Goal: Task Accomplishment & Management: Complete application form

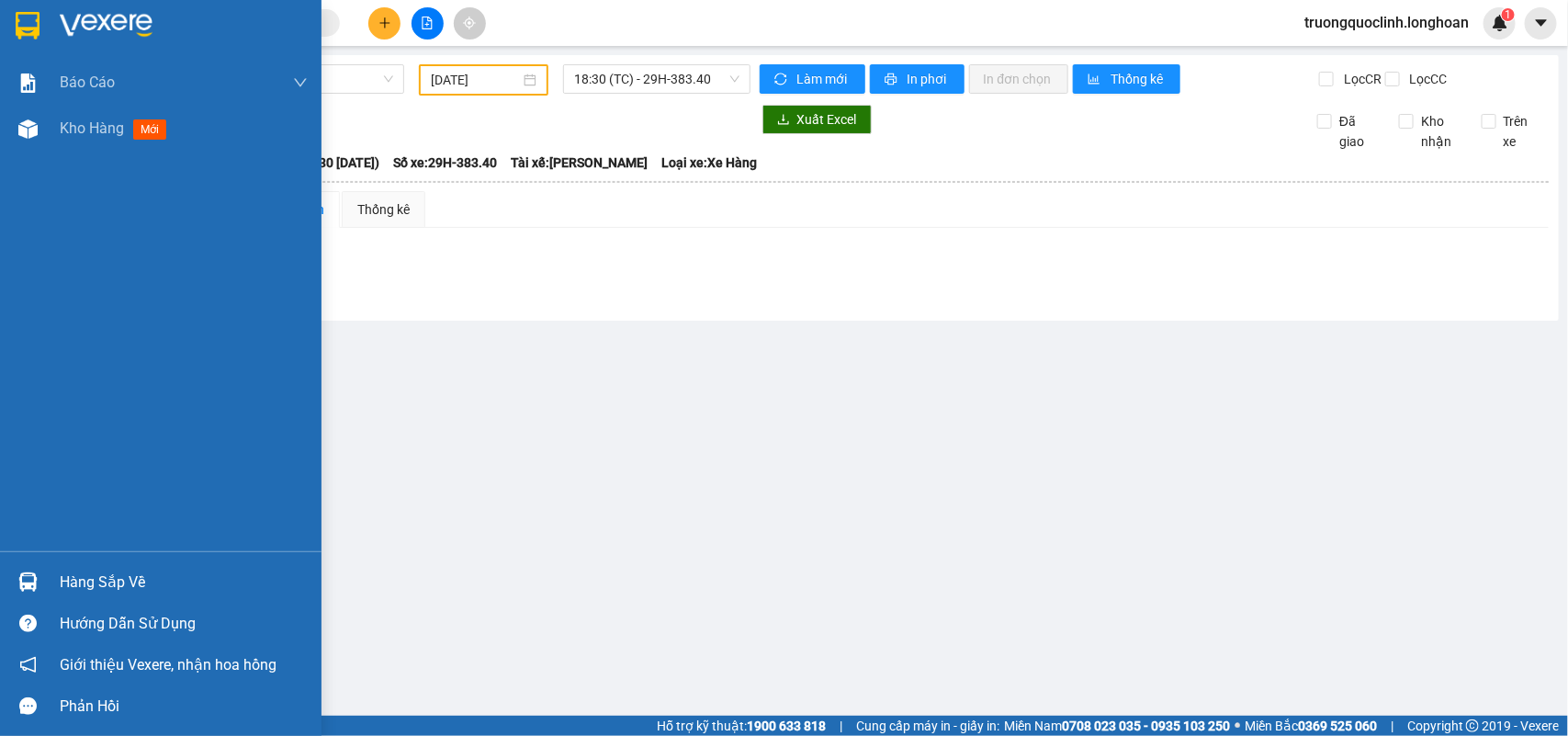
click at [33, 25] on img at bounding box center [27, 25] width 24 height 28
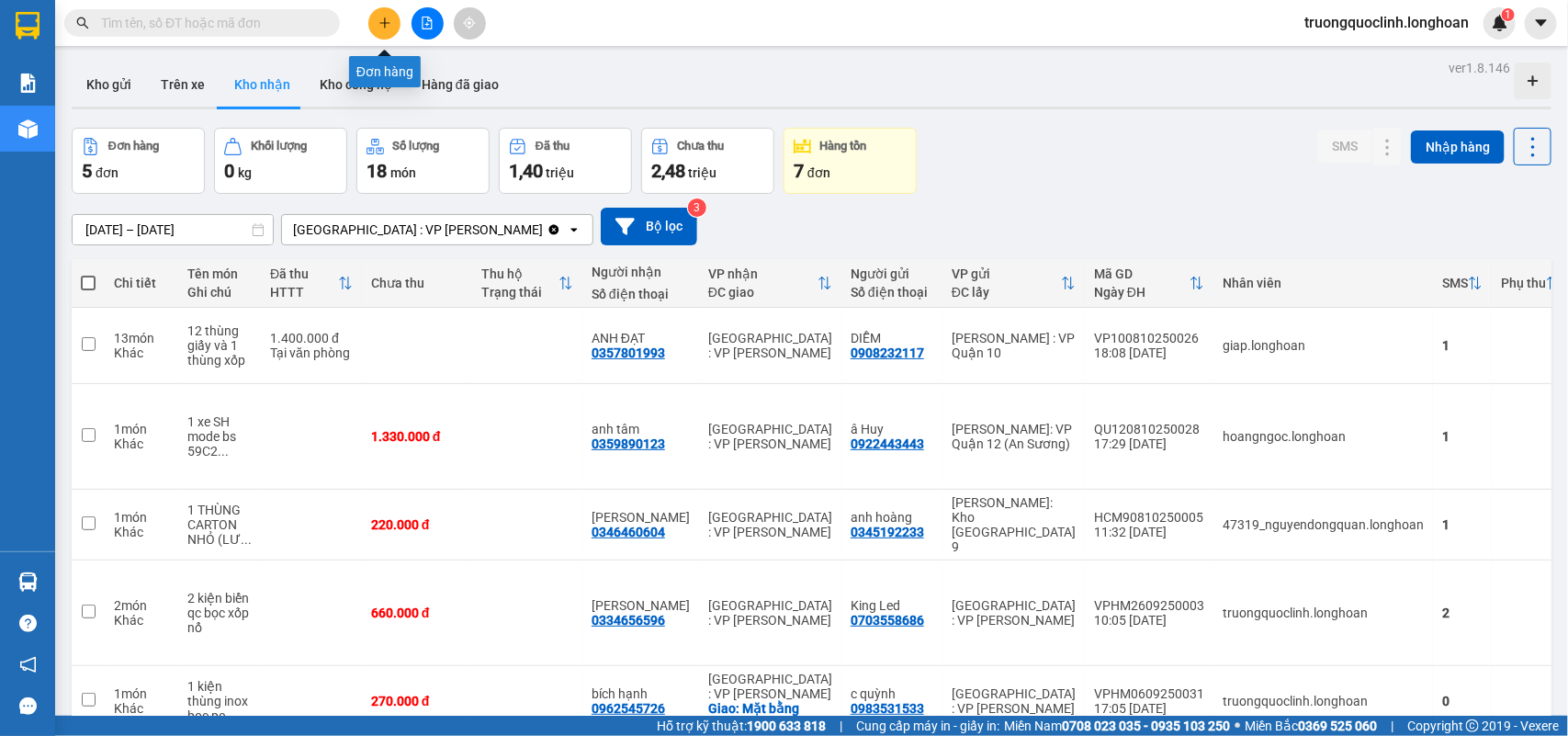
click at [389, 26] on icon "plus" at bounding box center [384, 22] width 12 height 12
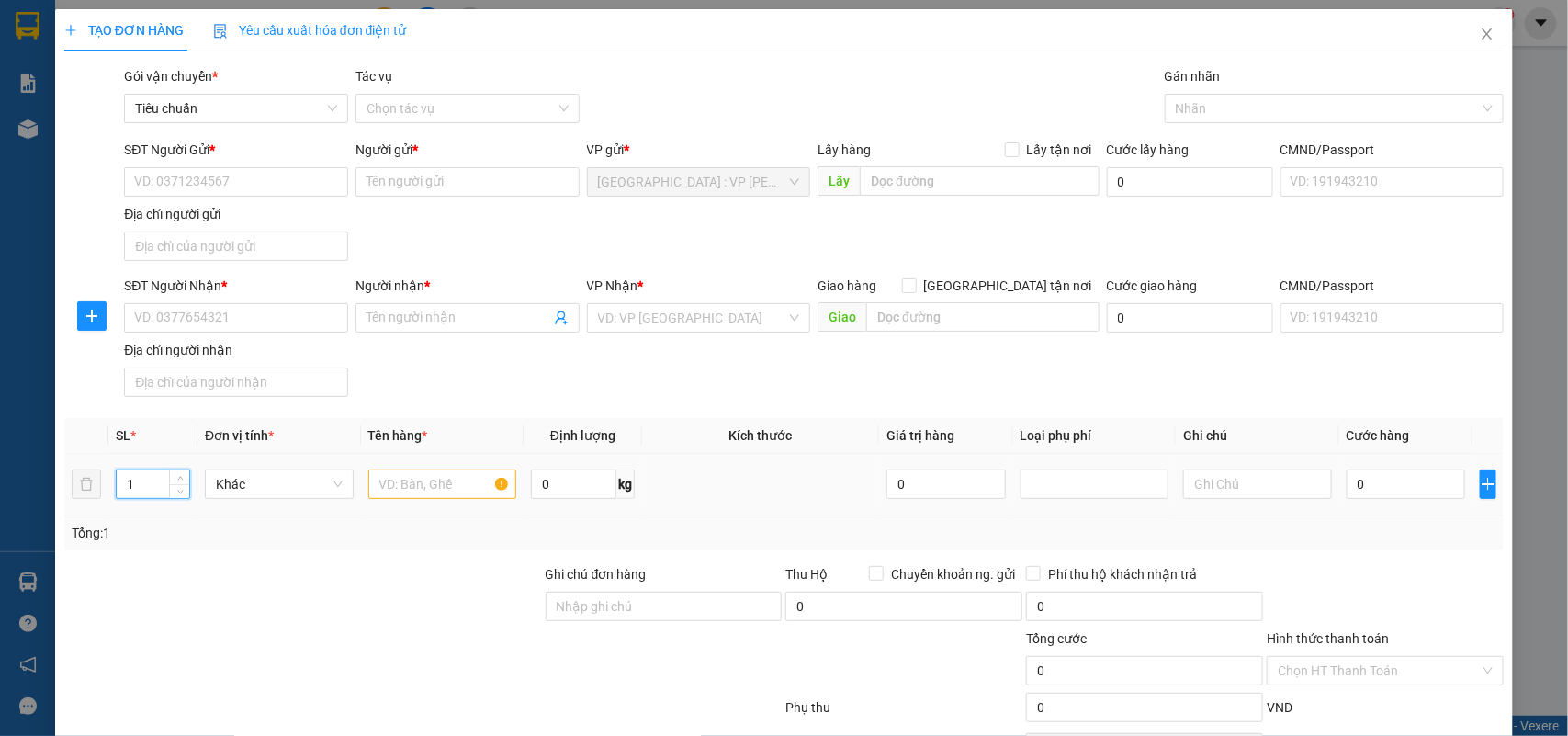
drag, startPoint x: 145, startPoint y: 492, endPoint x: 759, endPoint y: 575, distance: 619.6
click at [113, 482] on td "1" at bounding box center [152, 485] width 89 height 61
type input "20"
click at [466, 489] on input "text" at bounding box center [442, 484] width 149 height 30
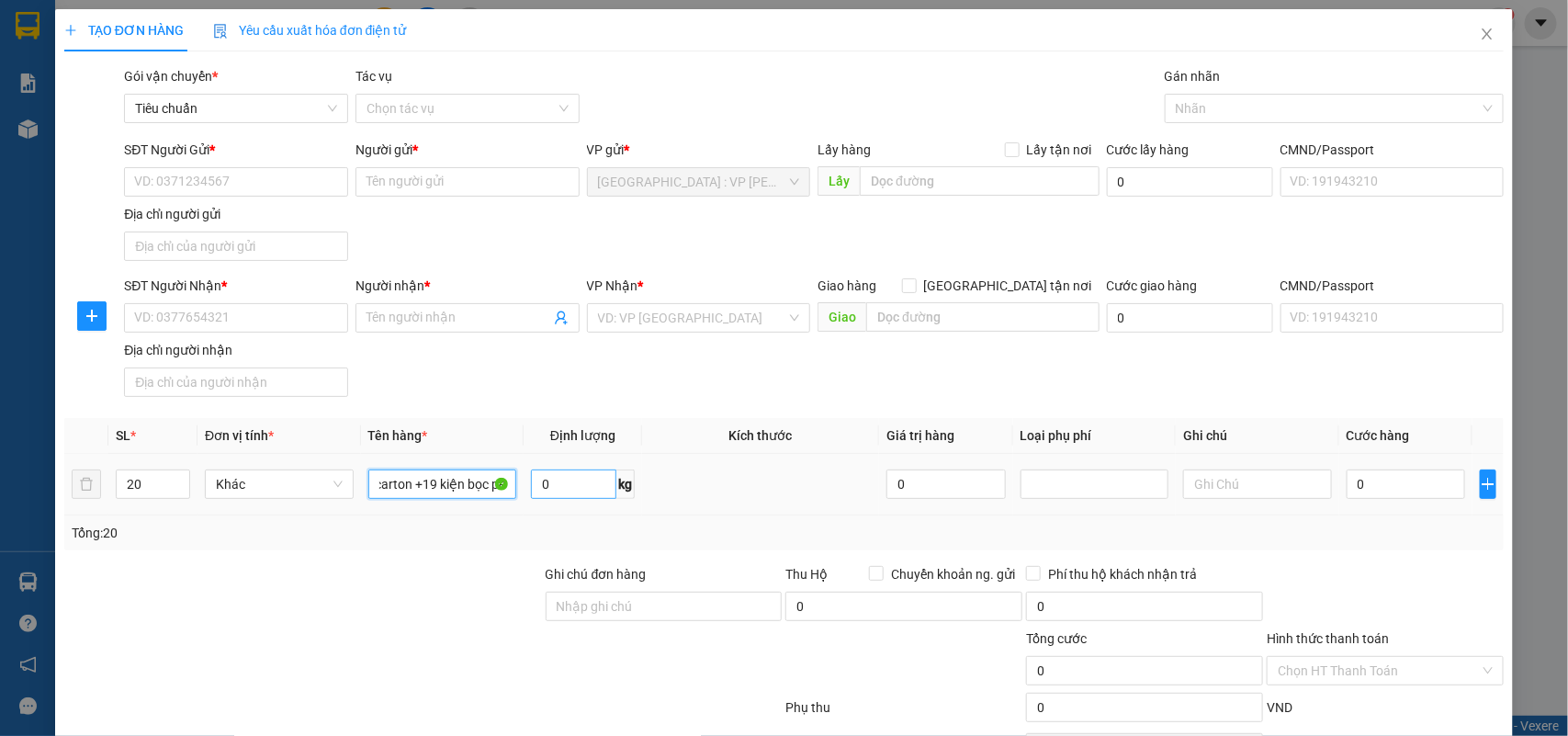
type input "1 kiện carton +19 kiện bọc pe"
click at [592, 482] on input "0" at bounding box center [573, 484] width 85 height 30
type input "220"
click at [282, 175] on input "SĐT Người Gửi *" at bounding box center [236, 181] width 224 height 30
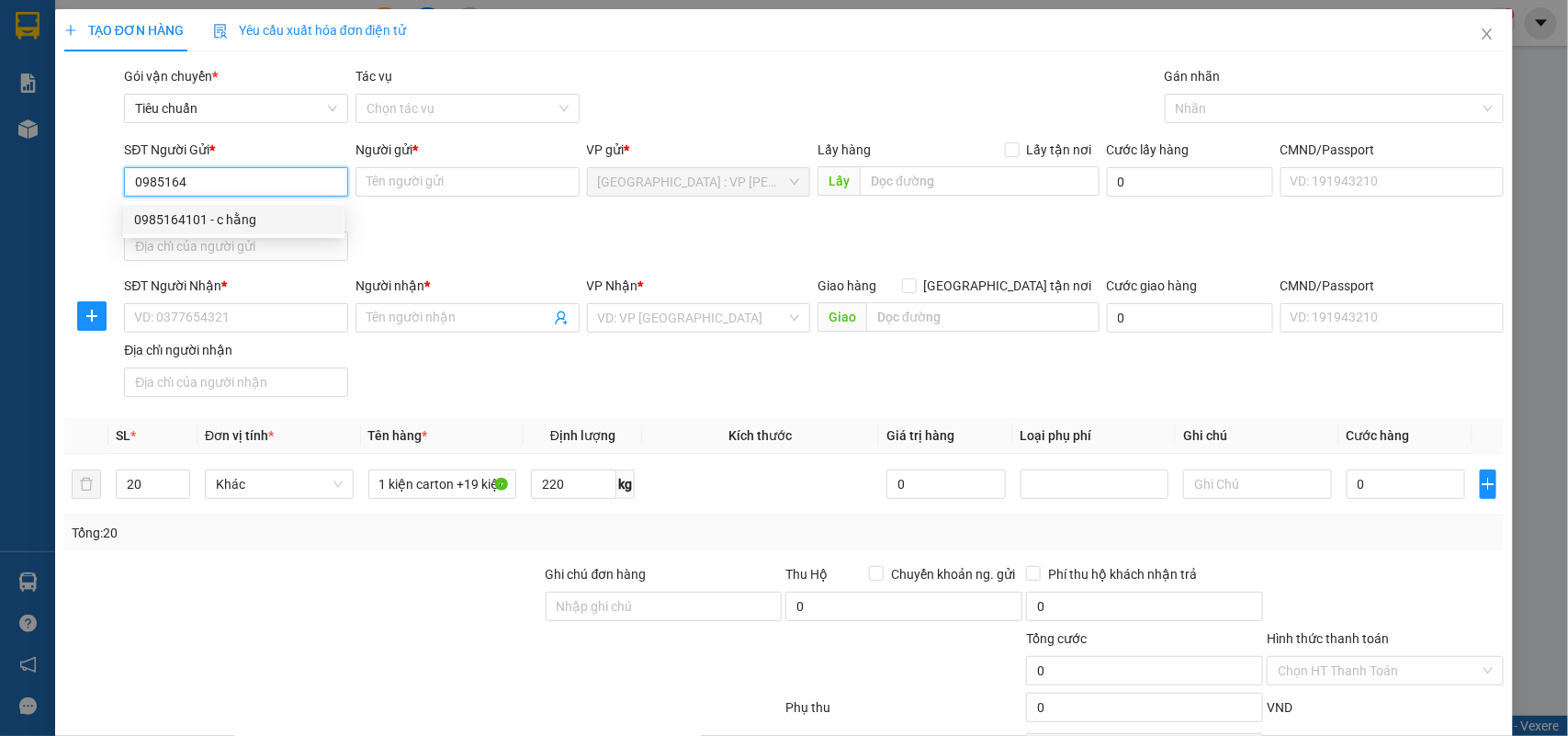
click at [264, 211] on div "0985164101 - c hằng" at bounding box center [234, 219] width 199 height 20
type input "0985164101"
type input "c hằng"
type input "0985164101"
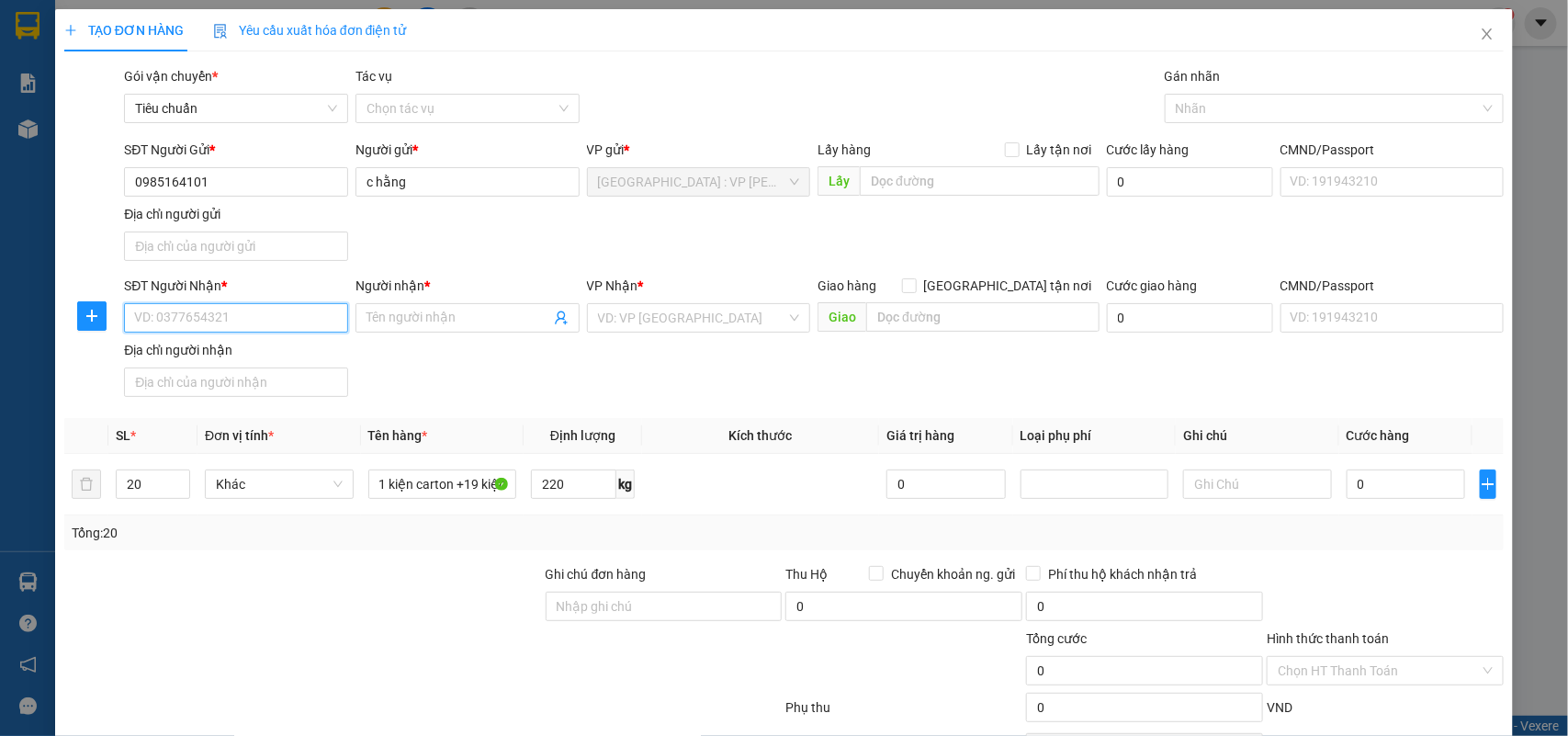
click at [288, 310] on input "SĐT Người Nhận *" at bounding box center [236, 317] width 224 height 30
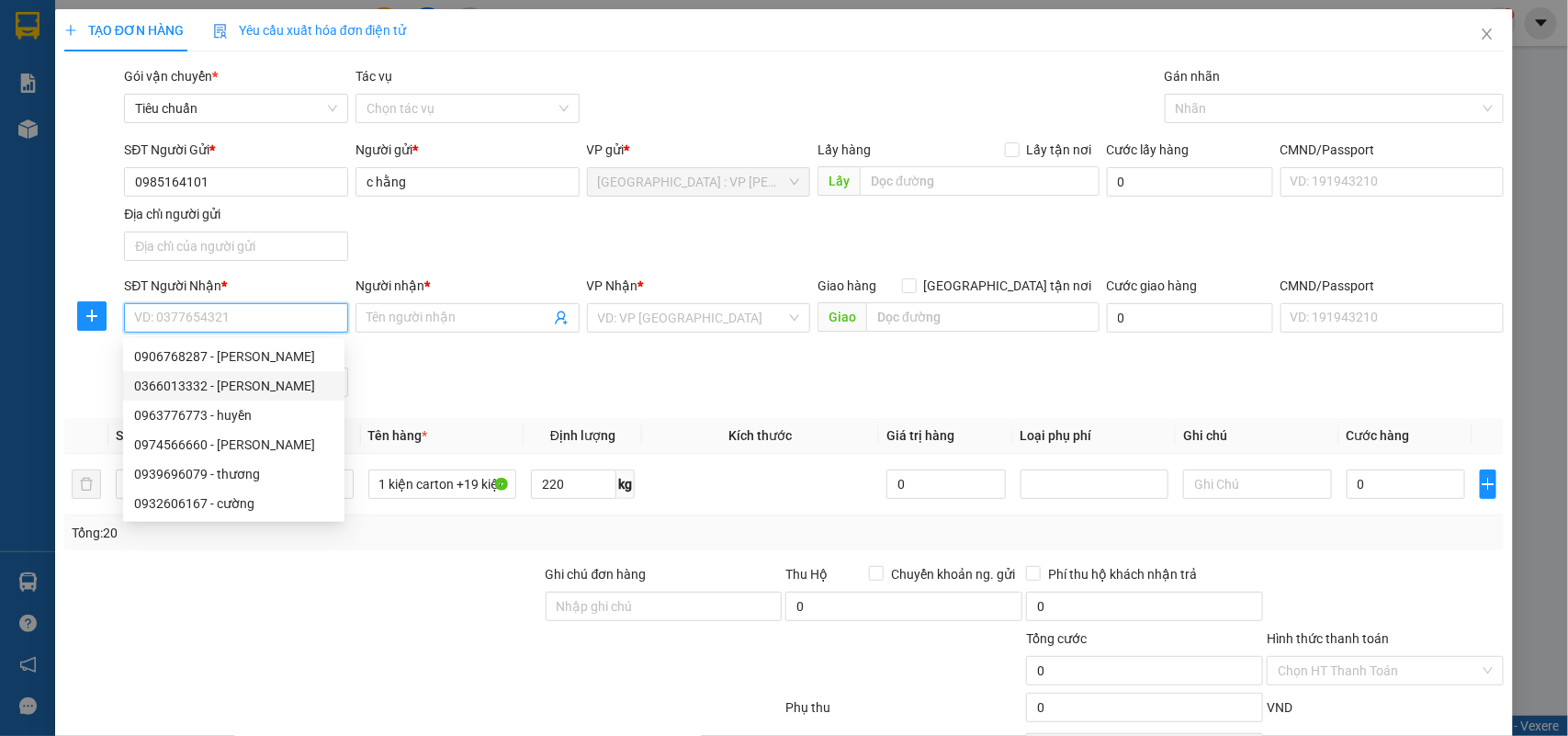
click at [203, 387] on div "0366013332 - vũ" at bounding box center [234, 385] width 199 height 20
type input "0366013332"
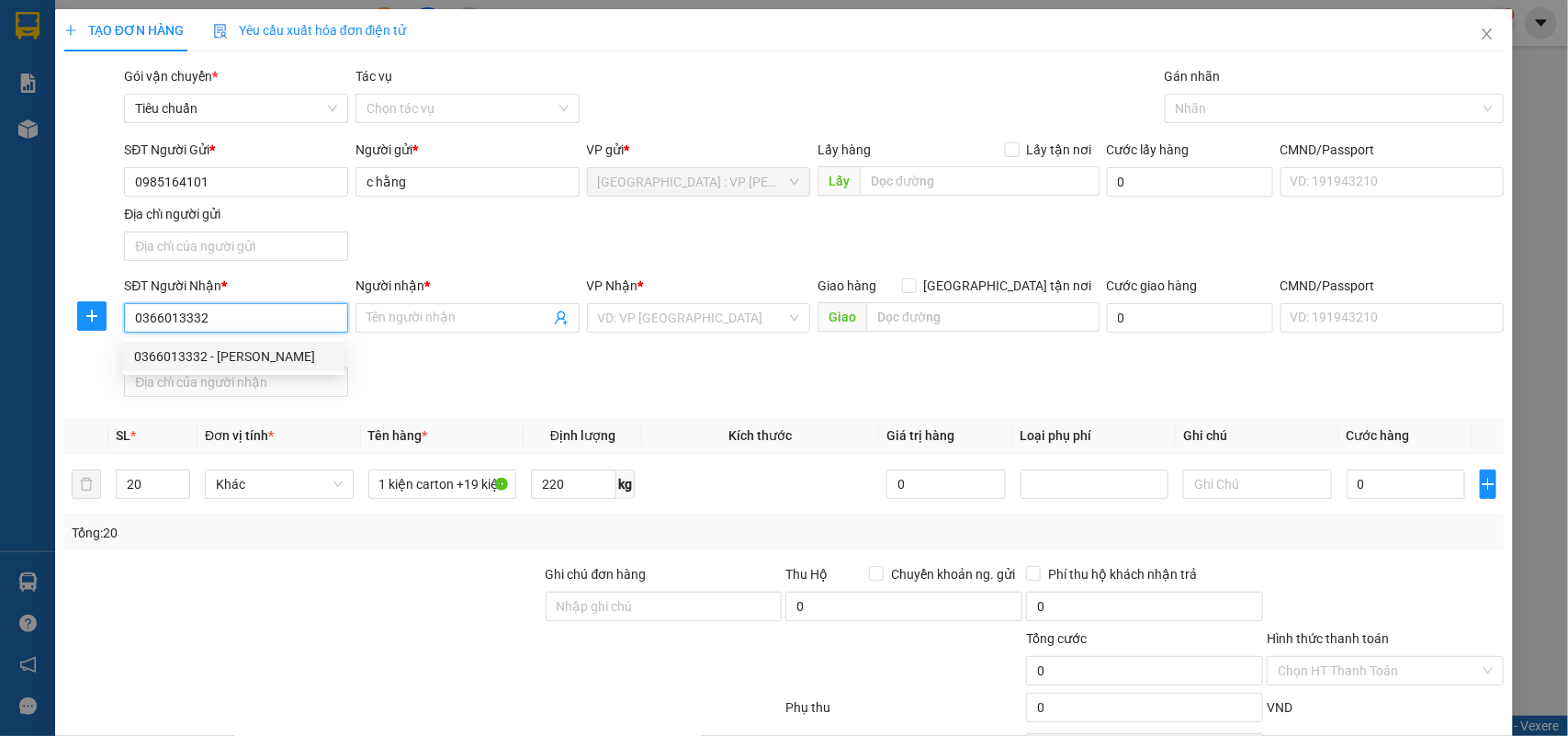
type input "vũ"
checkbox input "true"
type input "203/5 đường 2/4 , p.vạn thắng , tp. Nha trang"
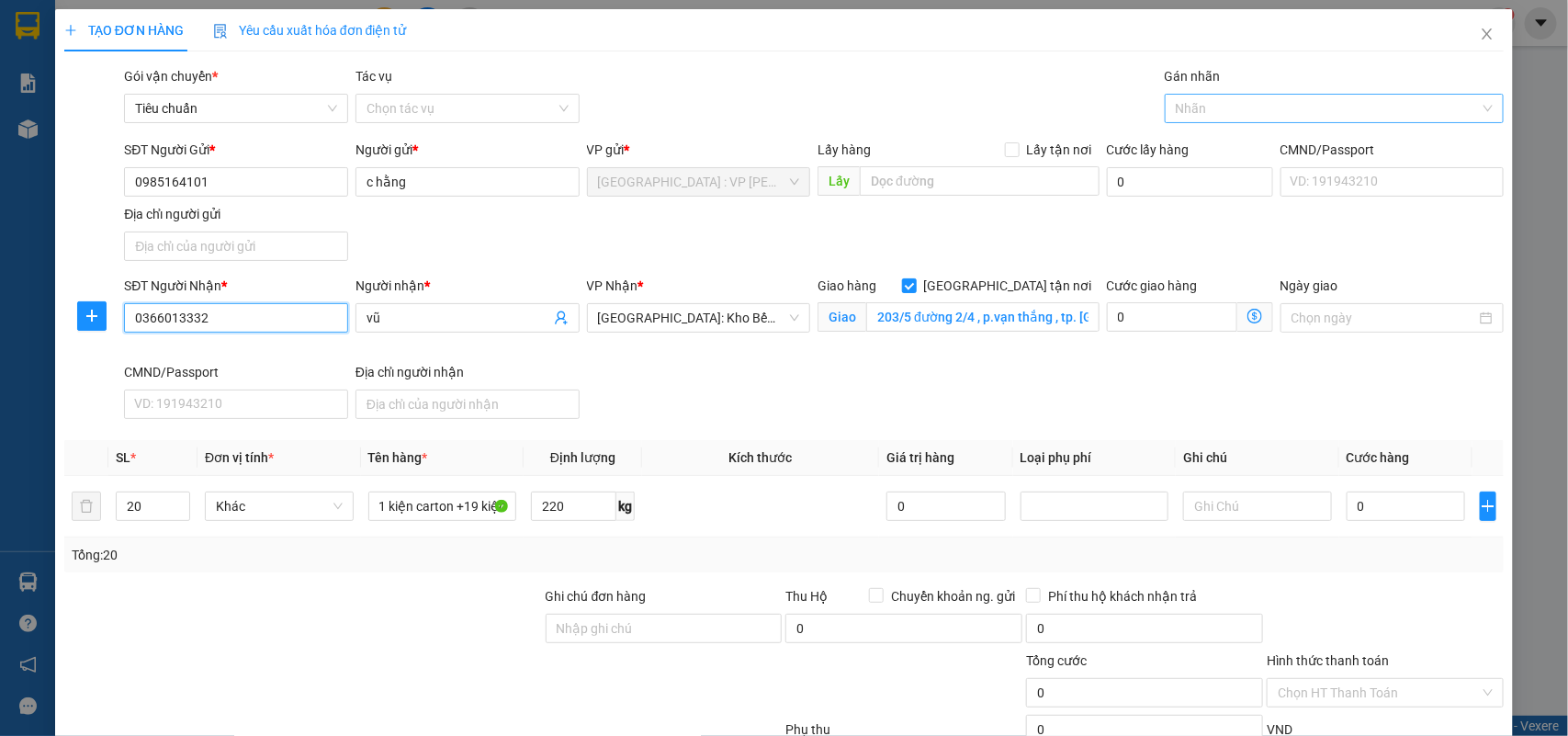
click at [1222, 103] on div at bounding box center [1326, 108] width 312 height 22
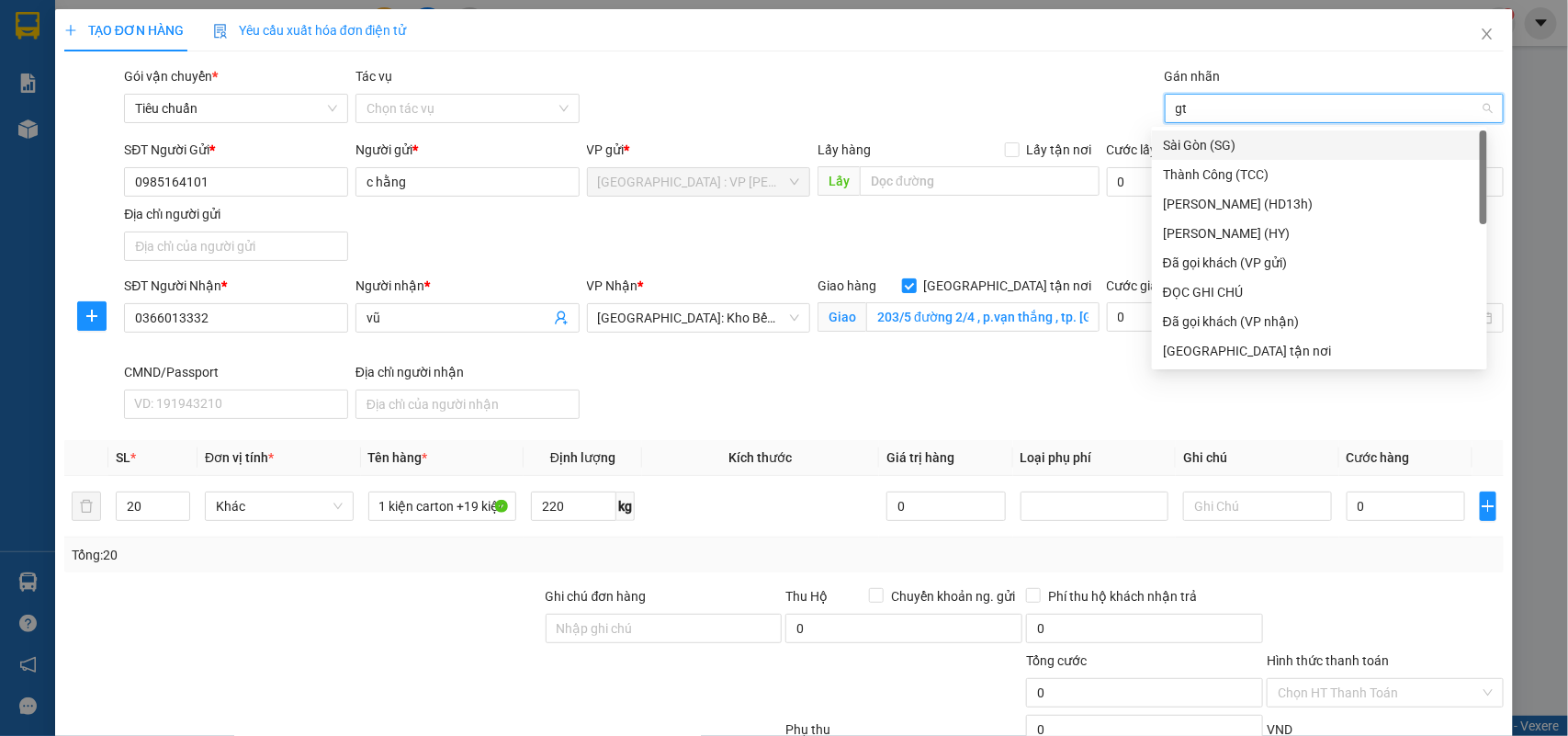
type input "gtn"
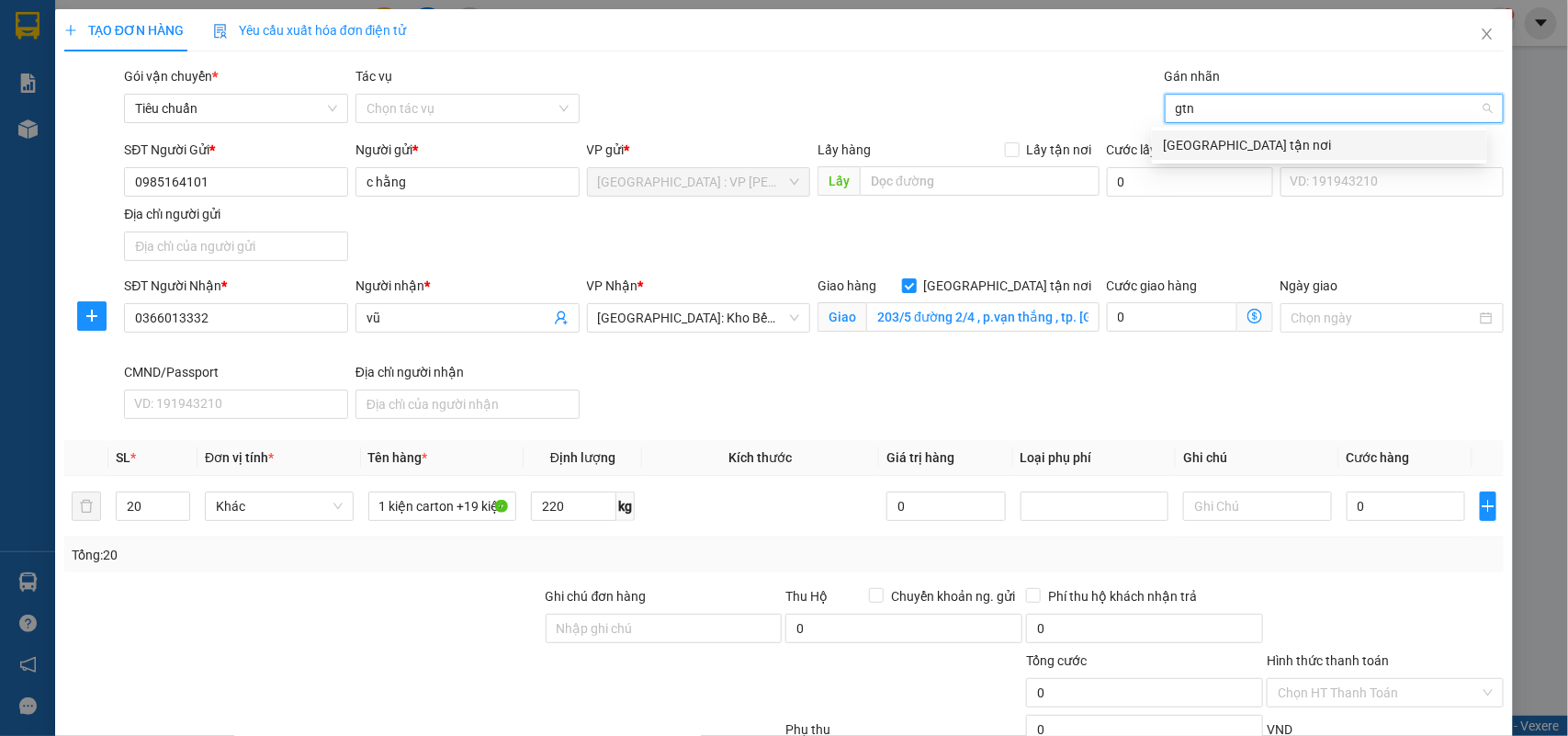
click at [1211, 144] on div "[GEOGRAPHIC_DATA] tận nơi" at bounding box center [1320, 145] width 313 height 20
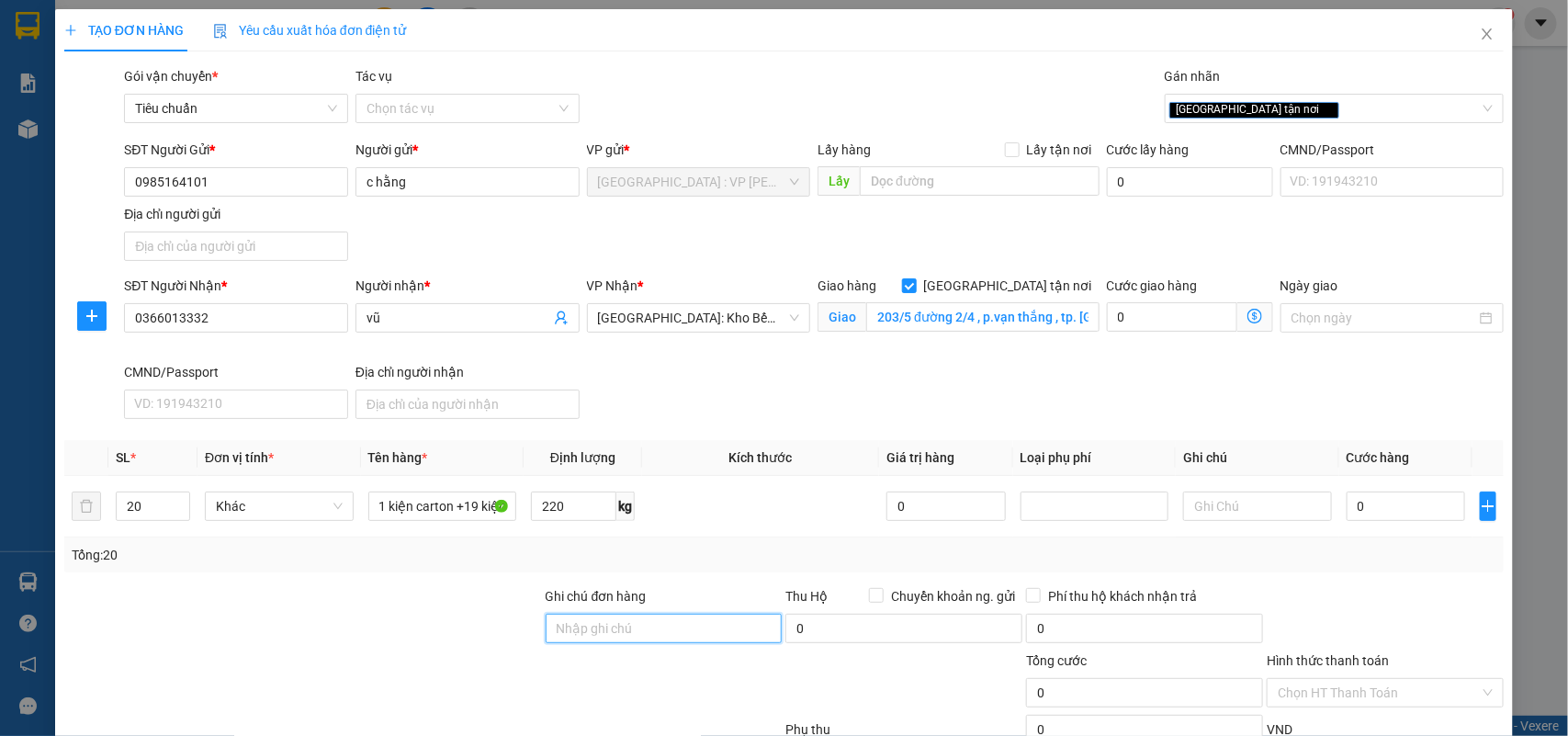
click at [625, 628] on input "Ghi chú đơn hàng" at bounding box center [663, 628] width 237 height 30
type input "nhận nguyên kiện,giao nguyên kiện,bể vỡ k đền"
click at [674, 211] on div "SĐT Người Gửi * 0985164101 Người gửi * c hằng VP gửi * Hà Nội : VP Hoàng Mai Lấ…" at bounding box center [815, 204] width 1388 height 128
click at [1380, 508] on input "0" at bounding box center [1406, 506] width 119 height 30
type input "1"
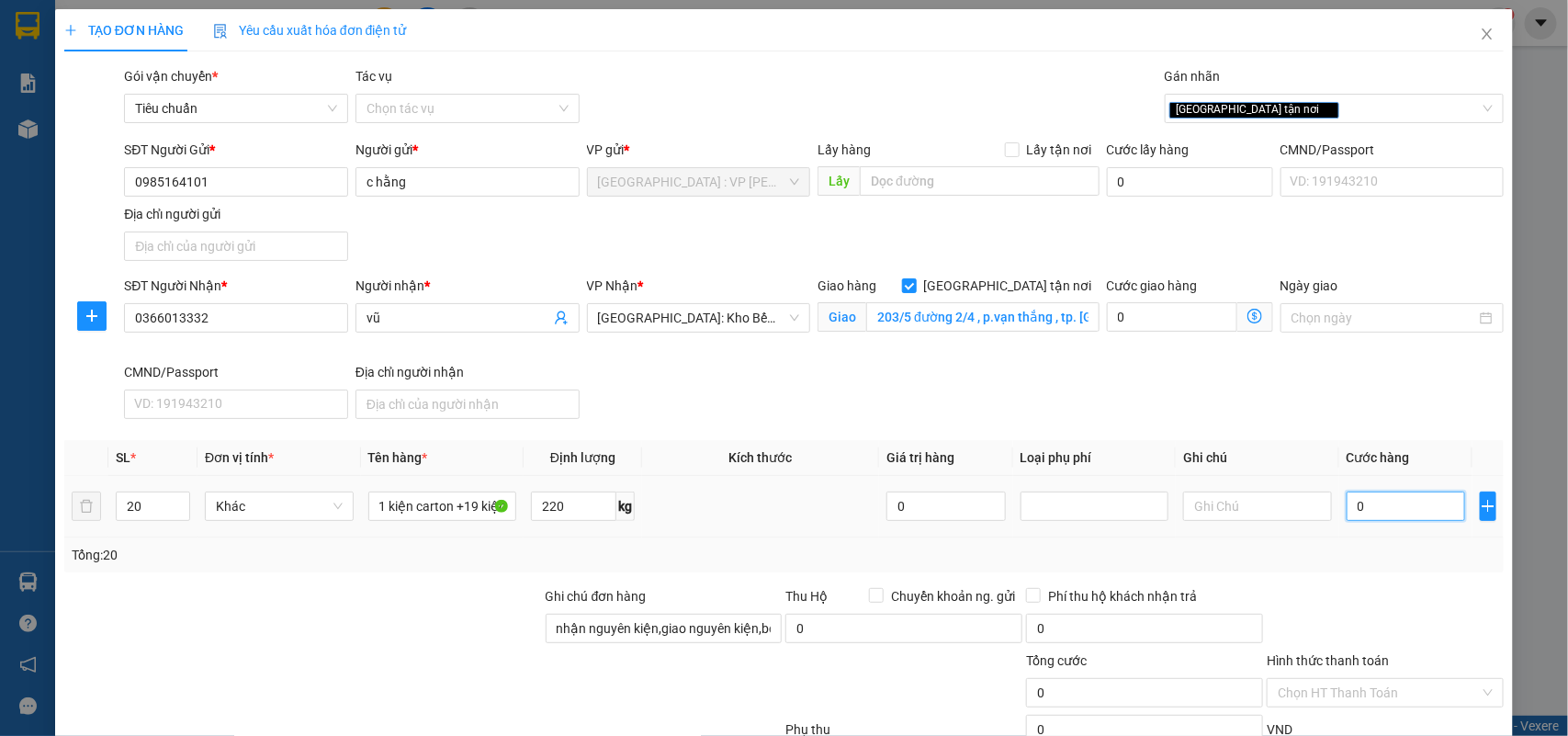
type input "1"
type input "12"
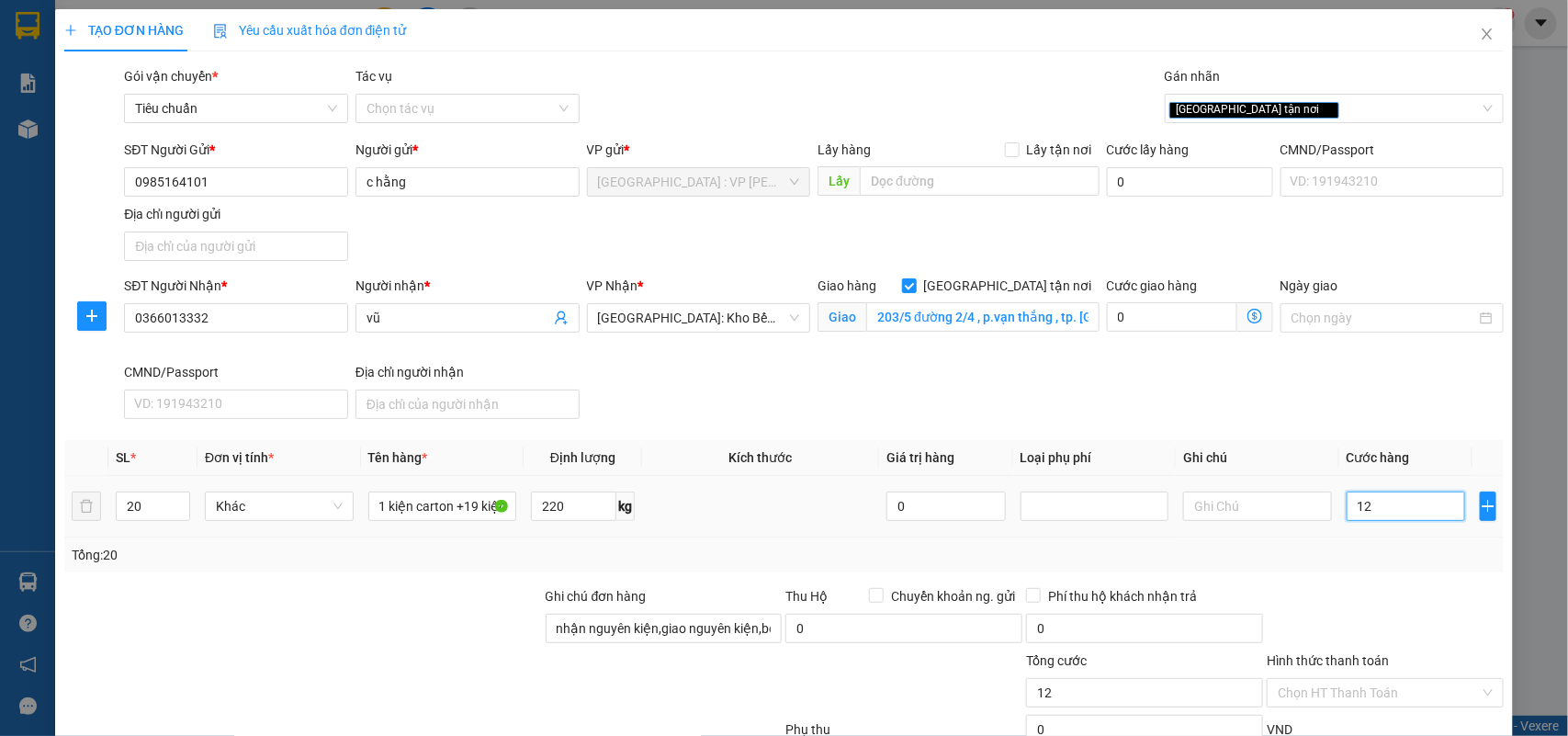
type input "125"
type input "1.250"
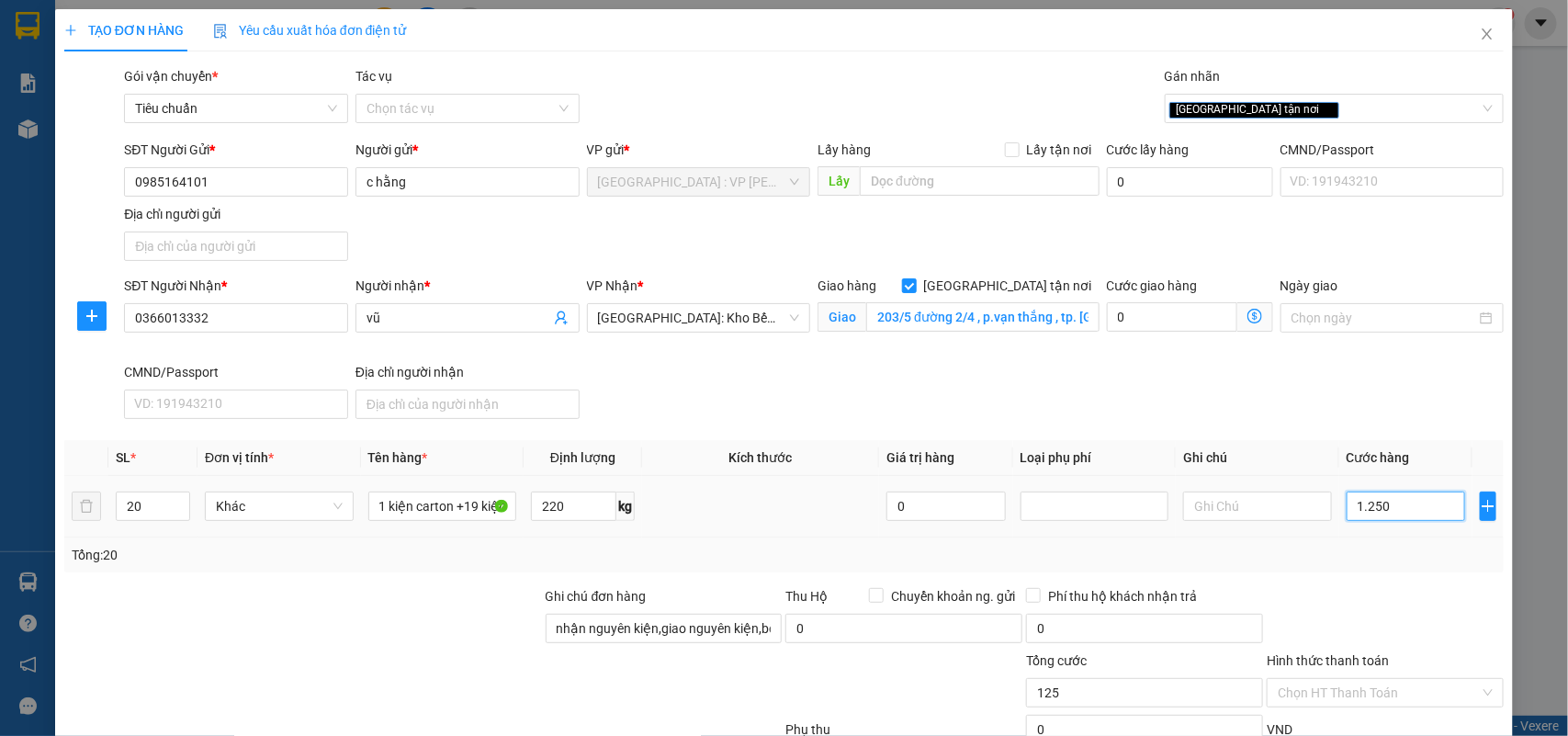
type input "1.250"
type input "12.500"
type input "125.000"
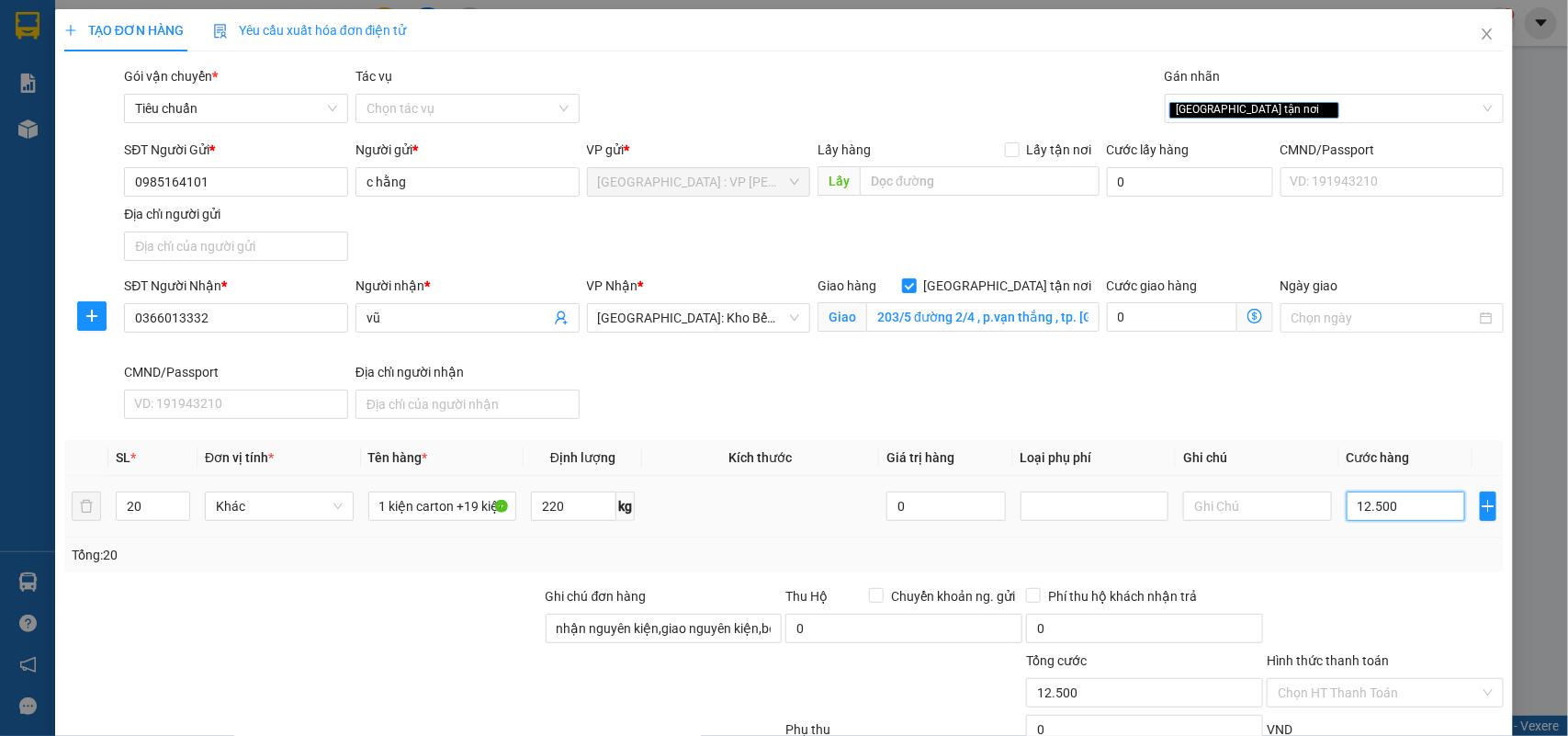
type input "125.000"
type input "1.250.000"
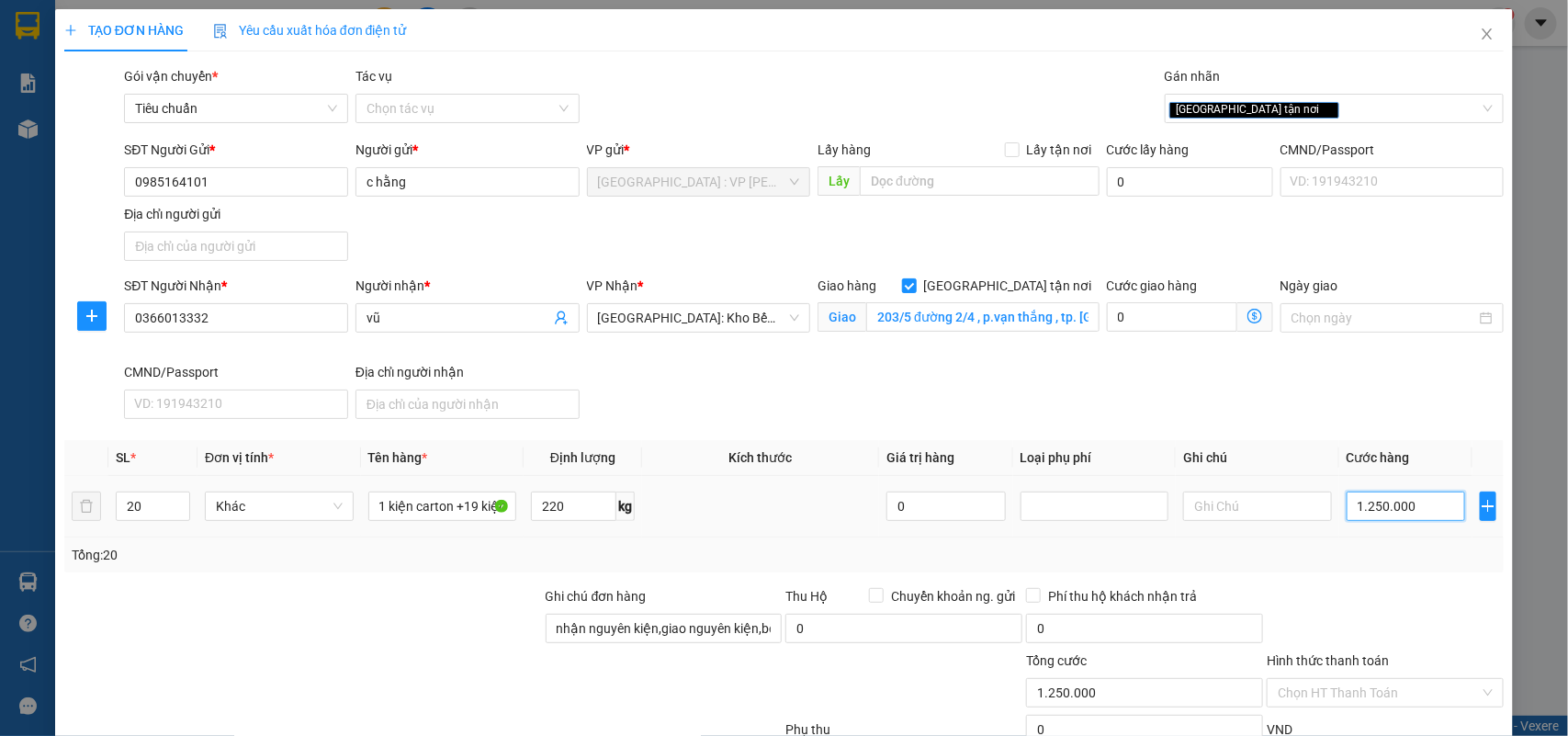
click at [1417, 516] on input "1.250.000" at bounding box center [1406, 506] width 119 height 30
type input "1"
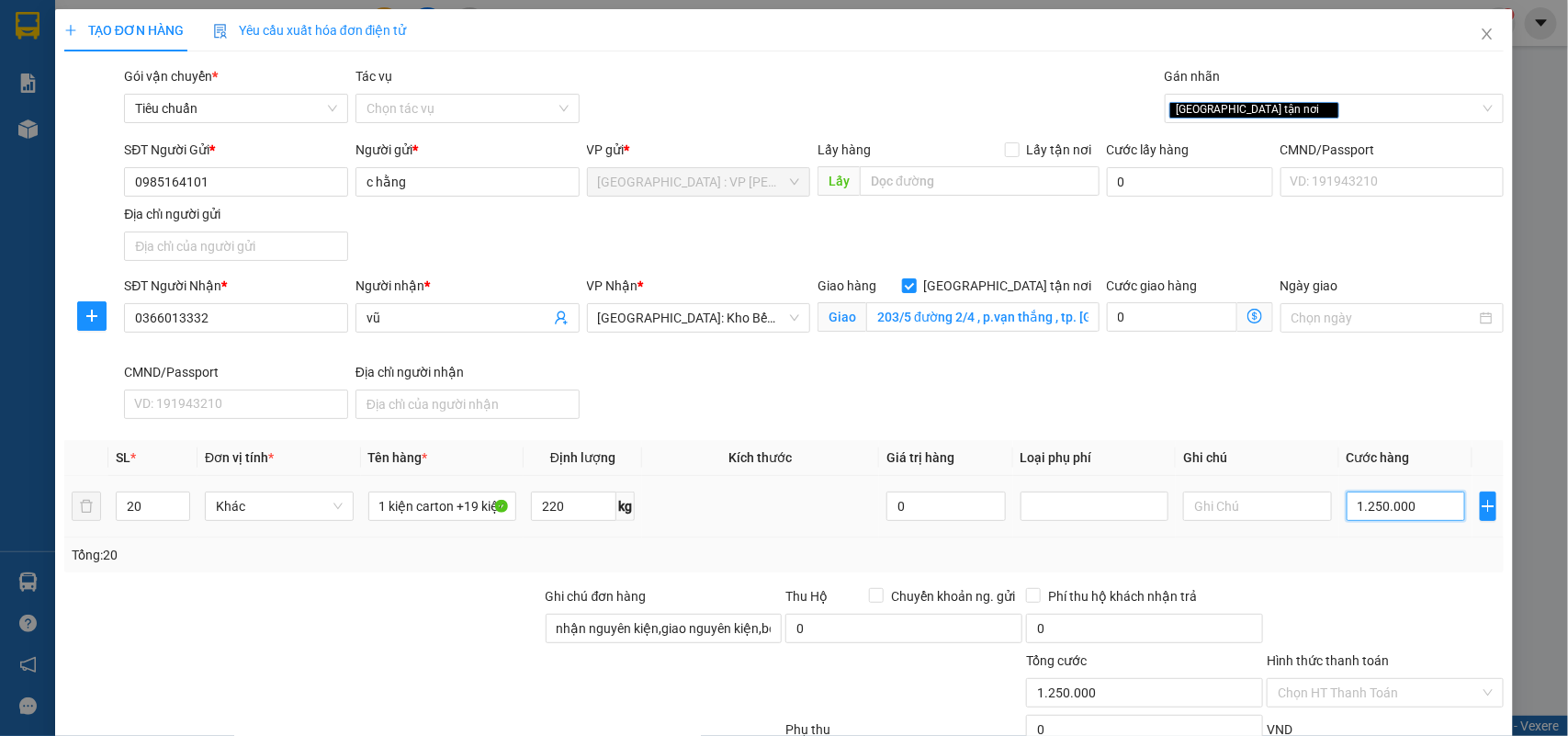
type input "1"
type input "12"
type input "120"
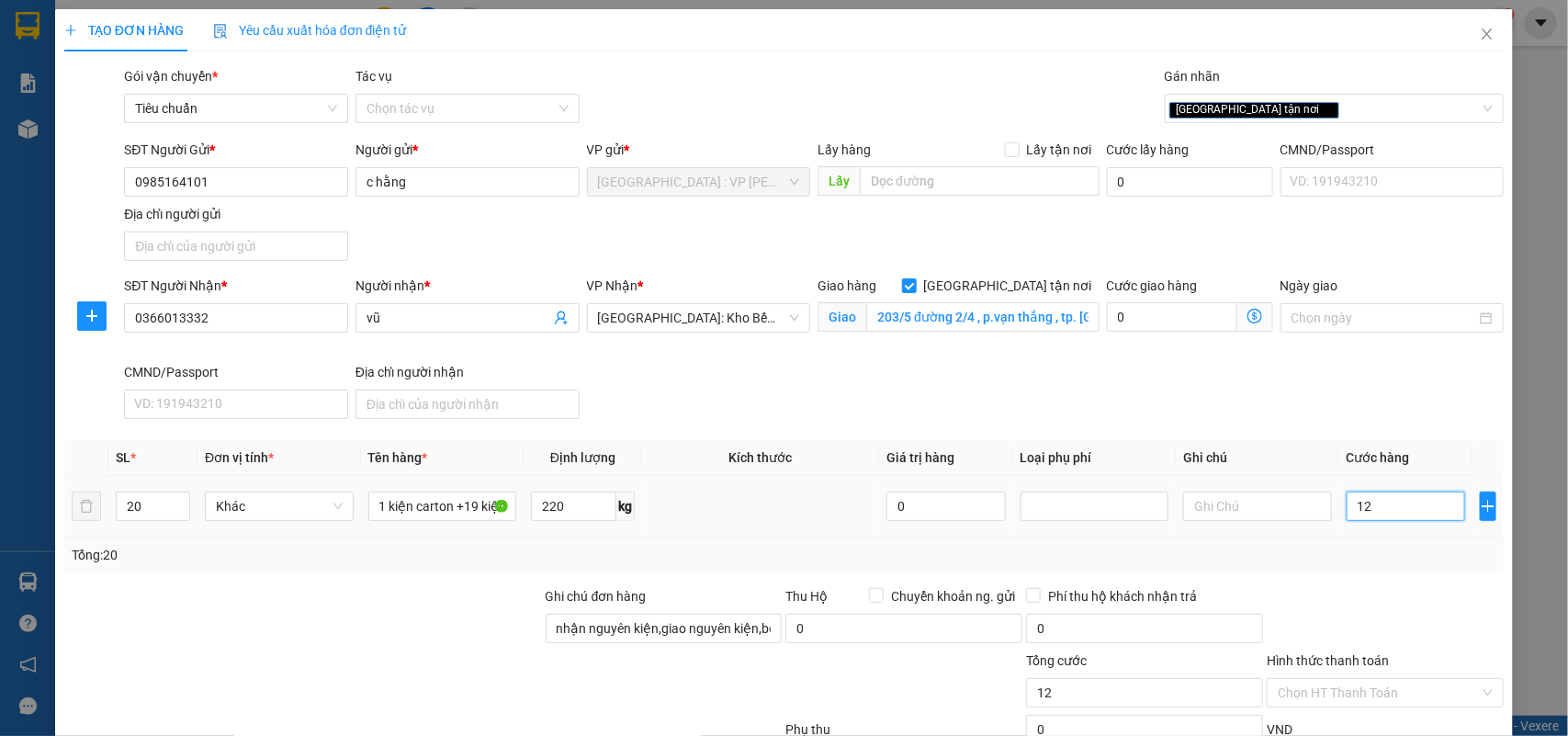
type input "120"
type input "1.200"
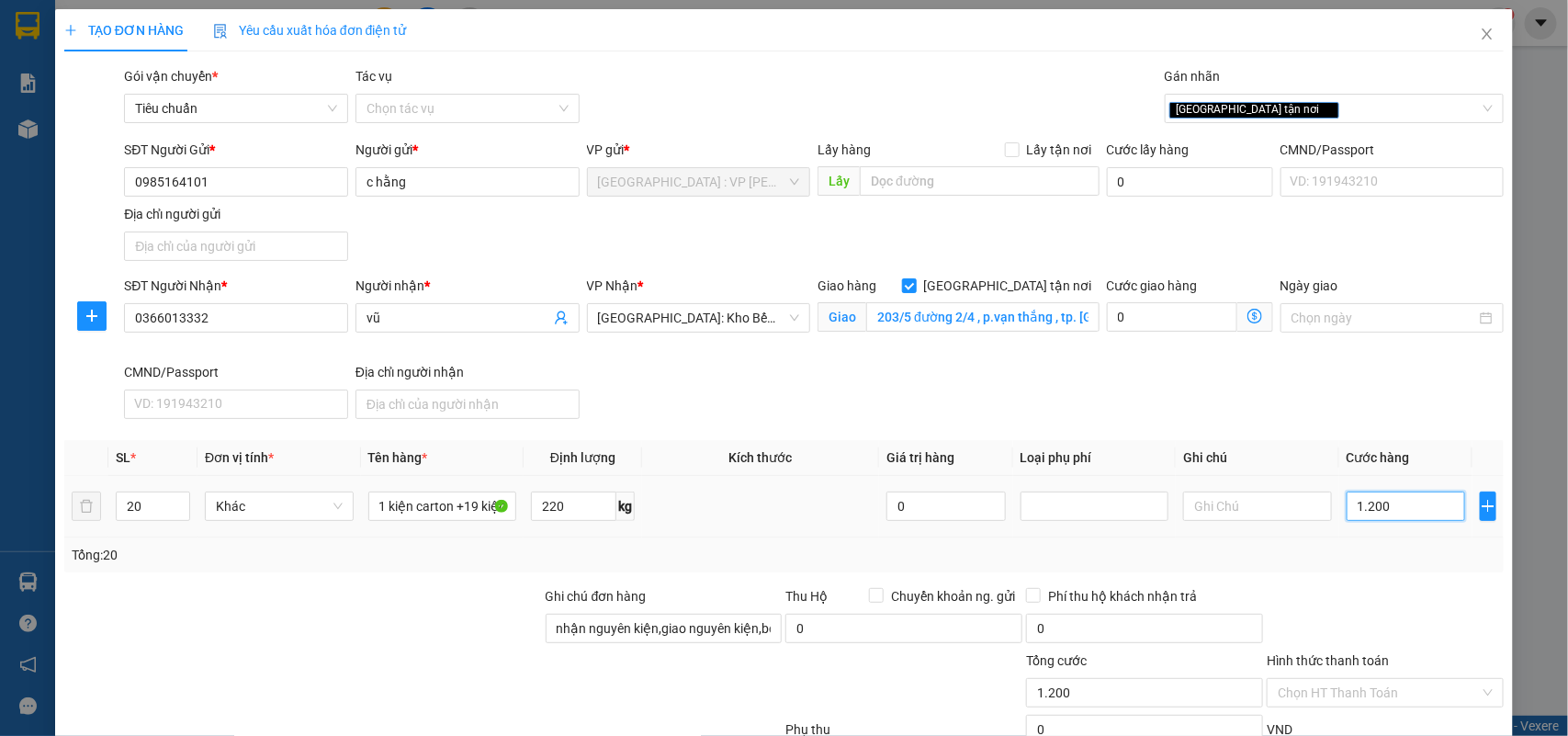
type input "12.000"
type input "120.000"
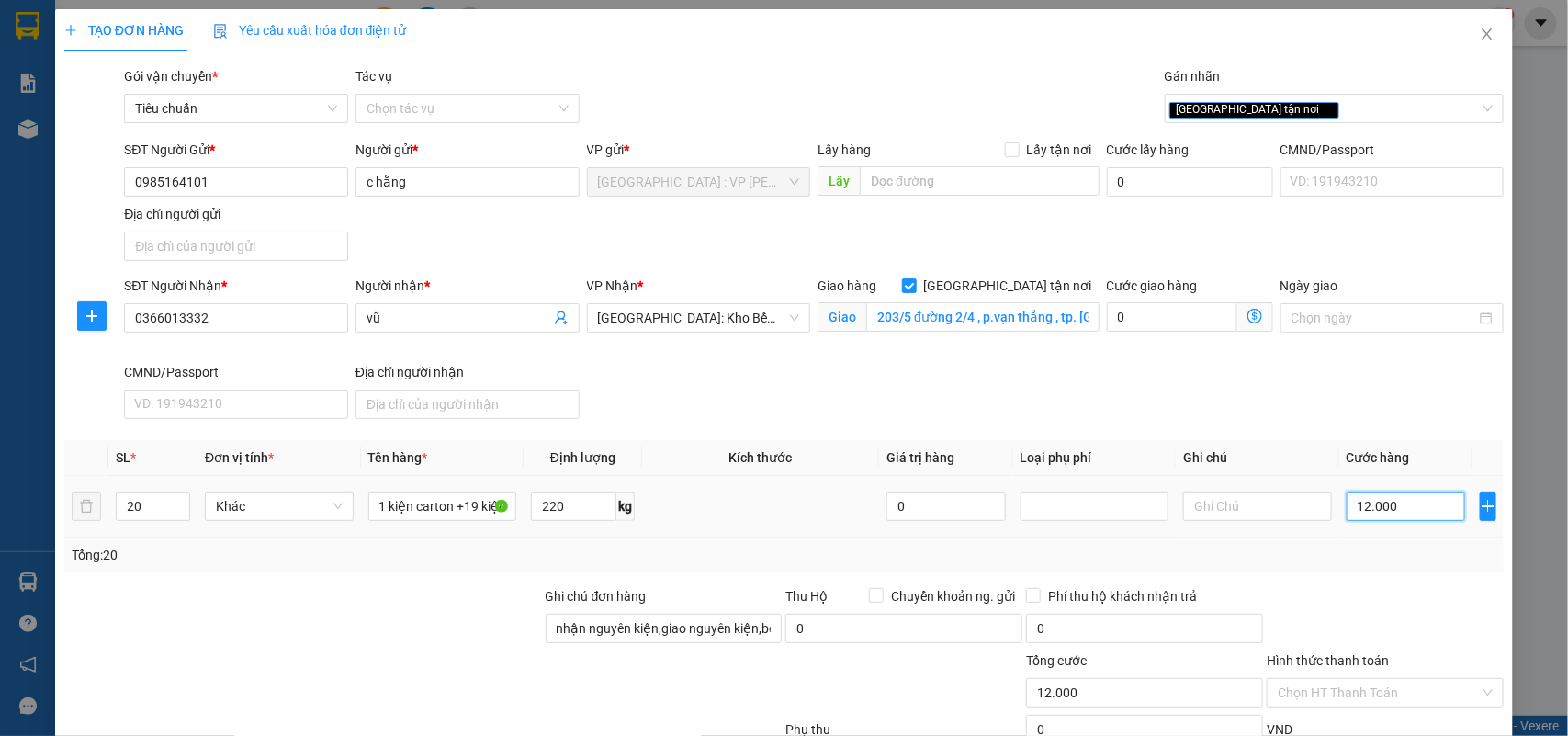
type input "120.000"
type input "1.200.000"
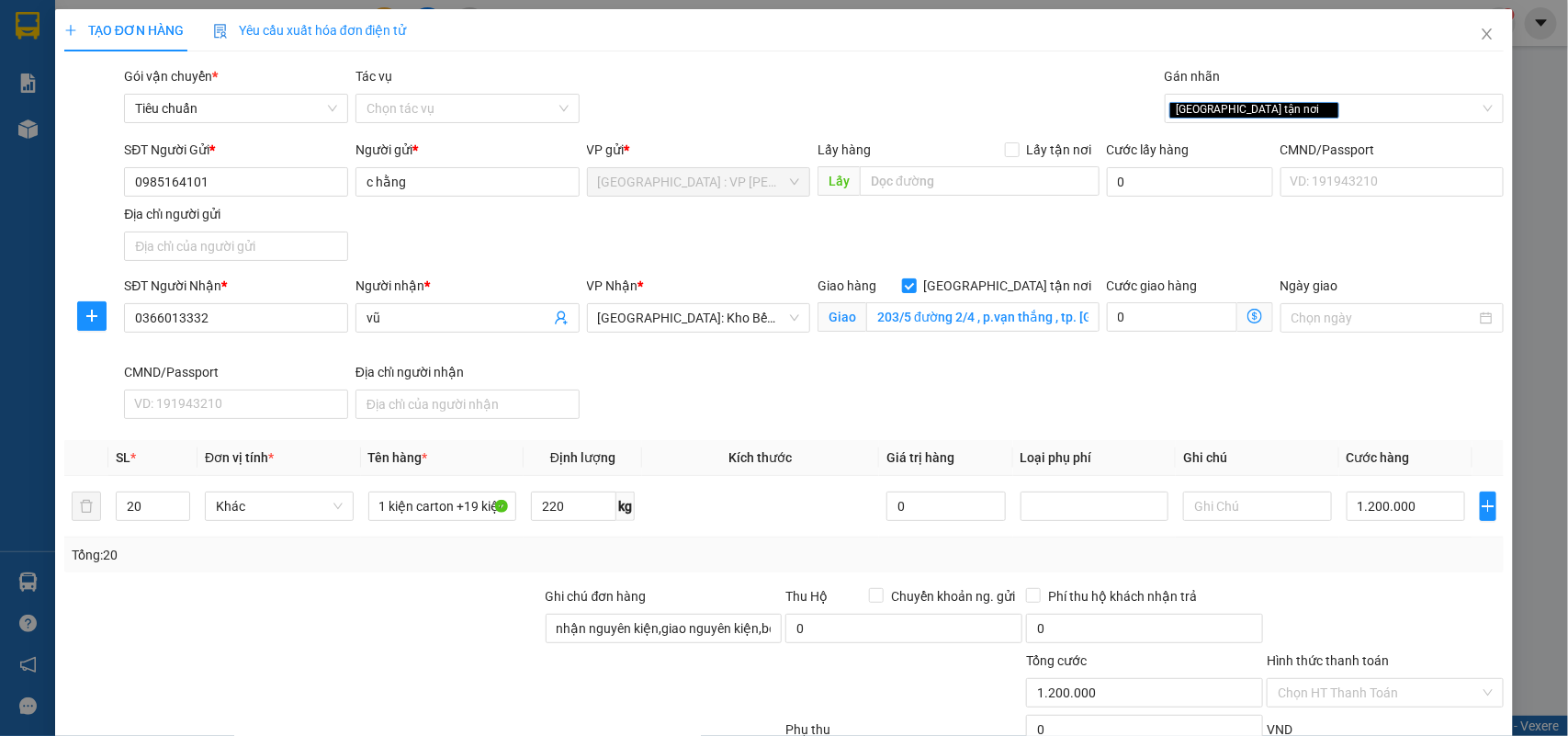
click at [1237, 390] on div "SĐT Người Nhận * 0366013332 Người nhận * vũ VP Nhận * Nha Trang: Kho Bến Xe Phí…" at bounding box center [815, 351] width 1388 height 150
click at [1282, 369] on div "SĐT Người Nhận * 0366013332 Người nhận * vũ VP Nhận * Nha Trang: Kho Bến Xe Phí…" at bounding box center [815, 351] width 1388 height 150
click at [878, 395] on div "SĐT Người Nhận * 0366013332 Người nhận * vũ VP Nhận * Nha Trang: Kho Bến Xe Phí…" at bounding box center [815, 351] width 1388 height 150
click at [1296, 105] on div "[GEOGRAPHIC_DATA] tận nơi" at bounding box center [1326, 108] width 312 height 22
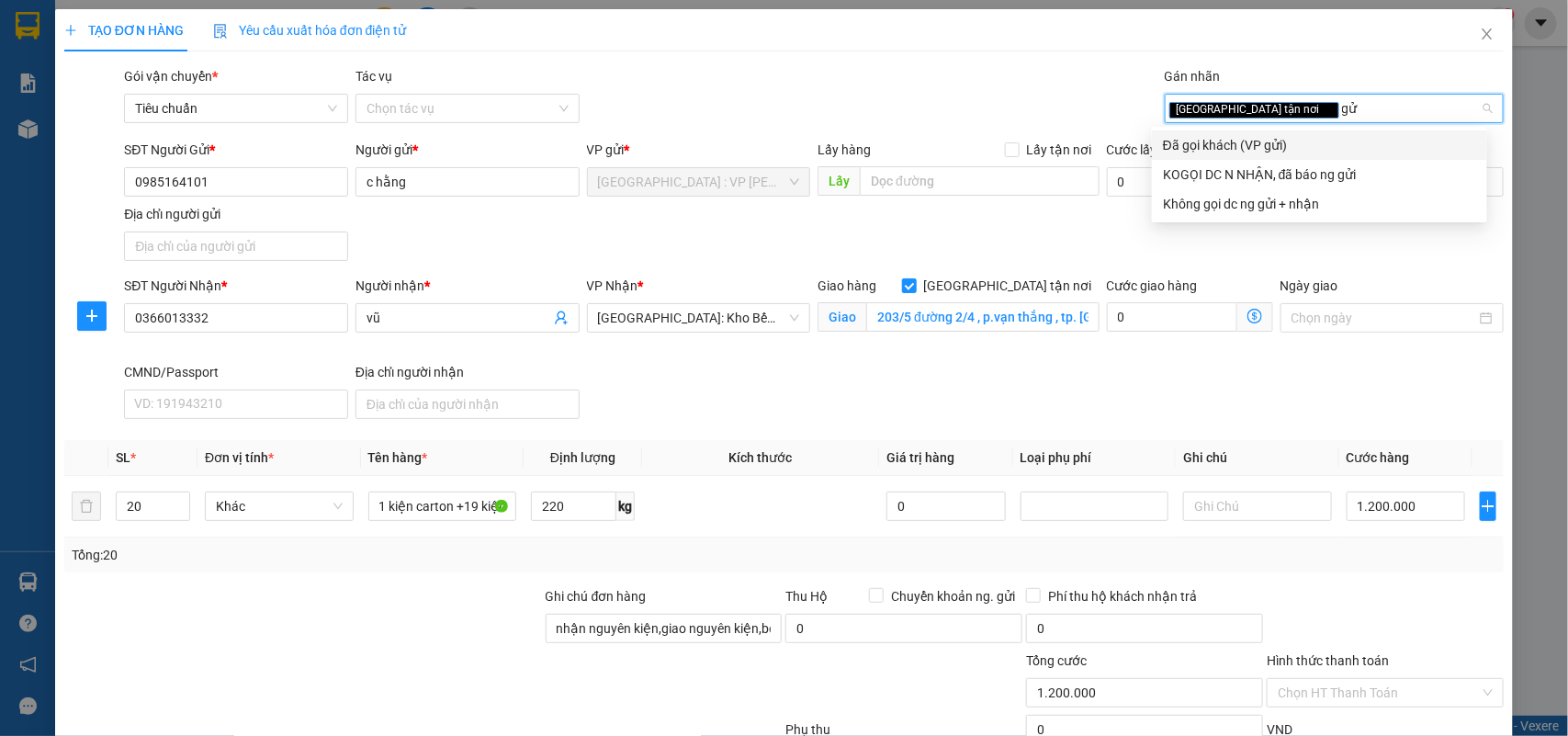
type input "gửi"
click at [1291, 149] on div "Đã gọi khách (VP gửi)" at bounding box center [1320, 145] width 313 height 20
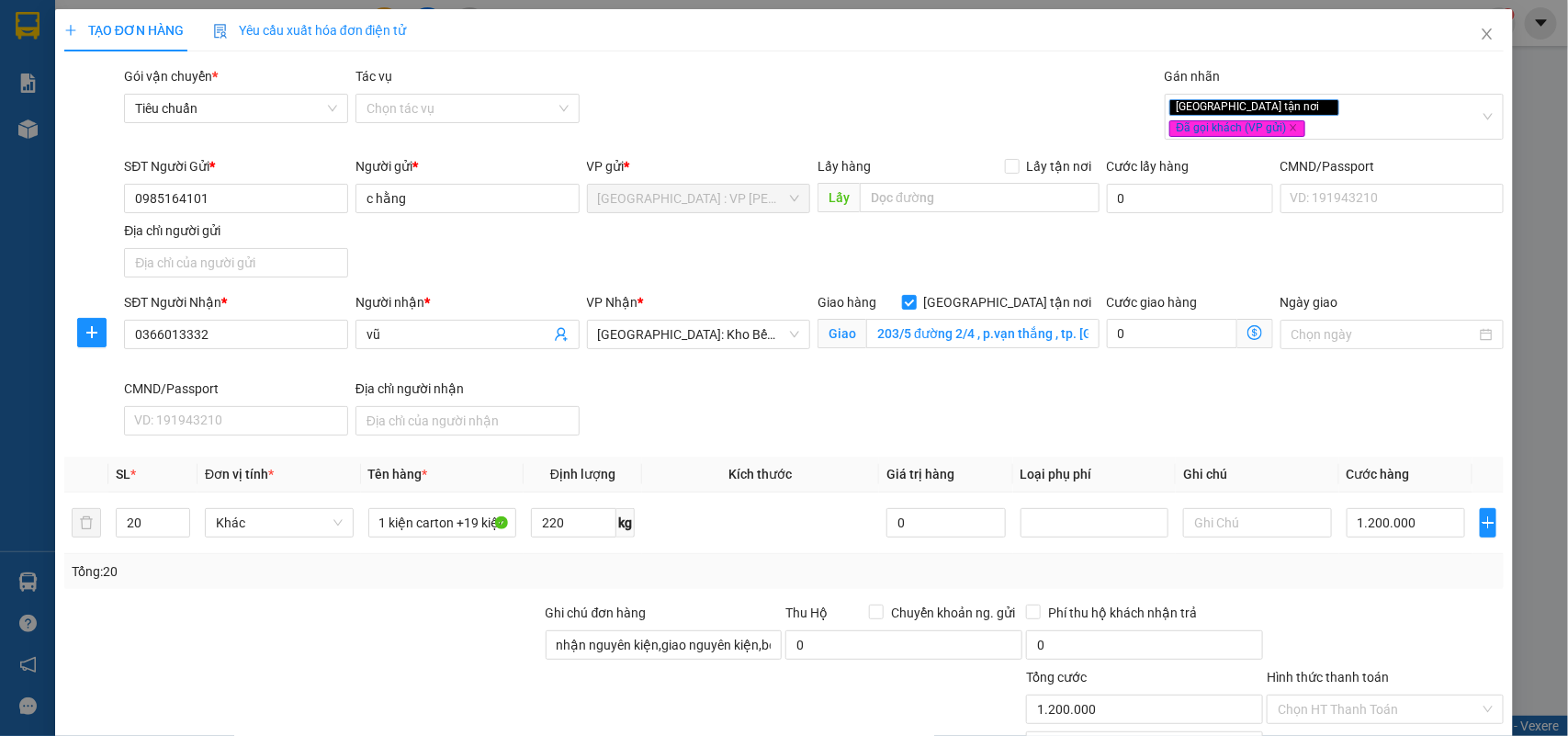
click at [994, 98] on div "Gói vận chuyển * Tiêu chuẩn Tác vụ Chọn tác vụ Gán nhãn Giao tận nơi Đã gọi k…" at bounding box center [815, 106] width 1388 height 80
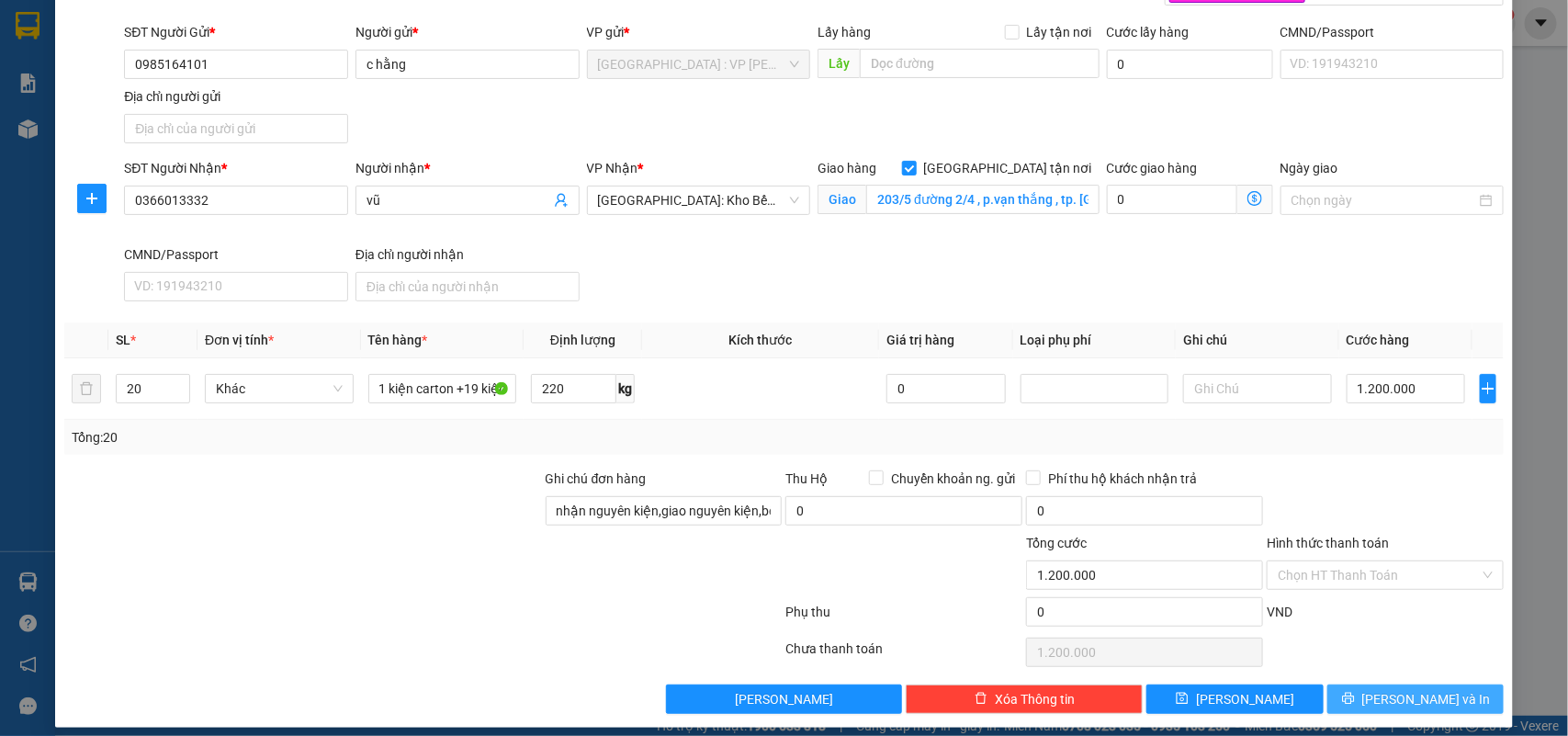
click at [1409, 690] on span "Lưu và In" at bounding box center [1427, 699] width 128 height 20
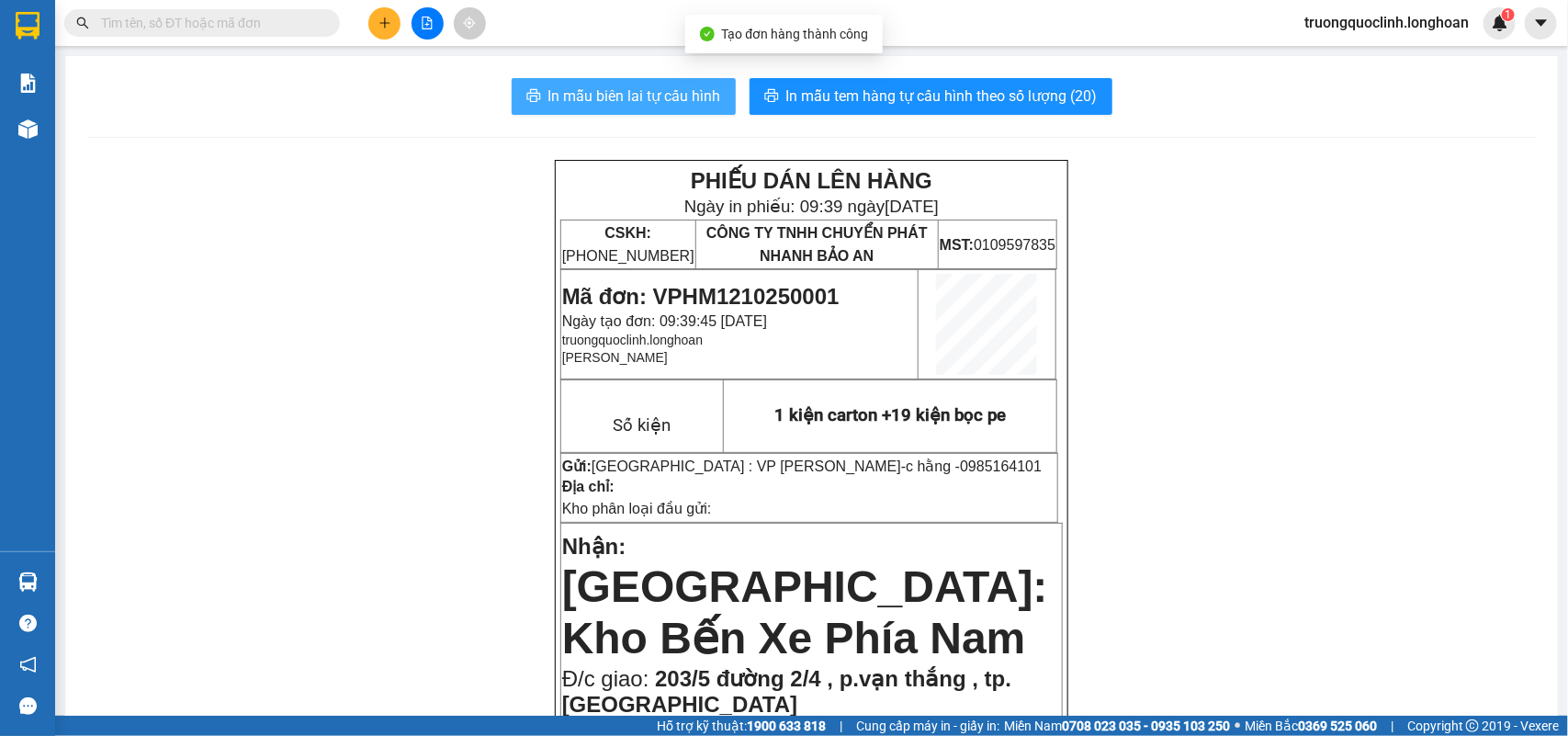
click at [678, 98] on span "In mẫu biên lai tự cấu hình" at bounding box center [634, 96] width 173 height 23
click at [772, 291] on span "Mã đơn: VPHM1210250001" at bounding box center [702, 296] width 278 height 25
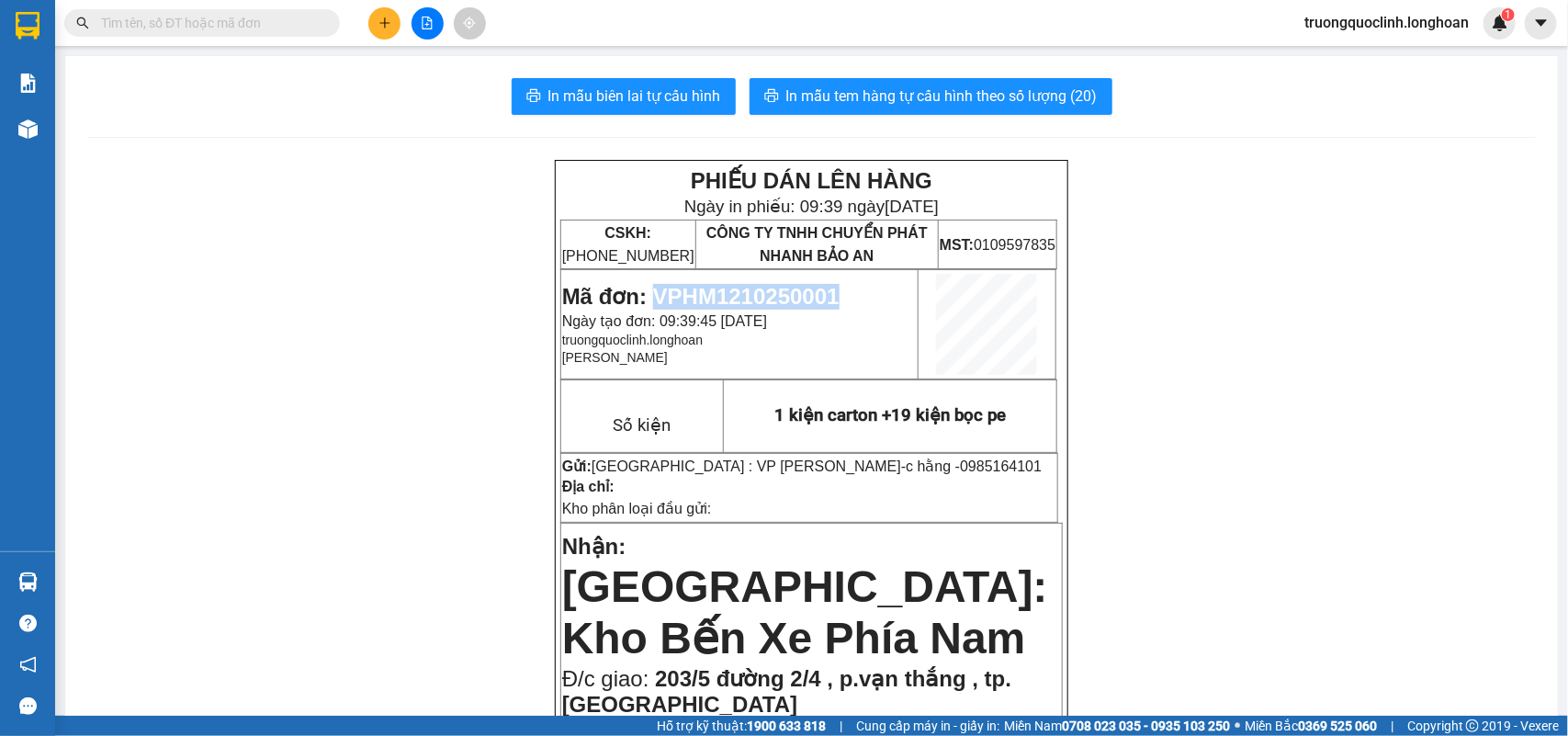
click at [772, 291] on span "Mã đơn: VPHM1210250001" at bounding box center [702, 296] width 278 height 25
copy span "VPHM1210250001"
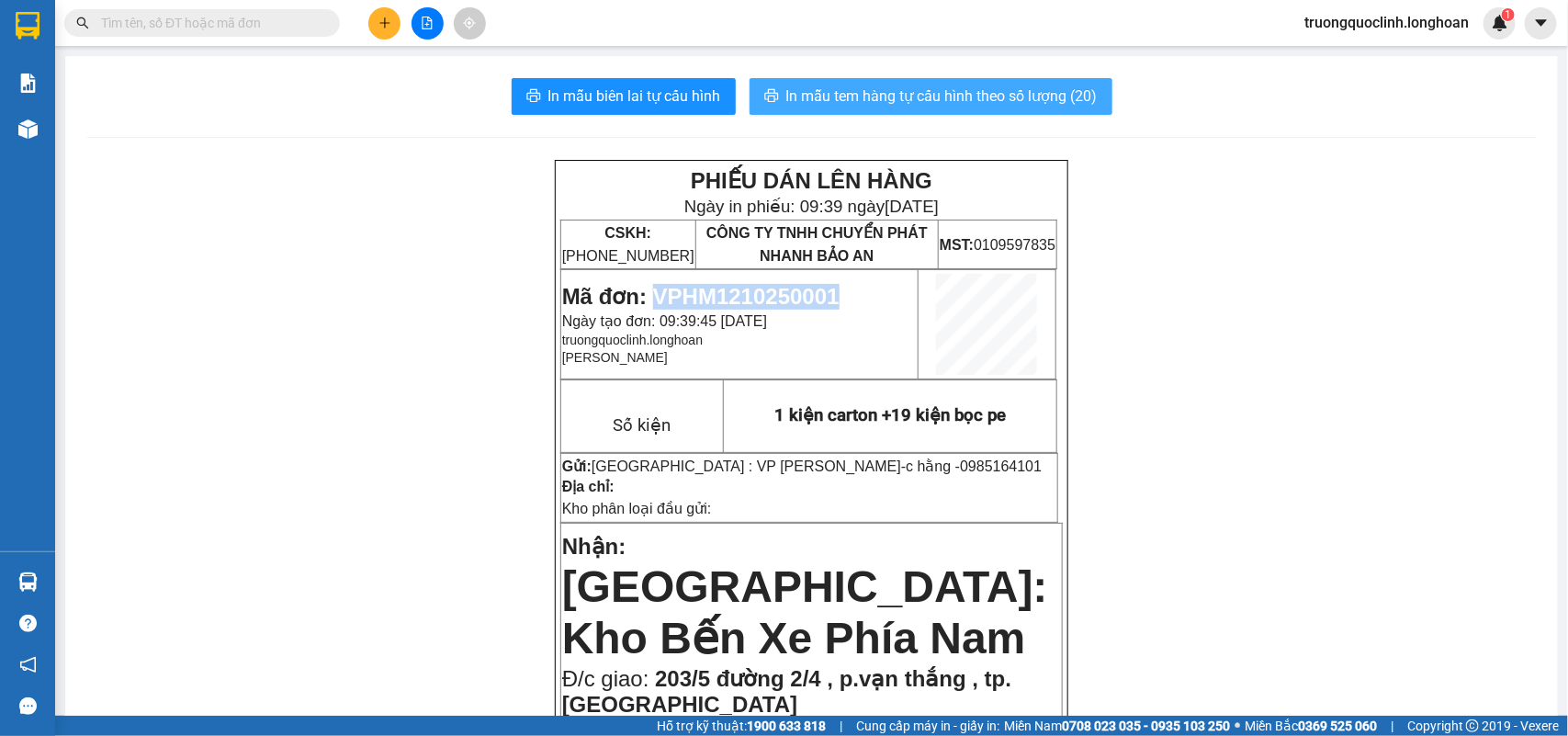
click at [990, 95] on span "In mẫu tem hàng tự cấu hình theo số lượng (20)" at bounding box center [942, 96] width 311 height 23
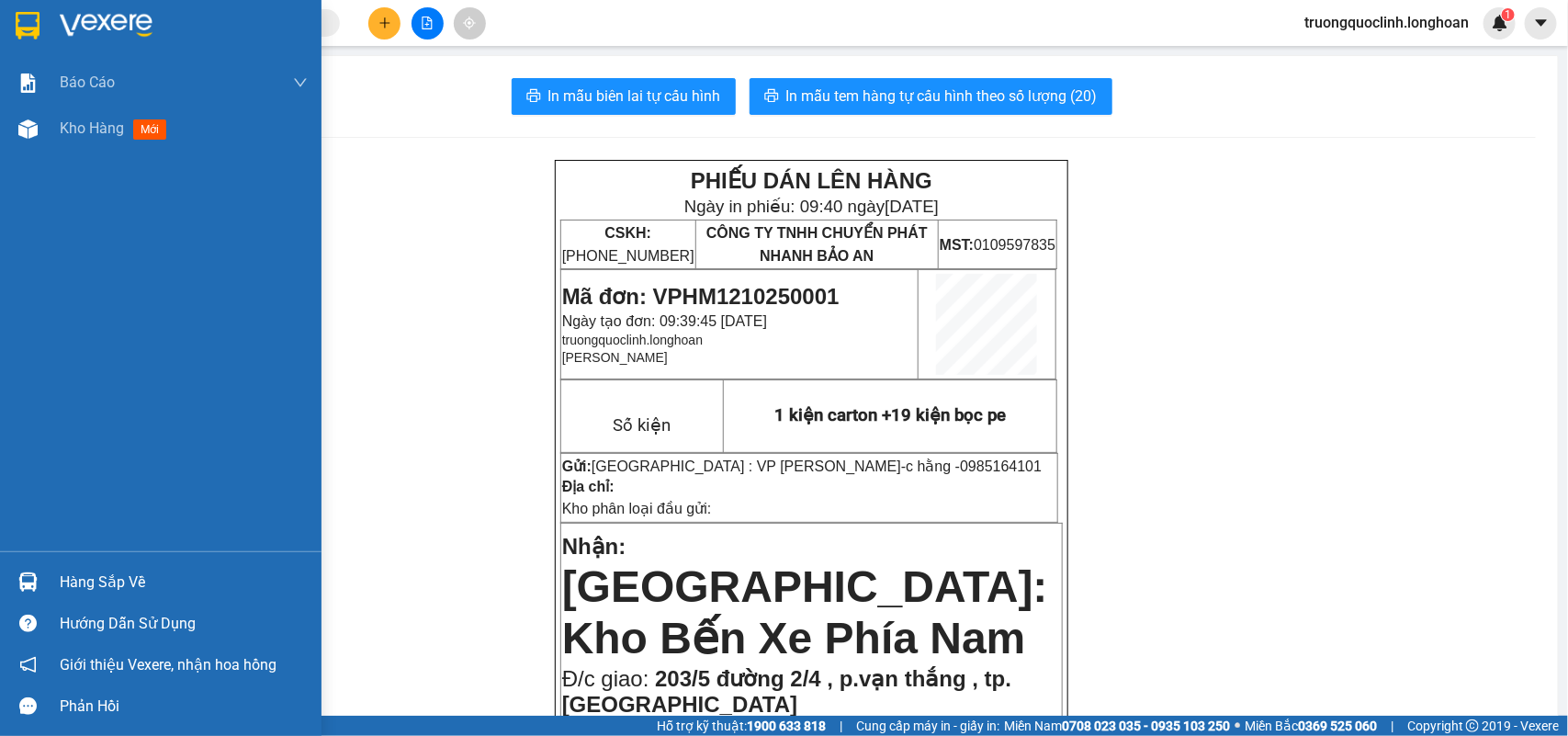
click at [30, 26] on img at bounding box center [27, 25] width 24 height 28
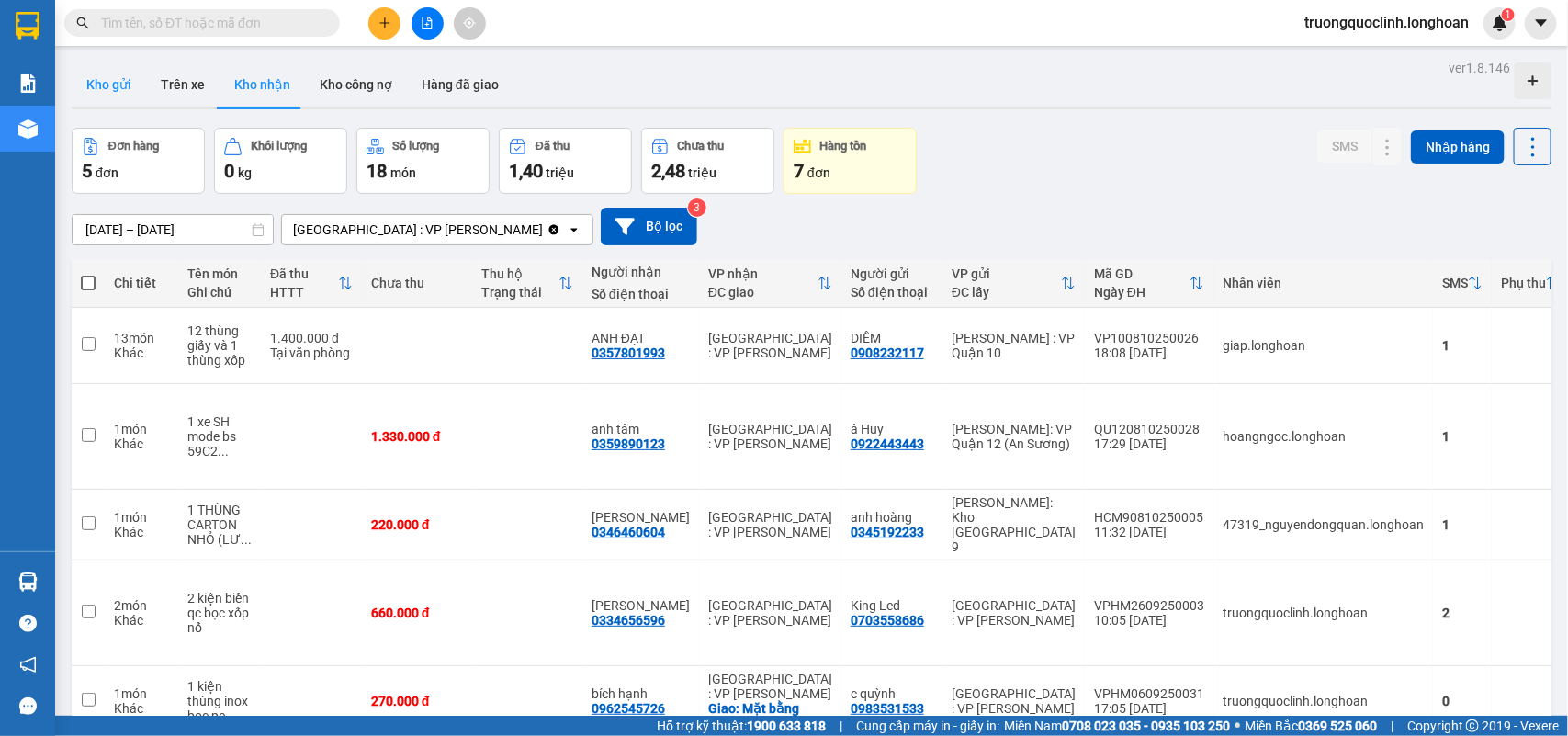
click at [104, 87] on button "Kho gửi" at bounding box center [109, 84] width 75 height 44
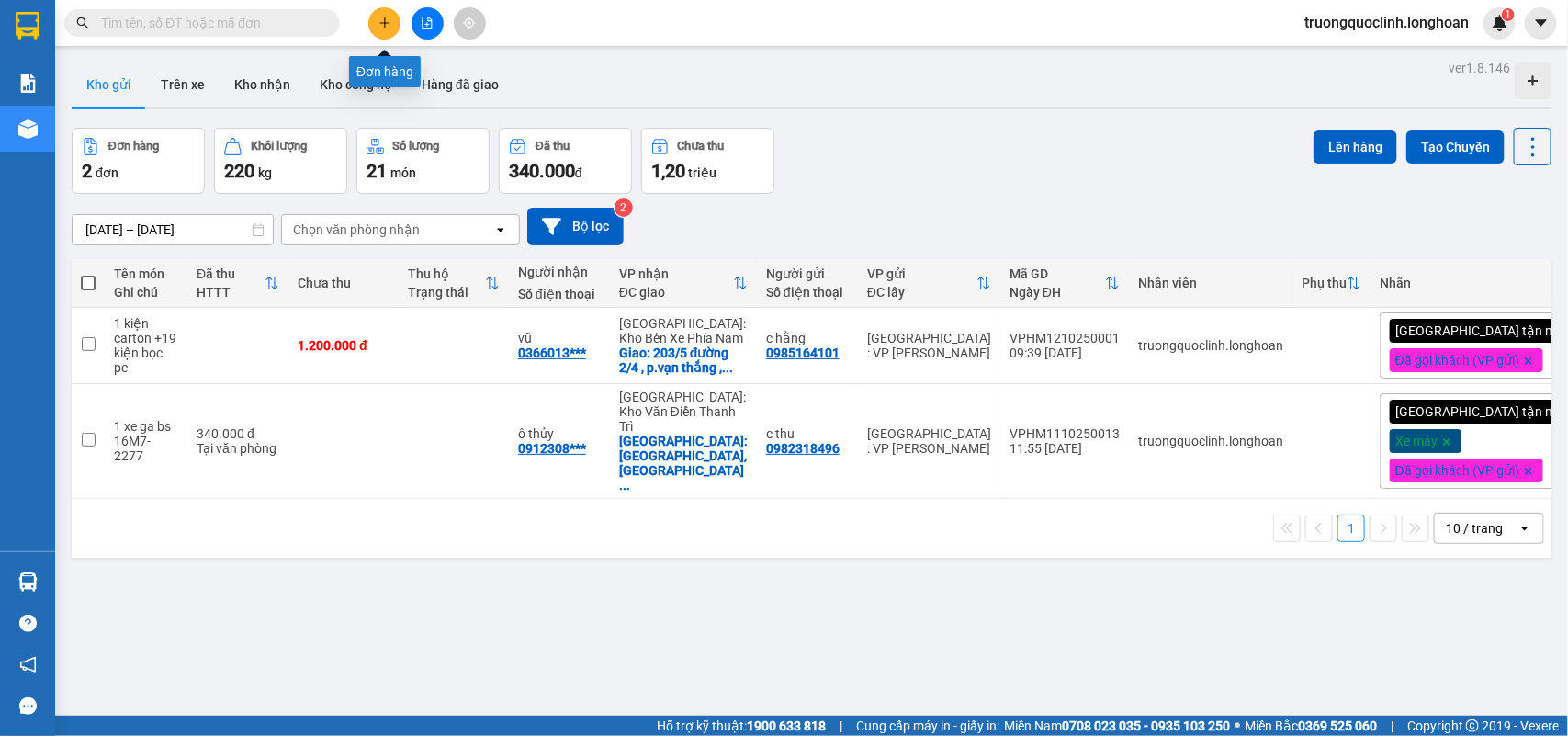
click at [374, 21] on button at bounding box center [384, 24] width 33 height 33
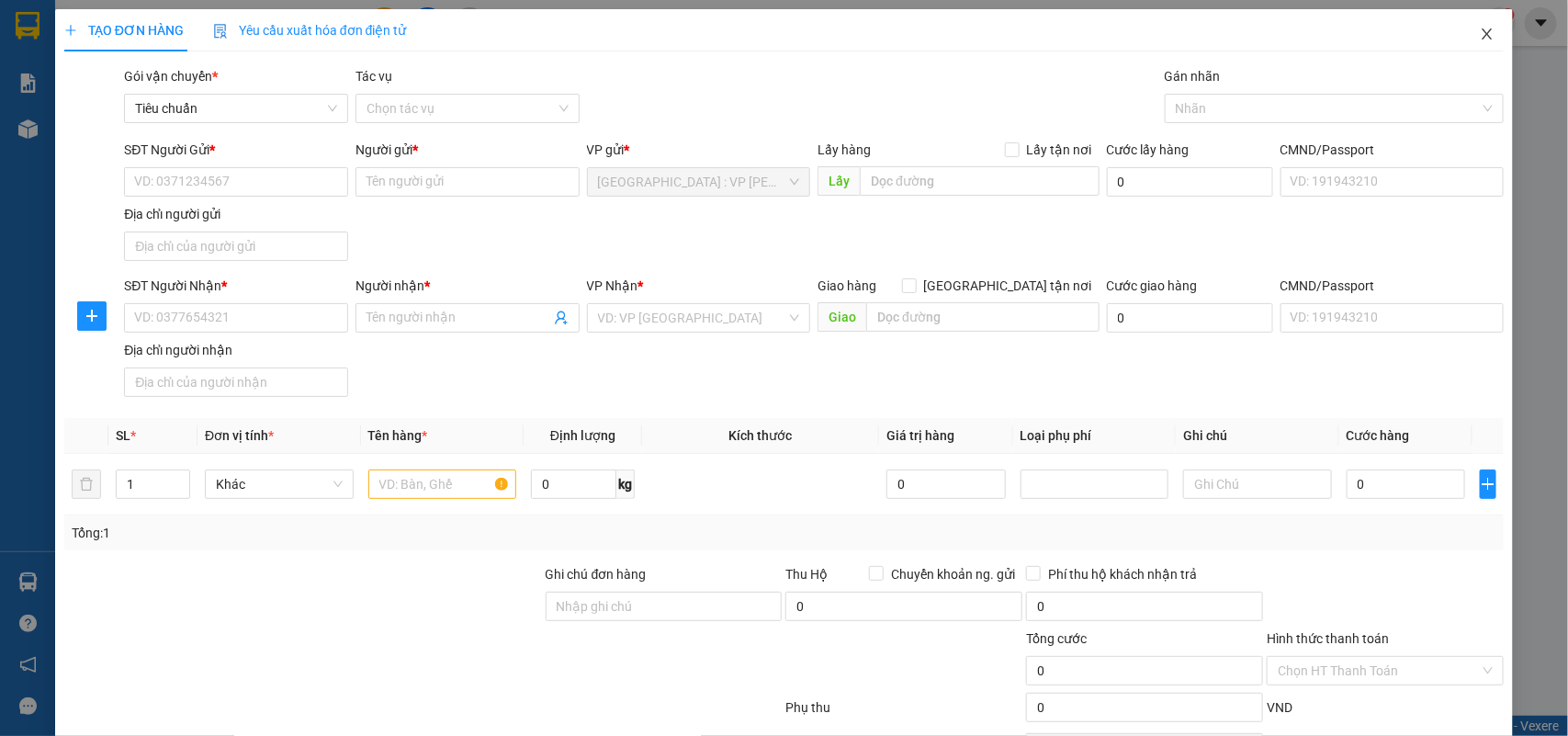
click at [1480, 34] on icon "close" at bounding box center [1487, 34] width 14 height 14
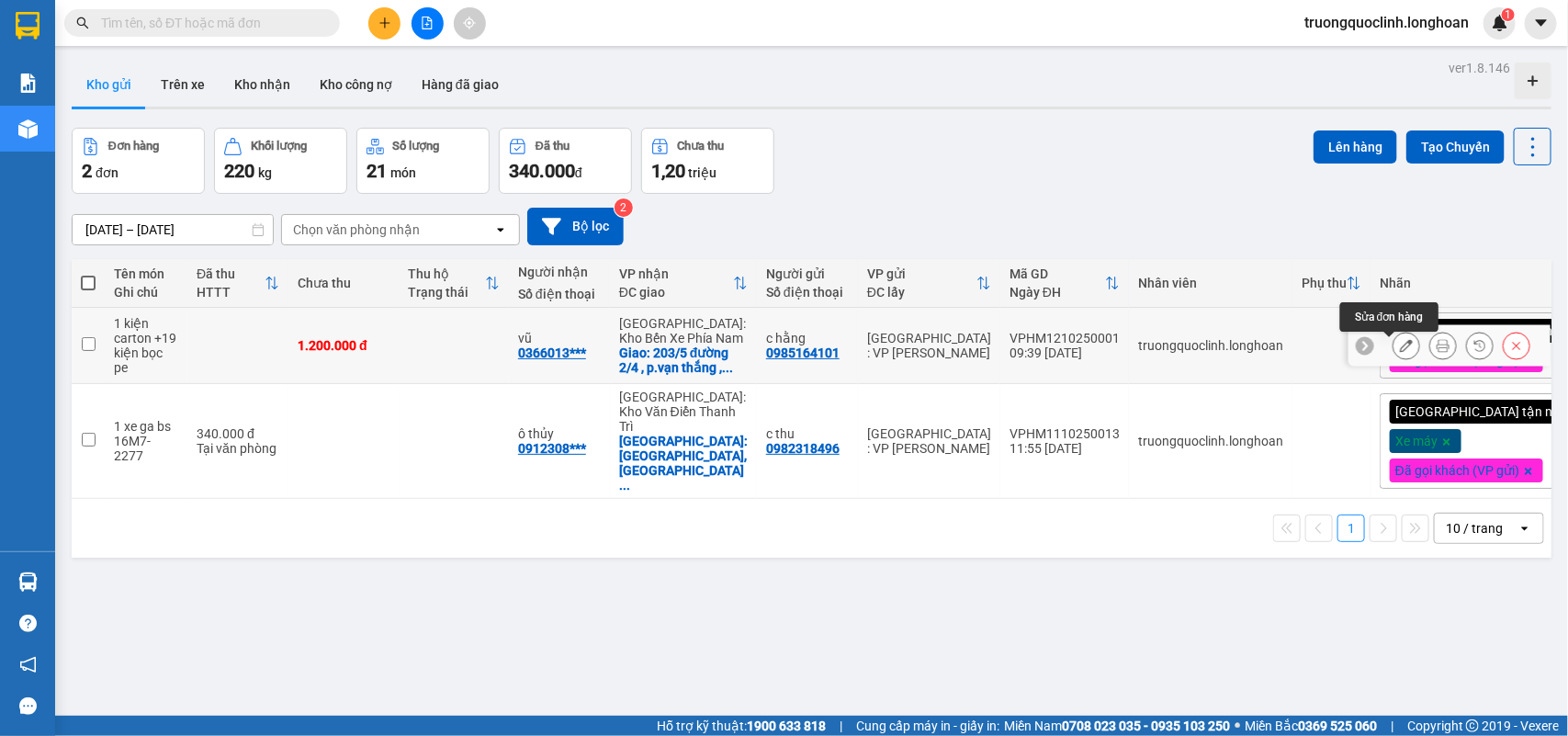
click at [1394, 343] on button at bounding box center [1406, 346] width 26 height 33
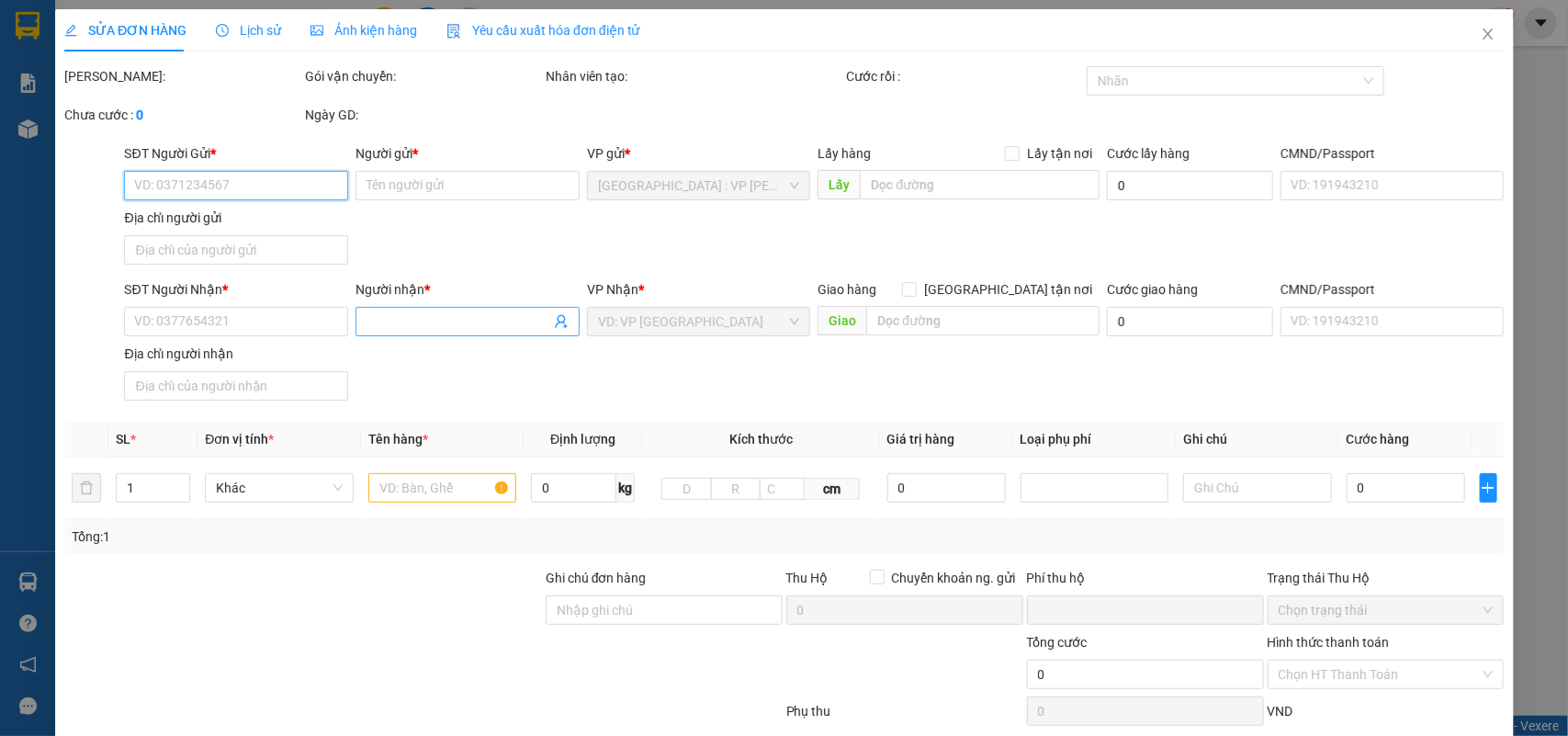
type input "0985164101"
type input "c hằng"
type input "0366013332"
type input "vũ"
checkbox input "true"
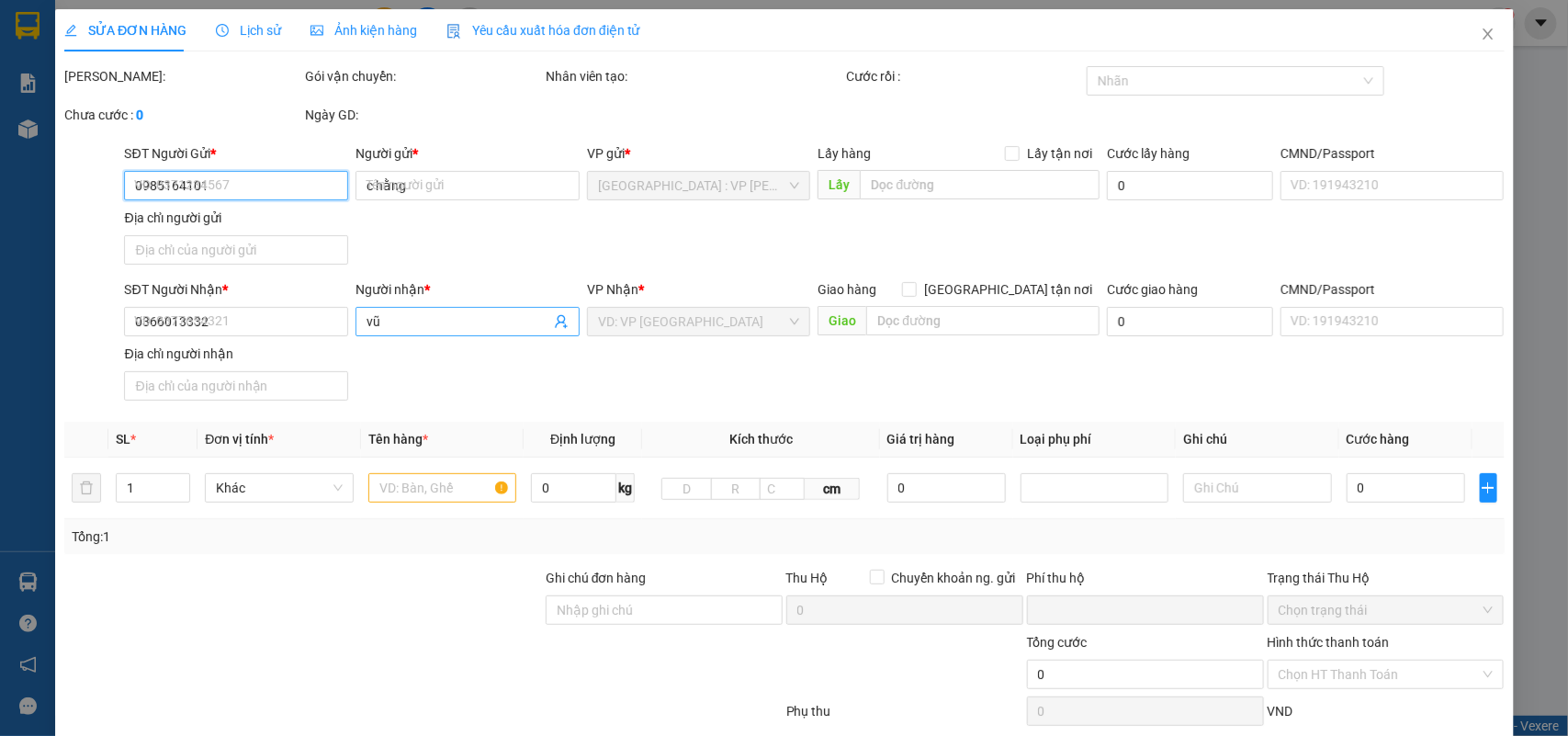
type input "203/5 đường 2/4 , p.vạn thắng , tp. Nha trang"
type input "nhận nguyên kiện,giao nguyên kiện,bể vỡ k đền"
type input "0"
type input "1.200.000"
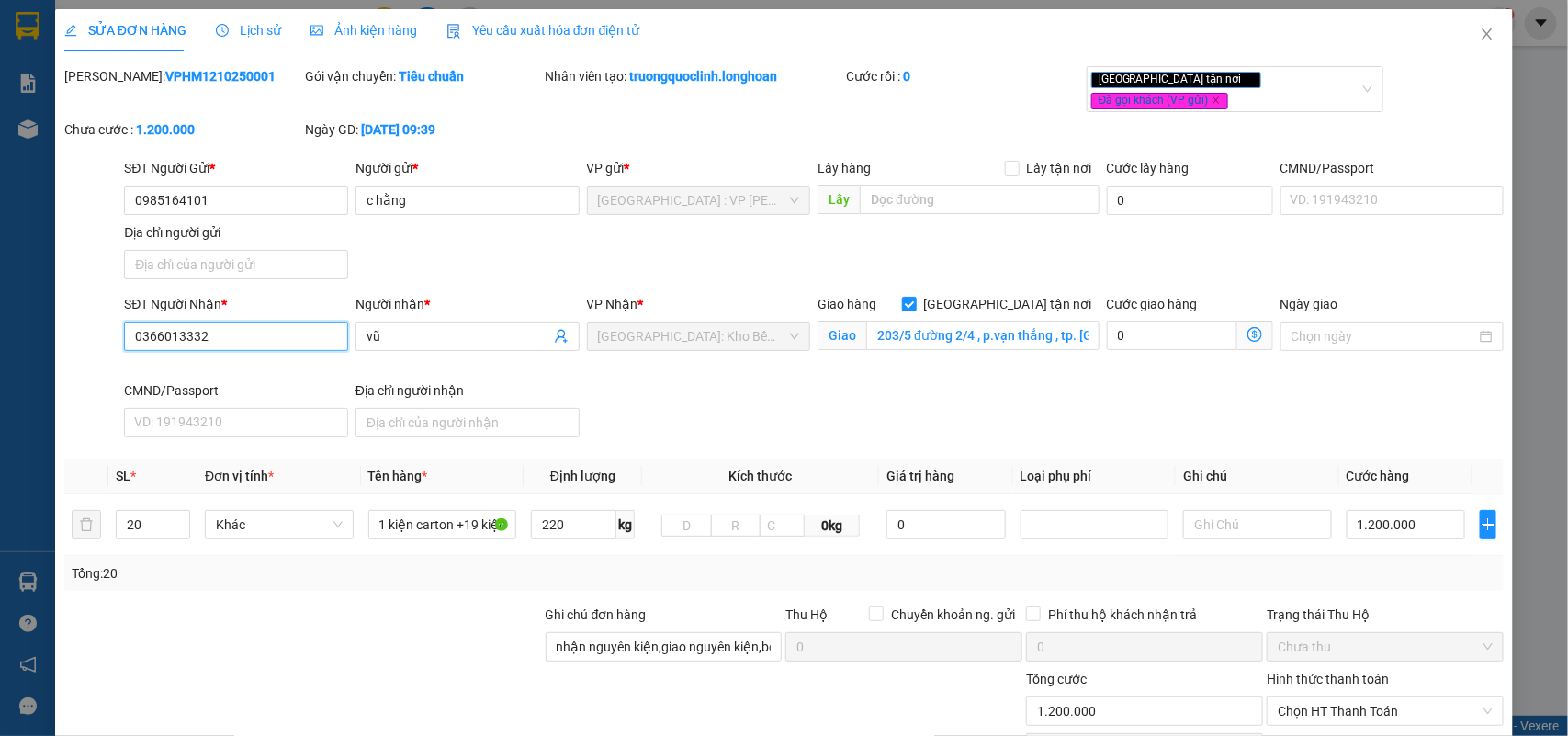
click at [233, 322] on input "0366013332" at bounding box center [236, 336] width 224 height 30
click at [1462, 29] on span "Close" at bounding box center [1487, 35] width 52 height 52
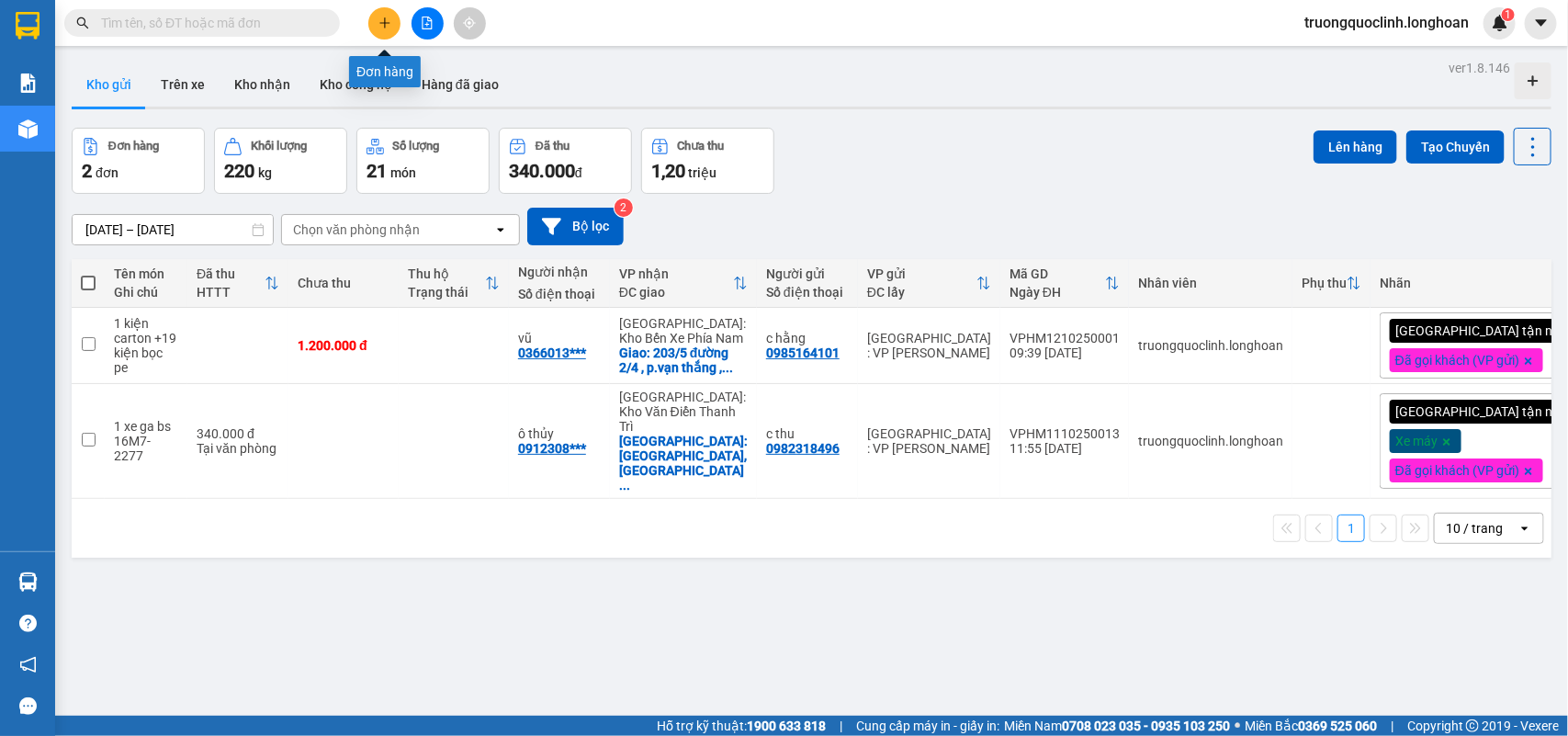
click at [391, 19] on button at bounding box center [384, 24] width 33 height 33
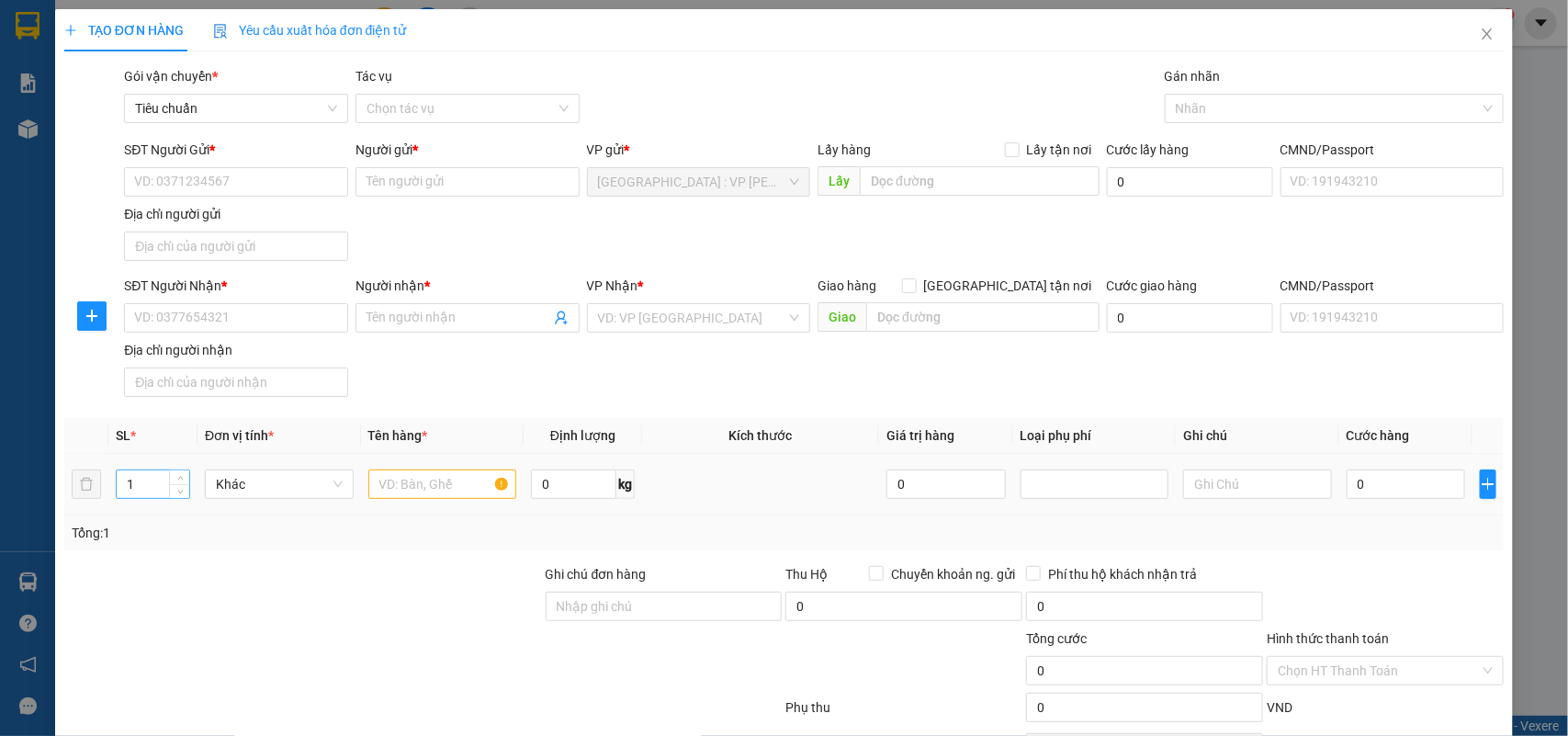
click at [154, 480] on input "1" at bounding box center [153, 484] width 73 height 28
type input "11"
click at [432, 480] on input "text" at bounding box center [442, 484] width 149 height 30
type input "11 kiện bọc nilon"
click at [540, 490] on input "0" at bounding box center [573, 484] width 85 height 30
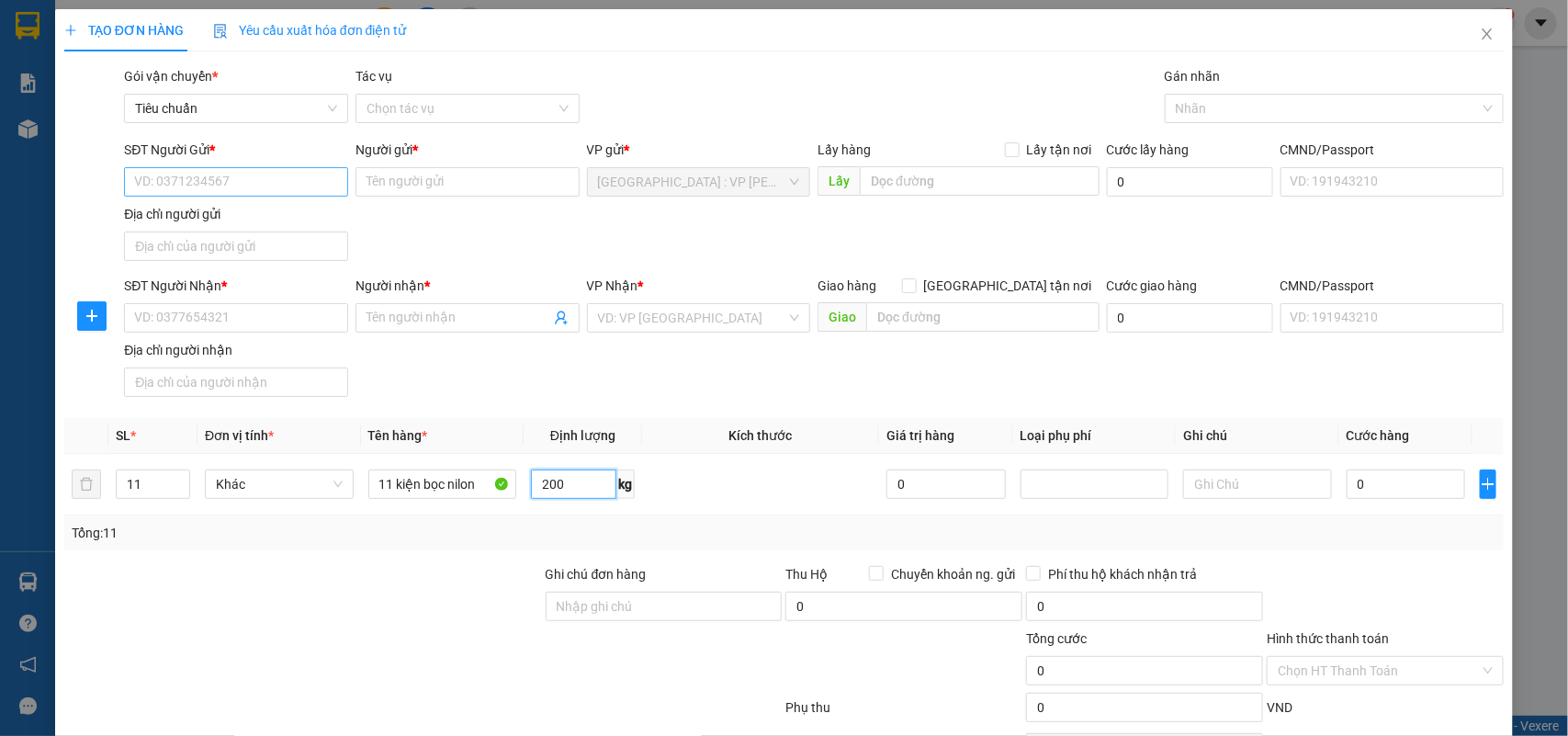
type input "200"
click at [278, 180] on input "SĐT Người Gửi *" at bounding box center [236, 181] width 224 height 30
click at [227, 221] on div "0389387458 - a hướng cty nam á" at bounding box center [234, 219] width 199 height 20
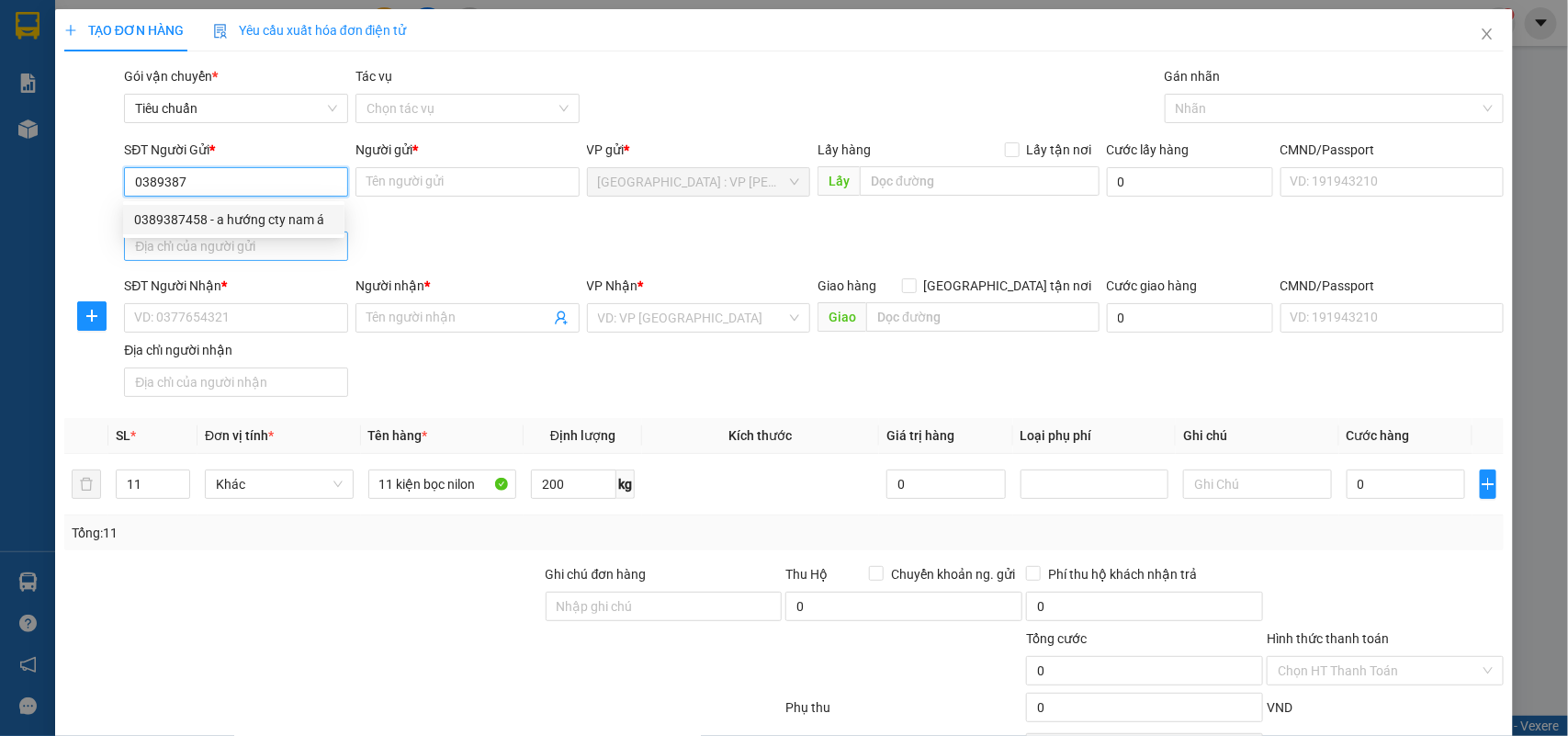
type input "0389387458"
type input "a hướng cty nam á"
type input "0389387458"
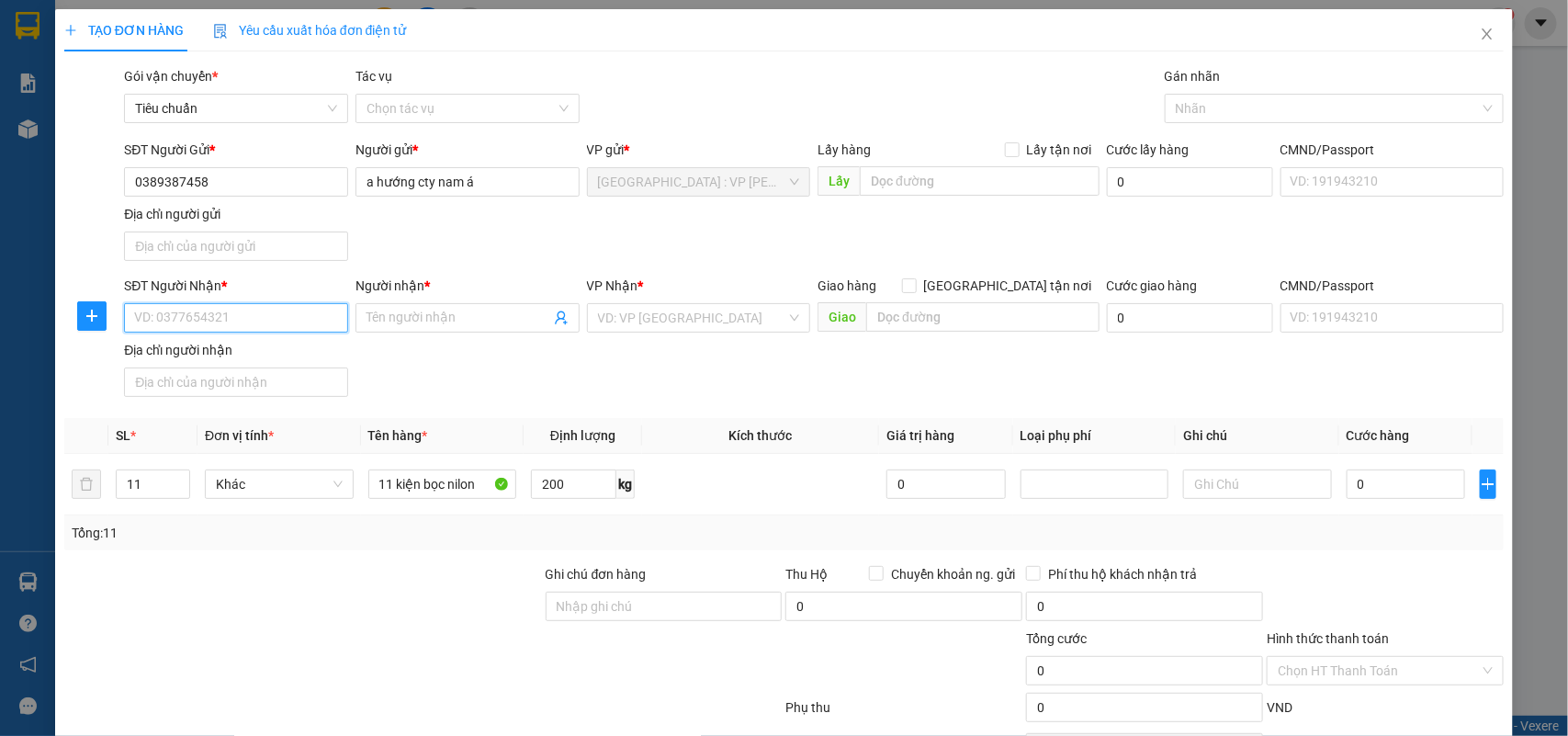
click at [278, 327] on input "SĐT Người Nhận *" at bounding box center [236, 317] width 224 height 30
click at [242, 350] on div "0963531982 - Dũng" at bounding box center [234, 356] width 199 height 20
type input "0963531982"
type input "Dũng"
checkbox input "true"
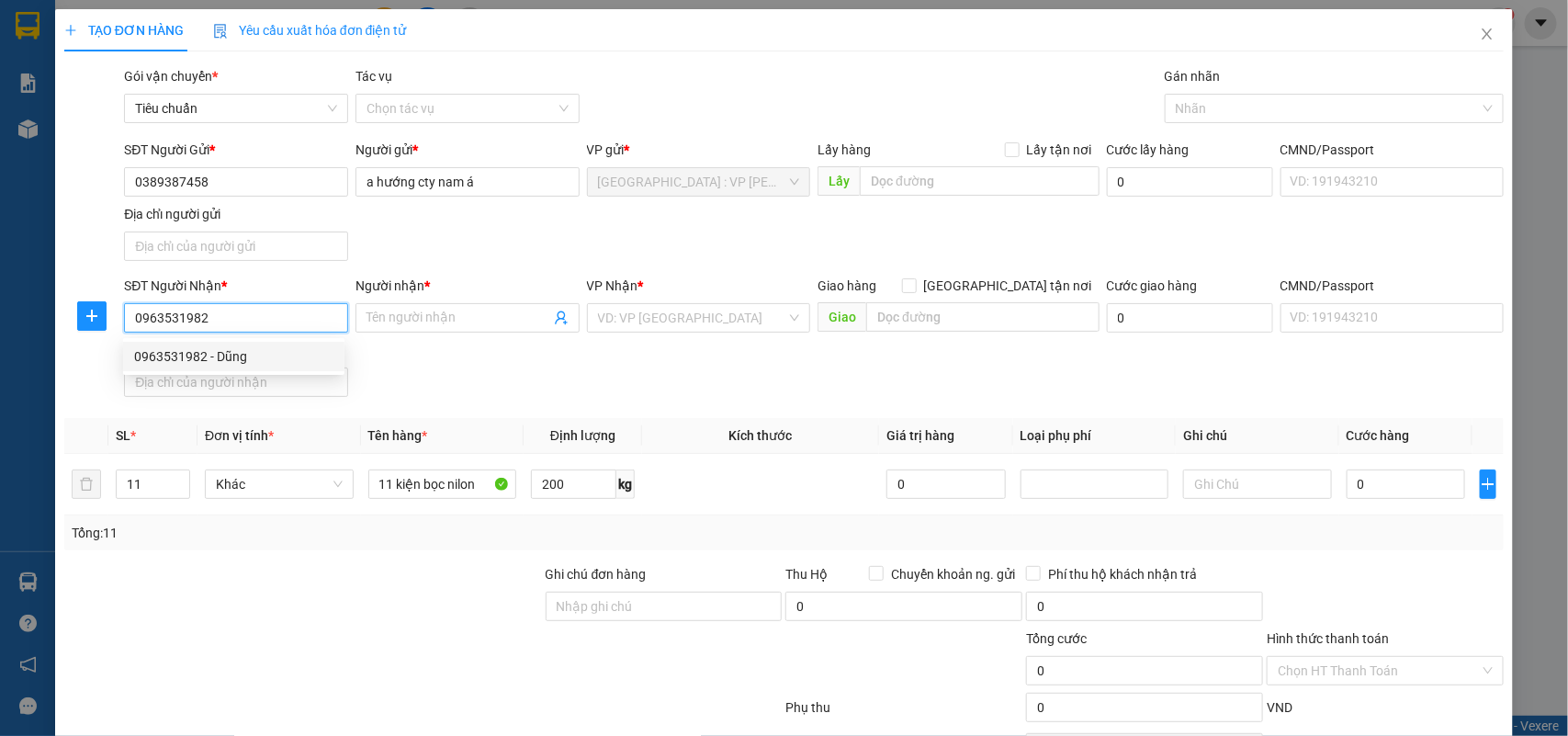
type input "344 đường hùng vương, hồng bàng, hải phòng"
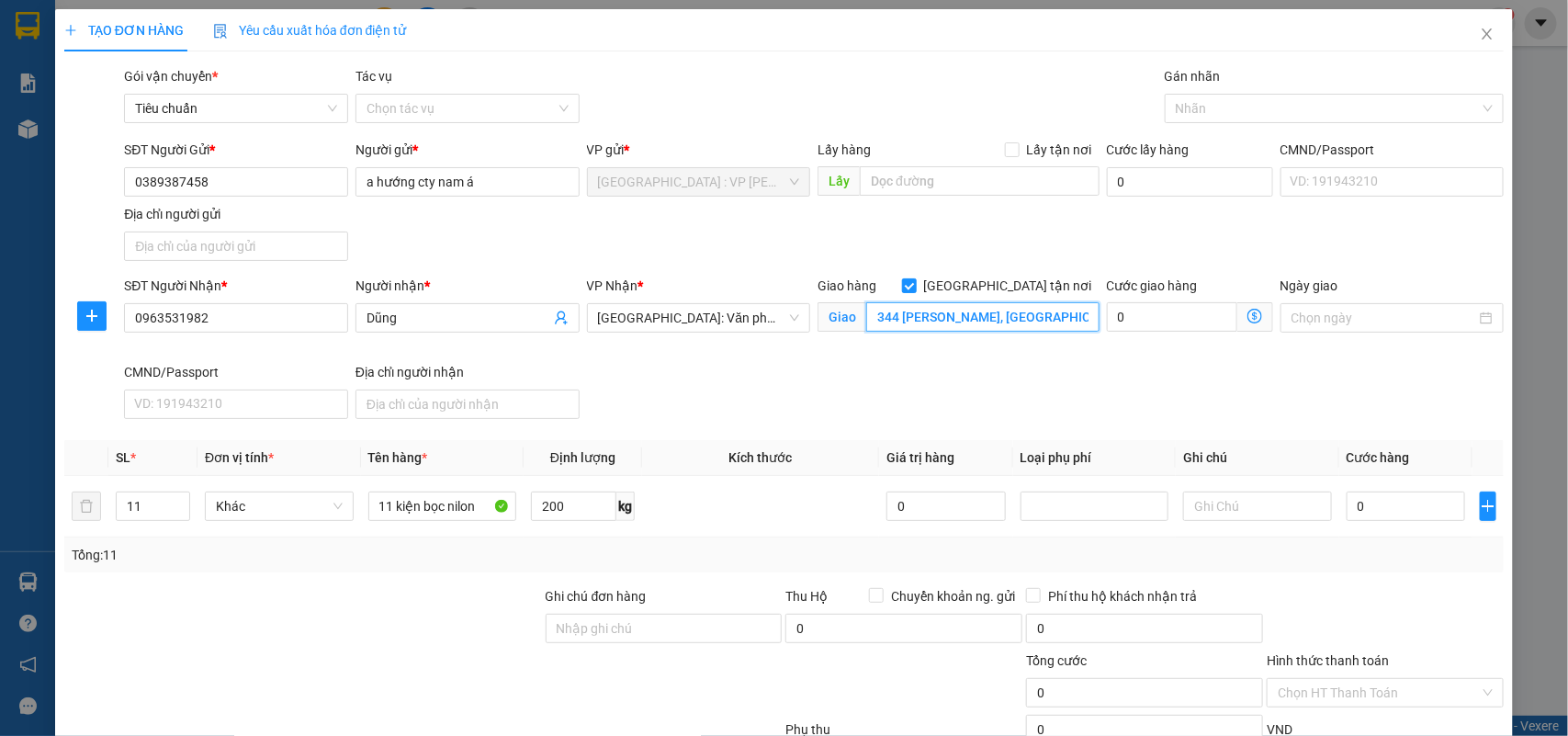
click at [1006, 322] on input "344 đường hùng vương, hồng bàng, hải phòng" at bounding box center [982, 316] width 233 height 30
click at [1219, 92] on div "Gán nhãn" at bounding box center [1335, 80] width 340 height 28
click at [1214, 102] on div at bounding box center [1326, 108] width 312 height 22
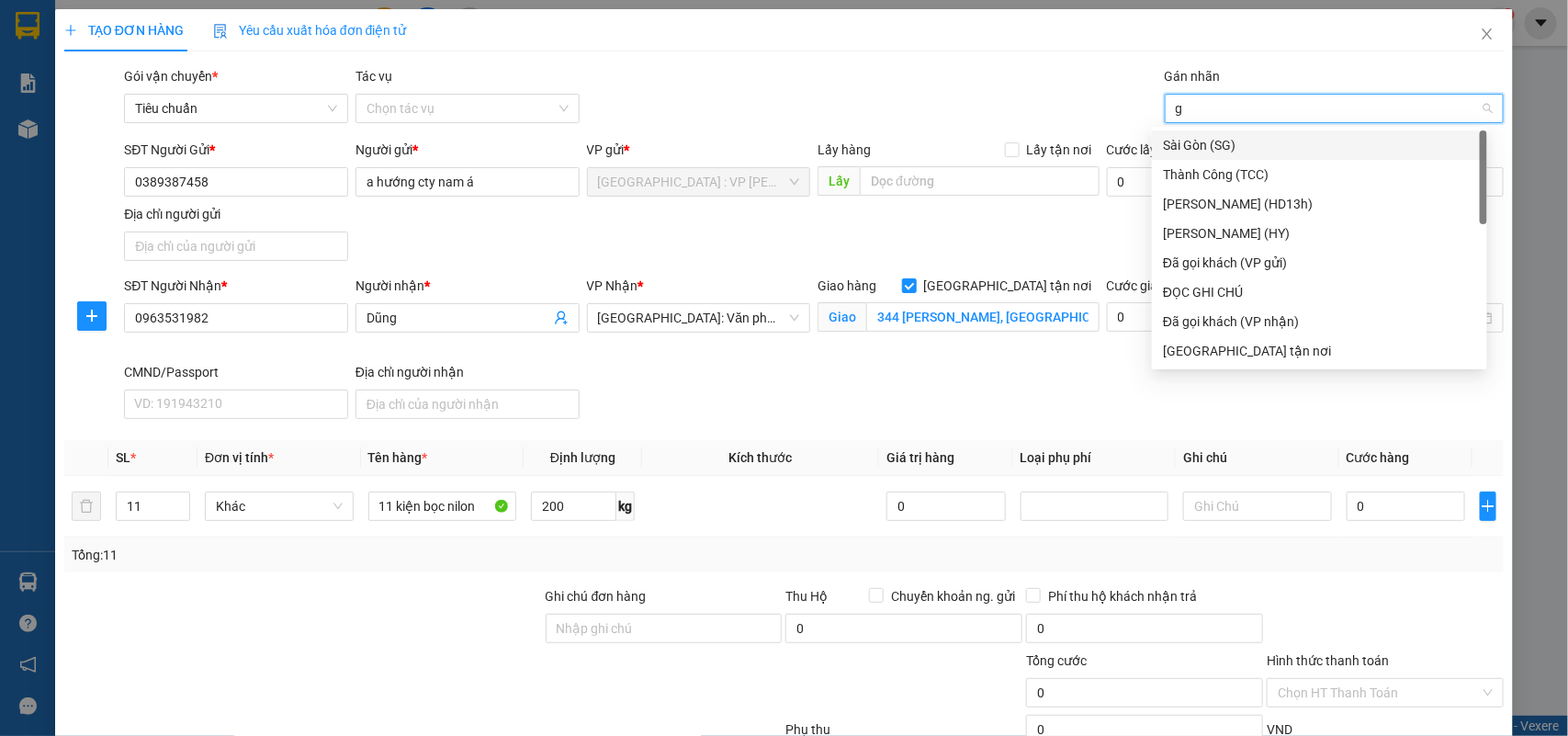
type input "gt"
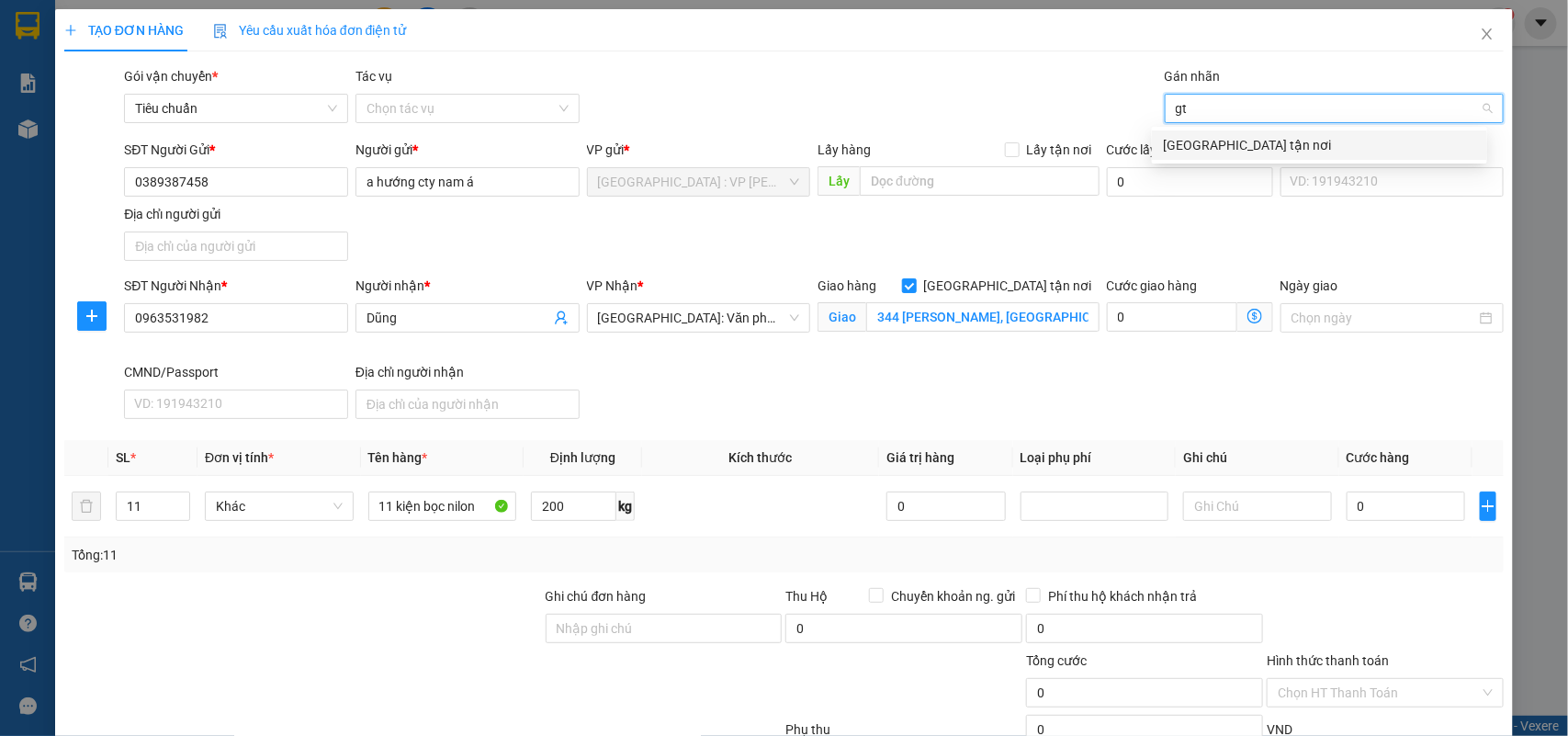
click at [1218, 143] on div "[GEOGRAPHIC_DATA] tận nơi" at bounding box center [1320, 145] width 313 height 20
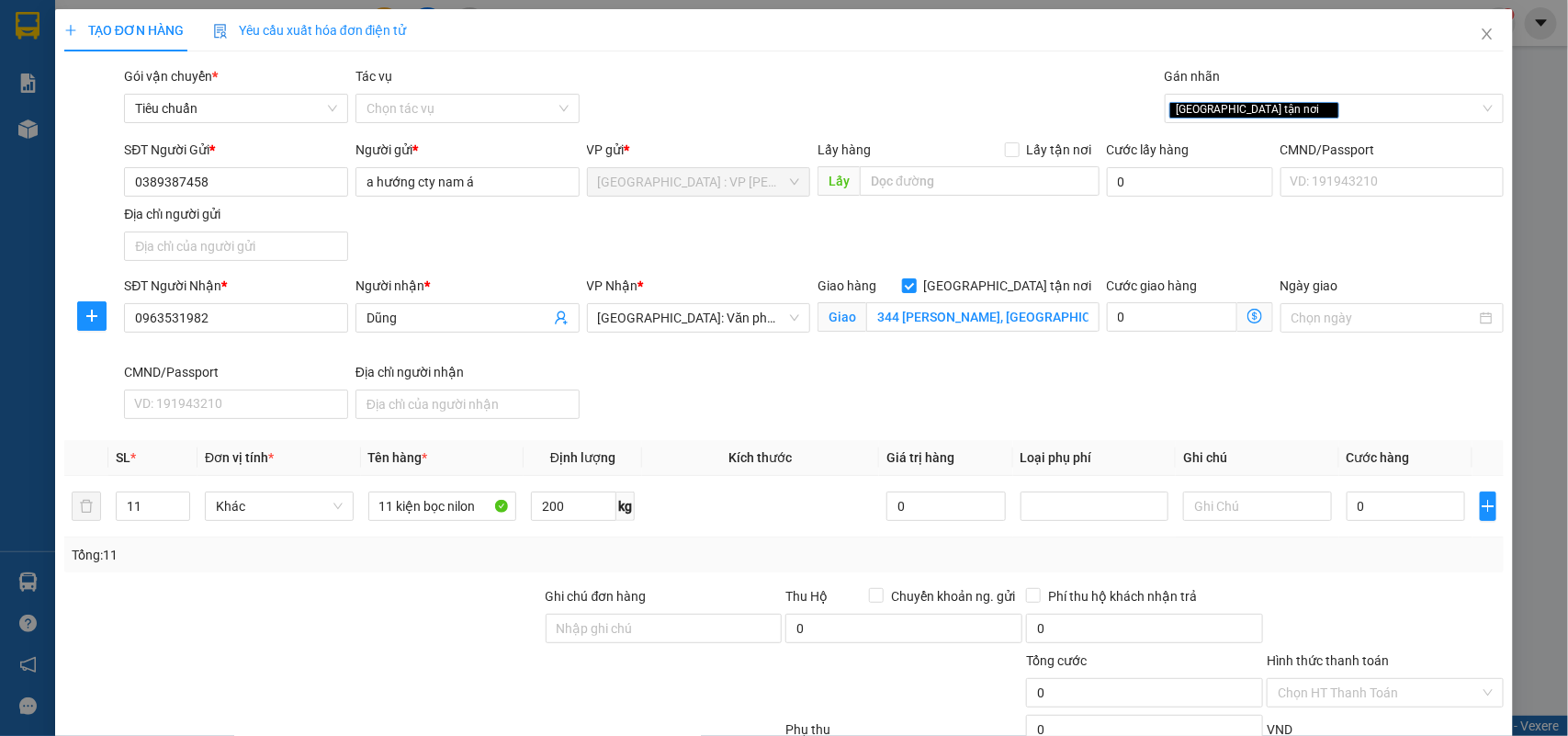
click at [1020, 77] on div "Gói vận chuyển * Tiêu chuẩn Tác vụ Chọn tác vụ Gán nhãn Giao tận nơi" at bounding box center [815, 98] width 1388 height 64
click at [1270, 111] on div "[GEOGRAPHIC_DATA] tận nơi" at bounding box center [1326, 108] width 312 height 22
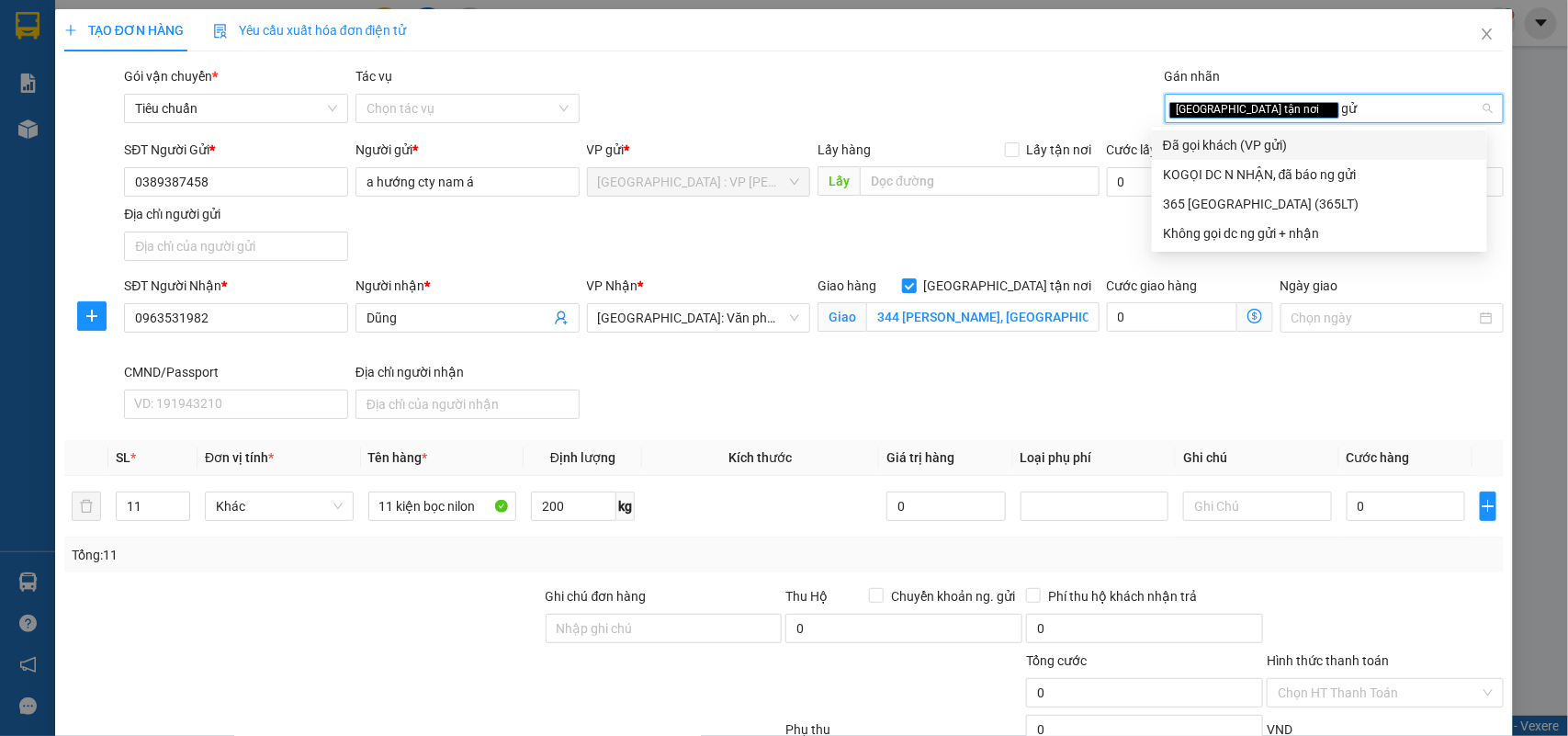
type input "gửi"
click at [1251, 136] on div "Đã gọi khách (VP gửi)" at bounding box center [1320, 145] width 313 height 20
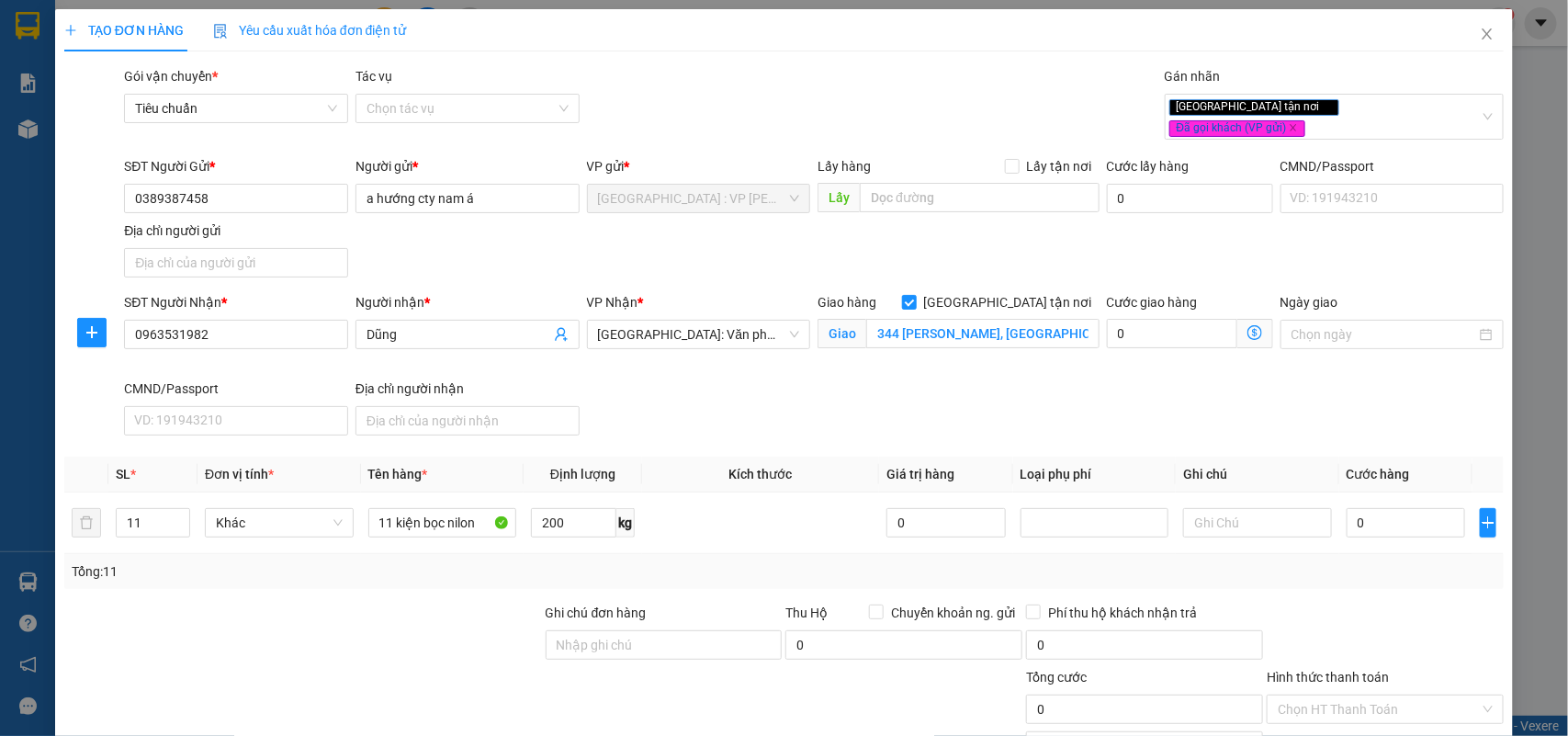
click at [983, 92] on div "Gói vận chuyển * Tiêu chuẩn Tác vụ Chọn tác vụ Gán nhãn Giao tận nơi Đã gọi k…" at bounding box center [815, 106] width 1388 height 80
click at [1026, 323] on input "344 đường hùng vương, hồng bàng, hải phòng" at bounding box center [982, 334] width 233 height 30
click at [1427, 508] on input "0" at bounding box center [1406, 522] width 119 height 30
type input "4"
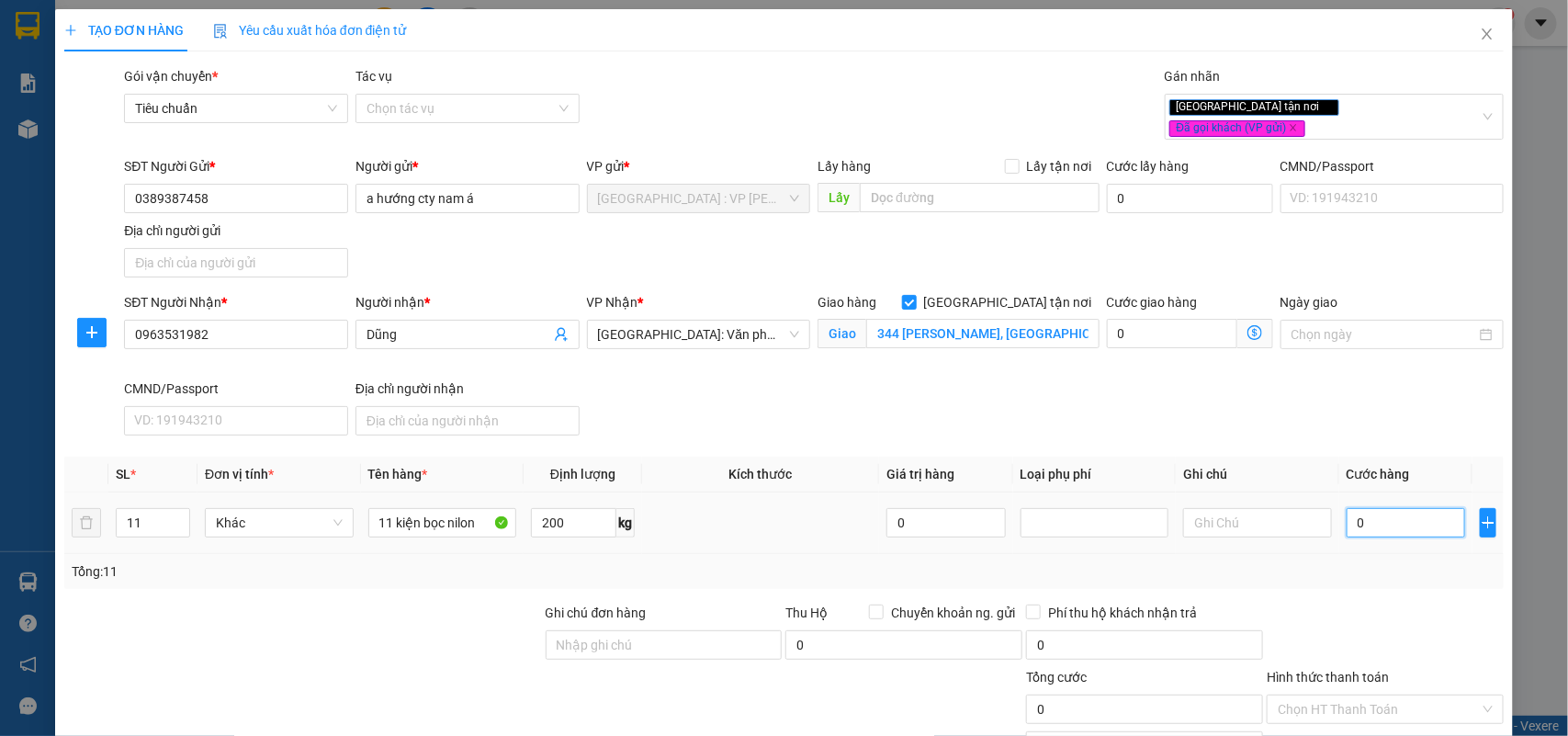
type input "4"
type input "44"
type input "440"
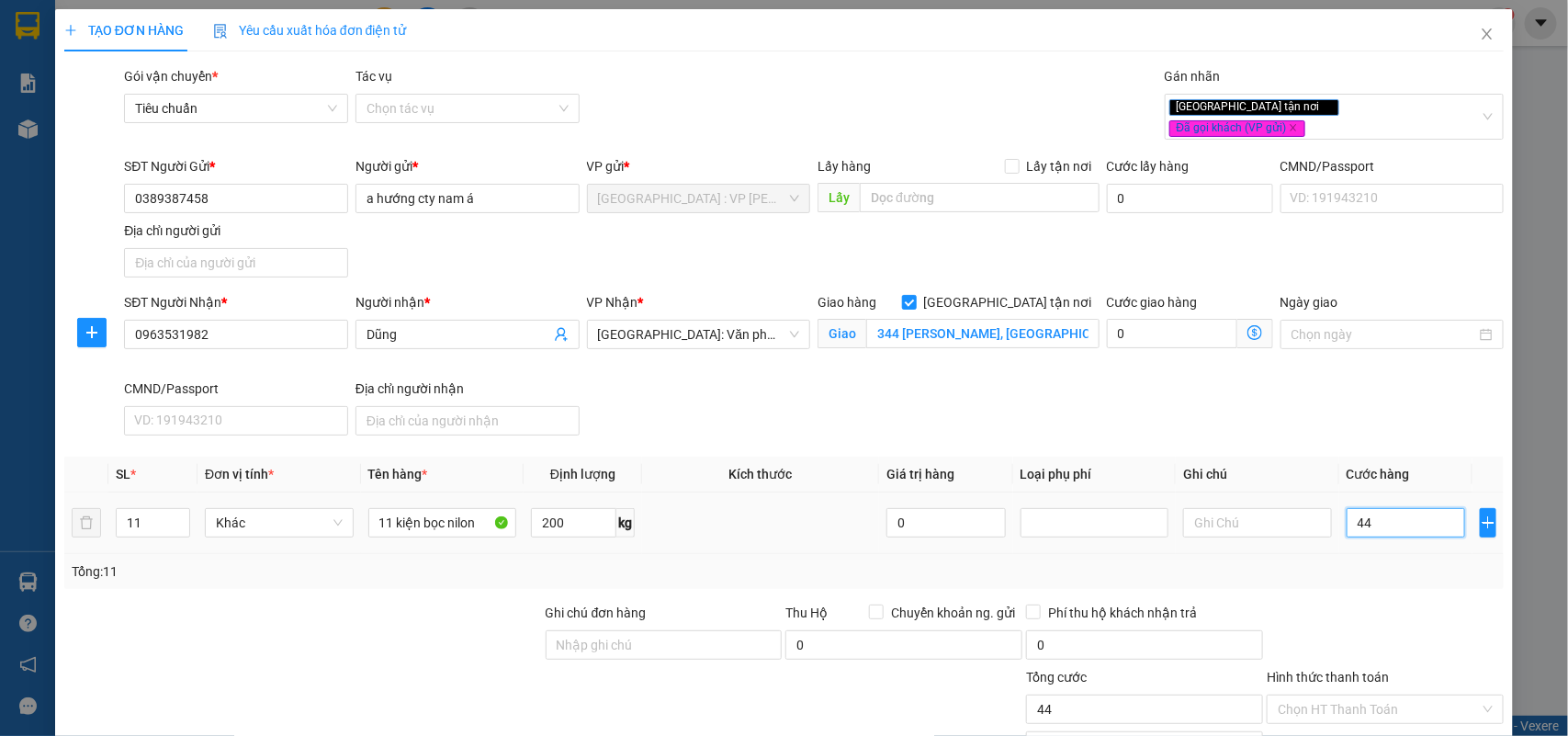
type input "440"
type input "4.400"
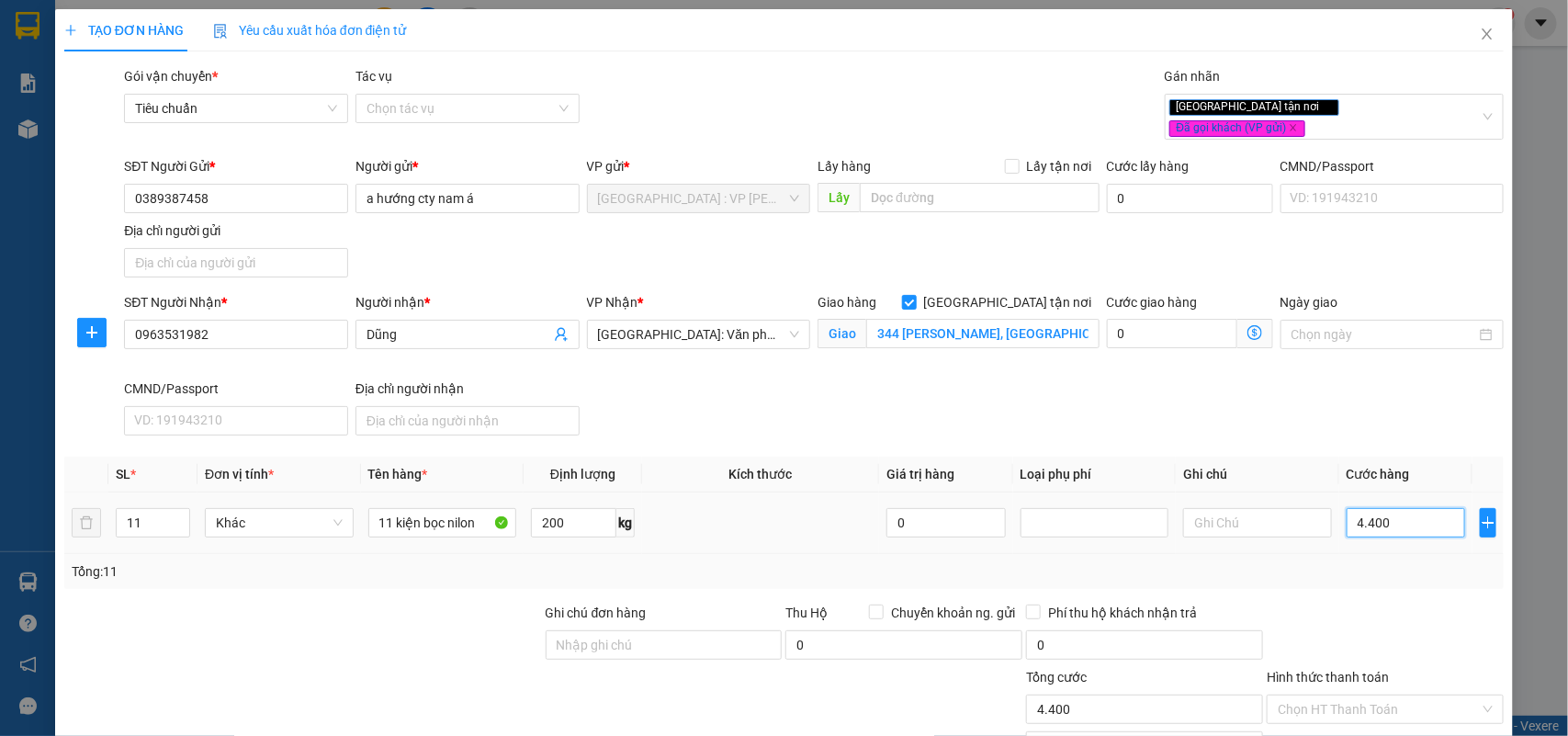
type input "44.000"
type input "440.000"
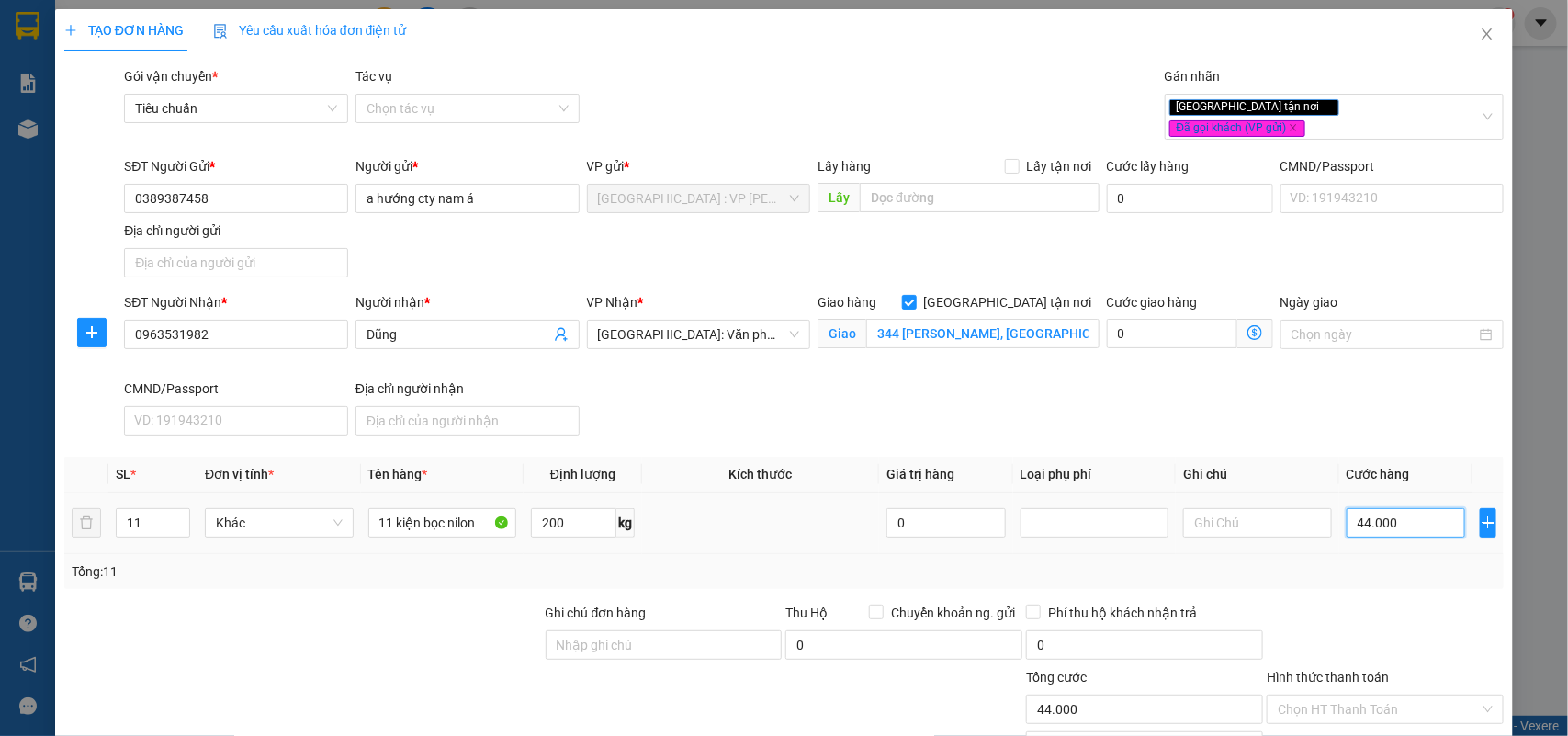
type input "440.000"
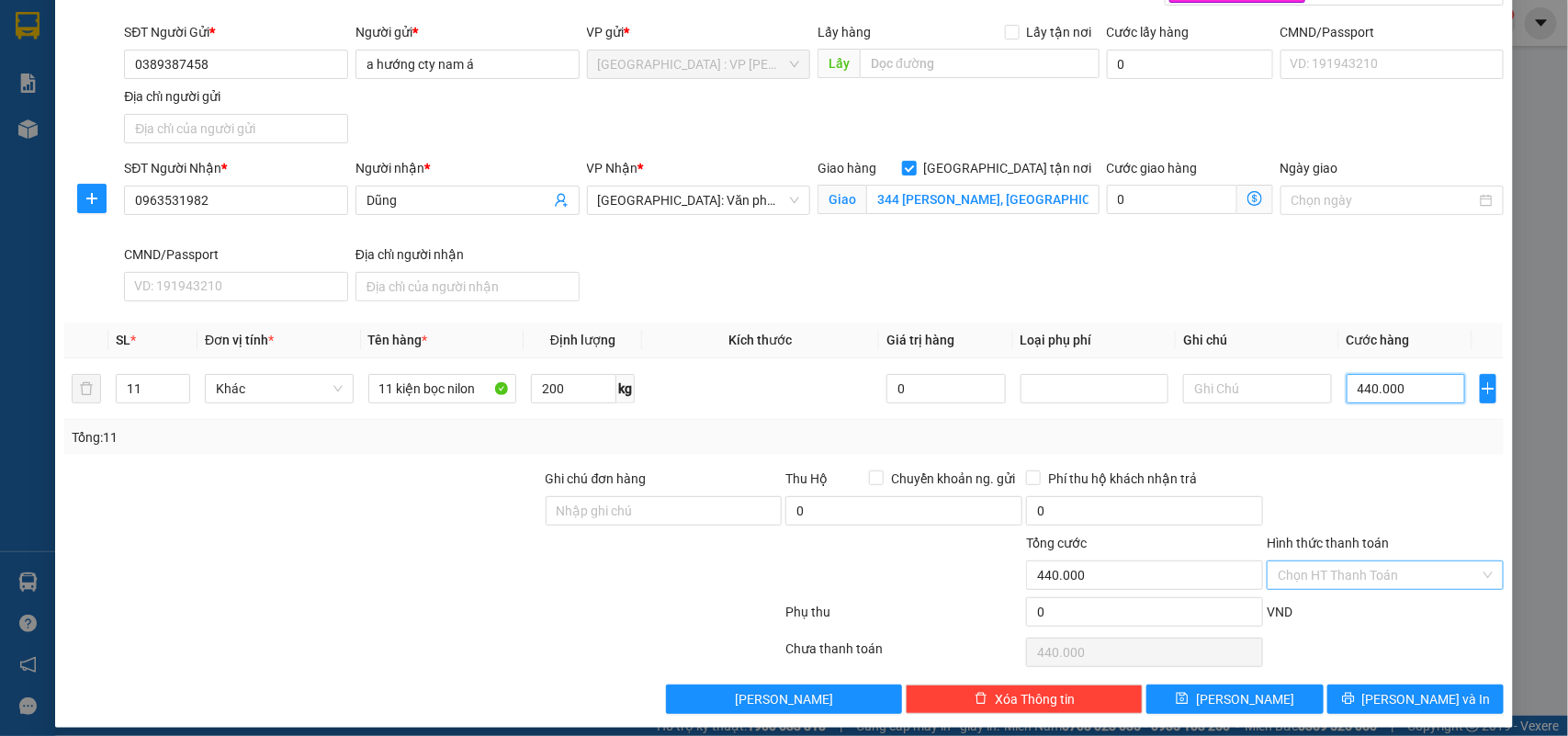
type input "440.000"
click at [1418, 571] on input "Hình thức thanh toán" at bounding box center [1378, 575] width 202 height 28
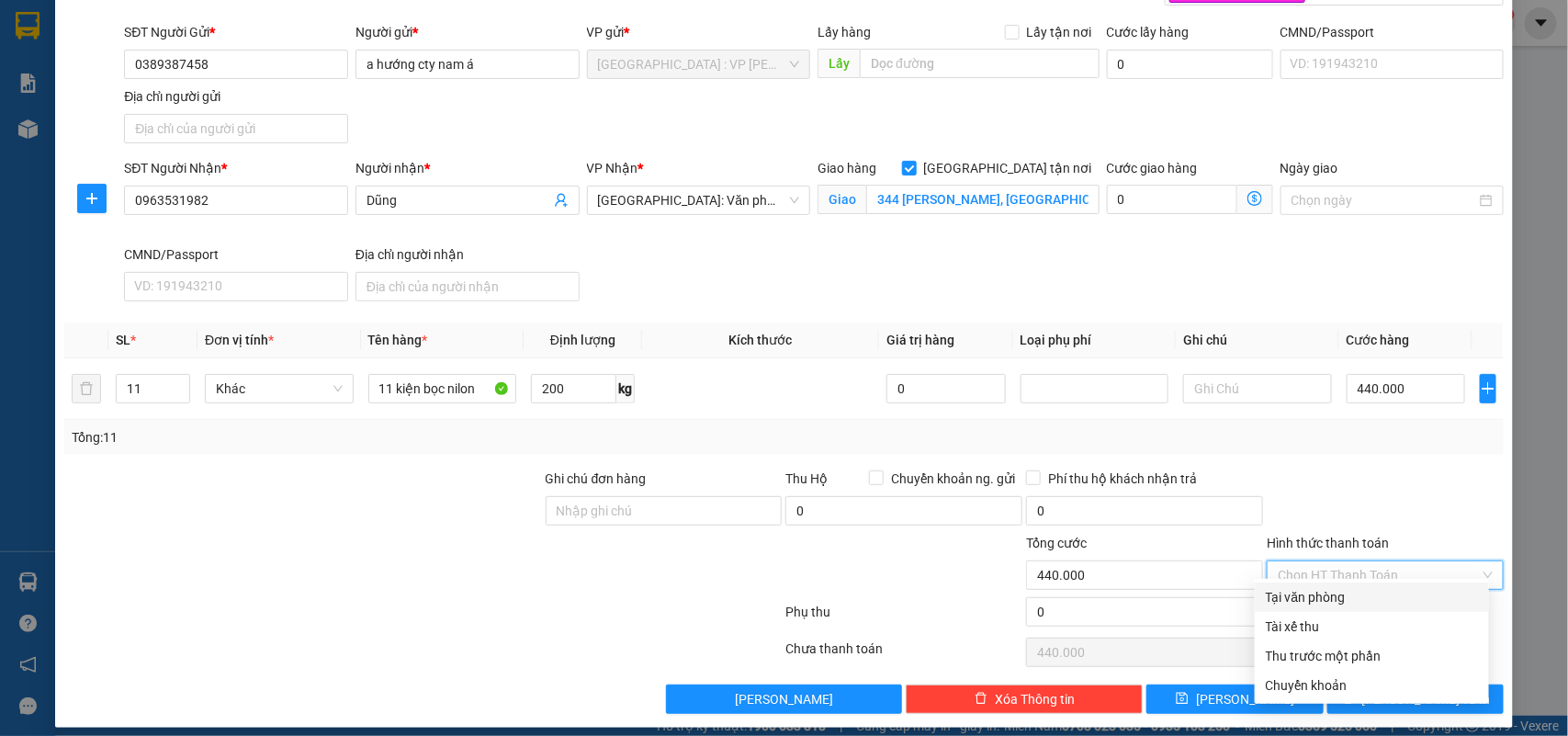
drag, startPoint x: 1342, startPoint y: 602, endPoint x: 1349, endPoint y: 577, distance: 26.0
click at [1339, 602] on div "Tại văn phòng" at bounding box center [1372, 597] width 212 height 20
type input "0"
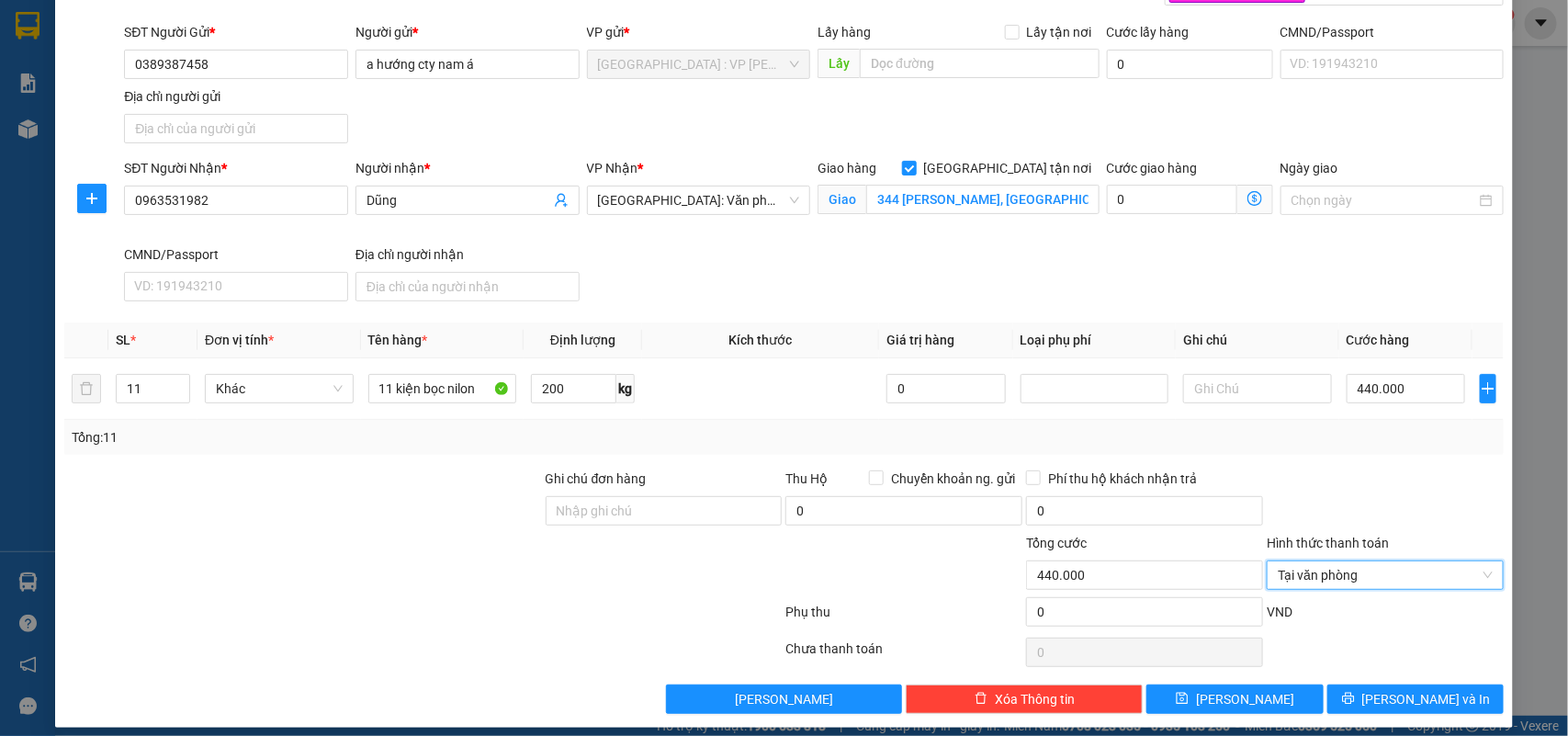
click at [1369, 506] on div at bounding box center [1385, 500] width 241 height 64
drag, startPoint x: 1369, startPoint y: 687, endPoint x: 1355, endPoint y: 655, distance: 34.9
click at [1355, 692] on icon "printer" at bounding box center [1349, 698] width 12 height 12
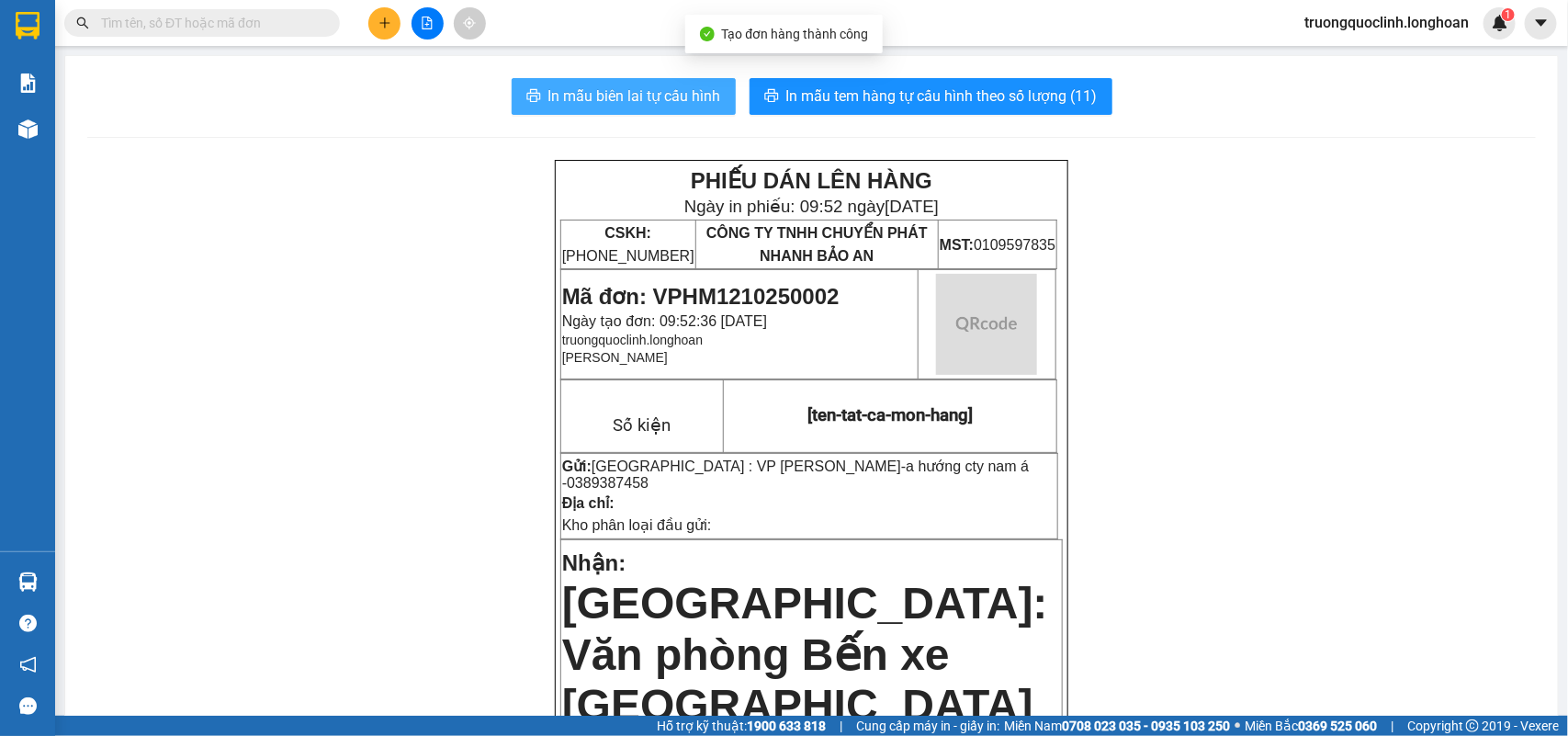
drag, startPoint x: 669, startPoint y: 89, endPoint x: 657, endPoint y: 95, distance: 13.4
click at [668, 90] on span "In mẫu biên lai tự cấu hình" at bounding box center [634, 96] width 173 height 23
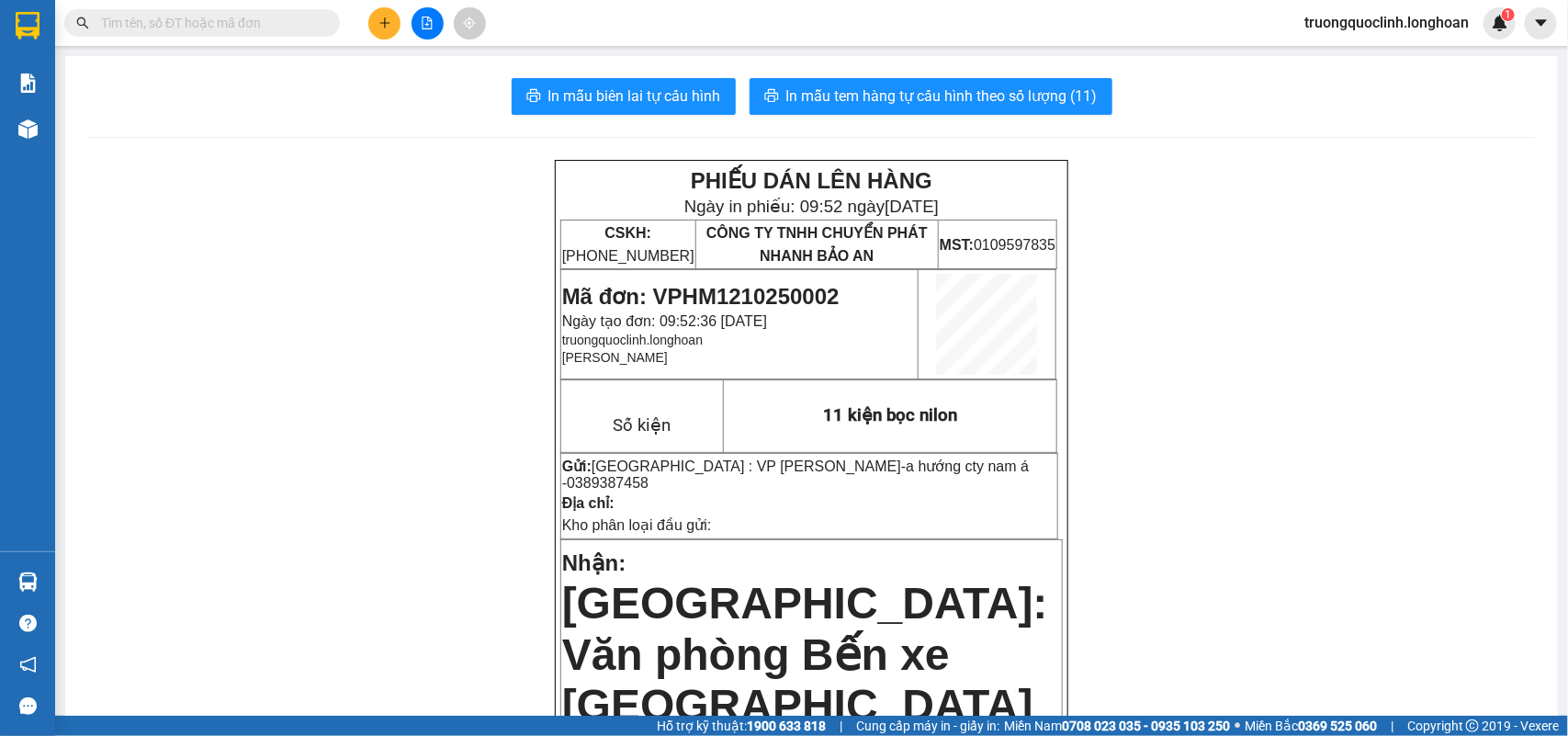
click at [754, 295] on span "Mã đơn: VPHM1210250002" at bounding box center [702, 296] width 278 height 25
drag, startPoint x: 754, startPoint y: 295, endPoint x: 759, endPoint y: 286, distance: 10.3
click at [754, 295] on span "Mã đơn: VPHM1210250002" at bounding box center [702, 296] width 278 height 25
copy span "VPHM1210250002"
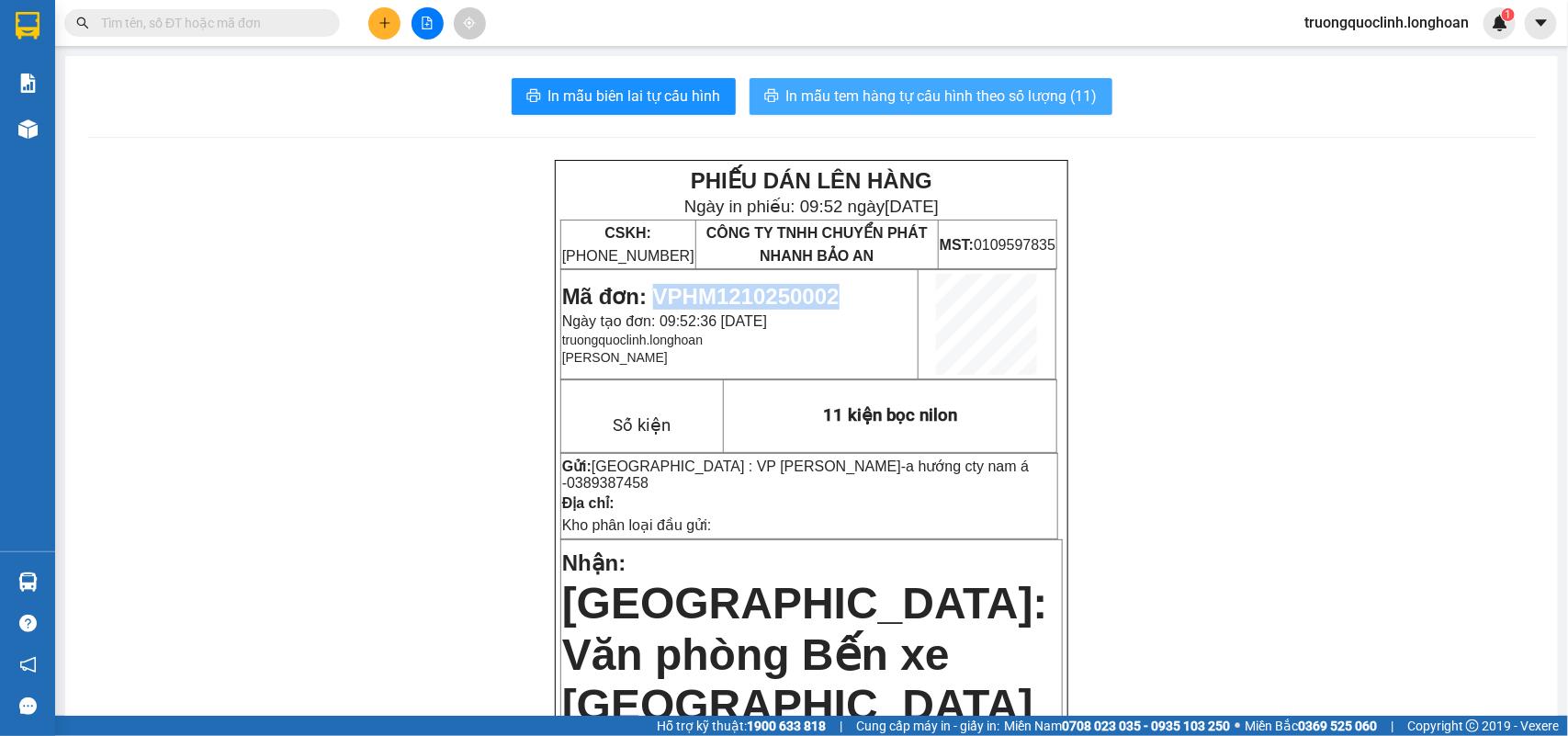
click at [1023, 99] on span "In mẫu tem hàng tự cấu hình theo số lượng (11)" at bounding box center [942, 96] width 311 height 23
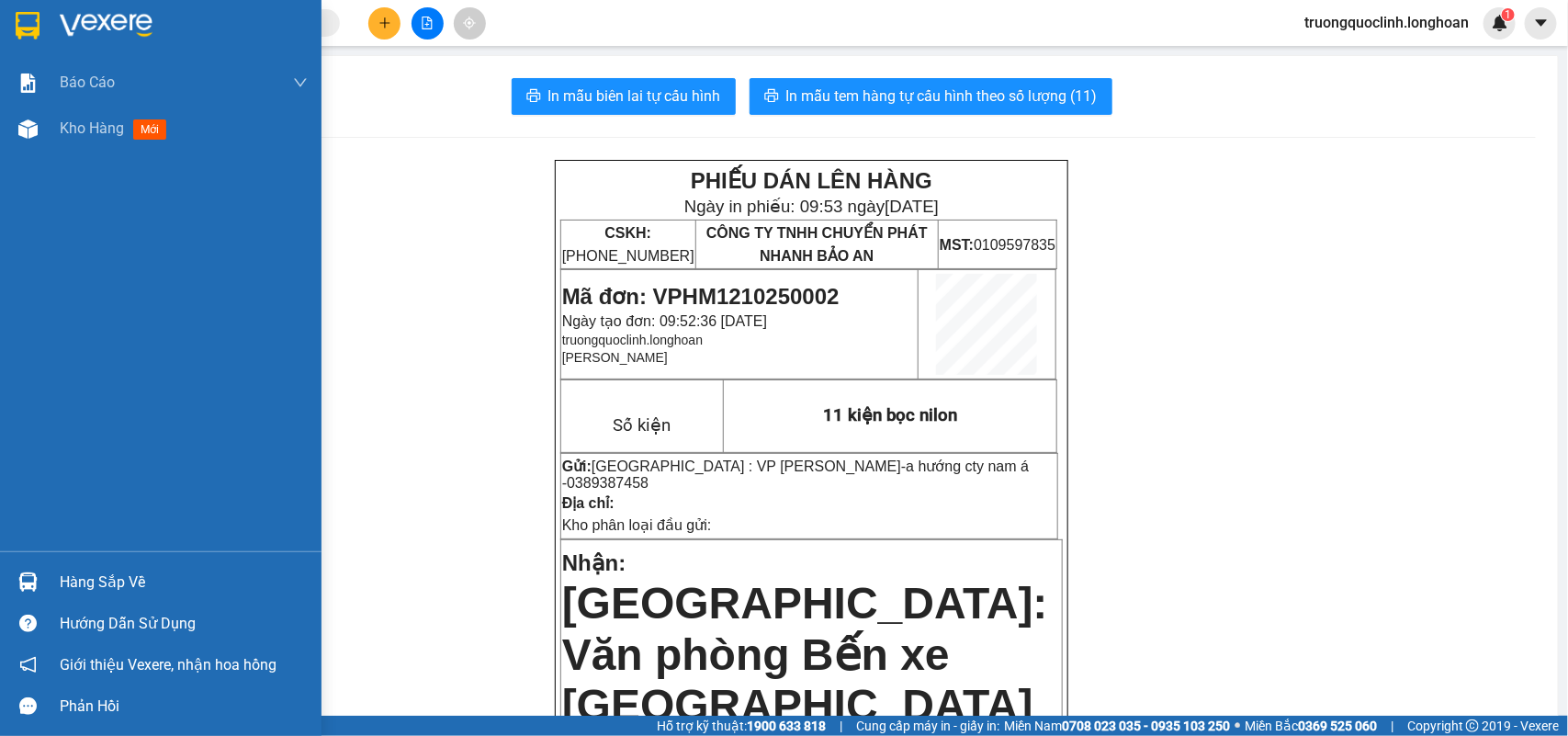
click at [23, 12] on img at bounding box center [27, 25] width 24 height 28
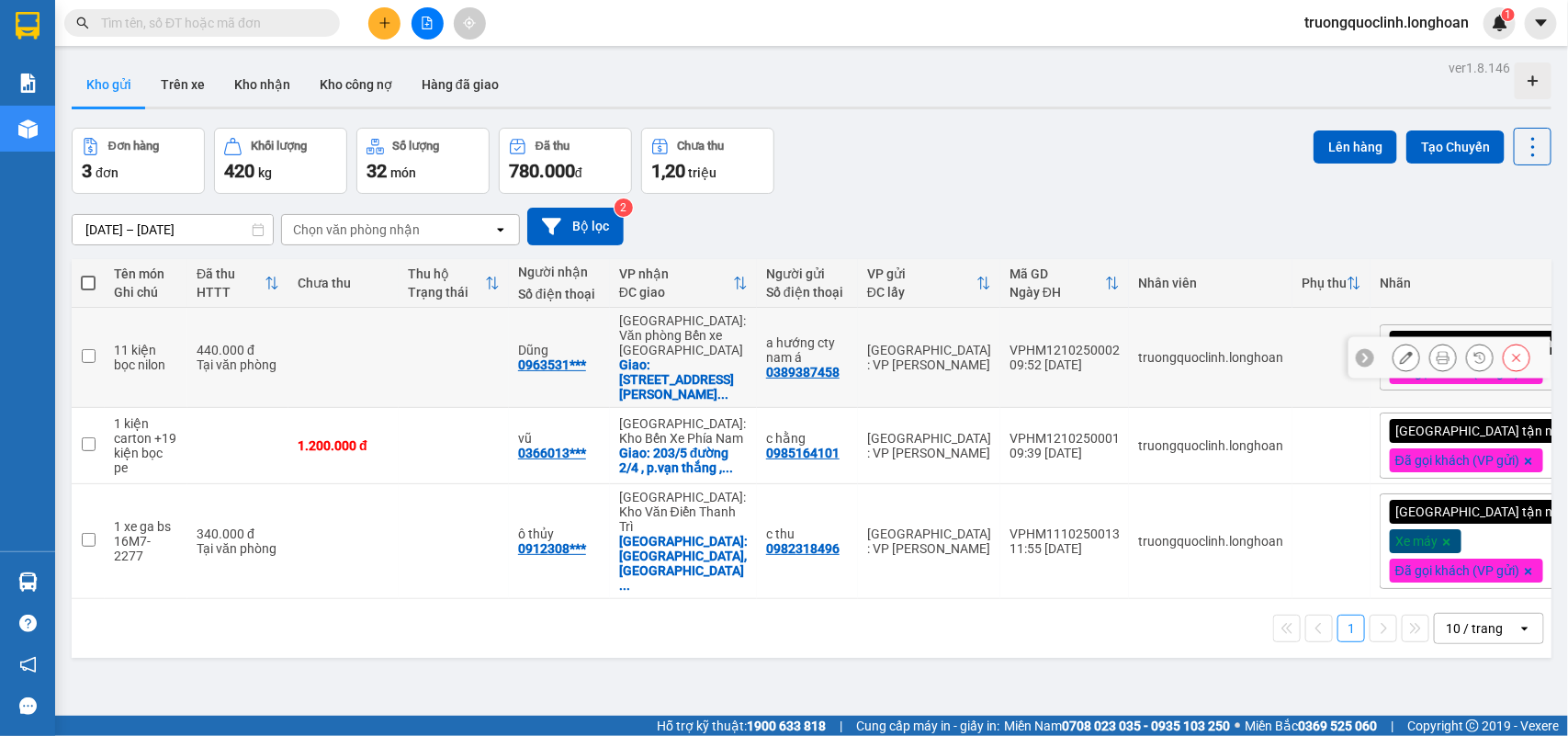
click at [1076, 347] on div "VPHM1210250002" at bounding box center [1065, 350] width 110 height 14
checkbox input "false"
copy div "VPHM1210250002"
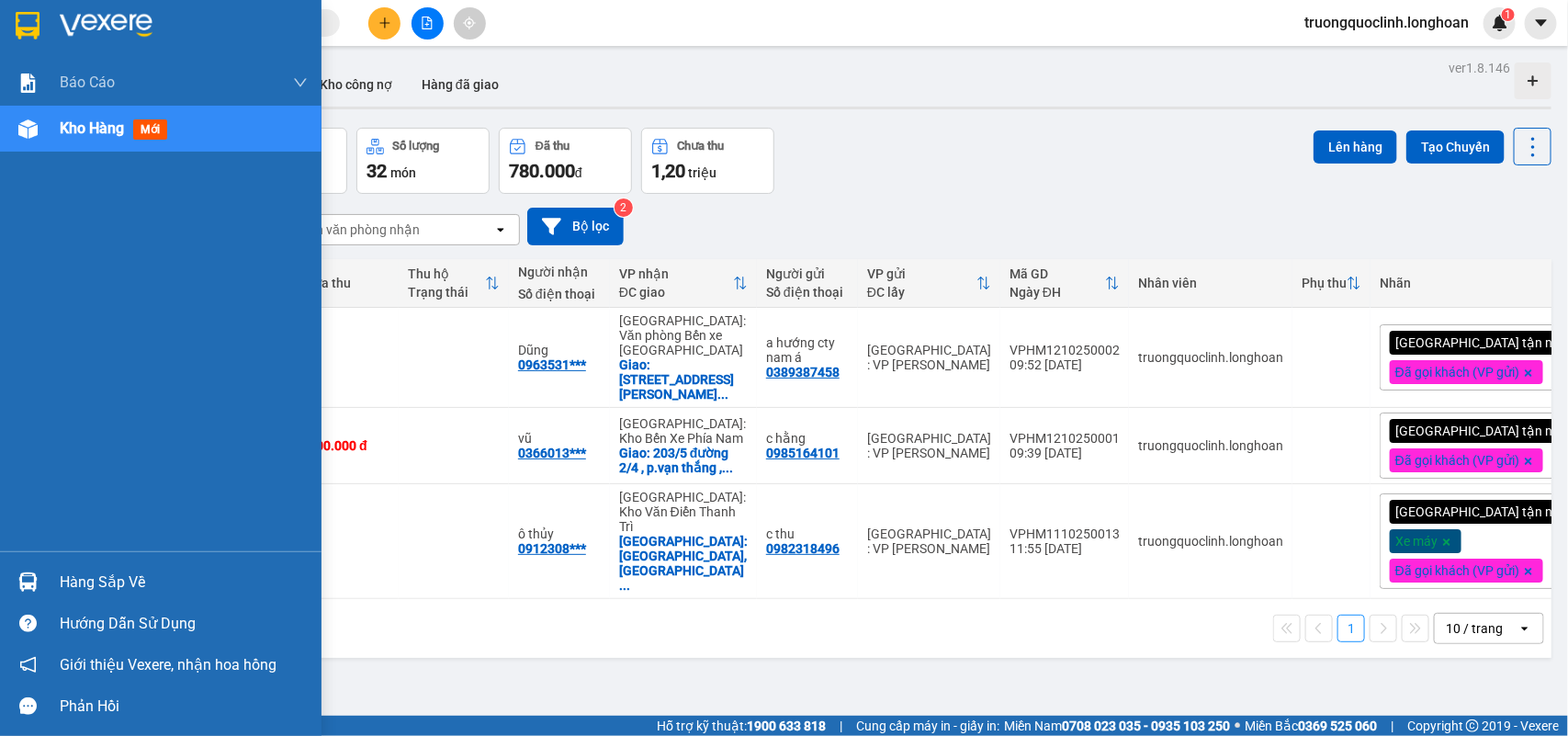
drag, startPoint x: 52, startPoint y: 29, endPoint x: 313, endPoint y: 125, distance: 278.1
click at [51, 29] on div at bounding box center [161, 30] width 322 height 59
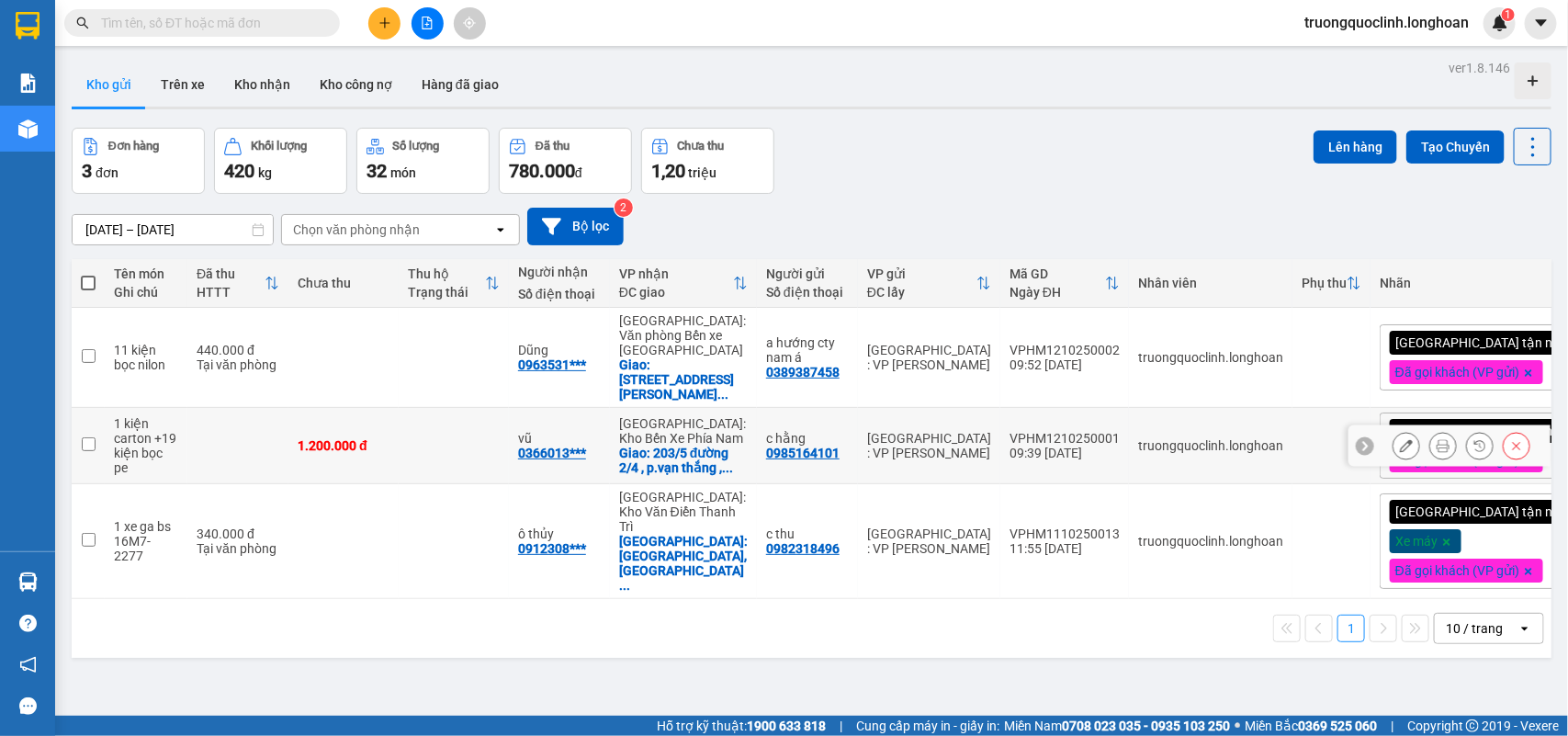
click at [1400, 448] on icon at bounding box center [1406, 445] width 12 height 12
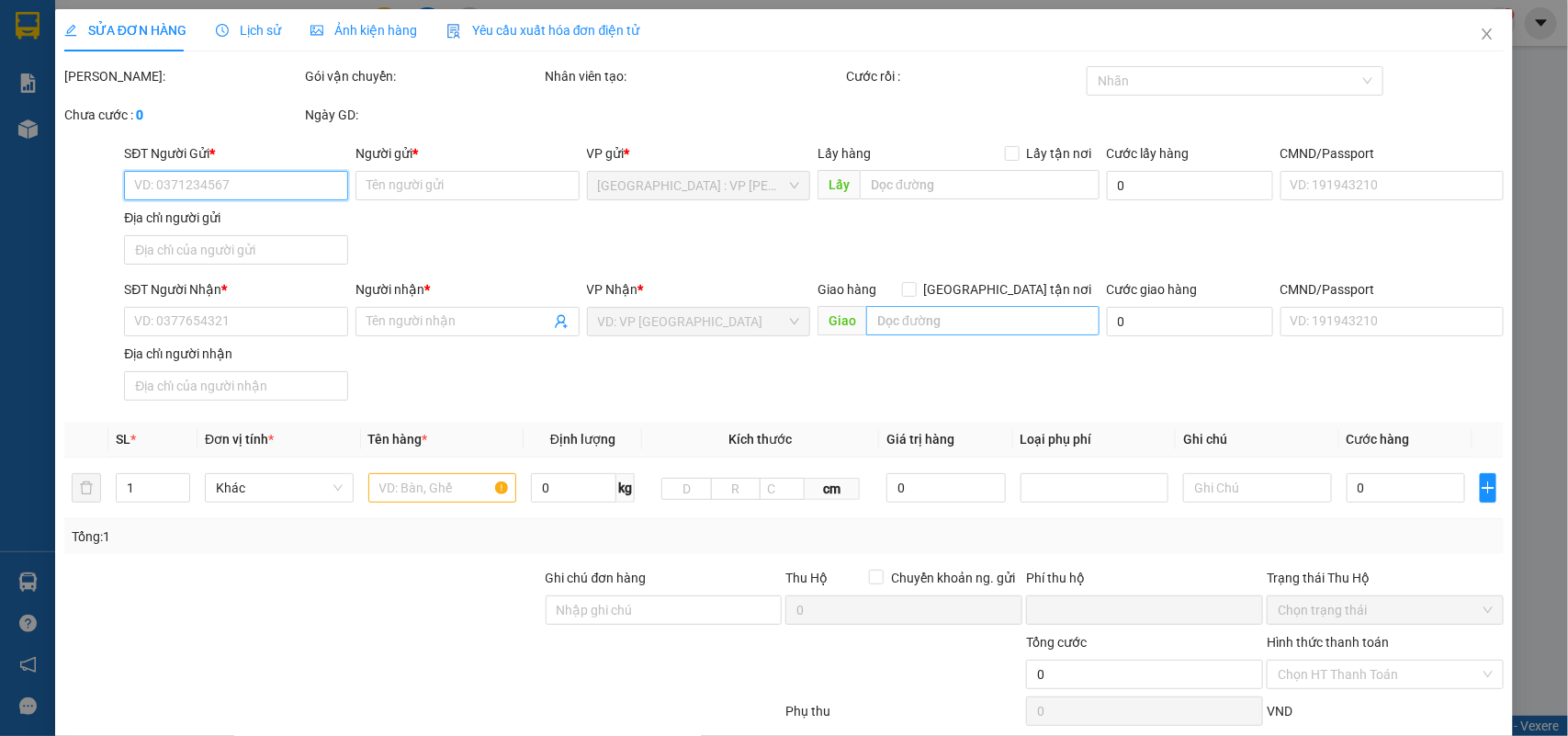
type input "0985164101"
type input "c hằng"
type input "0366013332"
type input "vũ"
checkbox input "true"
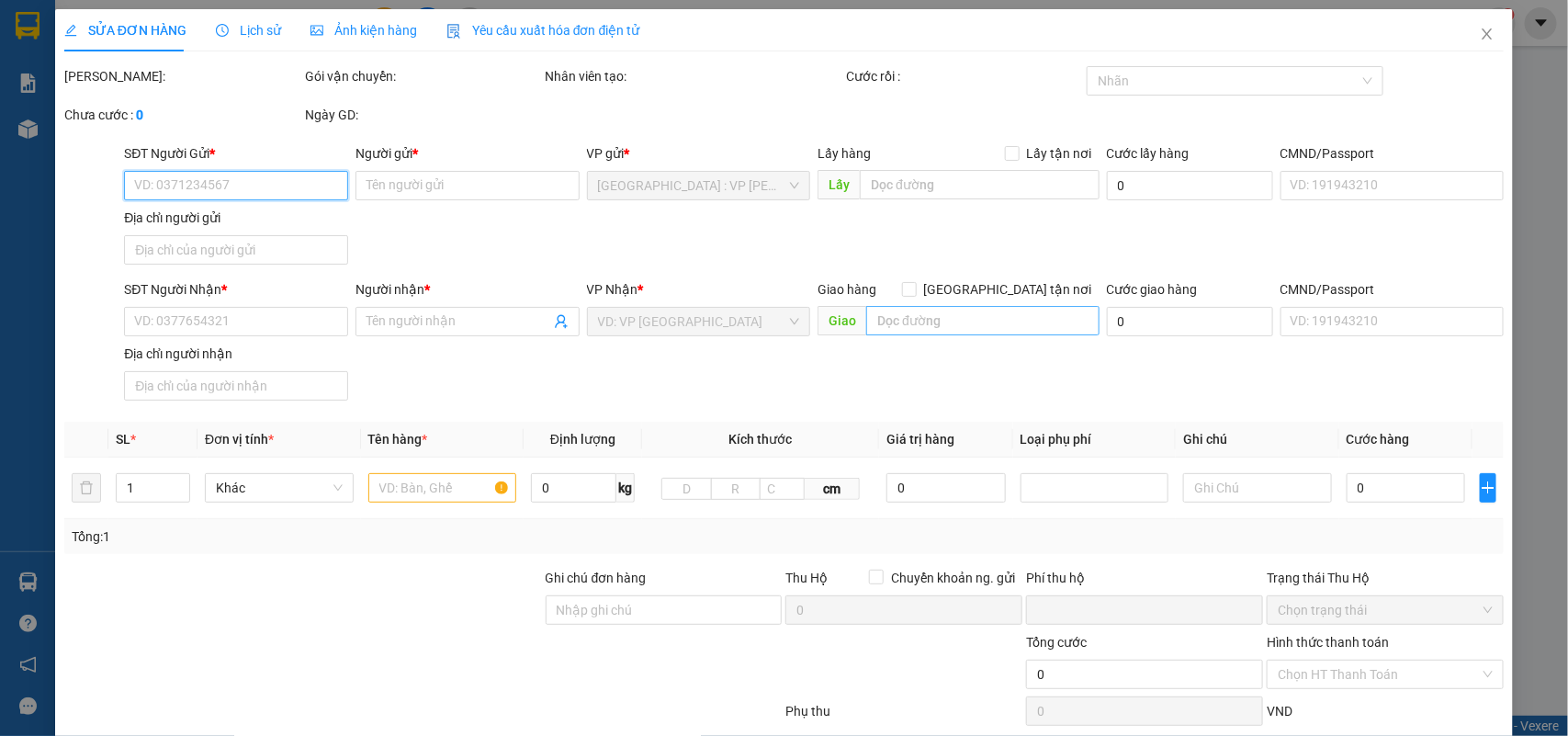
type input "203/5 đường 2/4 , p.vạn thắng , tp. Nha trang"
type input "nhận nguyên kiện,giao nguyên kiện,bể vỡ k đền"
type input "0"
type input "1.200.000"
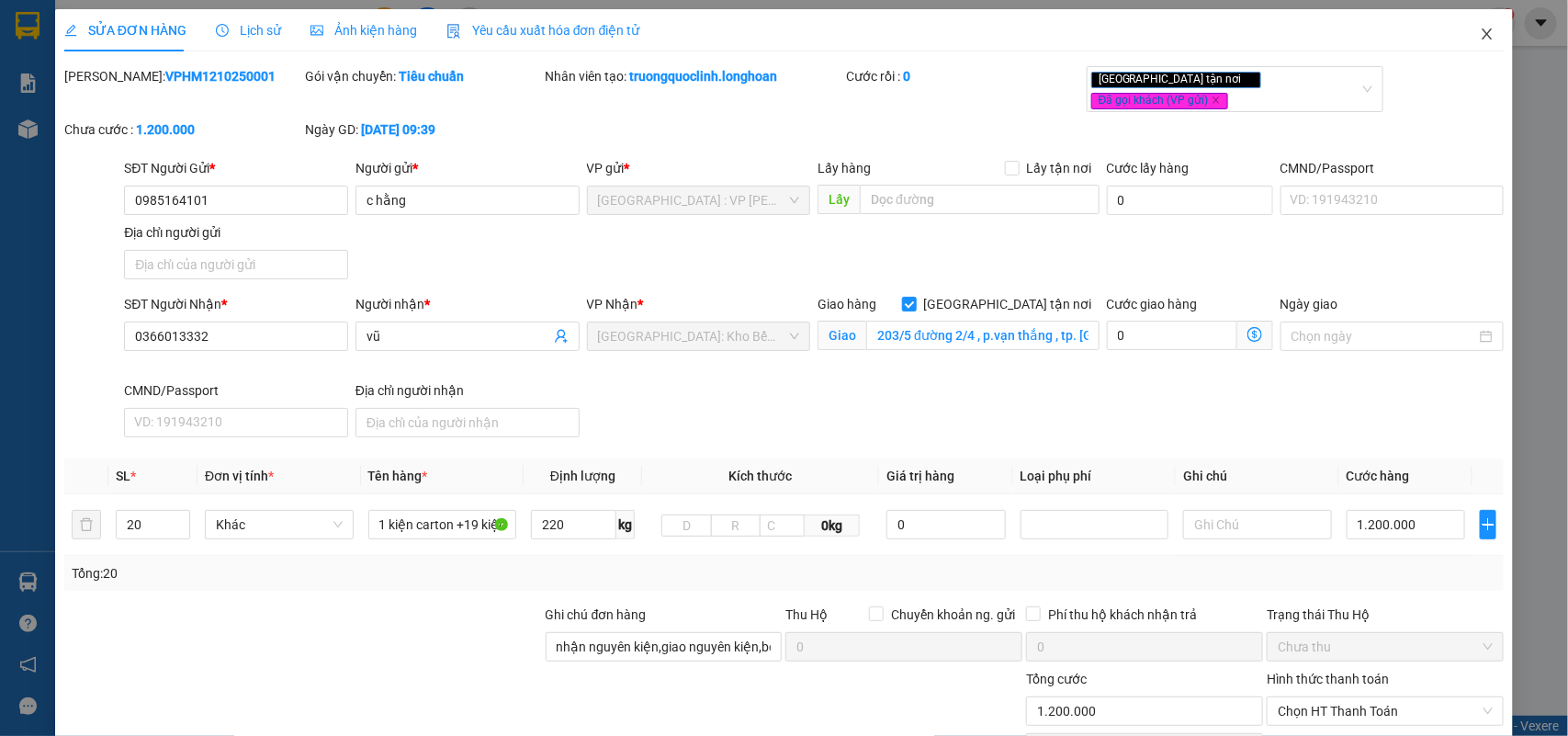
click at [1480, 30] on icon "close" at bounding box center [1487, 34] width 14 height 14
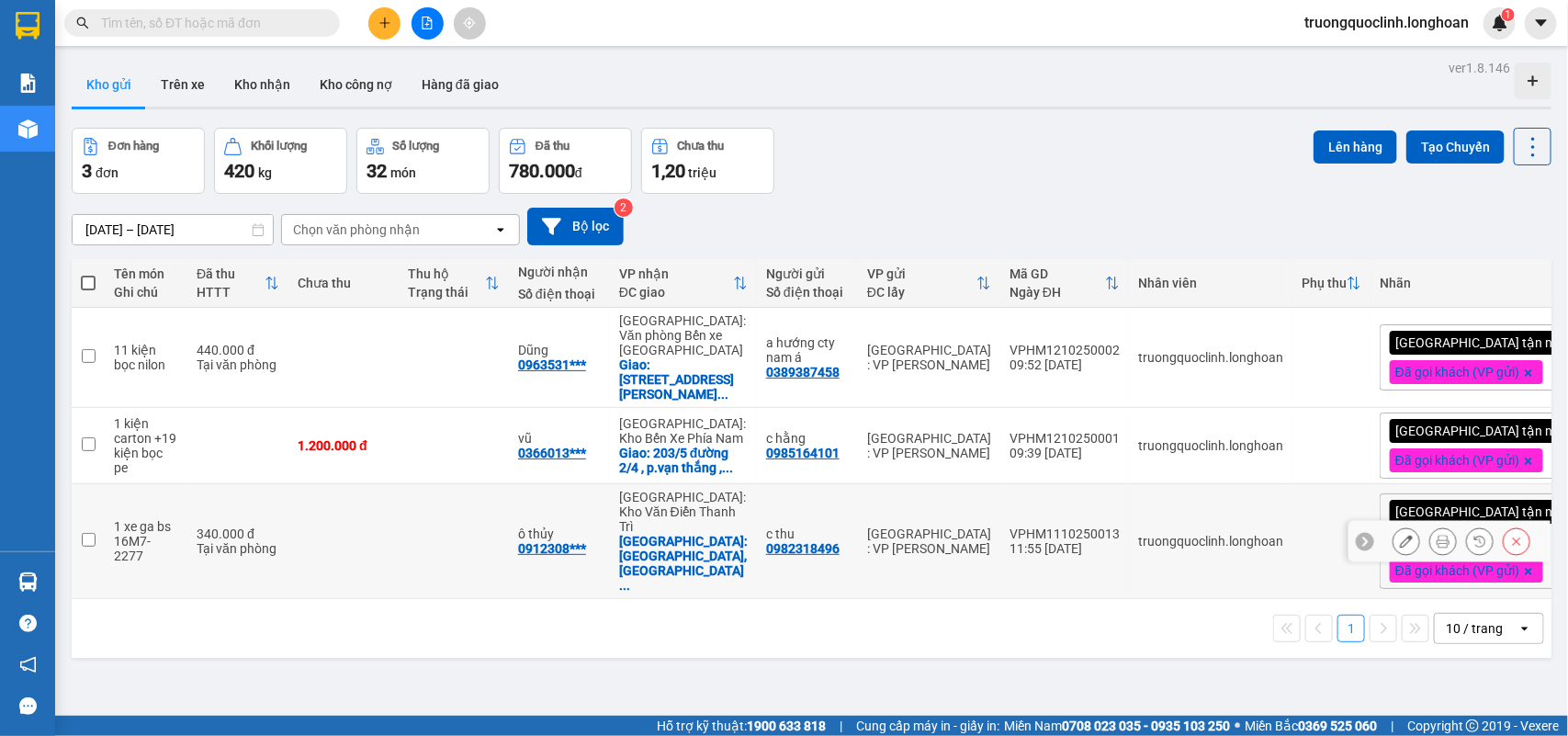
click at [1040, 530] on div "VPHM1110250013" at bounding box center [1065, 533] width 110 height 14
checkbox input "false"
copy div "VPHM1110250013"
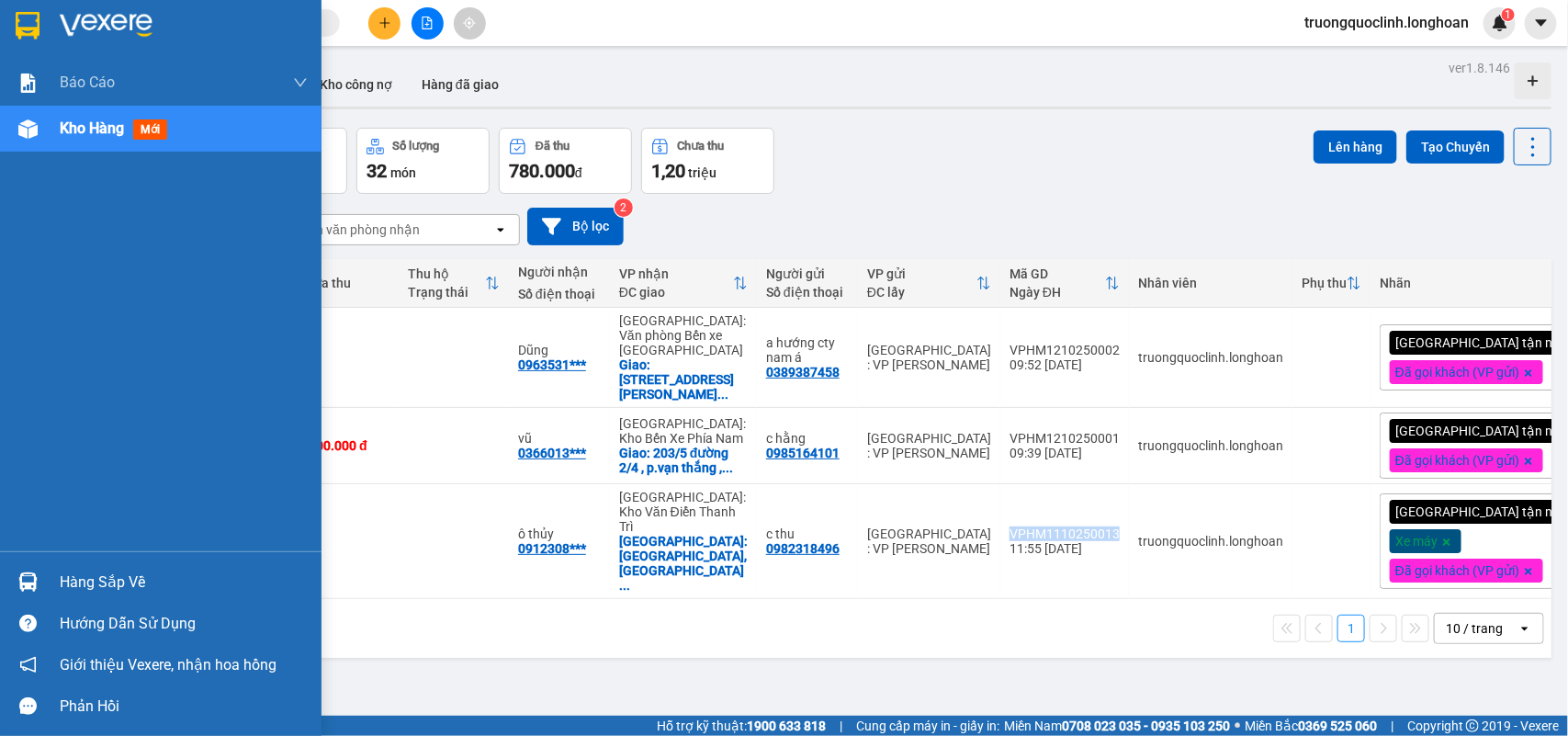
click at [36, 577] on img at bounding box center [28, 582] width 19 height 19
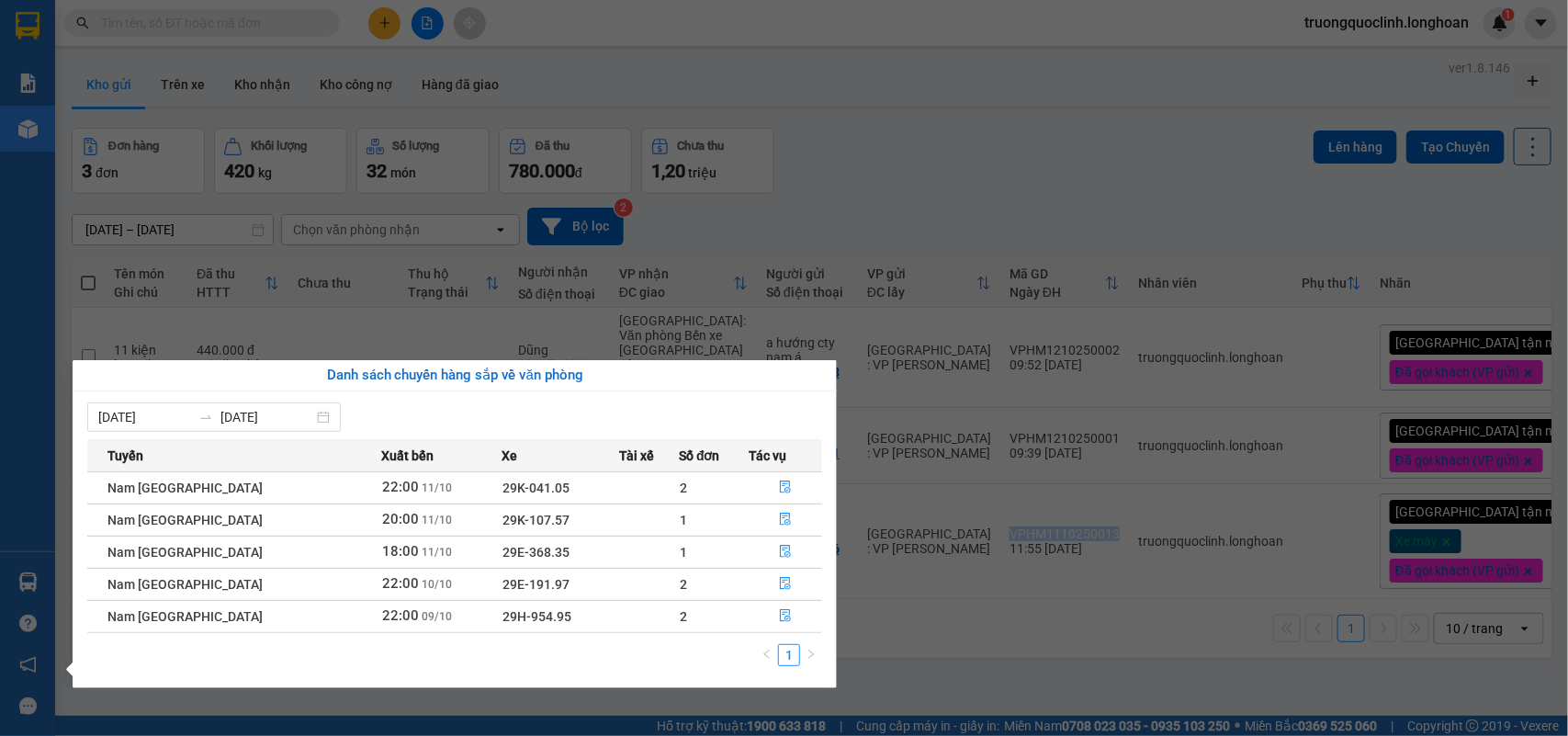
drag, startPoint x: 946, startPoint y: 671, endPoint x: 645, endPoint y: 419, distance: 392.6
click at [944, 668] on section "Kết quả tìm kiếm ( 0 ) Bộ lọc No Data truongquoclinh.longhoan 1 Báo cáo 1. Báo …" at bounding box center [784, 368] width 1568 height 736
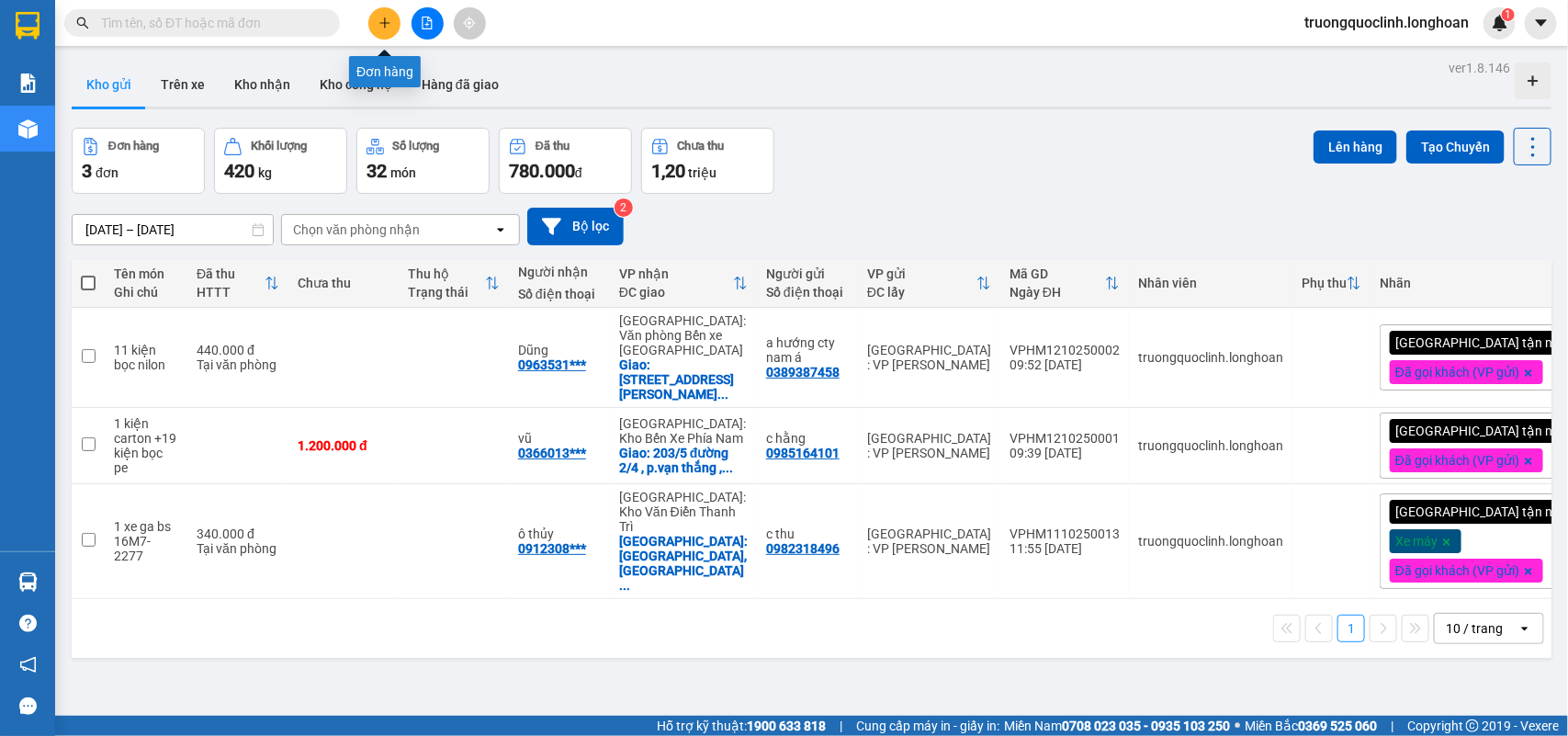
click at [375, 18] on button at bounding box center [384, 24] width 33 height 33
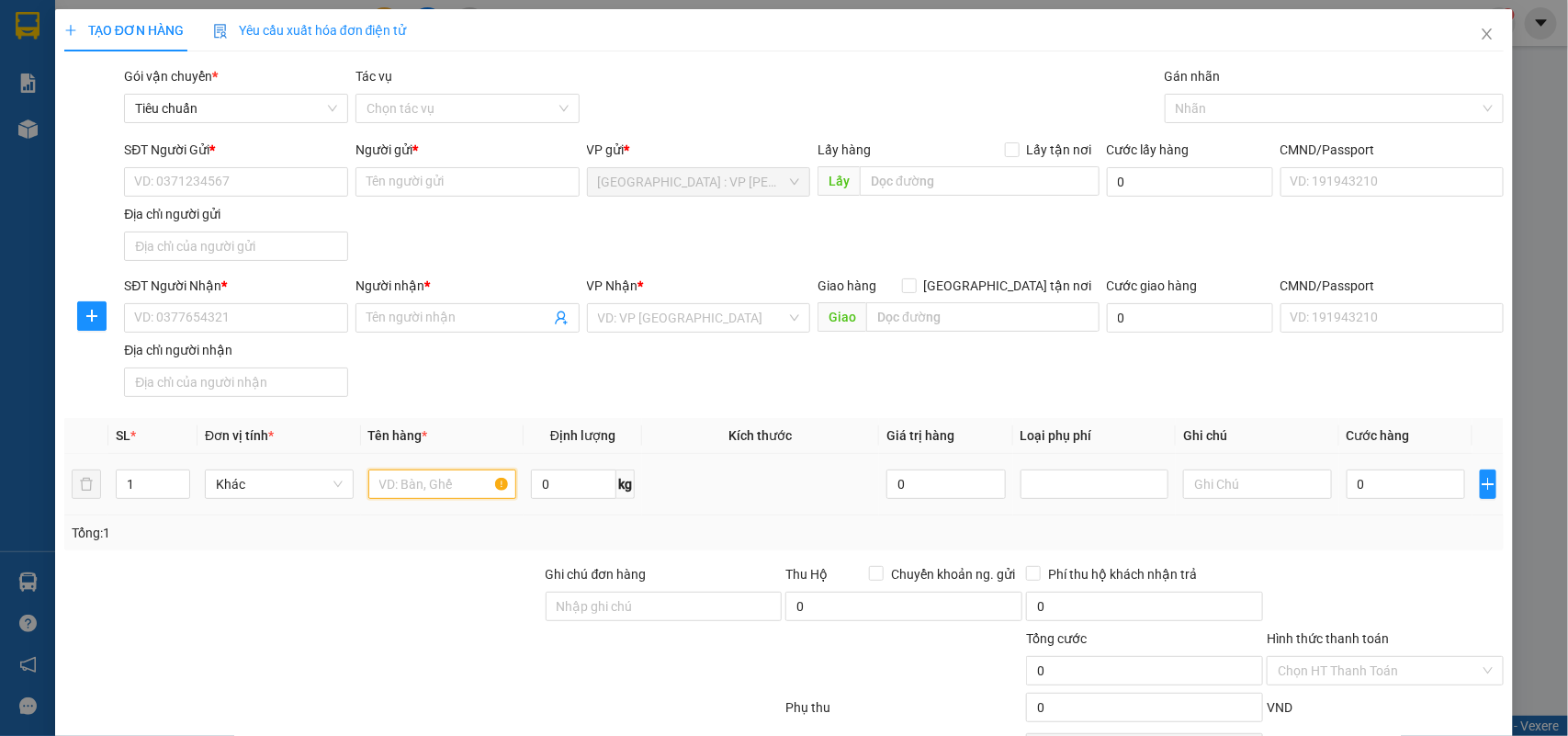
click at [455, 482] on input "text" at bounding box center [442, 484] width 149 height 30
type input "1 thùng carton to nhẹ"
click at [306, 189] on input "SĐT Người Gửi *" at bounding box center [236, 181] width 224 height 30
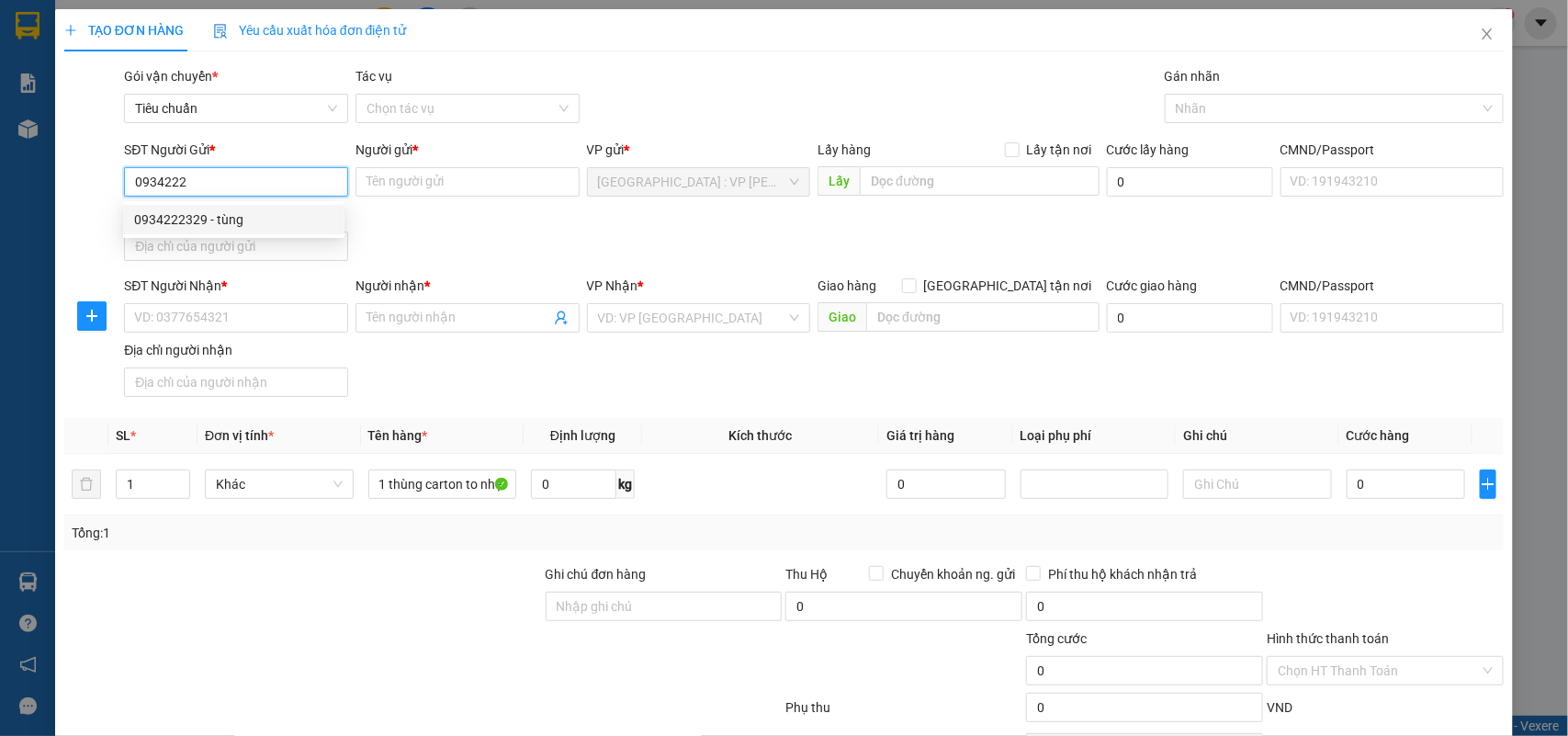
click at [248, 213] on div "0934222329 - tùng" at bounding box center [234, 219] width 199 height 20
type input "0934222329"
type input "tùng"
type input "0934222329"
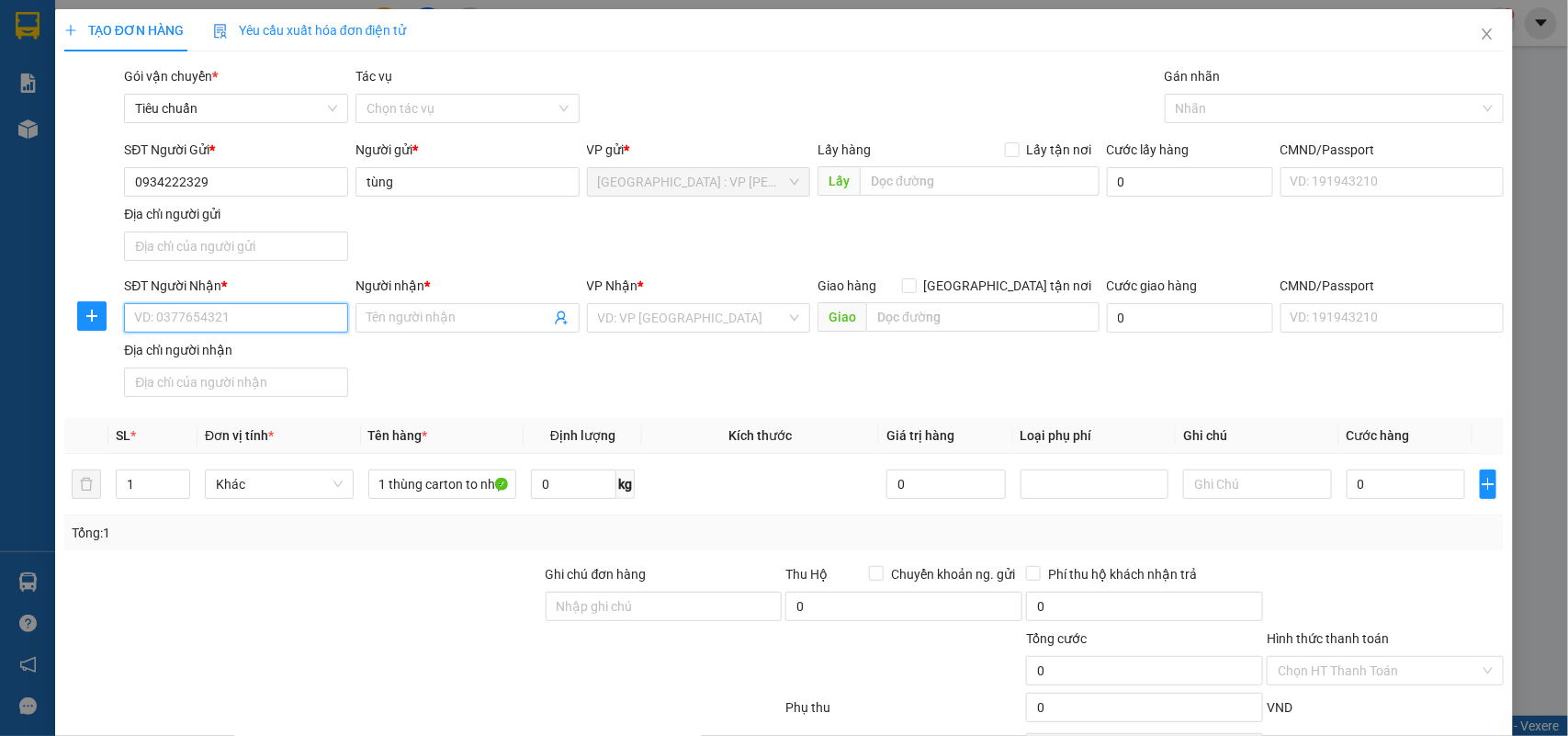
click at [300, 312] on input "SĐT Người Nhận *" at bounding box center [236, 317] width 224 height 30
click at [315, 352] on div "0942852905 - Anh Hoàng" at bounding box center [234, 356] width 199 height 20
type input "0942852905"
type input "[PERSON_NAME]"
checkbox input "true"
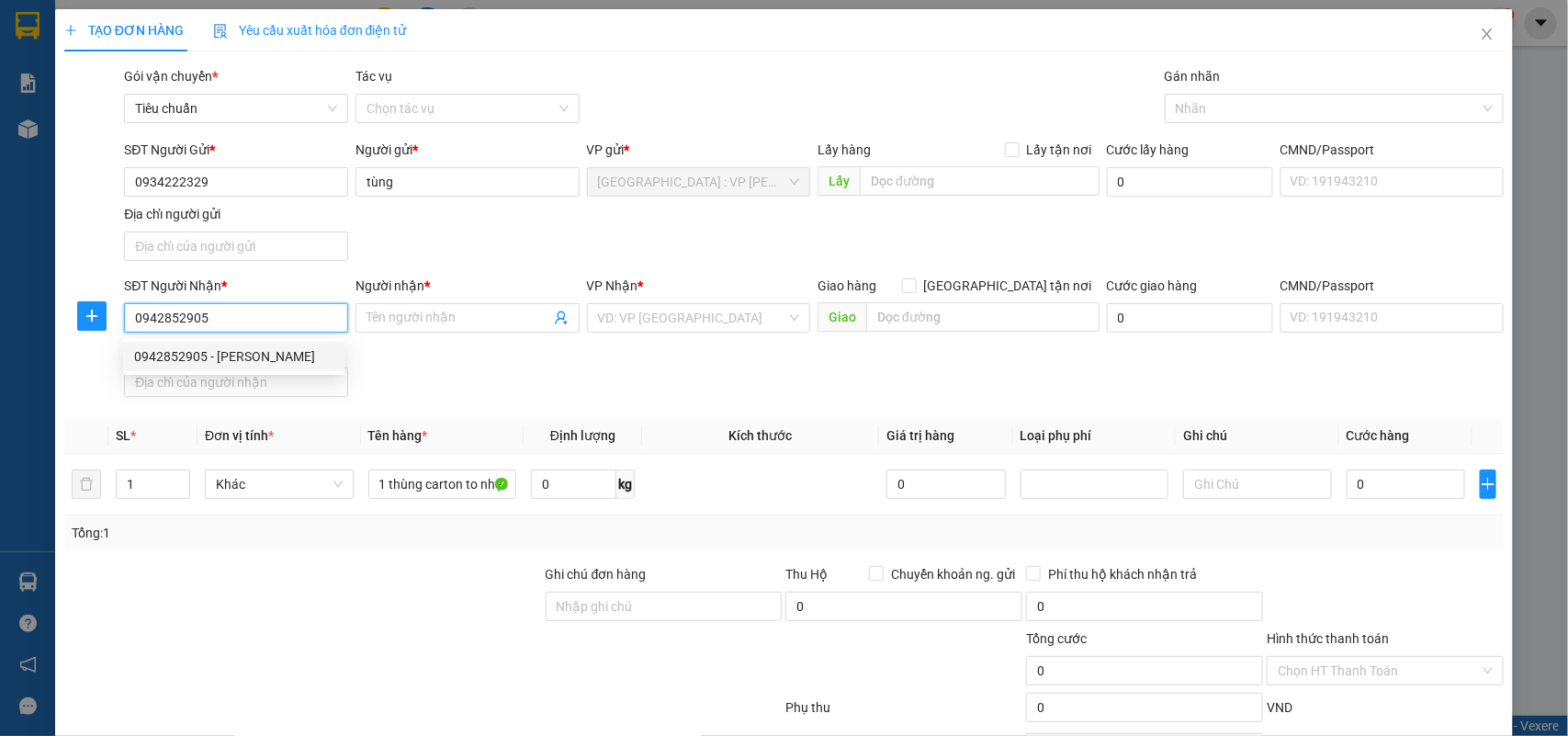
type input "12A ĐƯỜNG 1B KHU ĐÔ THỊ HÀ QUANG 2, PHƯỚC HẢI, NHA TRANG, KHÁNH HÒA"
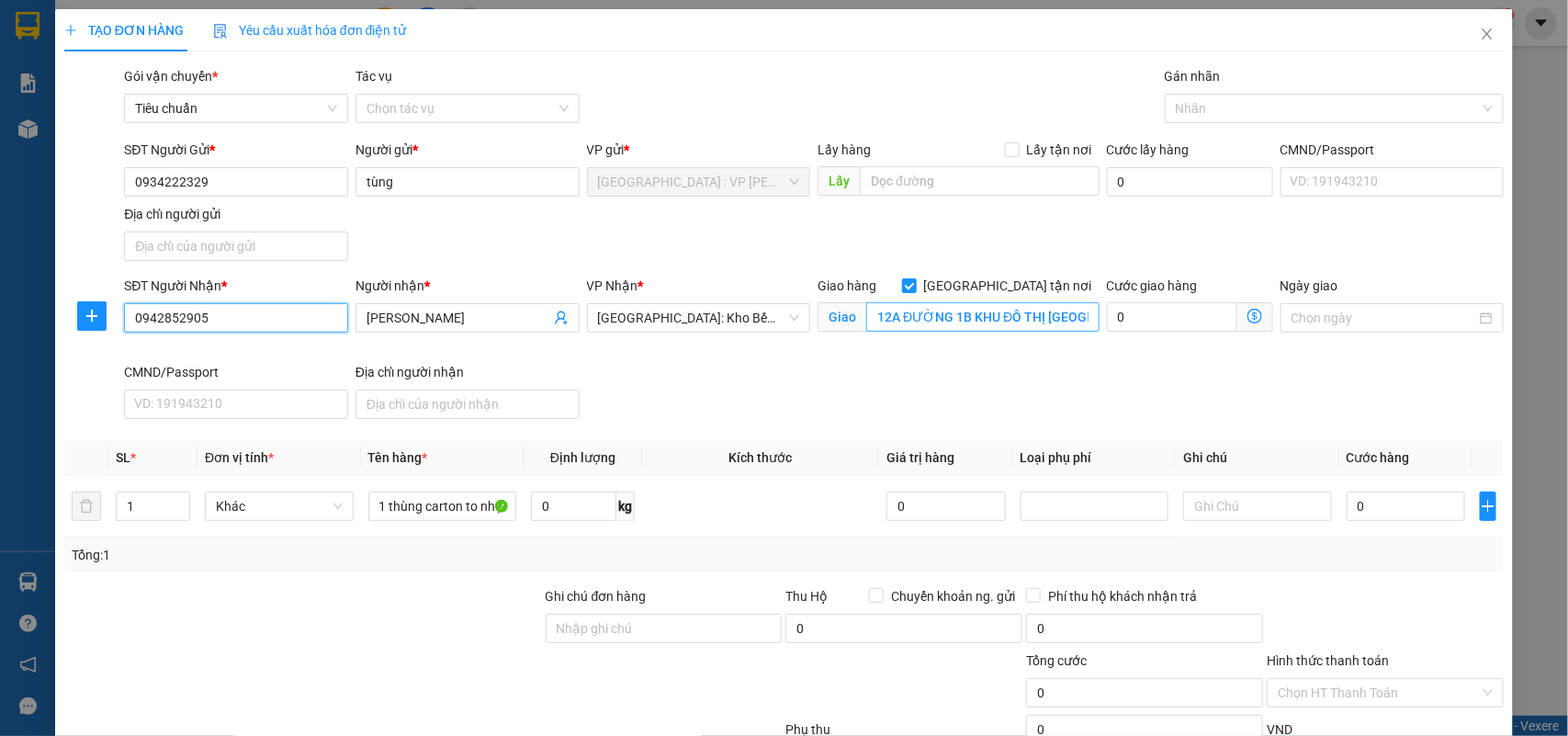
type input "0942852905"
click at [1040, 322] on input "12A ĐƯỜNG 1B KHU ĐÔ THỊ HÀ QUANG 2, PHƯỚC HẢI, NHA TRANG, KHÁNH HÒA" at bounding box center [982, 316] width 233 height 30
click at [1201, 106] on div at bounding box center [1326, 108] width 312 height 22
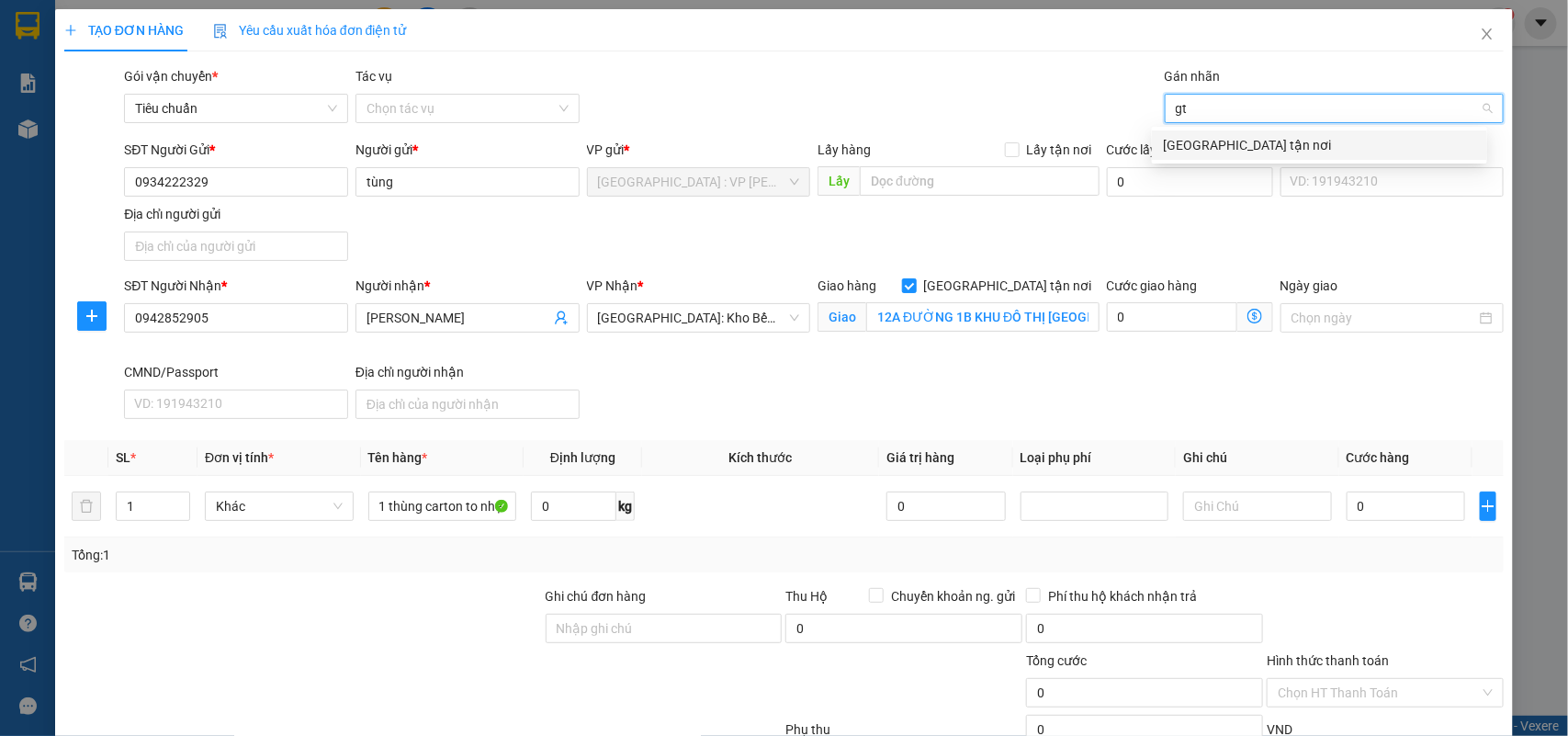
type input "gtn"
click at [1188, 143] on div "[GEOGRAPHIC_DATA] tận nơi" at bounding box center [1320, 145] width 313 height 20
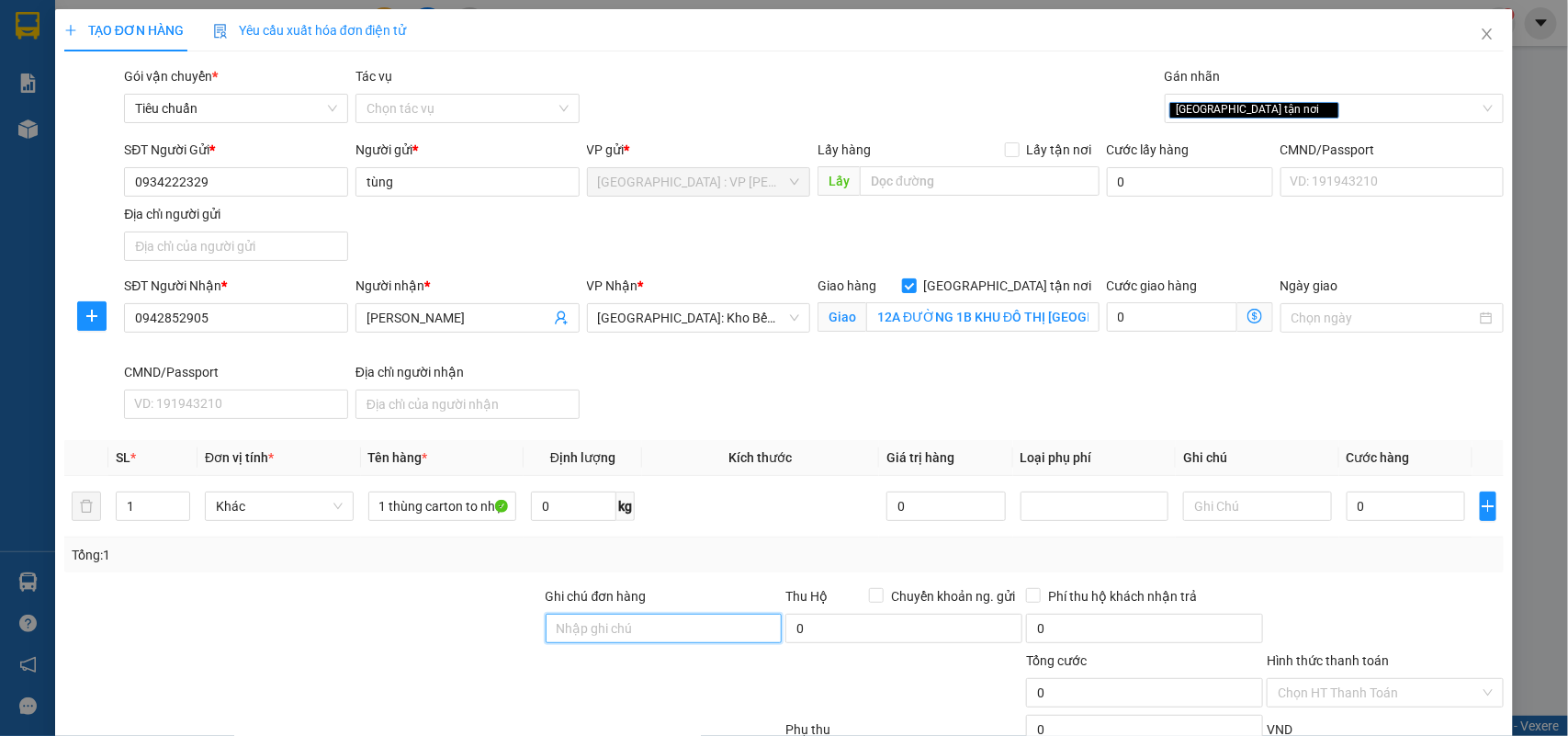
click at [625, 627] on input "Ghi chú đơn hàng" at bounding box center [663, 628] width 237 height 30
type input "nhận nguyên kiện,giao nguyên kiện,bể vỡ k đền"
click at [690, 230] on div "SĐT Người Gửi * 0934222329 Người gửi * tùng VP gửi * Hà Nội : VP Hoàng Mai Lấy …" at bounding box center [815, 204] width 1388 height 128
click at [1378, 516] on input "0" at bounding box center [1406, 506] width 119 height 30
type input "7"
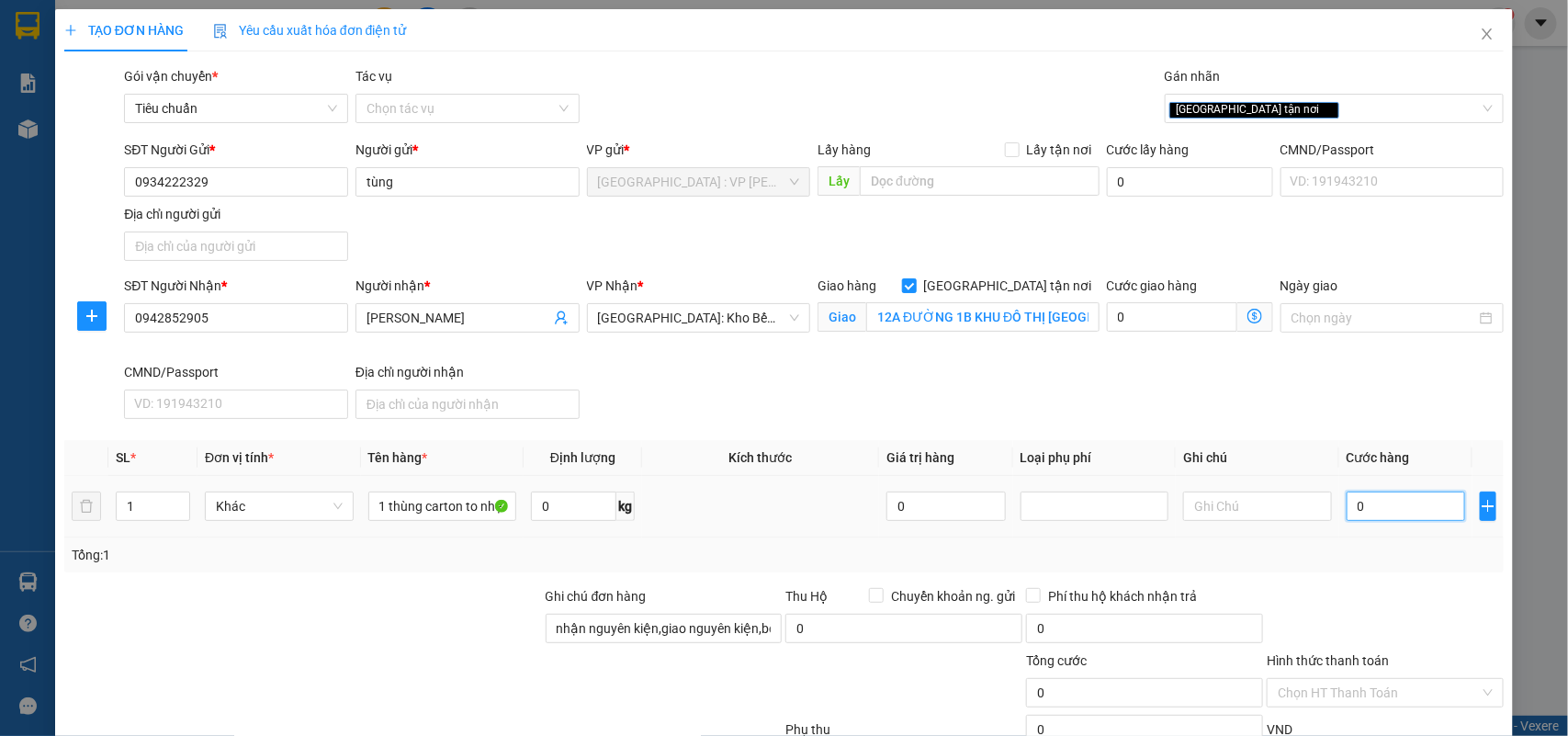
type input "7"
type input "75"
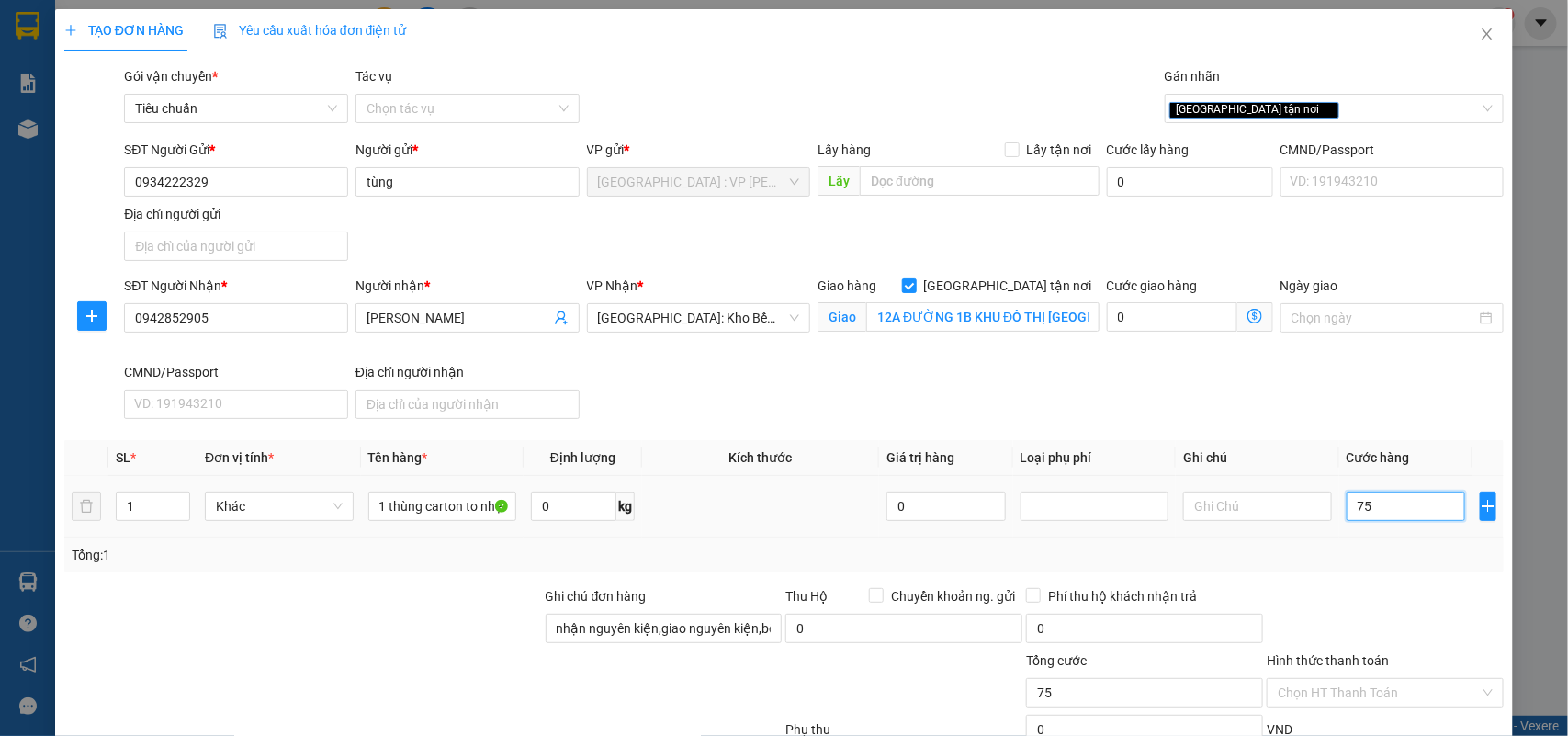
type input "750"
type input "7.500"
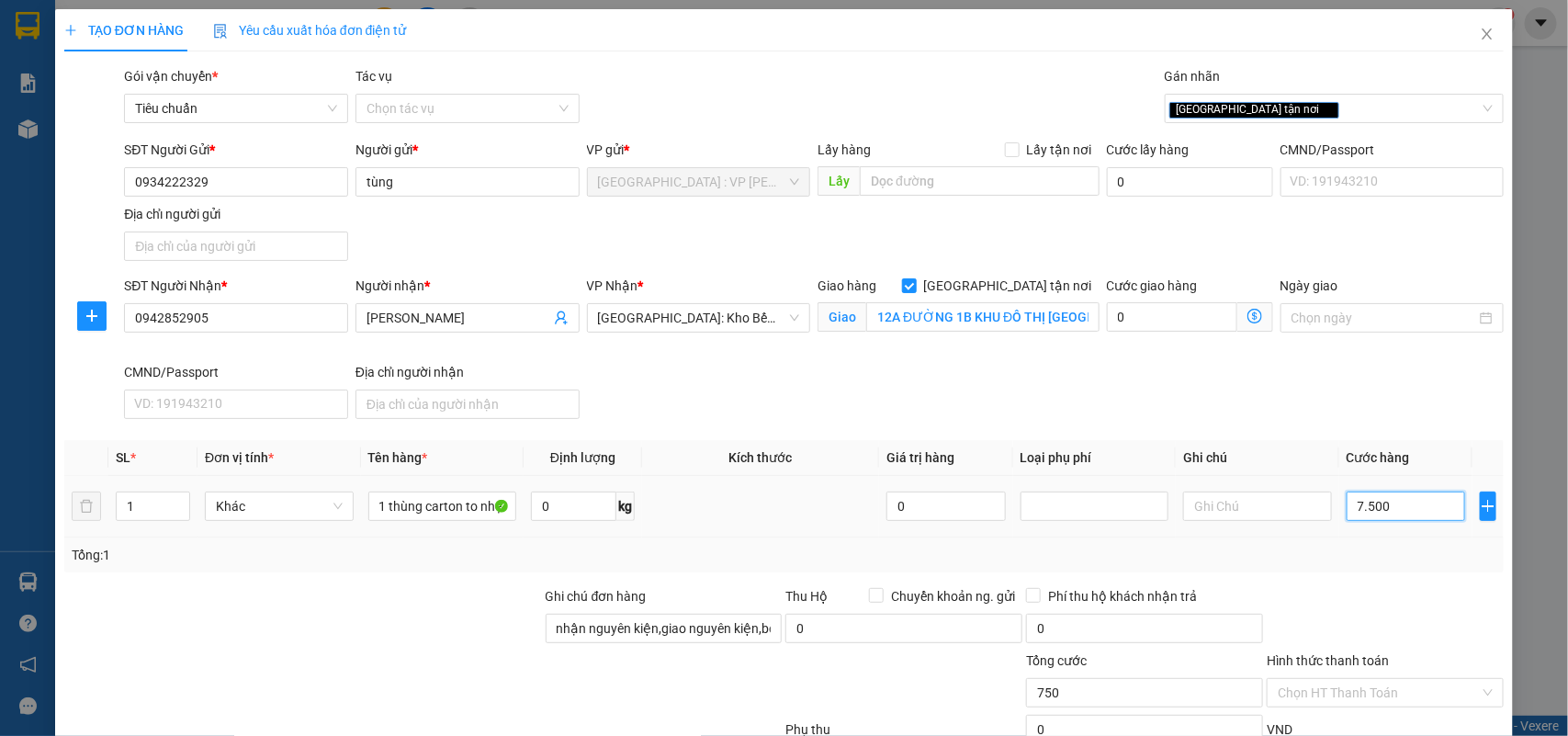
type input "7.500"
type input "75.000"
type input "750.000"
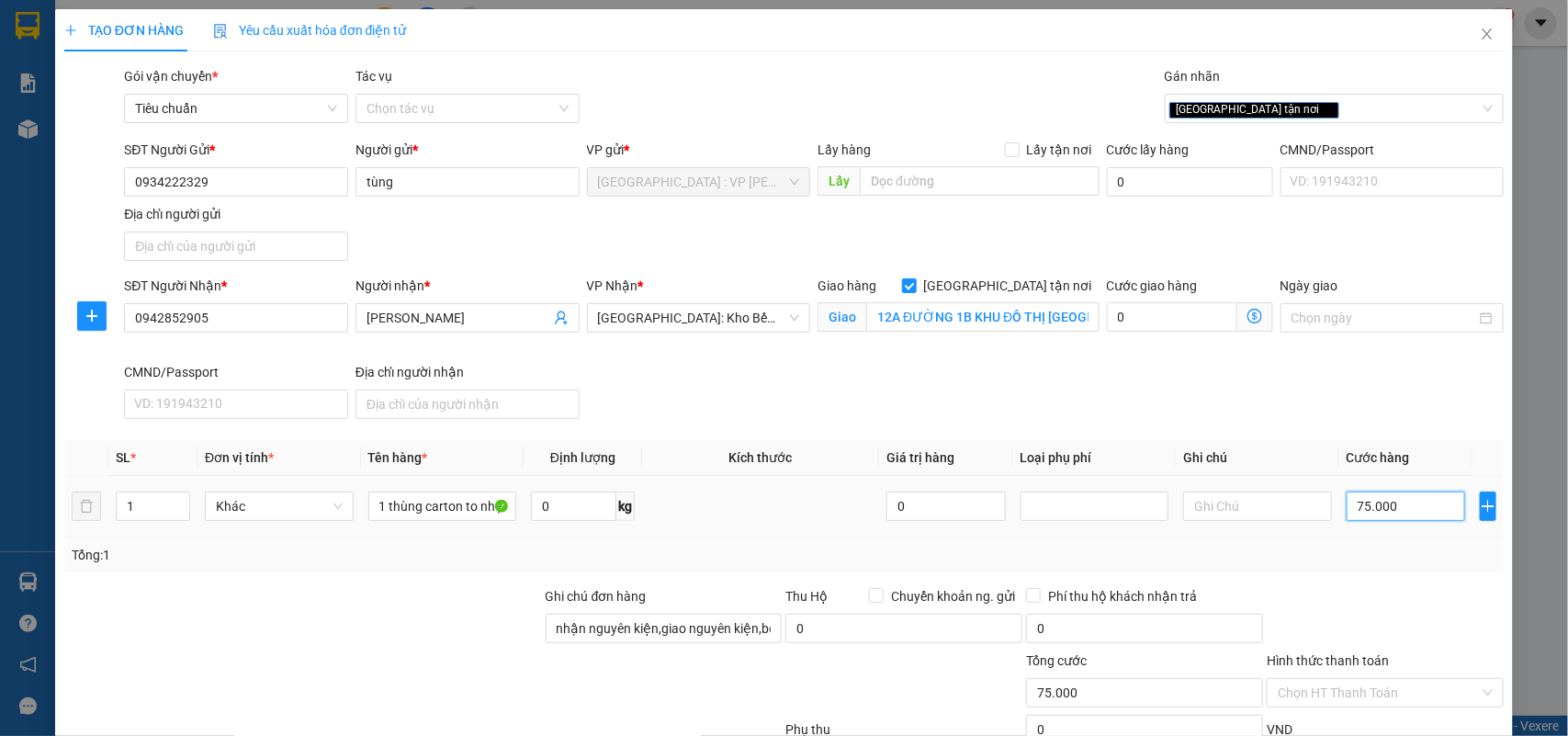
type input "750.000"
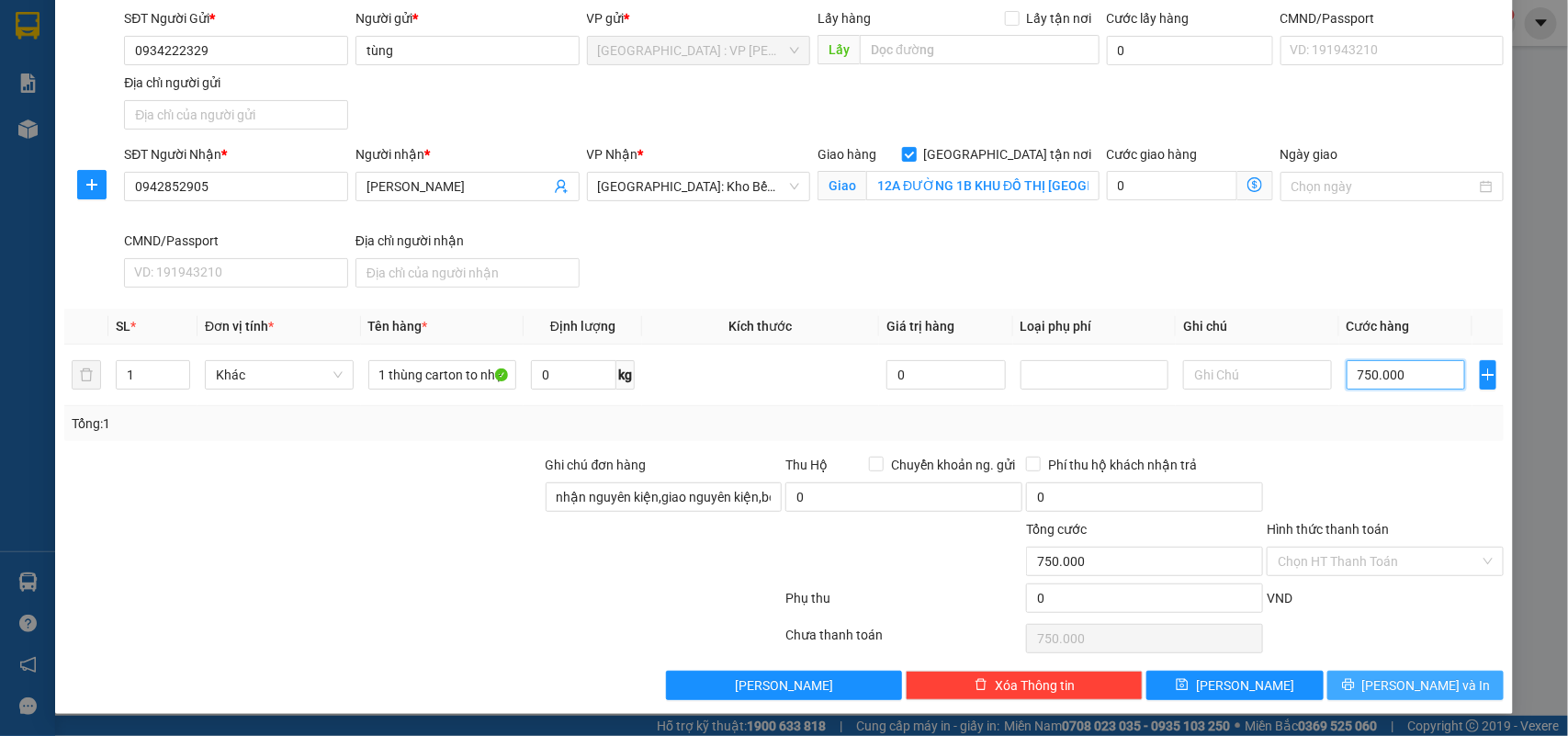
type input "750.000"
click at [1383, 679] on button "Lưu và In" at bounding box center [1416, 685] width 176 height 30
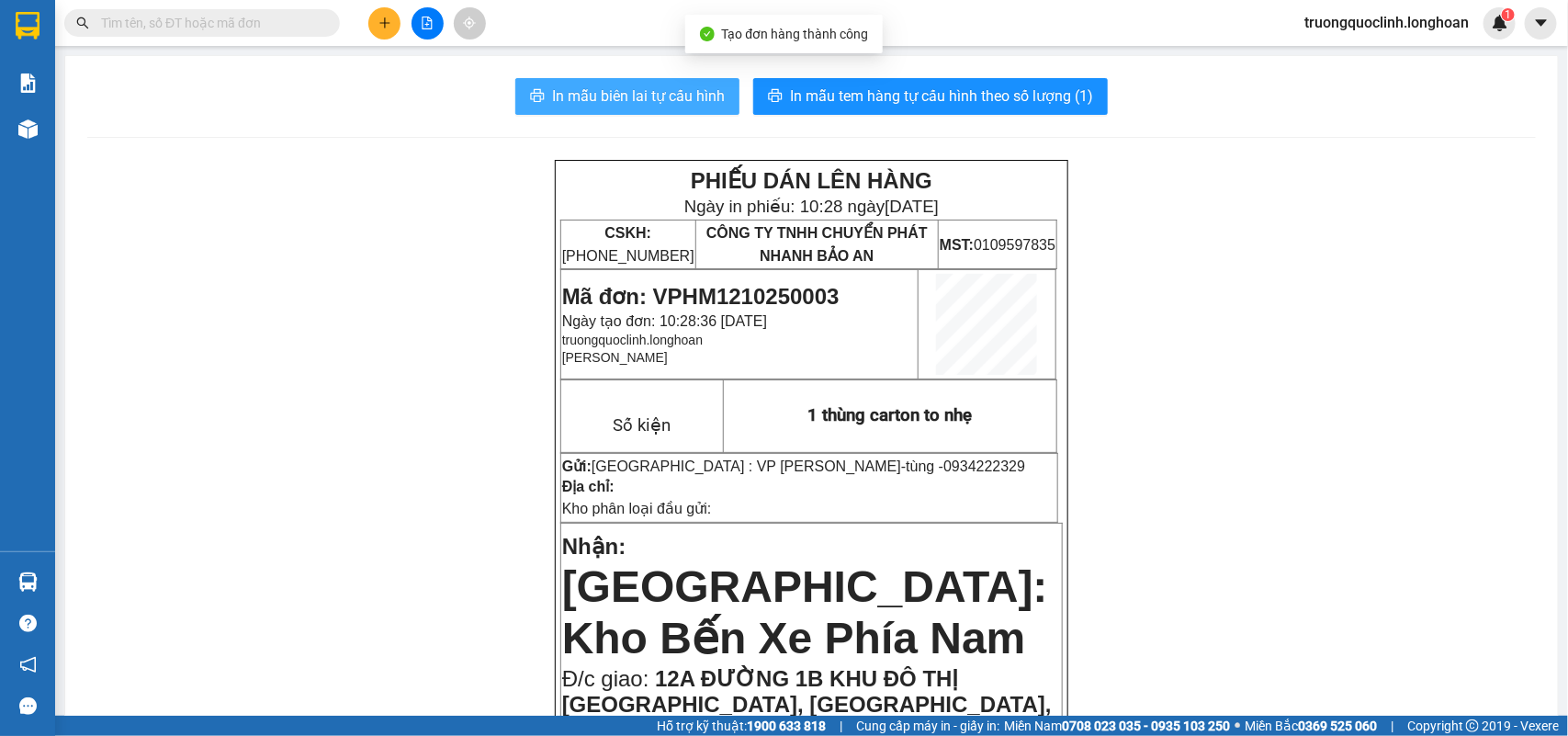
click at [694, 104] on span "In mẫu biên lai tự cấu hình" at bounding box center [638, 96] width 173 height 23
click at [772, 300] on span "Mã đơn: VPHM1210250003" at bounding box center [702, 296] width 278 height 25
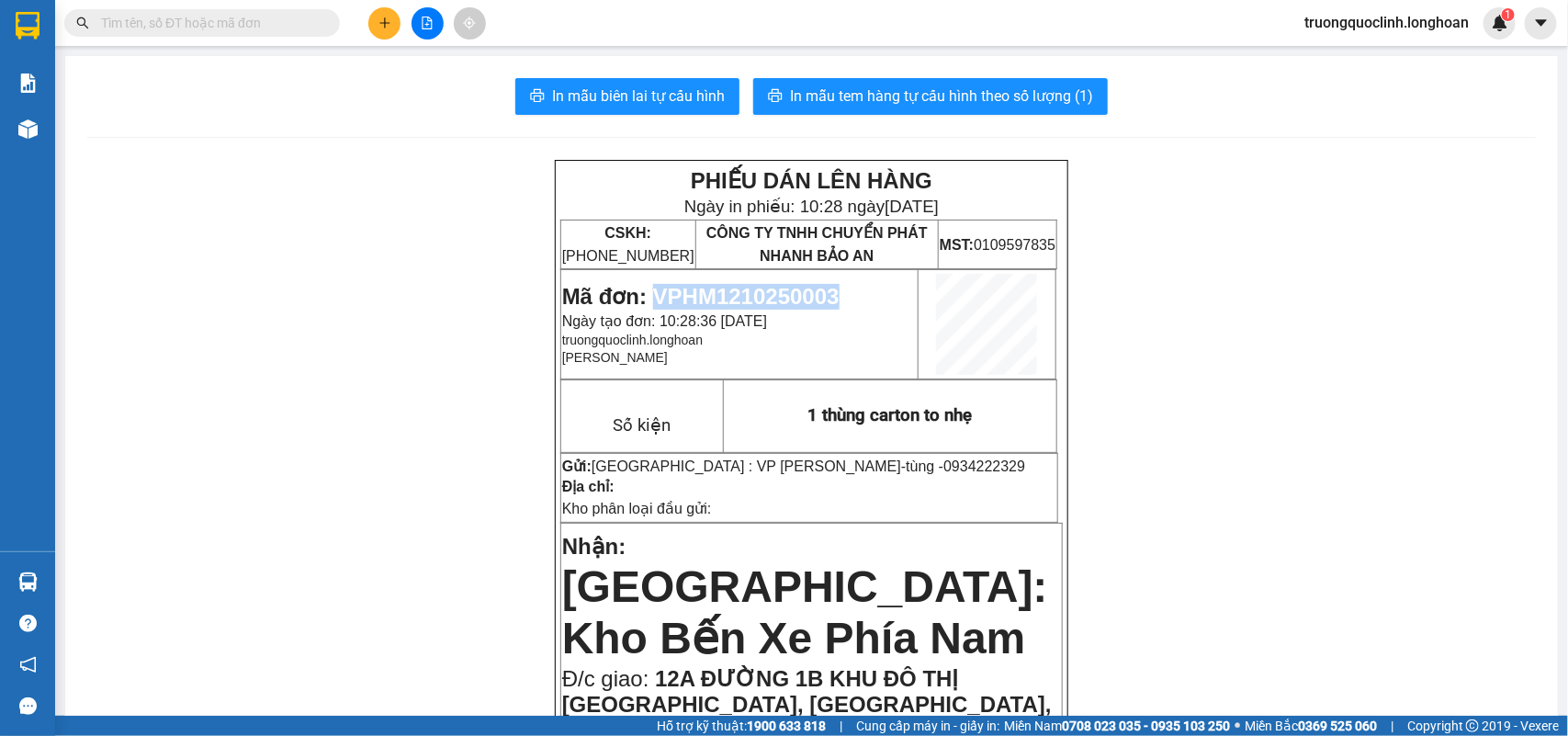
click at [772, 300] on span "Mã đơn: VPHM1210250003" at bounding box center [702, 296] width 278 height 25
copy span "VPHM1210250003"
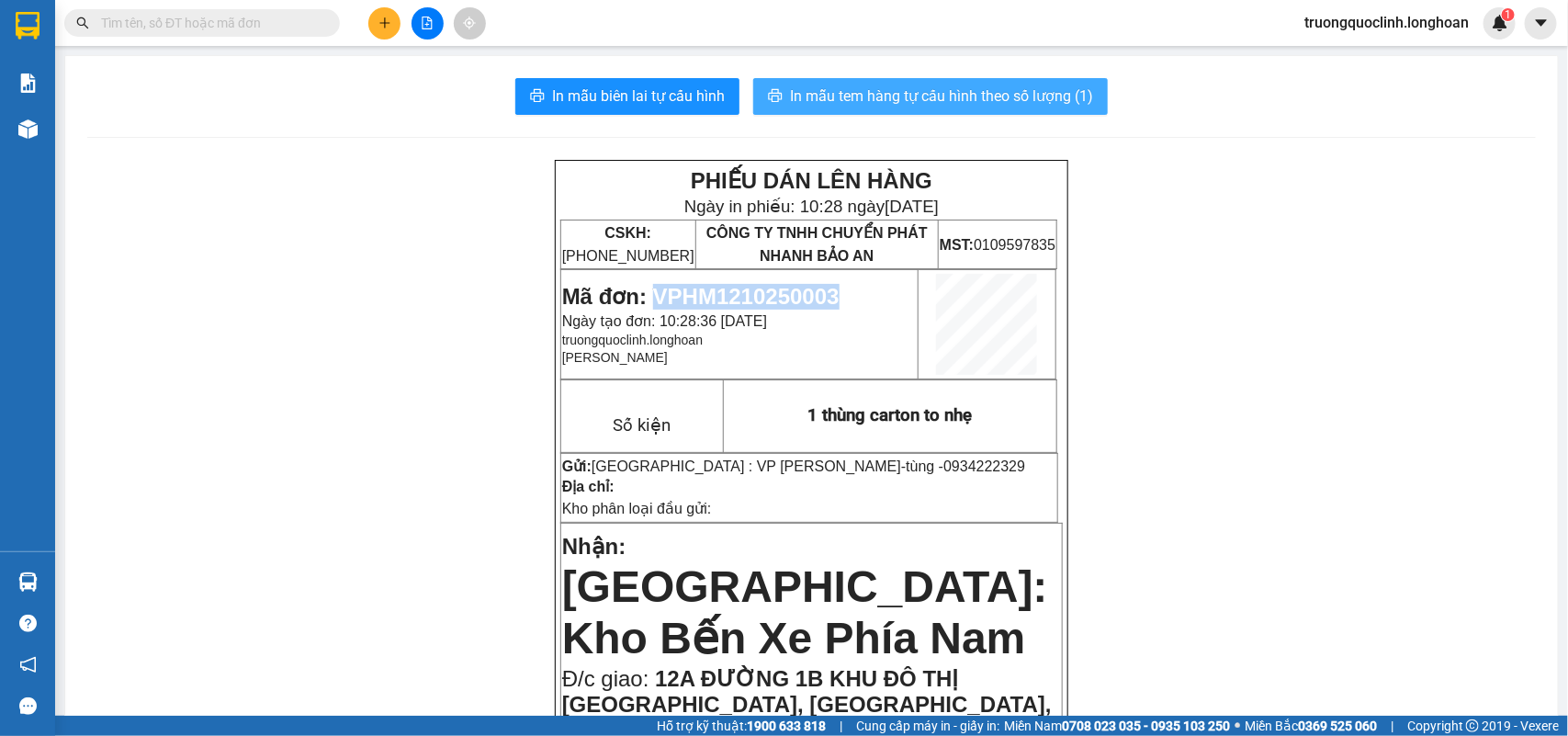
click at [830, 90] on span "In mẫu tem hàng tự cấu hình theo số lượng (1)" at bounding box center [941, 96] width 303 height 23
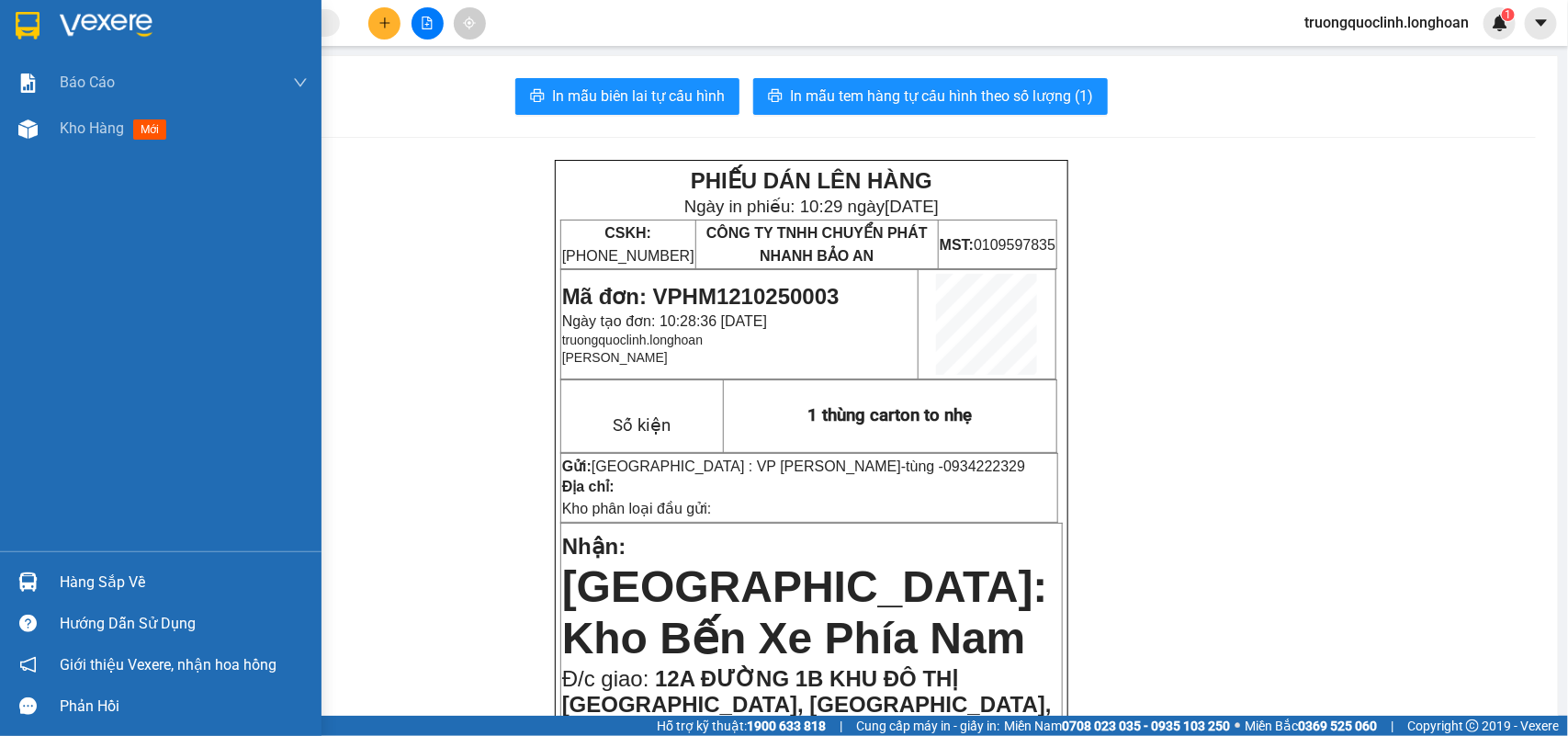
click at [39, 19] on div at bounding box center [28, 26] width 33 height 33
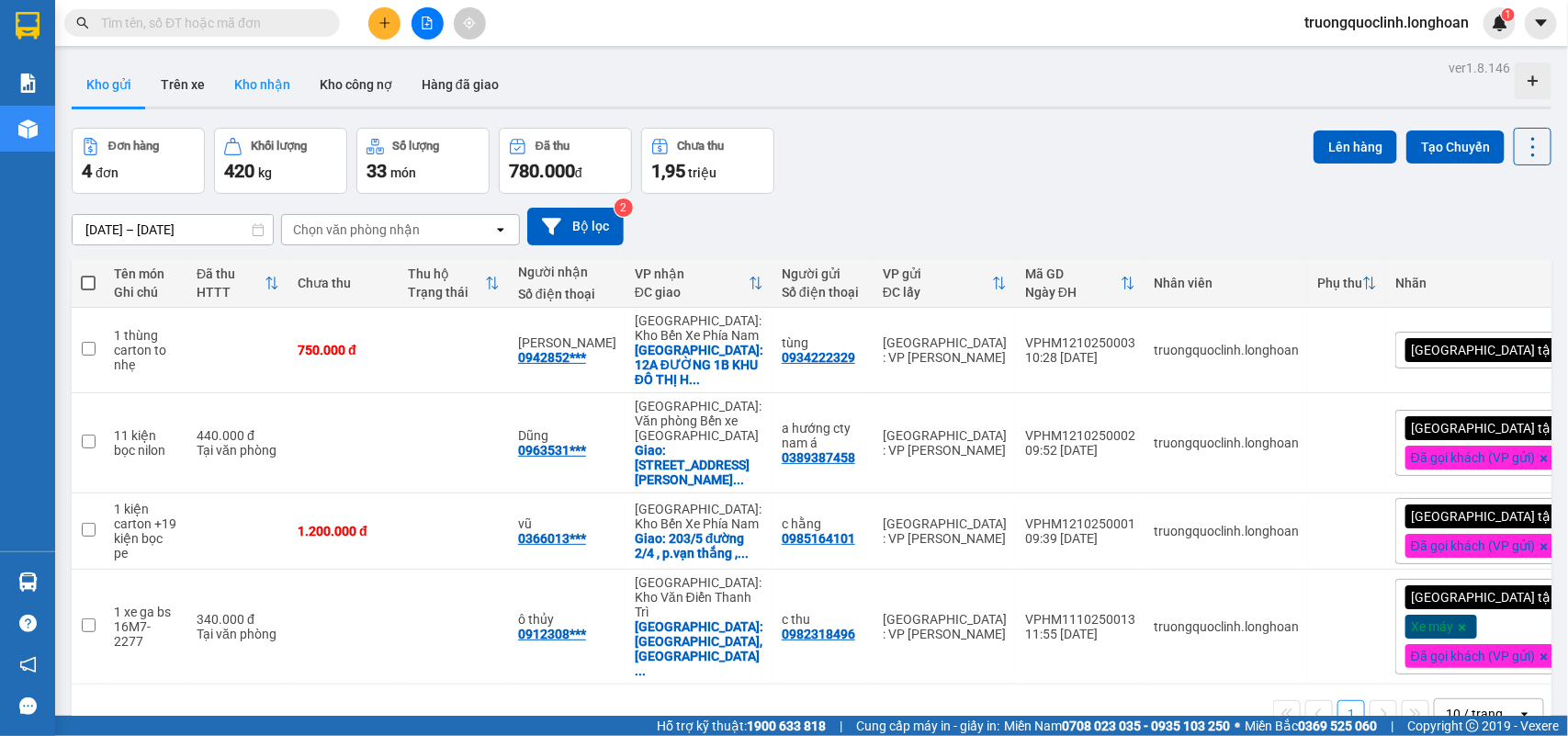
click at [246, 85] on button "Kho nhận" at bounding box center [262, 84] width 85 height 44
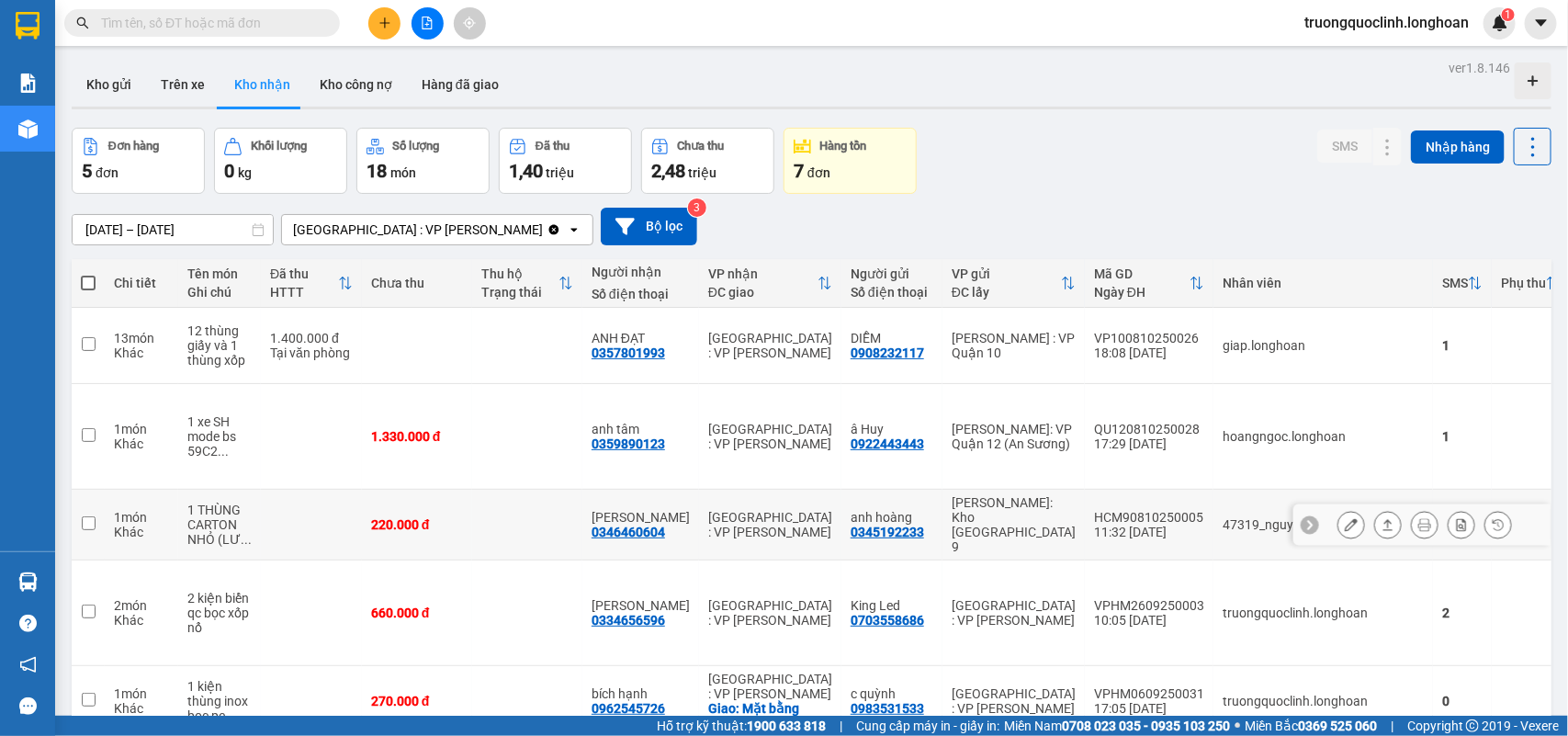
scroll to position [93, 0]
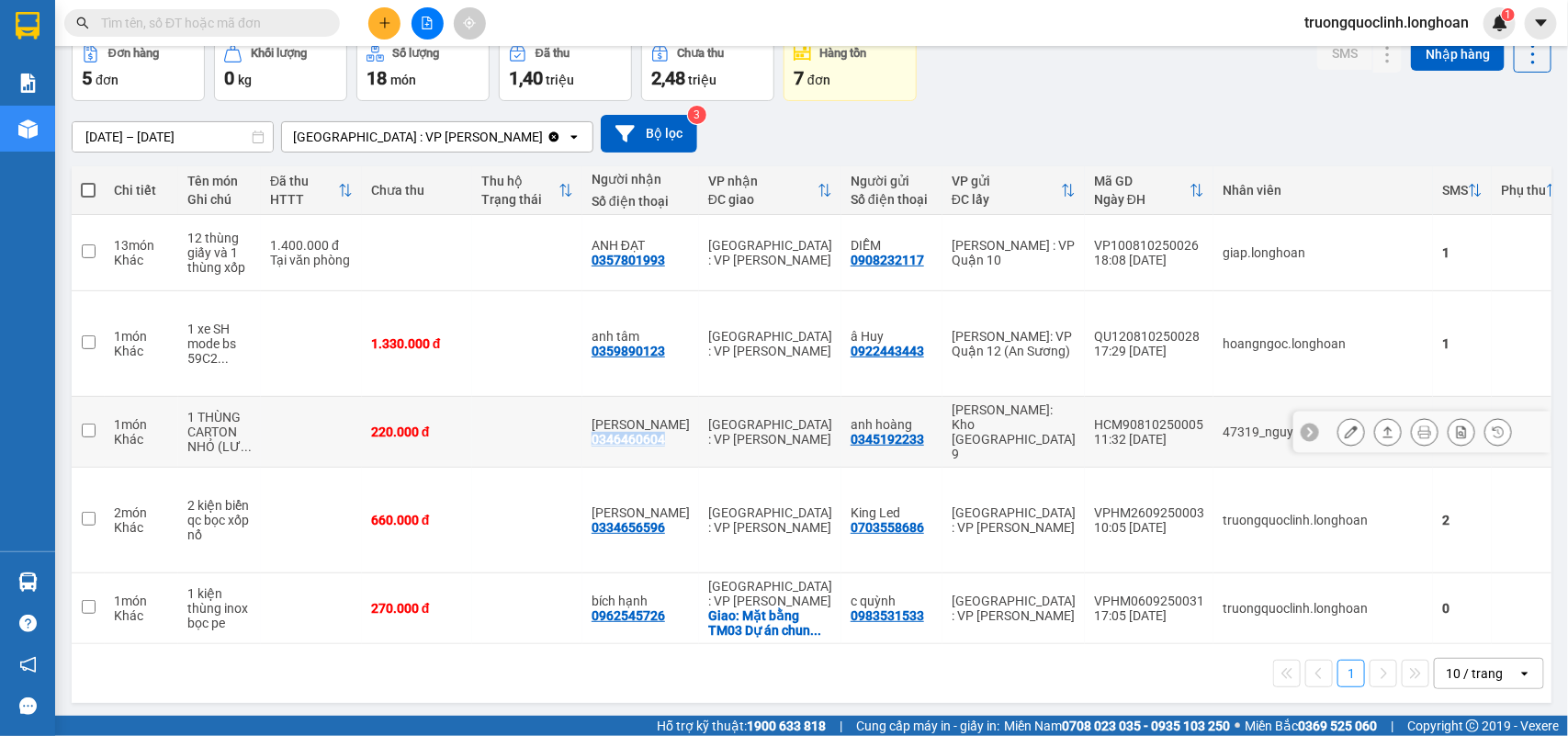
drag, startPoint x: 672, startPoint y: 434, endPoint x: 589, endPoint y: 432, distance: 83.0
click at [589, 432] on td "ANH TUẤN 0346460604" at bounding box center [641, 432] width 117 height 71
checkbox input "true"
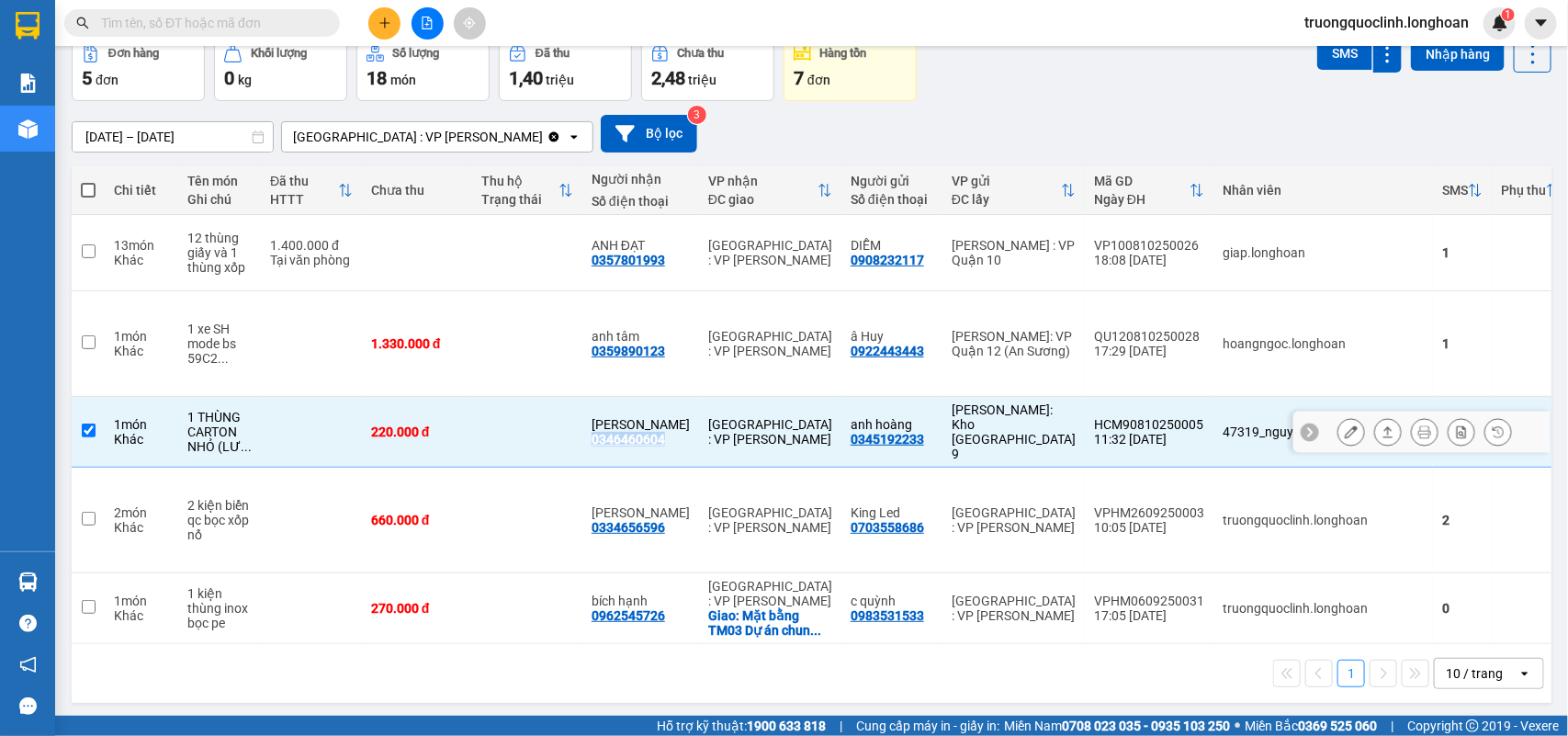
copy div "0346460604"
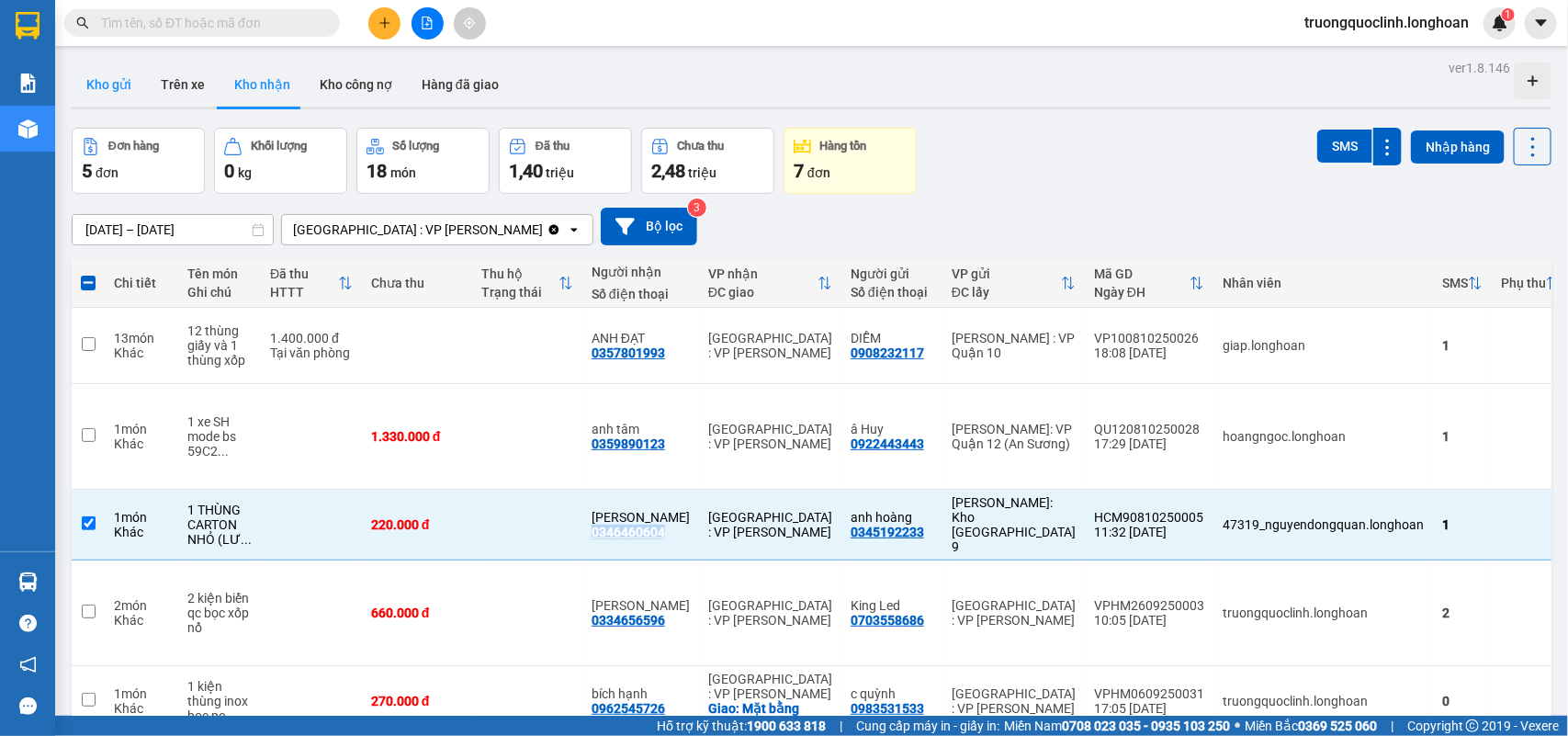
click at [127, 74] on button "Kho gửi" at bounding box center [109, 84] width 75 height 44
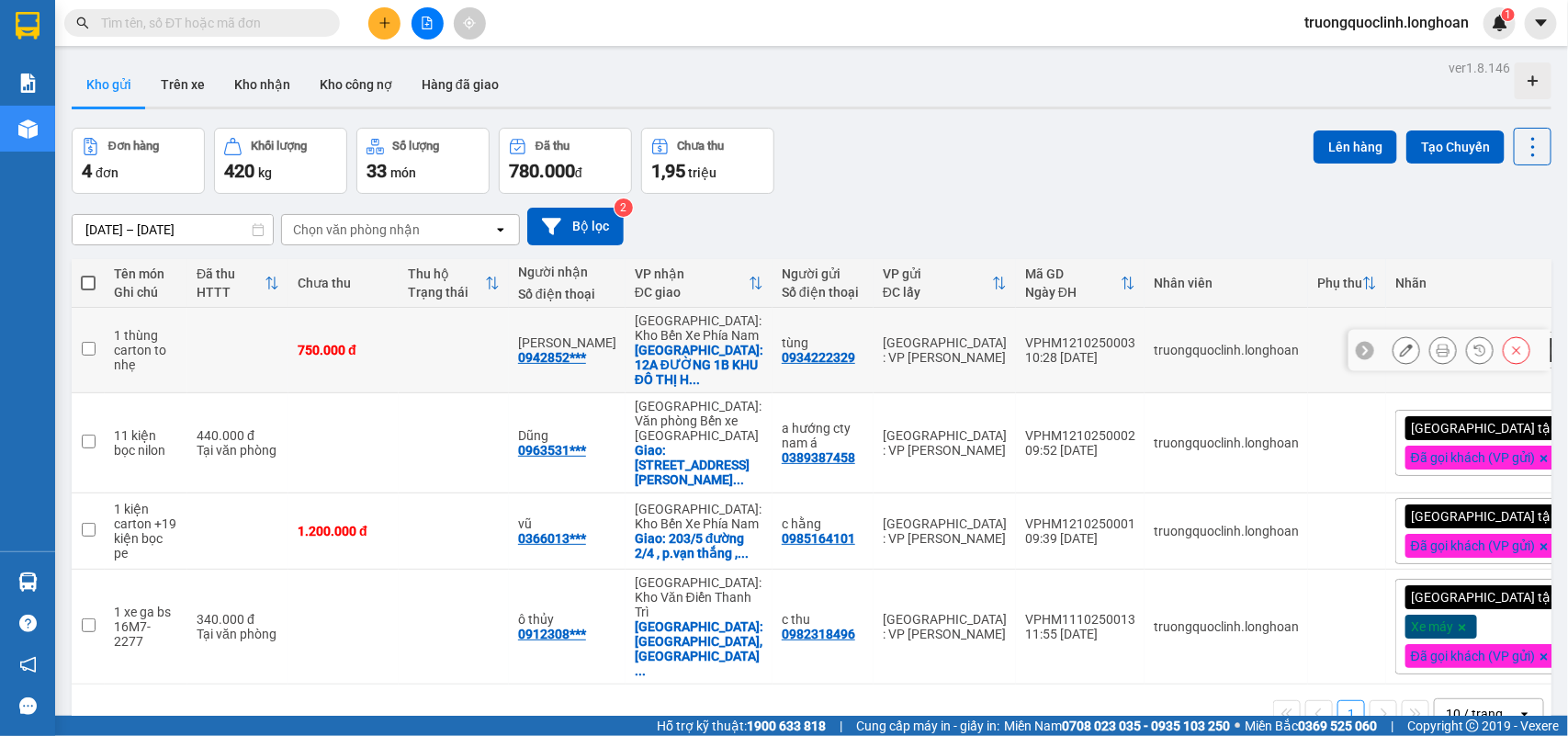
click at [1400, 344] on icon at bounding box center [1406, 350] width 12 height 12
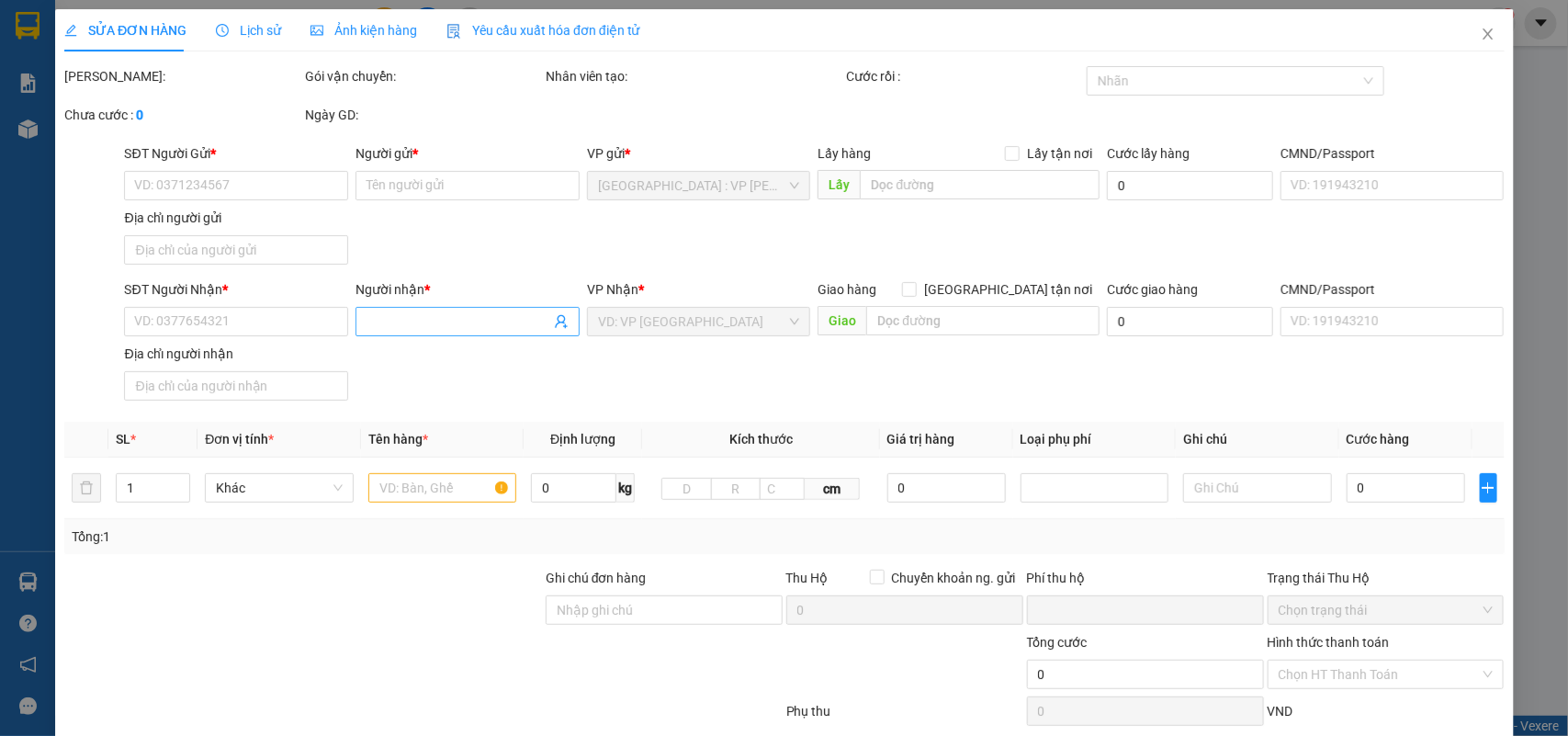
type input "0934222329"
type input "tùng"
type input "0942852905"
type input "[PERSON_NAME]"
checkbox input "true"
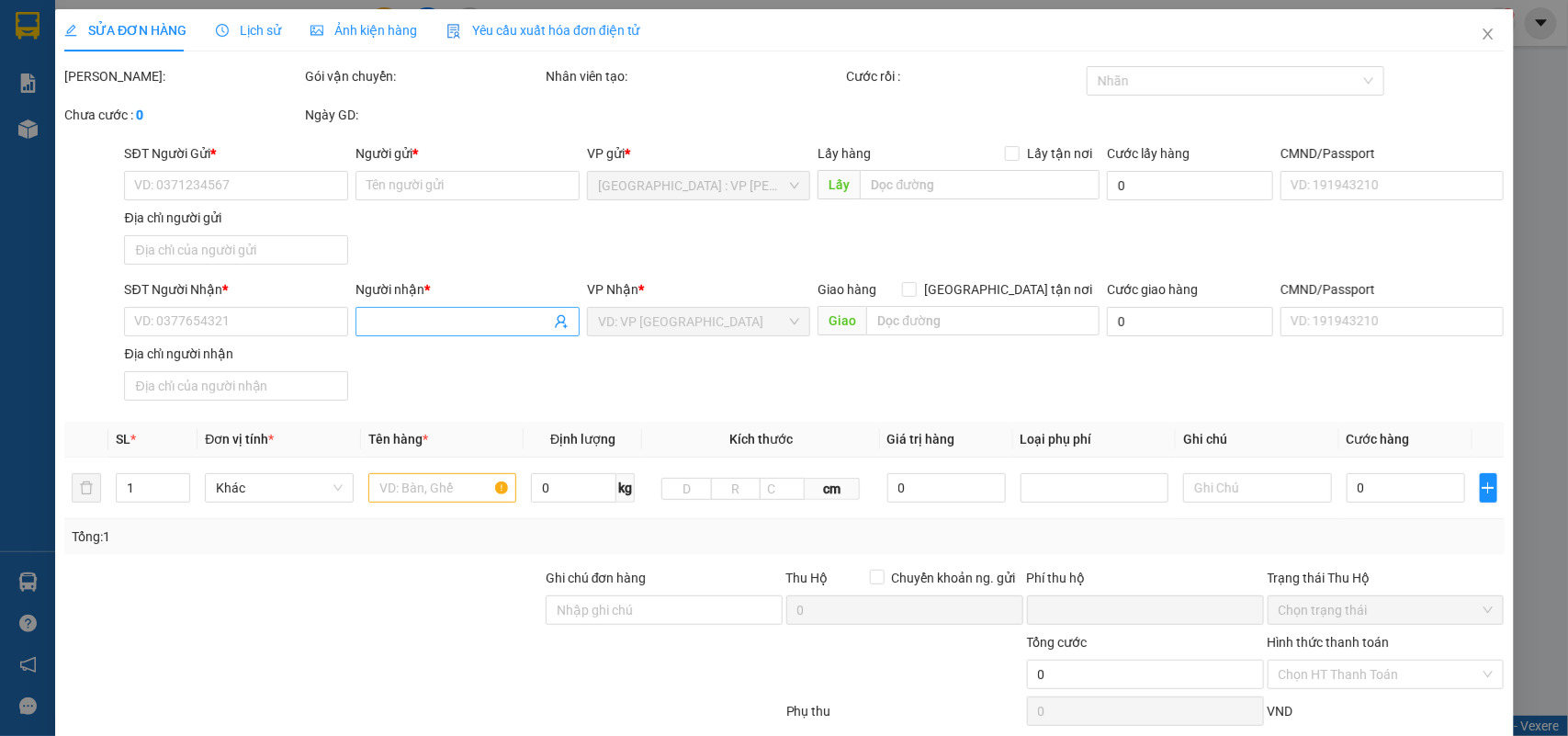
type input "12A ĐƯỜNG 1B KHU ĐÔ THỊ HÀ QUANG 2, PHƯỚC HẢI, NHA TRANG, KHÁNH HÒA"
type input "nhận nguyên kiện,giao nguyên kiện,bể vỡ k đền"
type input "0"
type input "750.000"
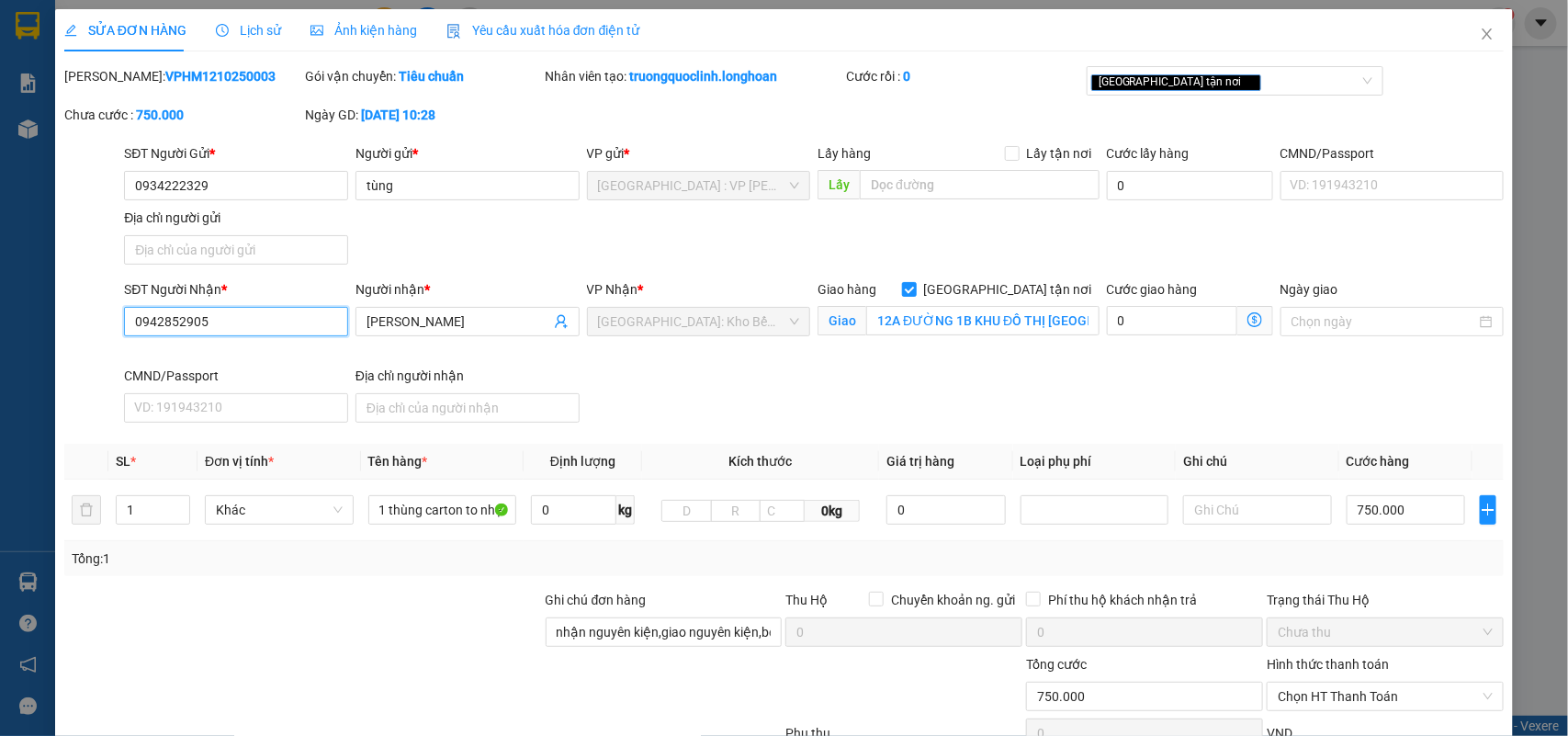
click at [223, 318] on input "0942852905" at bounding box center [236, 321] width 224 height 30
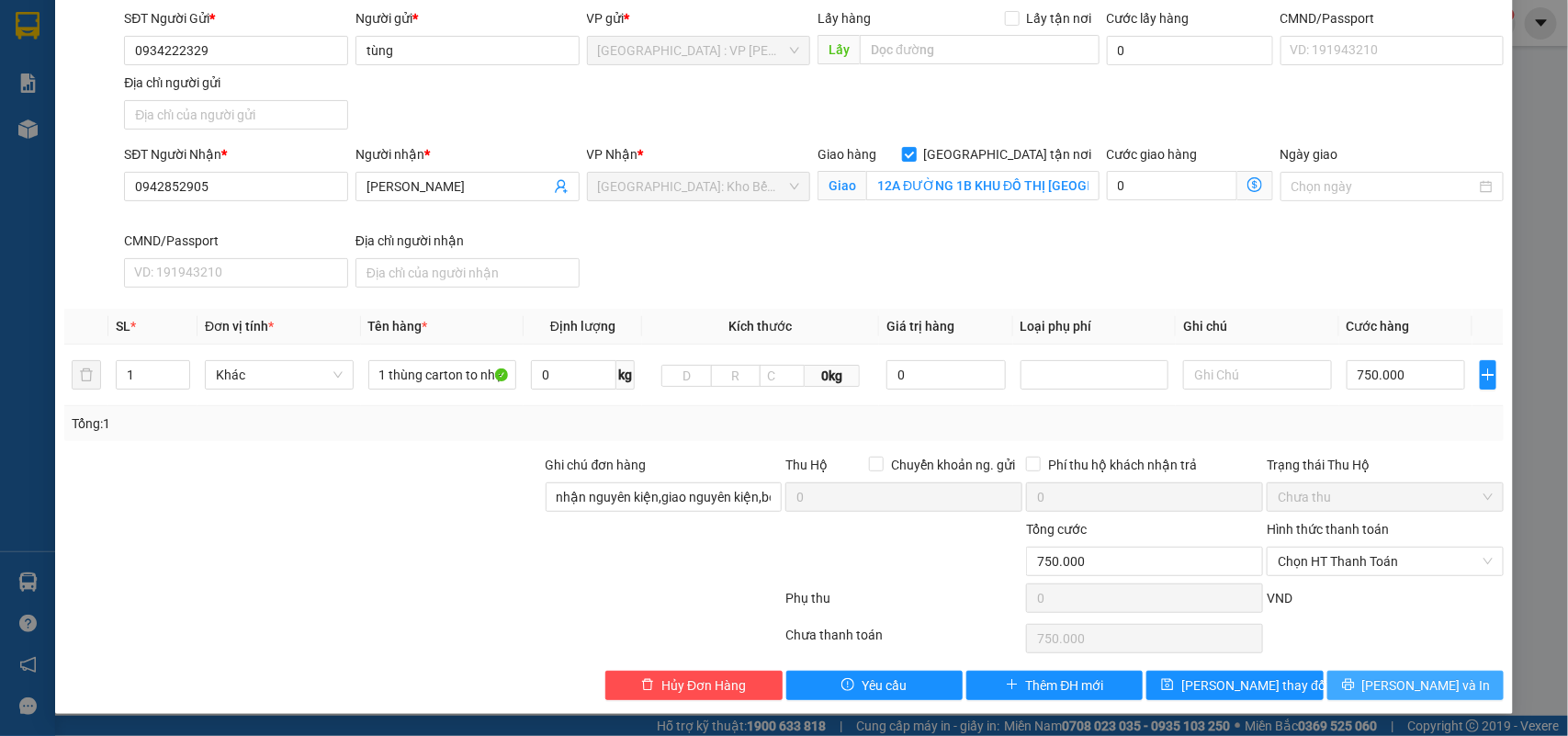
click at [1416, 682] on span "Lưu và In" at bounding box center [1427, 685] width 128 height 20
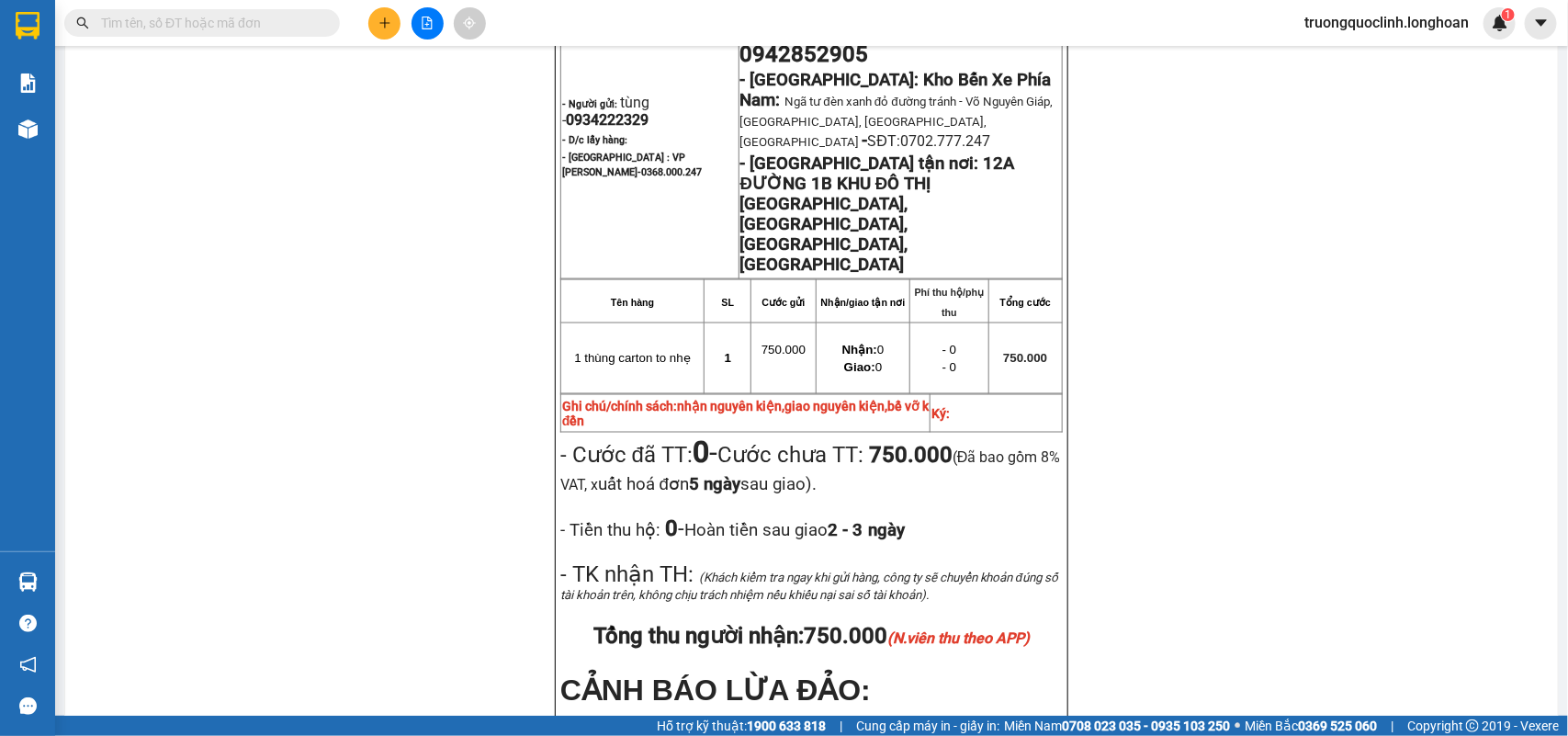
scroll to position [910, 0]
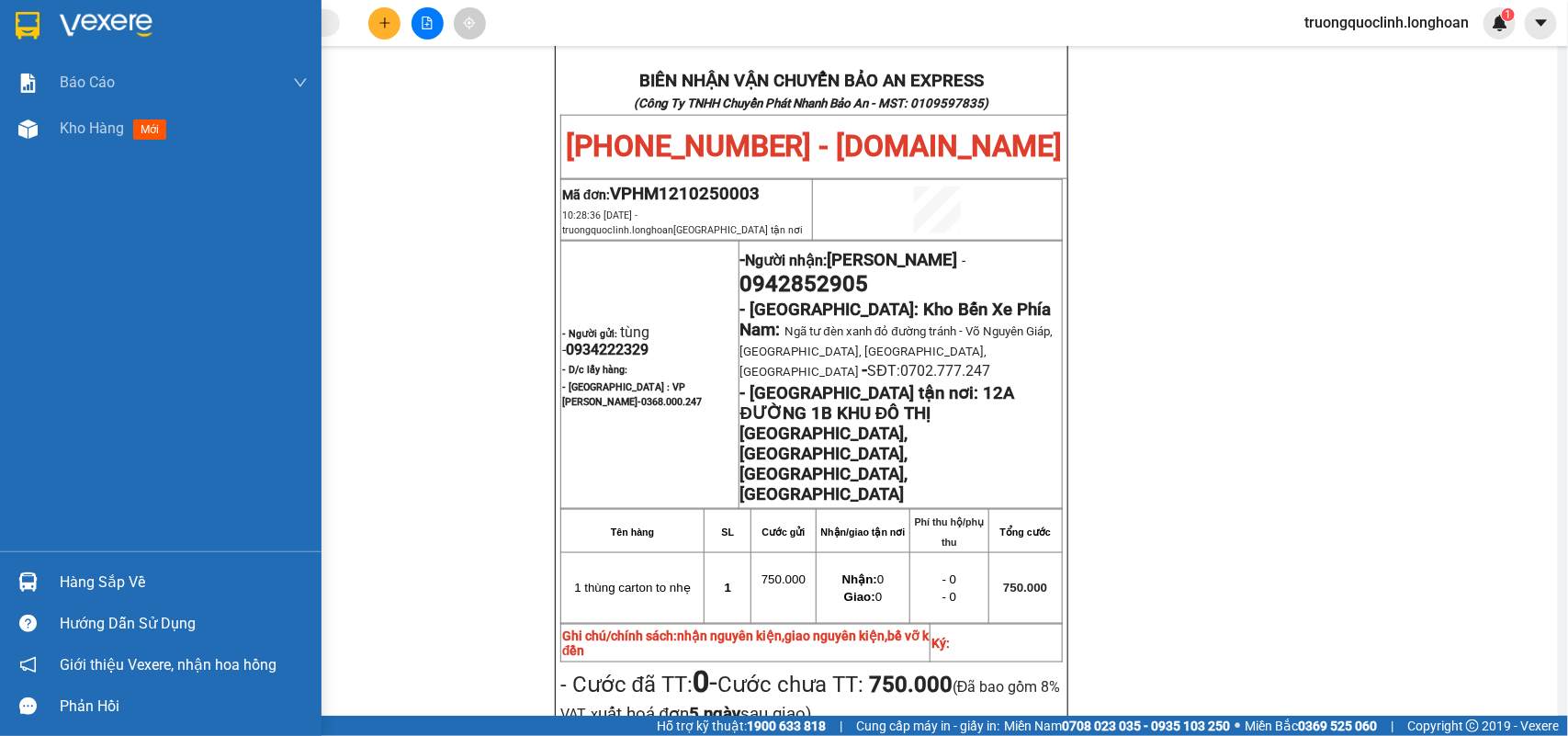
click at [30, 24] on img at bounding box center [27, 25] width 24 height 28
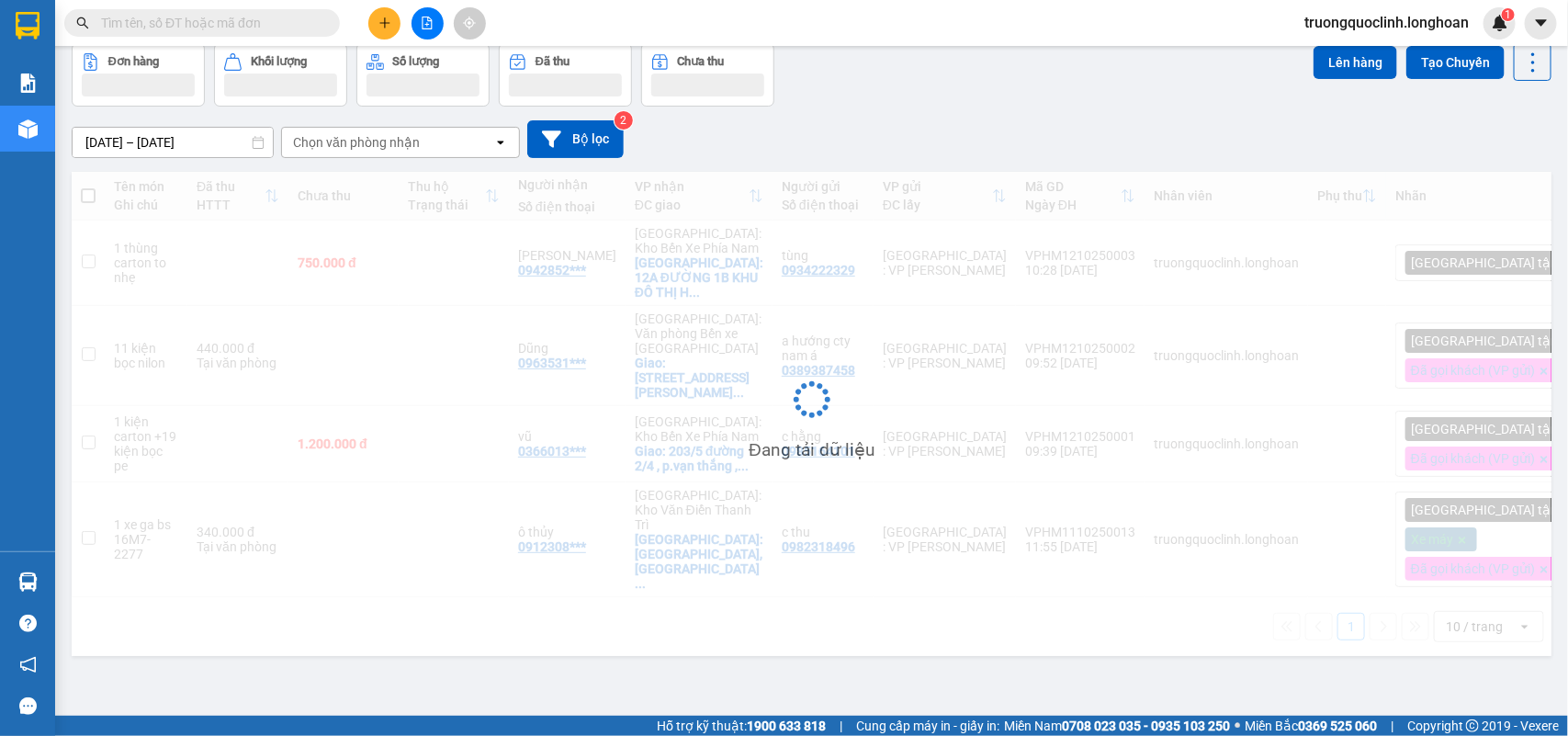
scroll to position [84, 0]
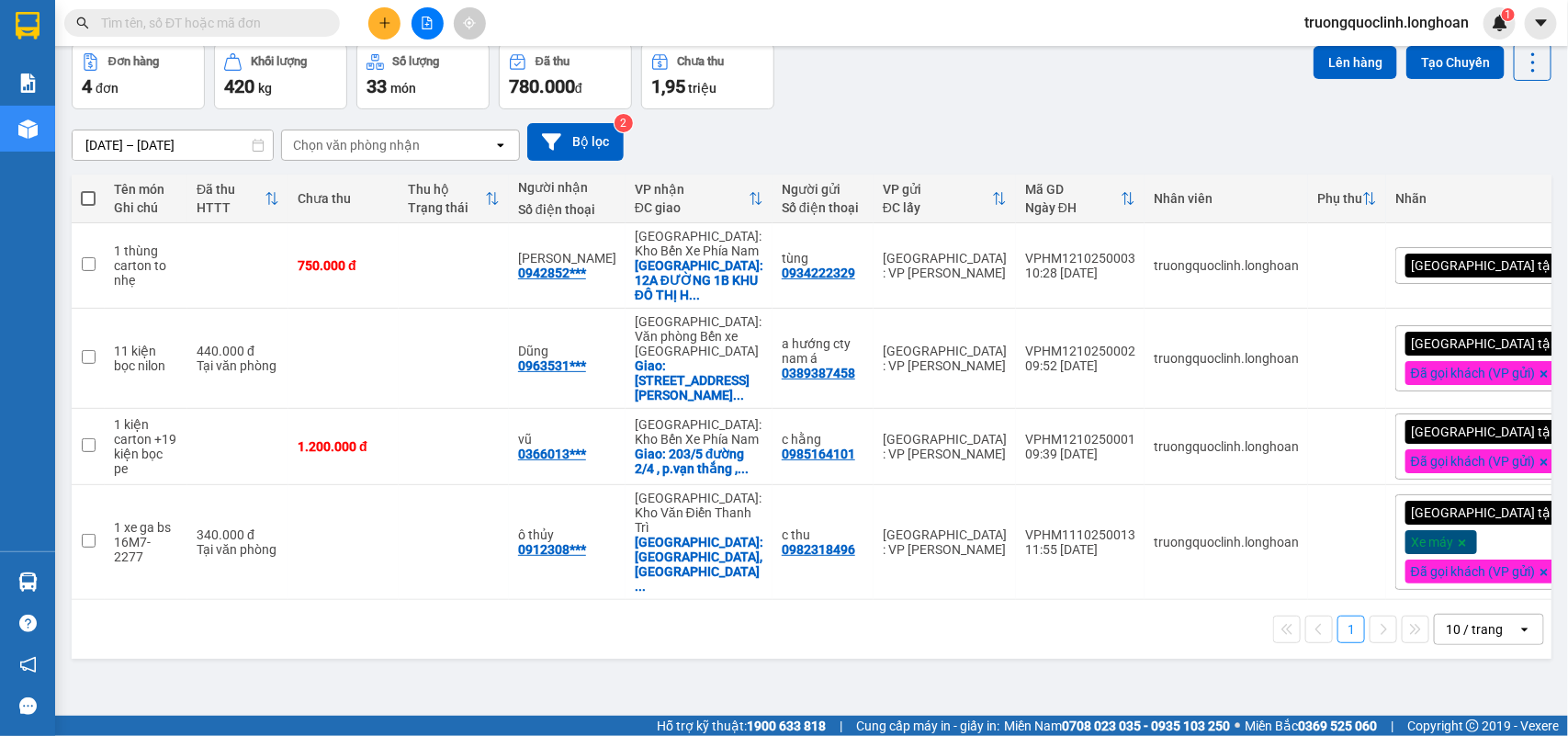
click at [1500, 255] on div "[GEOGRAPHIC_DATA] tận nơi" at bounding box center [1500, 265] width 209 height 36
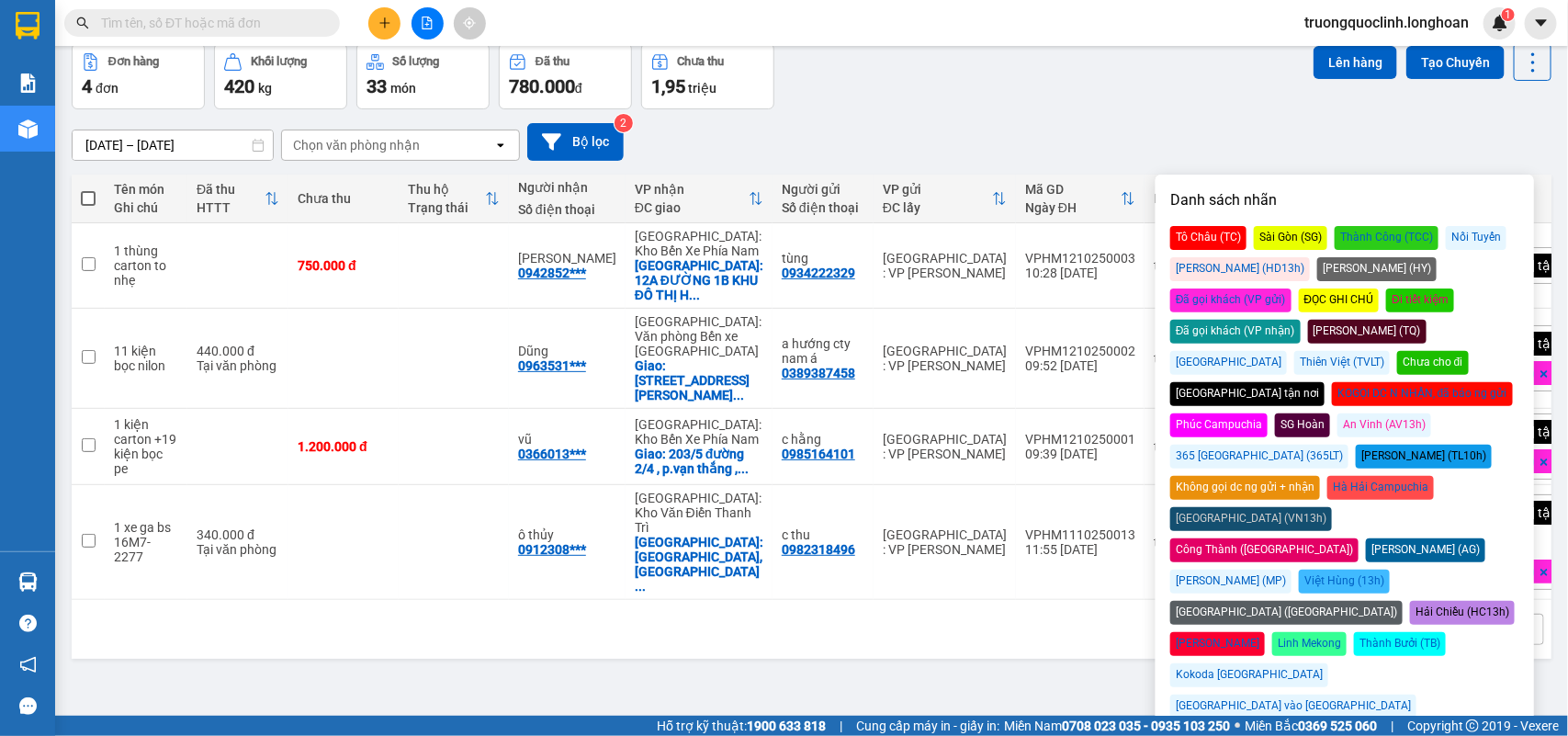
click at [1292, 288] on div "Đã gọi khách (VP gửi)" at bounding box center [1231, 300] width 122 height 24
click at [1372, 123] on div "13/09/2025 – 12/10/2025 Press the down arrow key to interact with the calendar …" at bounding box center [812, 141] width 1480 height 37
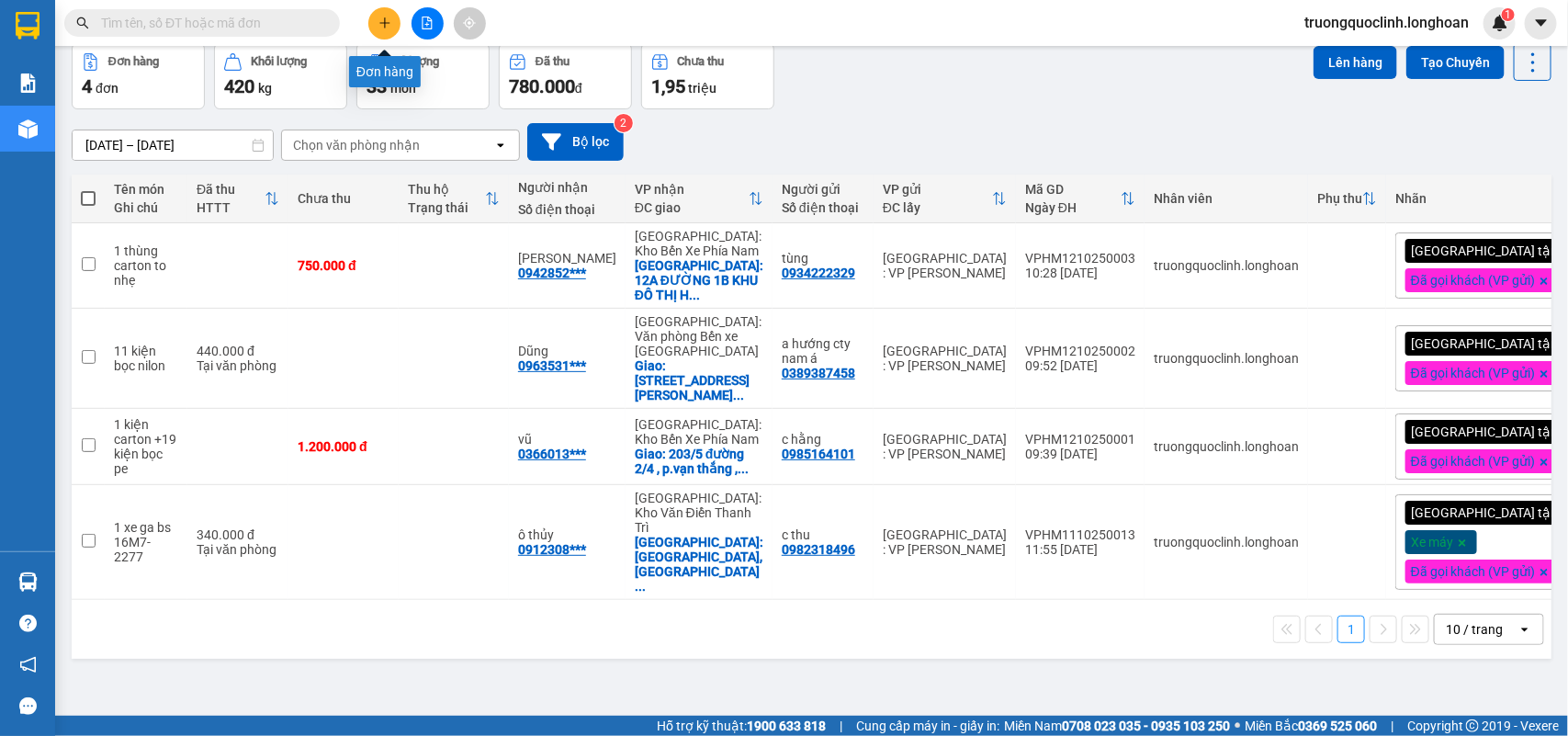
click at [386, 25] on icon "plus" at bounding box center [384, 22] width 12 height 12
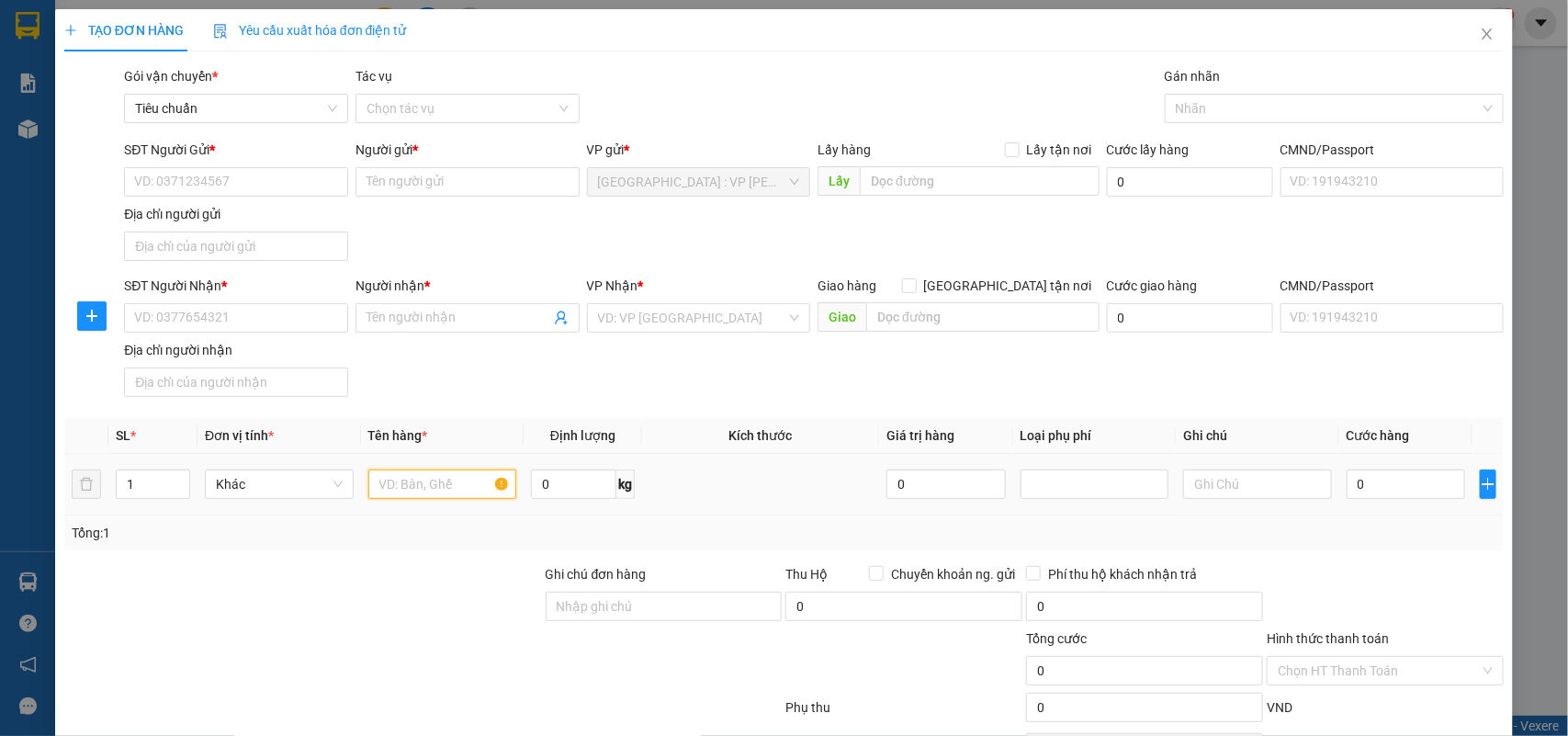
click at [416, 484] on input "text" at bounding box center [442, 484] width 149 height 30
type input "1 kiện bọc carton"
click at [548, 490] on input "0" at bounding box center [573, 484] width 85 height 30
type input "41"
click at [639, 599] on input "Ghi chú đơn hàng" at bounding box center [663, 606] width 237 height 30
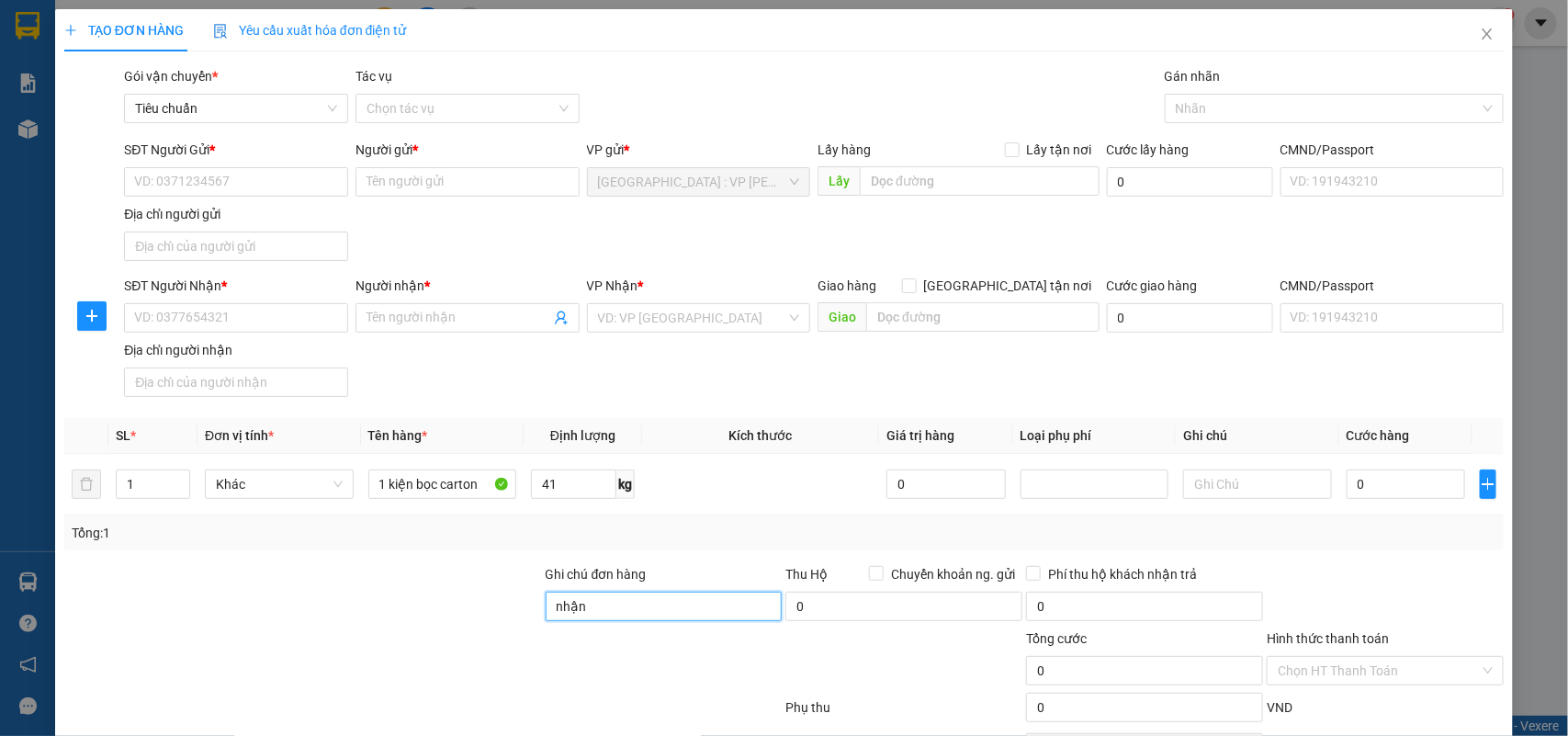
type input "nhận nguyên kiện,giao nguyên kiện,bể vỡ k đền"
click at [704, 225] on div "SĐT Người Gửi * VD: 0371234567 Người gửi * Tên người gửi VP gửi * Hà Nội : VP H…" at bounding box center [815, 204] width 1388 height 128
click at [319, 186] on input "SĐT Người Gửi *" at bounding box center [236, 181] width 224 height 30
type input "0908364287"
click at [420, 176] on input "Người gửi *" at bounding box center [468, 181] width 224 height 30
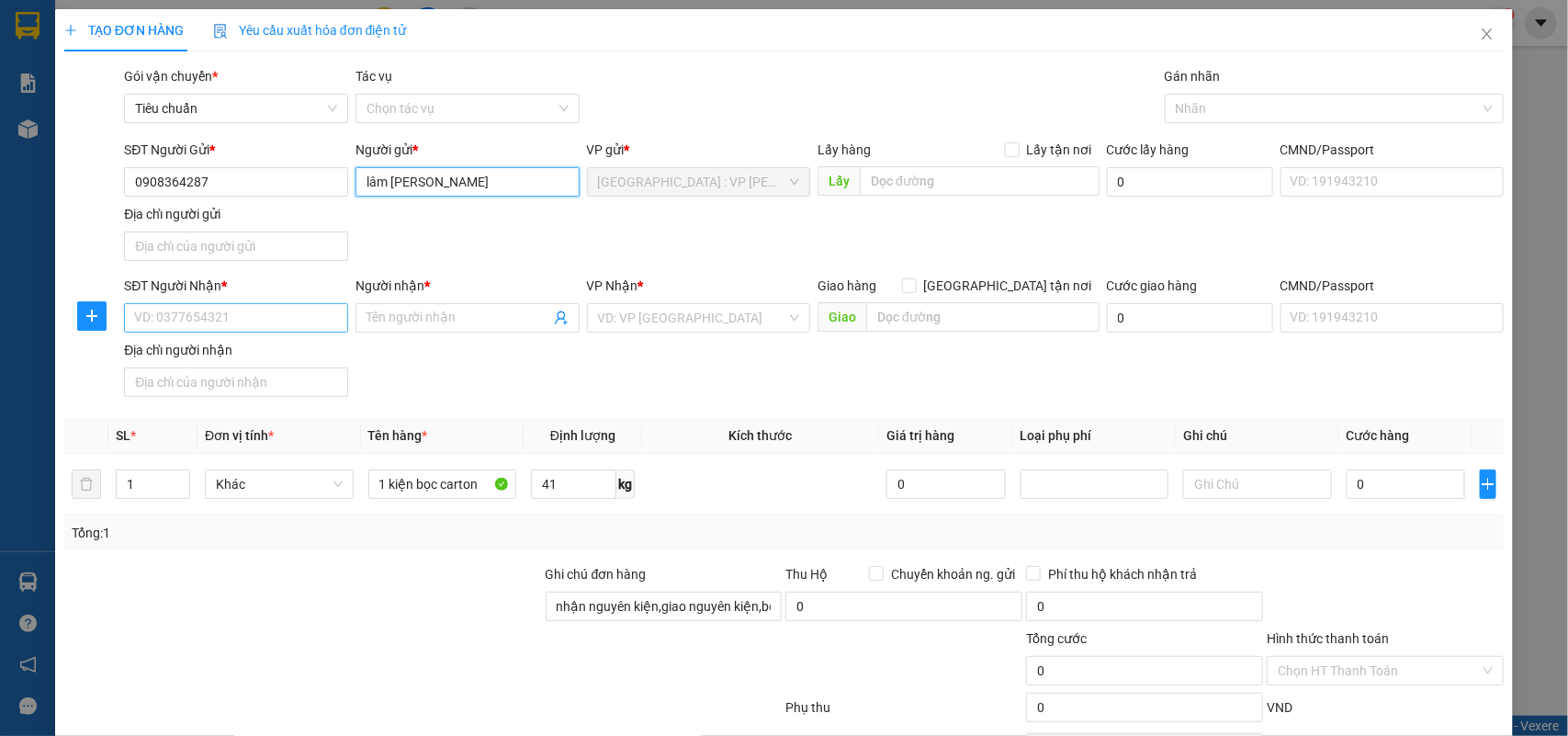
type input "lâm [PERSON_NAME]"
click at [286, 310] on input "SĐT Người Nhận *" at bounding box center [236, 317] width 224 height 30
click at [271, 189] on input "0908364287" at bounding box center [236, 181] width 224 height 30
click at [291, 323] on input "SĐT Người Nhận *" at bounding box center [236, 317] width 224 height 30
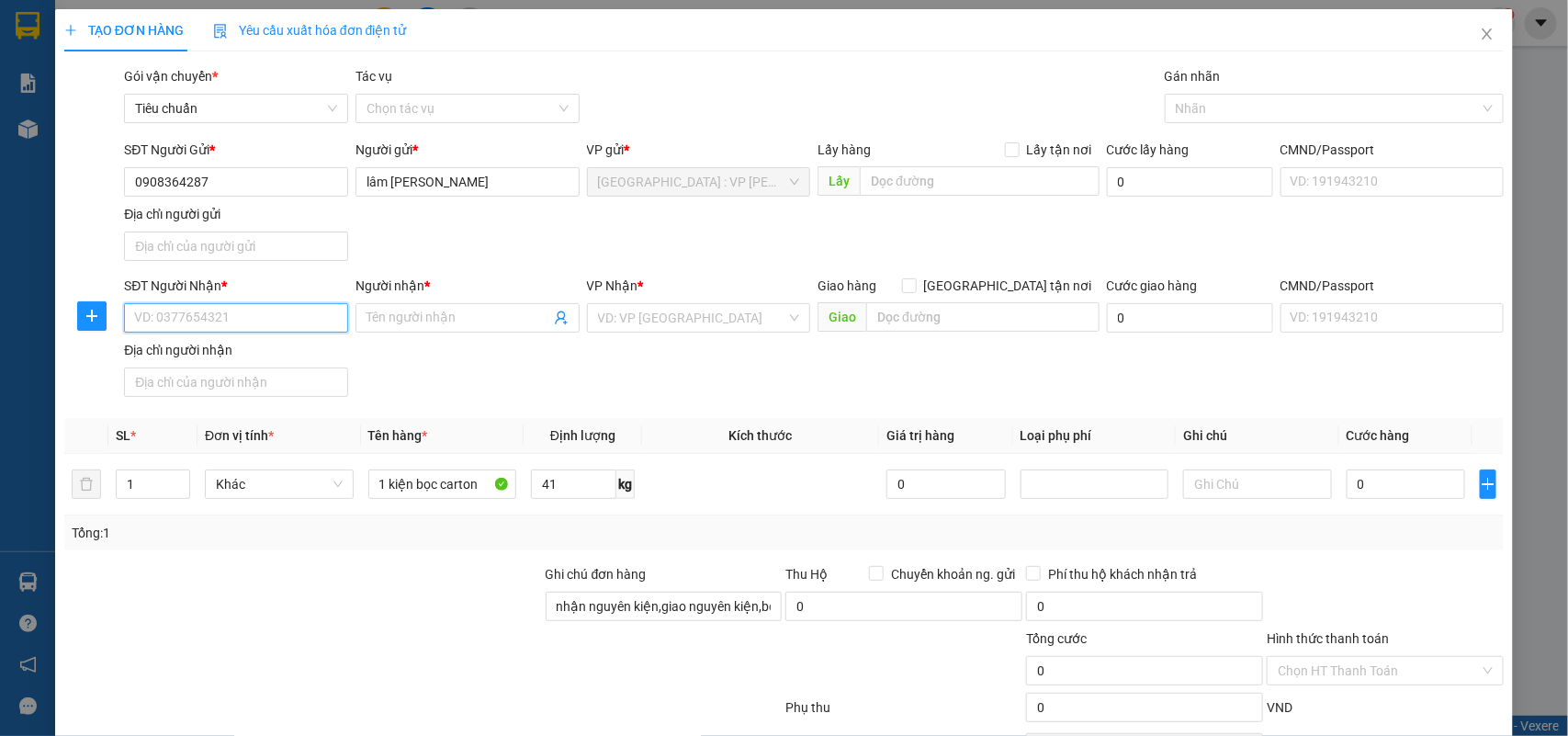
paste input "0908364287"
type input "0908364287"
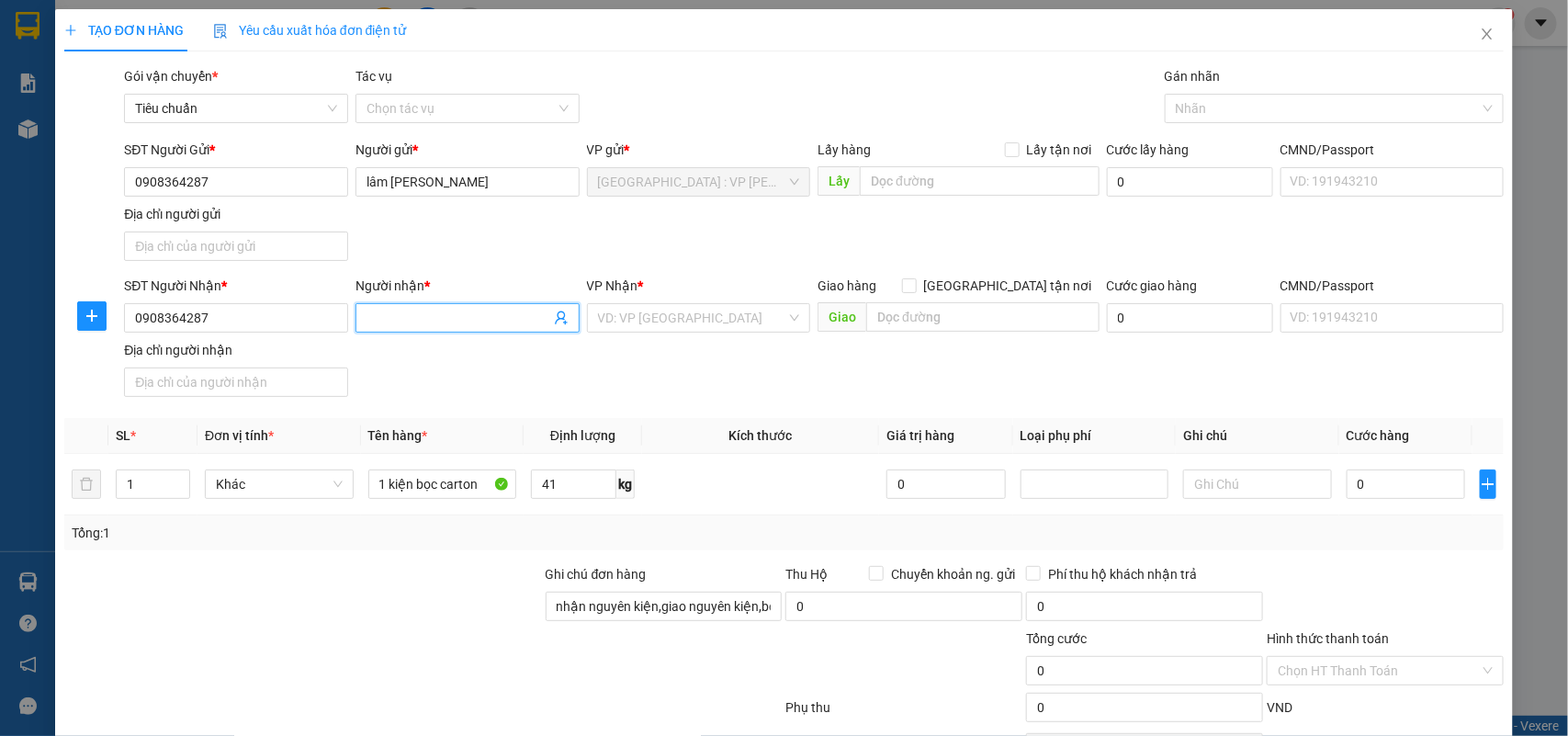
click at [396, 310] on input "Người nhận *" at bounding box center [459, 317] width 184 height 20
type input "lâm [PERSON_NAME]"
click at [231, 171] on input "0908364287" at bounding box center [236, 181] width 224 height 30
type input "0984087889"
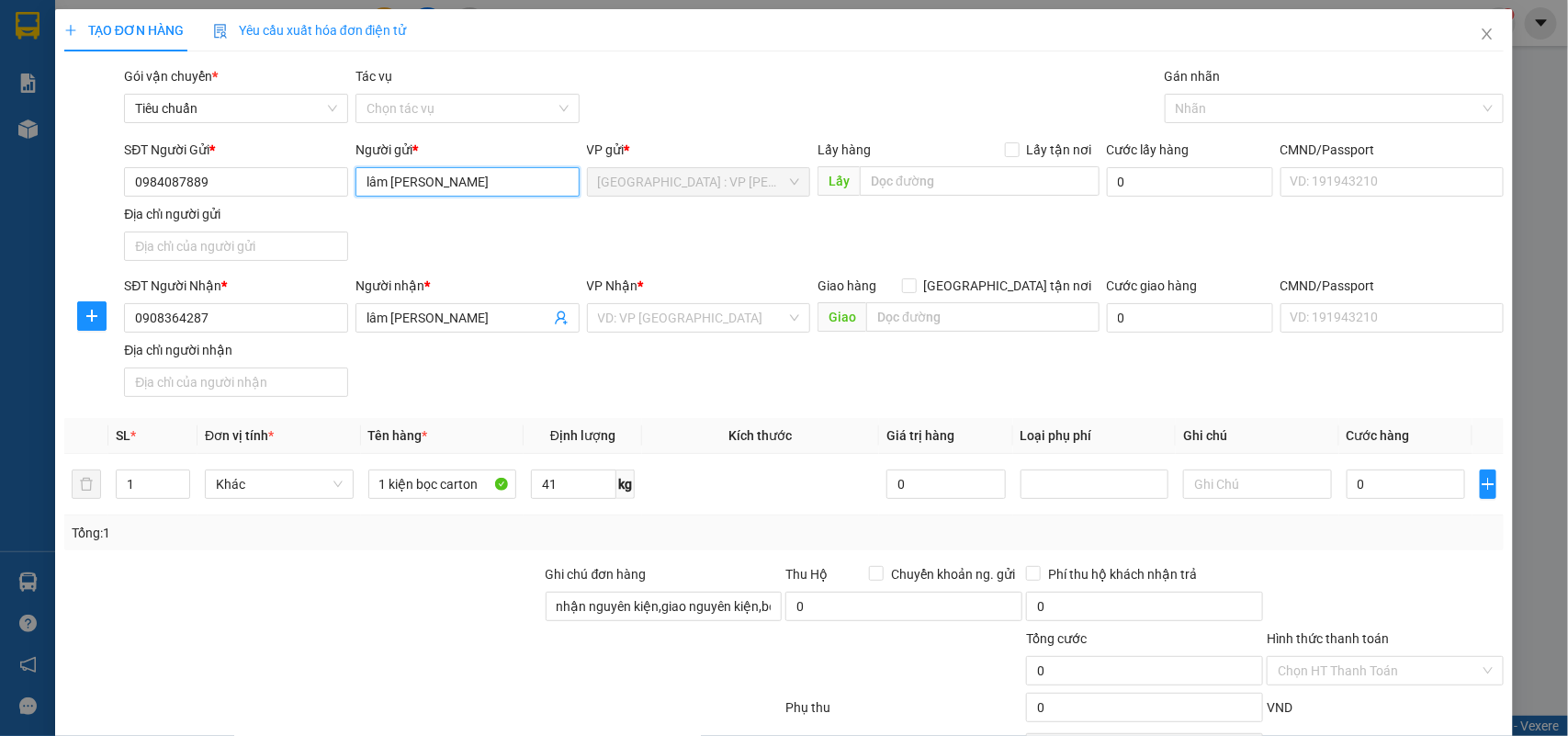
click at [467, 181] on input "lâm [PERSON_NAME]" at bounding box center [468, 181] width 224 height 30
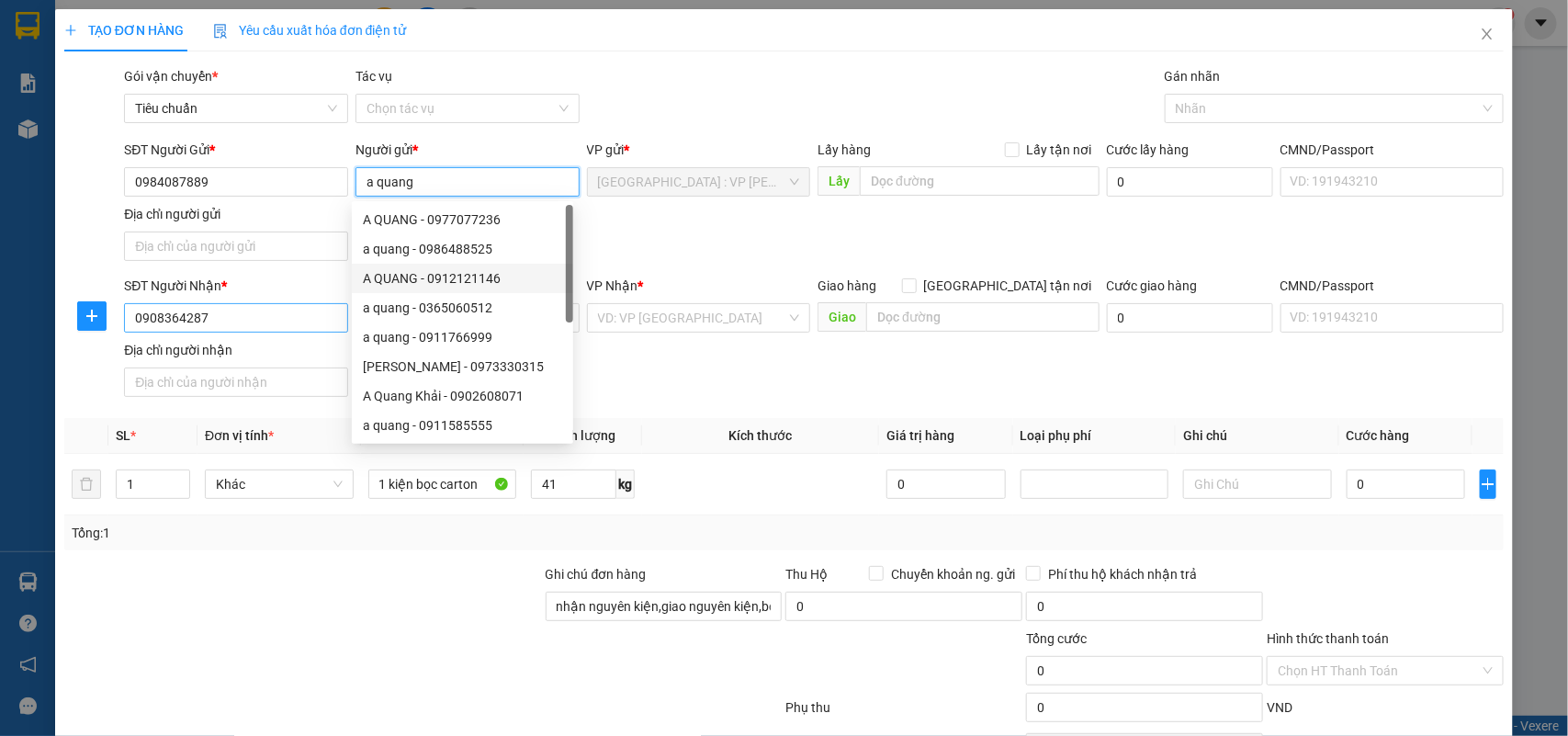
type input "a quang"
click at [249, 319] on input "0908364287" at bounding box center [236, 317] width 224 height 30
click at [248, 319] on input "0908364287" at bounding box center [236, 317] width 224 height 30
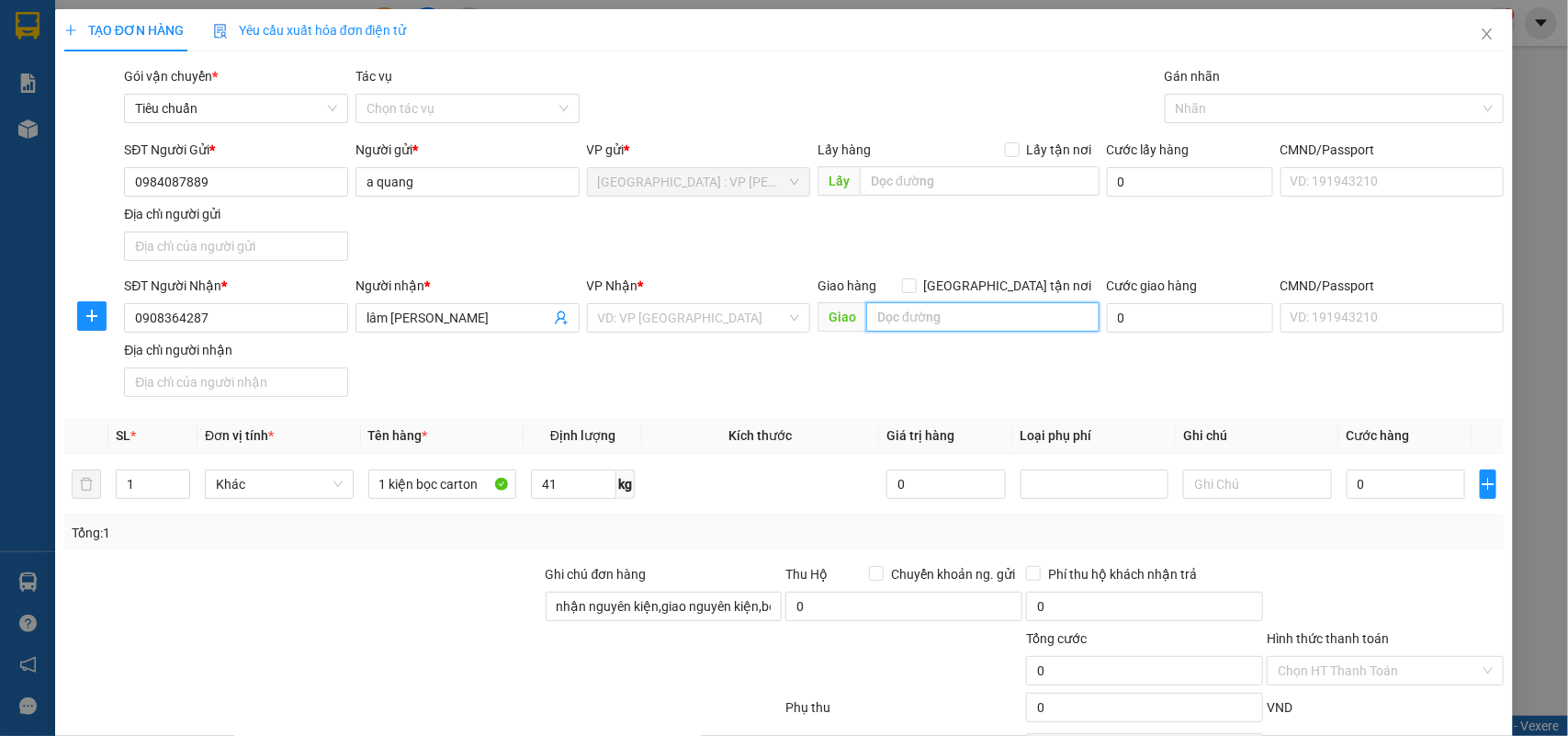
click at [892, 309] on input "text" at bounding box center [982, 316] width 233 height 30
click at [994, 322] on input "1a/196 đường 1a,xã tân vĩnh lộc" at bounding box center [982, 316] width 233 height 30
type input "1a/196 đường 1a,xã tân vĩnh lộc"
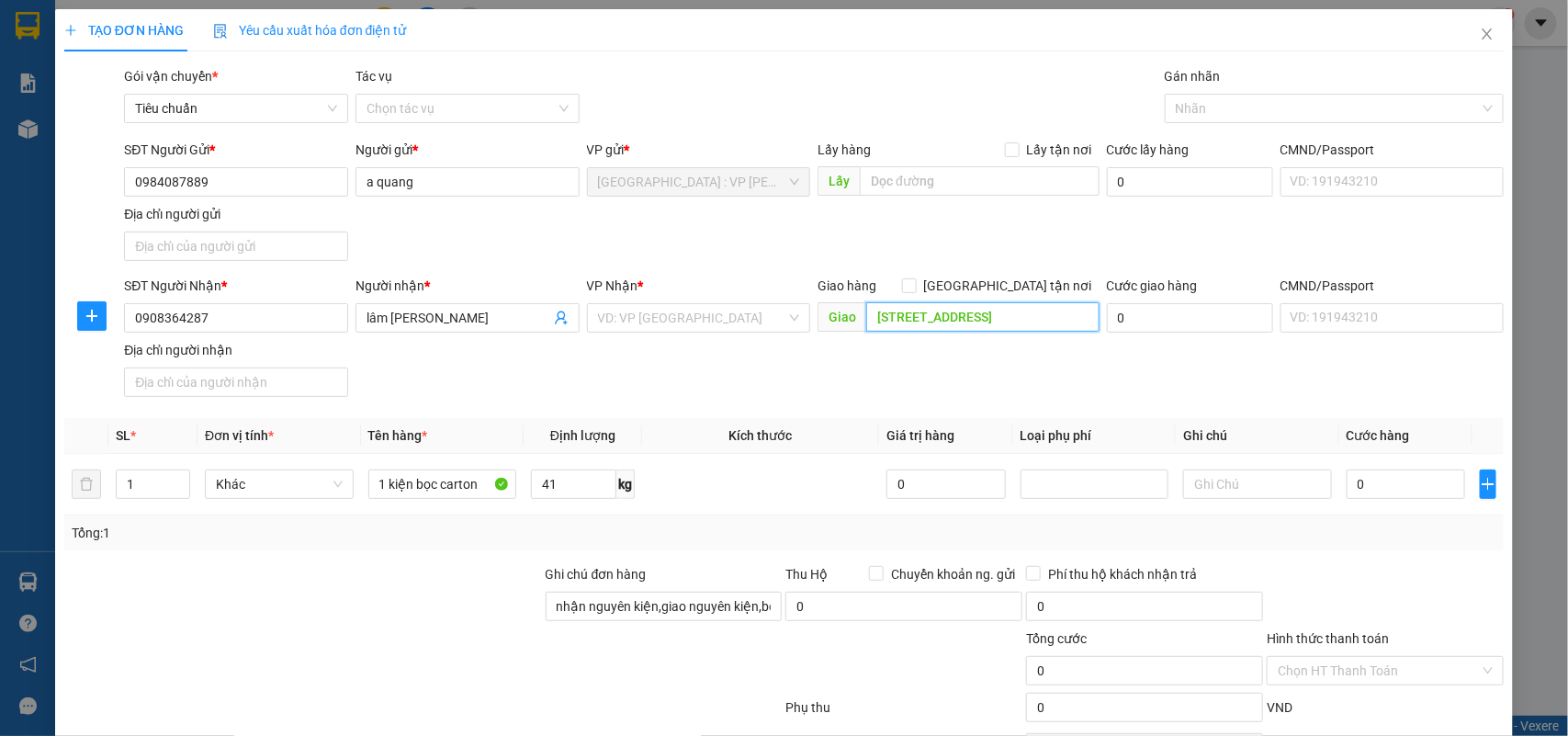
click at [1072, 315] on input "1a/196 đường 1a,xã tân vĩnh lộc" at bounding box center [982, 316] width 233 height 30
click at [1003, 318] on input "1a/196 đường 1a,xã tân vĩnh lộc" at bounding box center [982, 316] width 233 height 30
click at [1004, 318] on input "1a/196 đường 1a,xã tân vĩnh lộc" at bounding box center [982, 316] width 233 height 30
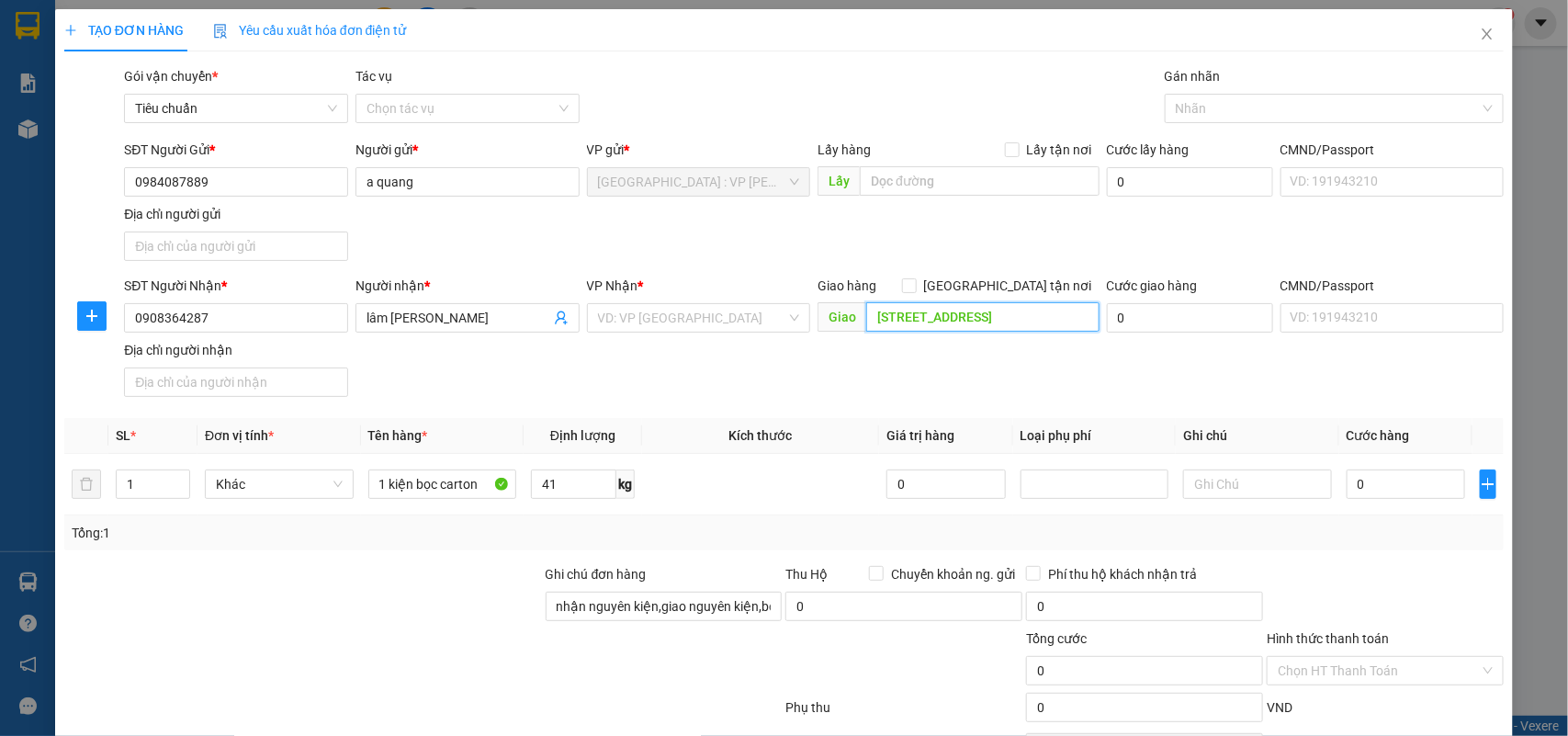
click at [1004, 318] on input "1a/196 đường 1a,xã tân vĩnh lộc" at bounding box center [982, 316] width 233 height 30
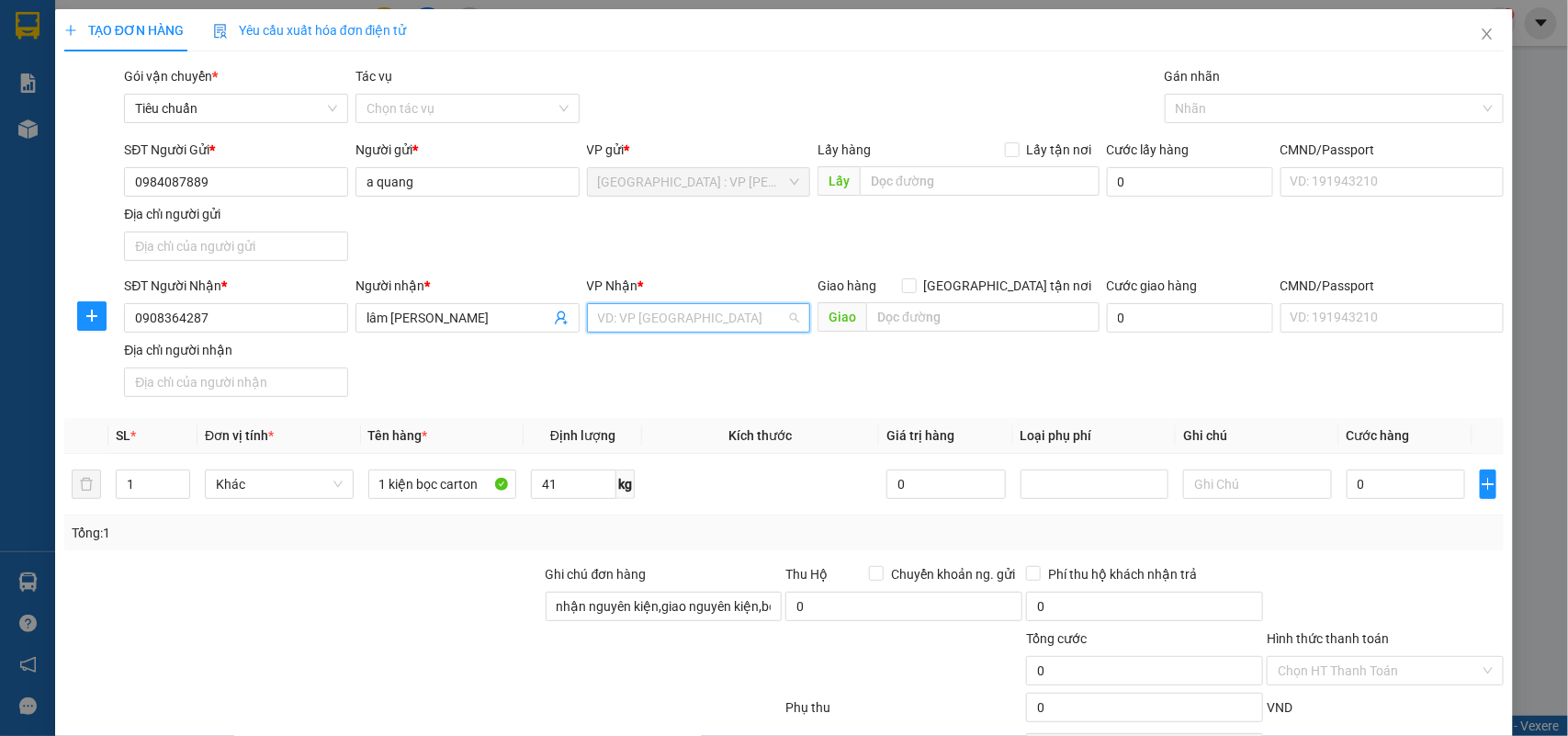
drag, startPoint x: 1004, startPoint y: 318, endPoint x: 743, endPoint y: 310, distance: 261.1
click at [743, 310] on input "search" at bounding box center [692, 317] width 189 height 28
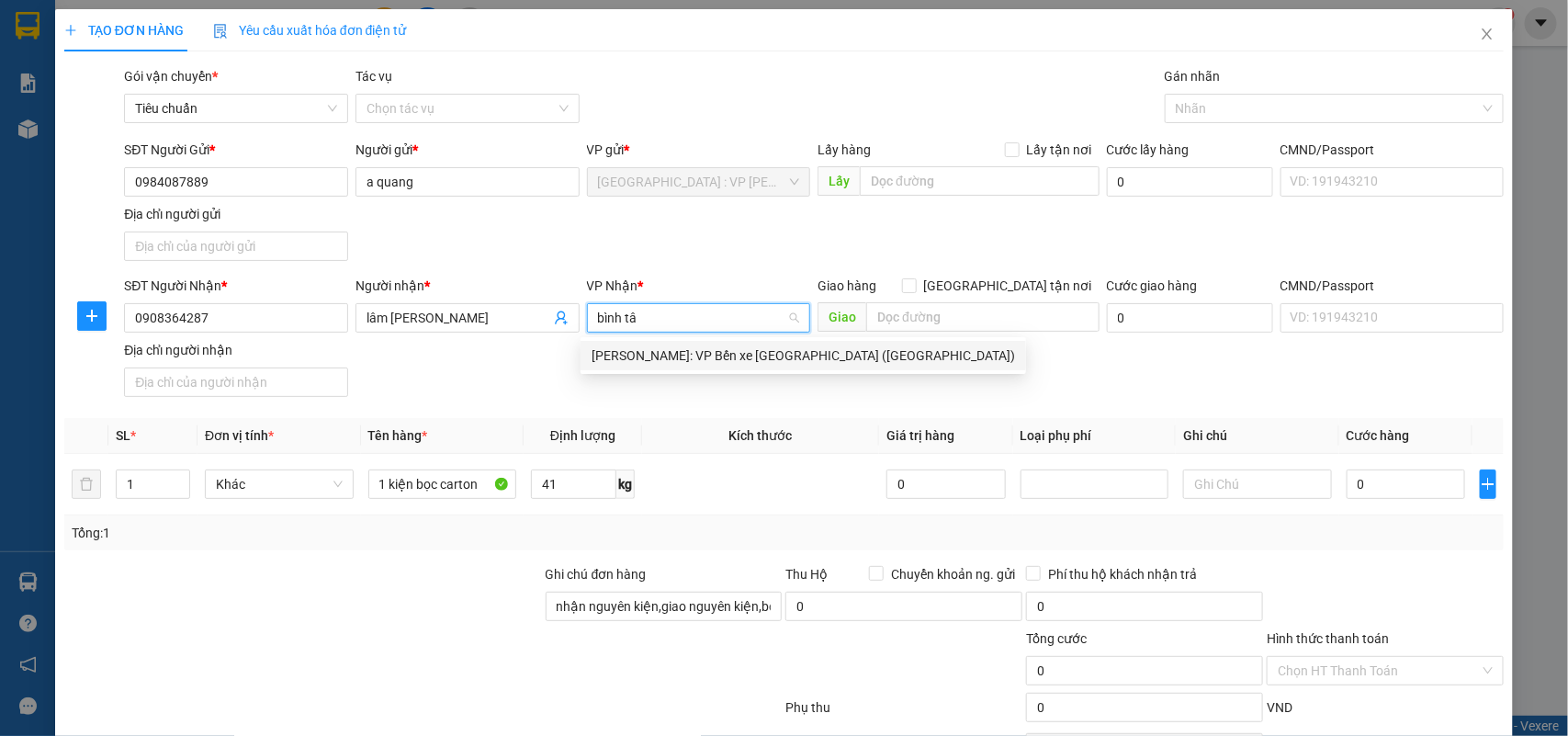
type input "bình tân"
click at [772, 355] on div "[PERSON_NAME]: VP Bến xe [GEOGRAPHIC_DATA] ([GEOGRAPHIC_DATA])" at bounding box center [803, 355] width 424 height 20
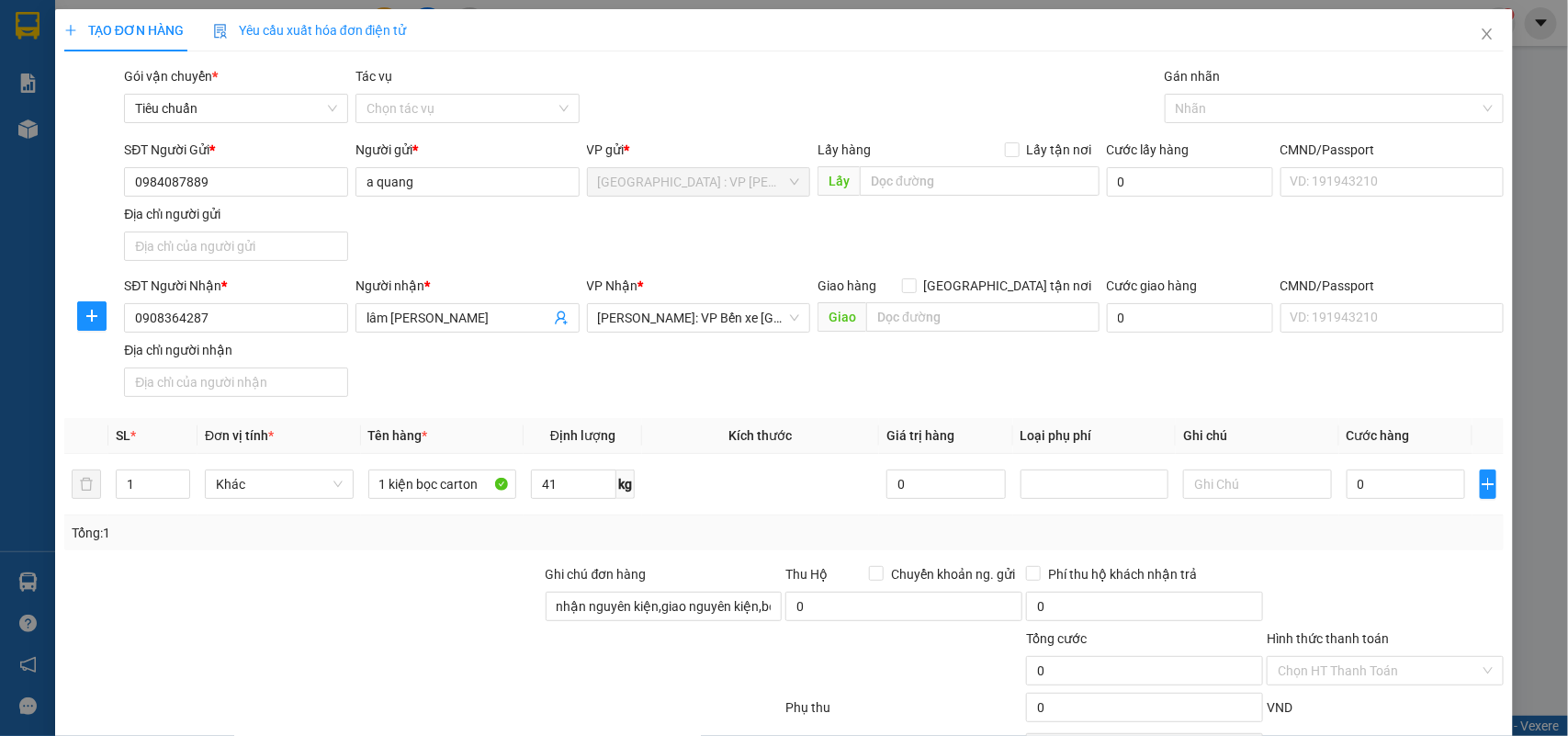
click at [749, 228] on div "SĐT Người Gửi * 0984087889 Người gửi * a quang VP gửi * Hà Nội : VP Hoàng Mai L…" at bounding box center [815, 204] width 1388 height 128
click at [1241, 120] on div at bounding box center [1326, 108] width 312 height 22
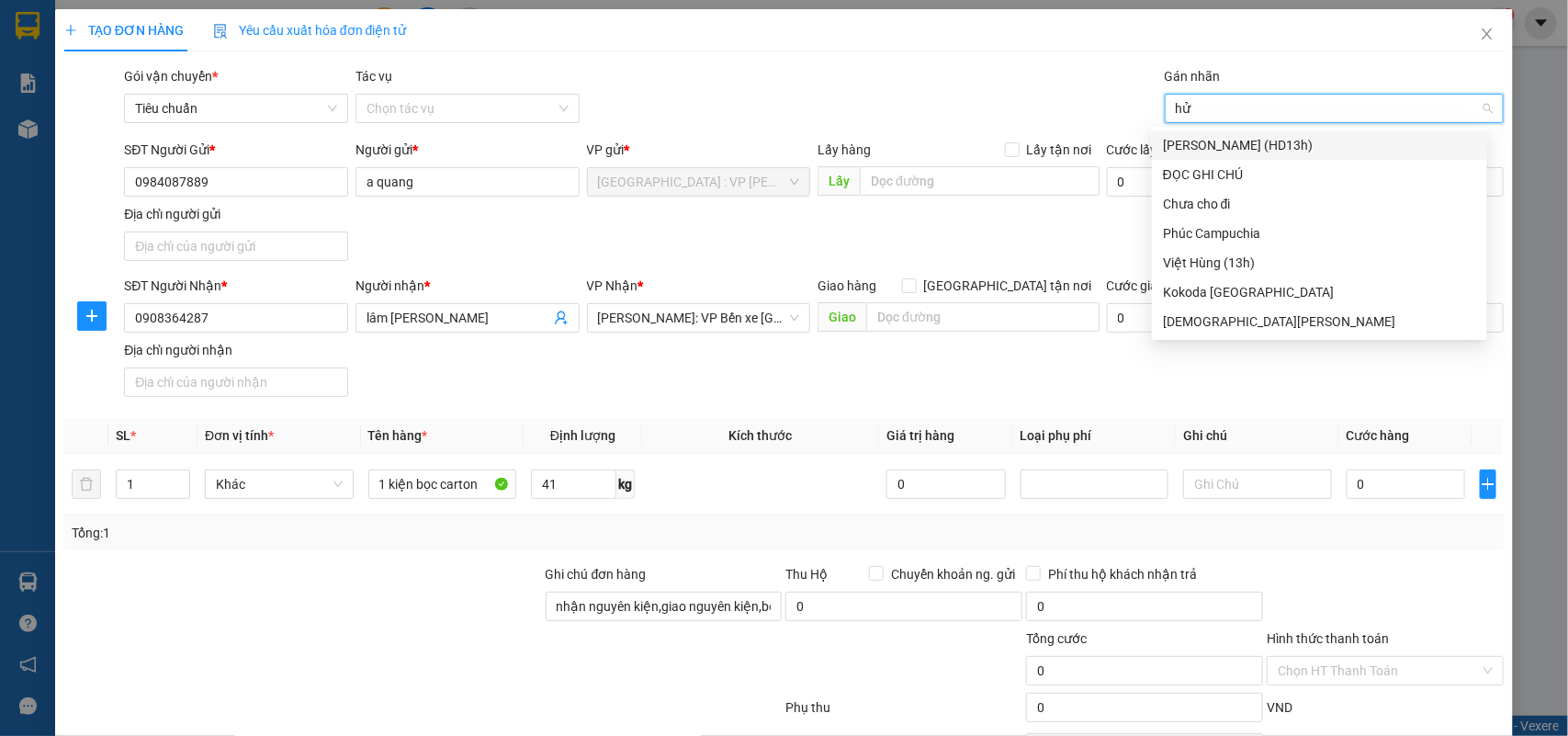
type input "h"
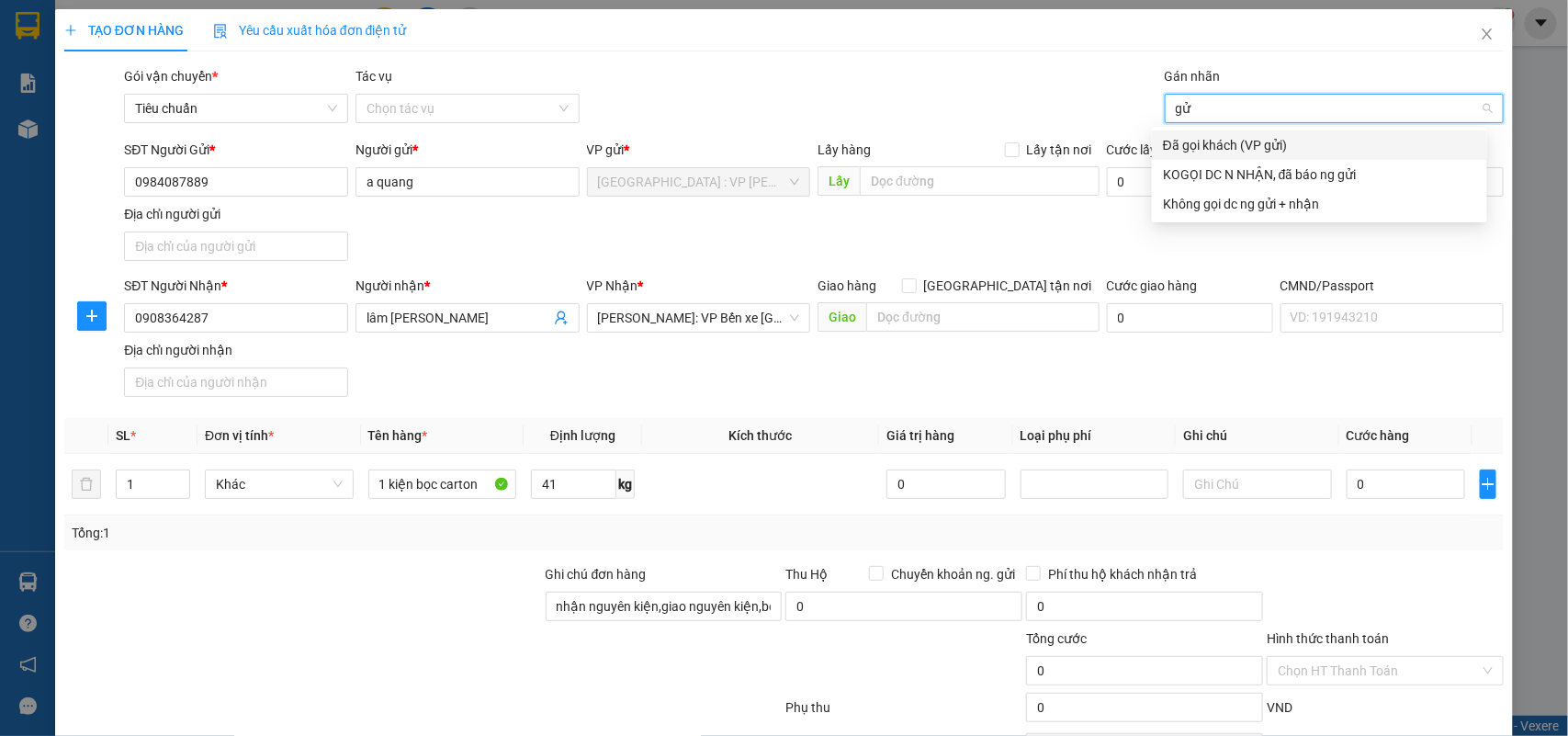
type input "gửi"
click at [1234, 148] on div "Đã gọi khách (VP gửi)" at bounding box center [1320, 145] width 313 height 20
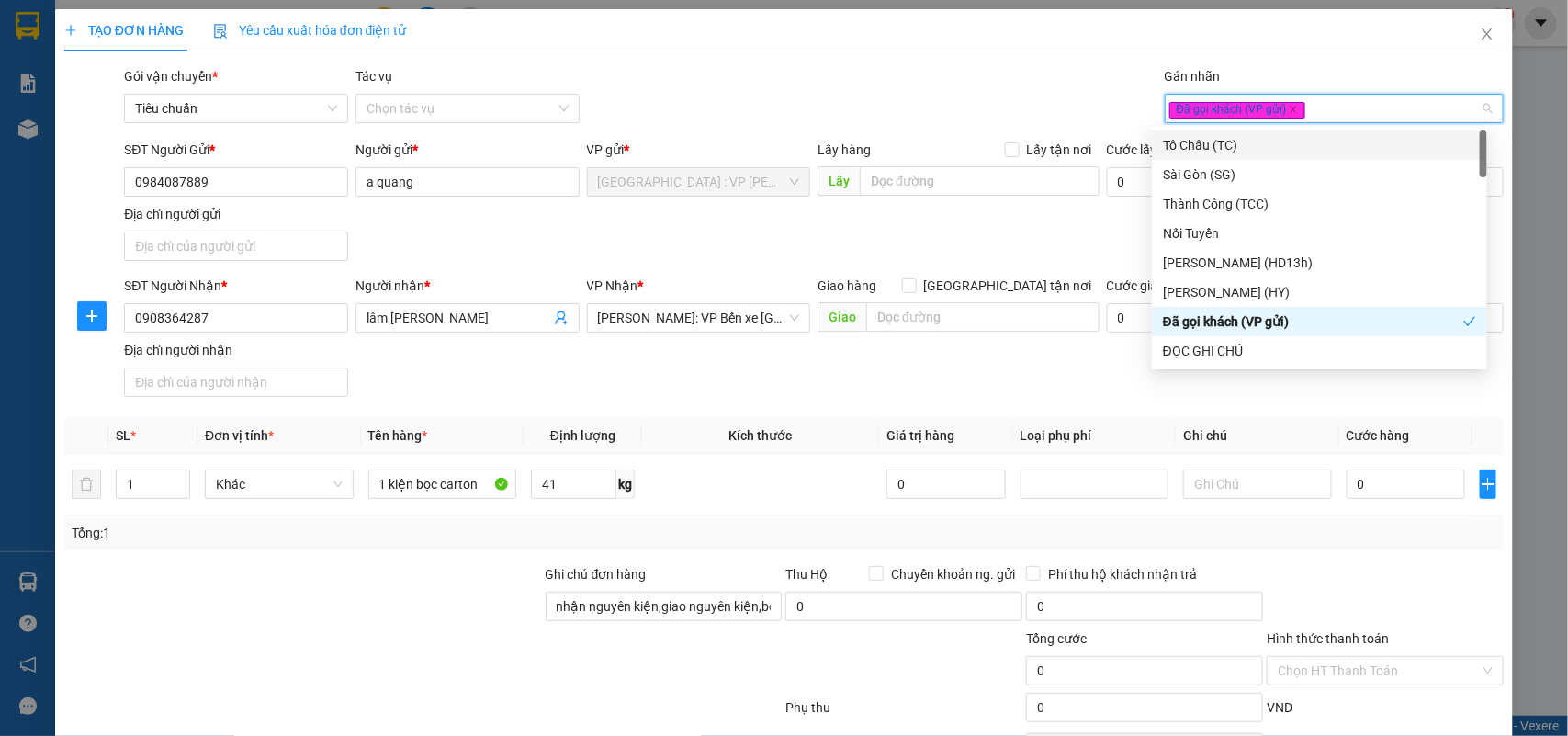
click at [943, 106] on div "Gói vận chuyển * Tiêu chuẩn Tác vụ Chọn tác vụ Gán nhãn Đã gọi khách (VP gửi)" at bounding box center [815, 98] width 1388 height 64
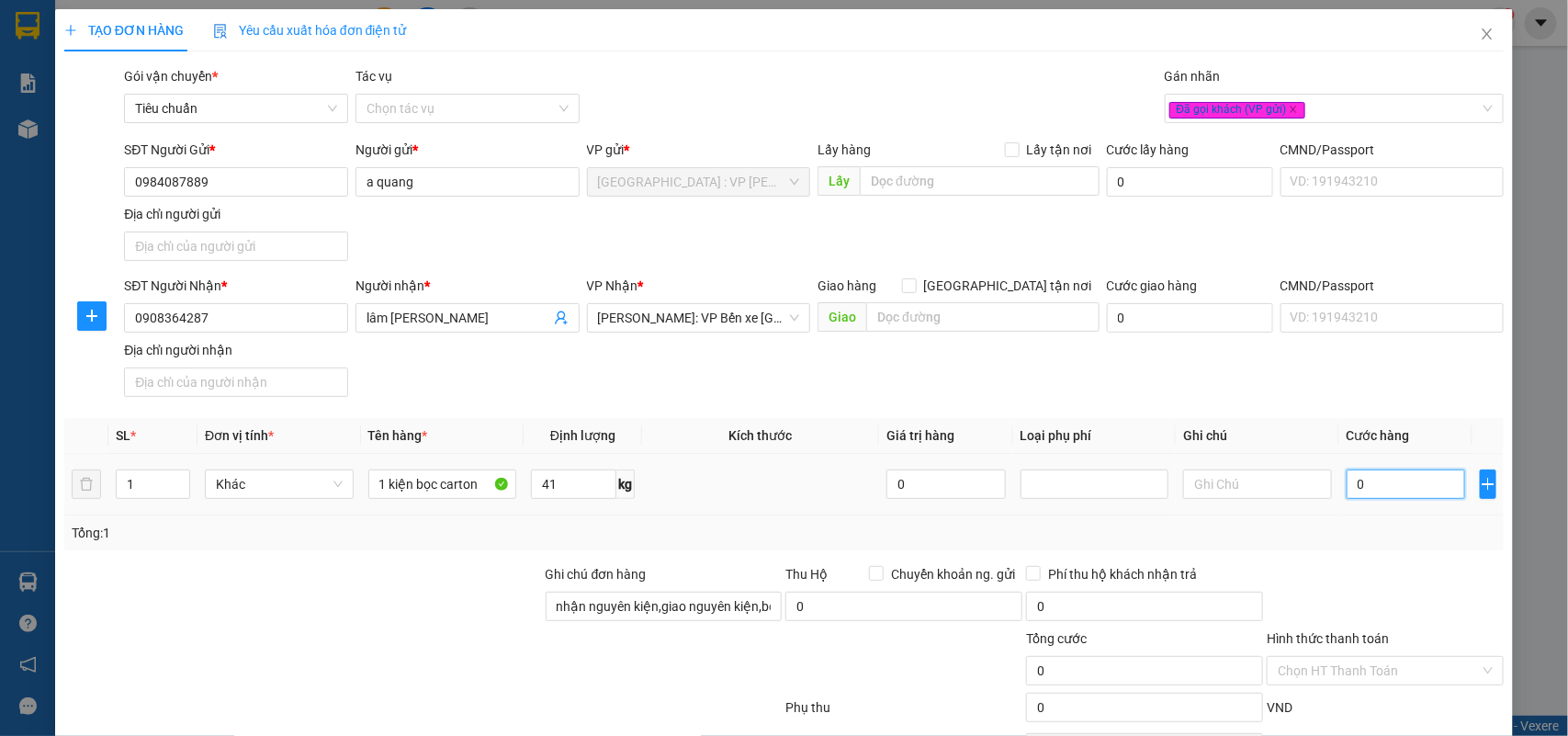
click at [1373, 475] on input "0" at bounding box center [1406, 484] width 119 height 30
type input "2"
type input "27"
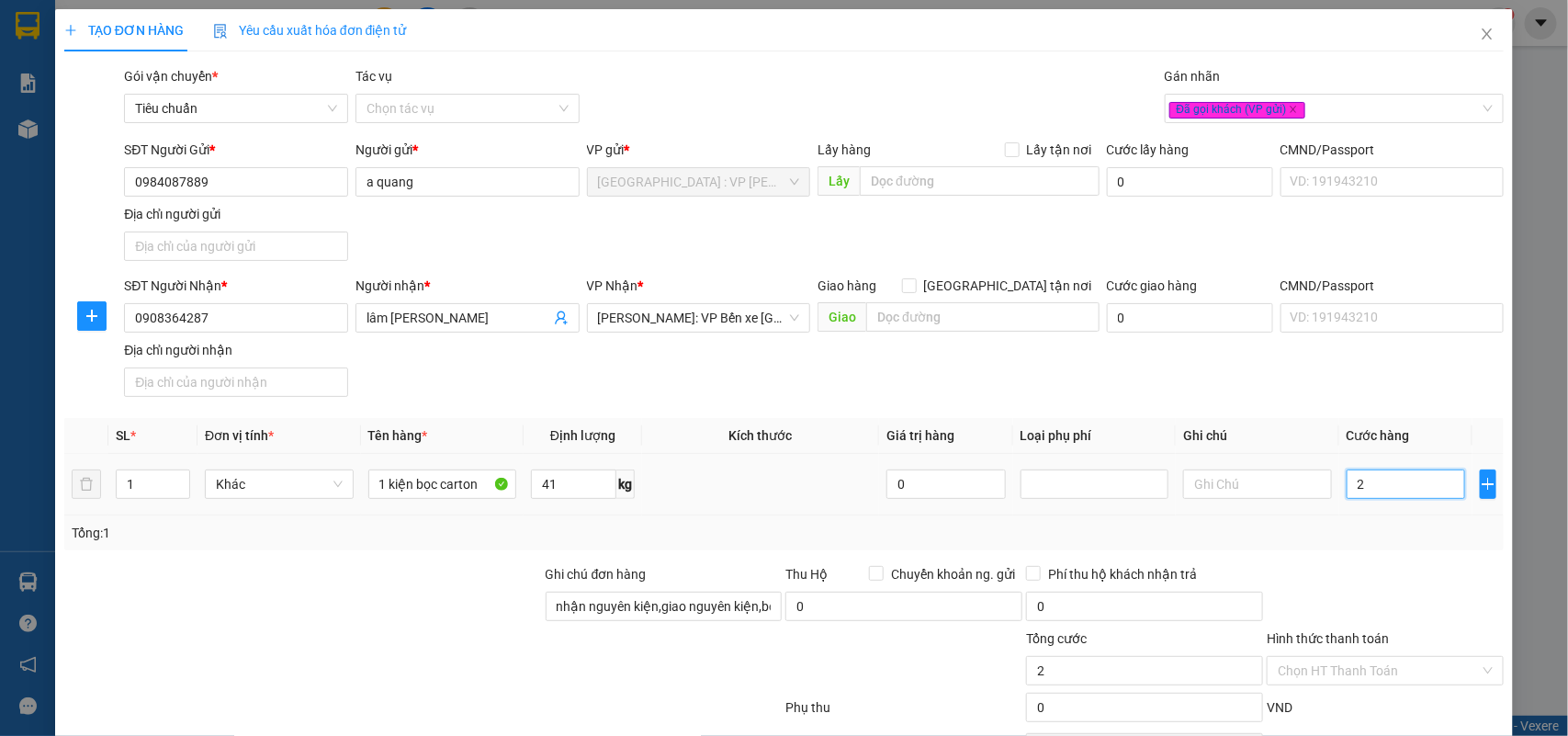
type input "27"
type input "270"
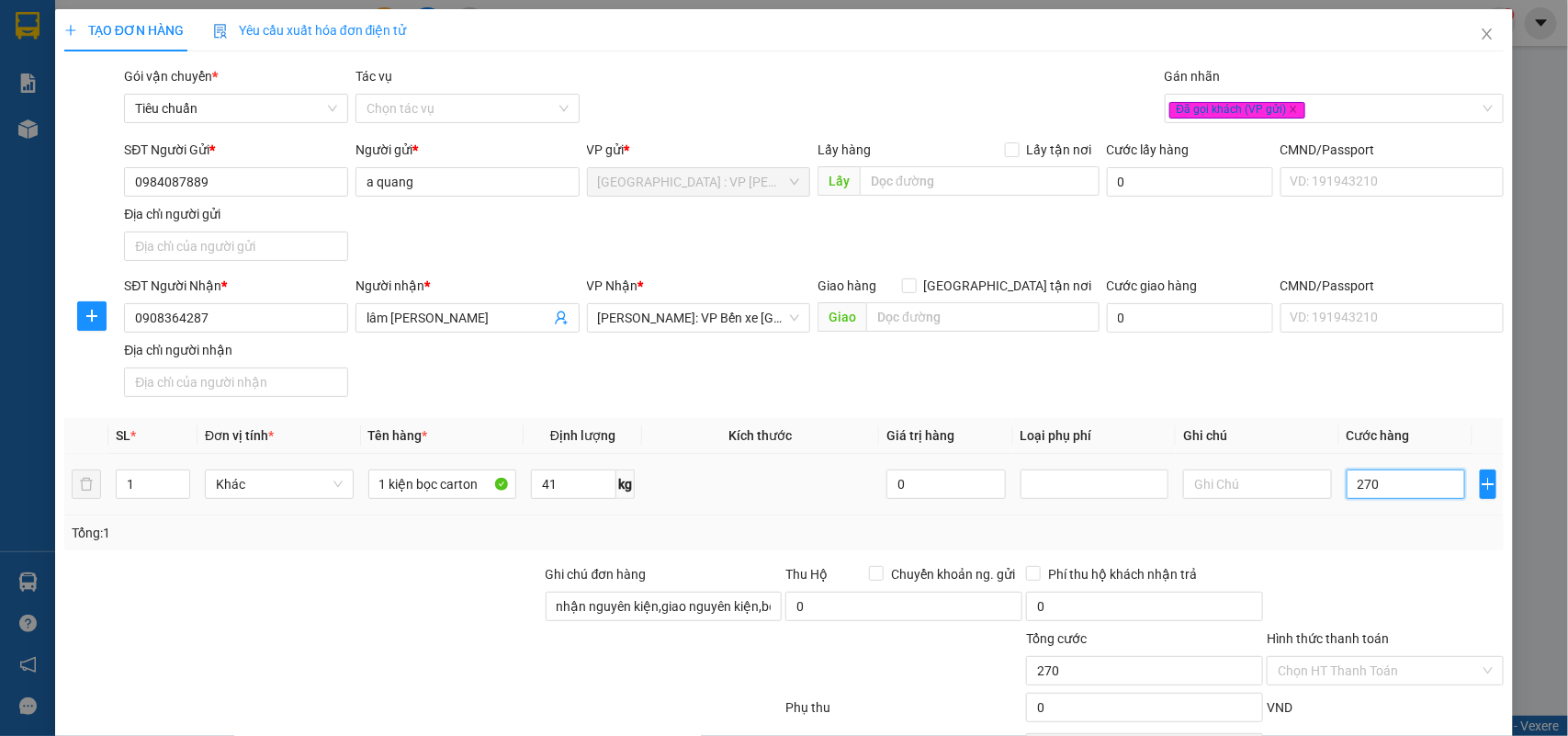
type input "2.700"
type input "27.000"
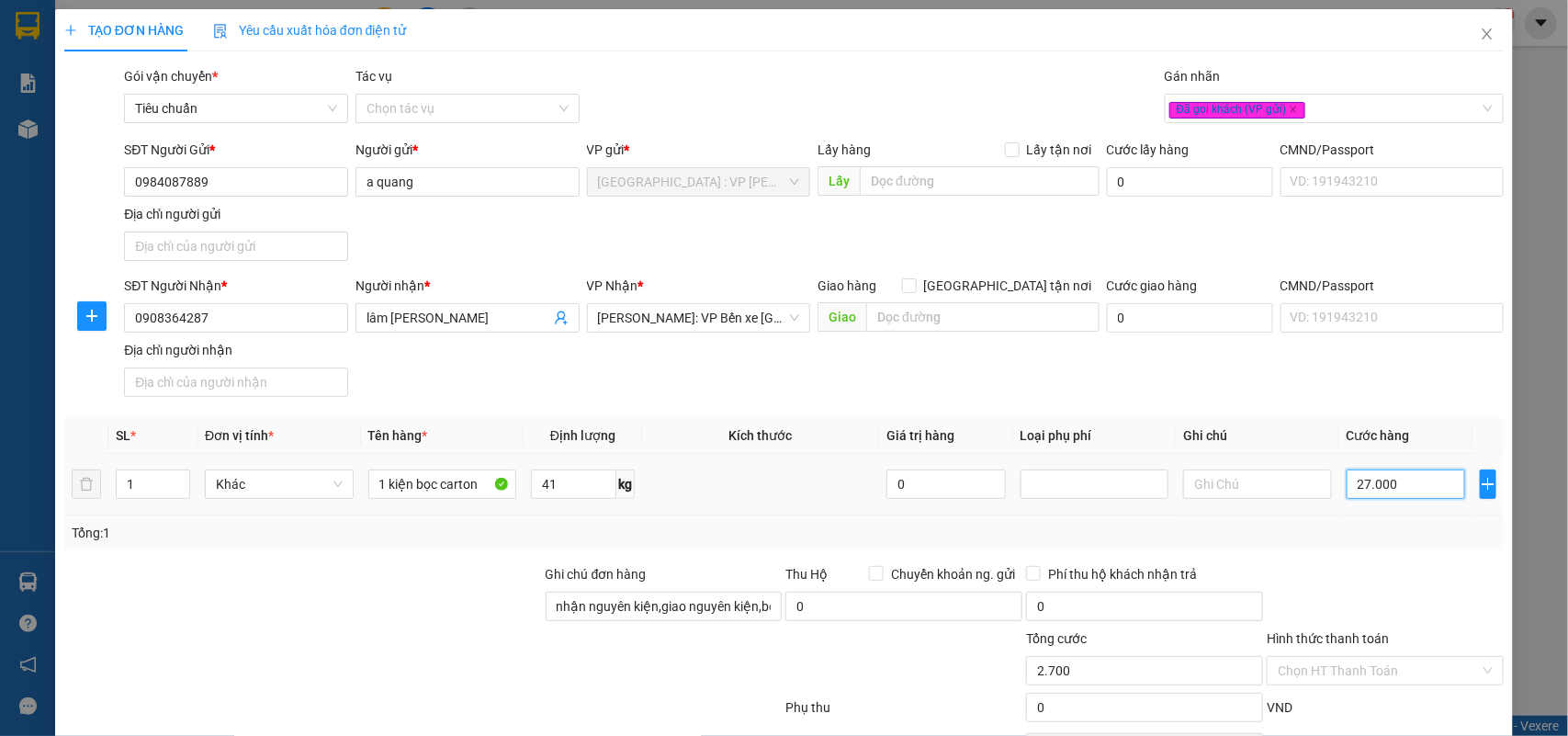
type input "27.000"
type input "270.000"
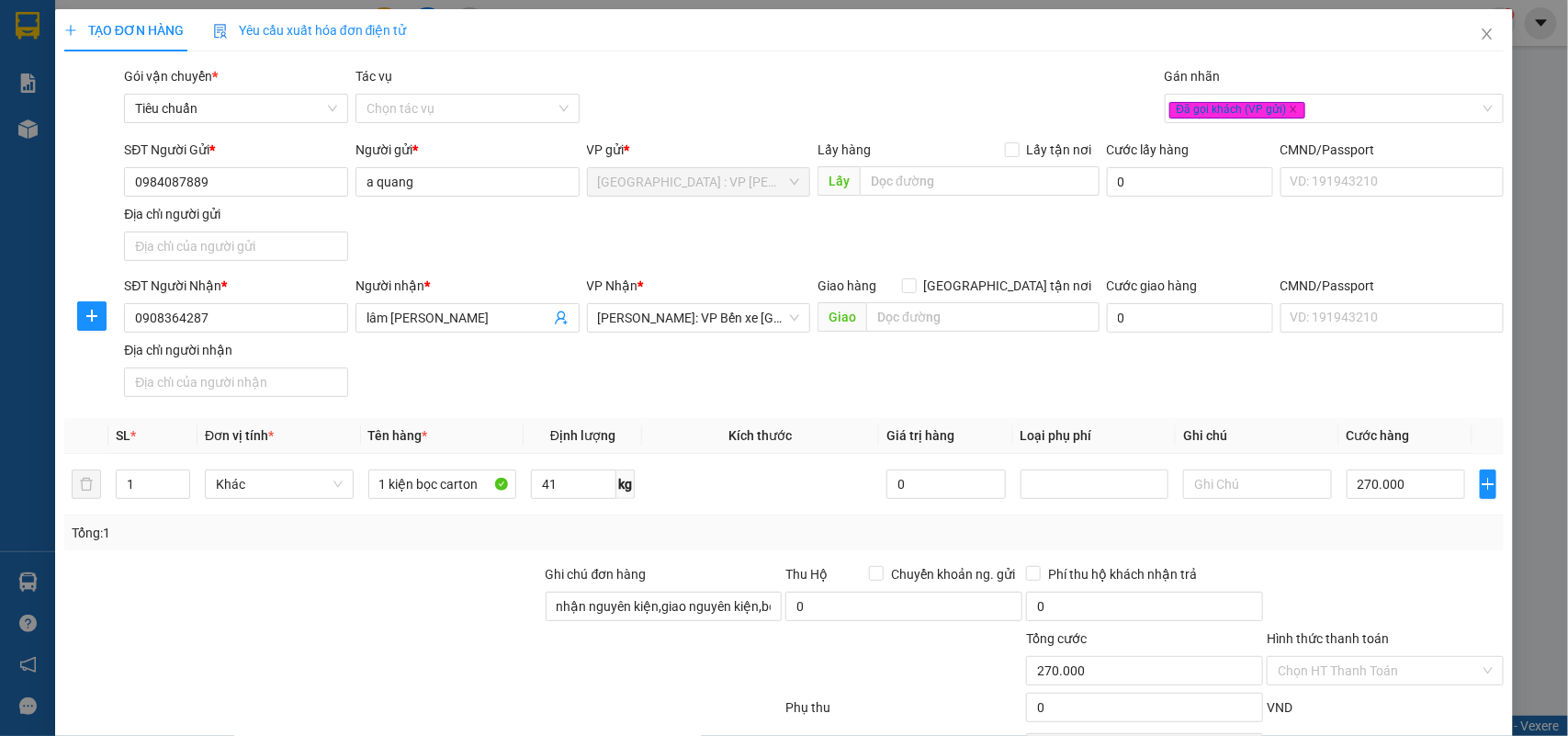
click at [1248, 374] on div "SĐT Người Nhận * 0908364287 Người nhận * lâm hứa xuyên VP Nhận * Hồ Chí Minh: V…" at bounding box center [815, 340] width 1388 height 128
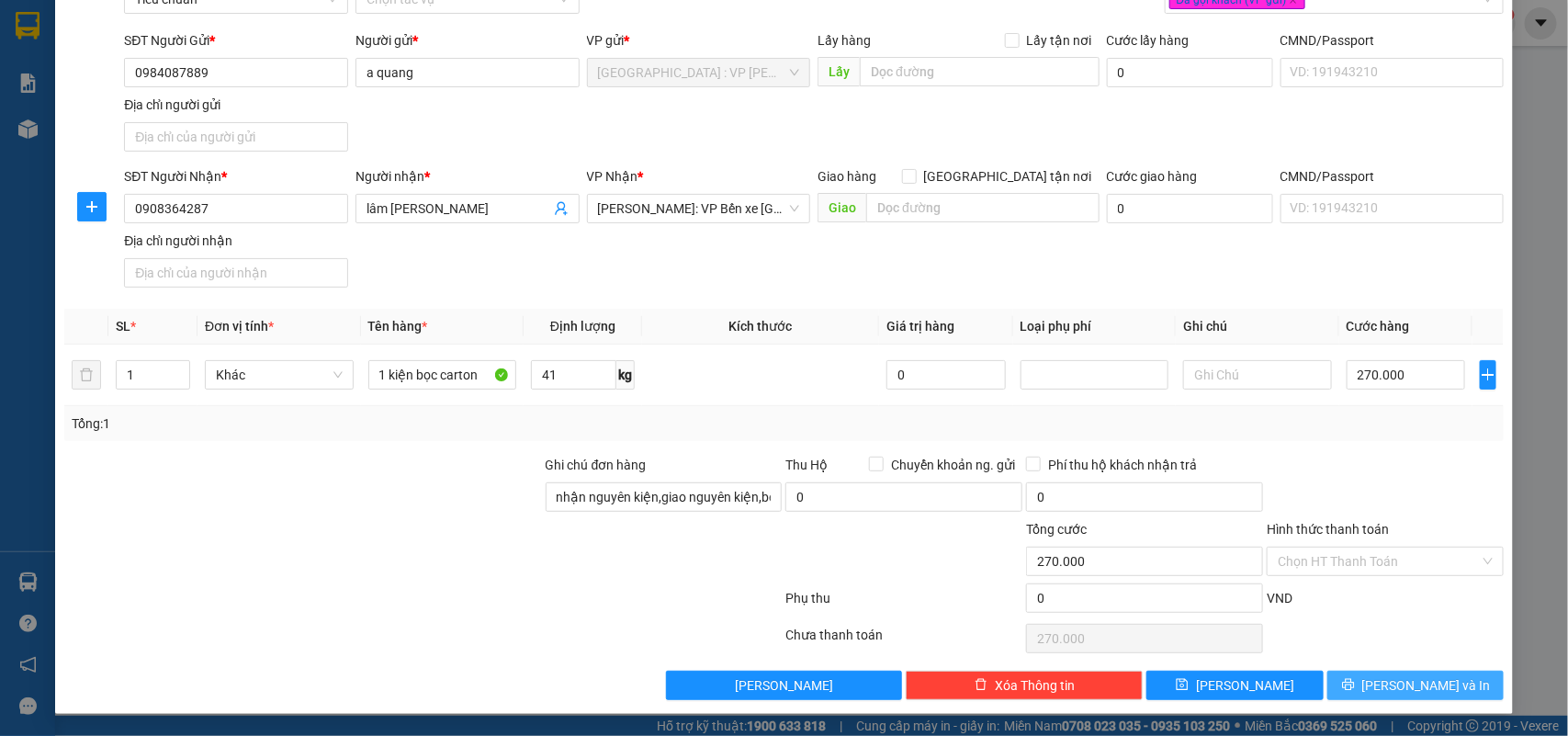
click at [1411, 690] on span "Lưu và In" at bounding box center [1427, 685] width 128 height 20
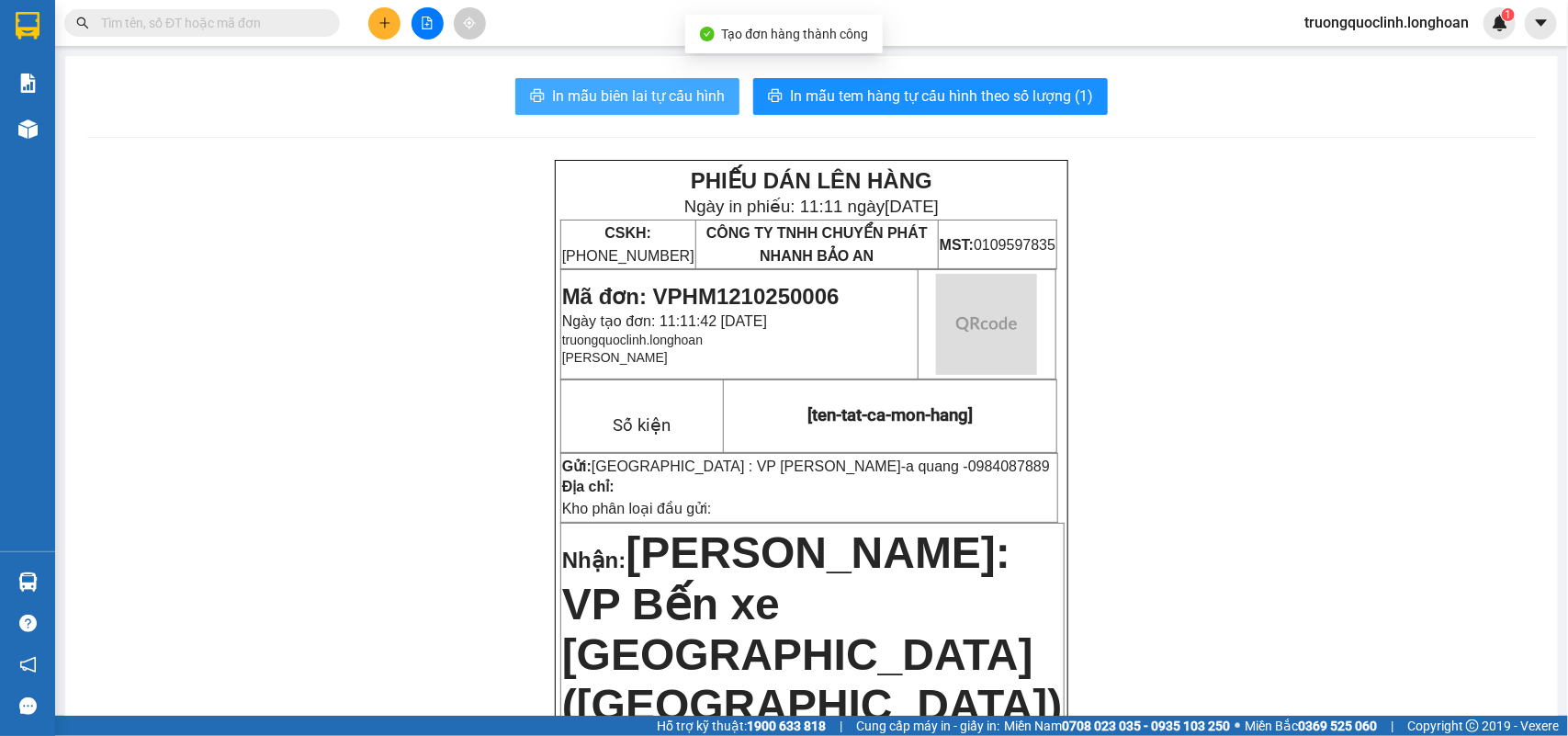
click at [661, 89] on span "In mẫu biên lai tự cấu hình" at bounding box center [638, 96] width 173 height 23
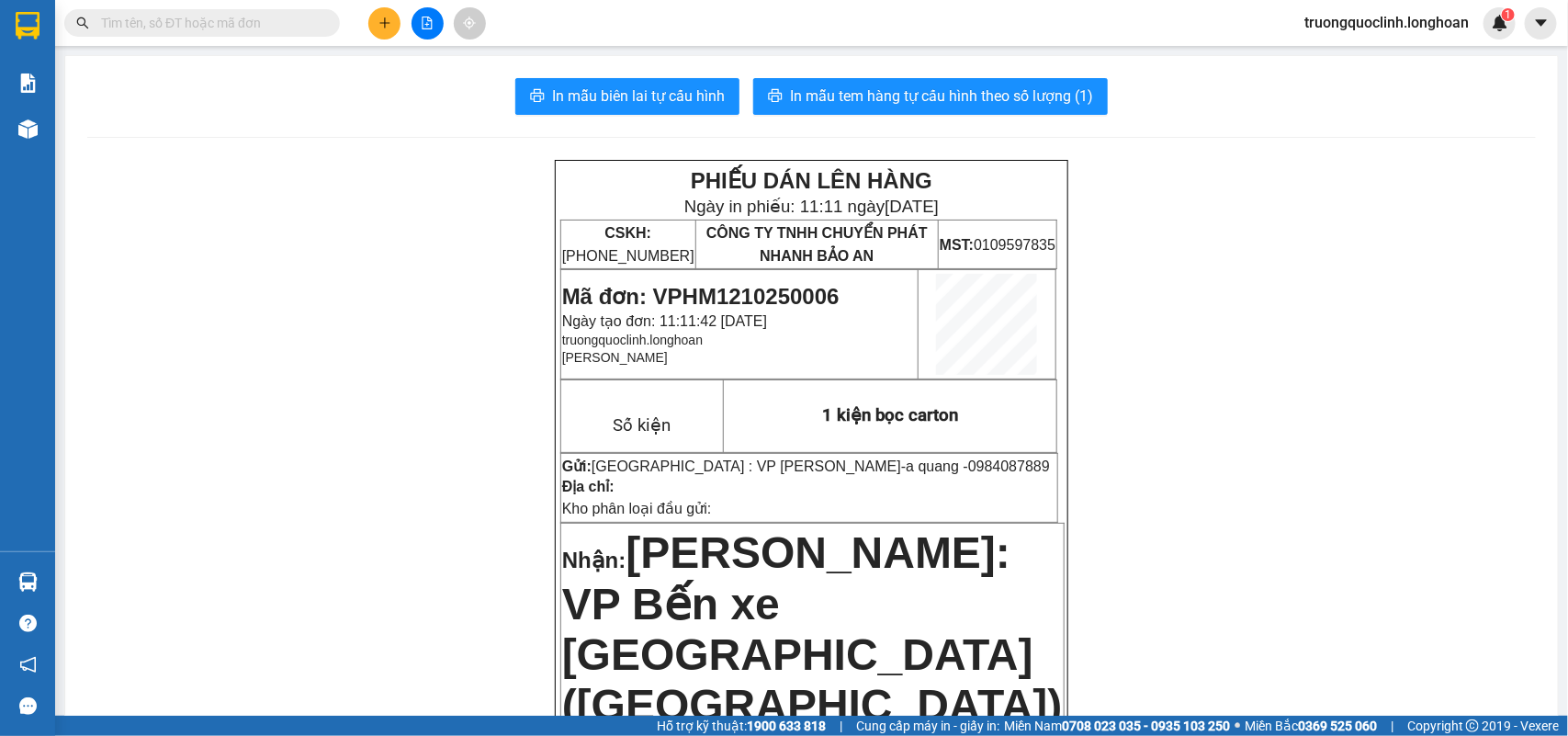
click at [789, 295] on span "Mã đơn: VPHM1210250006" at bounding box center [702, 296] width 278 height 25
copy span "VPHM1210250006"
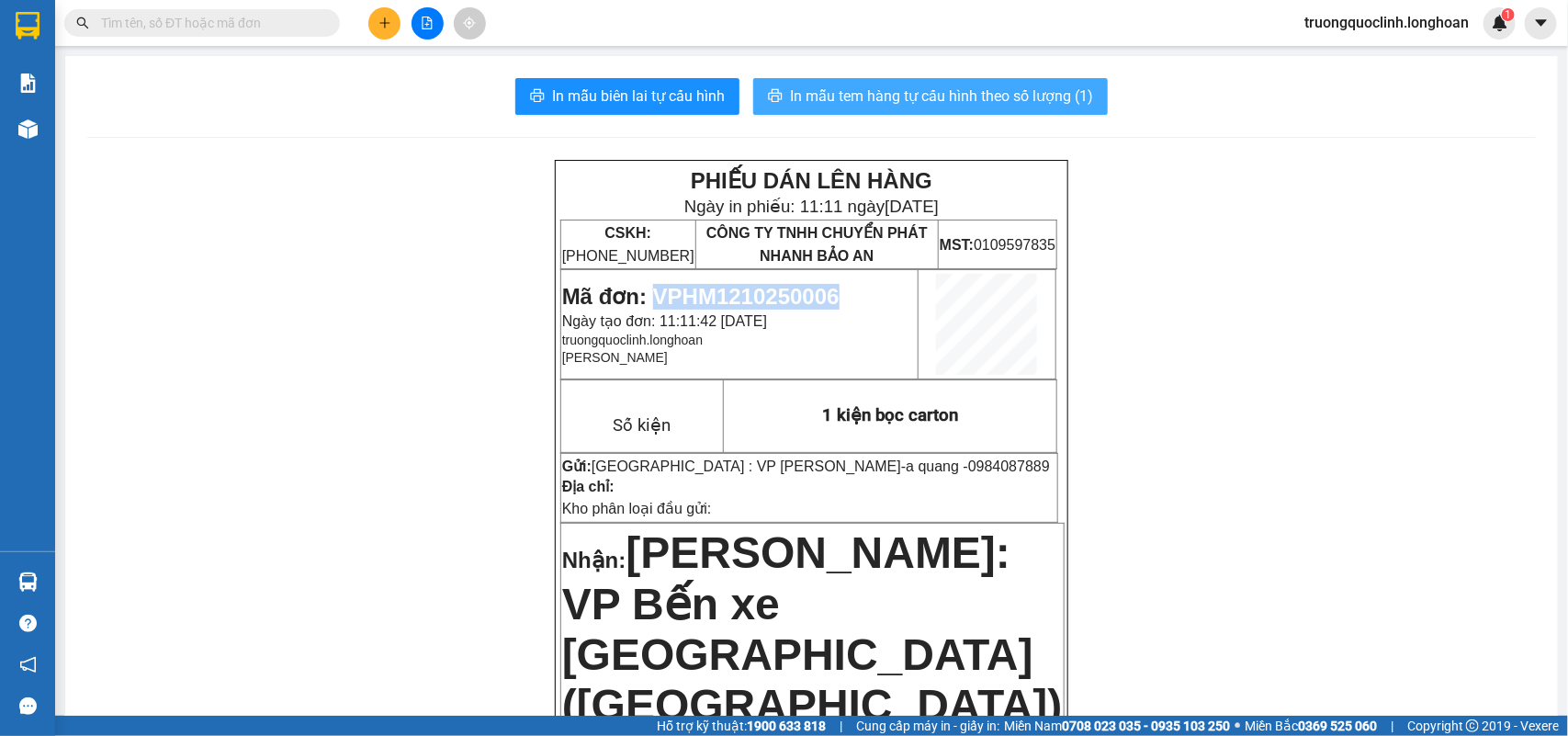
click at [887, 94] on span "In mẫu tem hàng tự cấu hình theo số lượng (1)" at bounding box center [941, 96] width 303 height 23
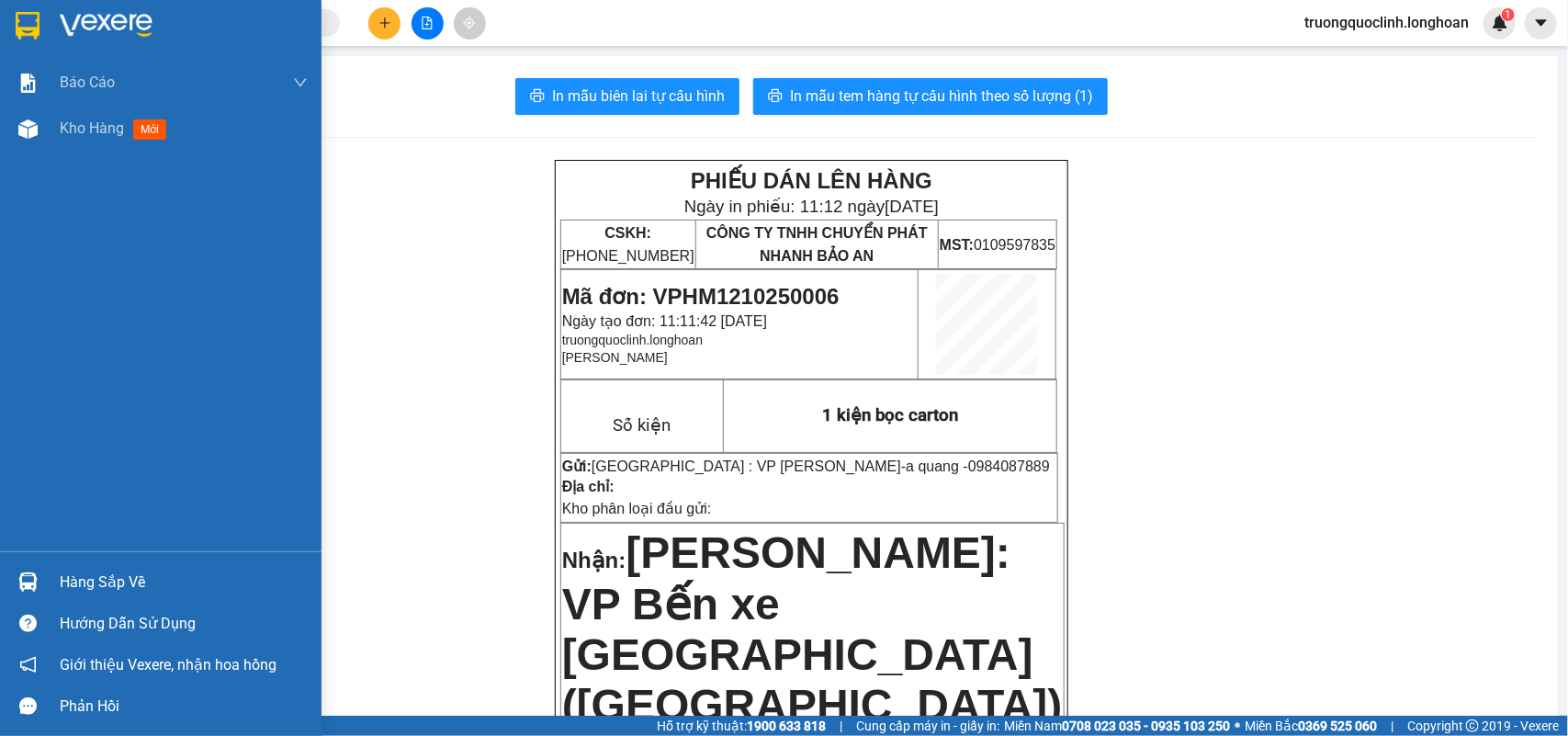
drag, startPoint x: 36, startPoint y: 29, endPoint x: 712, endPoint y: 37, distance: 676.0
click at [37, 29] on img at bounding box center [27, 25] width 24 height 28
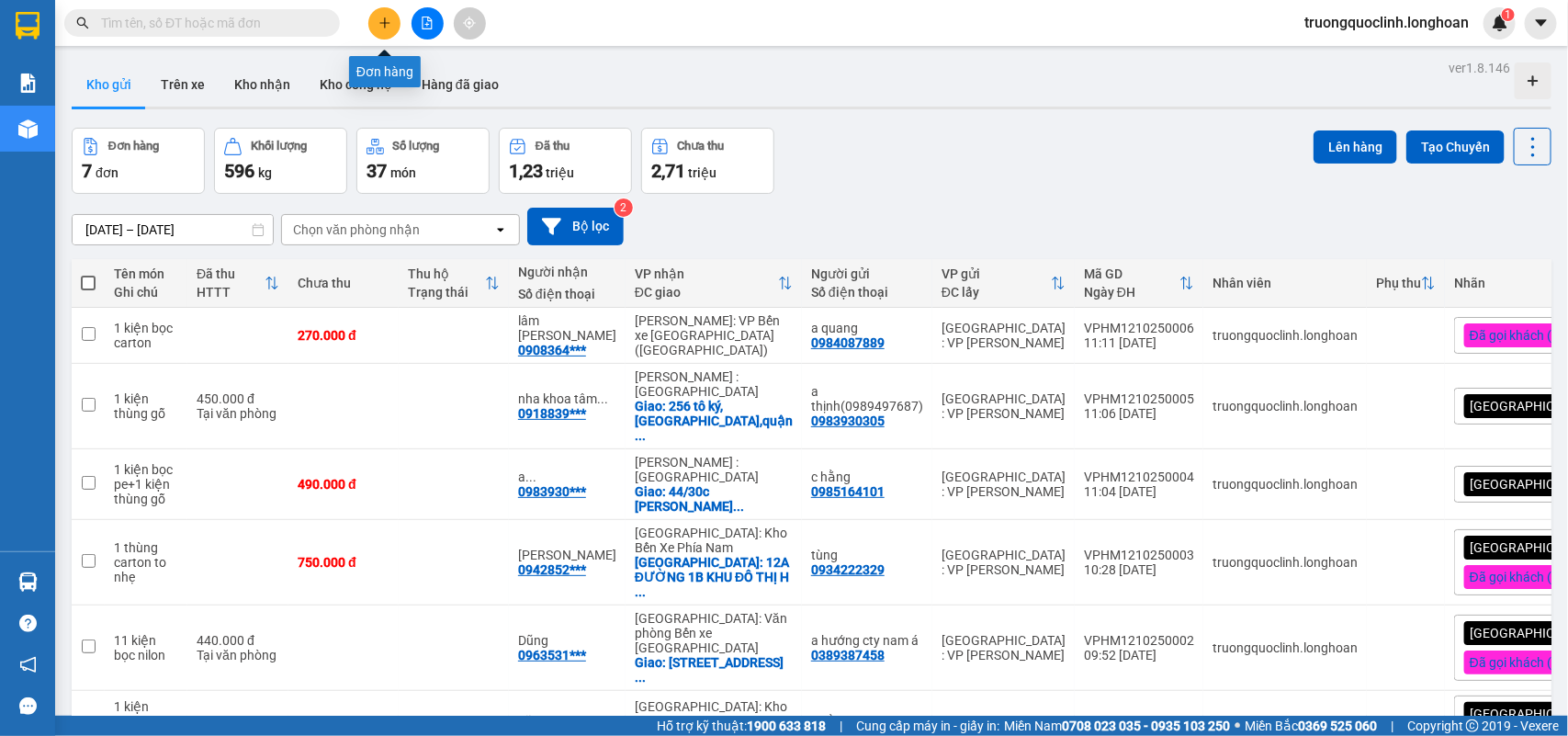
click at [381, 30] on button at bounding box center [384, 24] width 33 height 33
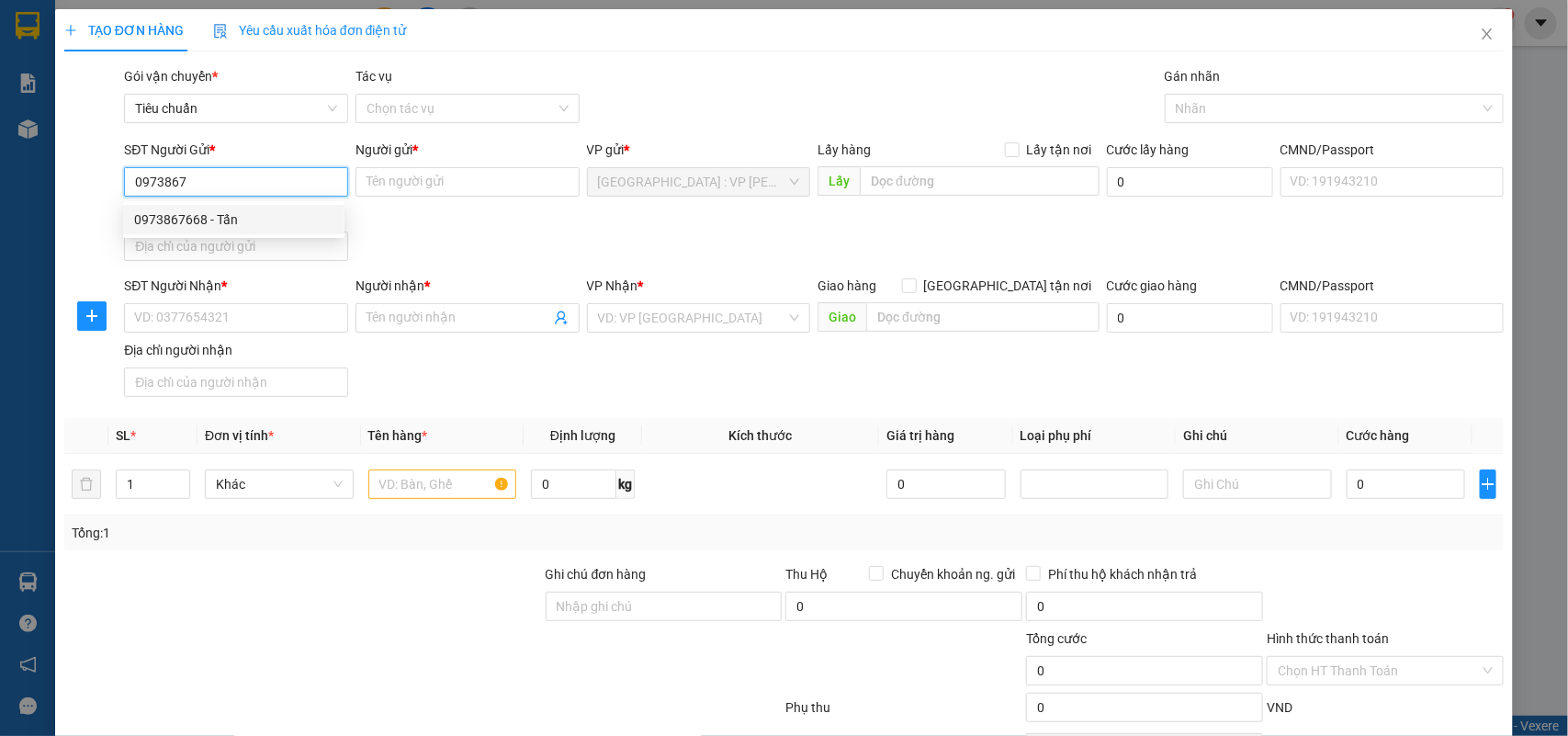
click at [226, 211] on div "0973867668 - Tấn" at bounding box center [234, 219] width 199 height 20
type input "0973867668"
type input "Tấn"
checkbox input "true"
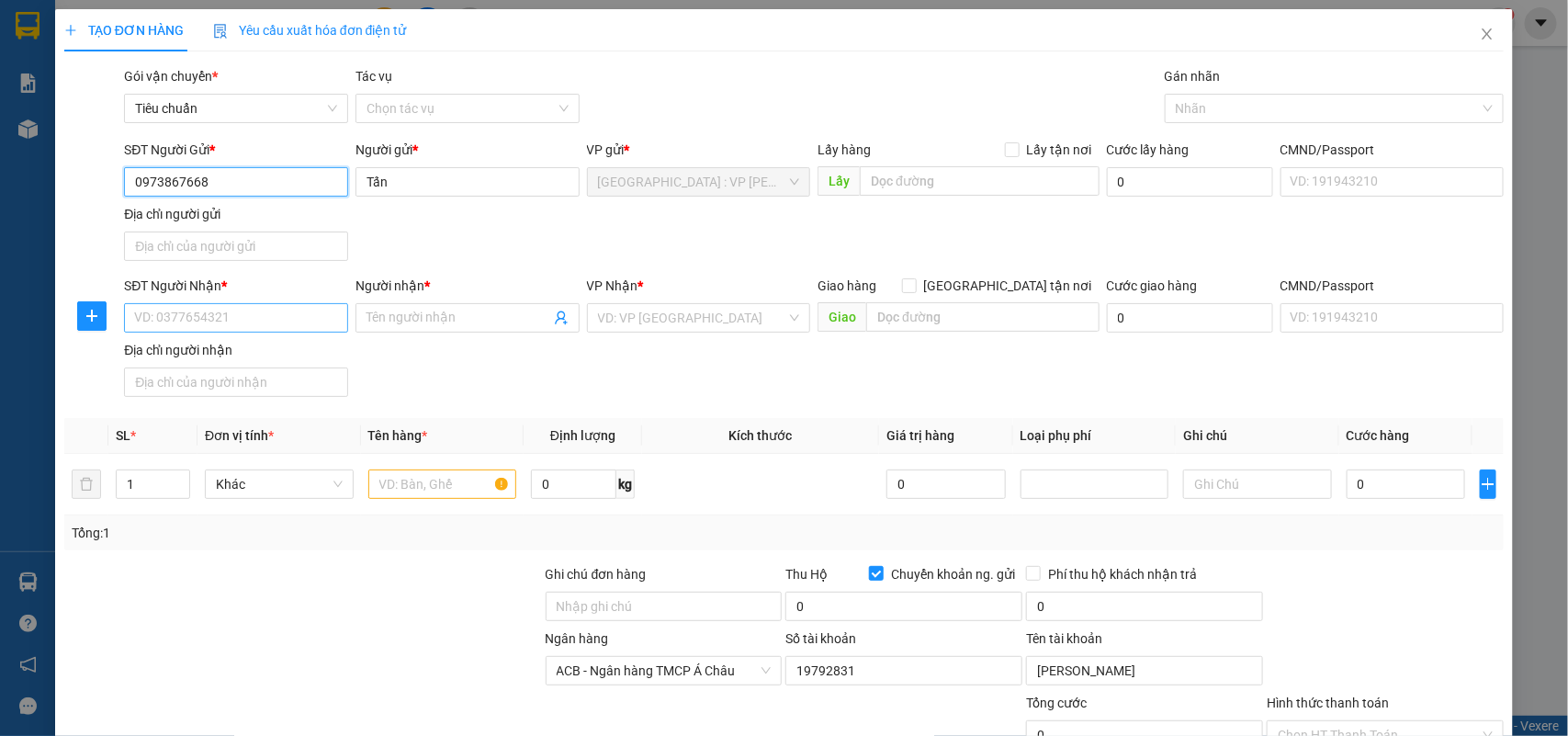
type input "0973867668"
click at [308, 328] on input "SĐT Người Nhận *" at bounding box center [236, 317] width 224 height 30
type input "0905083508"
click at [276, 359] on div "0905083508 - Nghĩa" at bounding box center [234, 356] width 199 height 20
type input "Nghĩa"
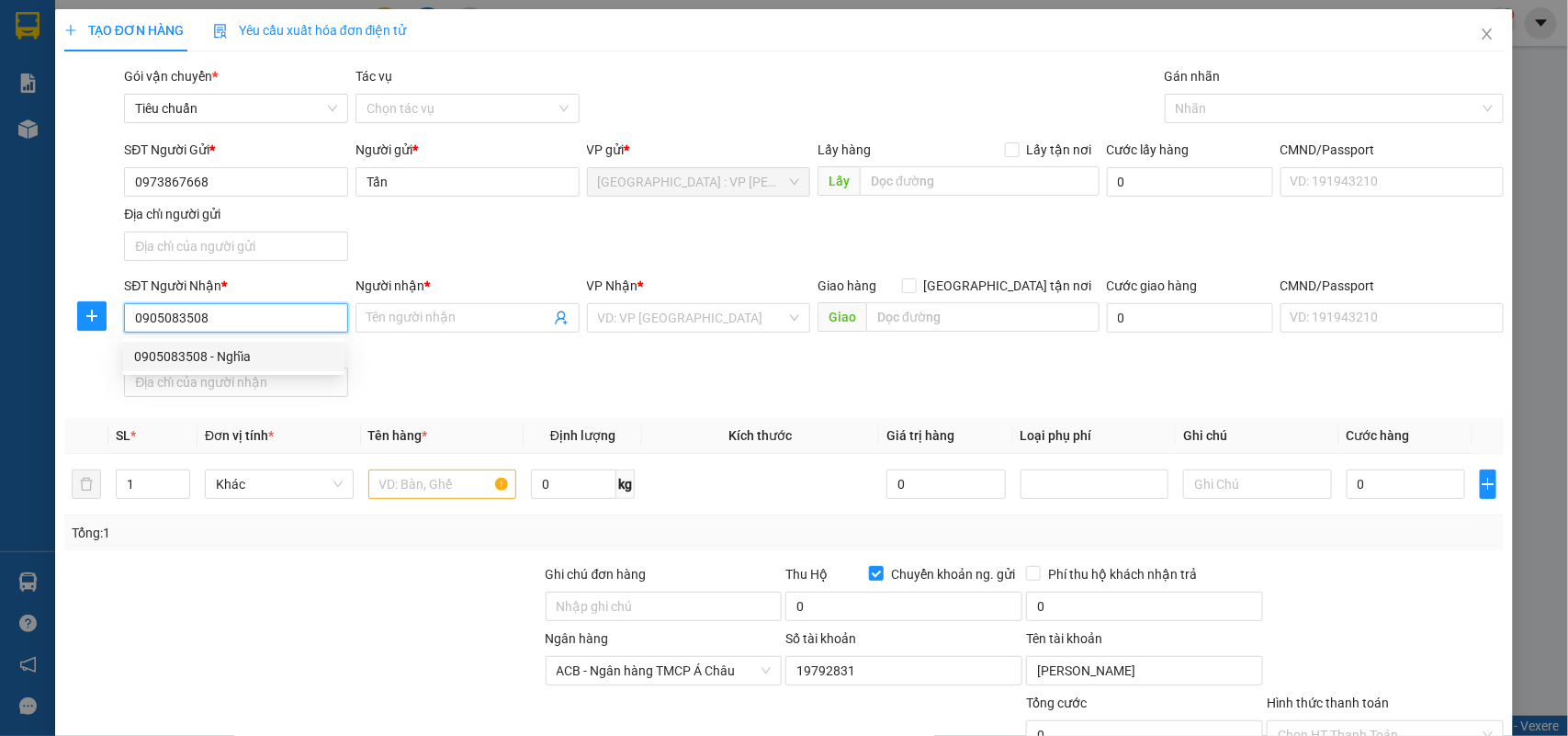
checkbox input "true"
type input "153 Phạm Cự Lượng, P An Hải ĐÔng, Sơn Trà, ĐN"
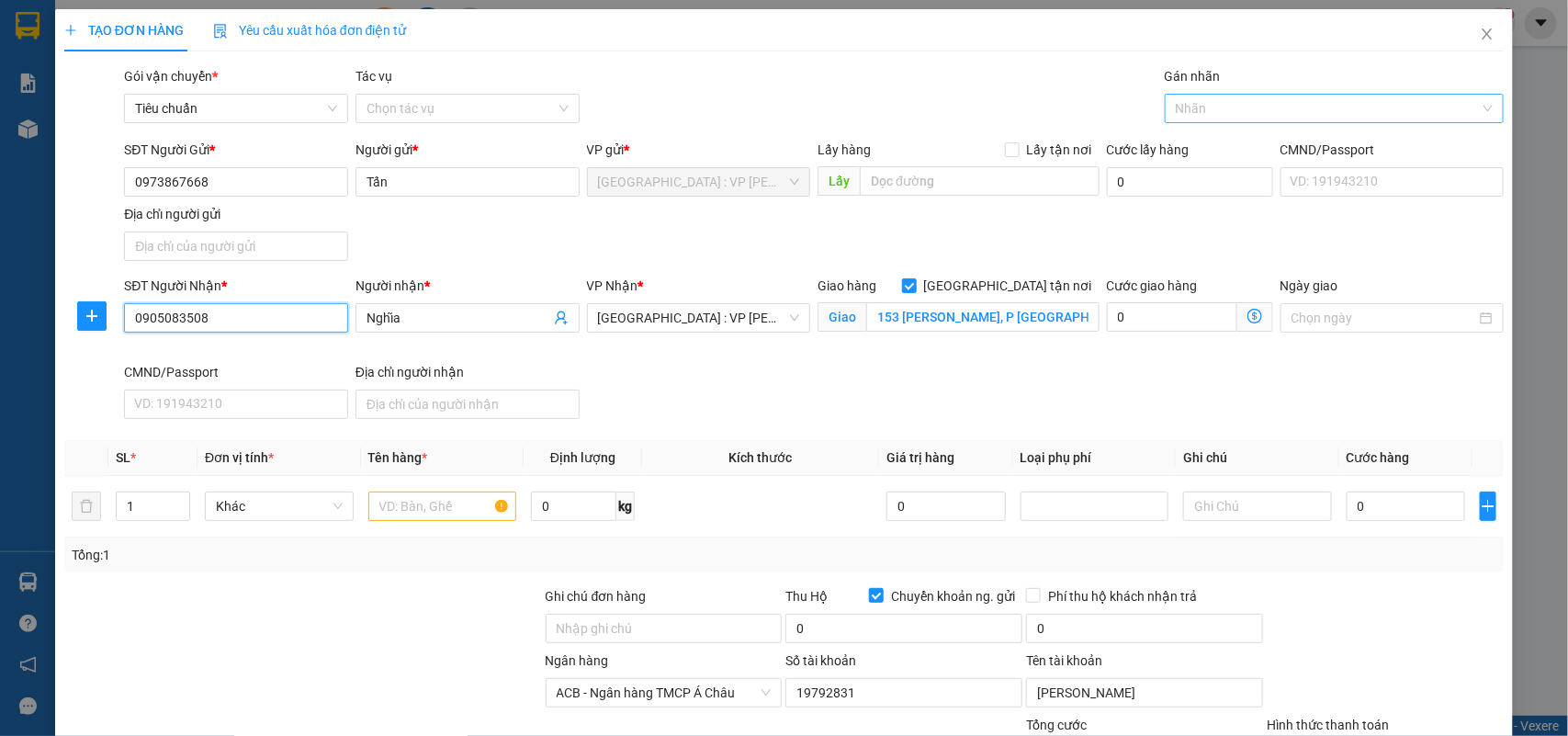
click at [1234, 106] on div at bounding box center [1326, 108] width 312 height 22
type input "0905083508"
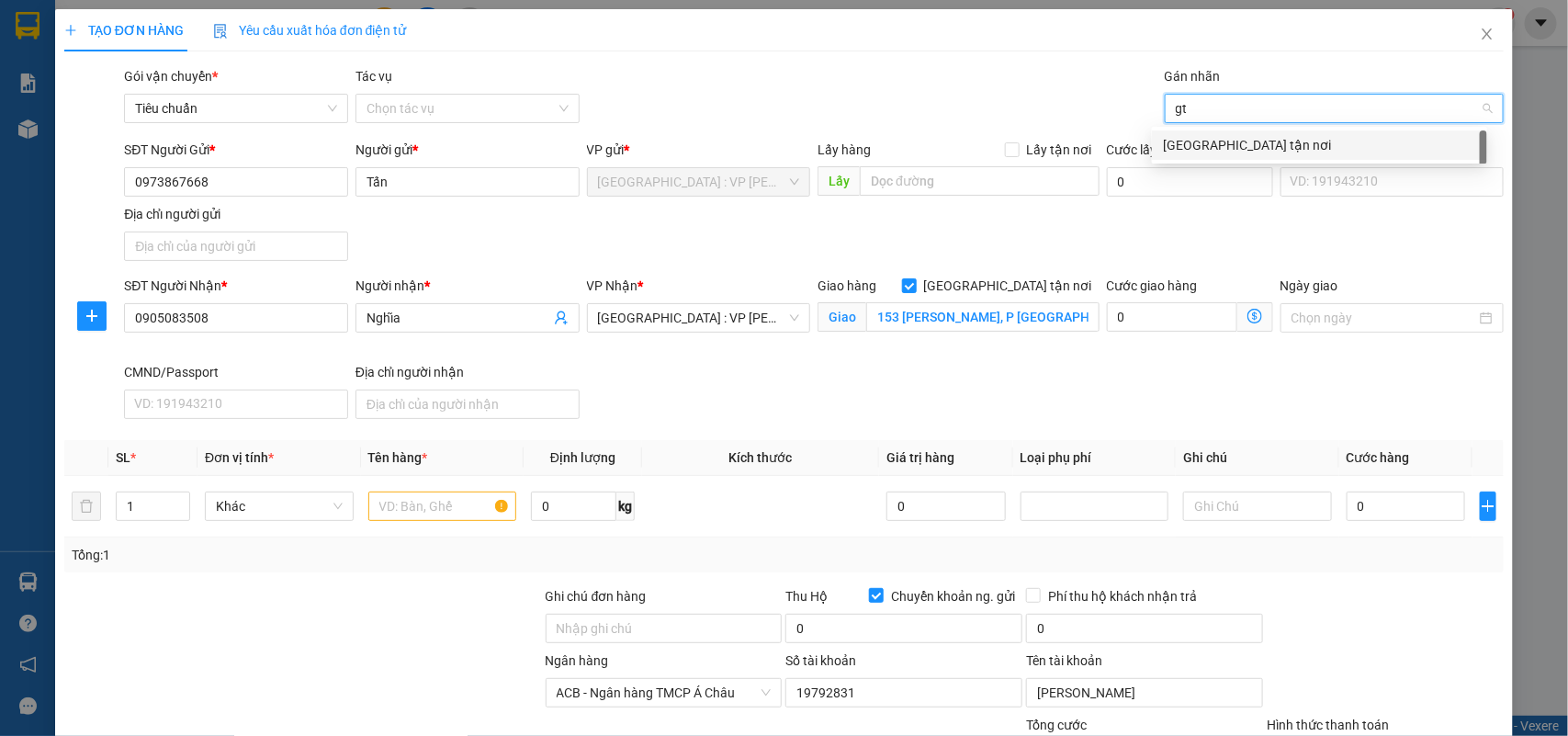
type input "gtn"
click at [1207, 139] on div "[GEOGRAPHIC_DATA] tận nơi" at bounding box center [1320, 145] width 313 height 20
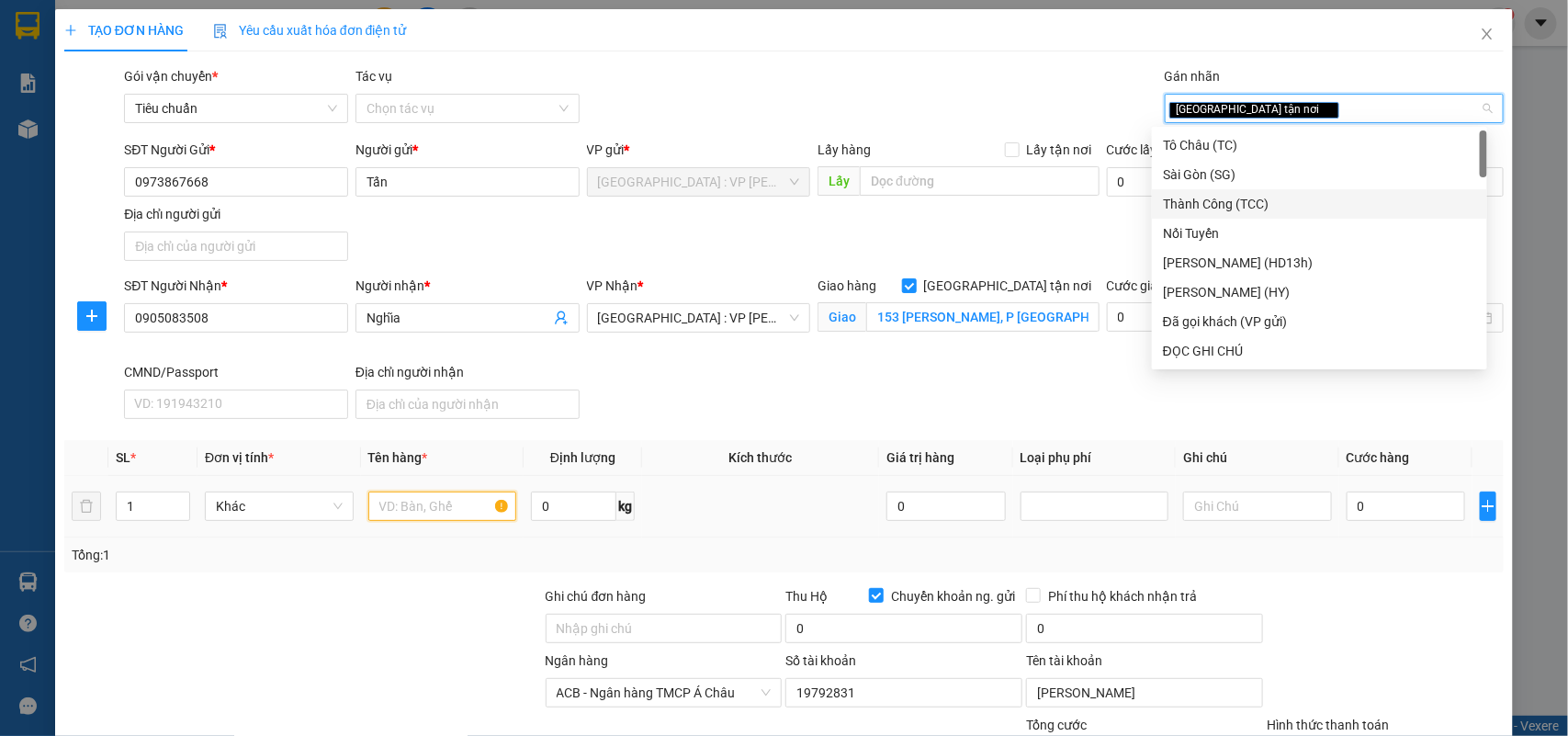
click at [434, 512] on input "text" at bounding box center [442, 506] width 149 height 30
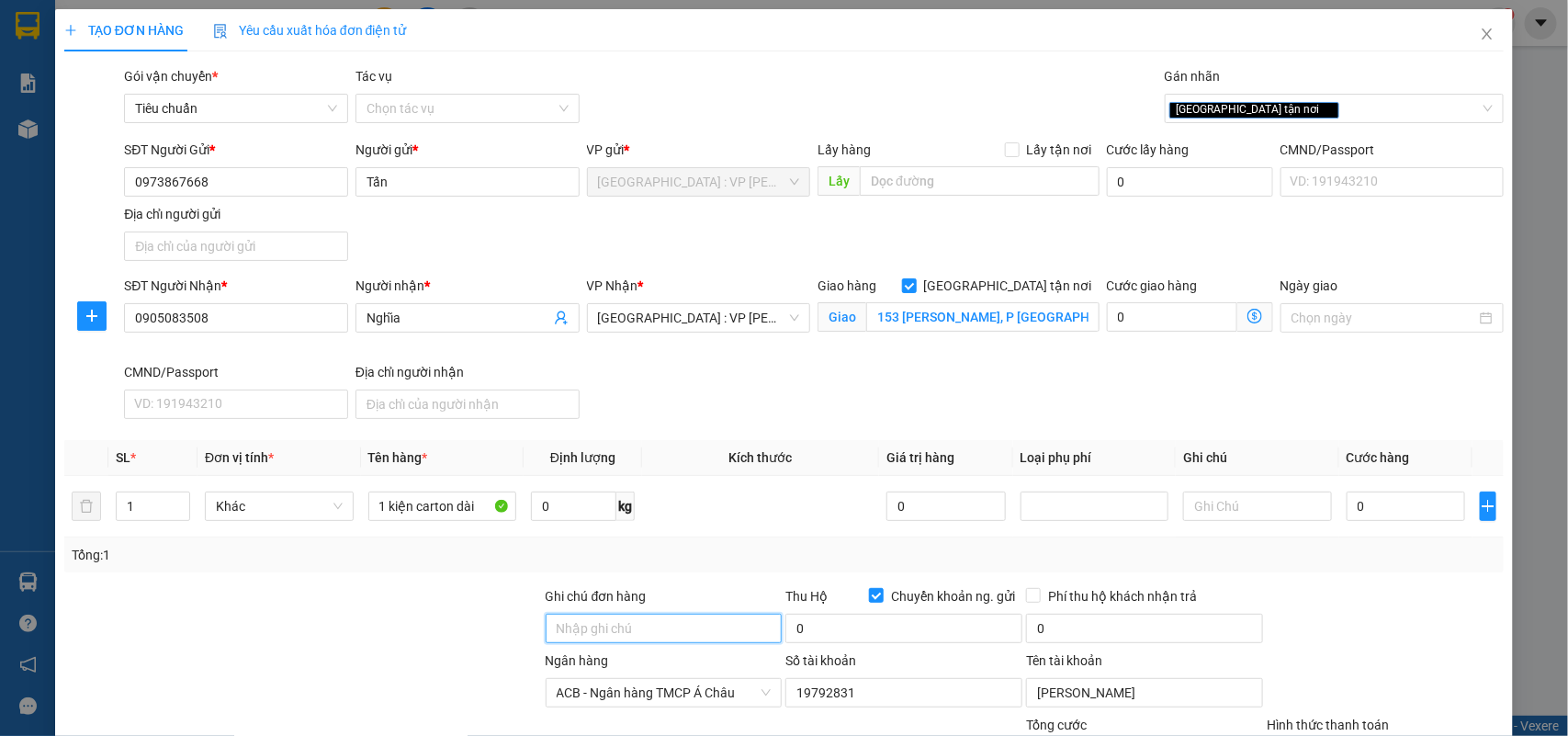
click at [681, 643] on input "Ghi chú đơn hàng" at bounding box center [663, 628] width 237 height 30
click at [781, 254] on div "SĐT Người Gửi * 0973867668 Người gửi * Tấn VP gửi * Hà Nội : VP Hoàng Mai Lấy h…" at bounding box center [815, 204] width 1388 height 128
click at [1434, 631] on div at bounding box center [1385, 618] width 241 height 64
click at [1395, 511] on input "0" at bounding box center [1406, 506] width 119 height 30
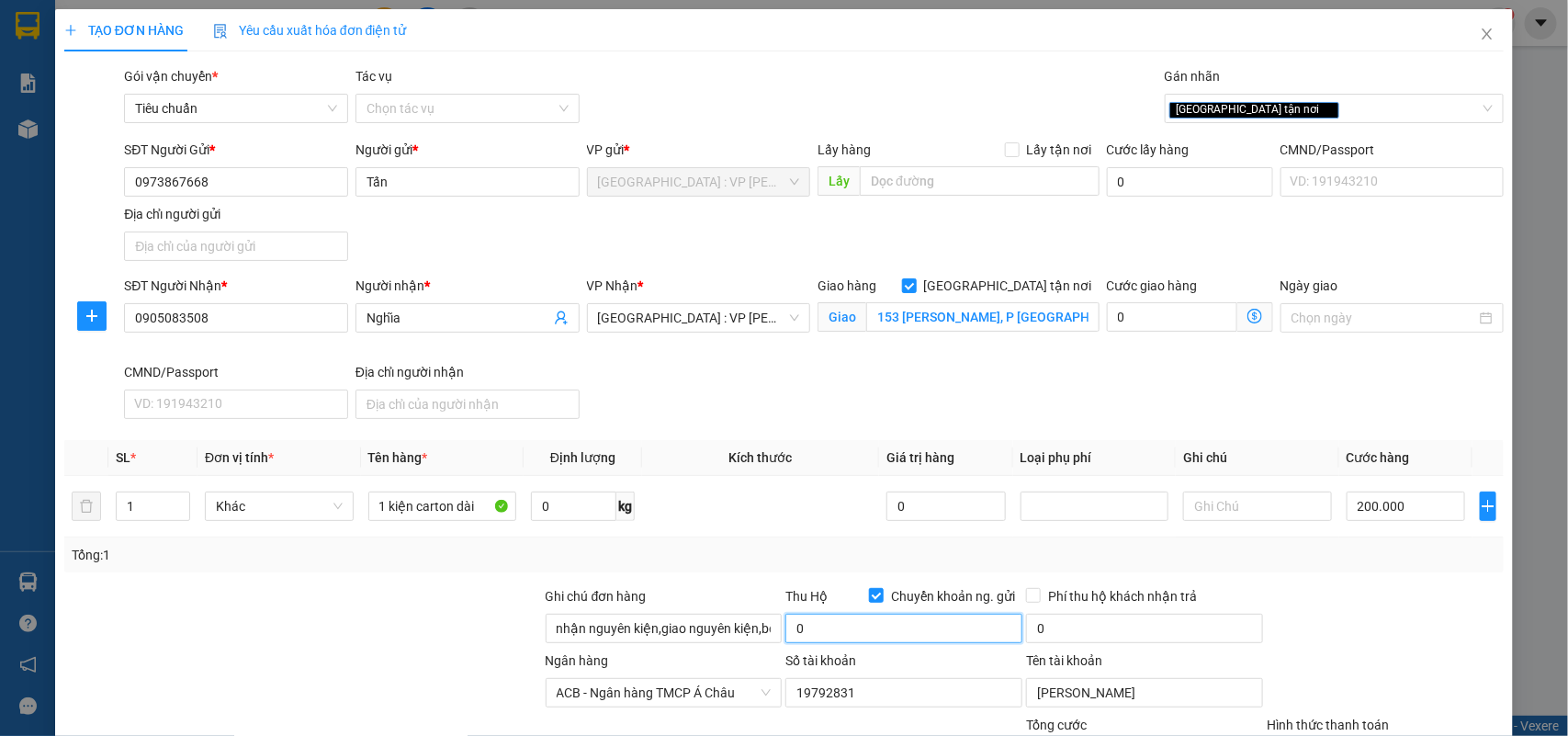
click at [938, 623] on input "0" at bounding box center [904, 628] width 237 height 30
click at [1293, 98] on div "[GEOGRAPHIC_DATA] tận nơi" at bounding box center [1326, 108] width 312 height 22
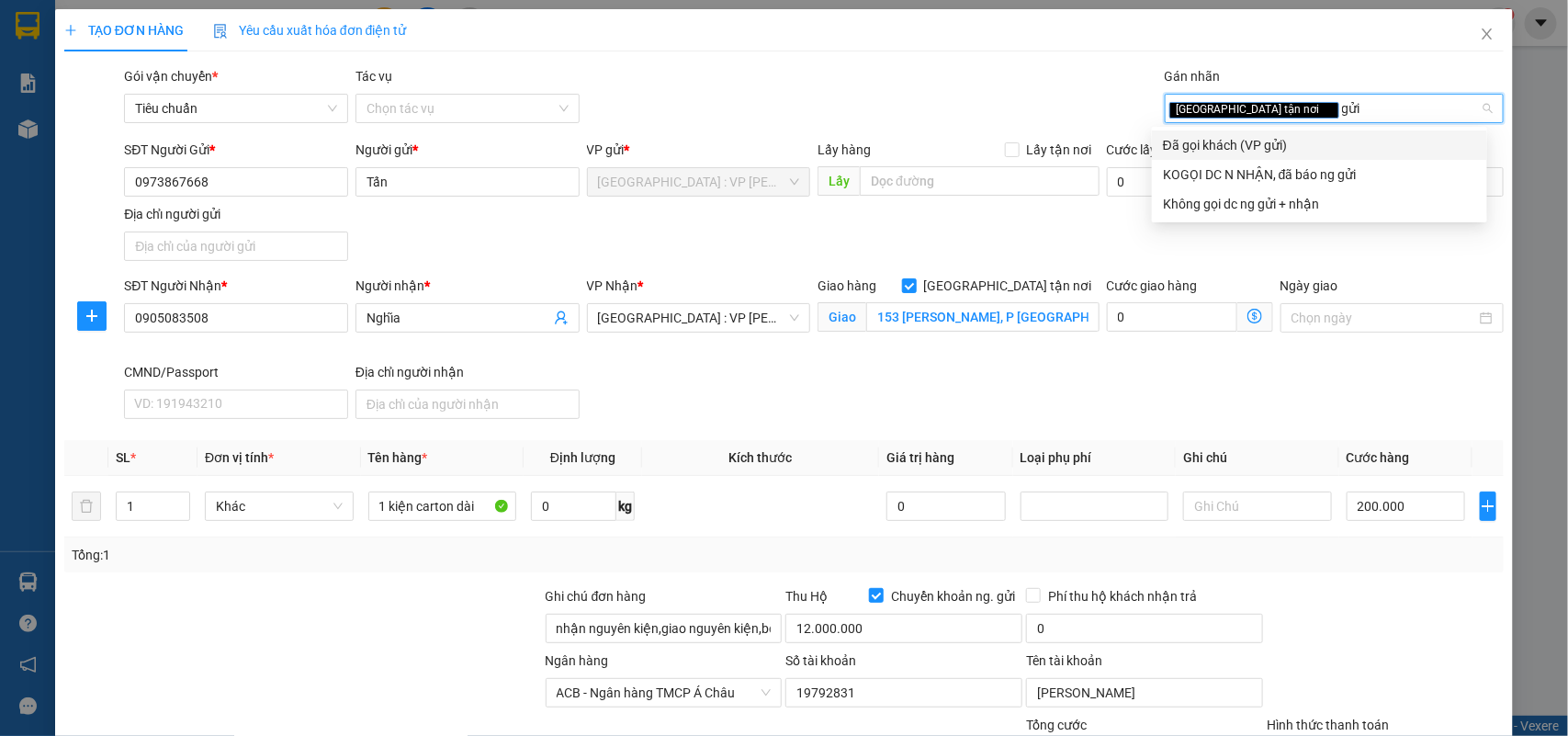
click at [1284, 148] on div "Đã gọi khách (VP gửi)" at bounding box center [1320, 145] width 313 height 20
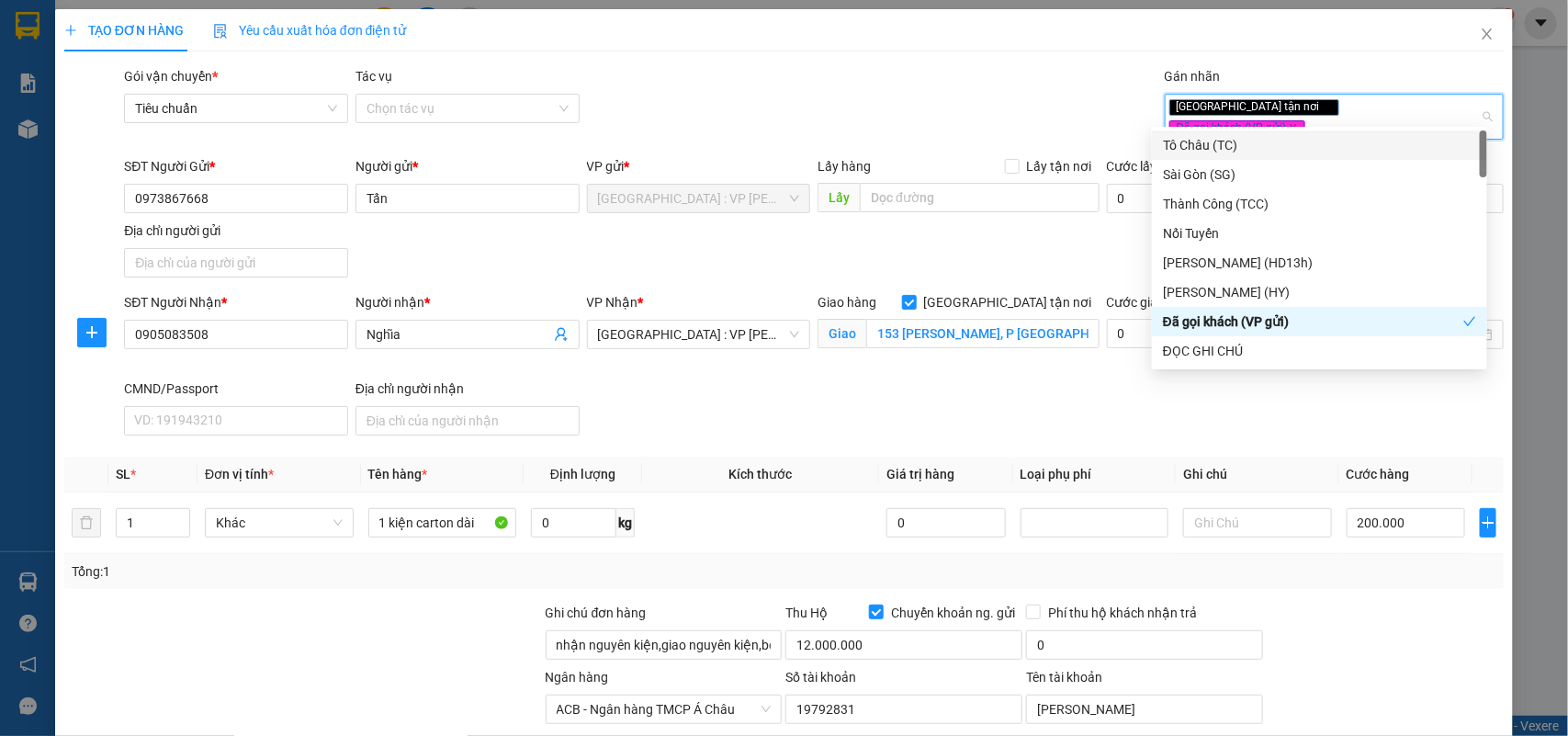
click at [980, 76] on div "Gói vận chuyển * Tiêu chuẩn Tác vụ Chọn tác vụ Gán nhãn Giao tận nơi Đã gọi k…" at bounding box center [815, 106] width 1388 height 80
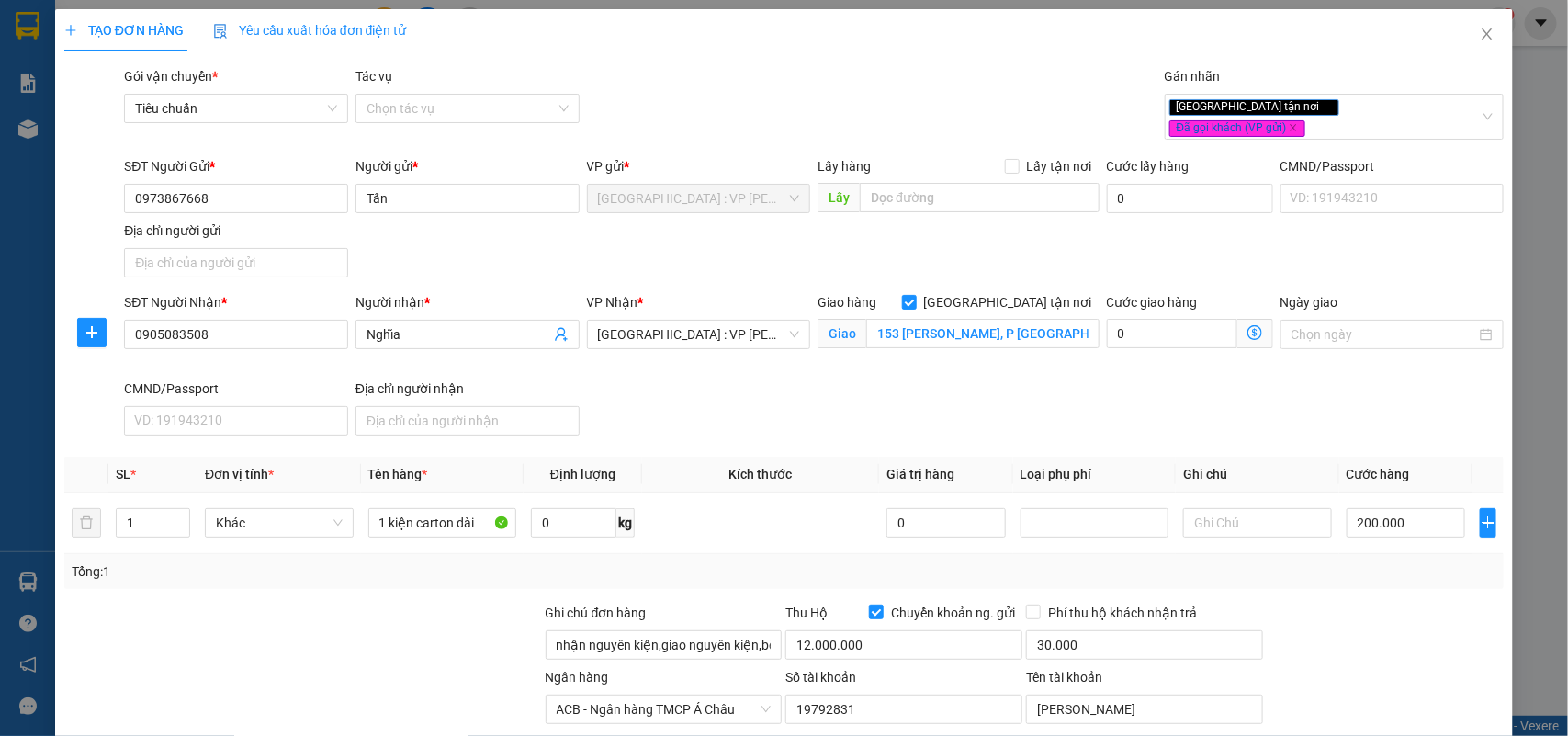
click at [1311, 402] on div "SĐT Người Nhận * 0905083508 Người nhận * Nghĩa VP Nhận * Đà Nẵng : VP Thanh Khê…" at bounding box center [815, 367] width 1388 height 150
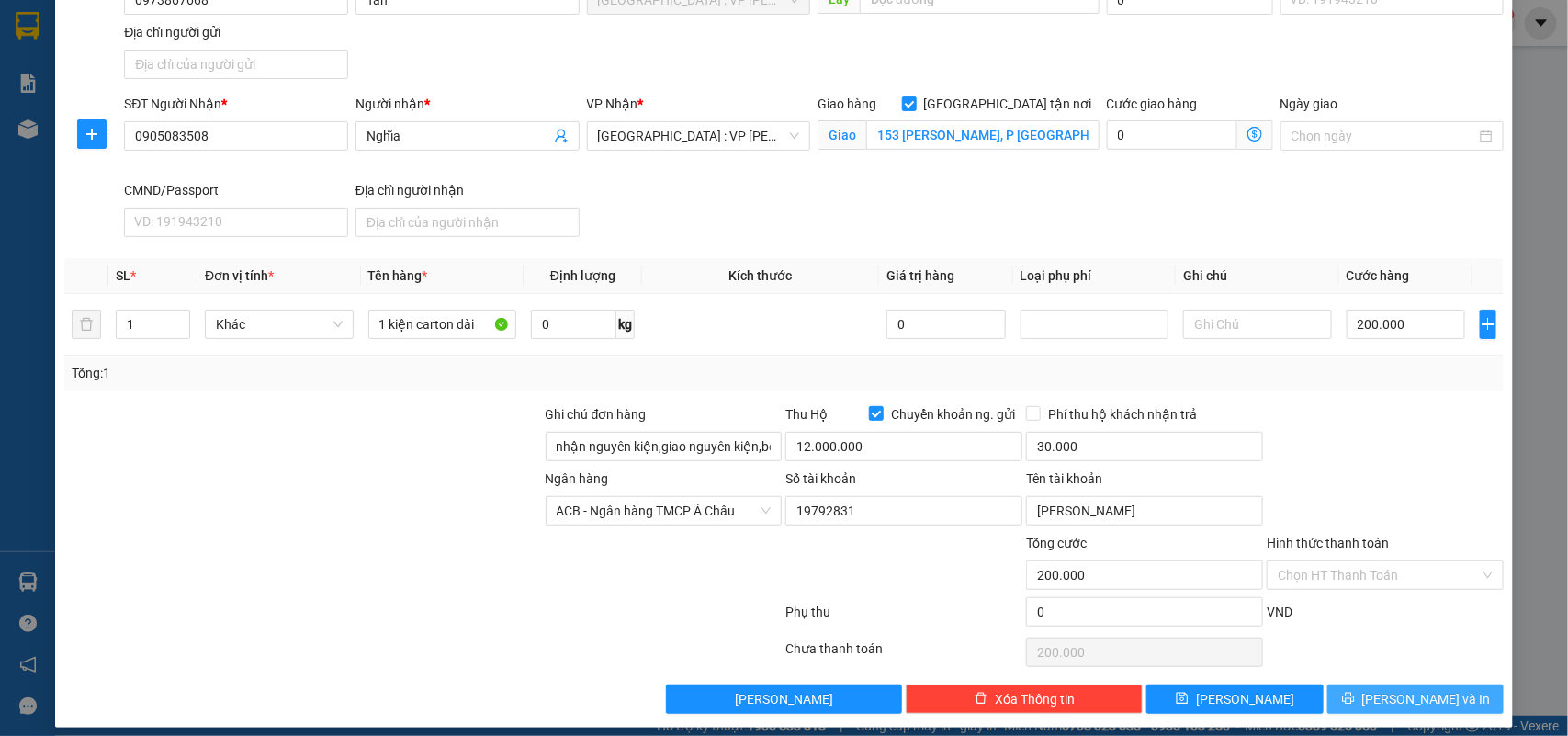
drag, startPoint x: 1420, startPoint y: 684, endPoint x: 1416, endPoint y: 667, distance: 17.5
click at [1419, 689] on span "Lưu và In" at bounding box center [1427, 699] width 128 height 20
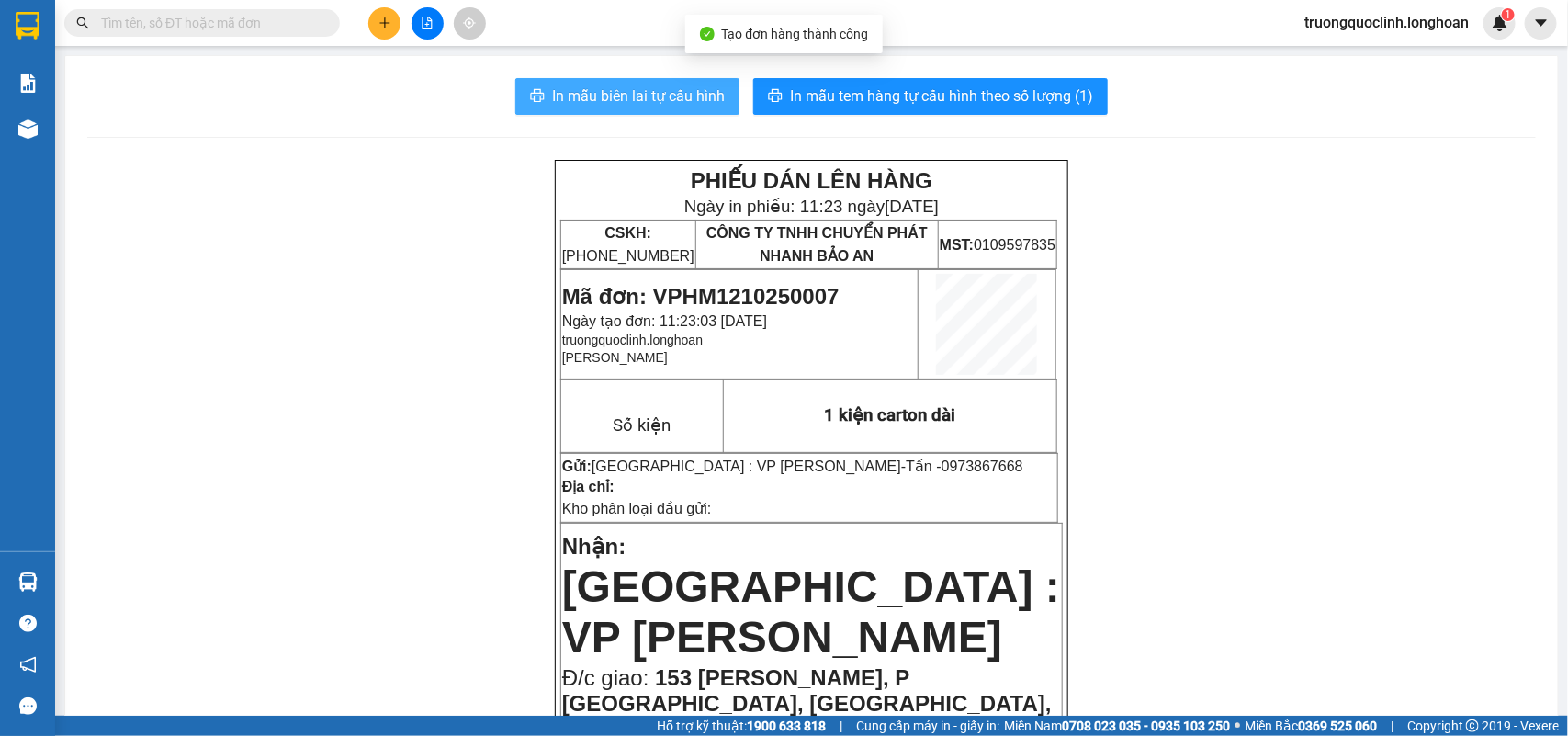
click at [696, 93] on span "In mẫu biên lai tự cấu hình" at bounding box center [638, 96] width 173 height 23
click at [736, 286] on span "Mã đơn: VPHM1210250007" at bounding box center [702, 296] width 278 height 25
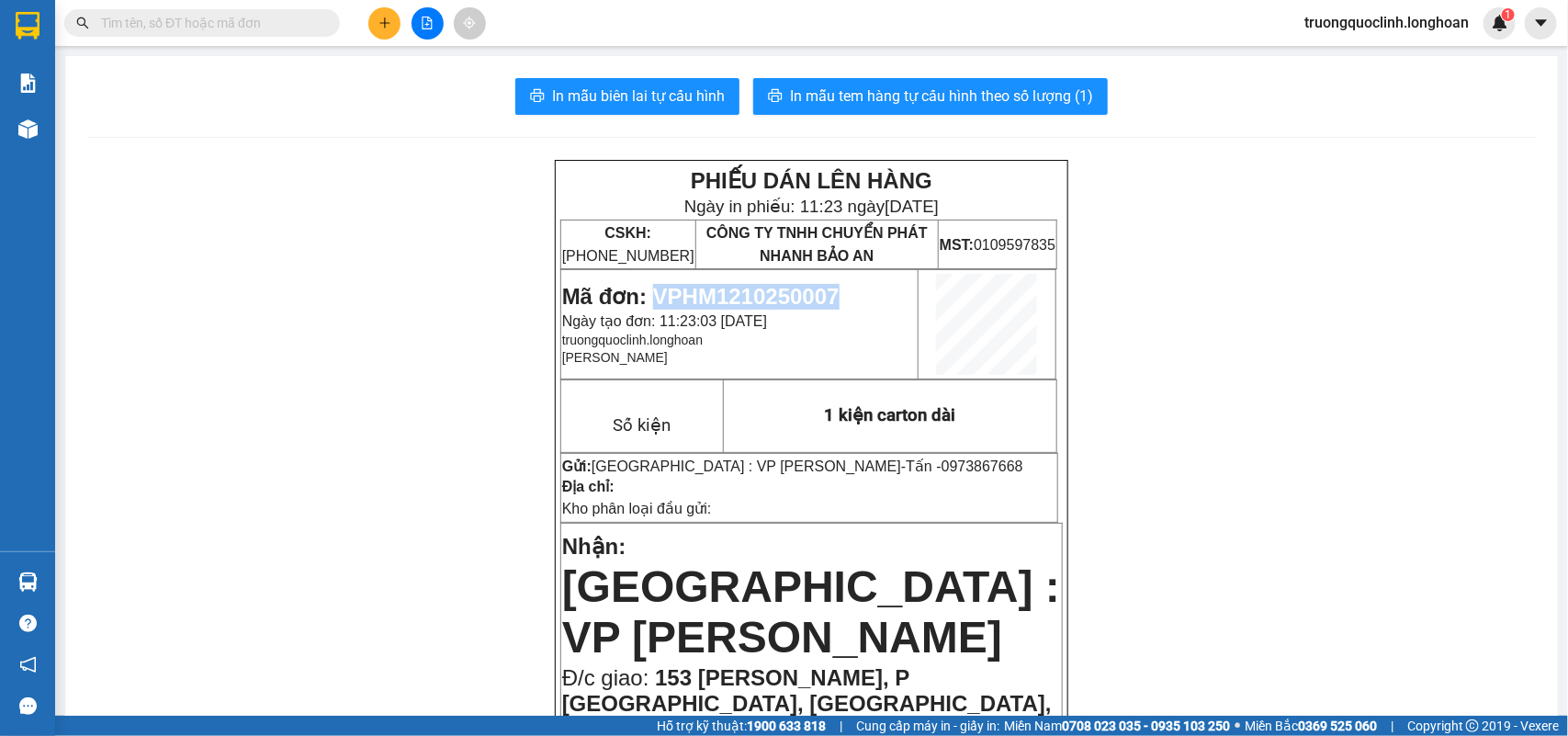
click at [736, 286] on span "Mã đơn: VPHM1210250007" at bounding box center [702, 296] width 278 height 25
copy span "VPHM1210250007"
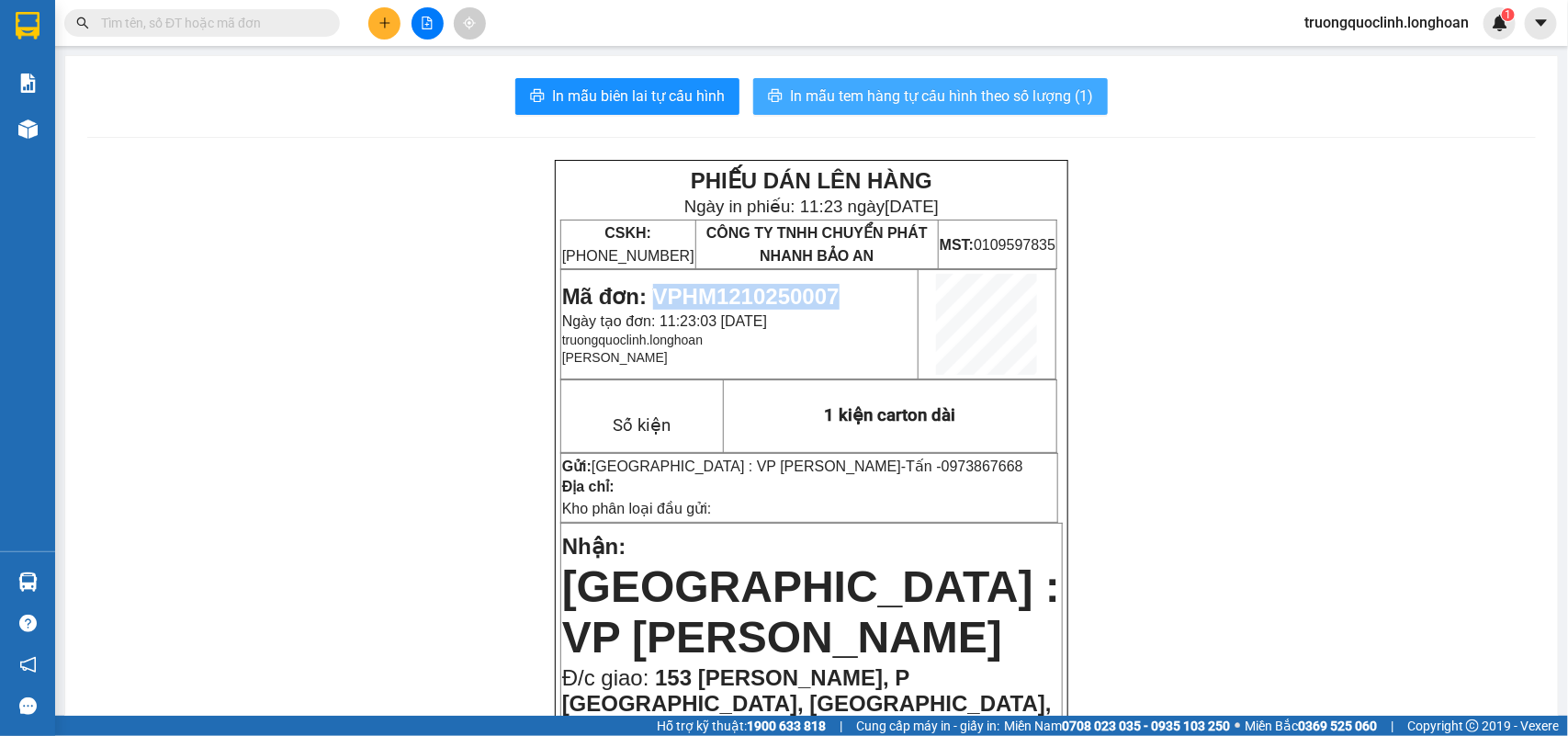
click at [952, 97] on span "In mẫu tem hàng tự cấu hình theo số lượng (1)" at bounding box center [941, 96] width 303 height 23
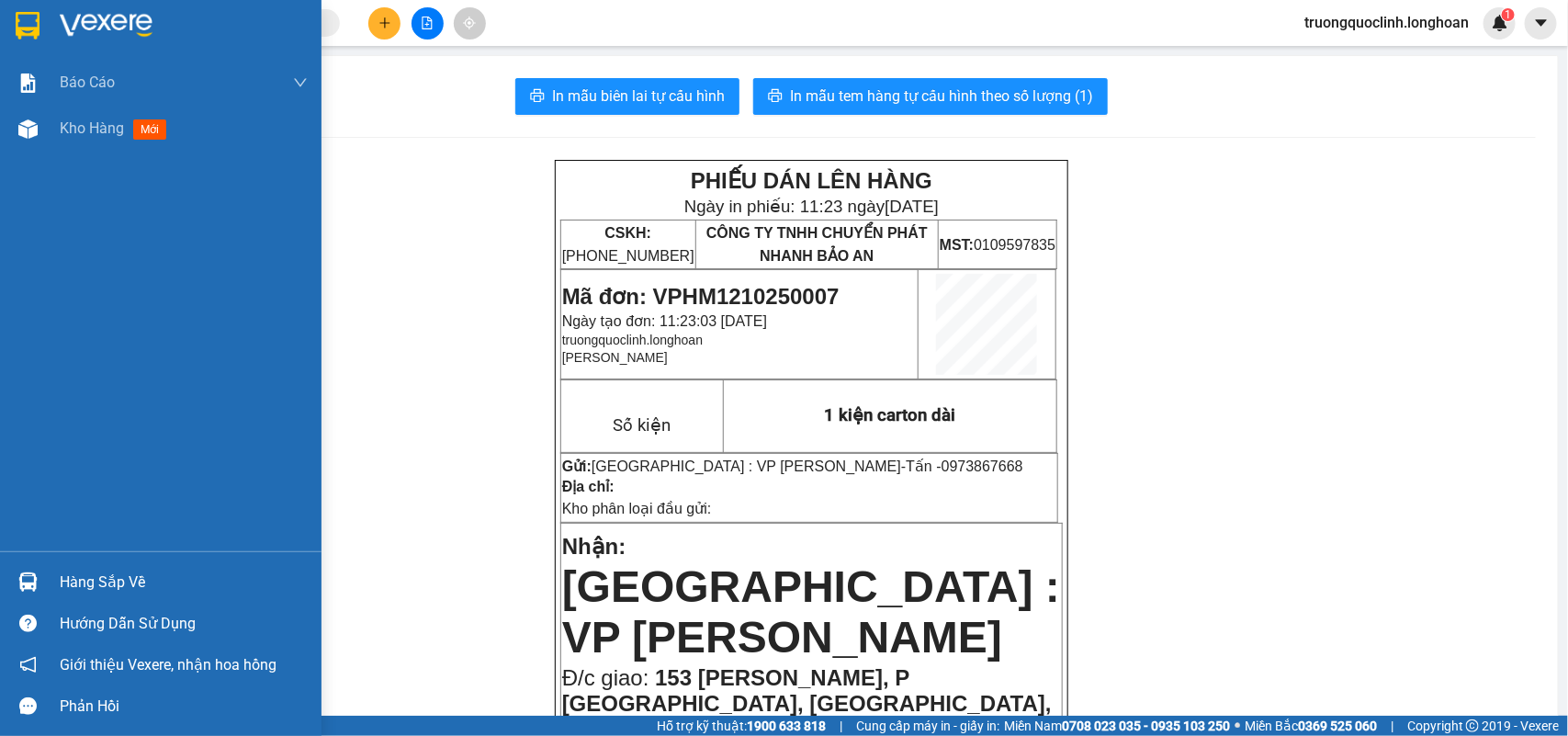
click at [26, 23] on img at bounding box center [27, 25] width 24 height 28
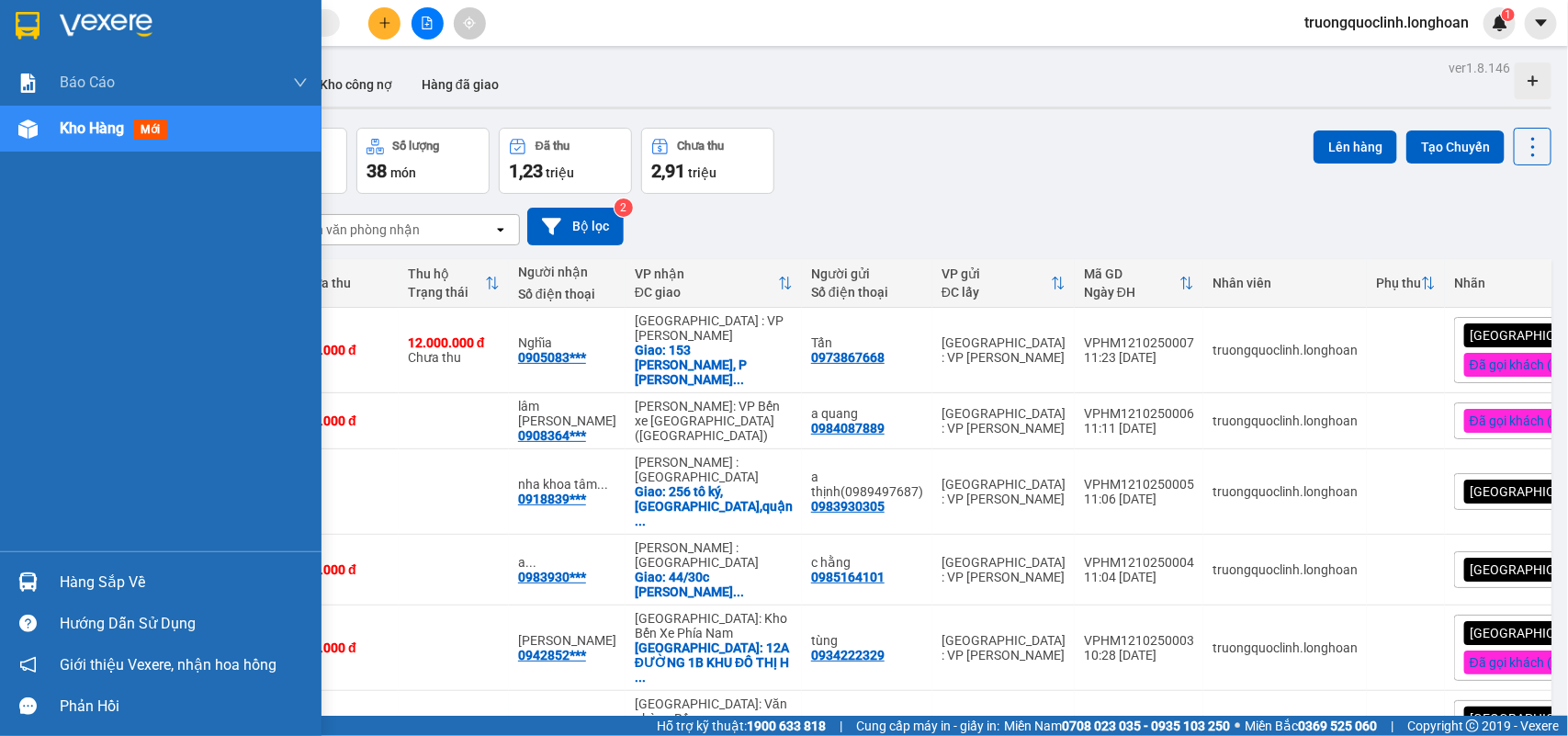
click at [12, 30] on div at bounding box center [28, 26] width 33 height 33
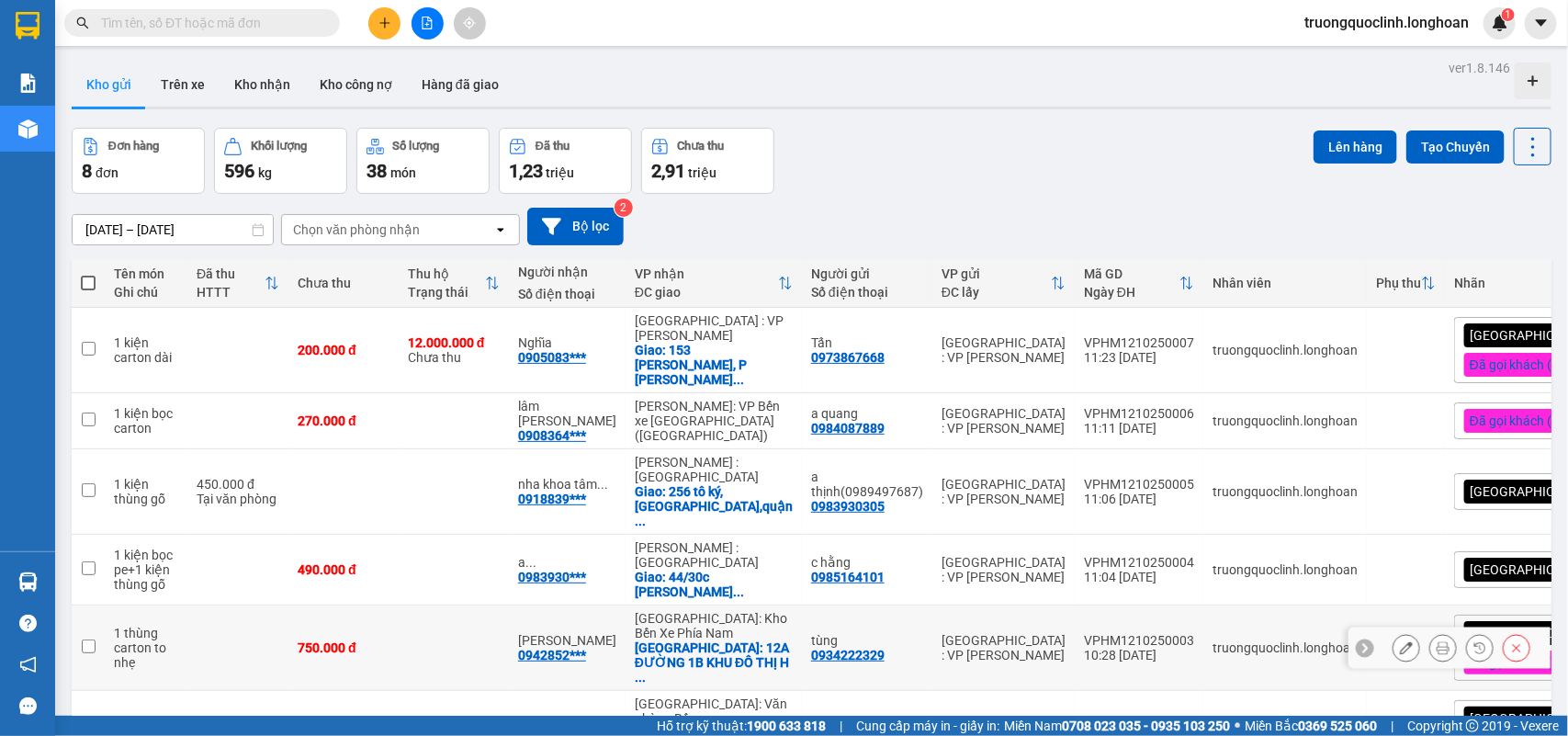
scroll to position [305, 0]
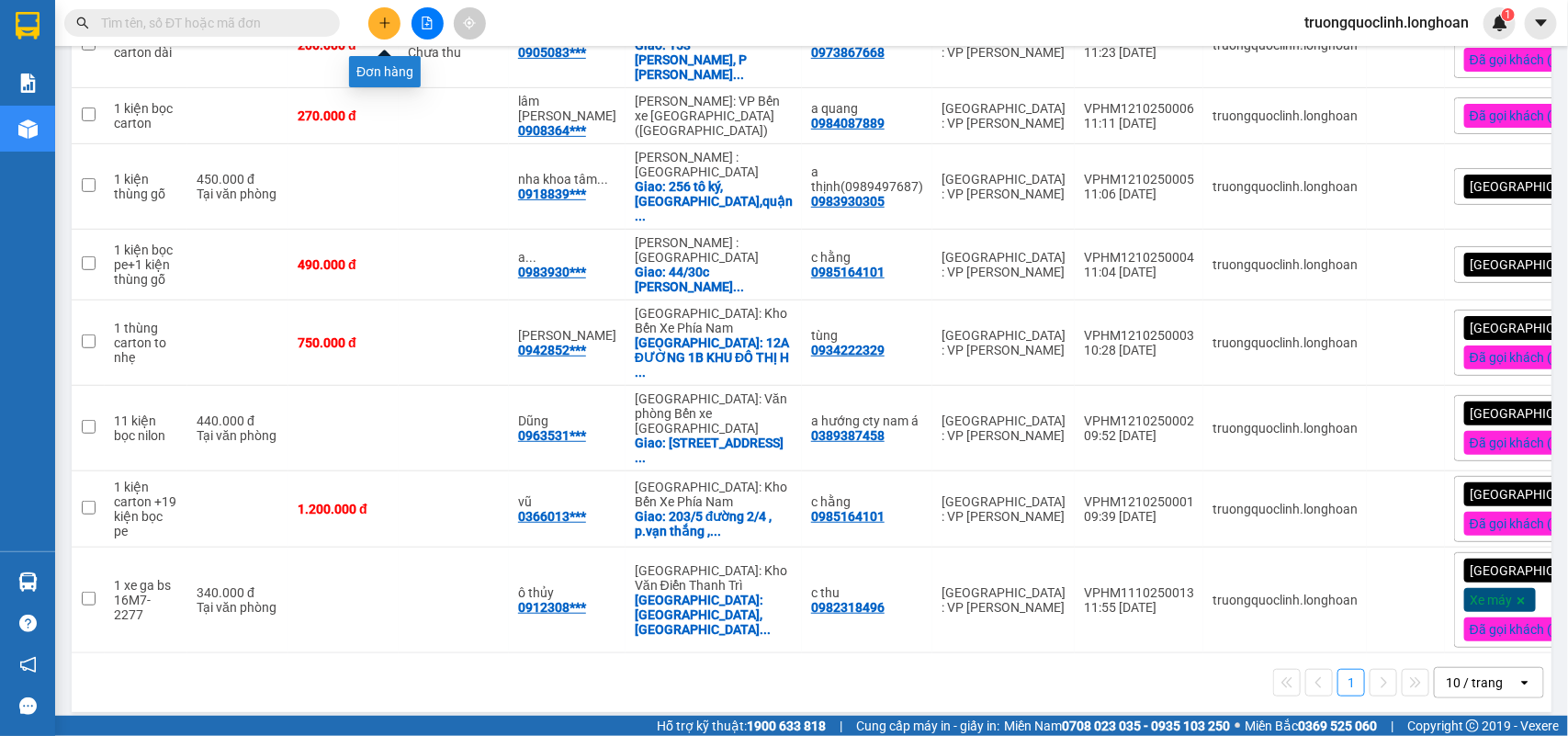
click at [391, 28] on button at bounding box center [384, 24] width 33 height 33
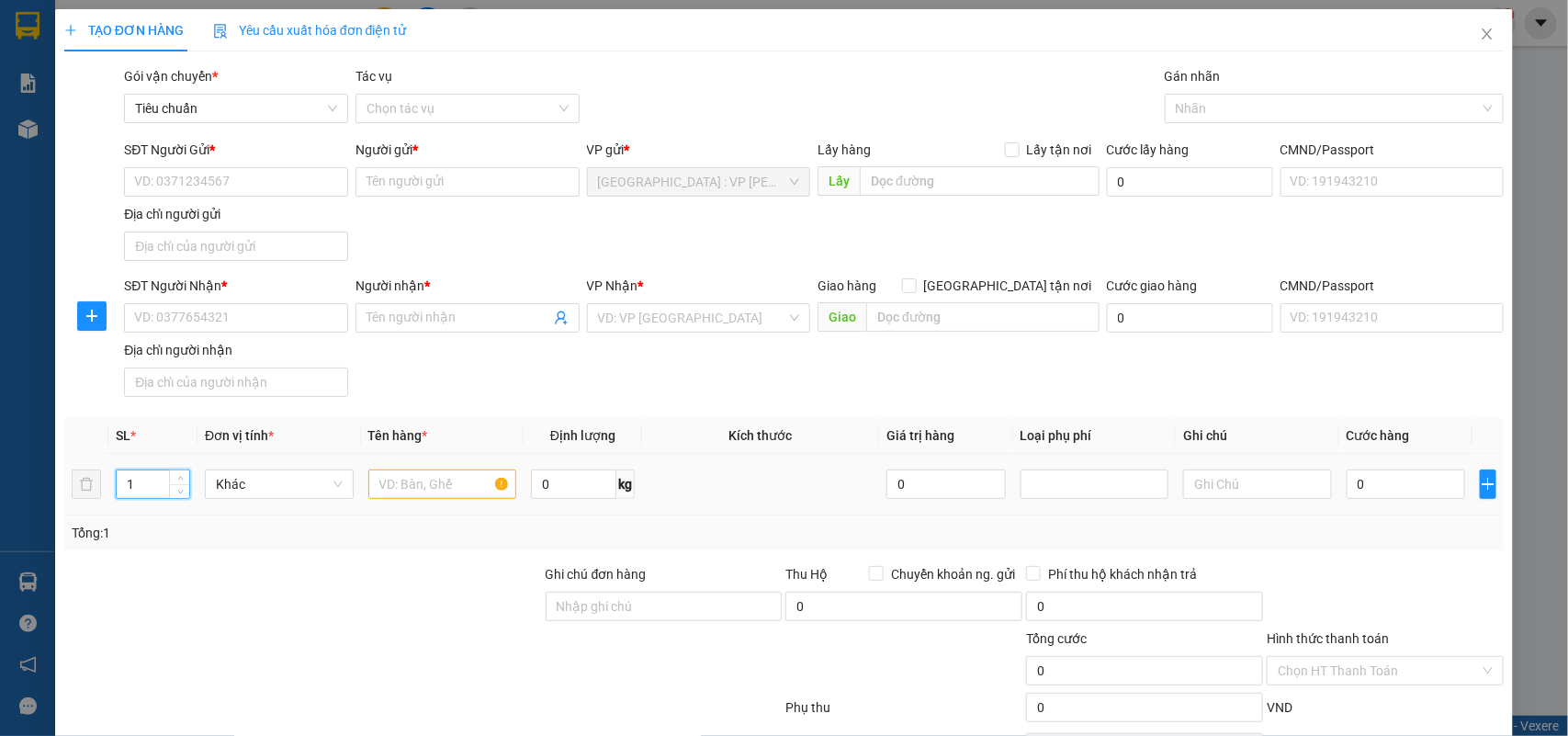
drag, startPoint x: 148, startPoint y: 488, endPoint x: 108, endPoint y: 479, distance: 41.0
click at [108, 479] on td "1" at bounding box center [152, 485] width 89 height 61
click at [410, 489] on input "text" at bounding box center [442, 484] width 149 height 30
click at [236, 174] on input "SĐT Người Gửi *" at bounding box center [236, 181] width 224 height 30
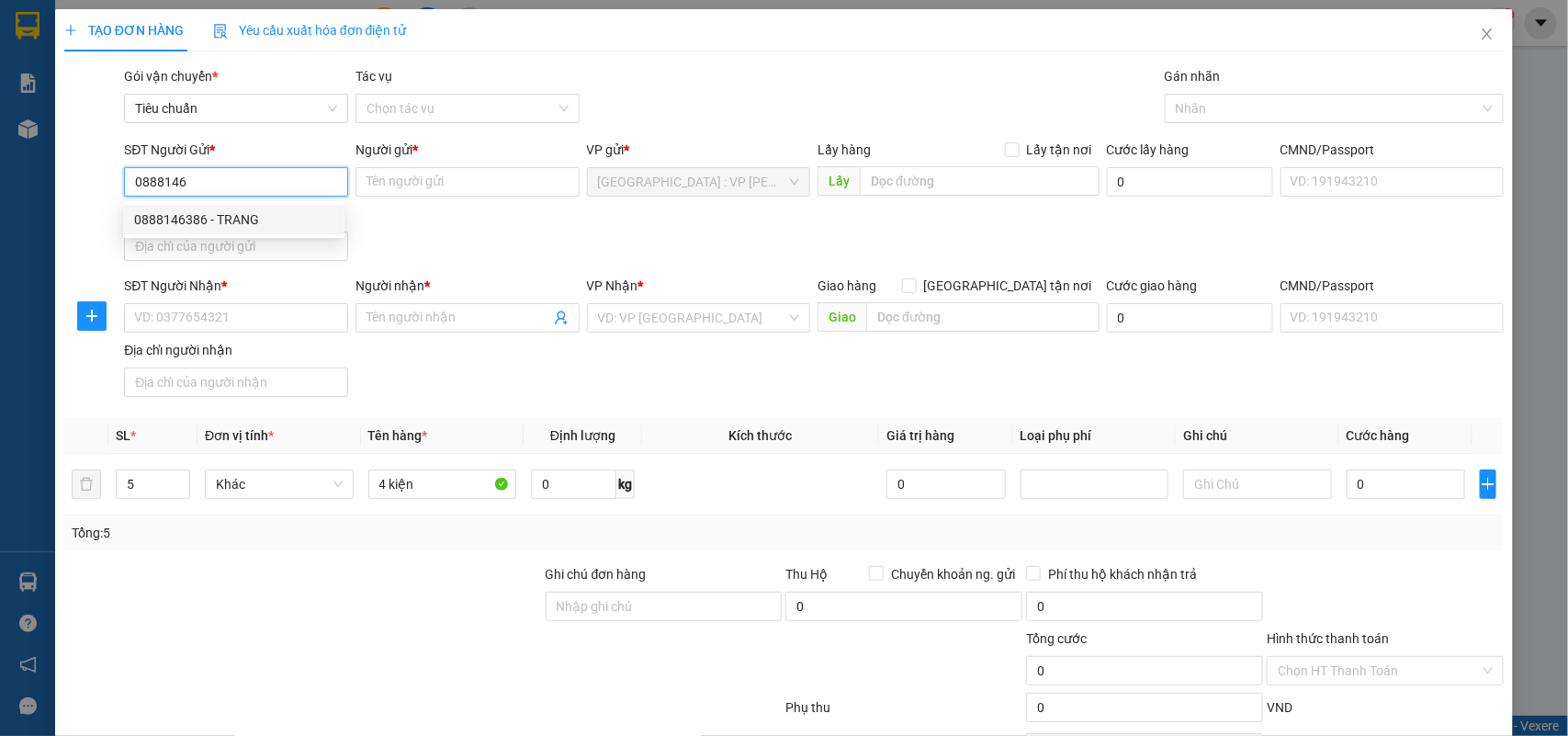
click at [242, 222] on div "0888146386 - TRANG" at bounding box center [234, 219] width 199 height 20
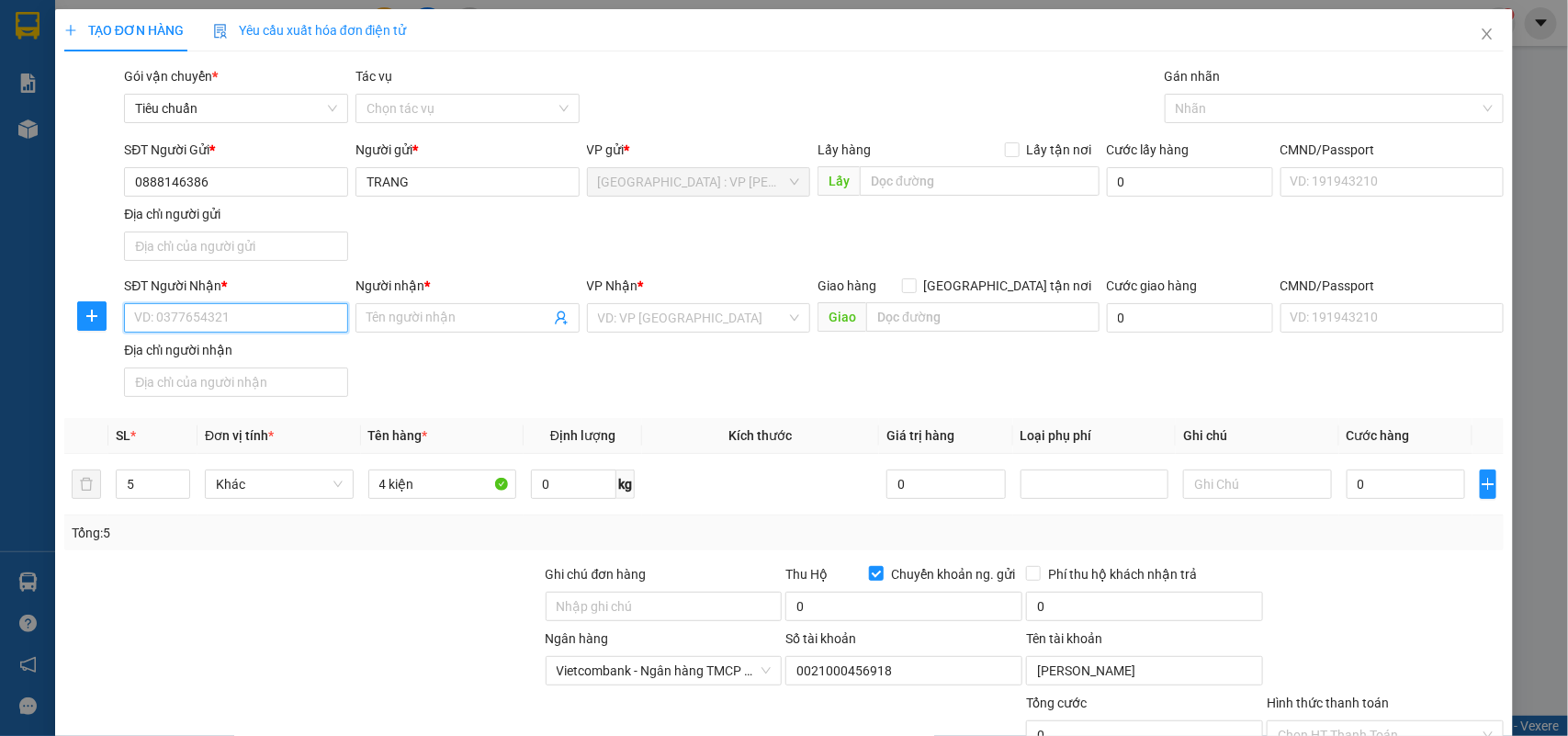
click at [257, 322] on input "SĐT Người Nhận *" at bounding box center [236, 317] width 224 height 30
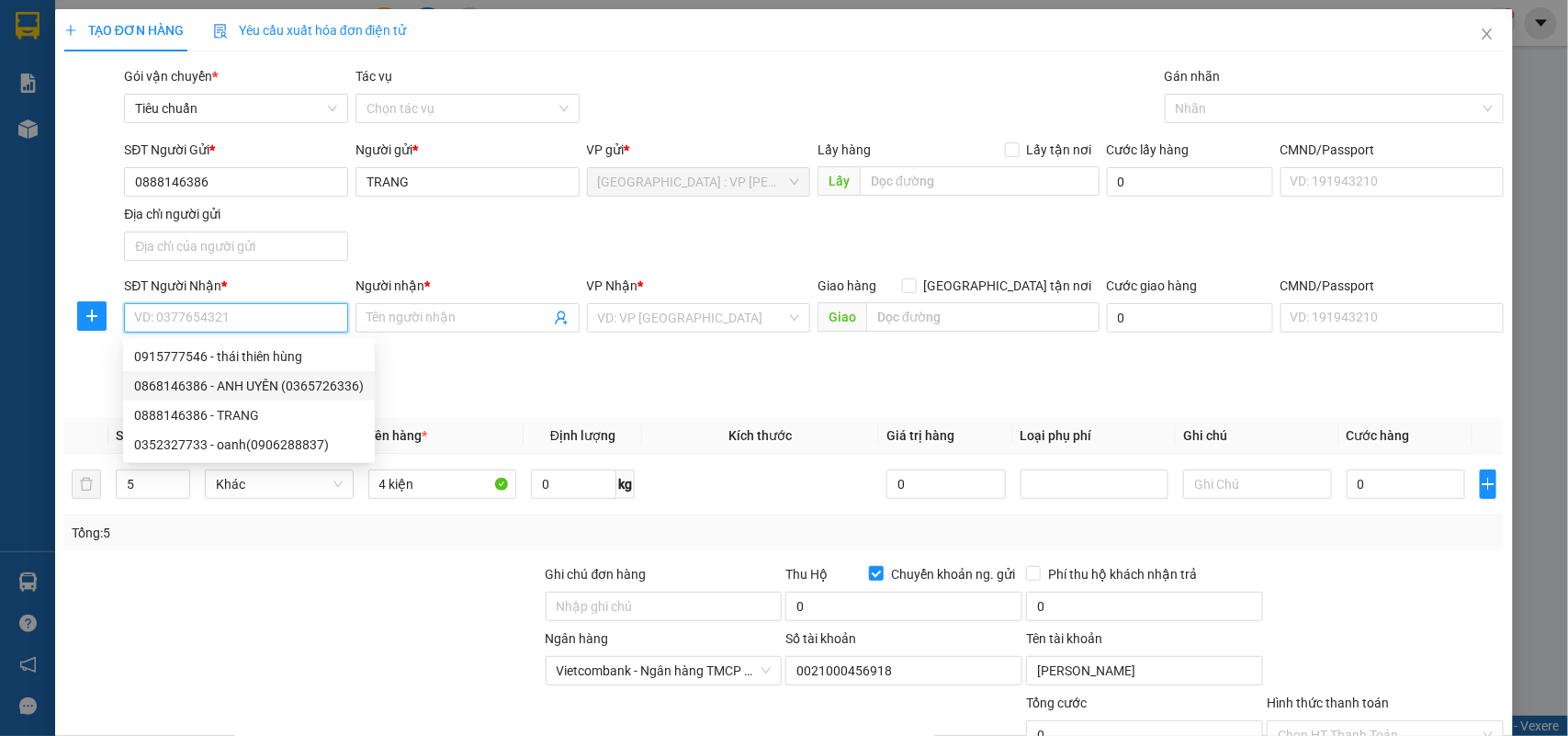
click at [264, 386] on div "0868146386 - ANH UYÊN (0365726336)" at bounding box center [249, 385] width 230 height 20
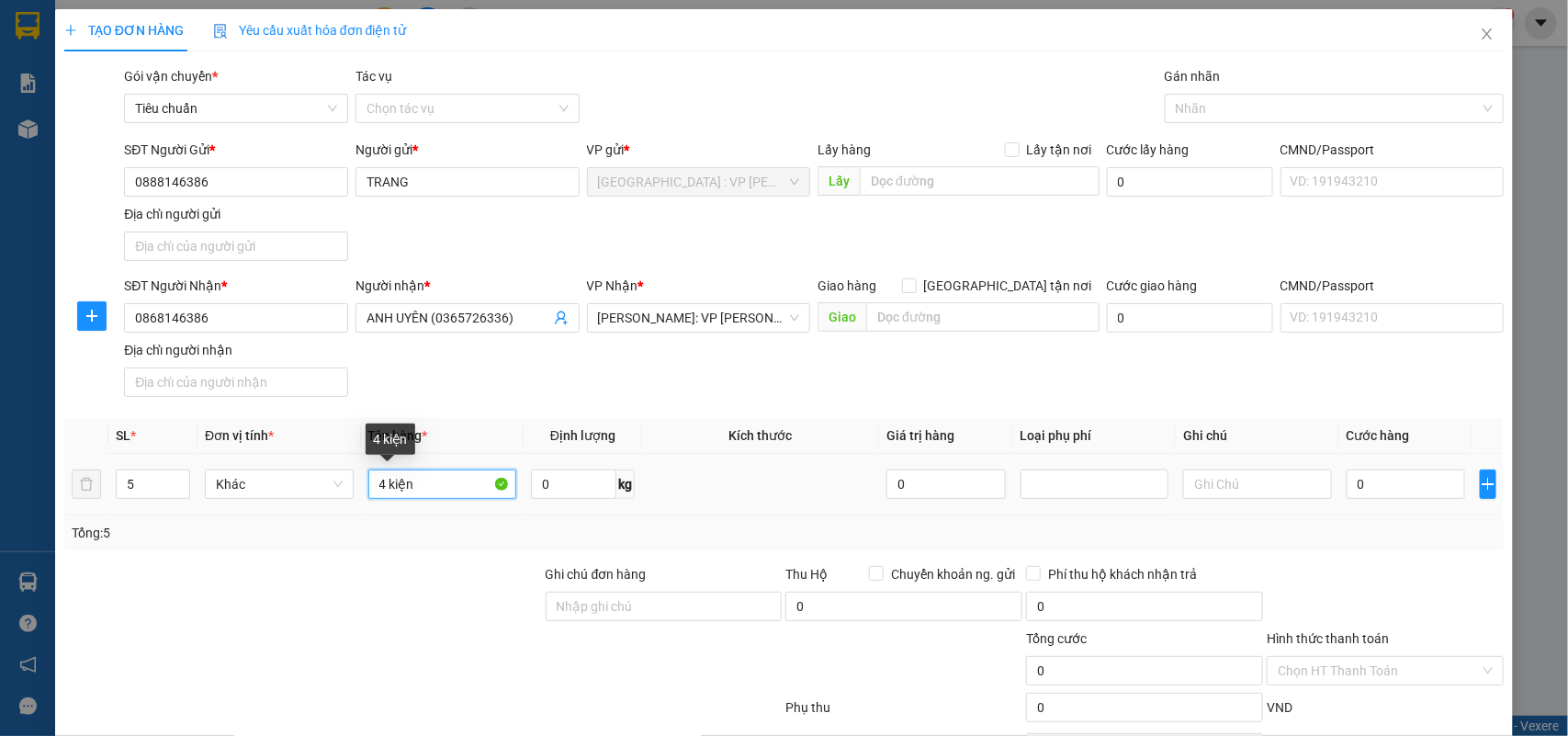
click at [427, 487] on input "4 kiện" at bounding box center [442, 484] width 149 height 30
drag, startPoint x: 603, startPoint y: 610, endPoint x: 588, endPoint y: 609, distance: 15.0
click at [599, 610] on input "Ghi chú đơn hàng" at bounding box center [663, 606] width 237 height 30
drag, startPoint x: 745, startPoint y: 239, endPoint x: 728, endPoint y: 244, distance: 17.7
click at [743, 237] on div "SĐT Người Gửi * 0888146386 Người gửi * TRANG VP gửi * Hà Nội : VP Hoàng Mai Lấy…" at bounding box center [815, 204] width 1388 height 128
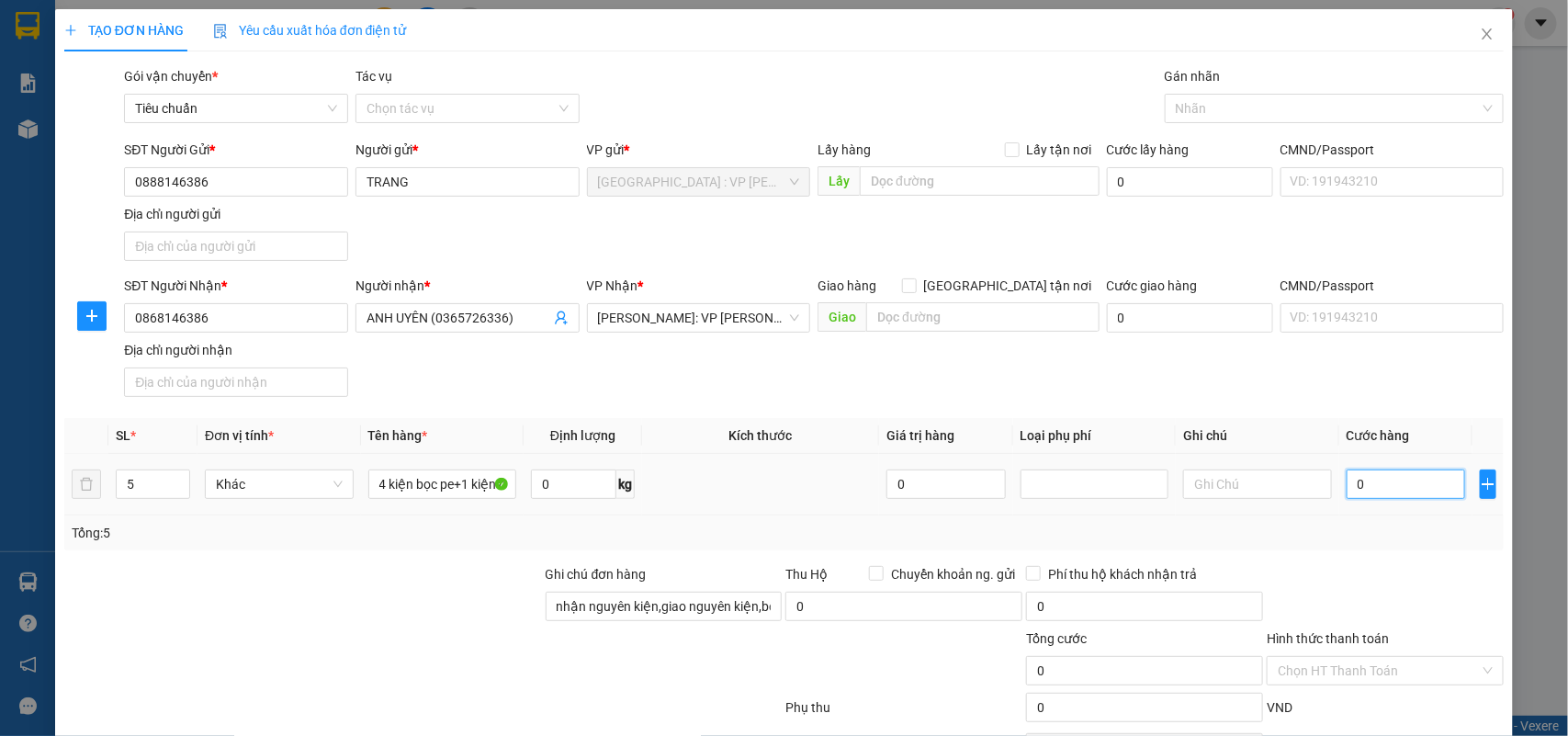
click at [1393, 478] on input "0" at bounding box center [1406, 484] width 119 height 30
click at [1257, 106] on div at bounding box center [1326, 108] width 312 height 22
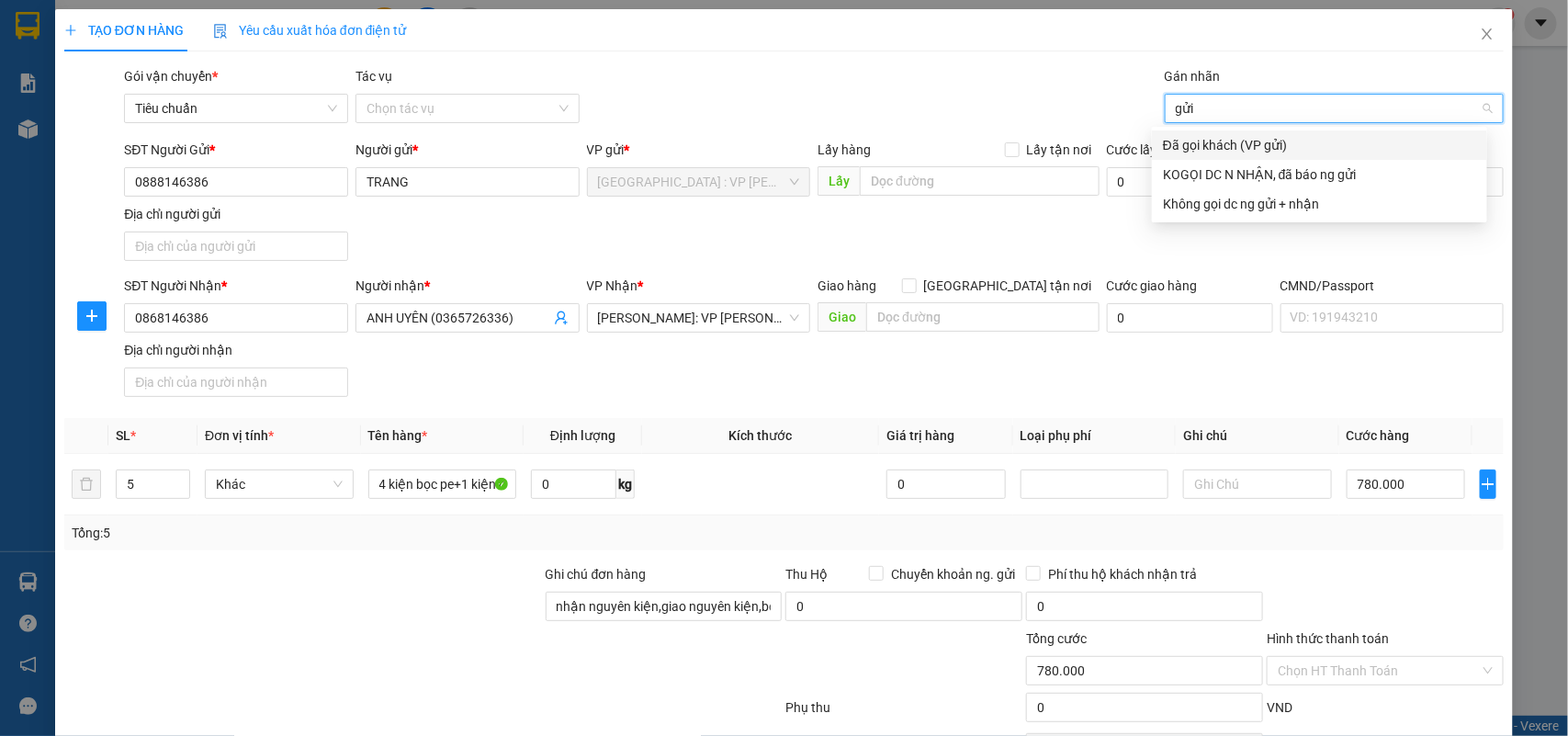
drag, startPoint x: 1253, startPoint y: 150, endPoint x: 1138, endPoint y: 126, distance: 117.5
click at [1253, 148] on div "Đã gọi khách (VP gửi)" at bounding box center [1320, 145] width 313 height 20
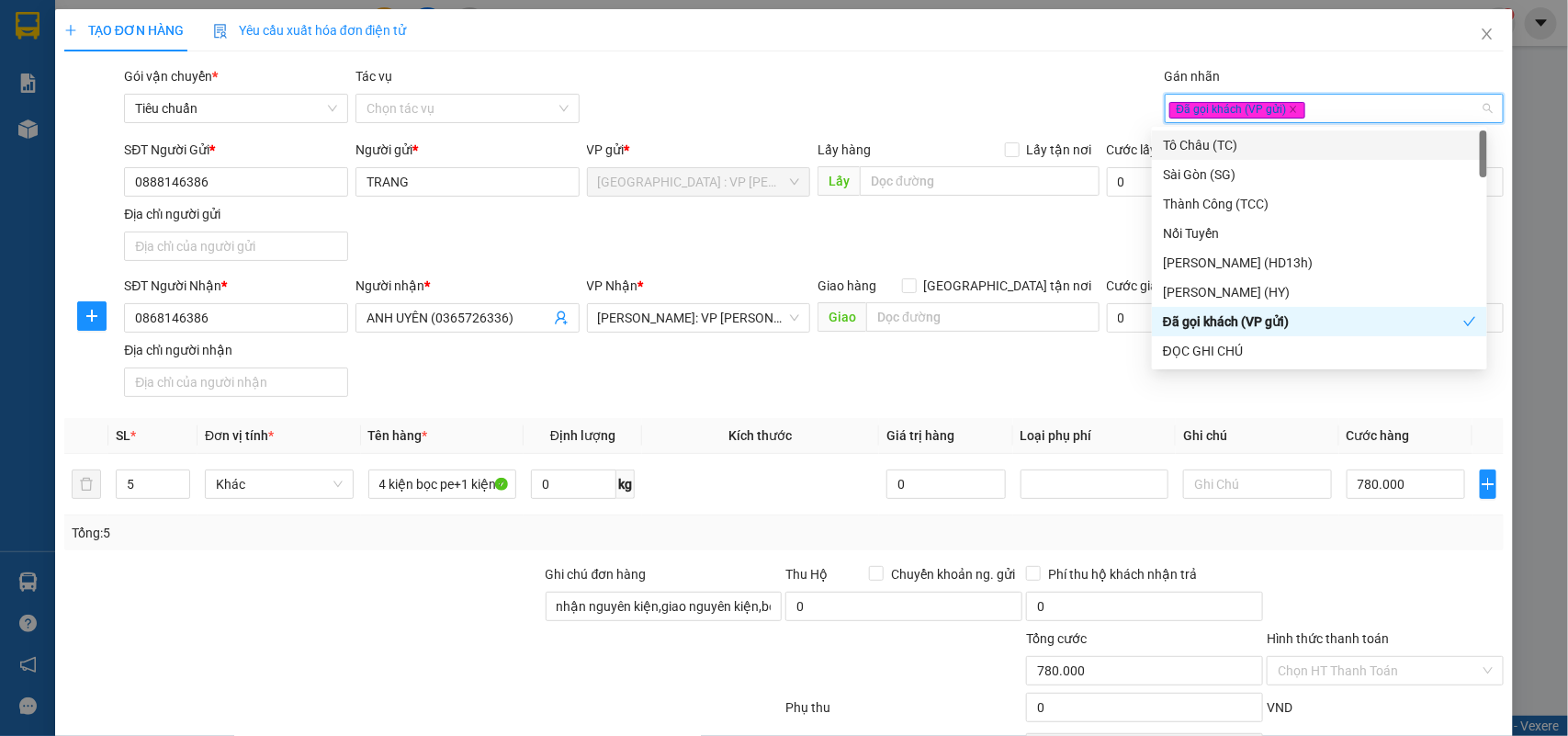
click at [943, 87] on div "Gói vận chuyển * Tiêu chuẩn Tác vụ Chọn tác vụ Gán nhãn Đã gọi khách (VP gửi)" at bounding box center [815, 98] width 1388 height 64
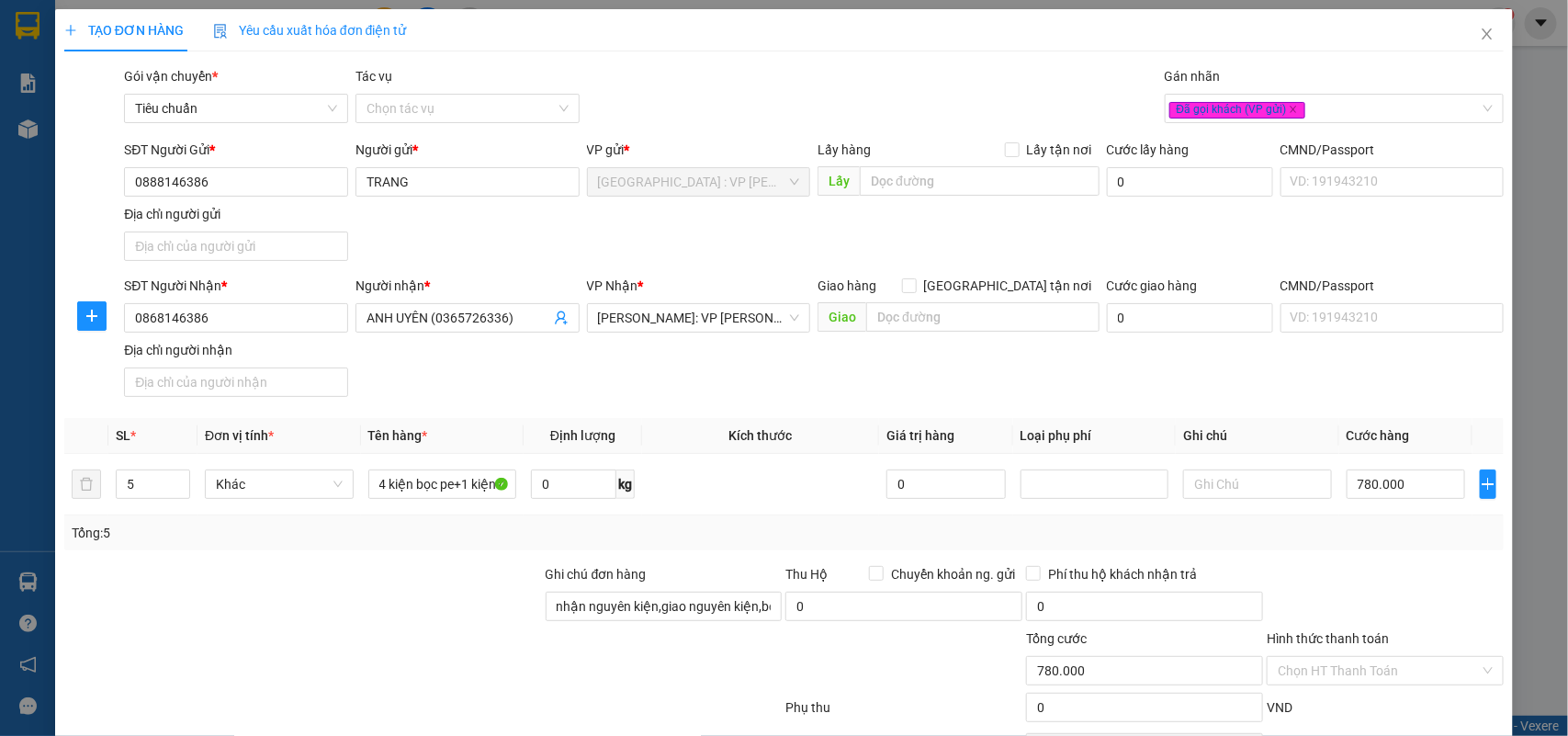
scroll to position [112, 0]
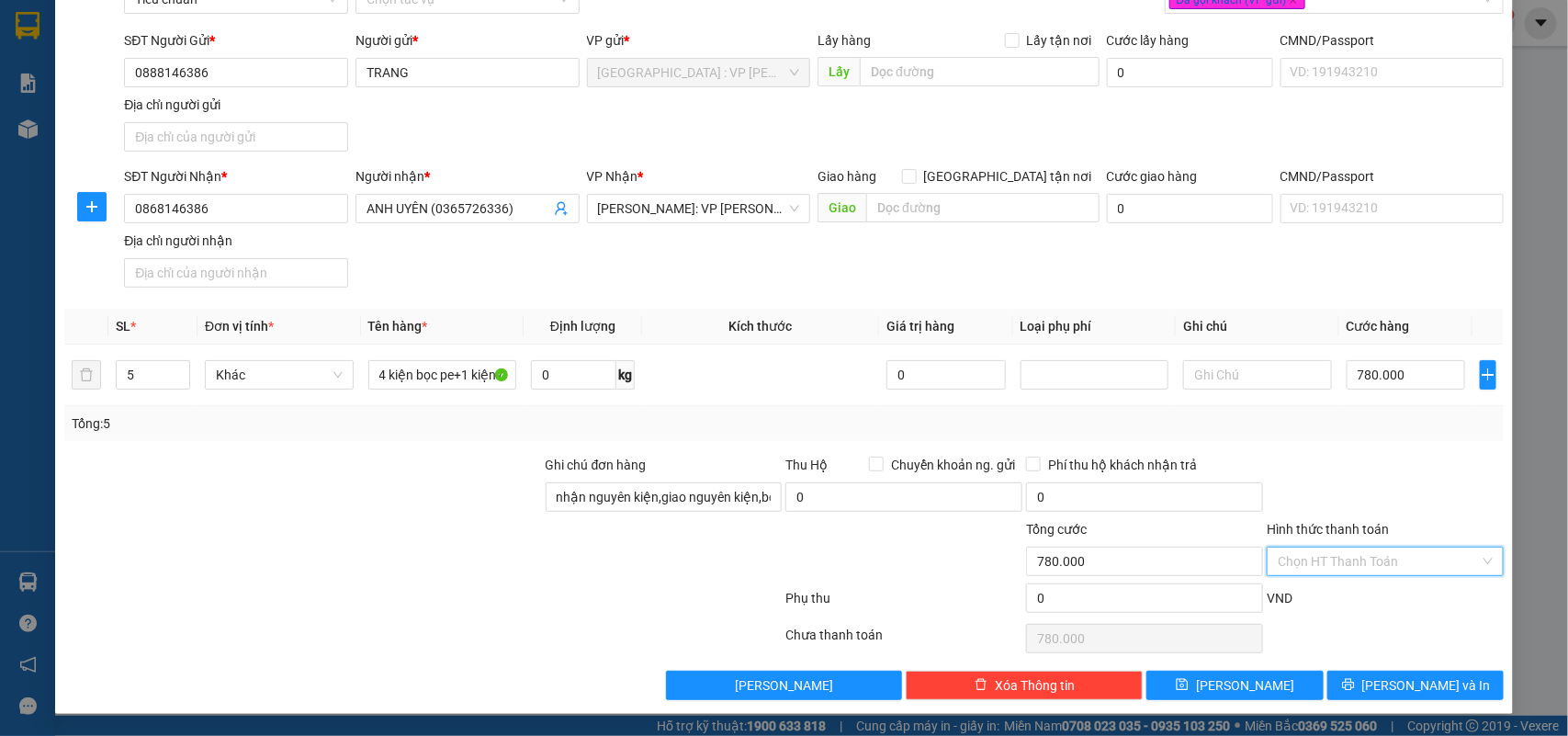
click at [1338, 556] on input "Hình thức thanh toán" at bounding box center [1378, 561] width 202 height 28
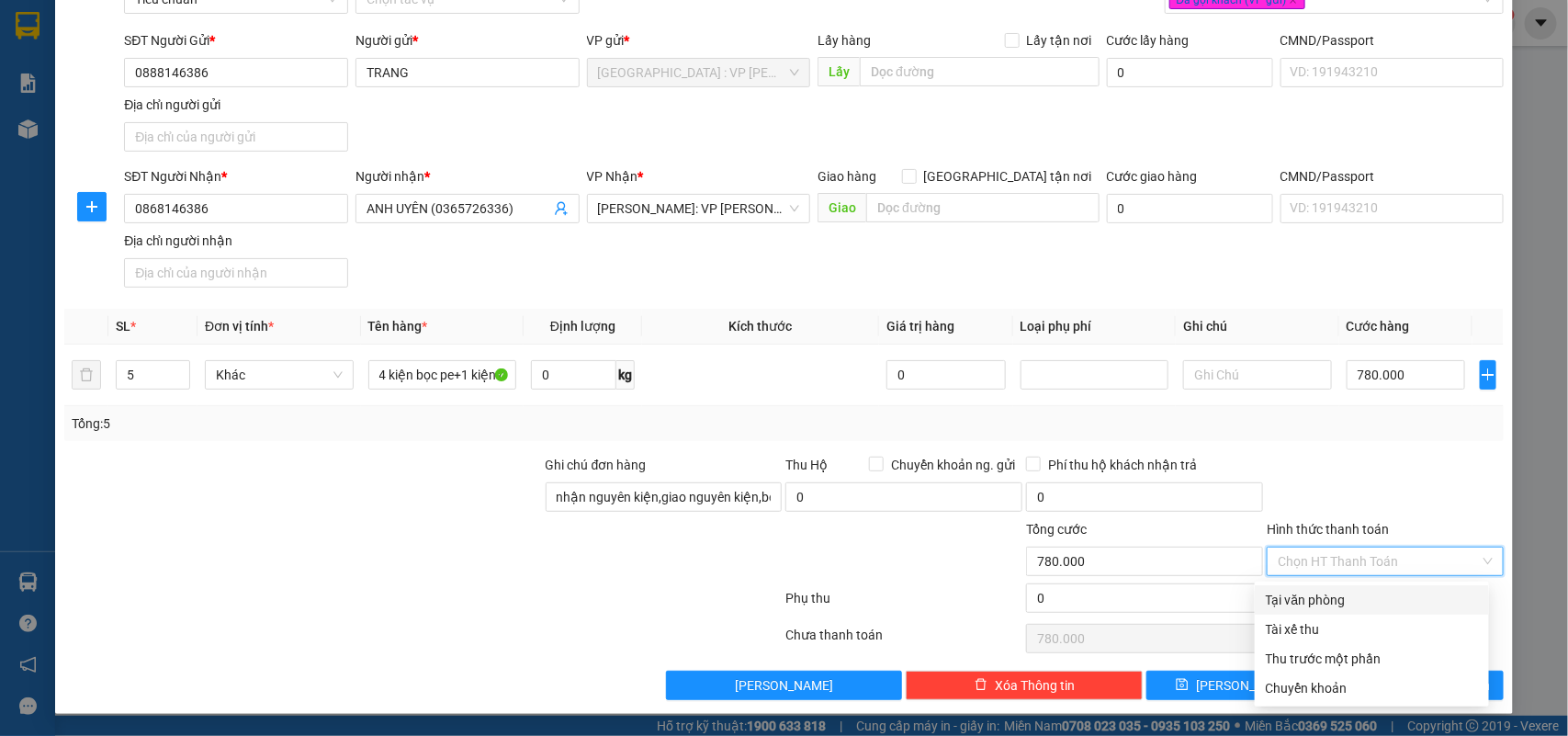
drag, startPoint x: 1329, startPoint y: 593, endPoint x: 1353, endPoint y: 528, distance: 69.3
click at [1327, 592] on div "Tại văn phòng" at bounding box center [1372, 599] width 212 height 20
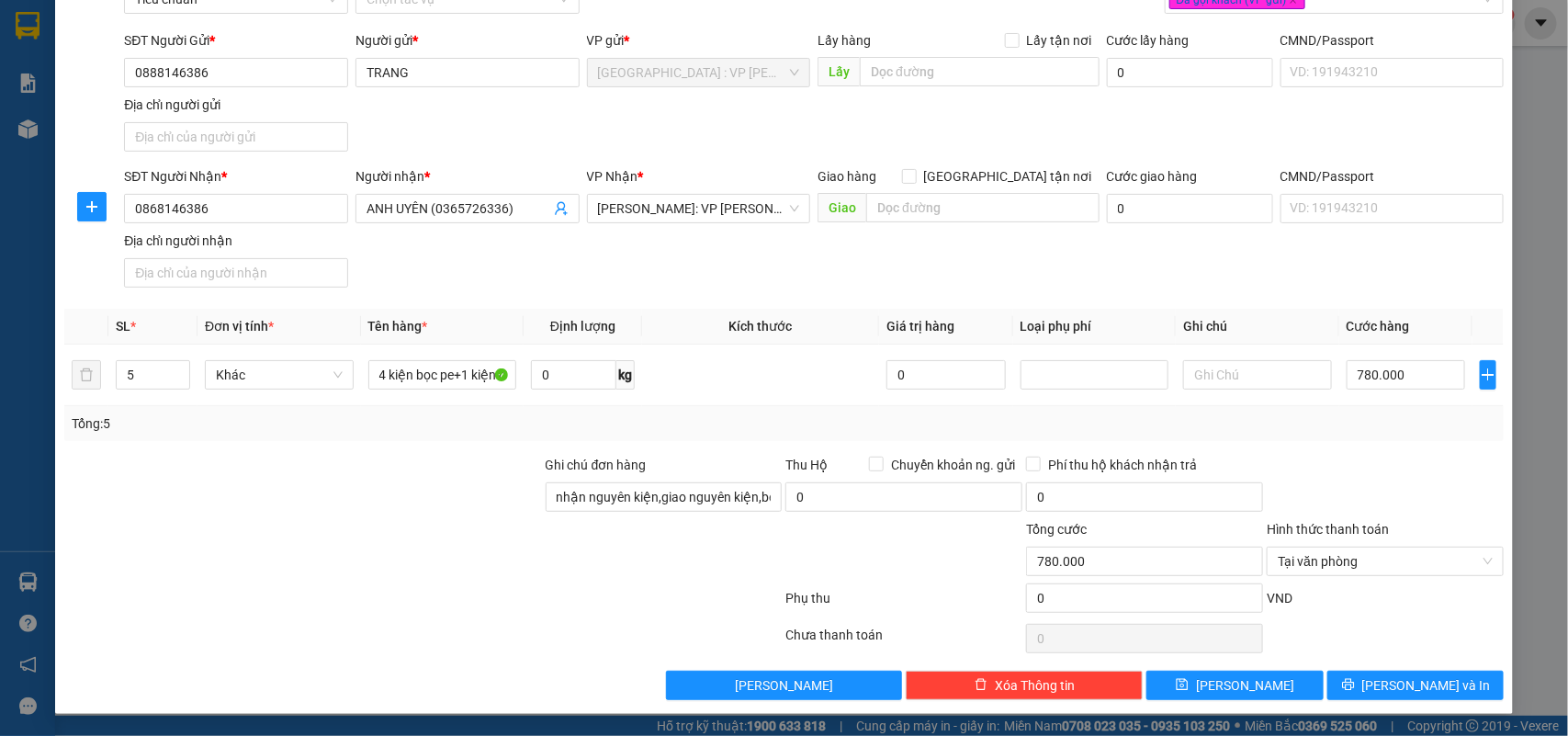
click at [1375, 482] on div at bounding box center [1385, 487] width 241 height 64
click at [1361, 676] on button "Lưu và In" at bounding box center [1416, 685] width 176 height 30
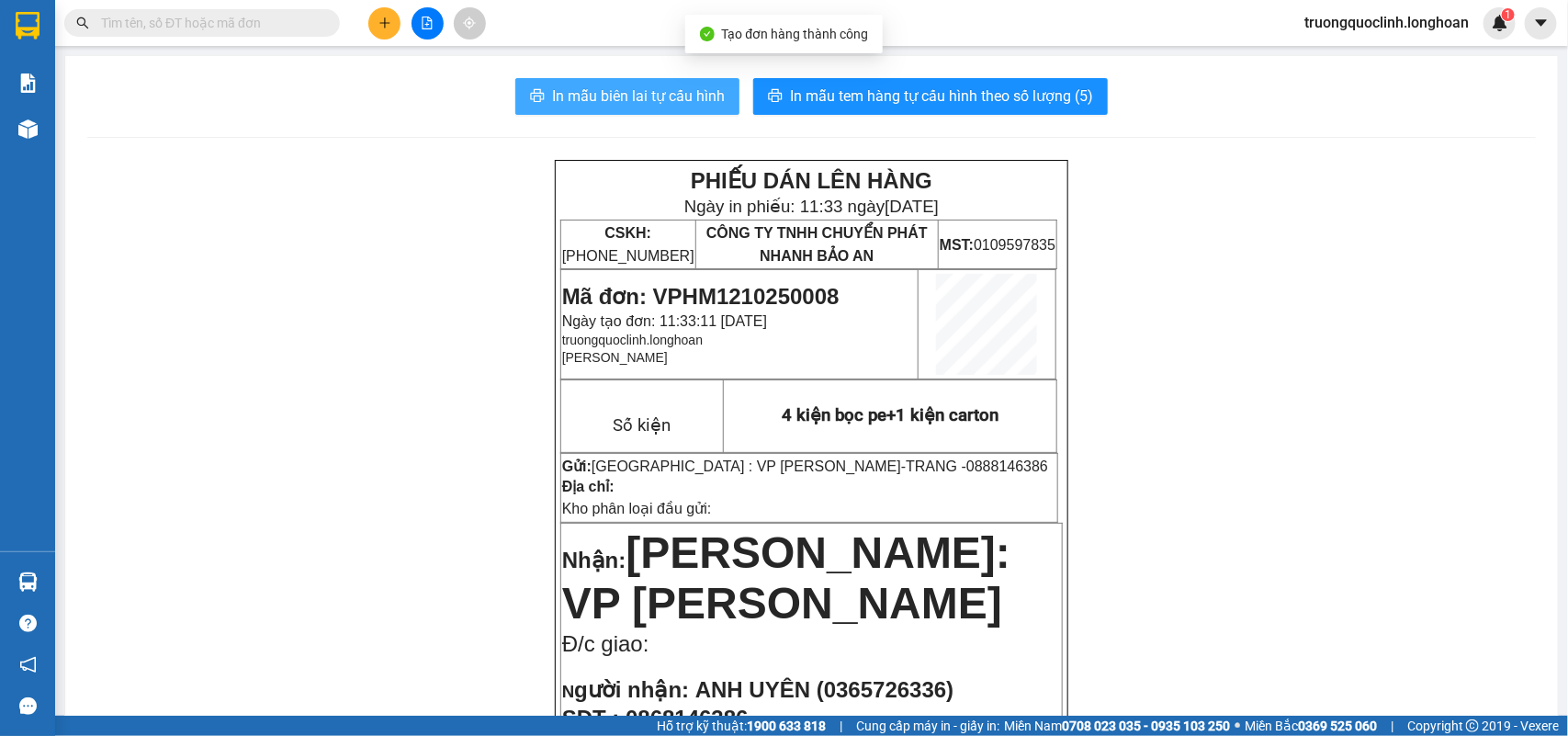
click at [676, 104] on span "In mẫu biên lai tự cấu hình" at bounding box center [638, 96] width 173 height 23
click at [747, 289] on span "Mã đơn: VPHM1210250008" at bounding box center [702, 296] width 278 height 25
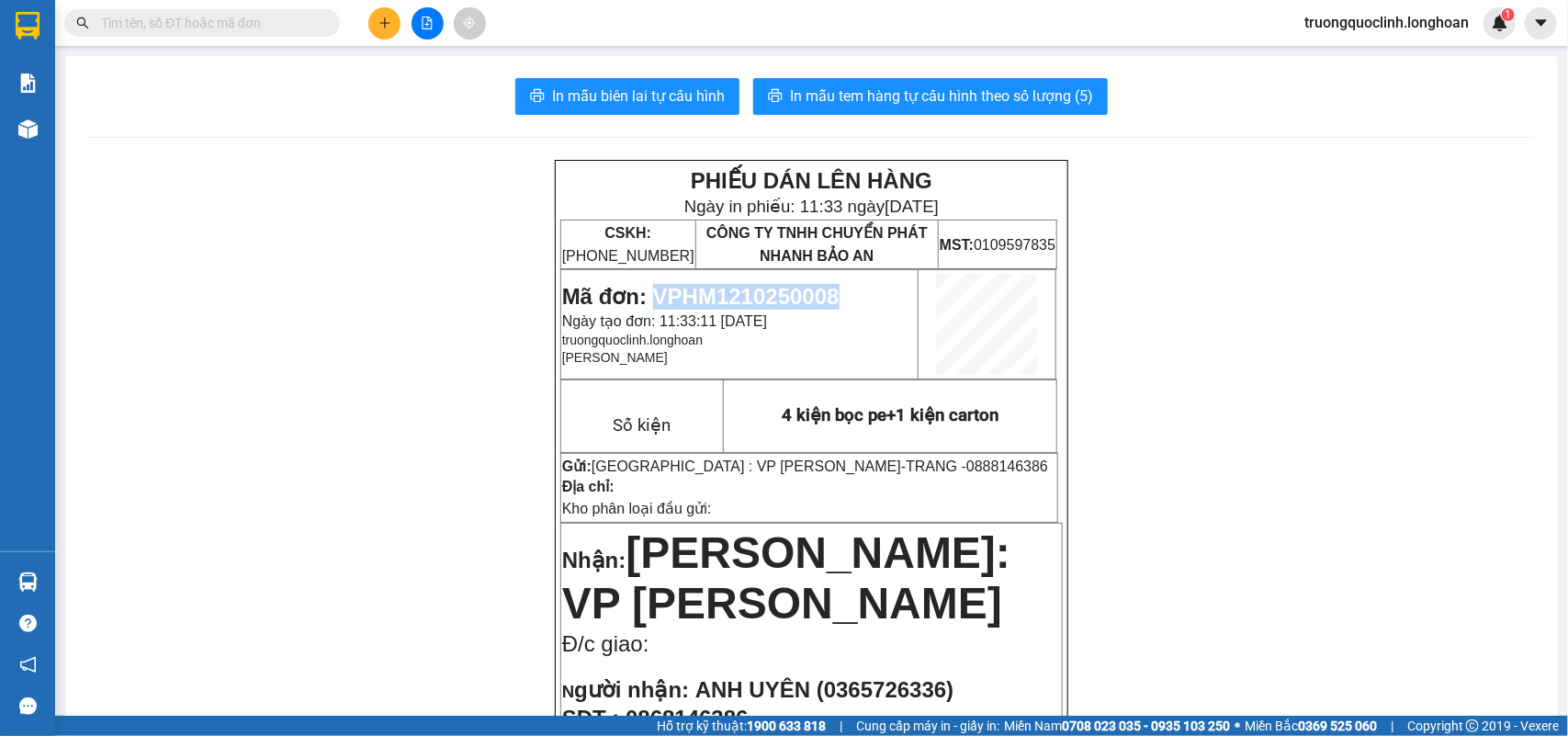
click at [747, 289] on span "Mã đơn: VPHM1210250008" at bounding box center [702, 296] width 278 height 25
copy span "VPHM1210250008"
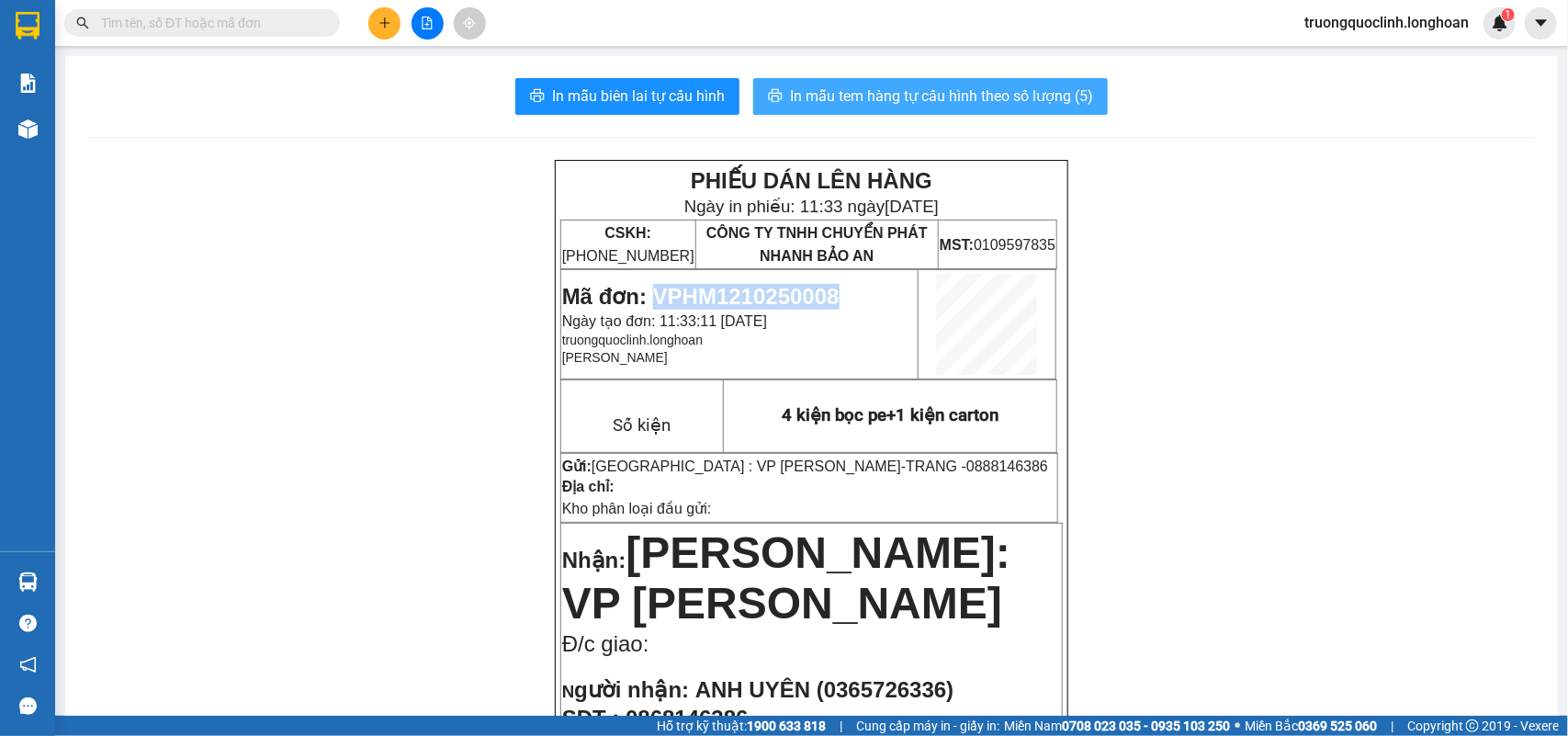
click at [994, 89] on span "In mẫu tem hàng tự cấu hình theo số lượng (5)" at bounding box center [941, 96] width 303 height 23
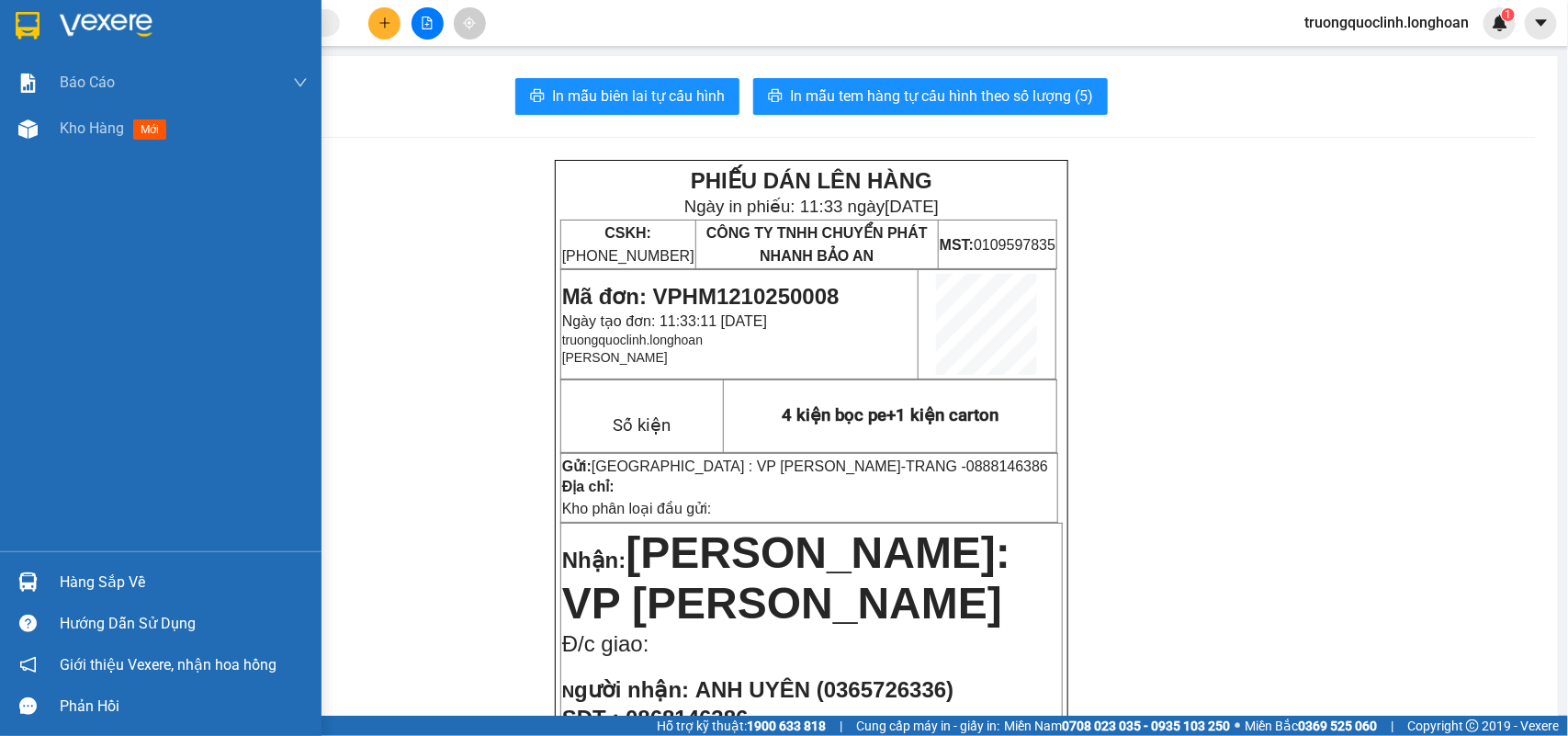
click at [30, 24] on img at bounding box center [27, 25] width 24 height 28
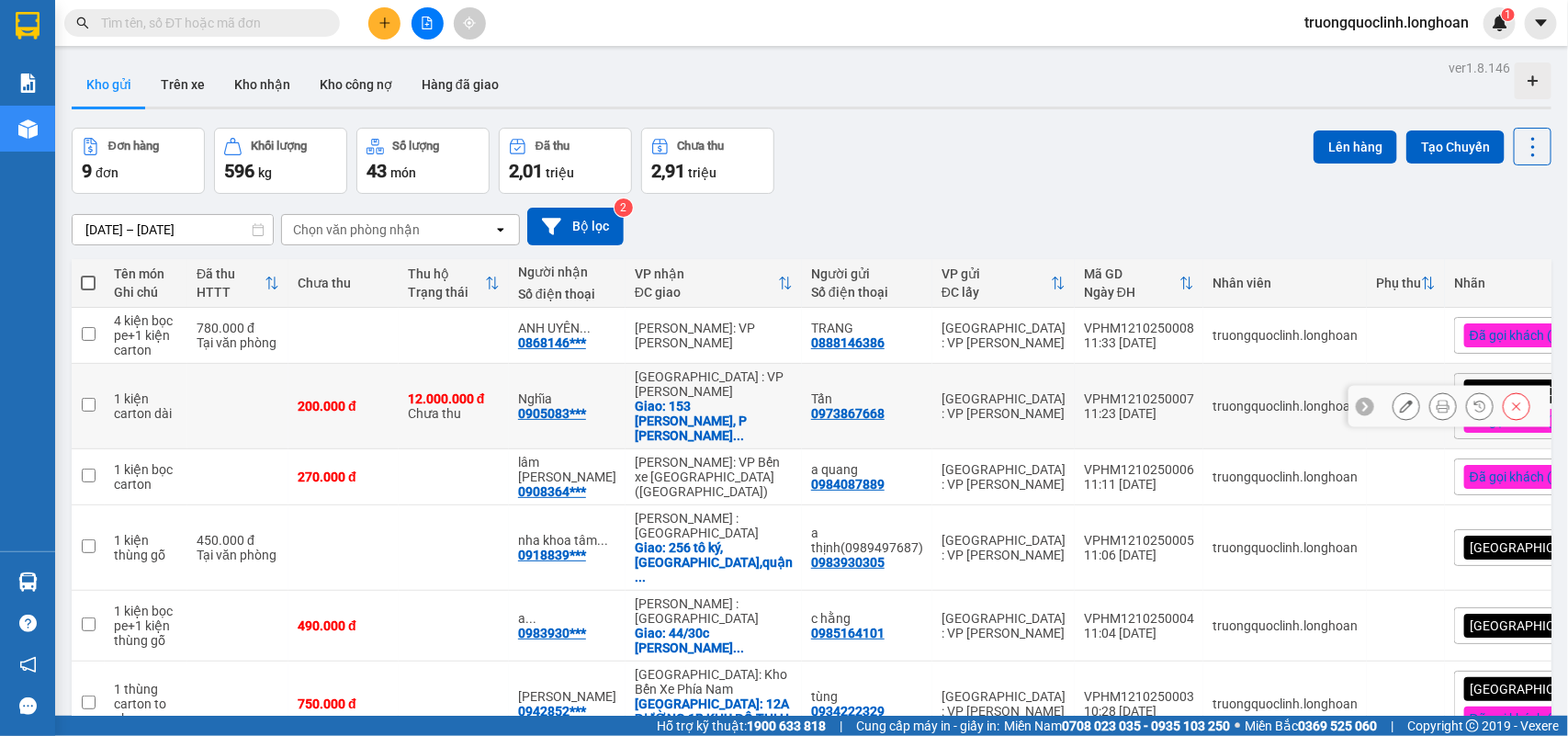
scroll to position [361, 0]
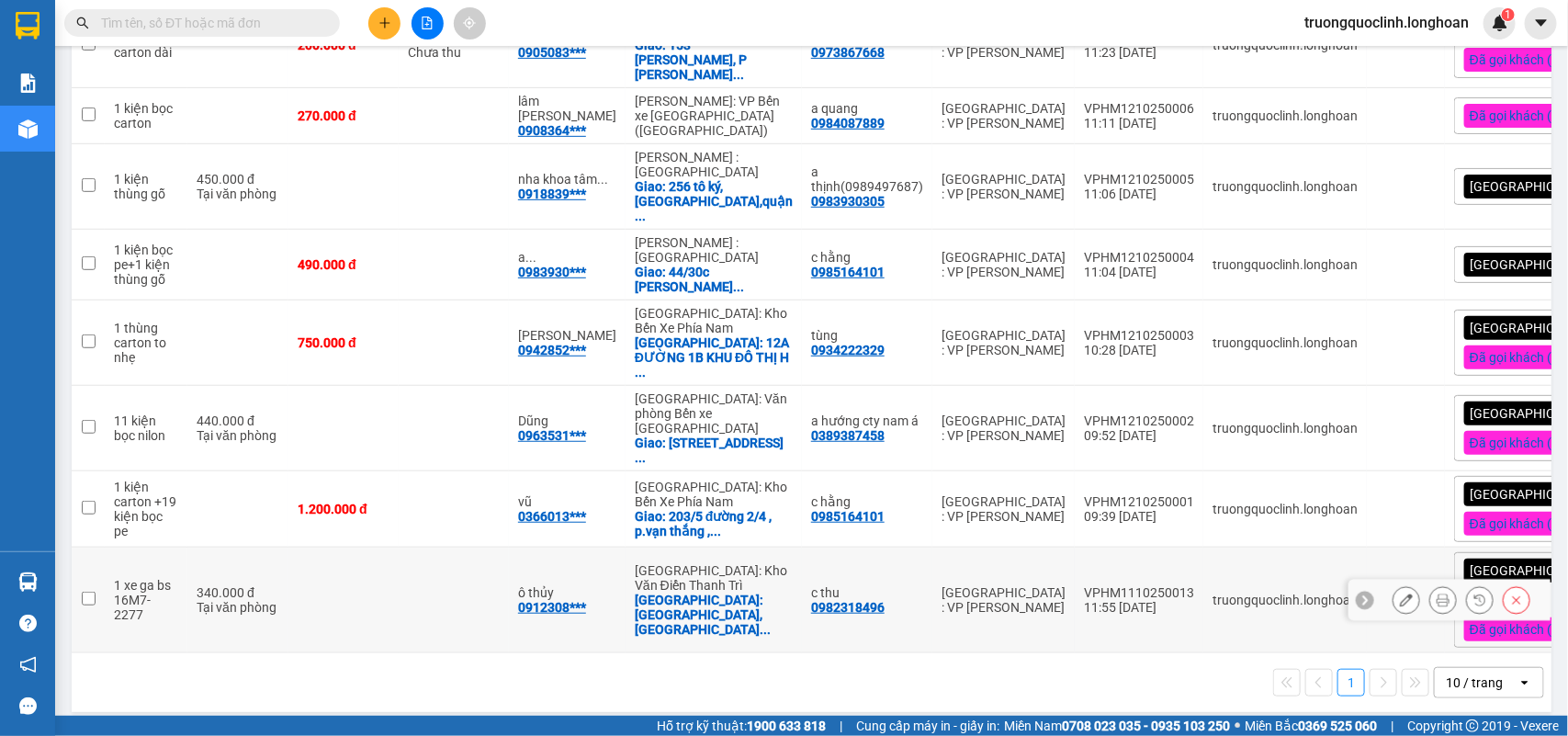
click at [1437, 593] on icon at bounding box center [1442, 599] width 12 height 12
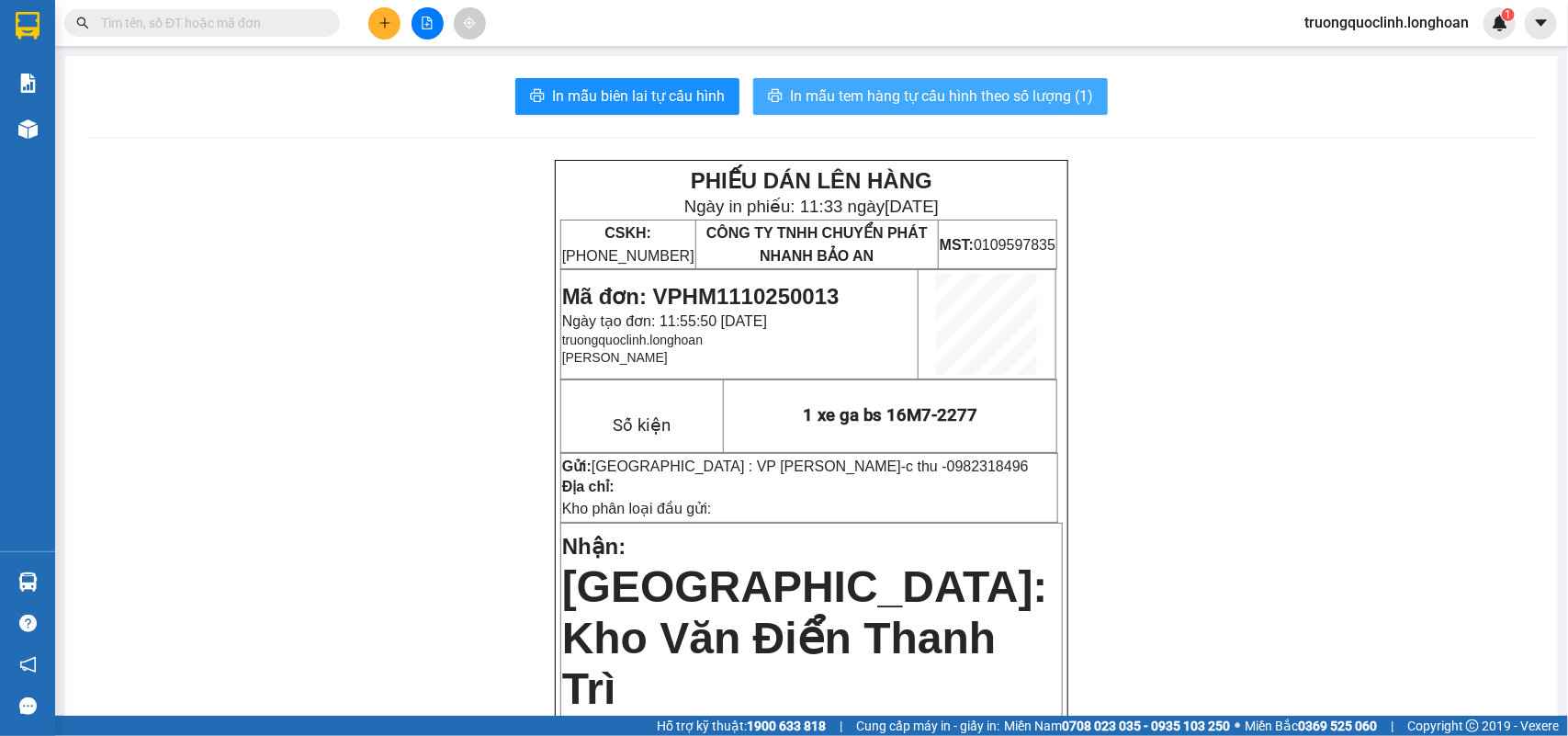
click at [908, 92] on span "In mẫu tem hàng tự cấu hình theo số lượng (1)" at bounding box center [941, 96] width 303 height 23
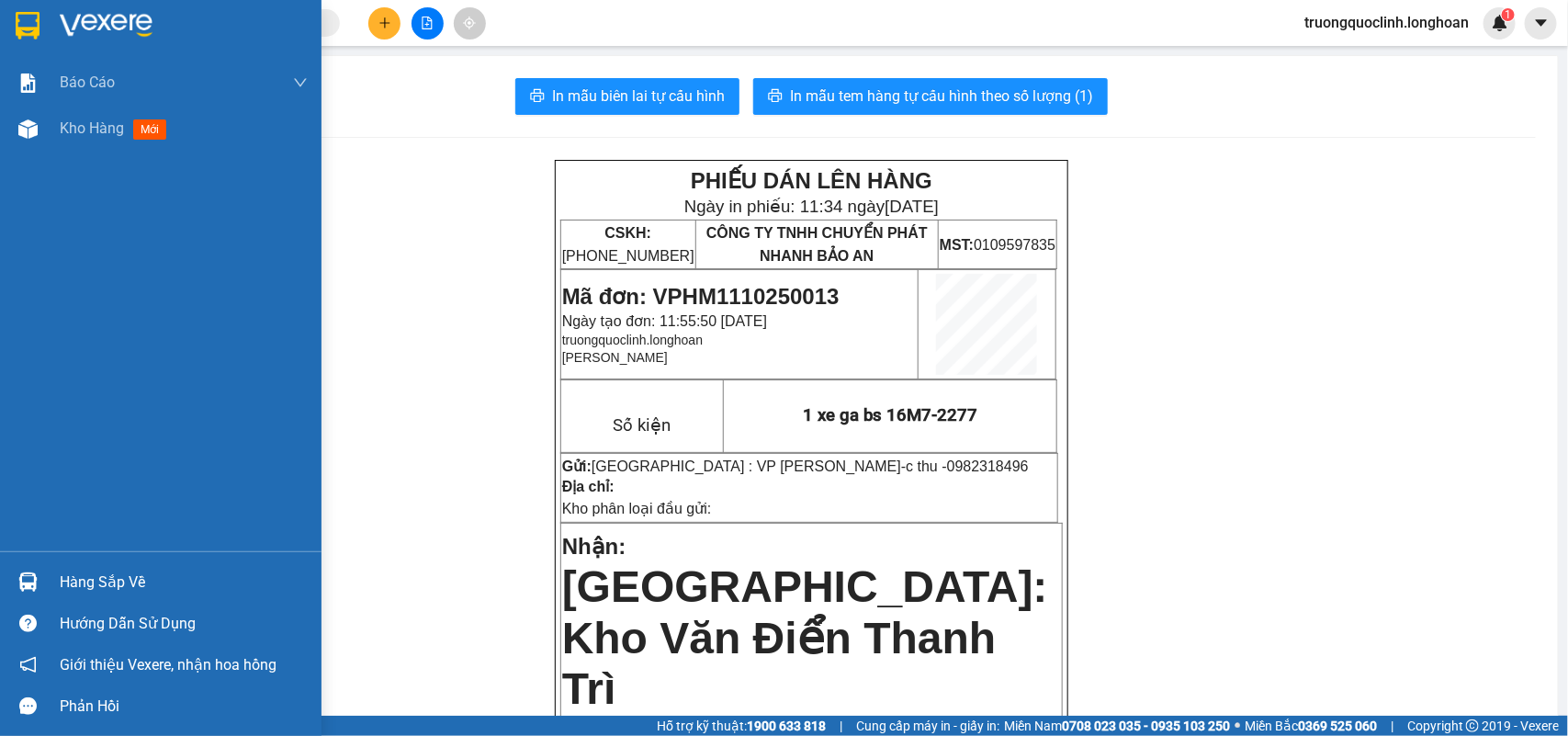
click at [24, 16] on img at bounding box center [27, 25] width 24 height 28
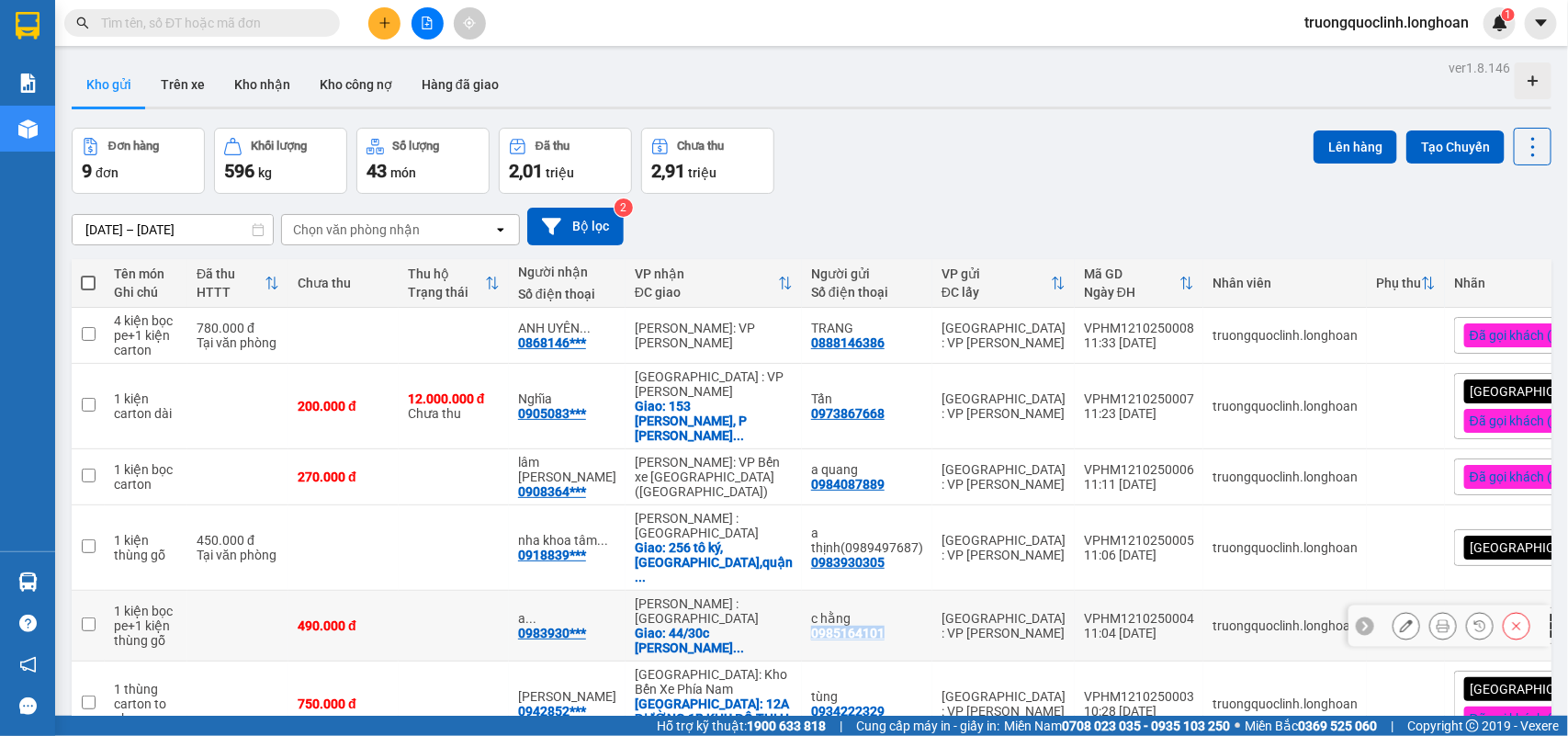
drag, startPoint x: 841, startPoint y: 605, endPoint x: 750, endPoint y: 616, distance: 91.7
click at [802, 616] on td "c hằng 0985164101" at bounding box center [867, 626] width 130 height 71
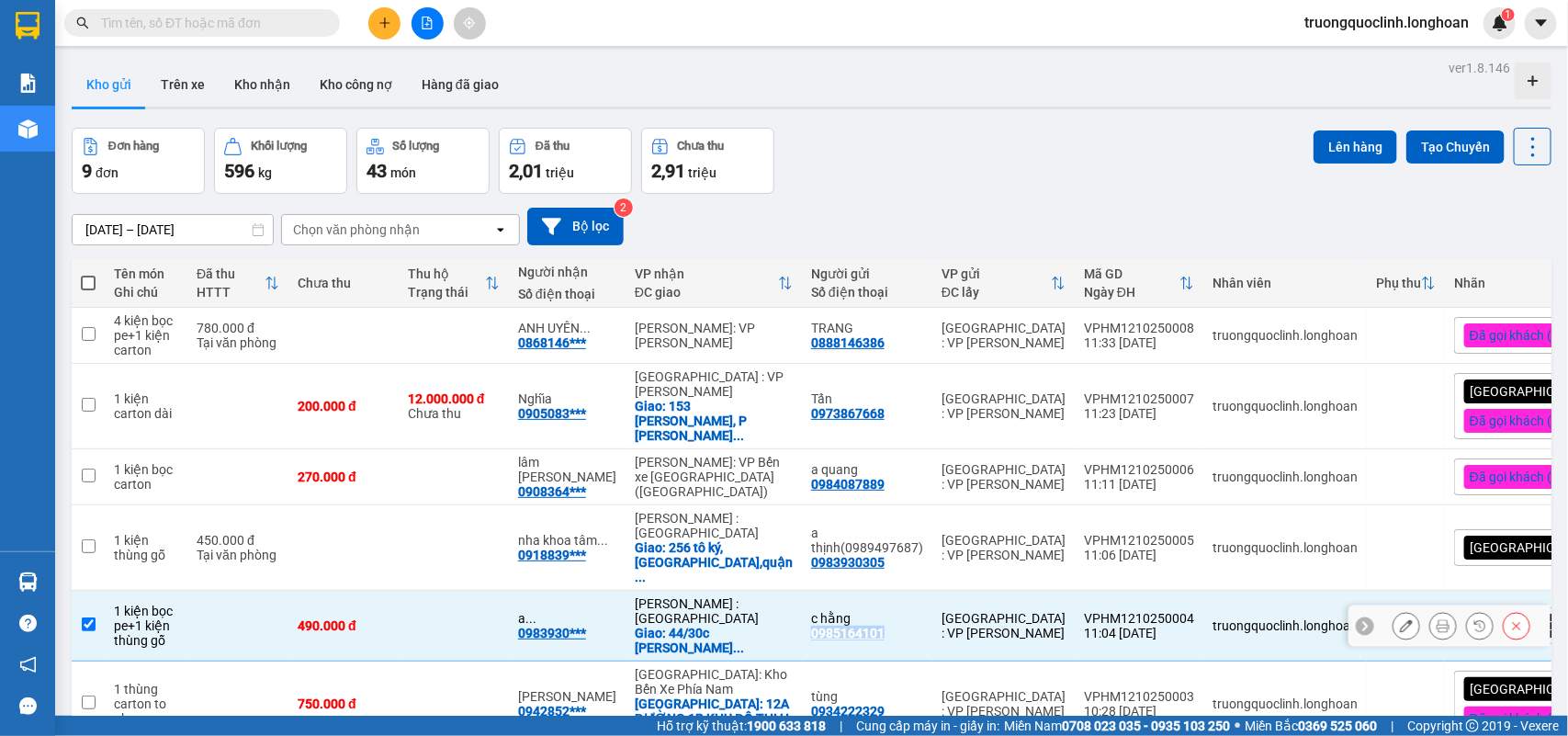
copy div "0985164101"
click at [377, 21] on button at bounding box center [384, 24] width 33 height 33
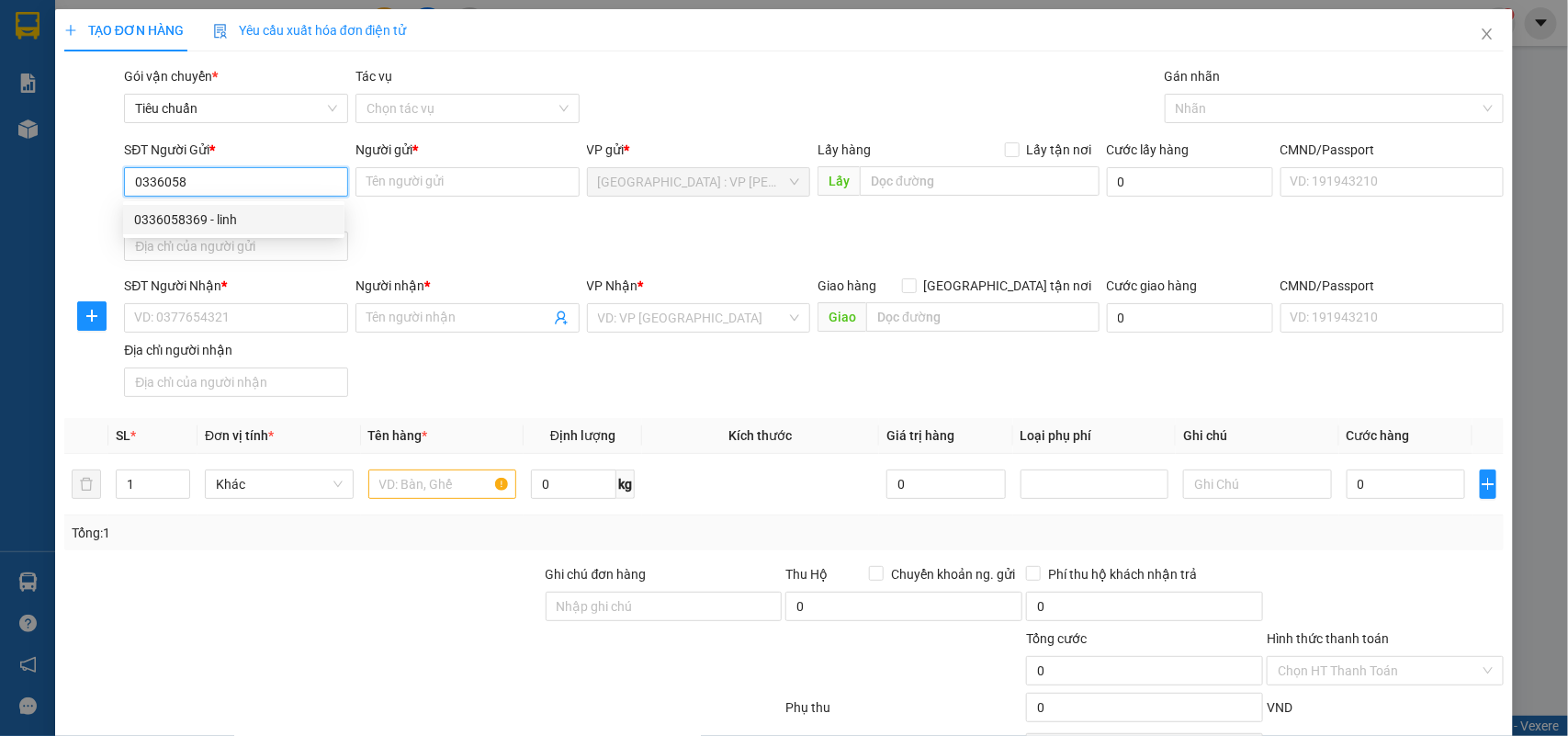
drag, startPoint x: 214, startPoint y: 220, endPoint x: 200, endPoint y: 213, distance: 15.7
click at [213, 220] on div "0336058369 - linh" at bounding box center [234, 219] width 199 height 20
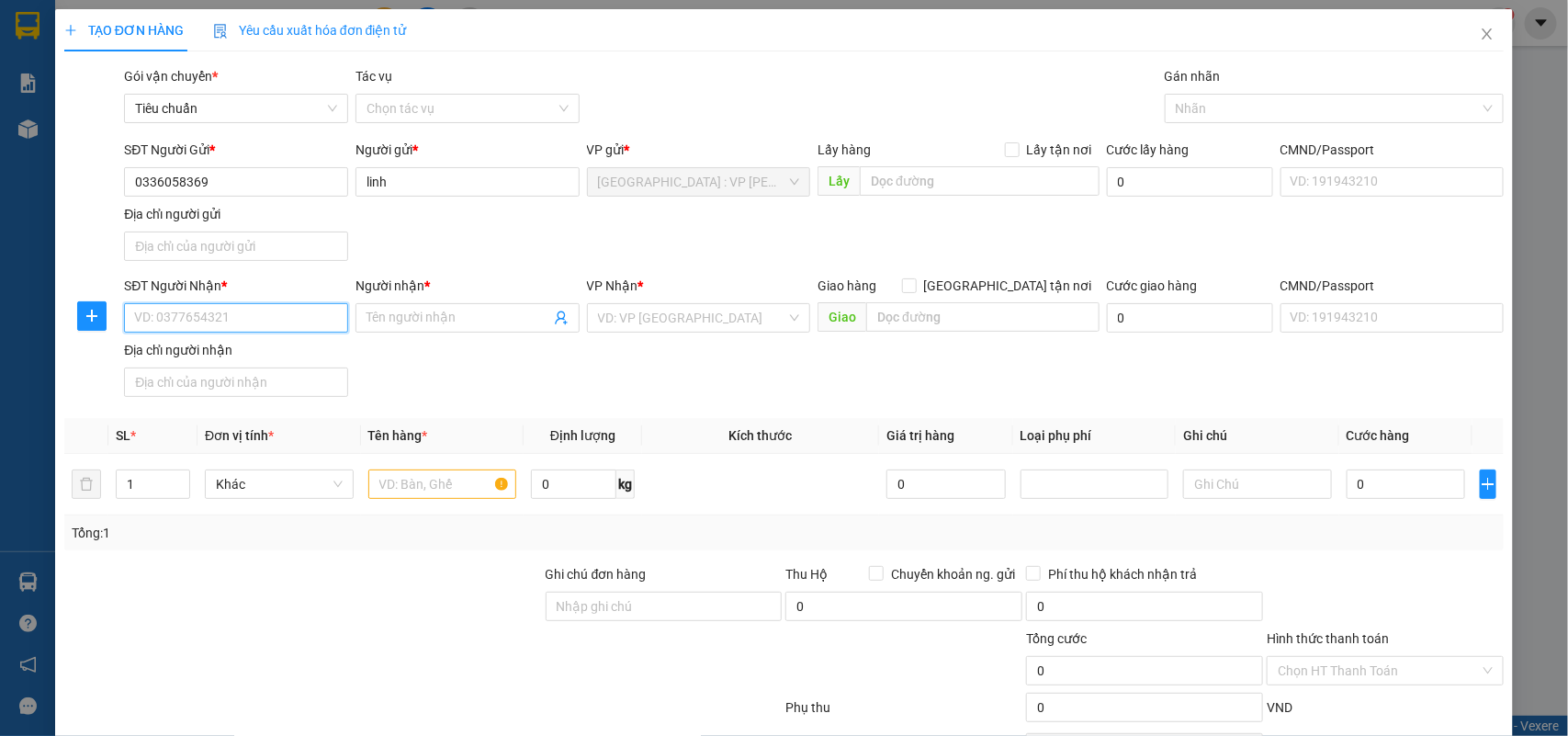
click at [227, 309] on input "SĐT Người Nhận *" at bounding box center [236, 317] width 224 height 30
click at [425, 313] on input "Người nhận *" at bounding box center [459, 317] width 184 height 20
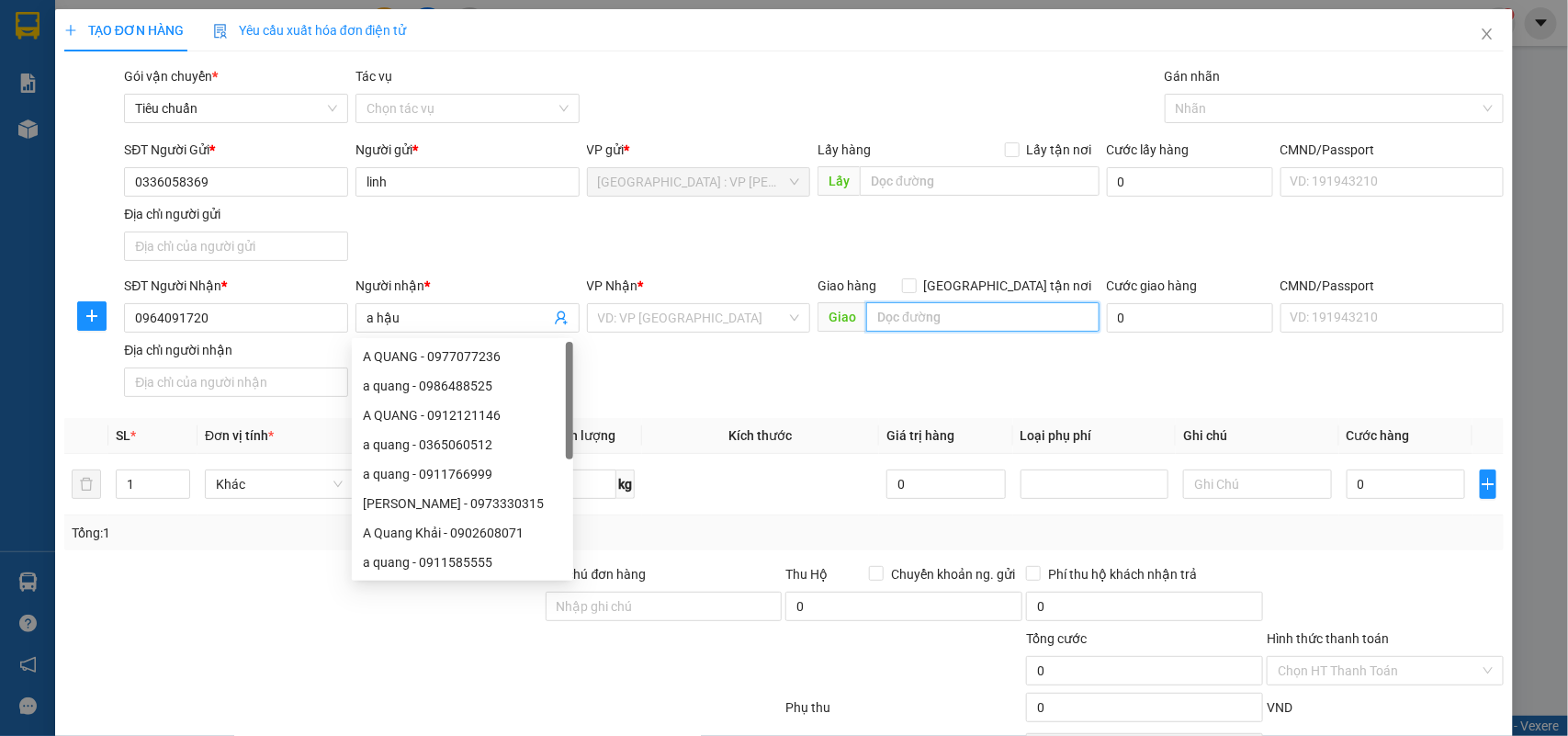
click at [916, 319] on input "text" at bounding box center [982, 316] width 233 height 30
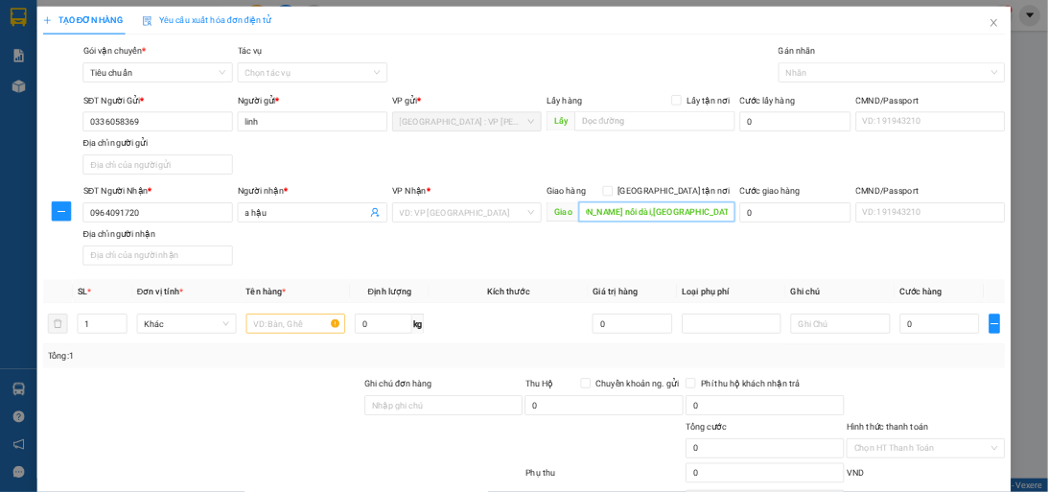
scroll to position [0, 123]
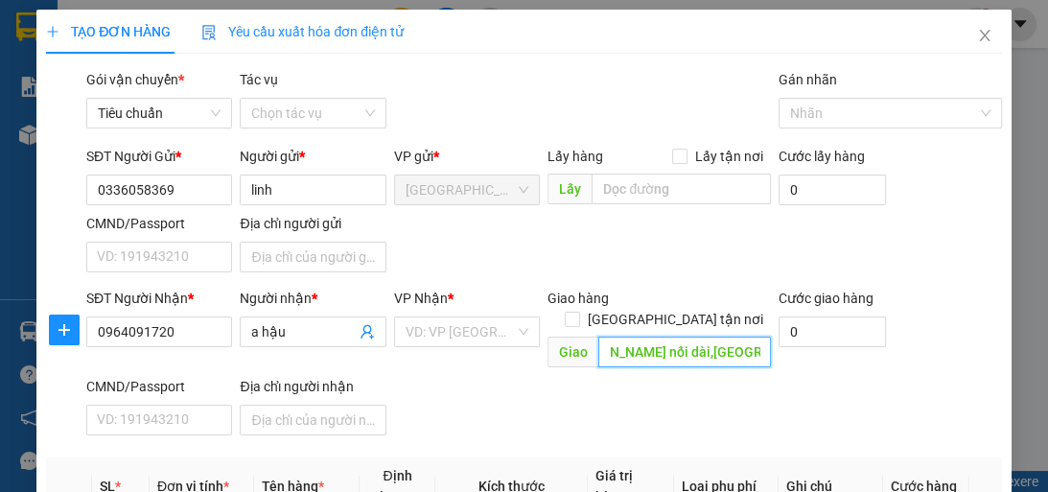
click at [707, 336] on input "193a đường trần hưng đạo nối dài,p cái răng,tp cần thơ" at bounding box center [684, 351] width 173 height 31
click at [578, 312] on input "[GEOGRAPHIC_DATA] tận nơi" at bounding box center [571, 318] width 13 height 13
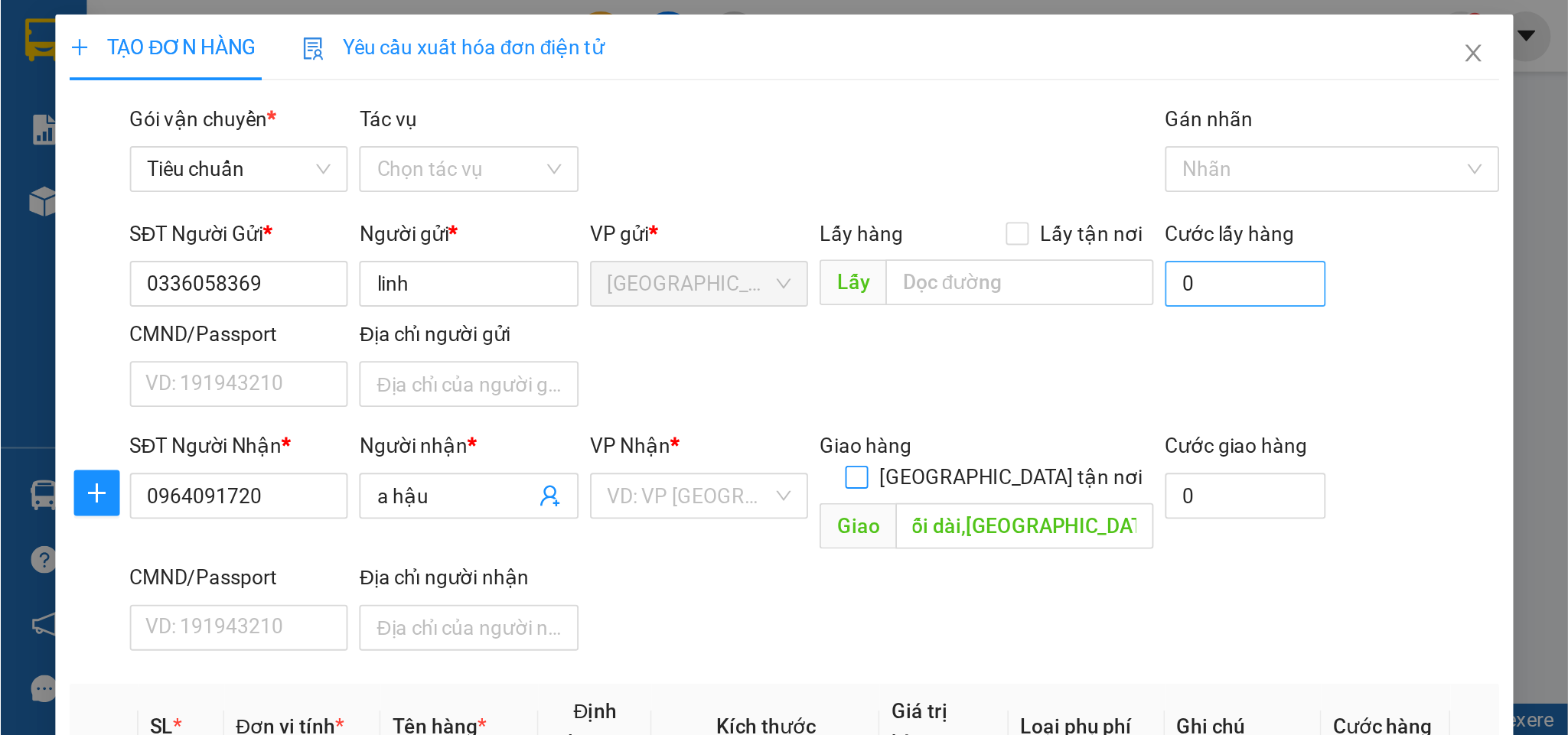
scroll to position [0, 0]
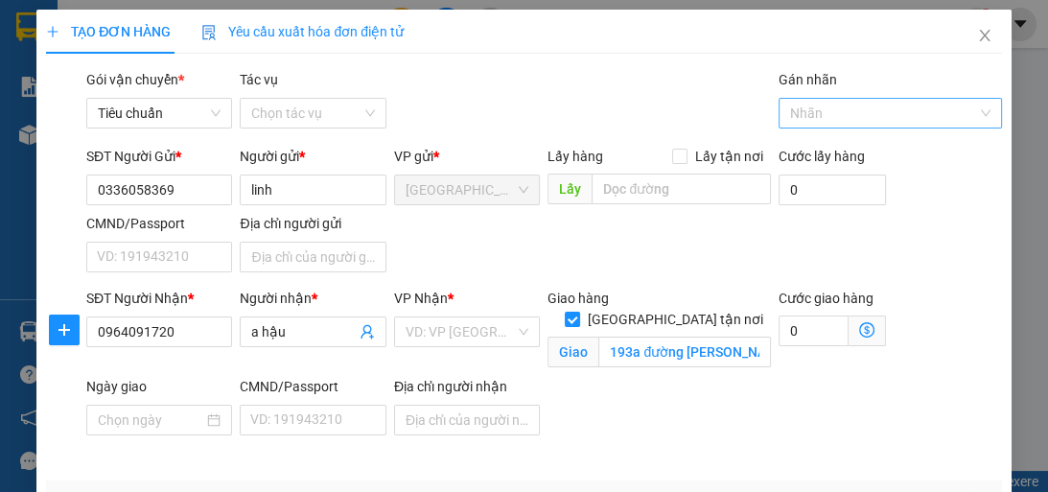
click at [839, 109] on div at bounding box center [880, 113] width 195 height 23
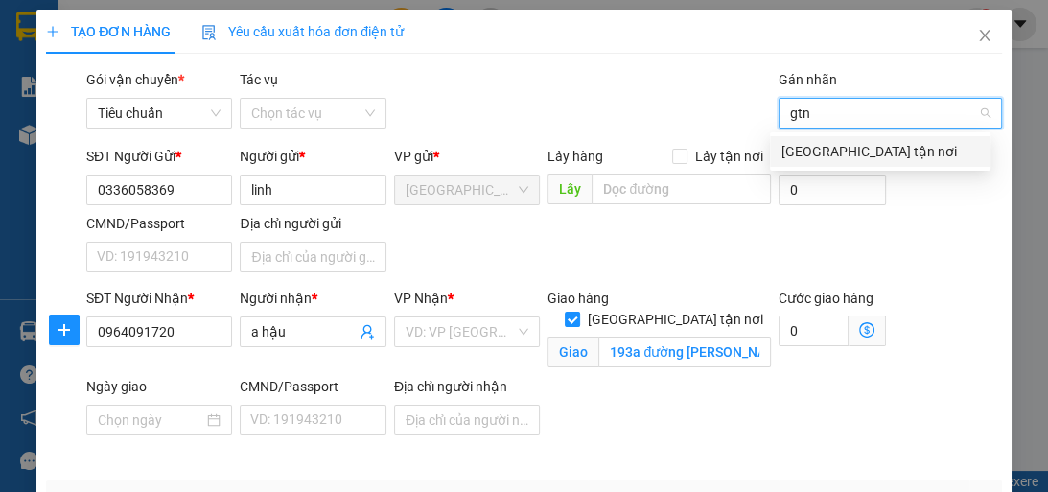
click at [827, 142] on div "[GEOGRAPHIC_DATA] tận nơi" at bounding box center [880, 151] width 220 height 31
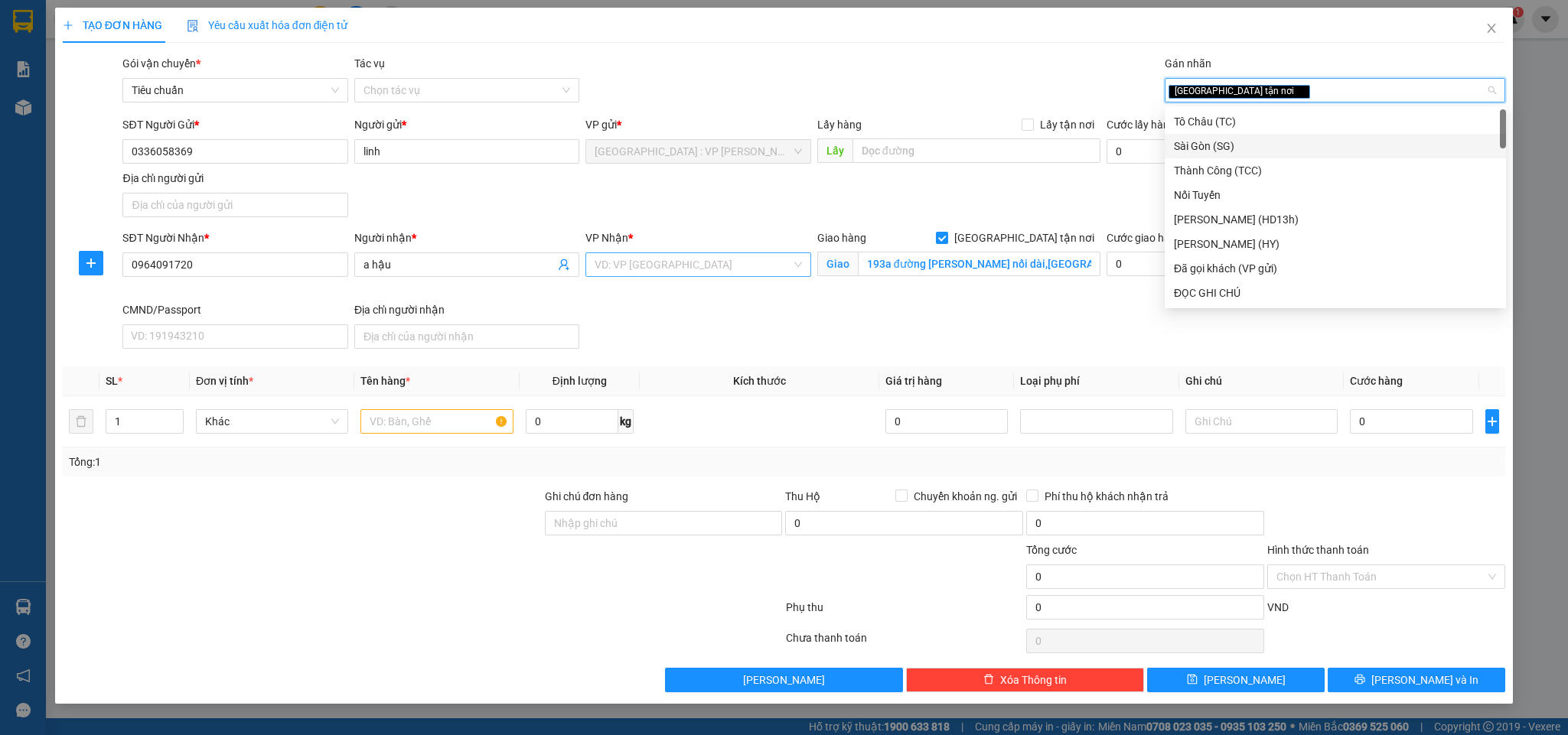
click at [706, 277] on div "VD: VP Sài Gòn" at bounding box center [698, 264] width 225 height 25
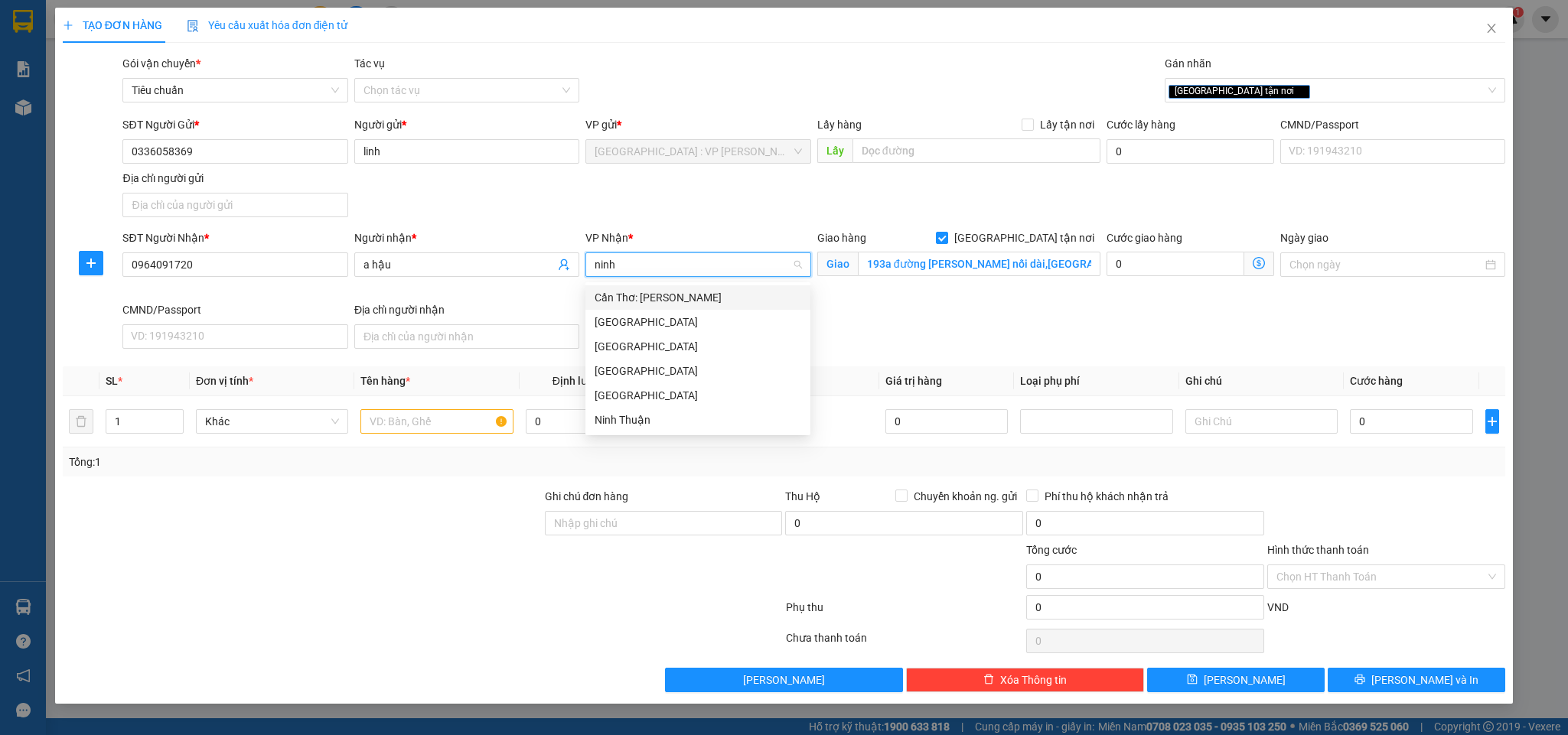
click at [648, 298] on div "Cần Thơ: [PERSON_NAME]" at bounding box center [698, 297] width 207 height 17
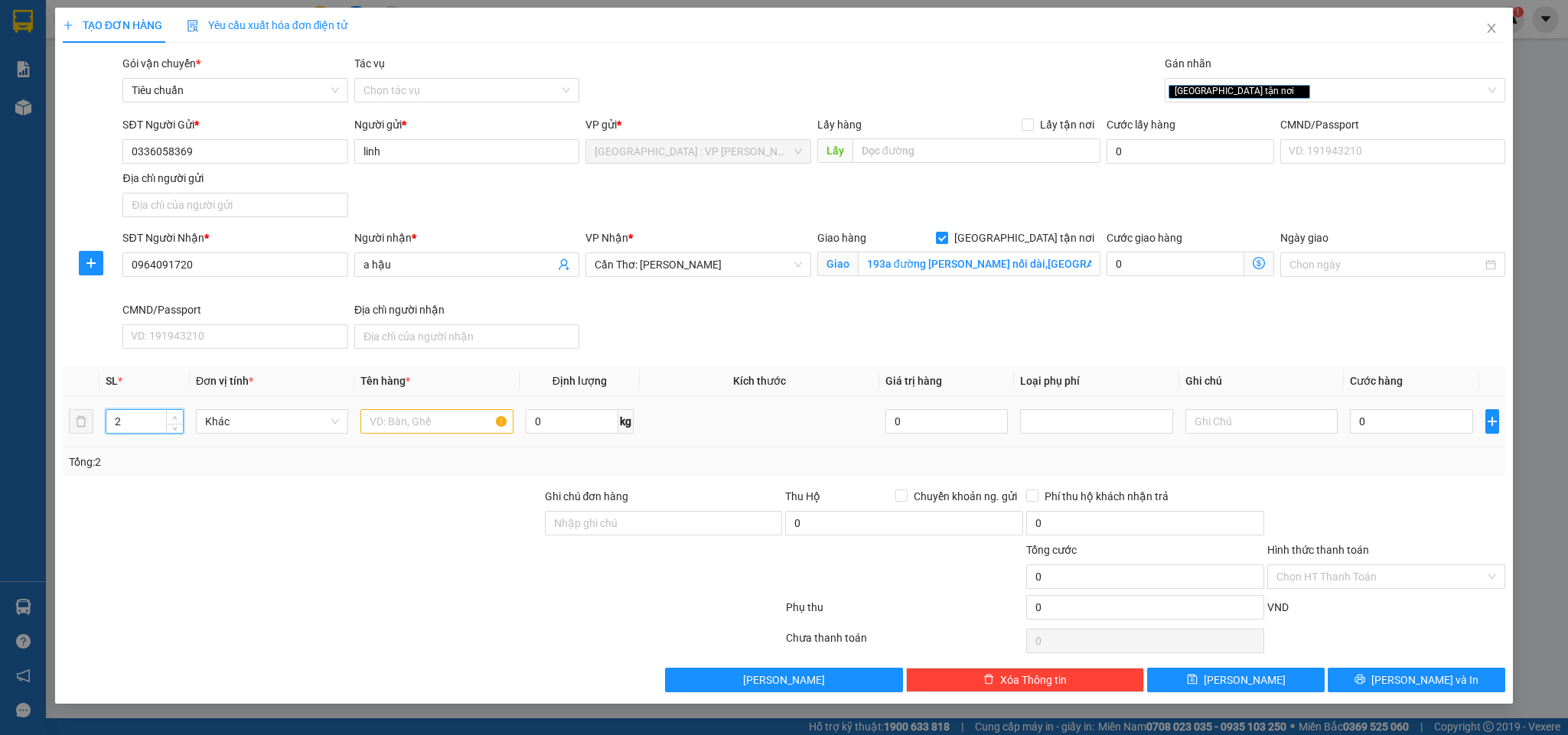
click at [176, 421] on icon "up" at bounding box center [175, 418] width 6 height 6
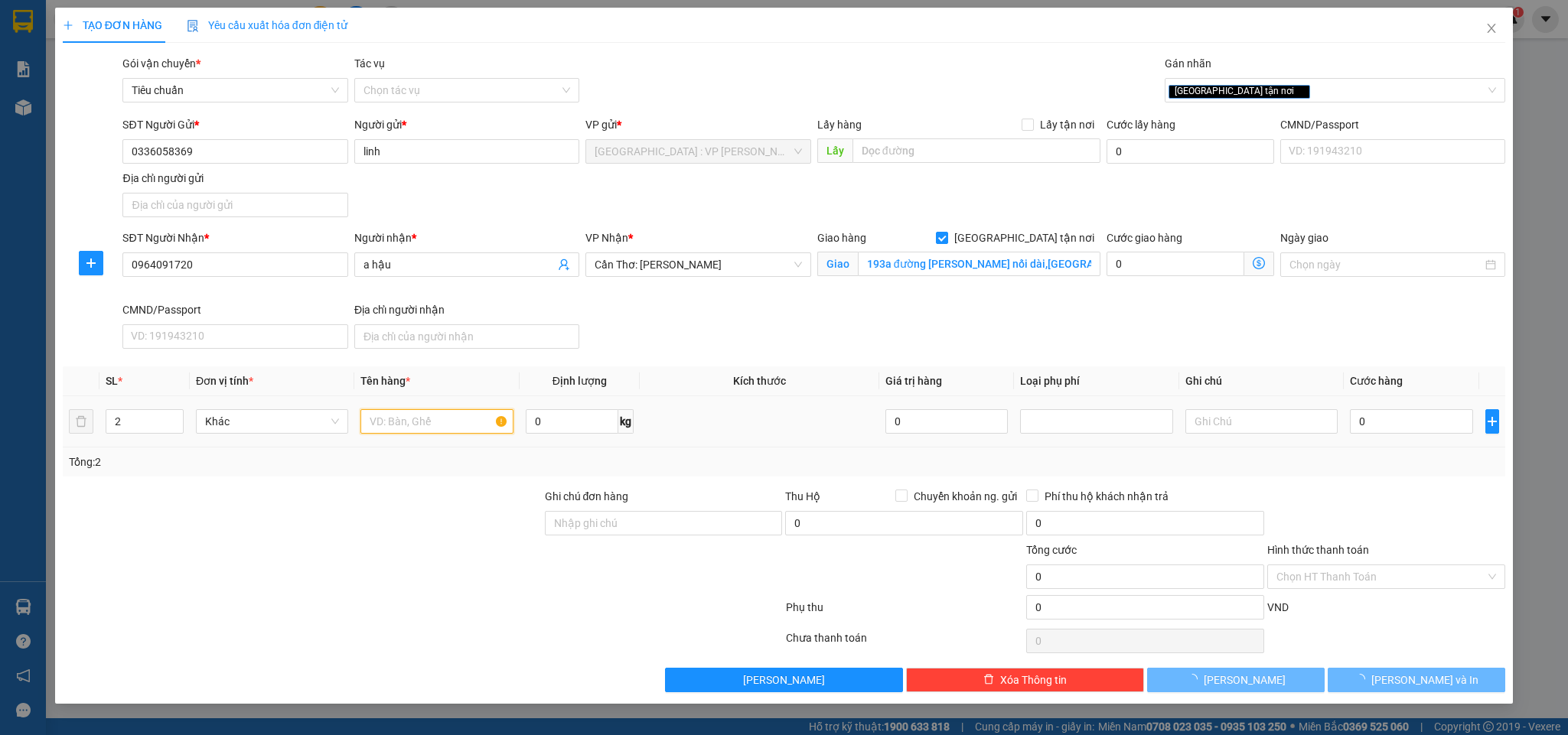
click at [425, 425] on input "text" at bounding box center [437, 421] width 152 height 25
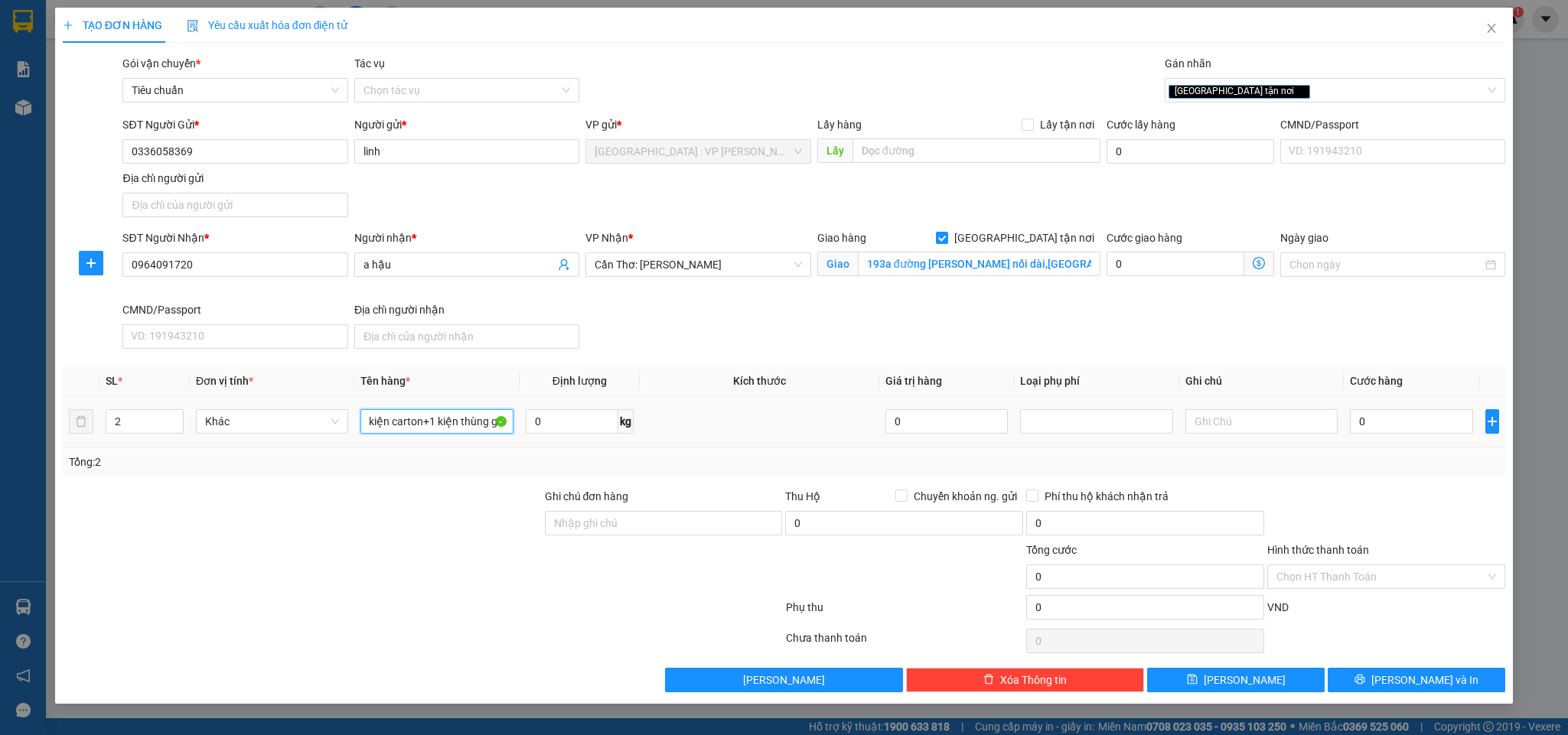
scroll to position [0, 10]
click at [574, 423] on input "0" at bounding box center [572, 421] width 93 height 25
click at [609, 526] on input "Ghi chú đơn hàng" at bounding box center [664, 523] width 238 height 25
click at [1305, 423] on input "0" at bounding box center [1411, 421] width 122 height 25
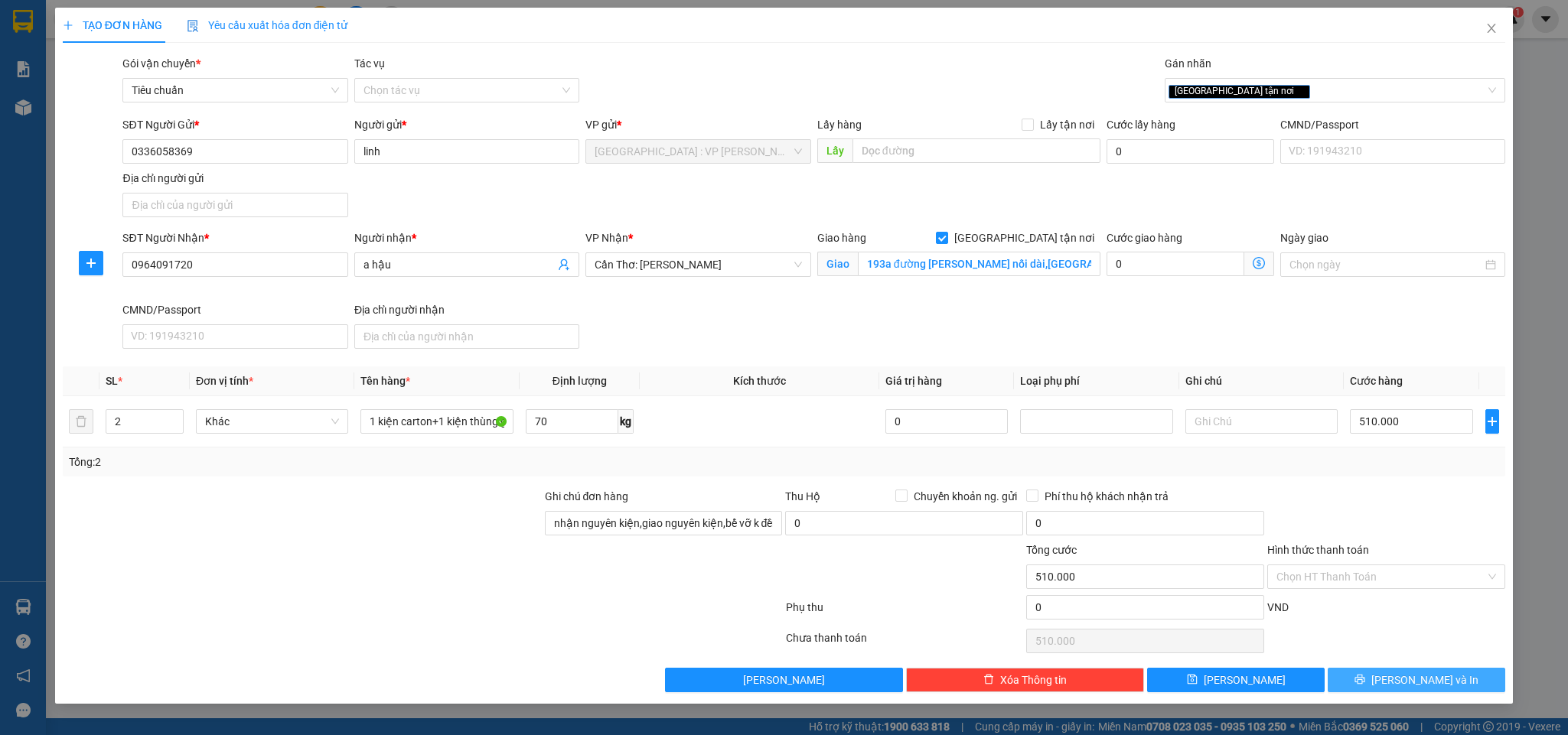
click at [1305, 612] on span "Lưu và In" at bounding box center [1425, 680] width 107 height 17
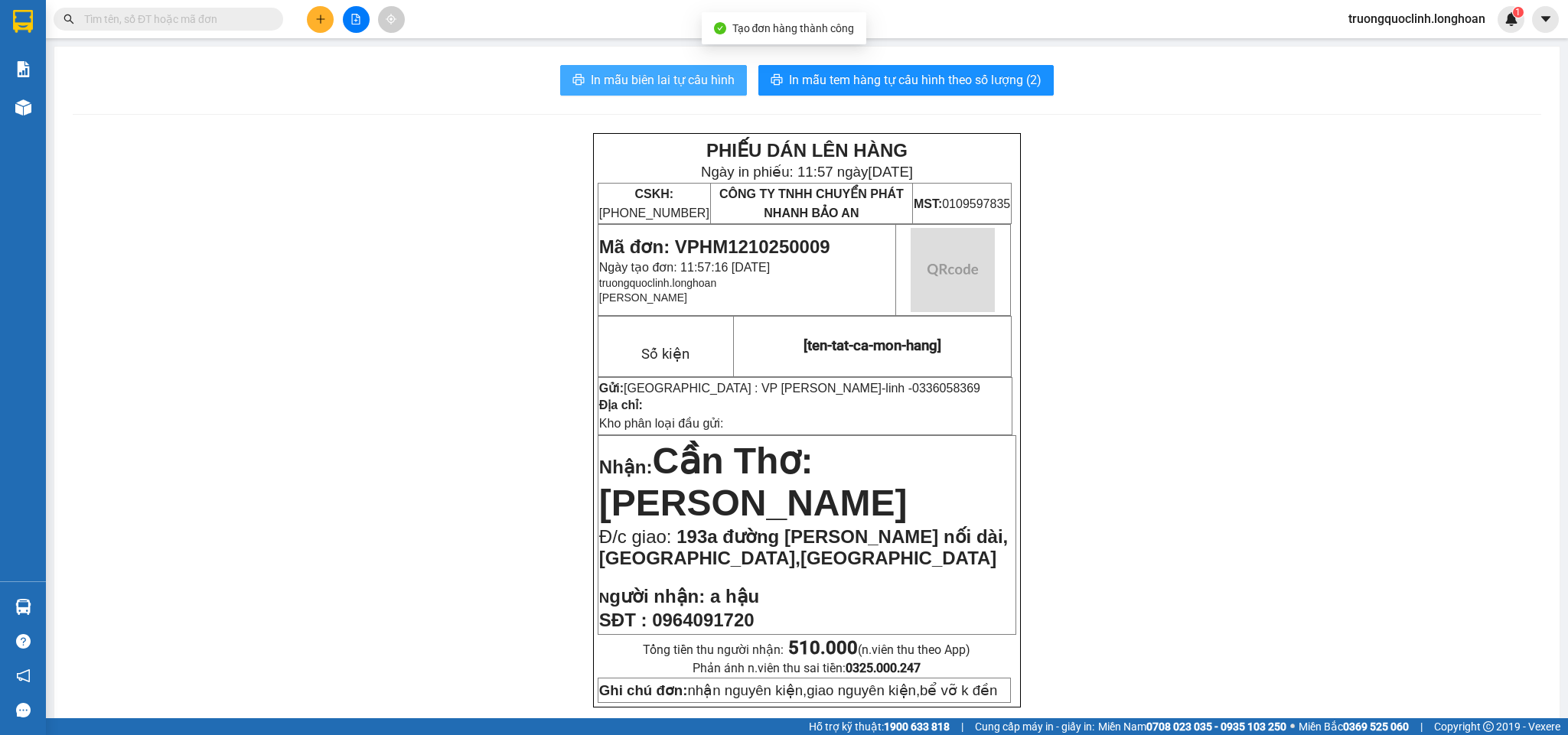
click at [703, 79] on span "In mẫu biên lai tự cấu hình" at bounding box center [663, 80] width 144 height 19
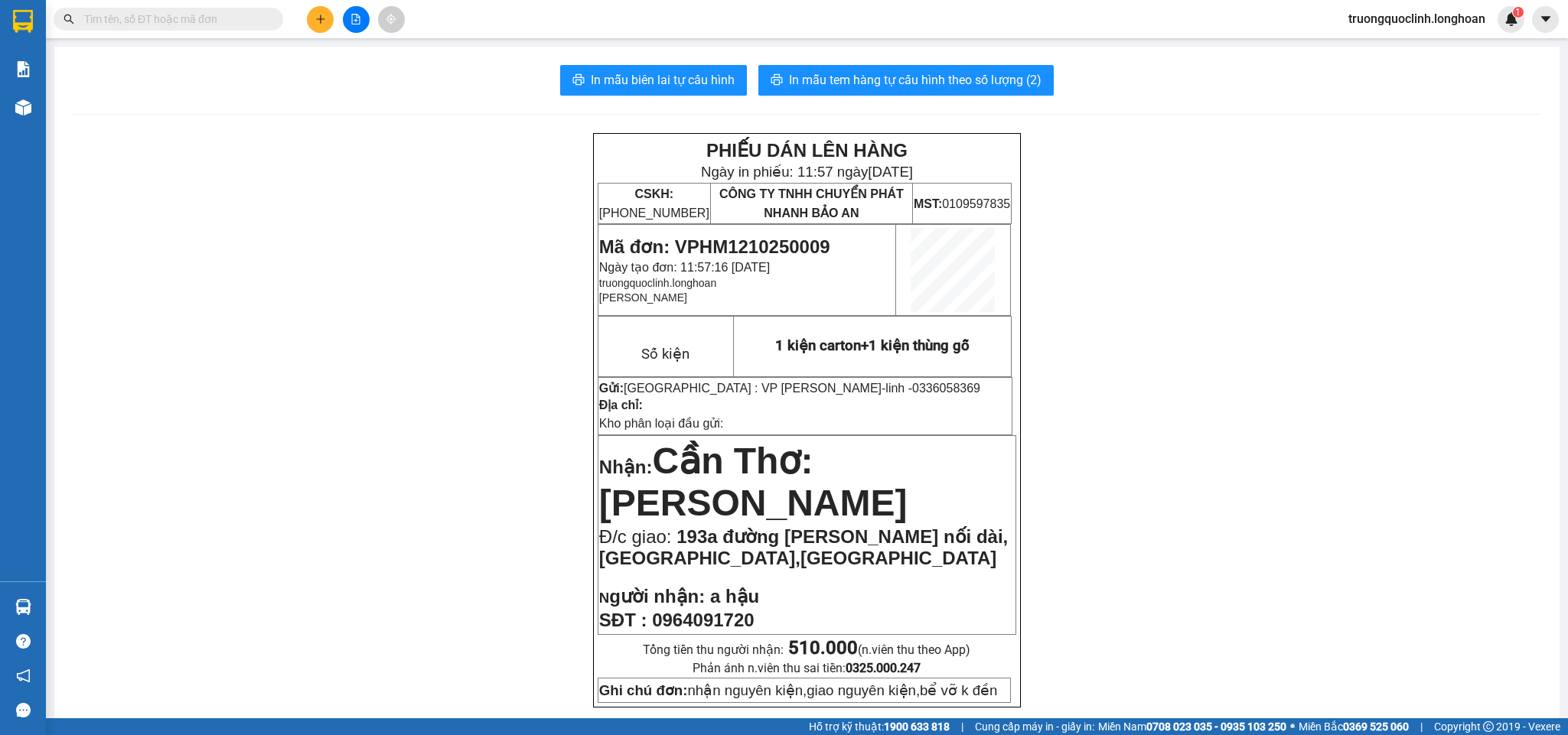
click at [777, 248] on span "Mã đơn: VPHM1210250009" at bounding box center [715, 247] width 232 height 21
click at [926, 85] on span "In mẫu tem hàng tự cấu hình theo số lượng (2)" at bounding box center [915, 80] width 252 height 19
click at [324, 10] on button at bounding box center [320, 20] width 27 height 27
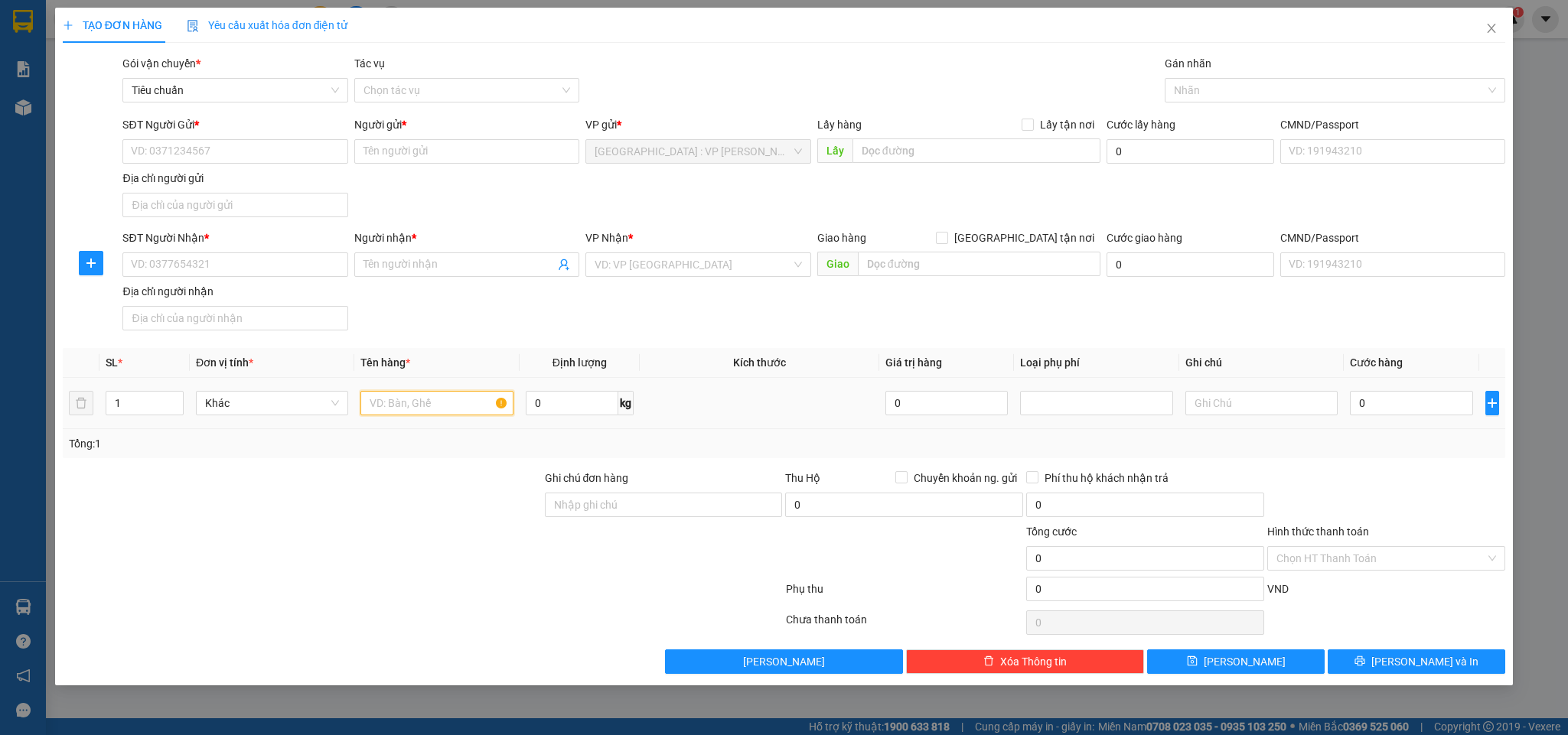
click at [425, 407] on input "text" at bounding box center [437, 403] width 152 height 25
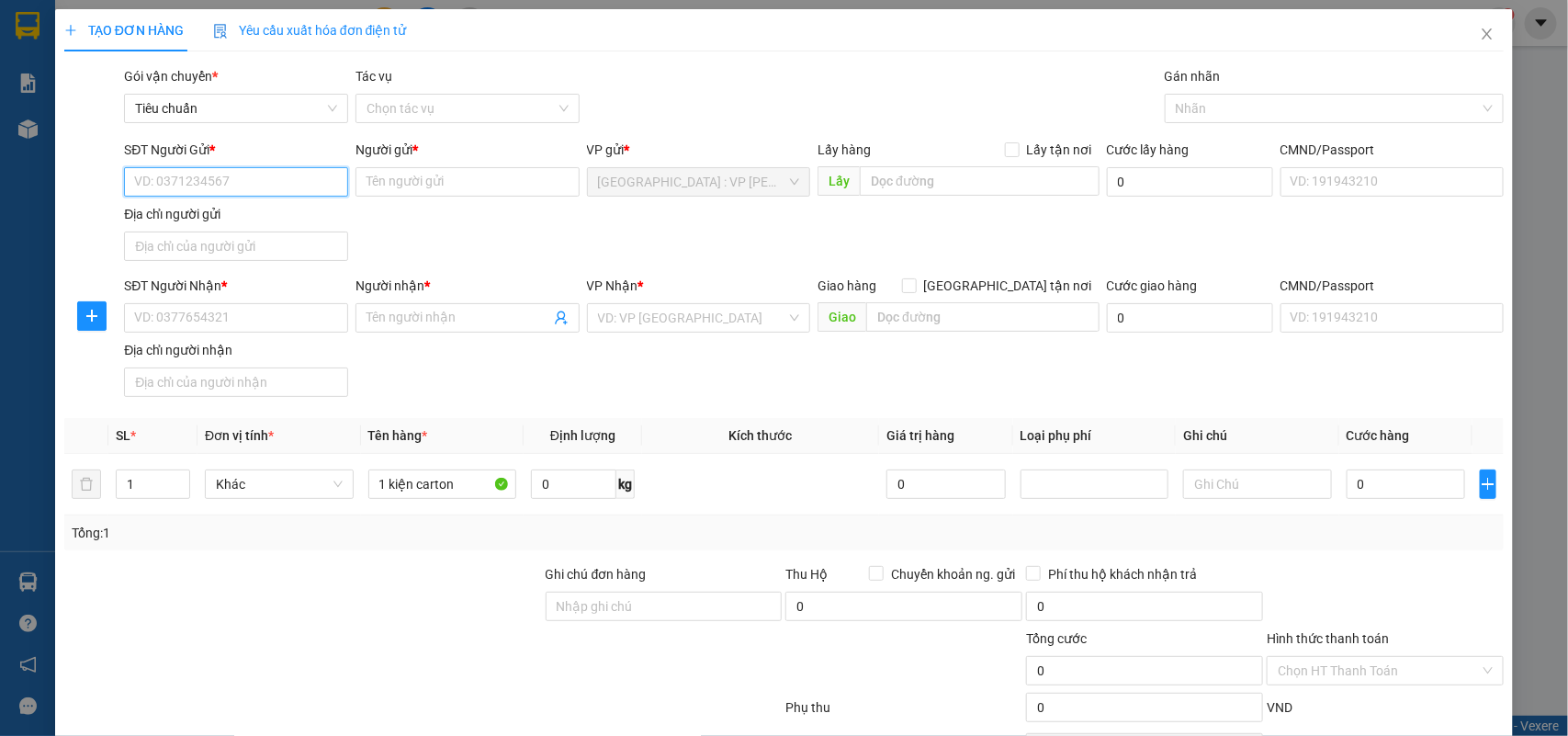
click at [260, 167] on input "SĐT Người Gửi *" at bounding box center [236, 181] width 224 height 30
paste input "0336058369"
drag, startPoint x: 220, startPoint y: 216, endPoint x: 310, endPoint y: 257, distance: 98.9
click at [227, 218] on div "0336058369 - linh" at bounding box center [234, 219] width 199 height 20
click at [295, 318] on input "SĐT Người Nhận *" at bounding box center [236, 317] width 224 height 30
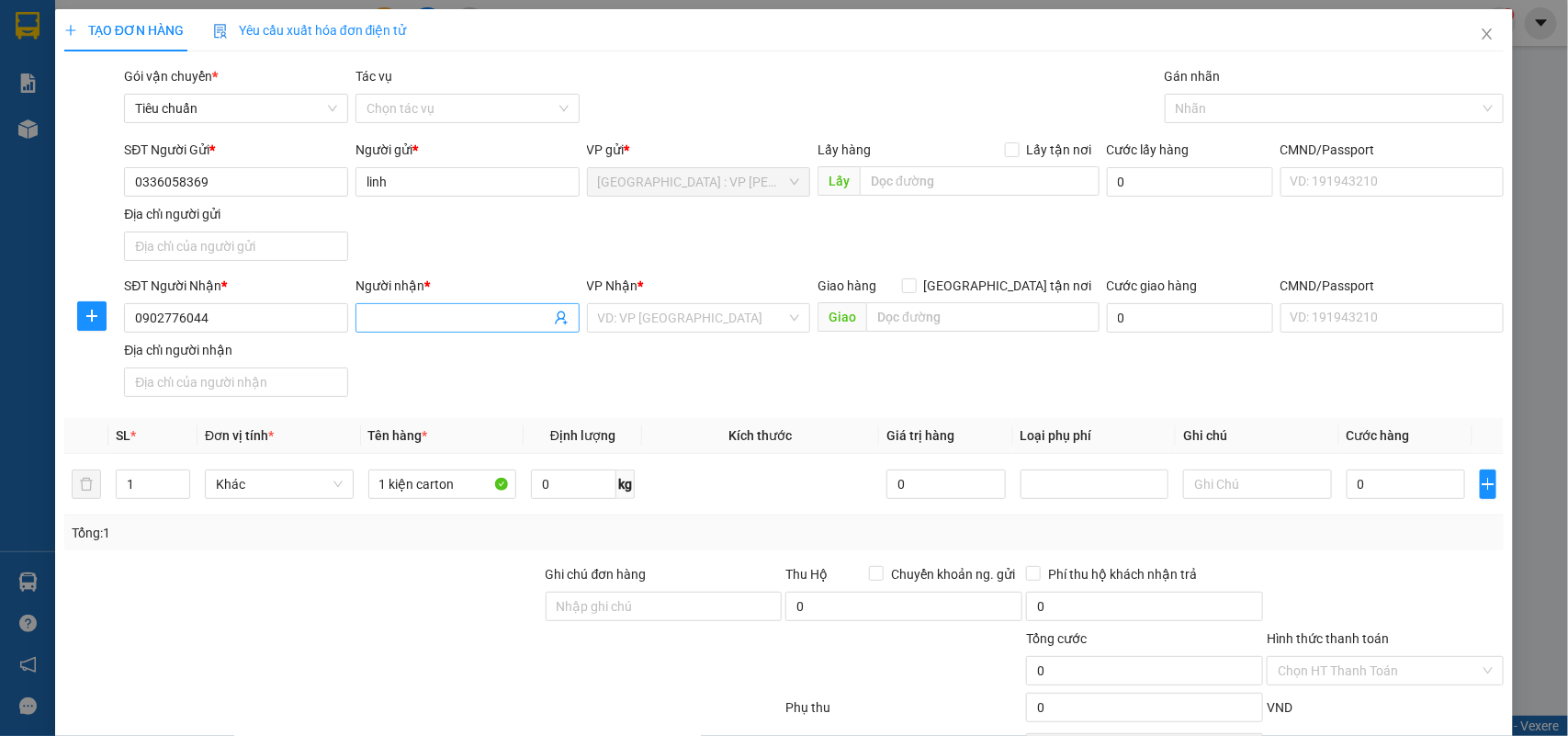
click at [390, 329] on span at bounding box center [468, 317] width 224 height 30
click at [923, 318] on input "text" at bounding box center [982, 316] width 233 height 30
click at [915, 282] on input "[GEOGRAPHIC_DATA] tận nơi" at bounding box center [908, 284] width 12 height 12
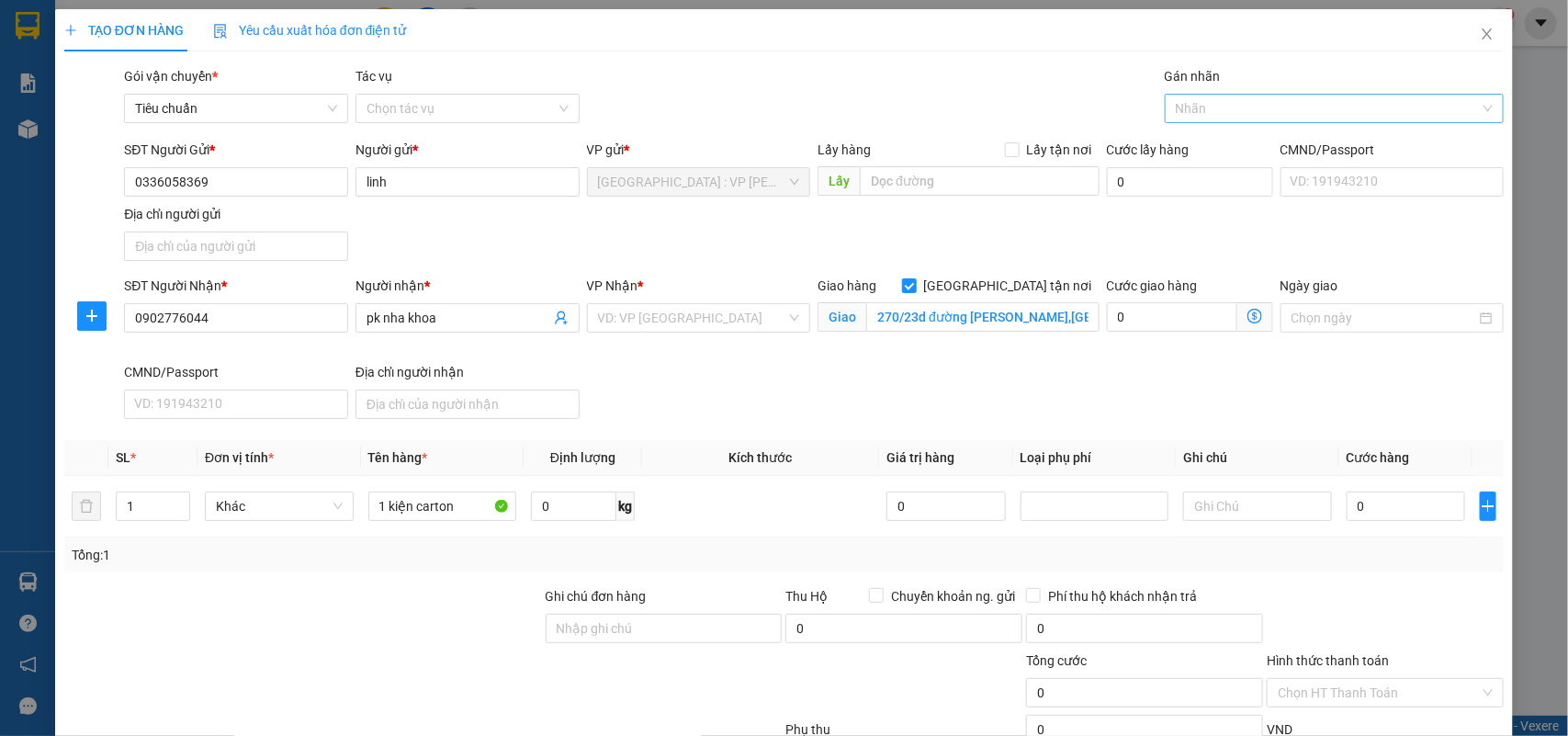
click at [1214, 112] on div at bounding box center [1326, 108] width 312 height 22
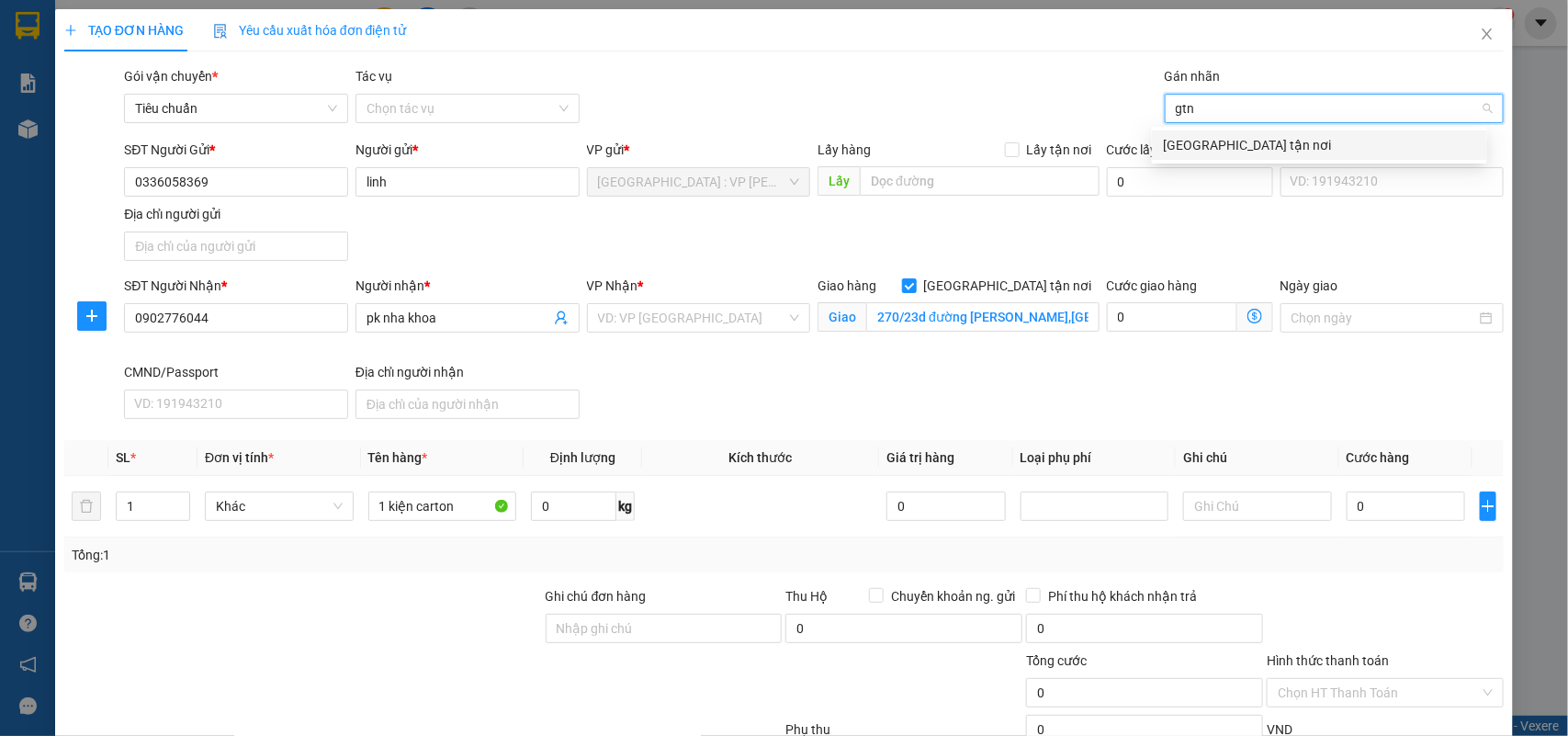
click at [1202, 135] on div "[GEOGRAPHIC_DATA] tận nơi" at bounding box center [1320, 145] width 313 height 20
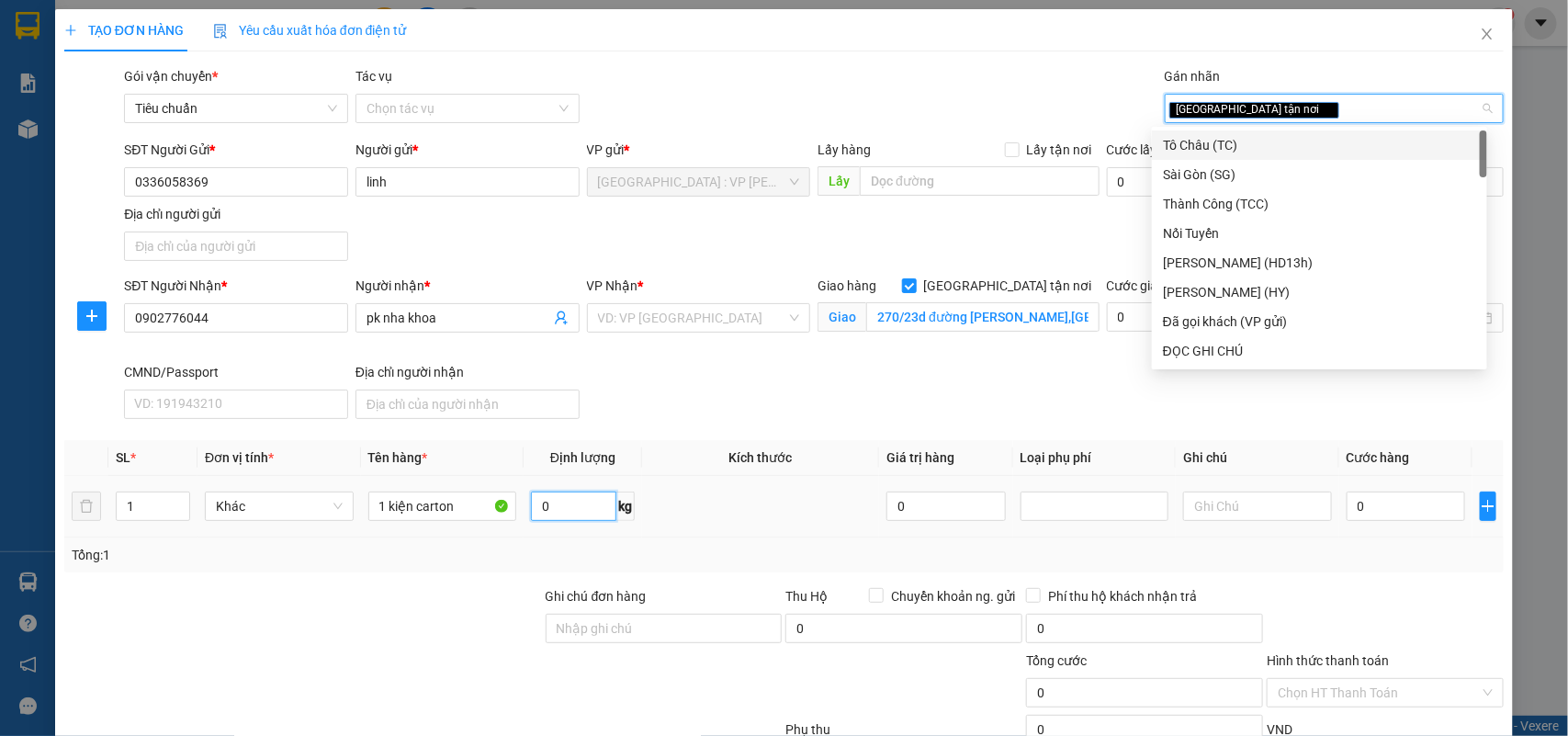
click at [572, 500] on input "0" at bounding box center [573, 506] width 85 height 30
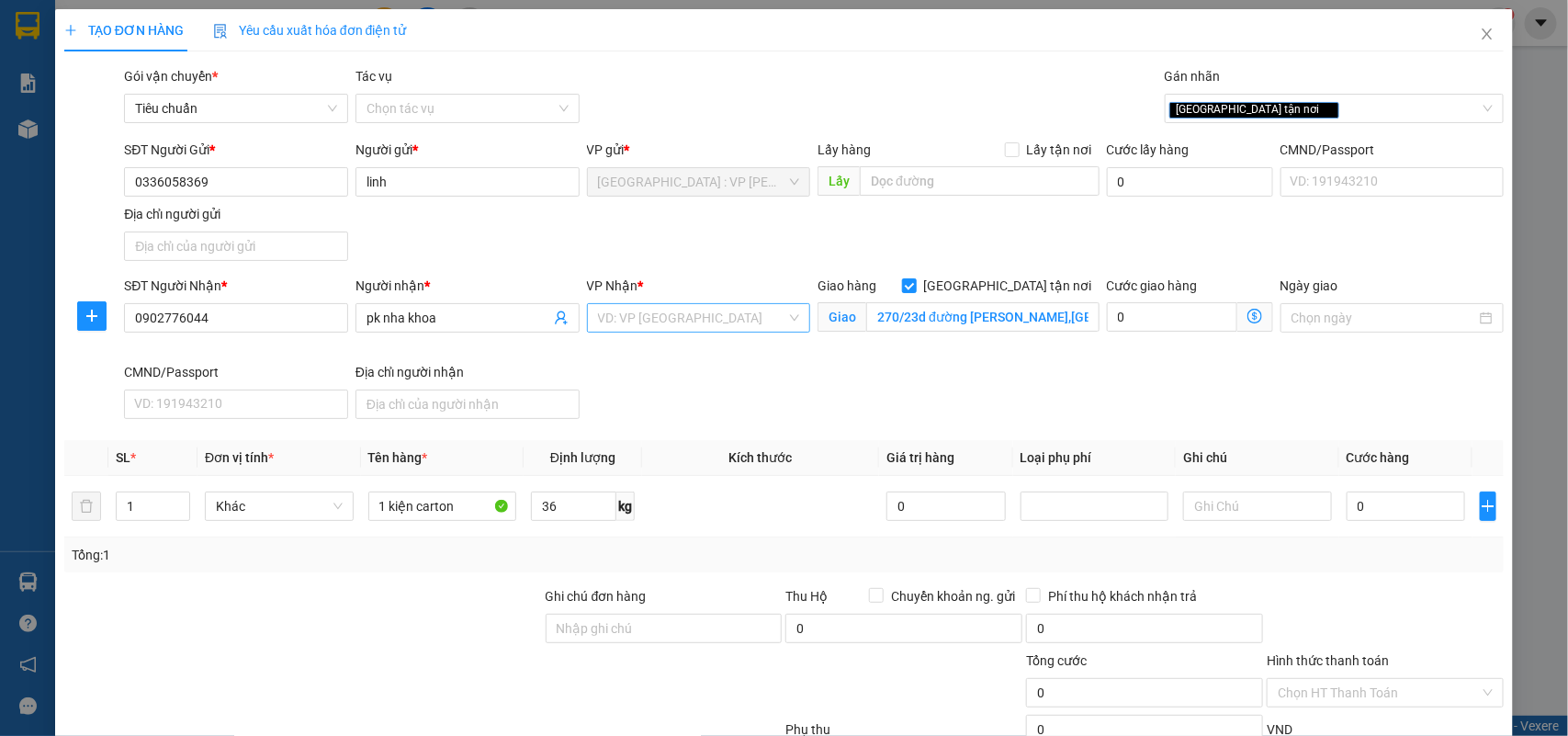
click at [726, 318] on input "search" at bounding box center [692, 317] width 189 height 28
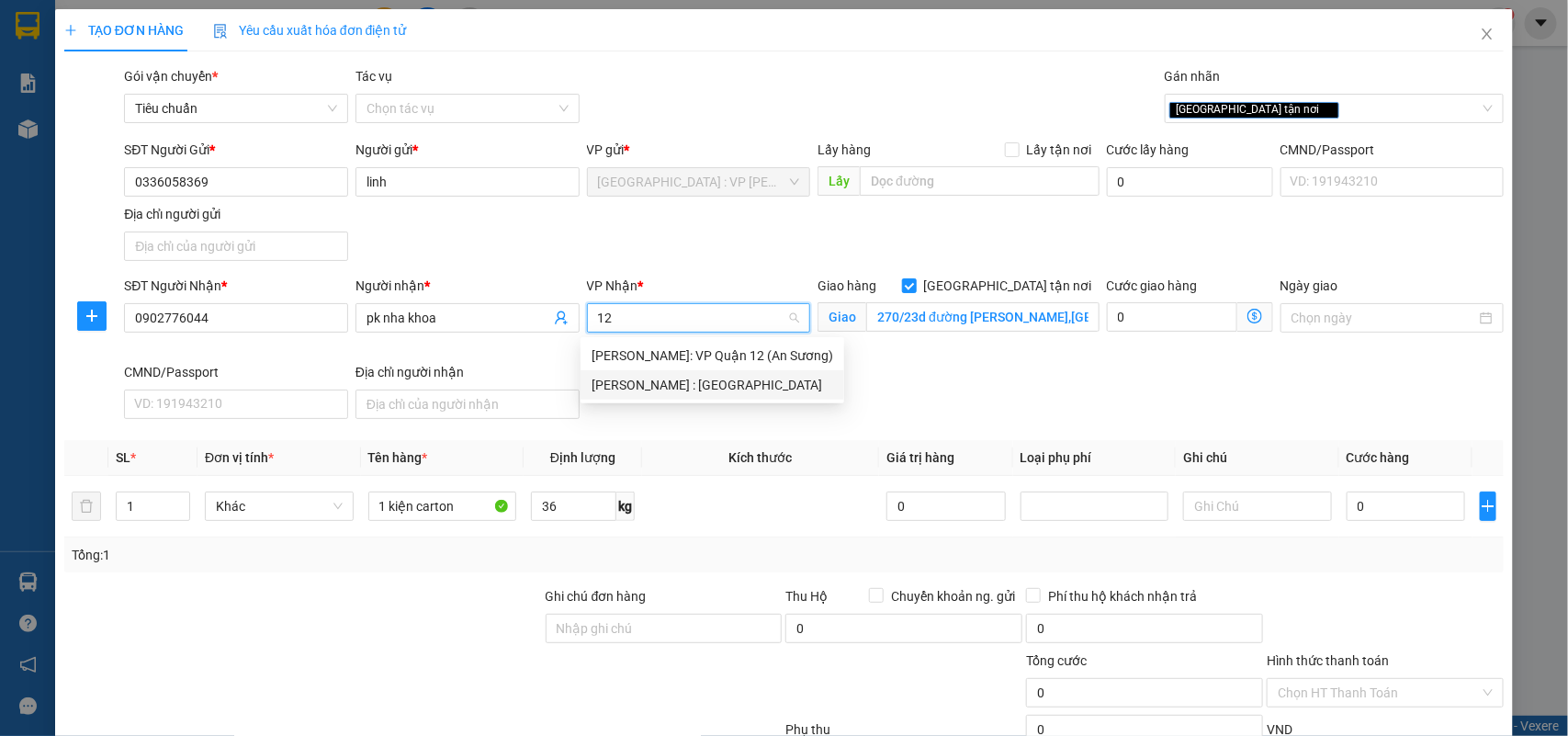
click at [741, 386] on div "[PERSON_NAME] : [GEOGRAPHIC_DATA]" at bounding box center [712, 384] width 242 height 20
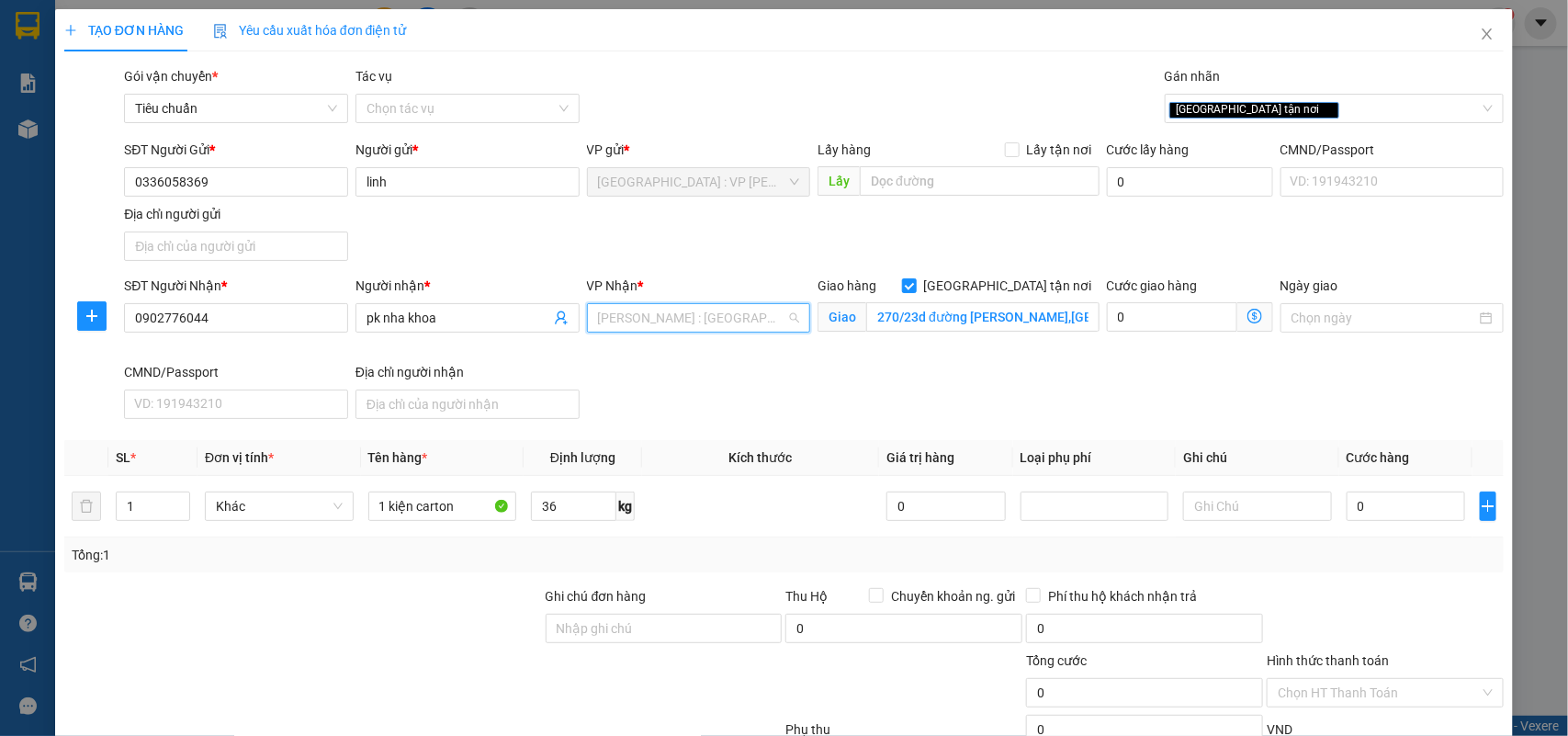
scroll to position [507, 0]
click at [1378, 496] on input "0" at bounding box center [1406, 506] width 119 height 30
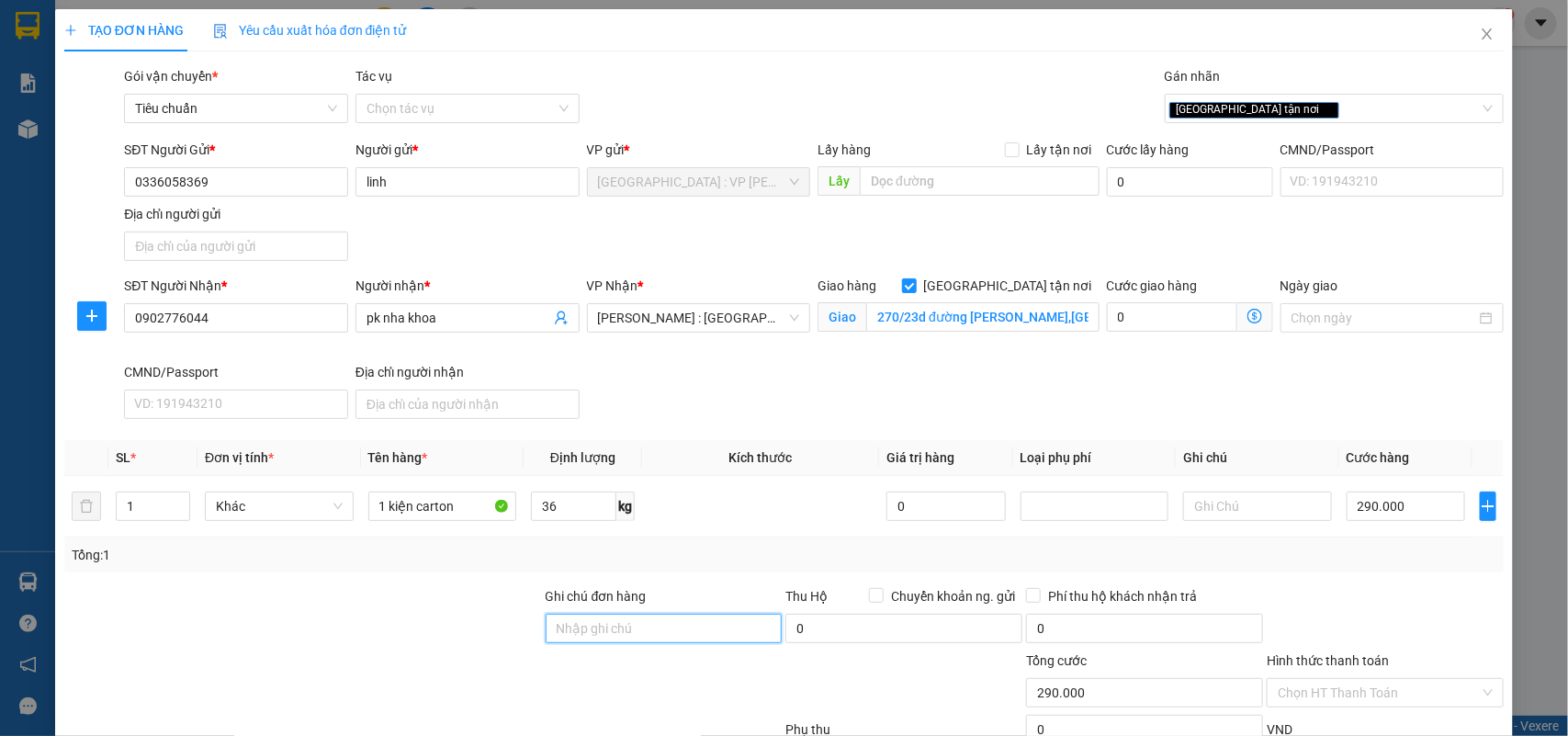
click at [684, 632] on input "Ghi chú đơn hàng" at bounding box center [663, 628] width 237 height 30
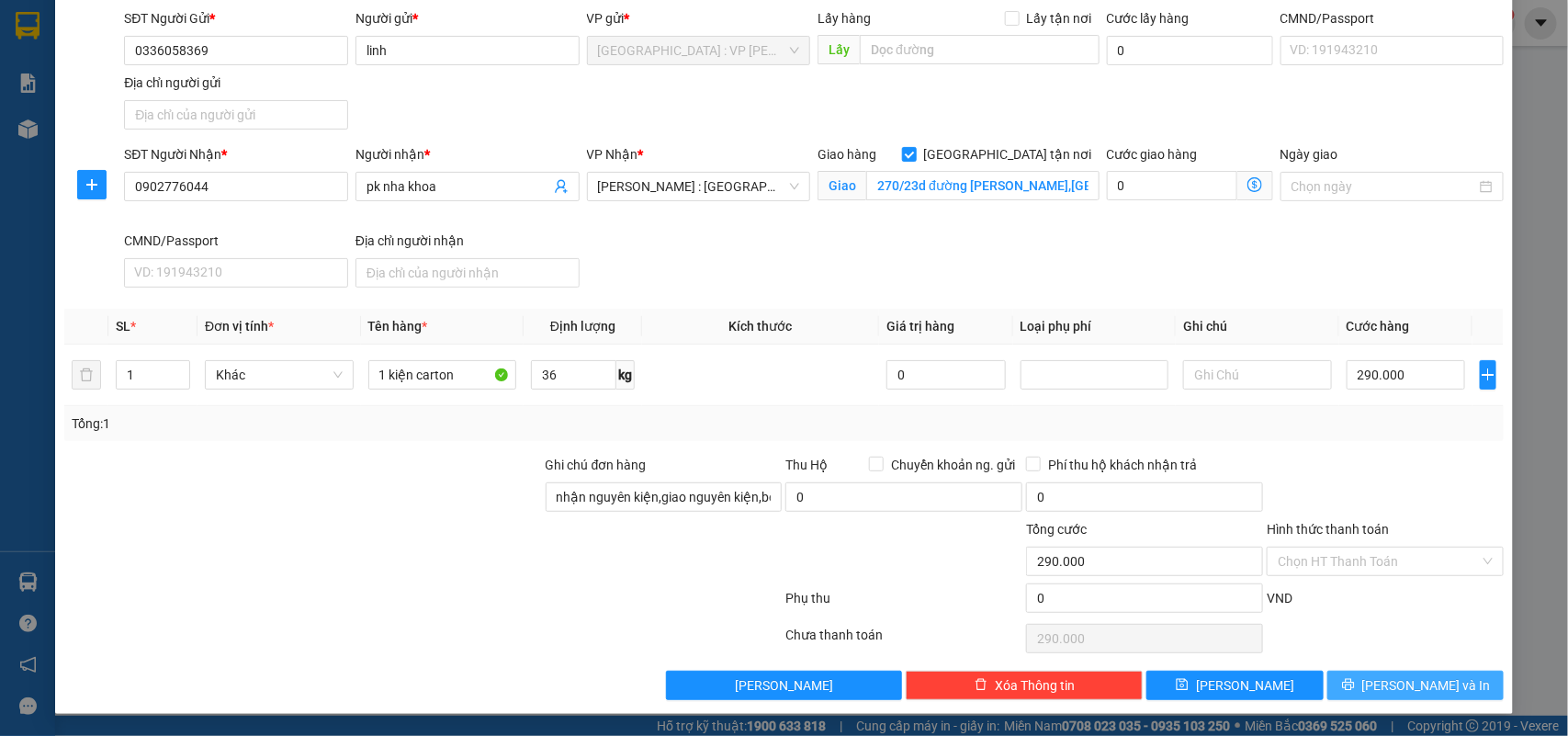
click at [1355, 678] on icon "printer" at bounding box center [1349, 683] width 12 height 12
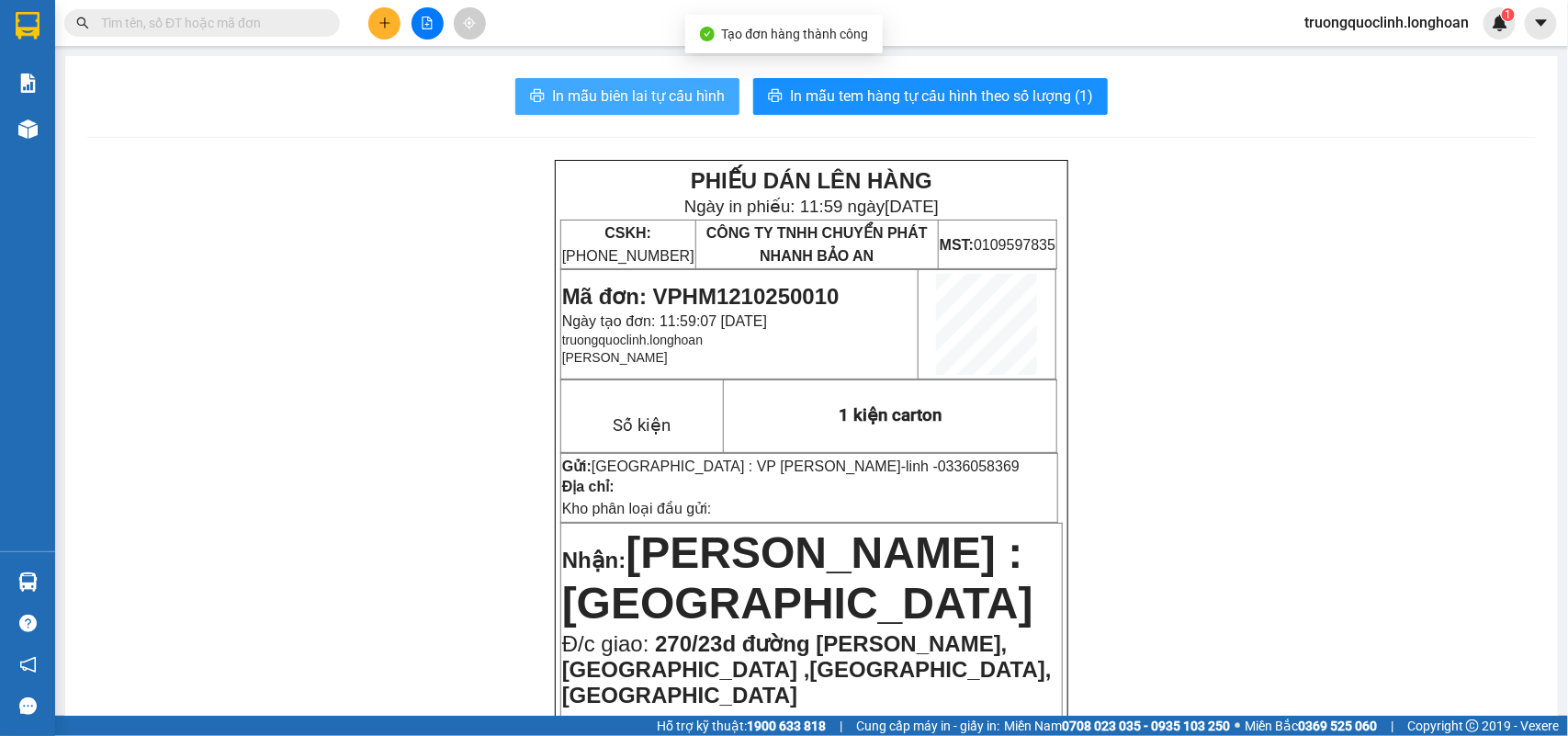
click at [684, 103] on span "In mẫu biên lai tự cấu hình" at bounding box center [638, 96] width 173 height 23
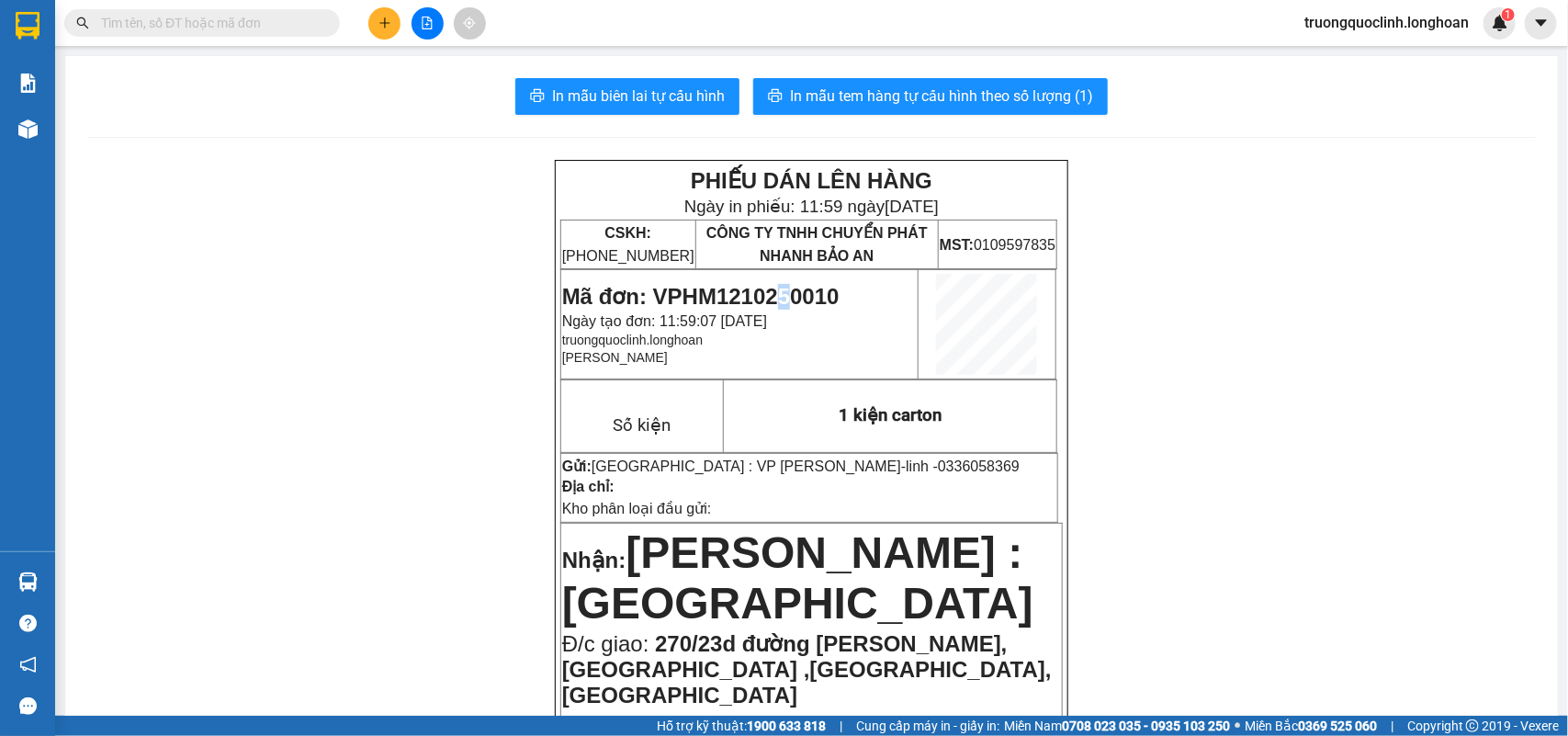
click at [778, 285] on span "Mã đơn: VPHM1210250010" at bounding box center [702, 296] width 278 height 25
click at [756, 288] on span "Mã đơn: VPHM1210250010" at bounding box center [702, 296] width 278 height 25
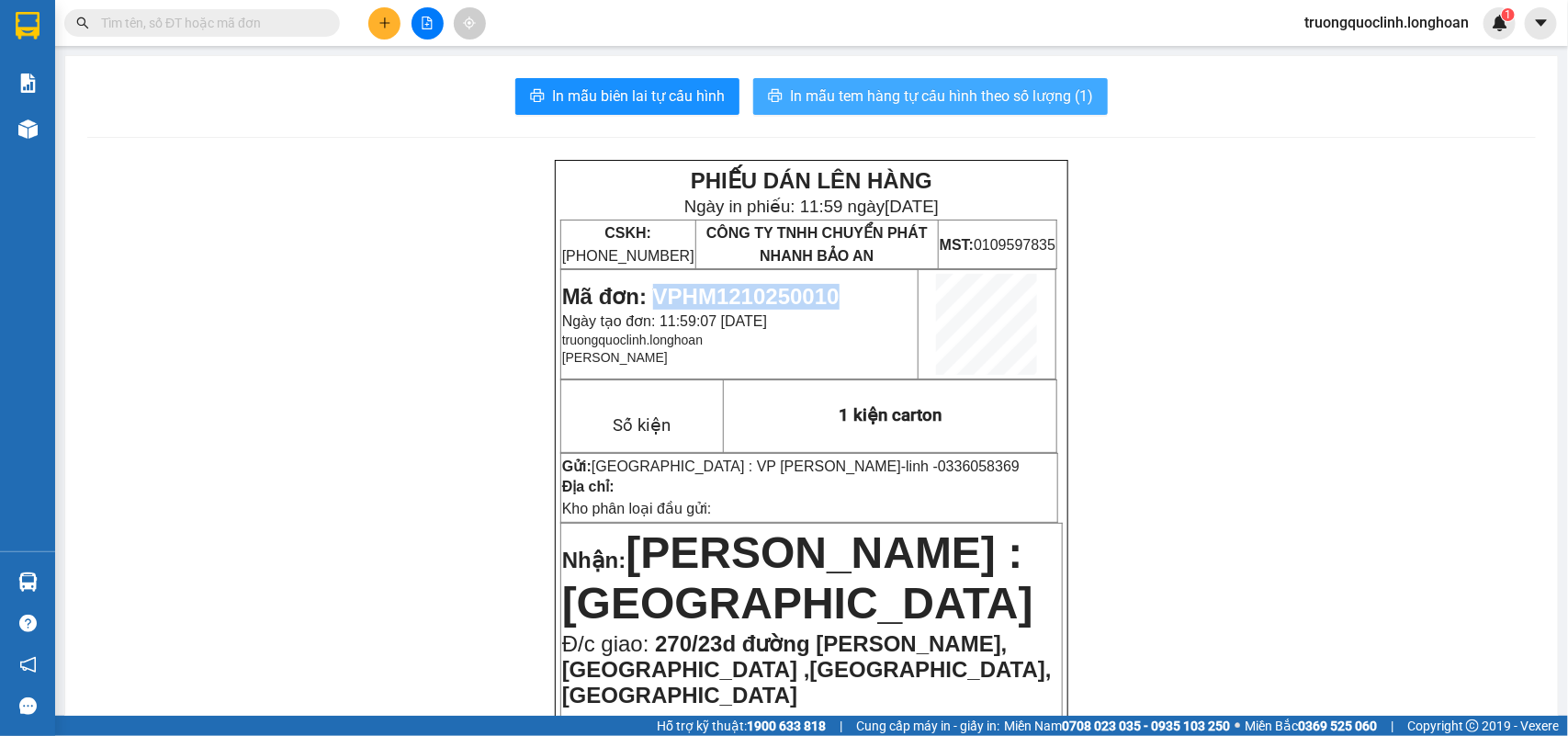
click at [875, 100] on span "In mẫu tem hàng tự cấu hình theo số lượng (1)" at bounding box center [941, 96] width 303 height 23
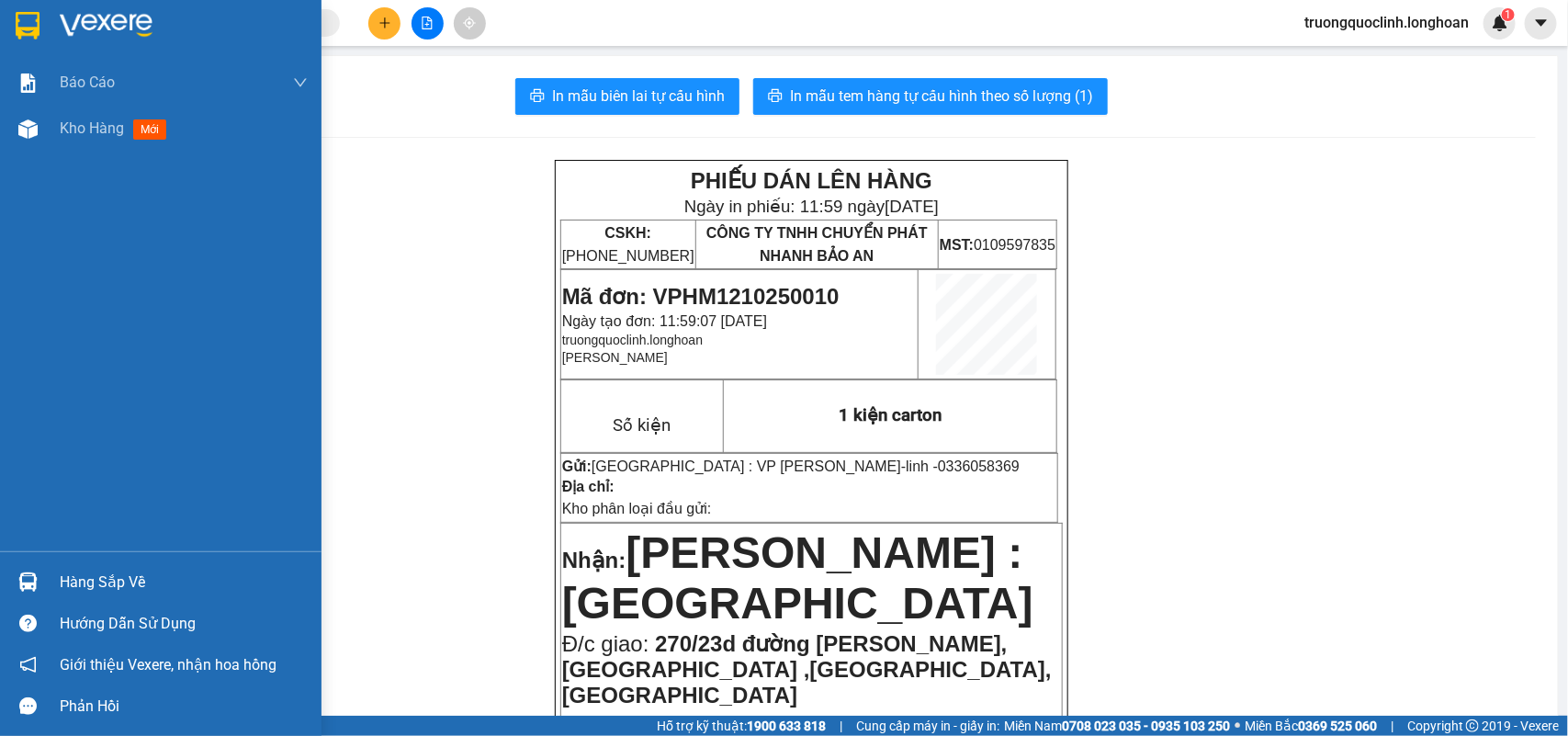
click at [35, 18] on img at bounding box center [27, 25] width 24 height 28
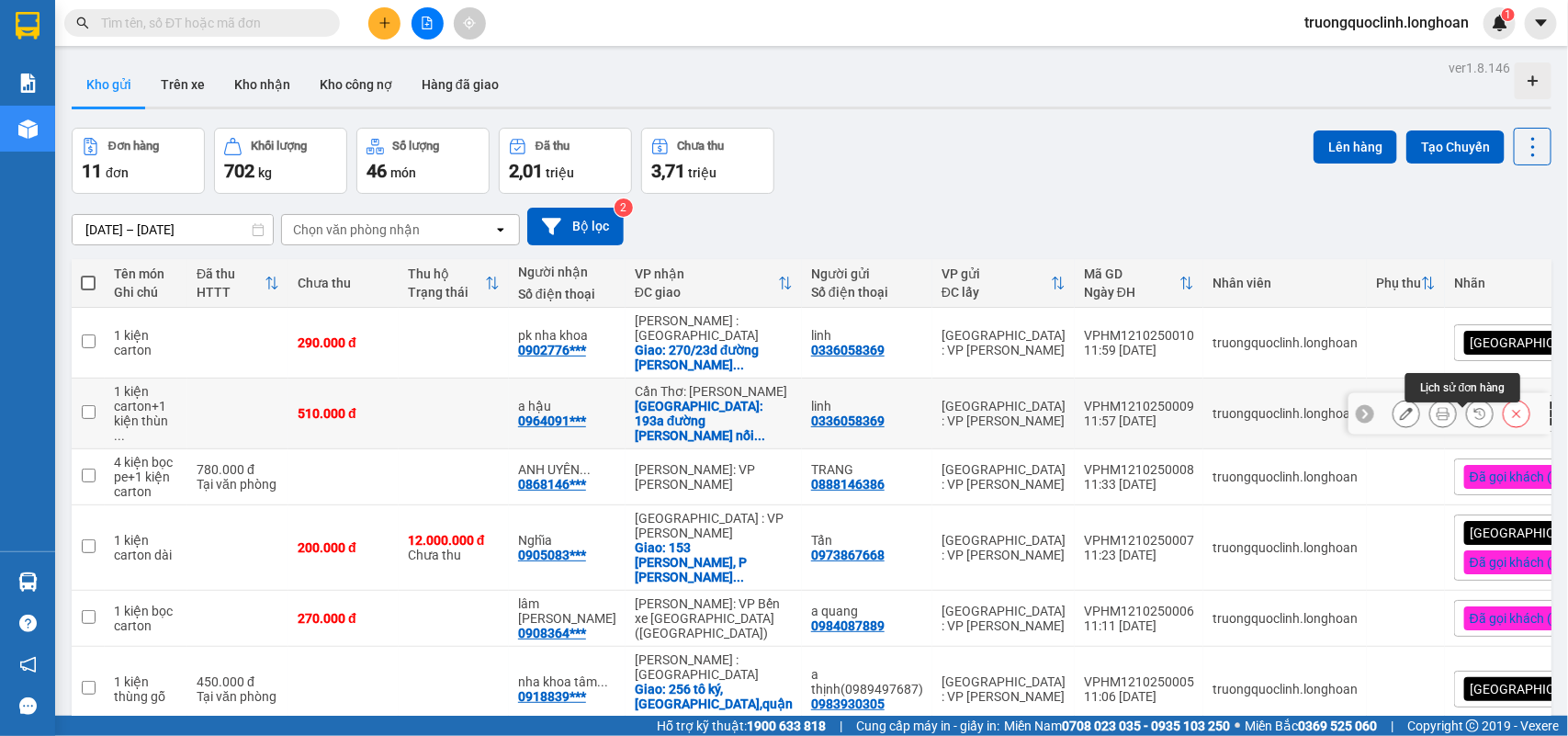
click at [1437, 420] on icon at bounding box center [1442, 413] width 12 height 12
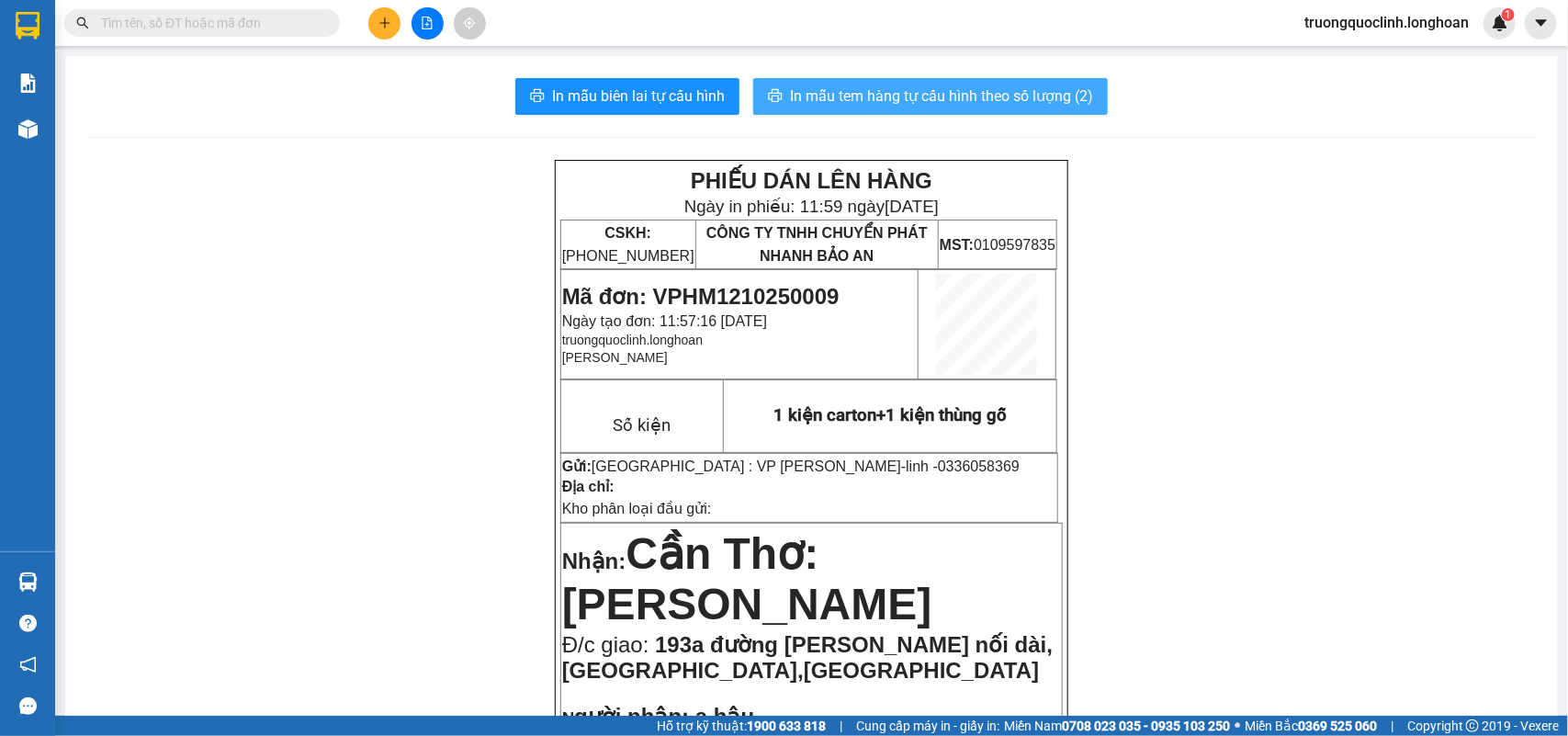
click at [907, 88] on span "In mẫu tem hàng tự cấu hình theo số lượng (2)" at bounding box center [941, 96] width 303 height 23
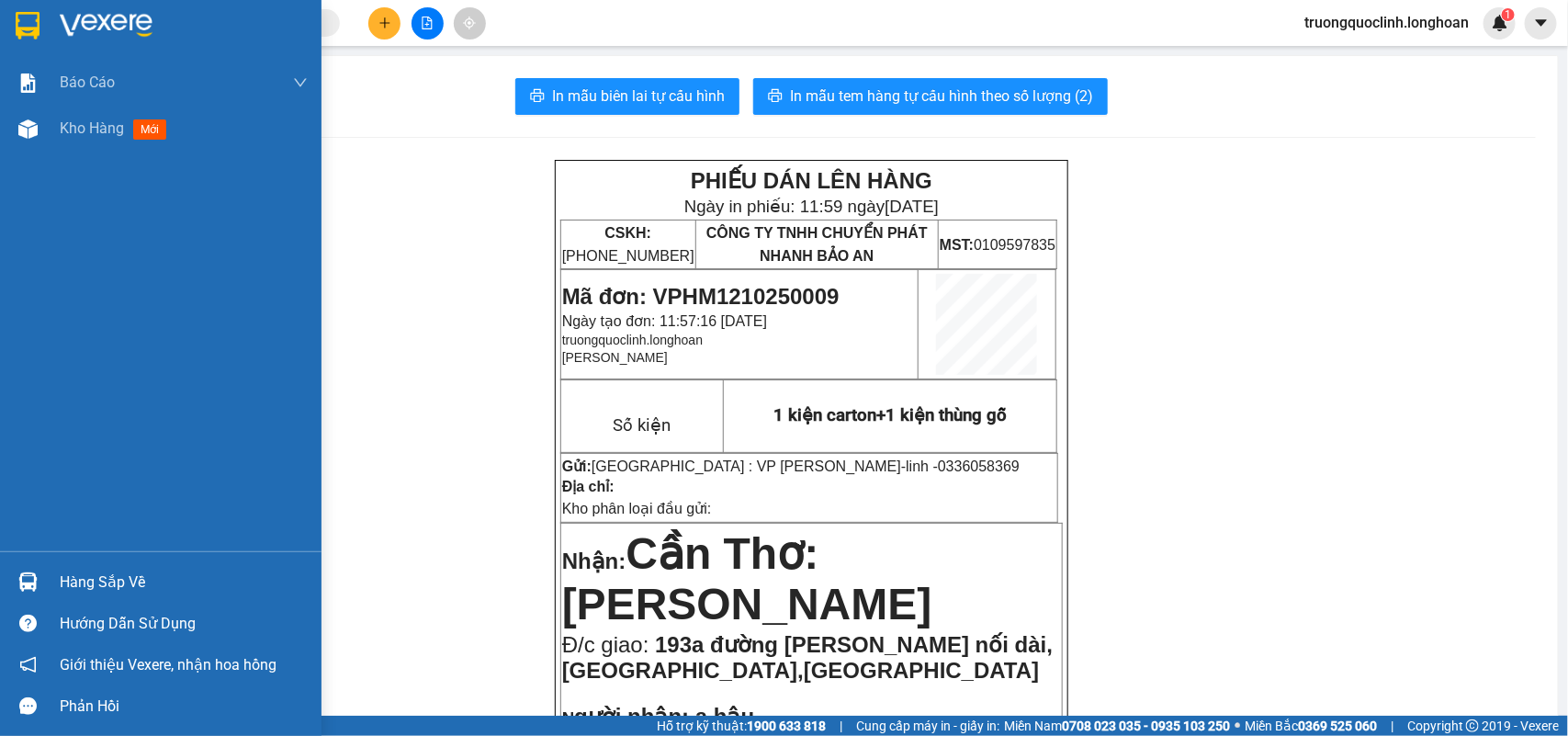
drag, startPoint x: 16, startPoint y: 12, endPoint x: 541, endPoint y: 1, distance: 525.1
click at [15, 12] on img at bounding box center [27, 25] width 24 height 28
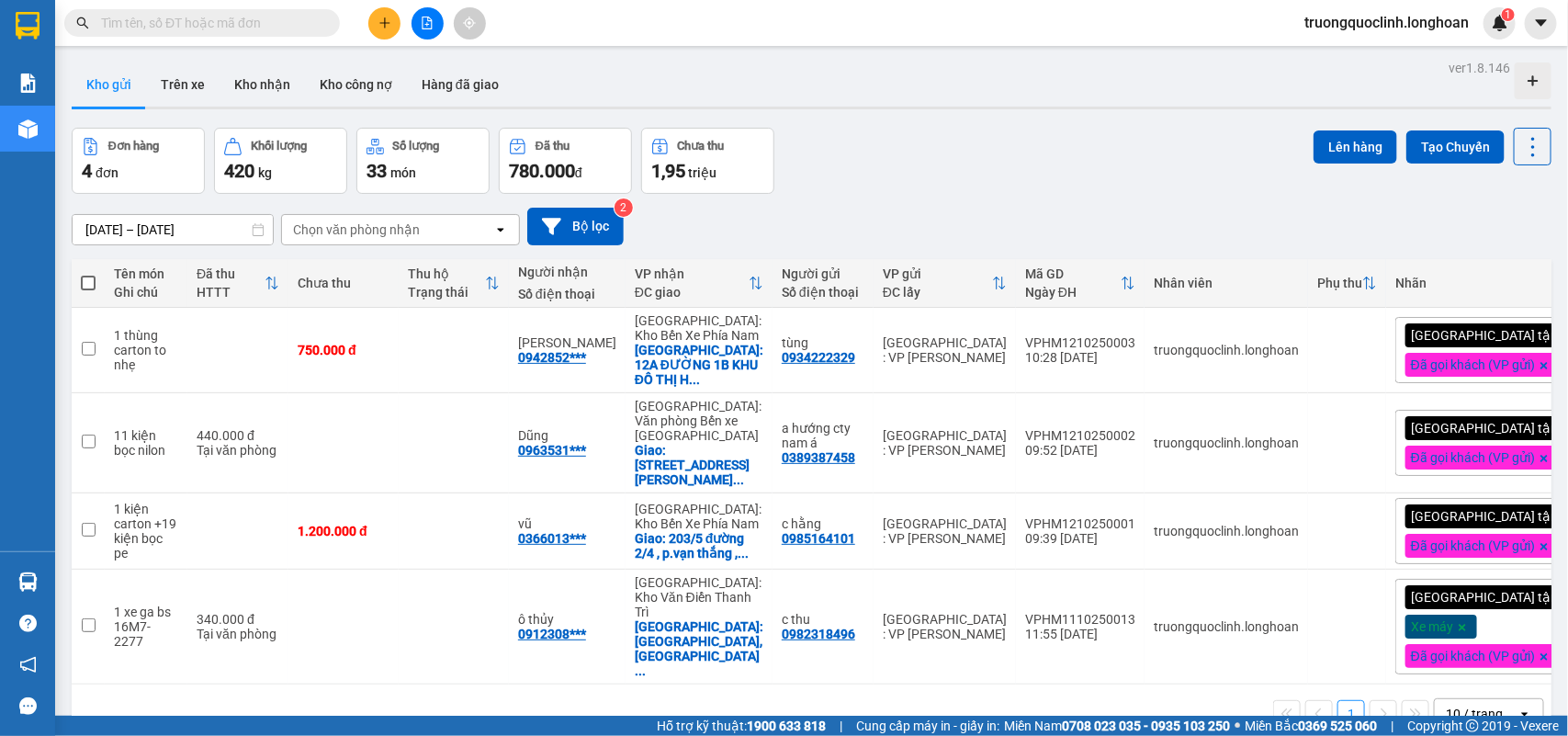
click at [404, 19] on div at bounding box center [427, 24] width 138 height 33
click at [383, 23] on icon "plus" at bounding box center [384, 22] width 11 height 1
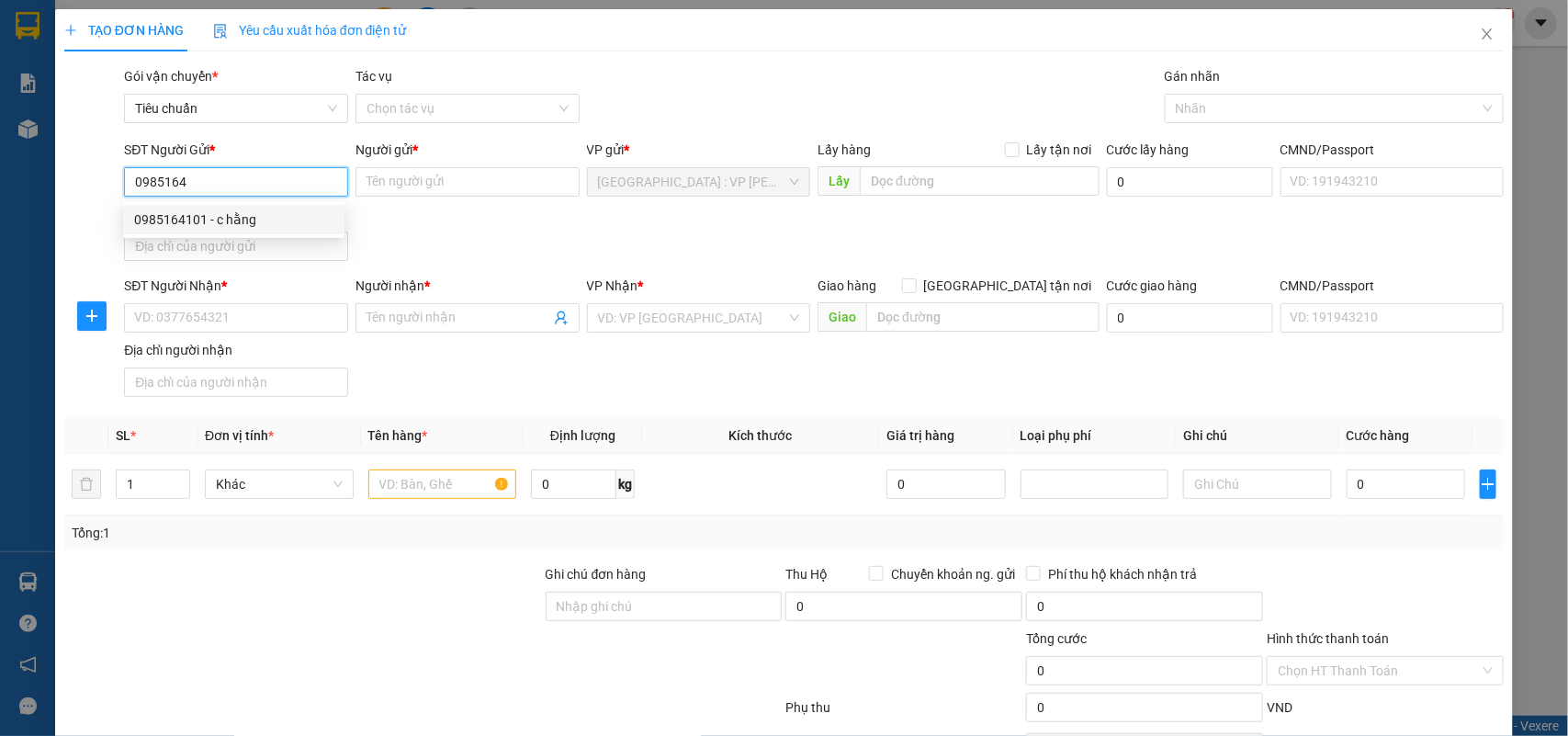
drag, startPoint x: 225, startPoint y: 217, endPoint x: 269, endPoint y: 226, distance: 44.9
click at [223, 217] on div "0985164101 - c hằng" at bounding box center [234, 219] width 199 height 20
type input "0985164101"
type input "c hằng"
type input "0985164101"
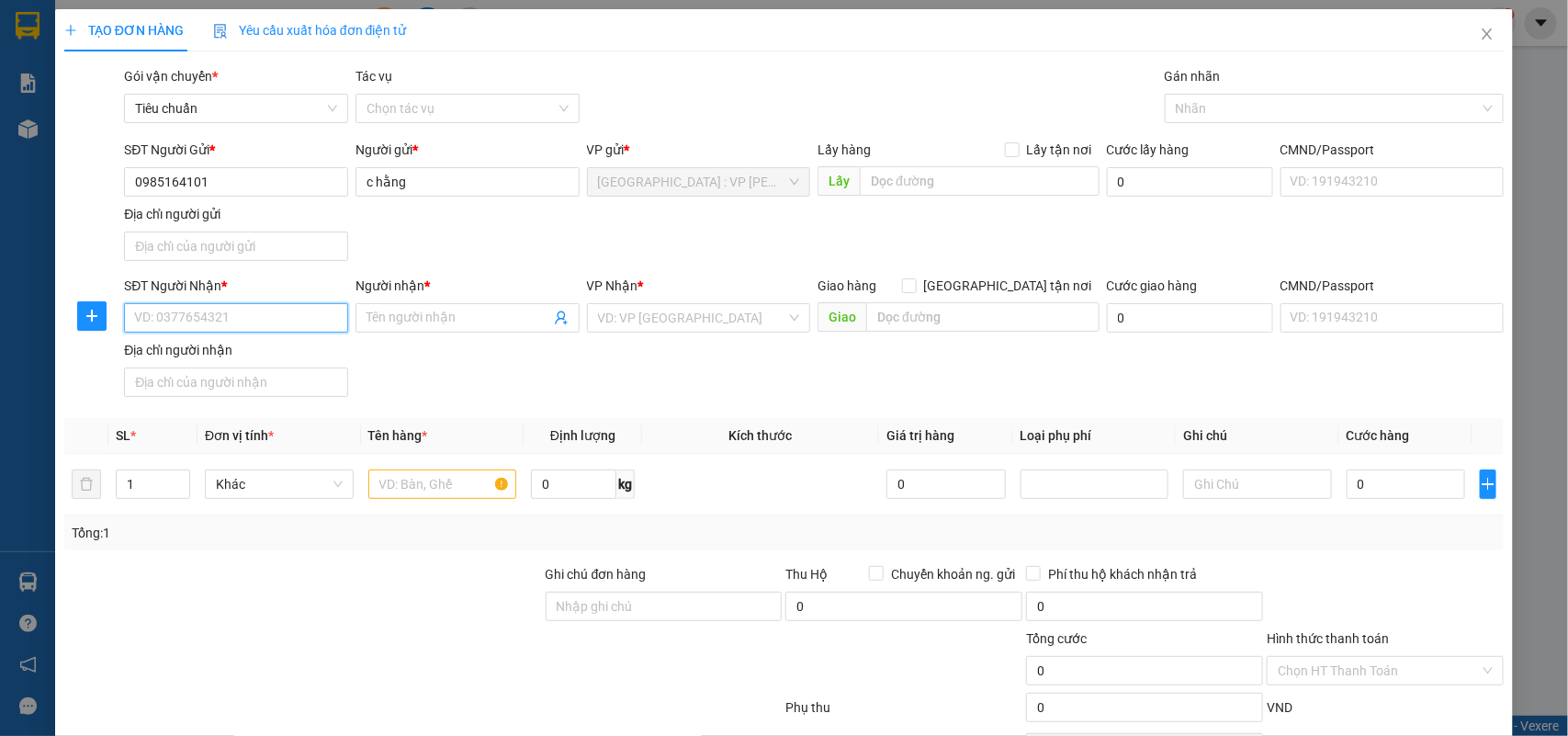
click at [278, 315] on input "SĐT Người Nhận *" at bounding box center [236, 317] width 224 height 30
type input "0983930305"
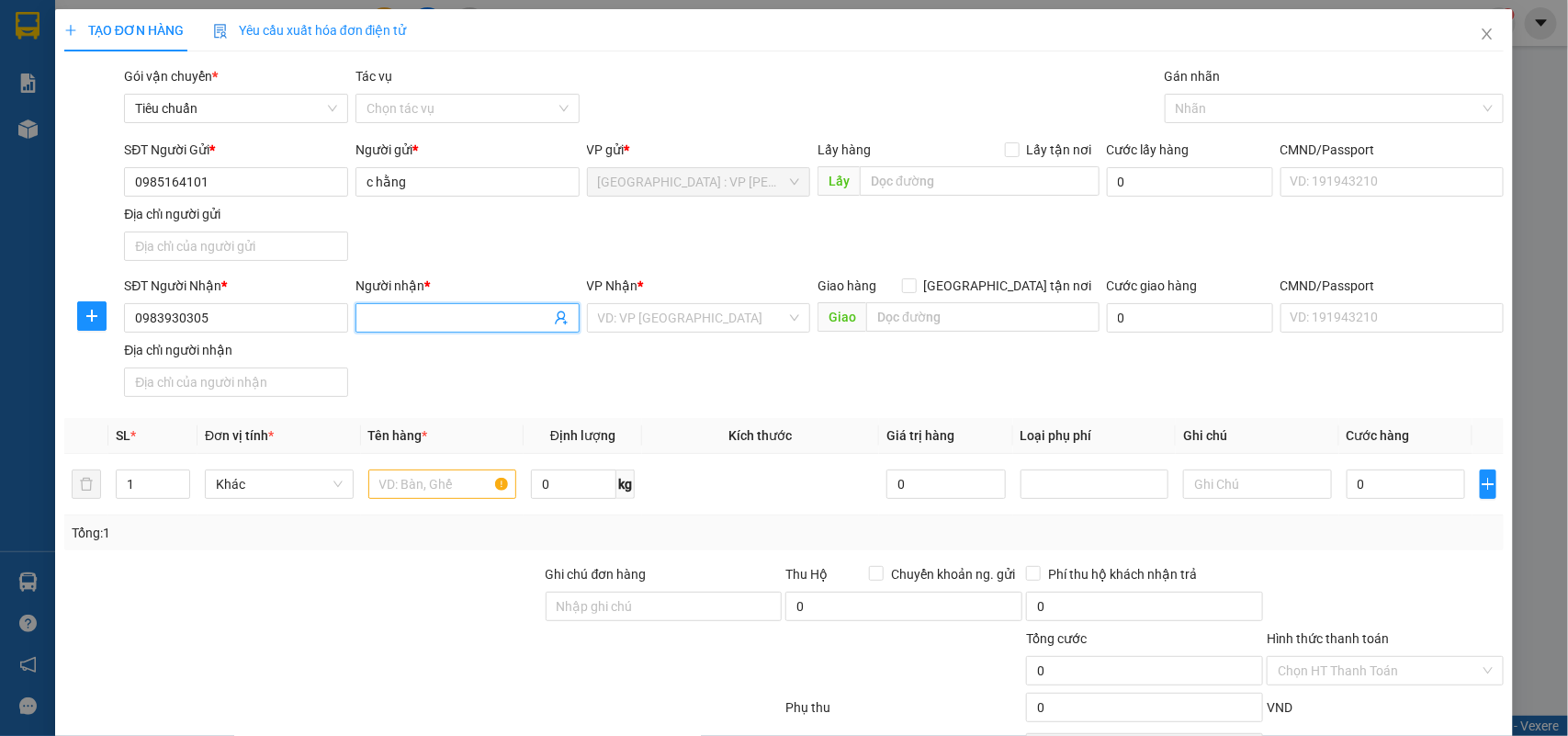
click at [383, 317] on input "Người nhận *" at bounding box center [459, 317] width 184 height 20
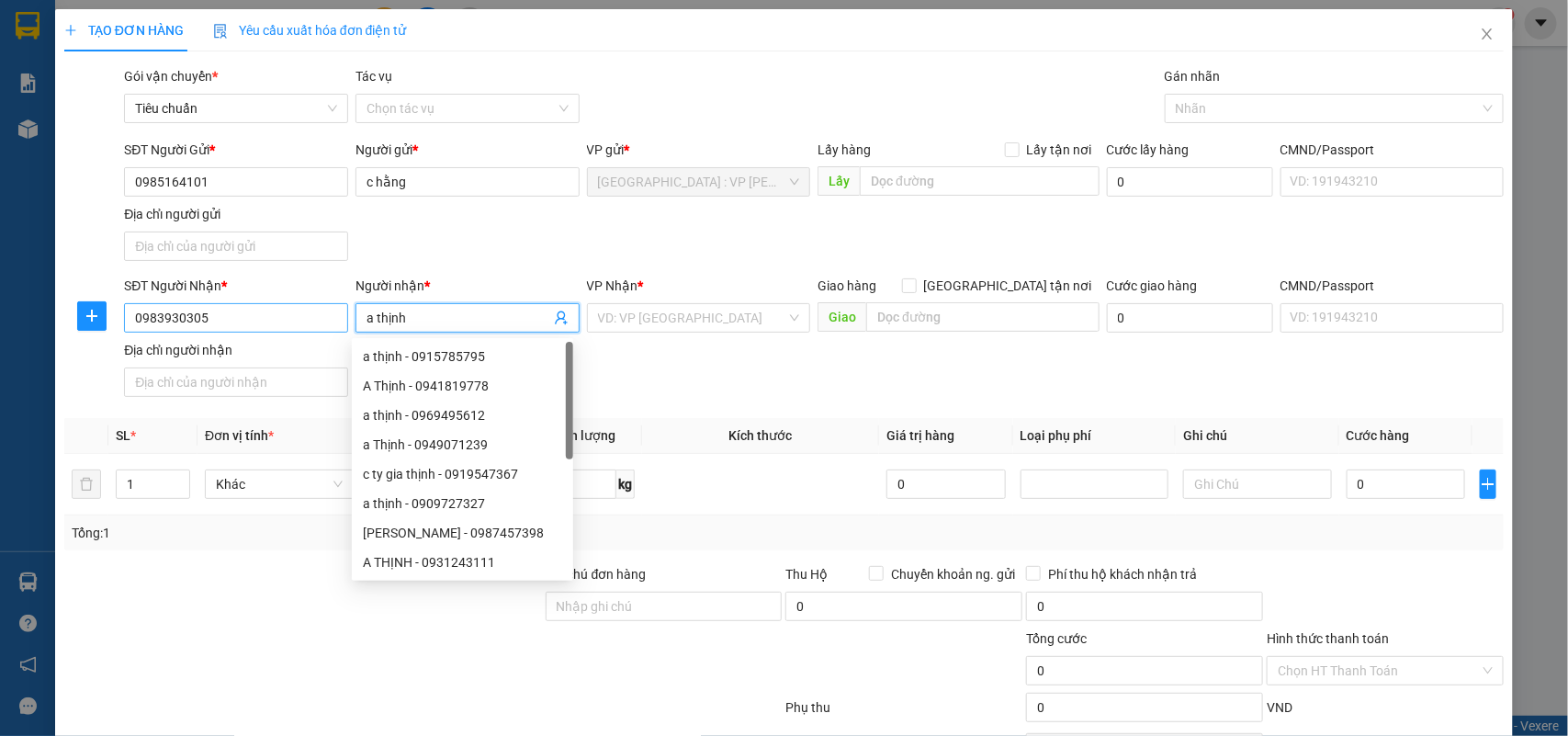
type input "a thịnh"
click at [241, 313] on input "0983930305" at bounding box center [236, 317] width 224 height 30
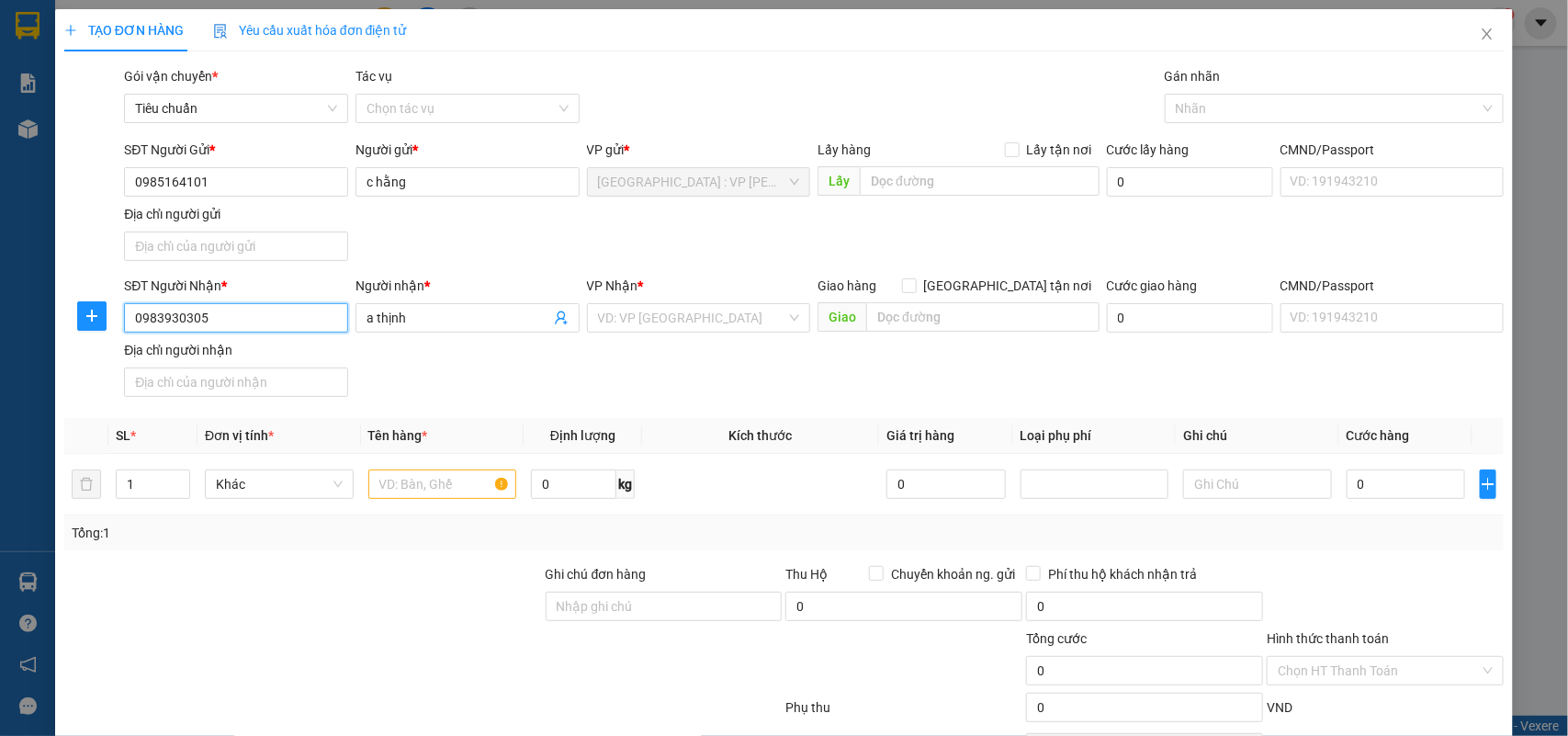
click at [241, 313] on input "0983930305" at bounding box center [236, 317] width 224 height 30
click at [943, 324] on input "text" at bounding box center [982, 316] width 233 height 30
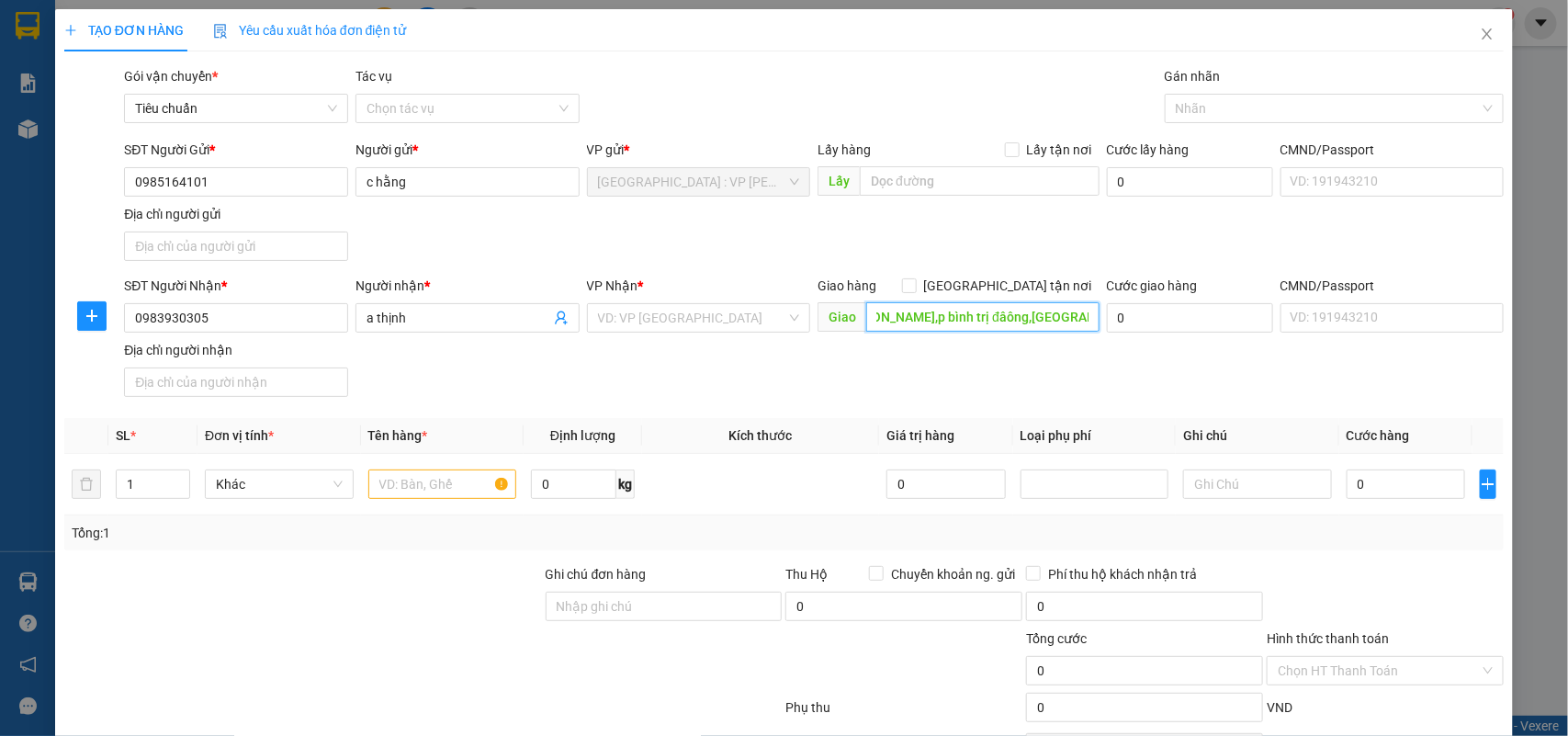
scroll to position [0, 92]
type input "44/30c trương phước đan,p bình trị đâông,bình tân"
click at [1018, 289] on span "[GEOGRAPHIC_DATA] tận nơi" at bounding box center [1008, 286] width 183 height 20
click at [915, 289] on input "[GEOGRAPHIC_DATA] tận nơi" at bounding box center [908, 284] width 12 height 12
checkbox input "true"
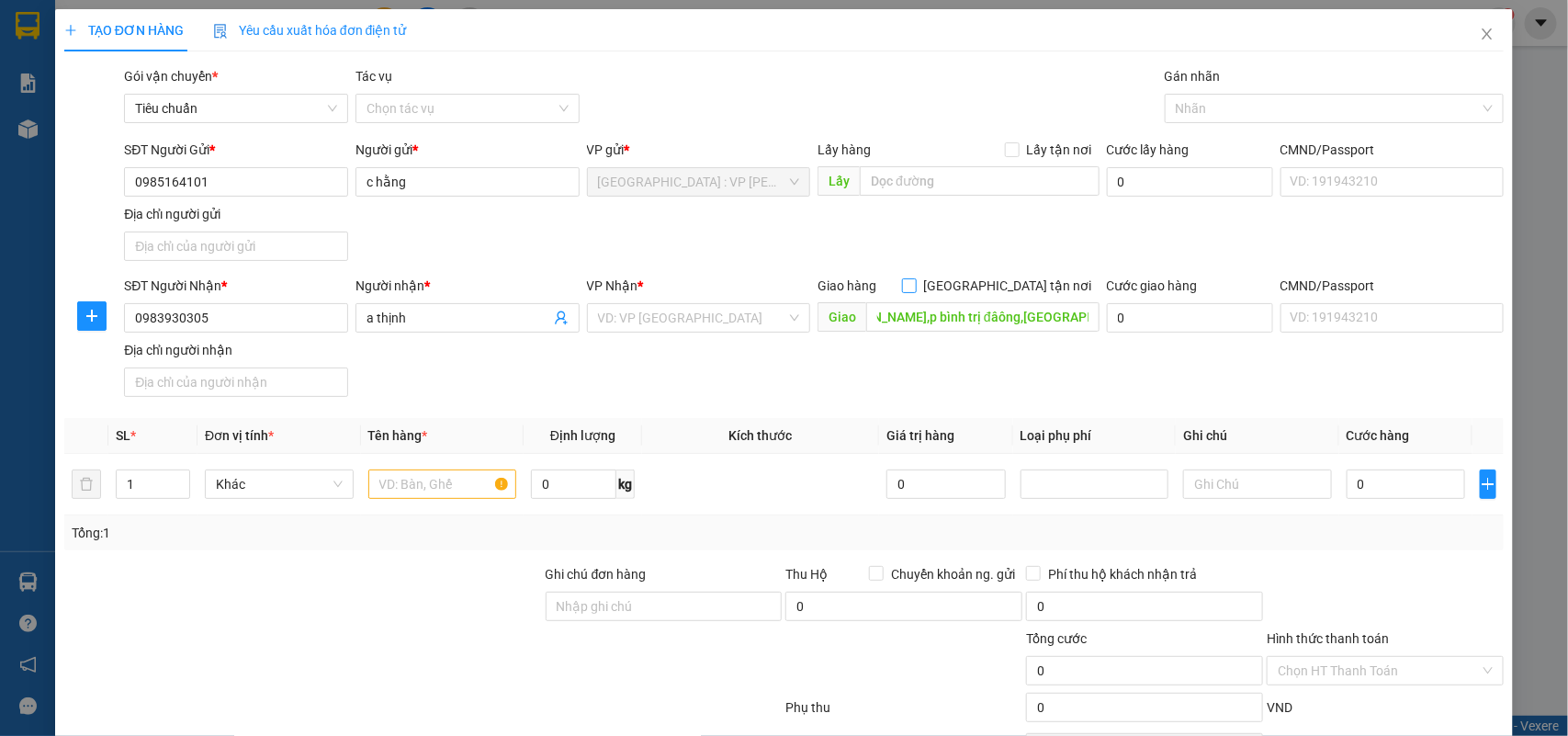
scroll to position [0, 0]
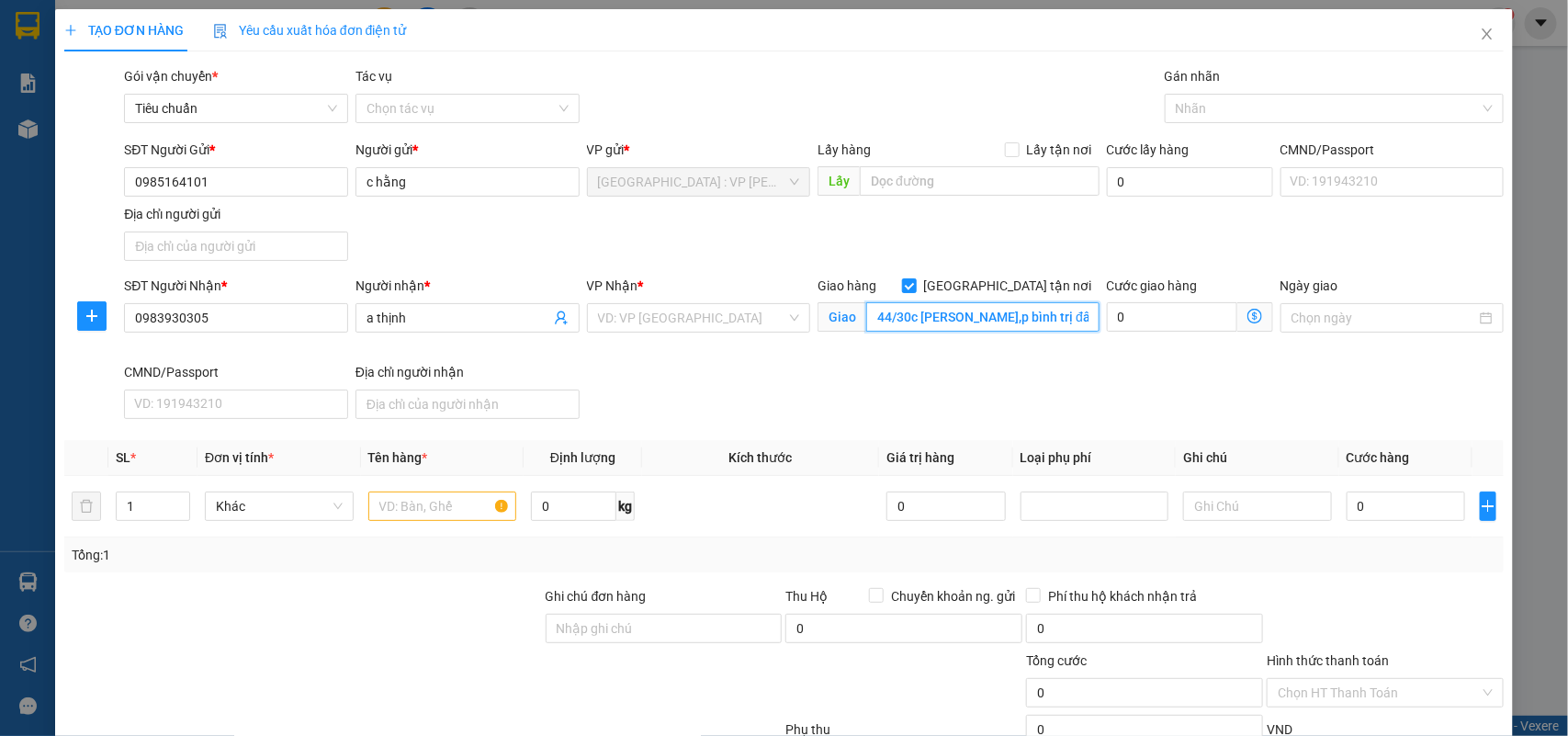
click at [1023, 314] on input "44/30c trương phước đan,p bình trị đâông,bình tân" at bounding box center [982, 316] width 233 height 30
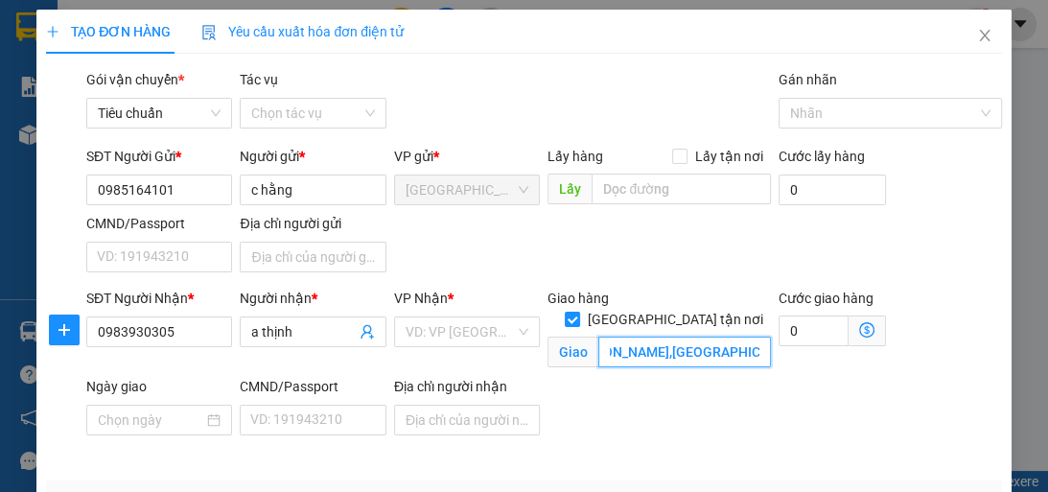
click at [718, 336] on input "44/30c trương phước đan,p bình trị đông,bình tân" at bounding box center [684, 351] width 173 height 31
type input "44/30c trương phước đan,p bình trị đông,bình tân"
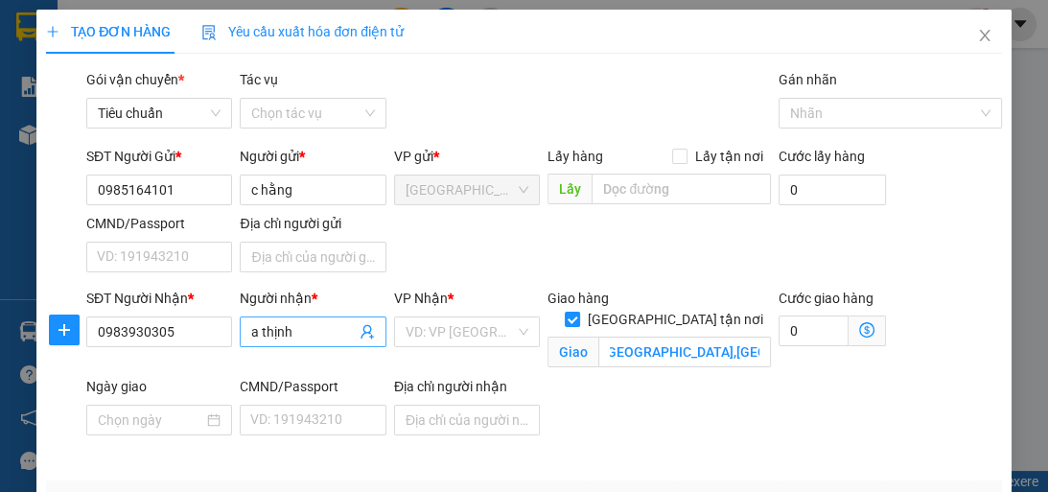
click at [314, 326] on input "a thịnh" at bounding box center [303, 331] width 104 height 21
click at [895, 119] on div at bounding box center [880, 113] width 195 height 23
type input "a thịnh(0989497687)"
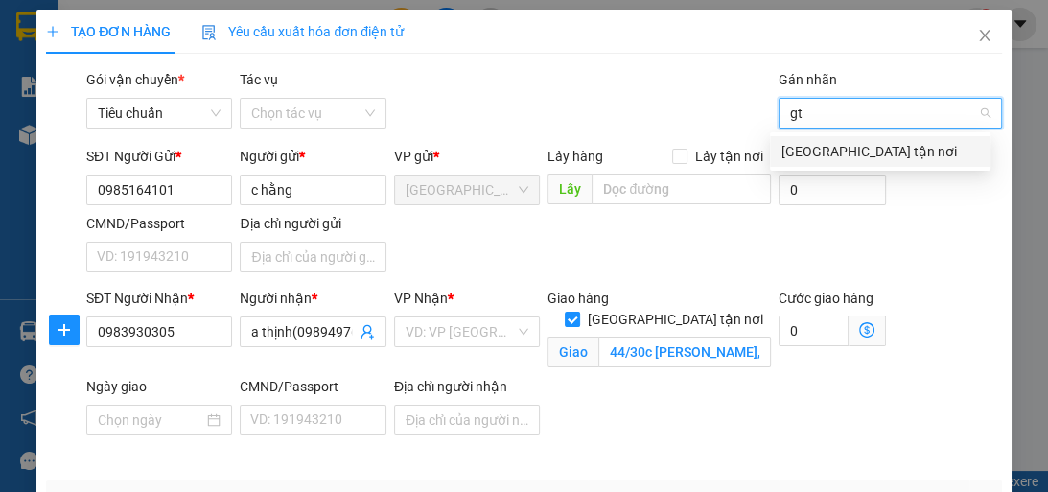
type input "gtn"
click at [863, 149] on div "[GEOGRAPHIC_DATA] tận nơi" at bounding box center [879, 151] width 197 height 21
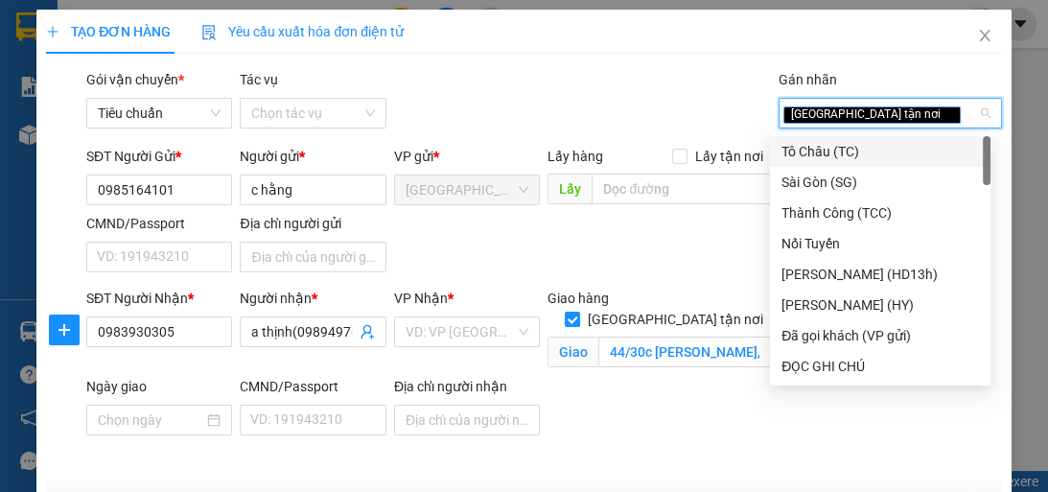
click at [639, 114] on div "Gói vận chuyển * Tiêu chuẩn Tác vụ Chọn tác vụ Gán nhãn Giao tận nơi" at bounding box center [543, 102] width 923 height 67
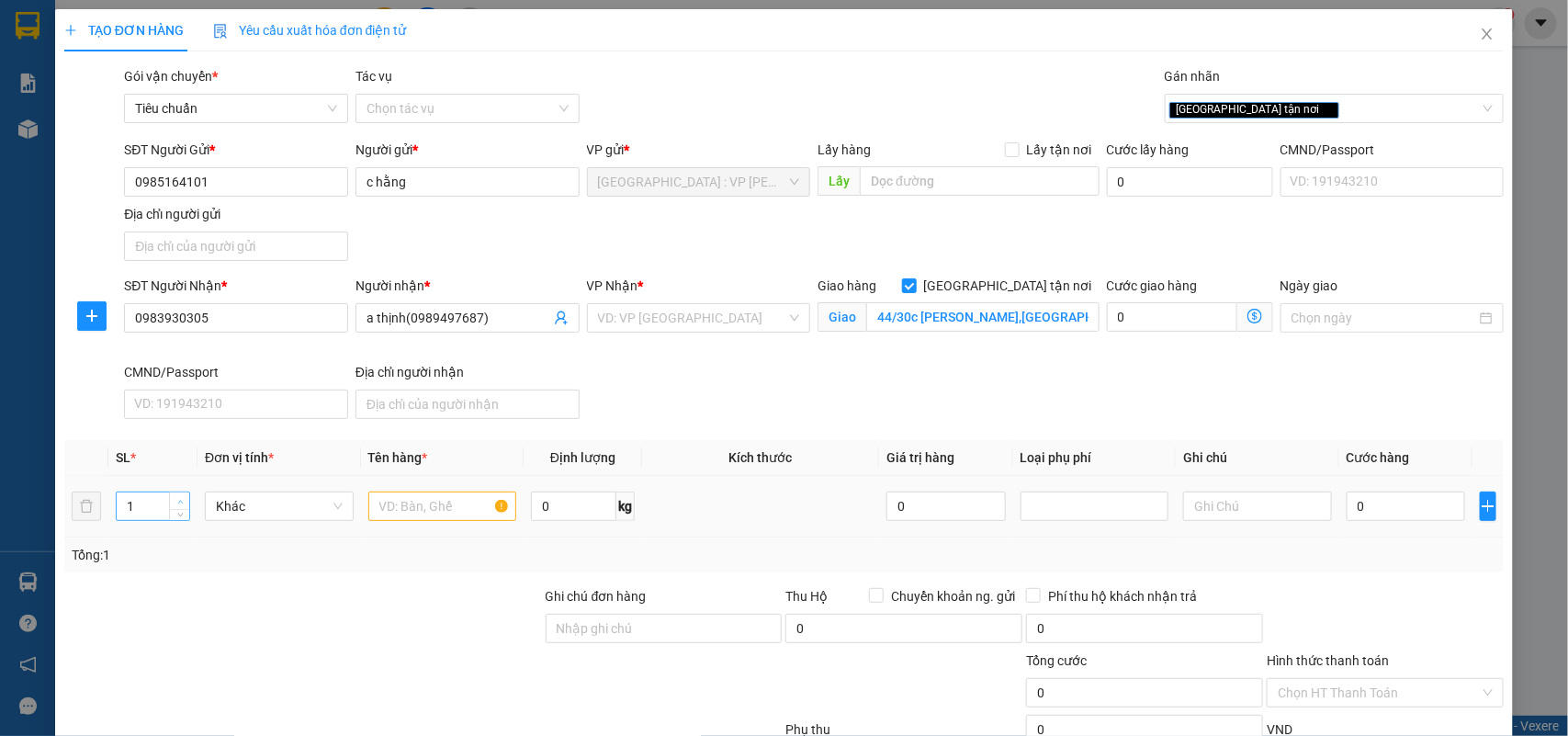
type input "2"
click at [181, 497] on span "up" at bounding box center [180, 502] width 12 height 12
click at [427, 506] on input "text" at bounding box center [442, 506] width 149 height 30
type input "1 kiện bọc pe+1 kiện thùng gỗ"
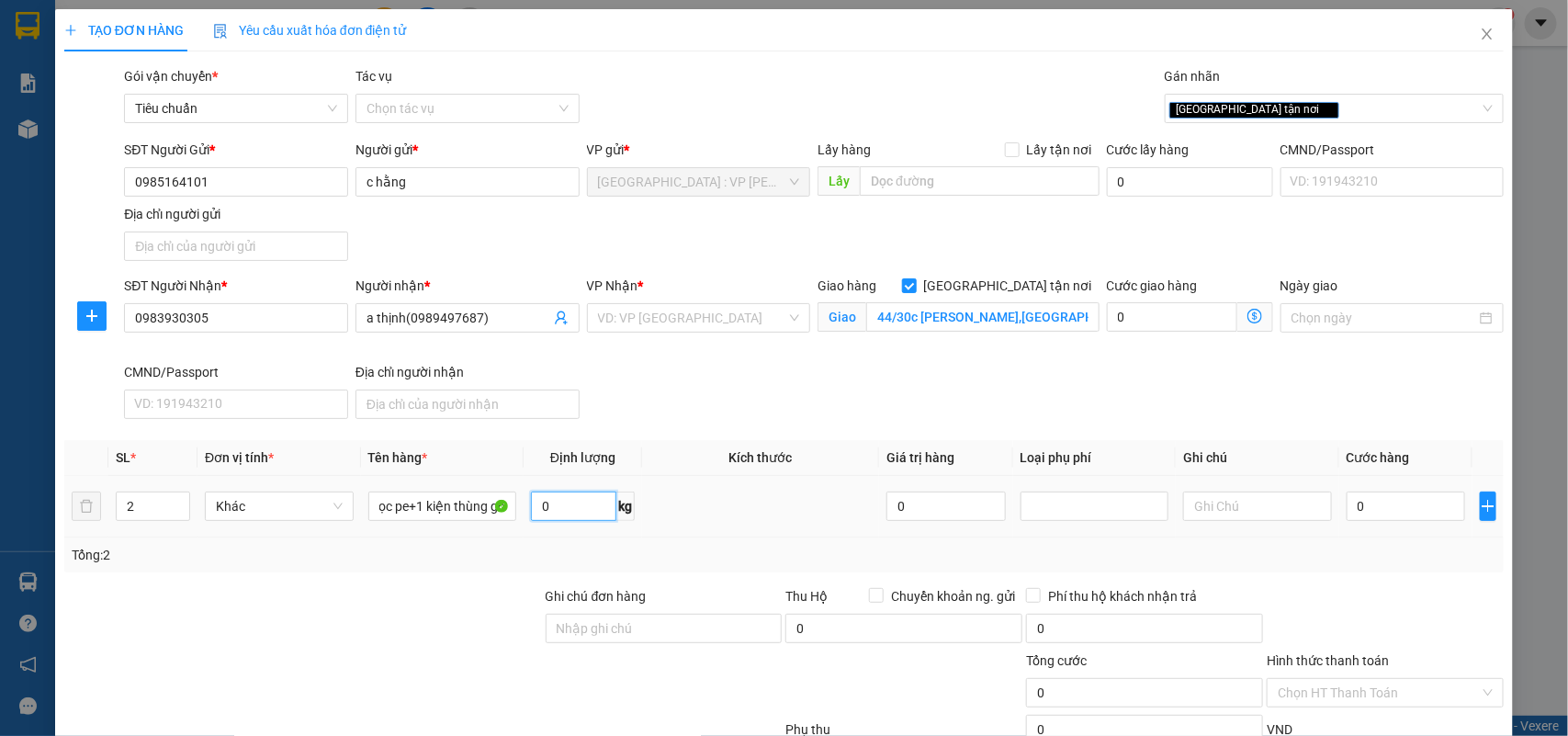
click at [562, 513] on input "0" at bounding box center [573, 506] width 85 height 30
type input "70"
click at [643, 639] on input "Ghi chú đơn hàng" at bounding box center [663, 628] width 237 height 30
type input "nhận nguyên kiện,giao nguyên kiện,bể vỡ k đền"
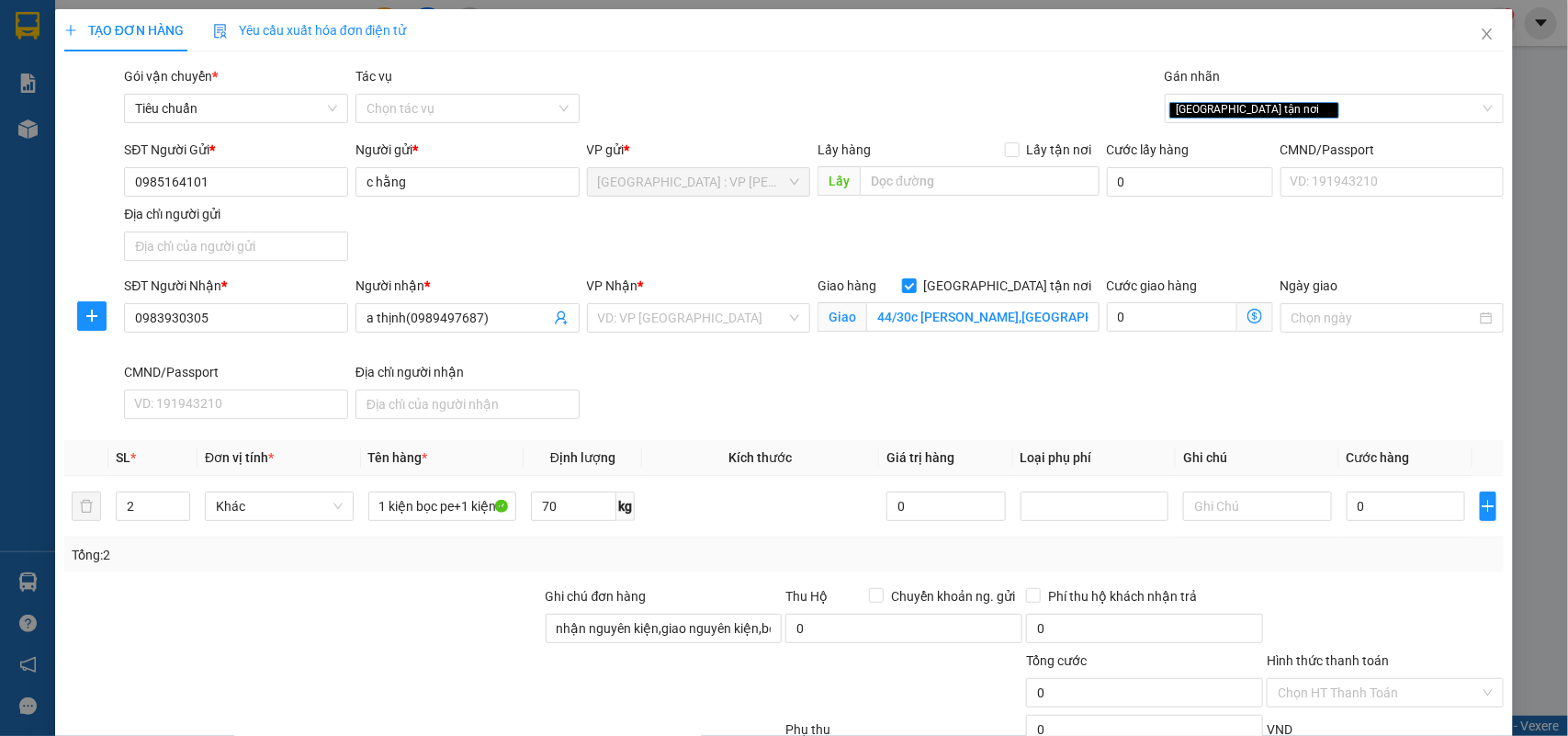
click at [1432, 425] on div "SĐT Người Nhận * 0983930305 Người nhận * a thịnh(0989497687) VP Nhận * VD: VP S…" at bounding box center [815, 351] width 1388 height 150
click at [1399, 499] on input "0" at bounding box center [1406, 506] width 119 height 30
type input "4"
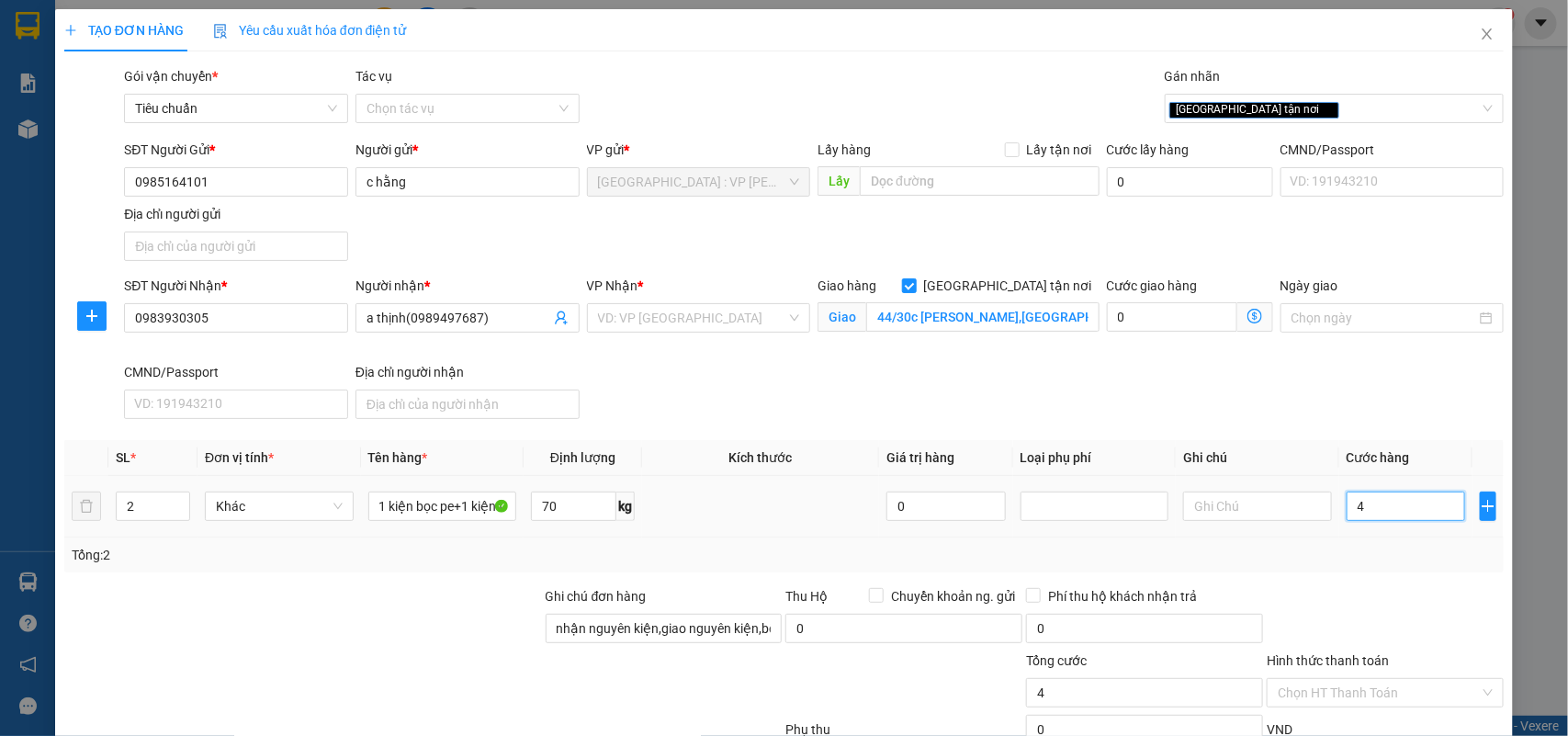
type input "49"
type input "490"
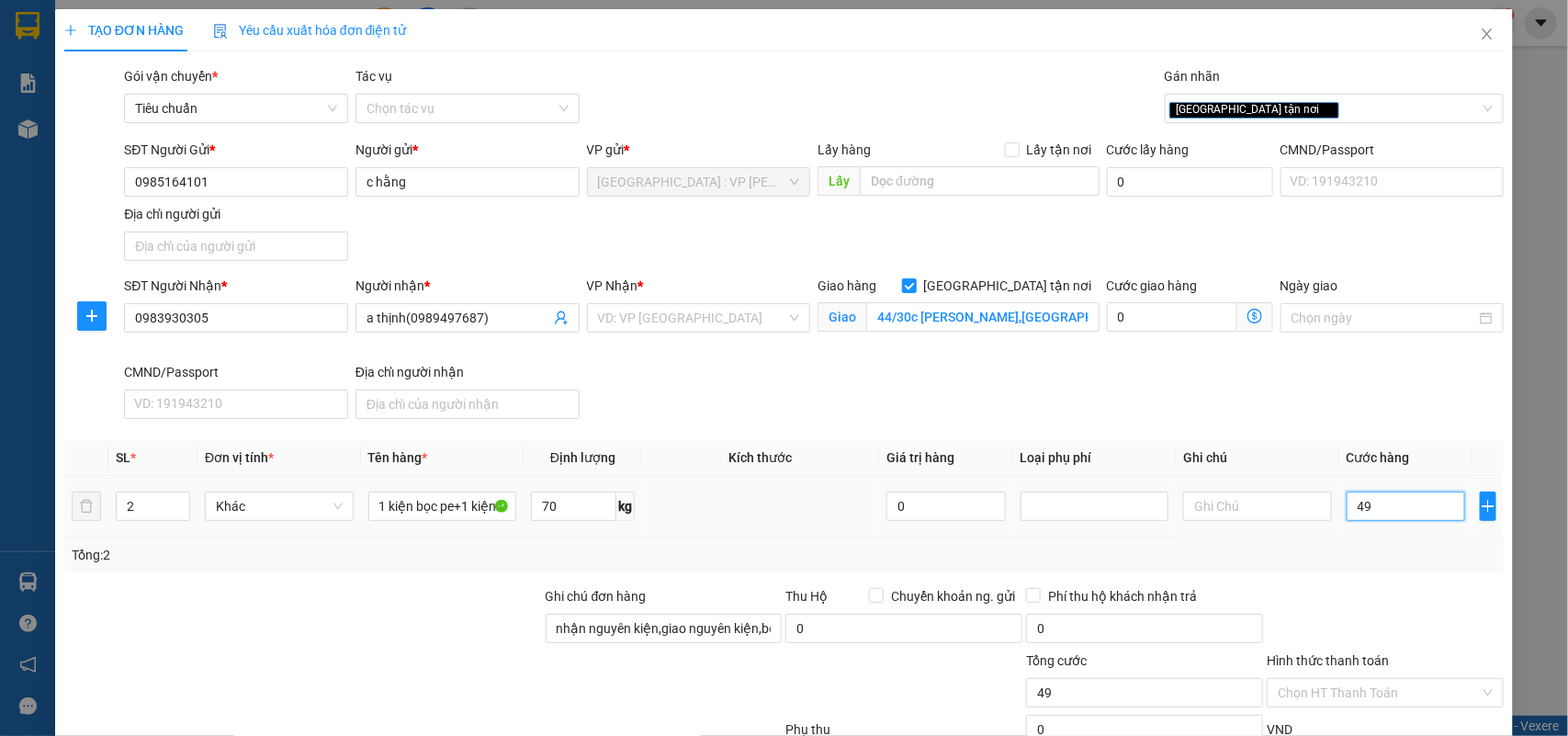
type input "490"
type input "4.900"
type input "49.000"
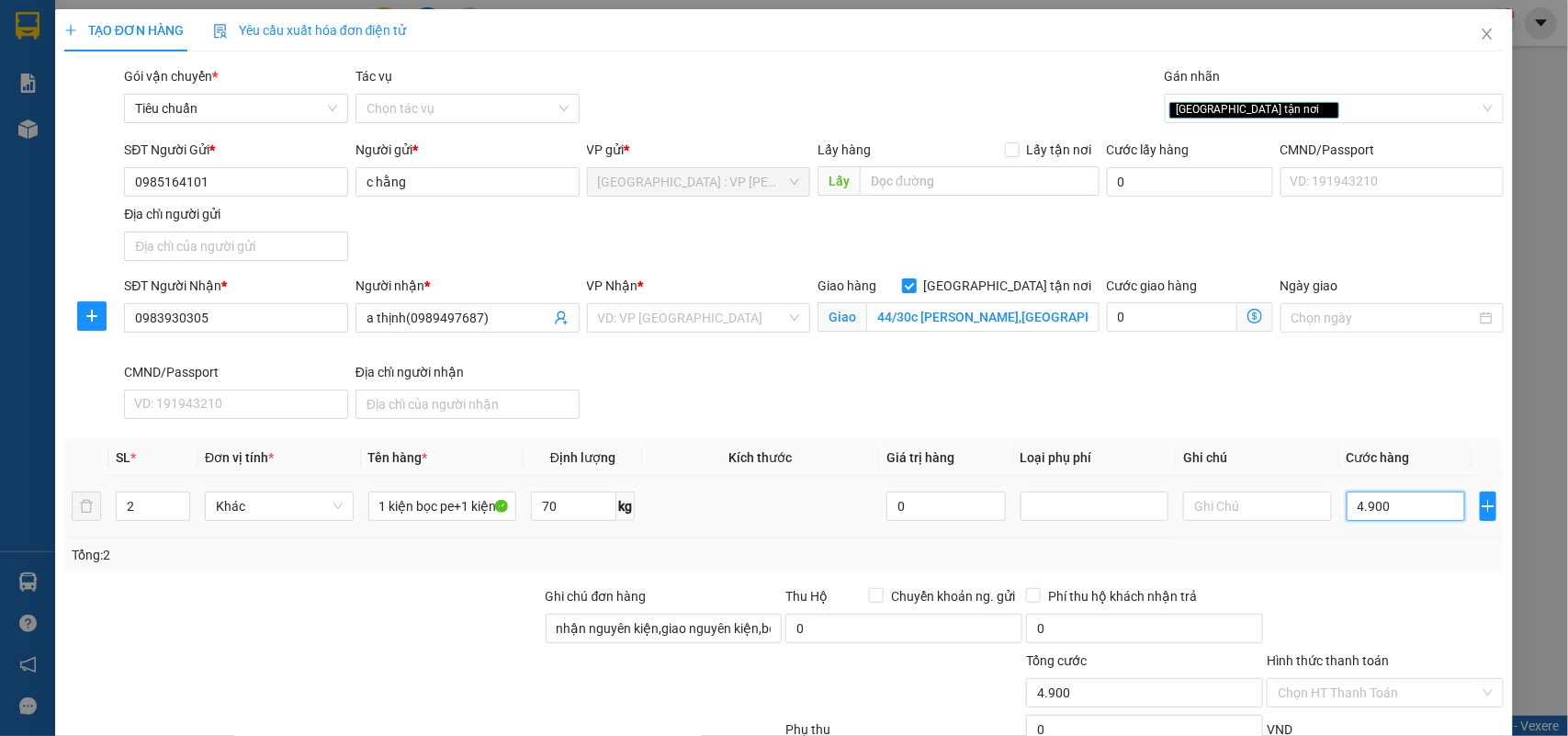
type input "49.000"
type input "490.000"
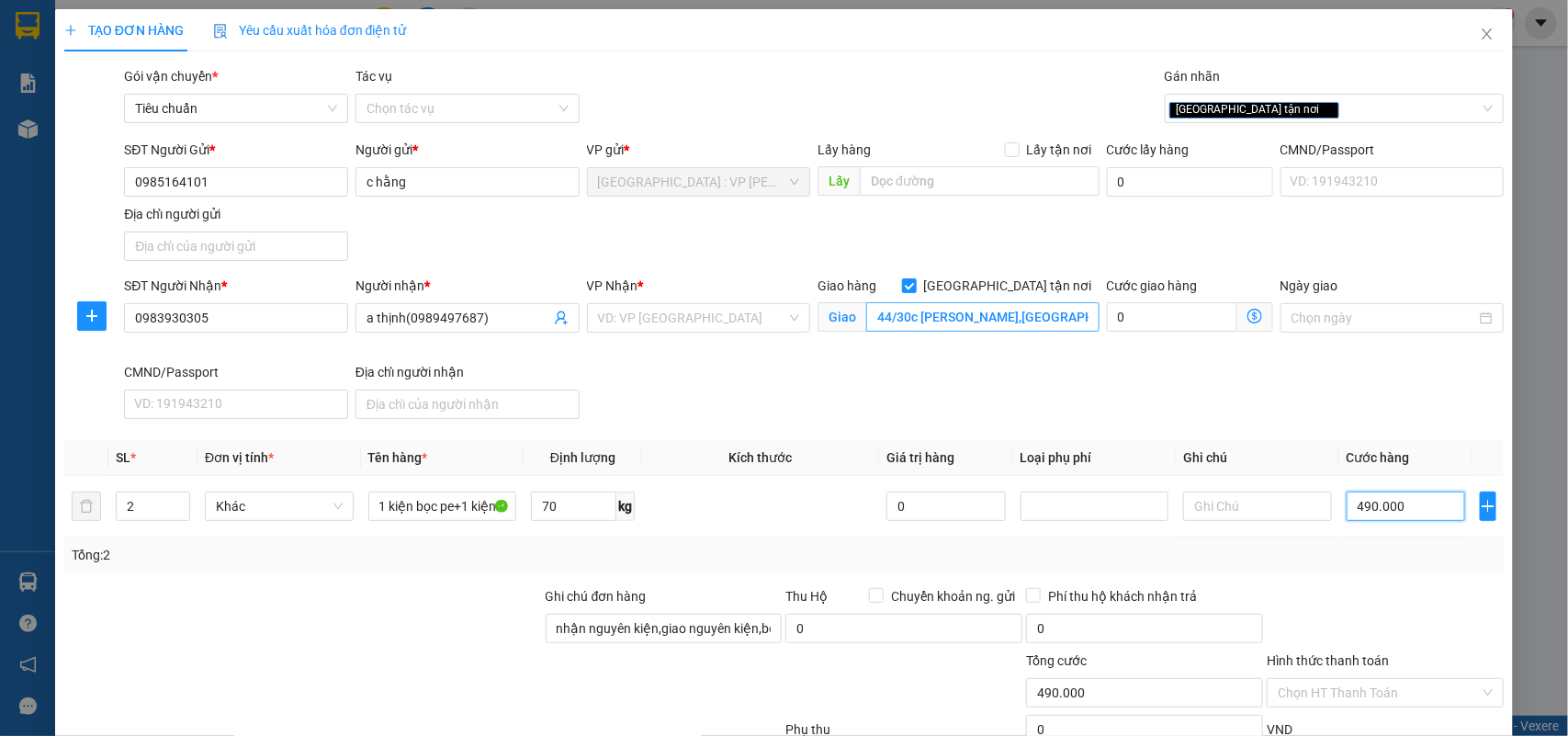
type input "490.000"
click at [967, 306] on input "44/30c trương phước đan,p bình trị đông,bình tân" at bounding box center [982, 316] width 233 height 30
type input "44/30c trương phước đan,p bình trị đông,bình tân,hcm"
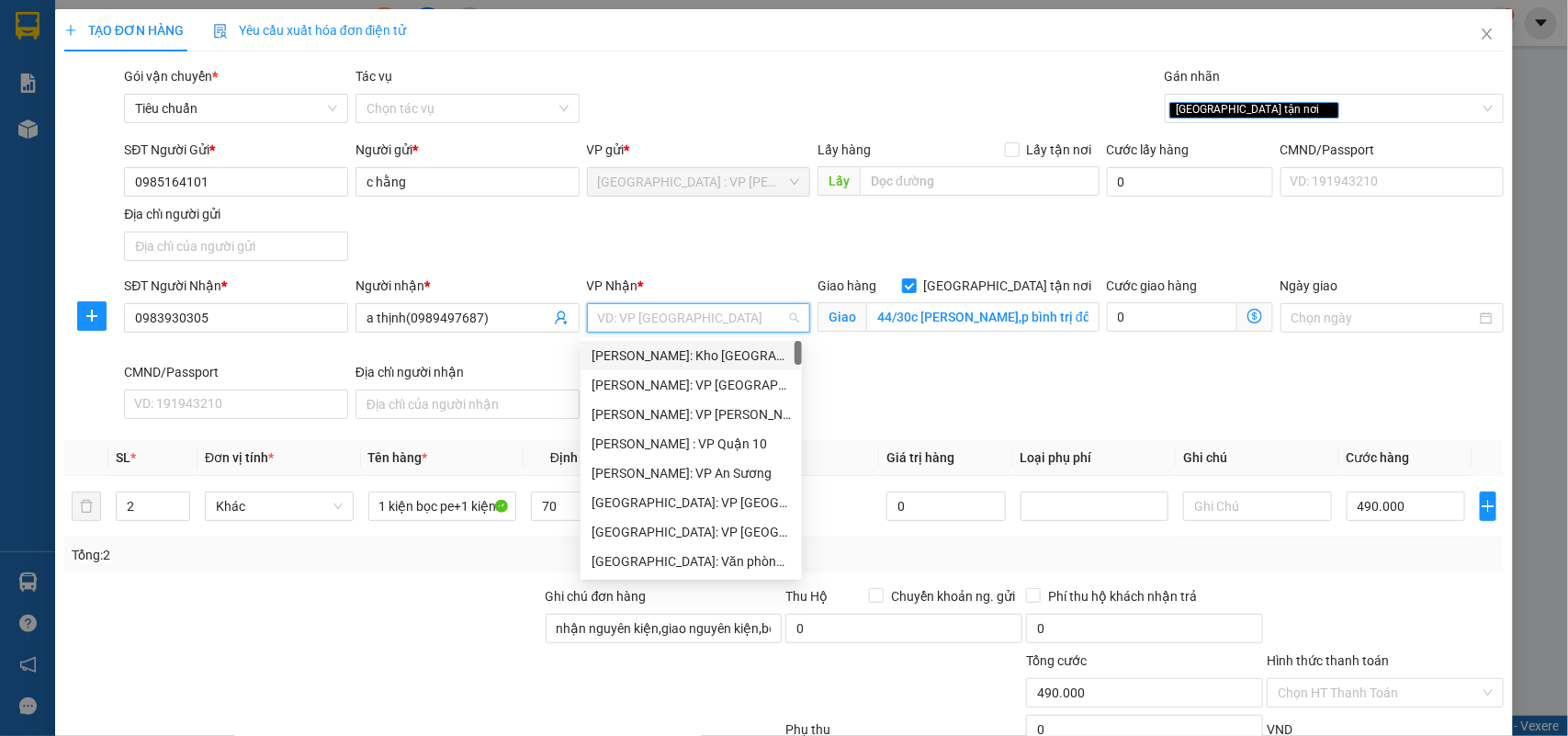
click at [727, 319] on input "search" at bounding box center [692, 317] width 189 height 28
type input "12"
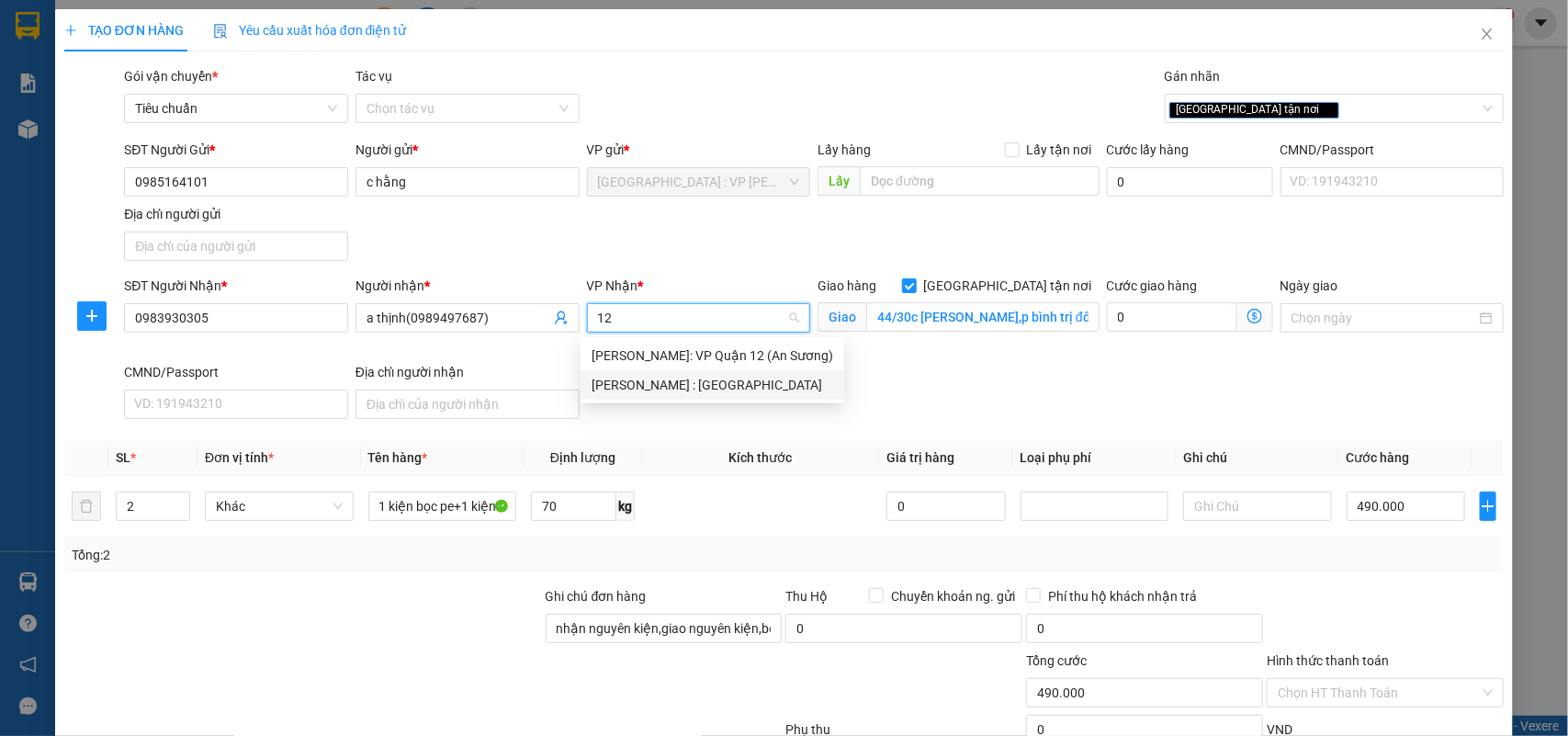
click at [723, 380] on div "[PERSON_NAME] : [GEOGRAPHIC_DATA]" at bounding box center [712, 384] width 242 height 20
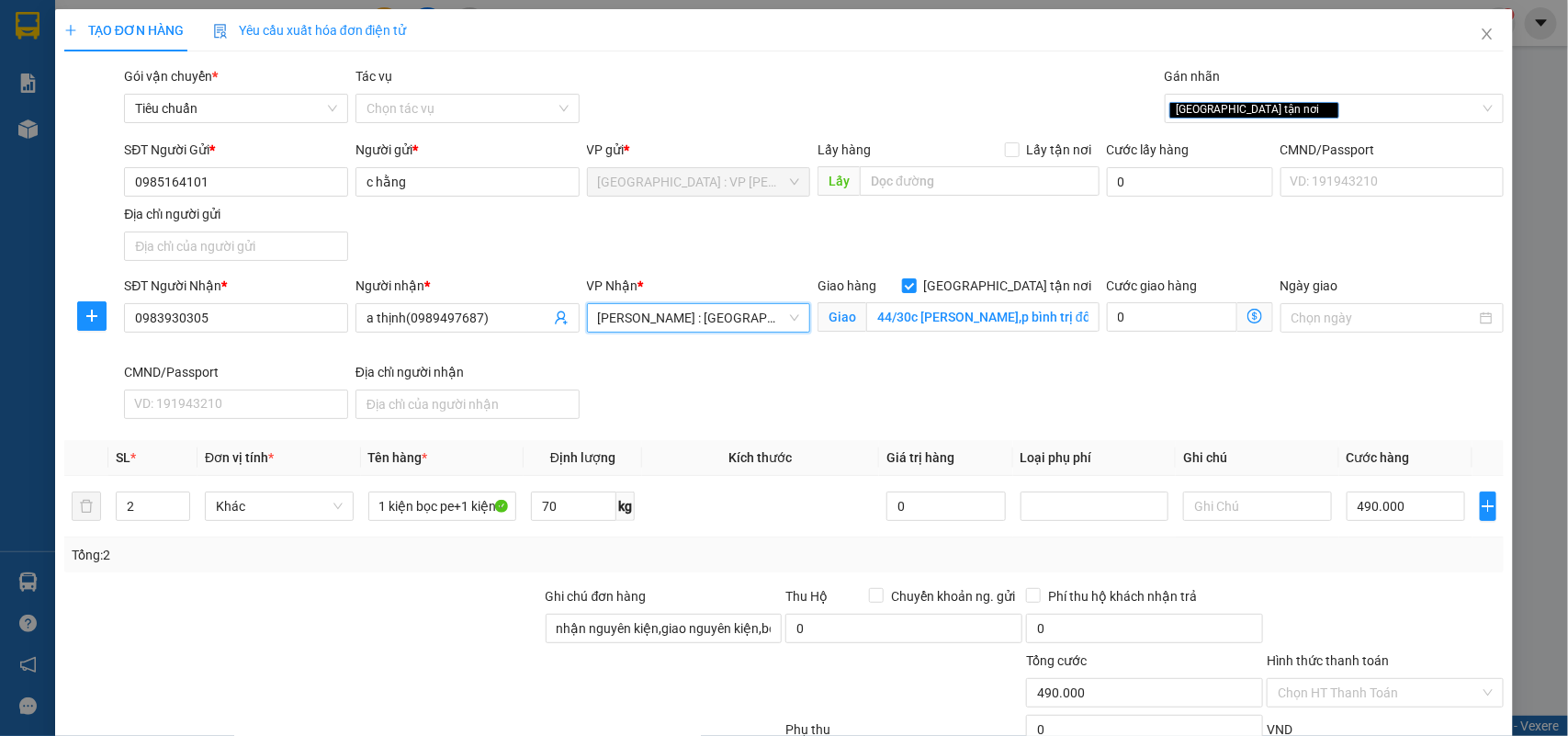
click at [692, 225] on div "SĐT Người Gửi * 0985164101 Người gửi * c hằng VP gửi * Hà Nội : VP Hoàng Mai Lấ…" at bounding box center [815, 204] width 1388 height 128
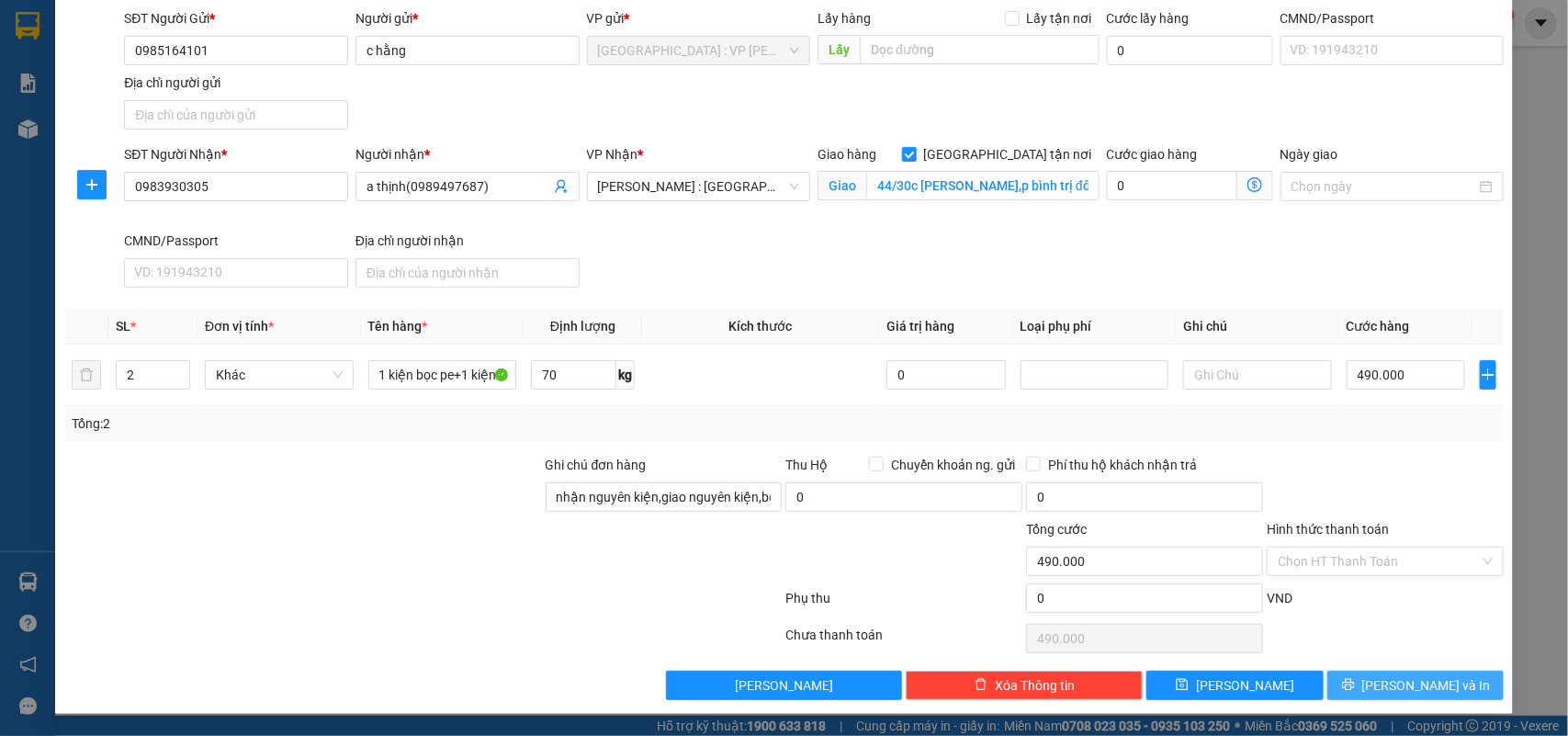
click at [1392, 681] on span "Lưu và In" at bounding box center [1427, 685] width 128 height 20
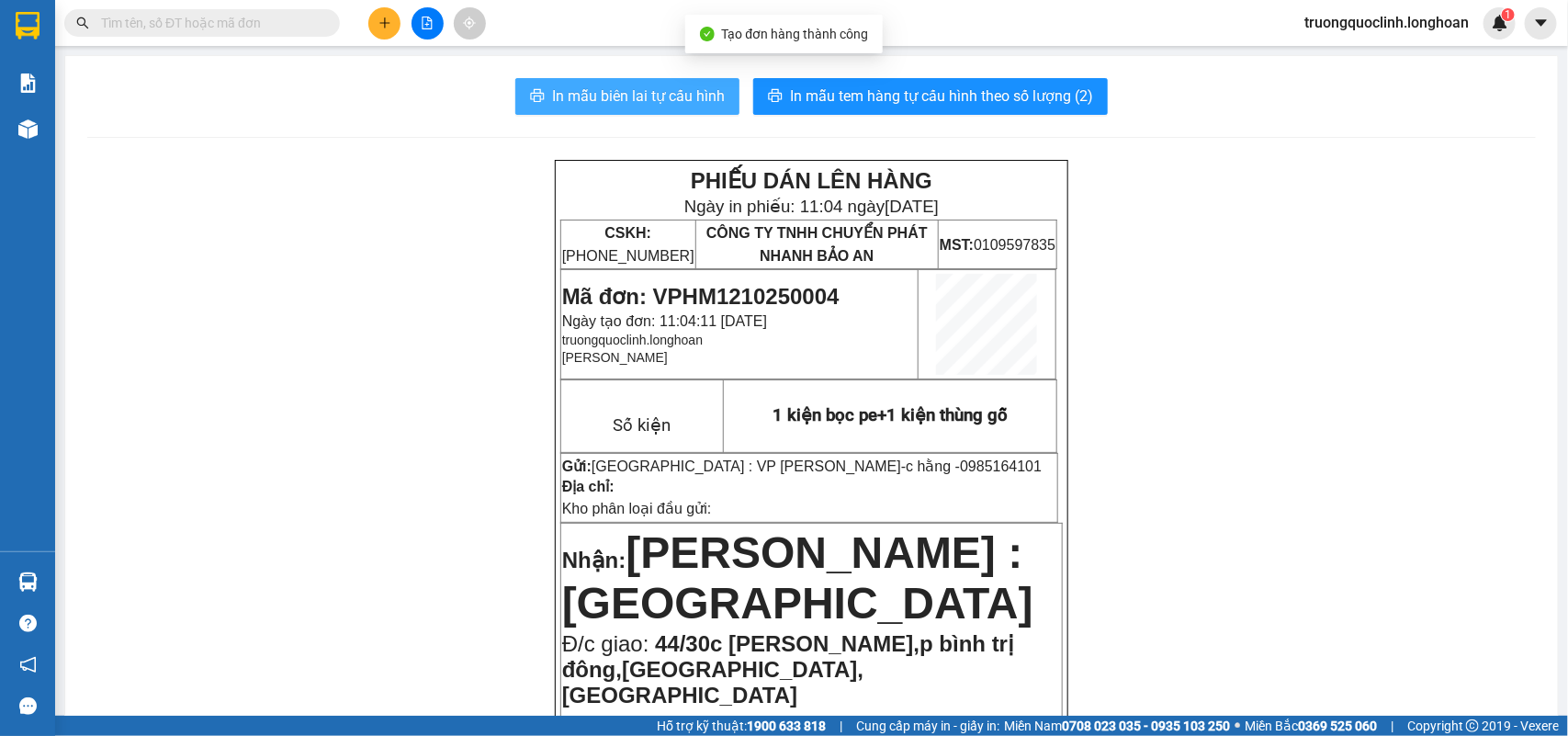
click at [635, 101] on span "In mẫu biên lai tự cấu hình" at bounding box center [638, 96] width 173 height 23
click at [782, 291] on span "Mã đơn: VPHM1210250004" at bounding box center [702, 296] width 278 height 25
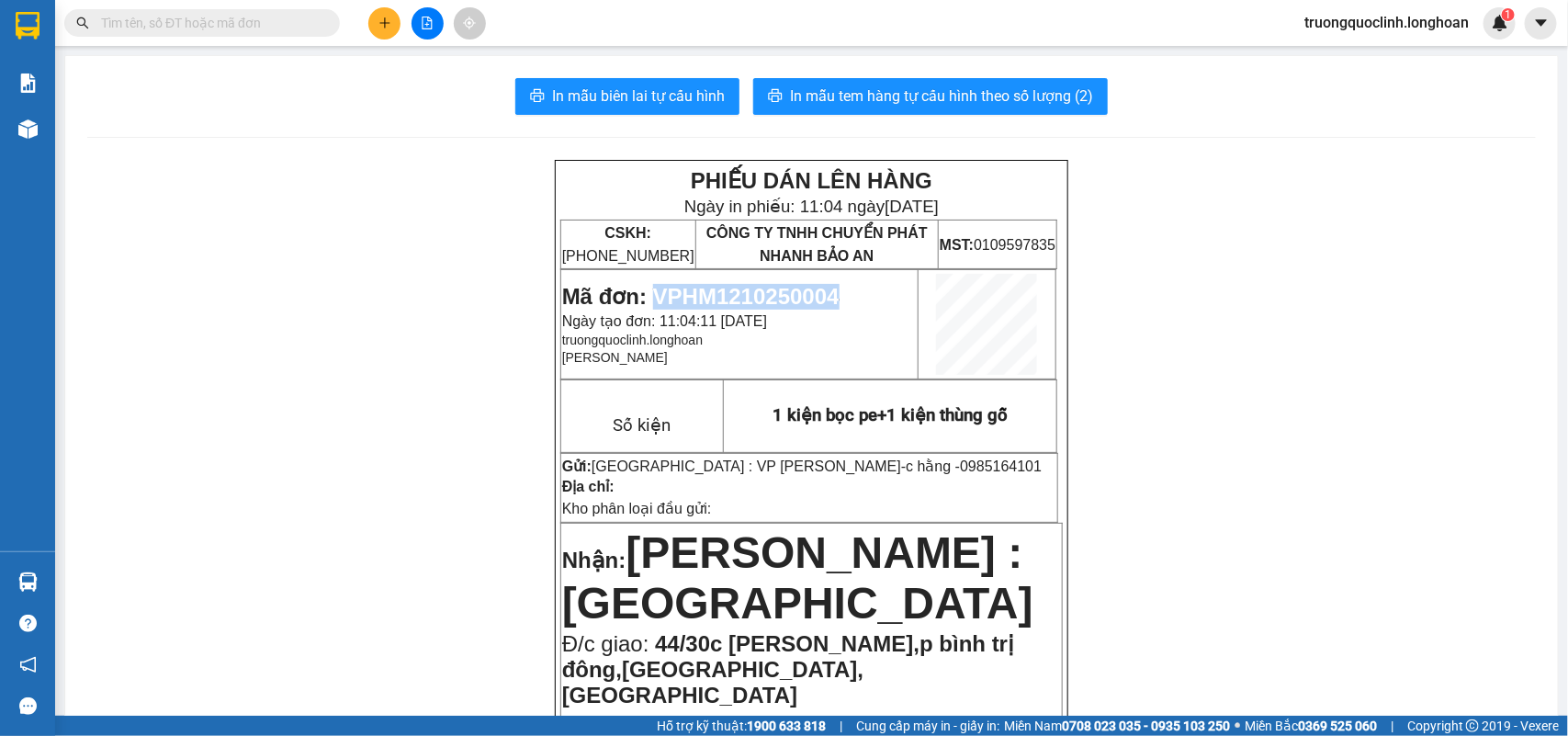
click at [782, 291] on span "Mã đơn: VPHM1210250004" at bounding box center [702, 296] width 278 height 25
copy span "VPHM1210250004"
click at [379, 24] on icon "plus" at bounding box center [384, 22] width 12 height 12
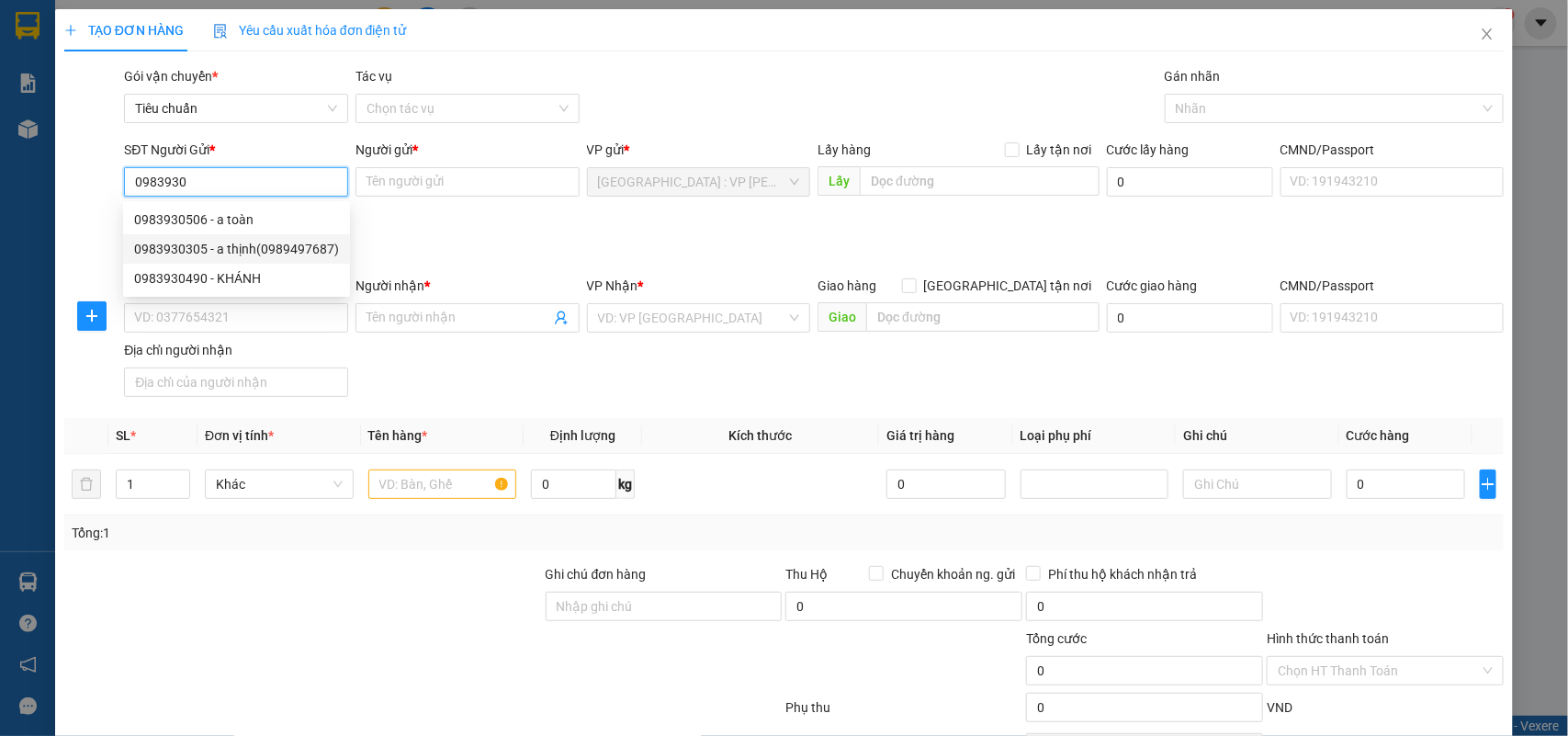
click at [263, 244] on div "0983930305 - a thịnh(0989497687)" at bounding box center [237, 248] width 205 height 20
type input "0983930305"
type input "a thịnh(0989497687)"
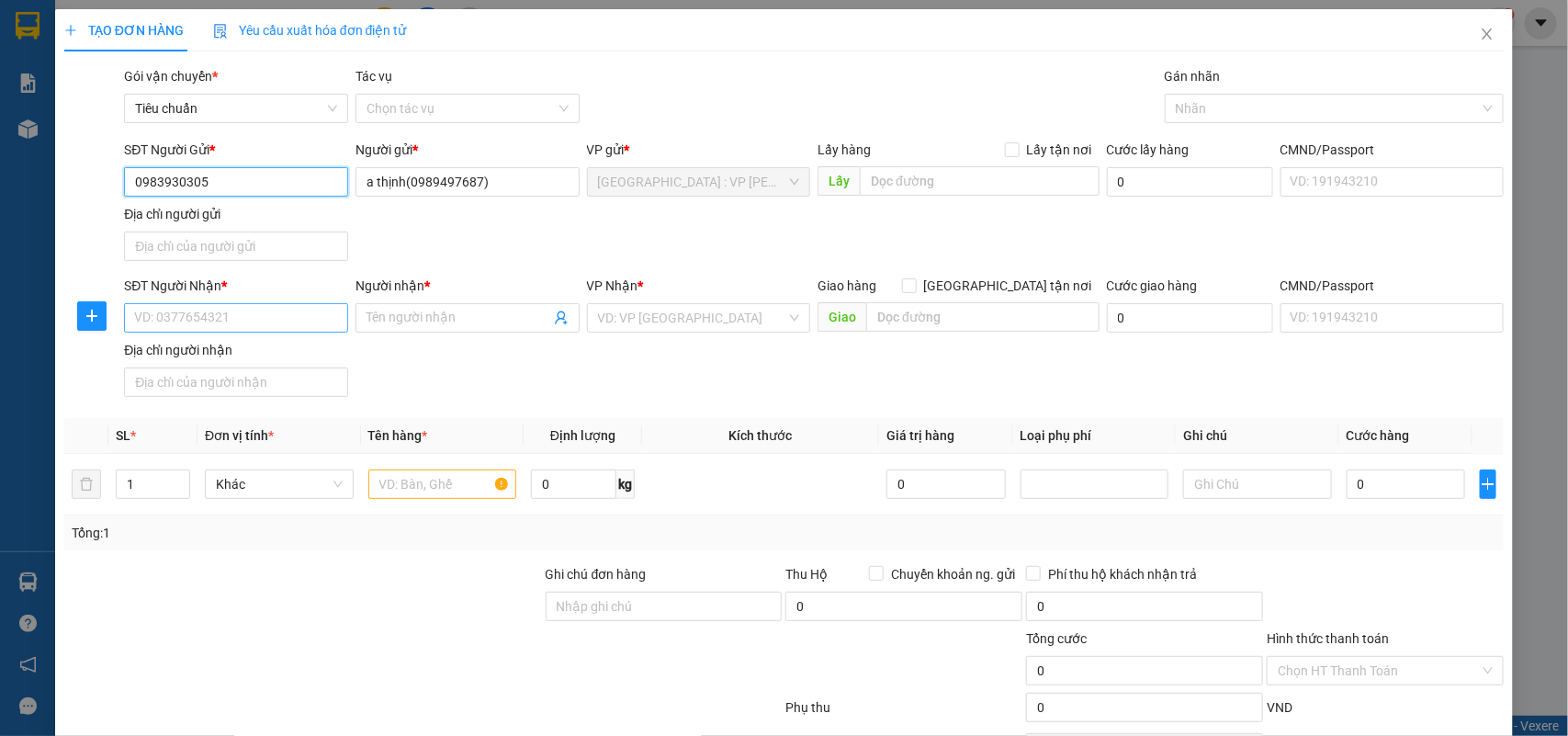
type input "0983930305"
click at [317, 319] on input "SĐT Người Nhận *" at bounding box center [236, 317] width 224 height 30
type input "0918839070"
click at [368, 318] on input "Người nhận *" at bounding box center [459, 317] width 184 height 20
type input "nha khoa tâm minh đức"
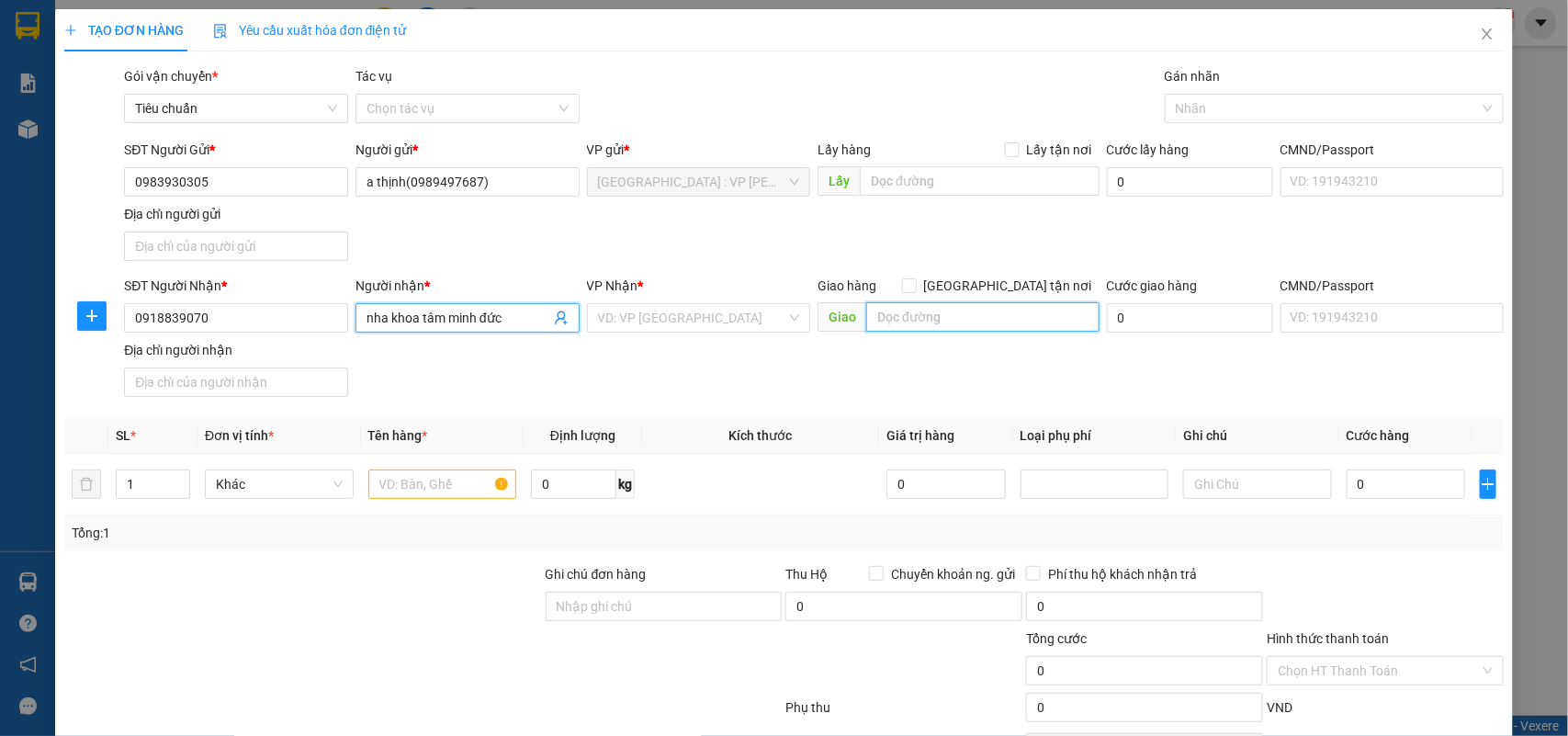
click at [908, 324] on input "text" at bounding box center [982, 316] width 233 height 30
type input "256 tô ký,tân chánh hiệp,quận 12,hcm"
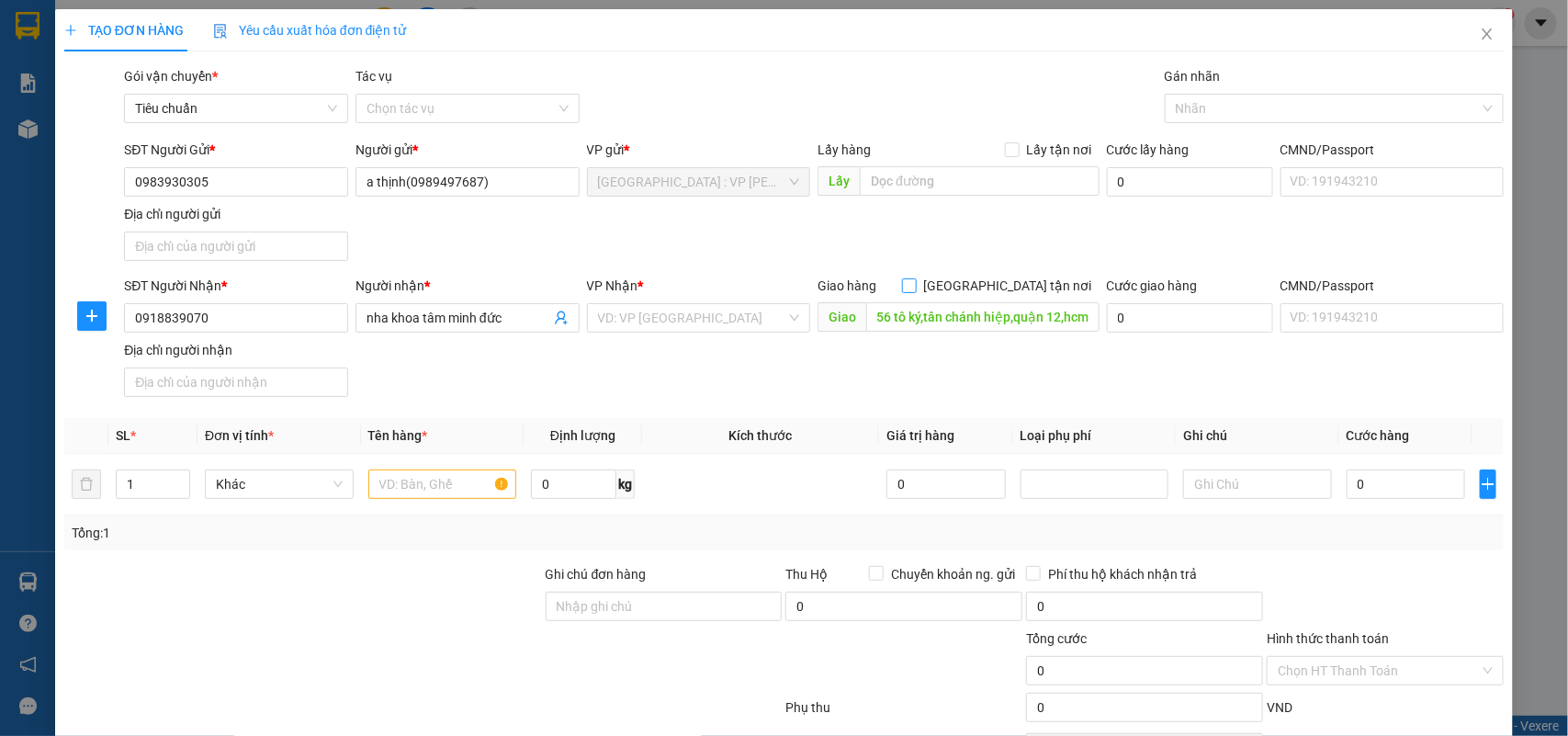
click at [1023, 282] on span "[GEOGRAPHIC_DATA] tận nơi" at bounding box center [1008, 286] width 183 height 20
click at [915, 282] on input "[GEOGRAPHIC_DATA] tận nơi" at bounding box center [908, 284] width 12 height 12
checkbox input "true"
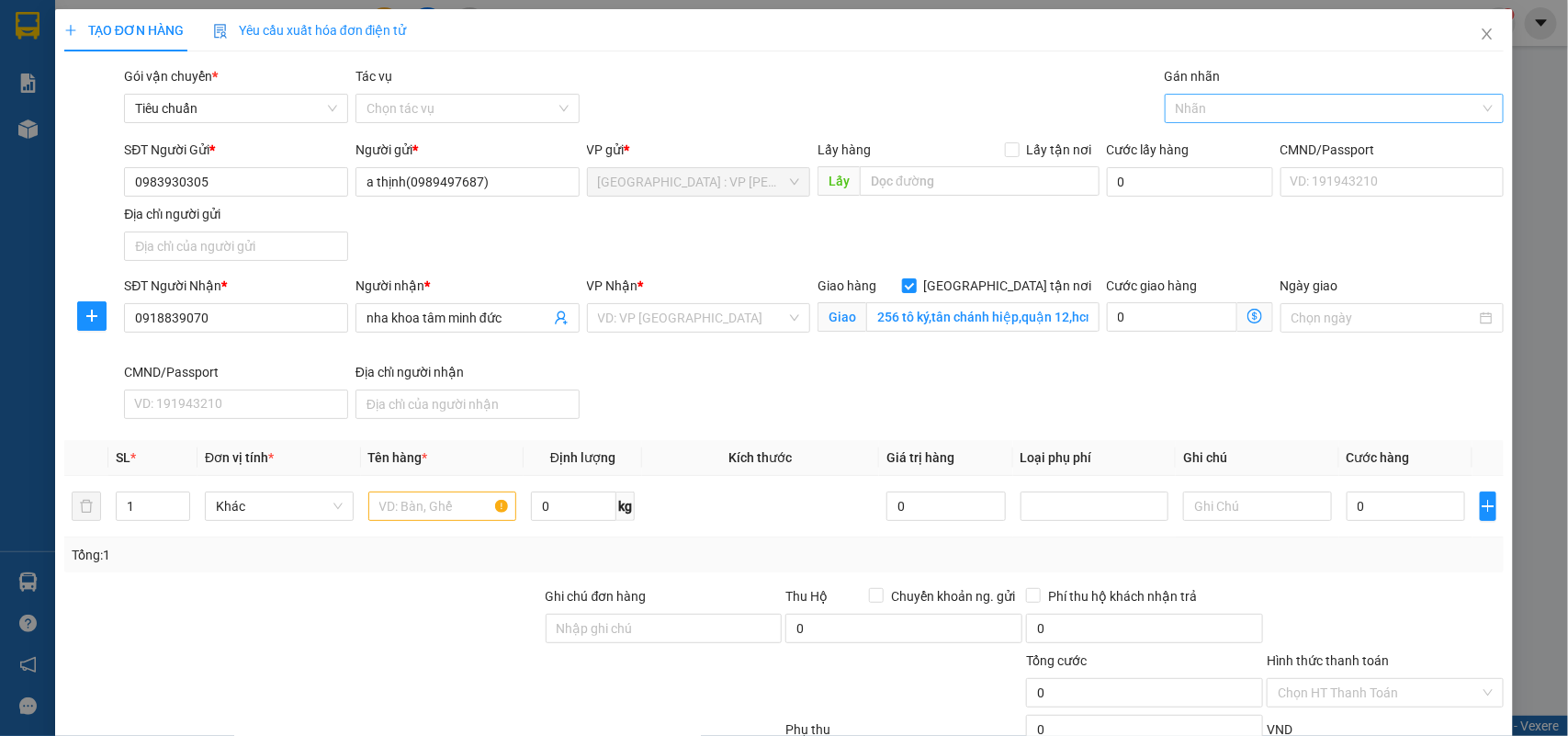
click at [1240, 112] on div at bounding box center [1326, 108] width 312 height 22
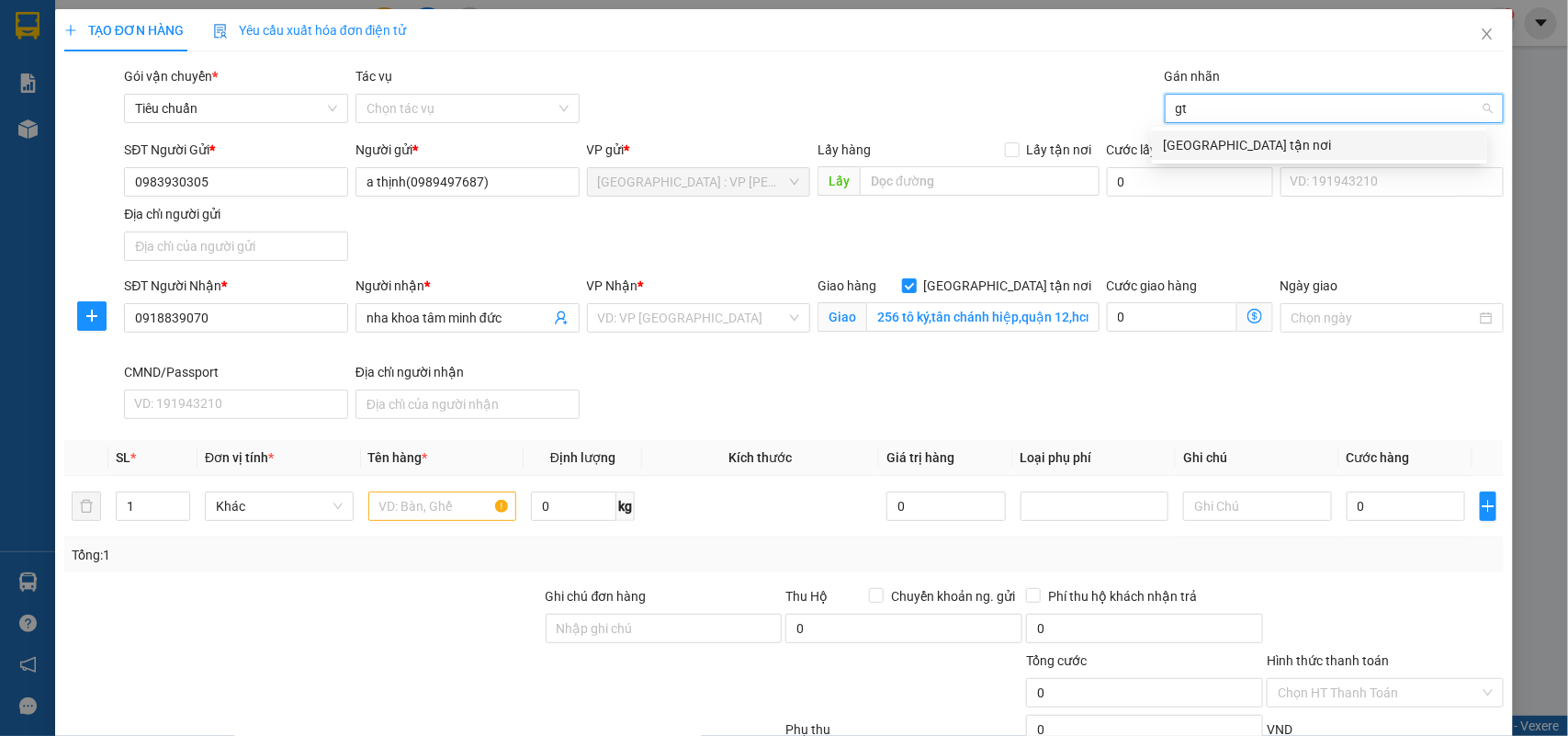
type input "gtn"
drag, startPoint x: 1214, startPoint y: 145, endPoint x: 1128, endPoint y: 168, distance: 89.0
click at [1210, 145] on div "[GEOGRAPHIC_DATA] tận nơi" at bounding box center [1320, 145] width 313 height 20
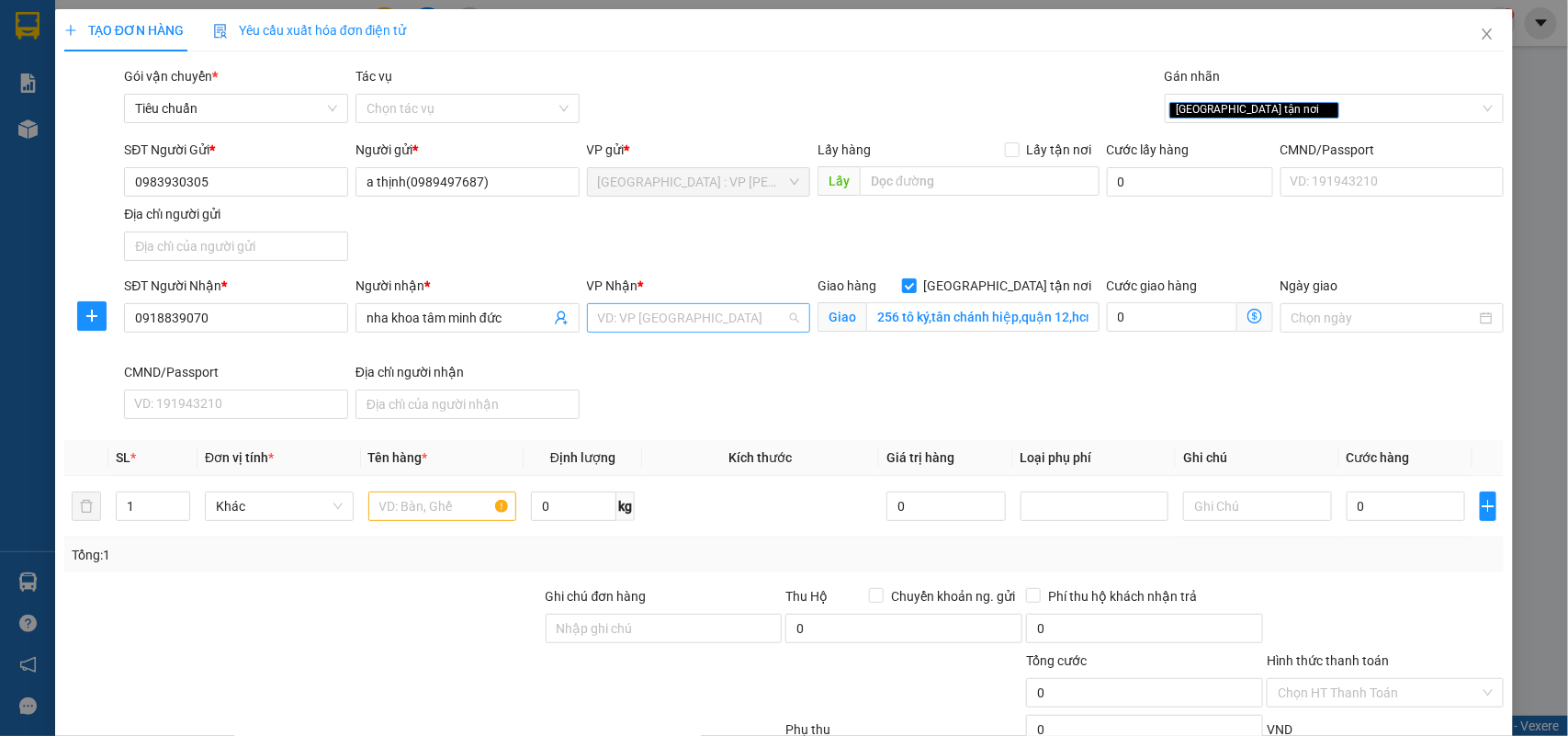
click at [753, 308] on input "search" at bounding box center [692, 317] width 189 height 28
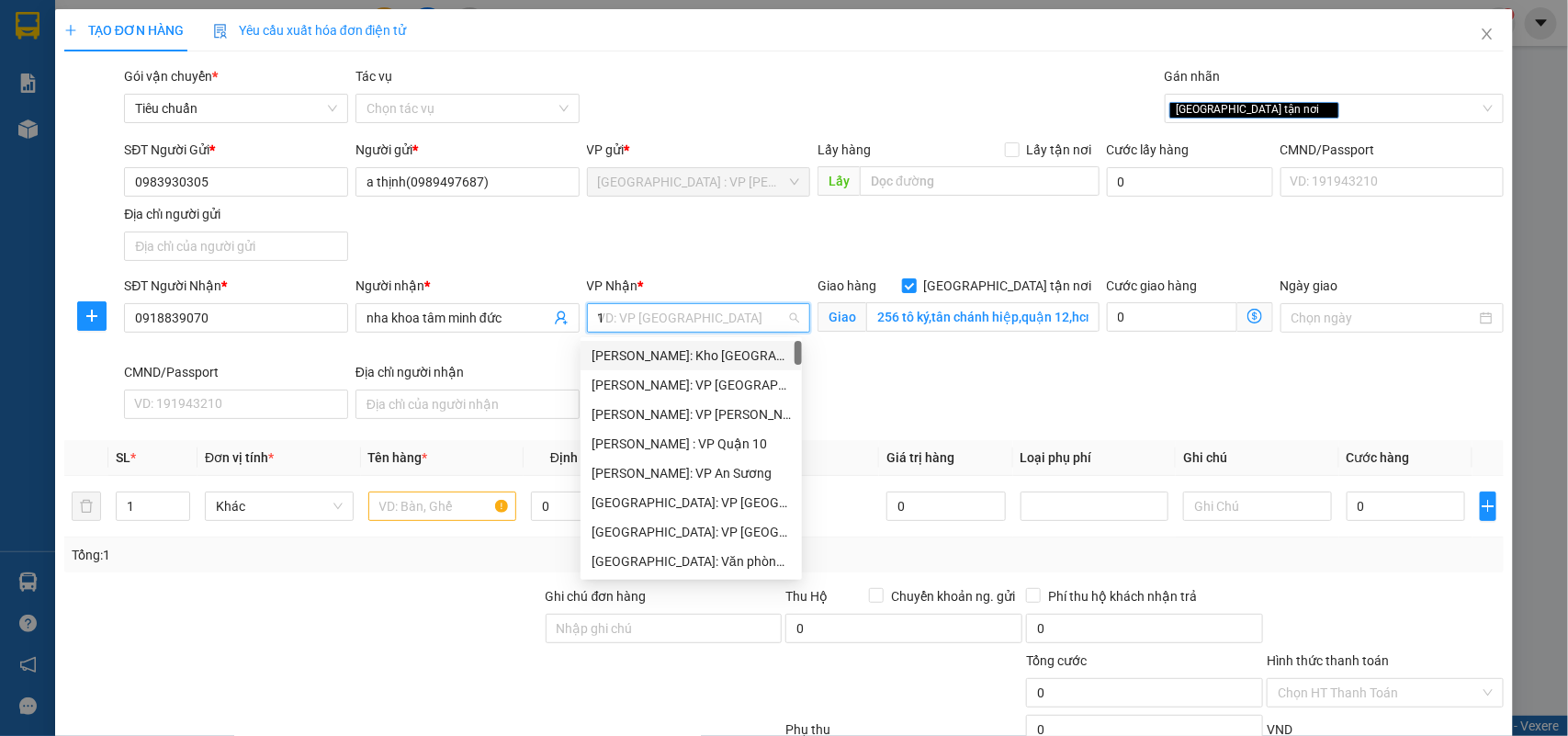
type input "12"
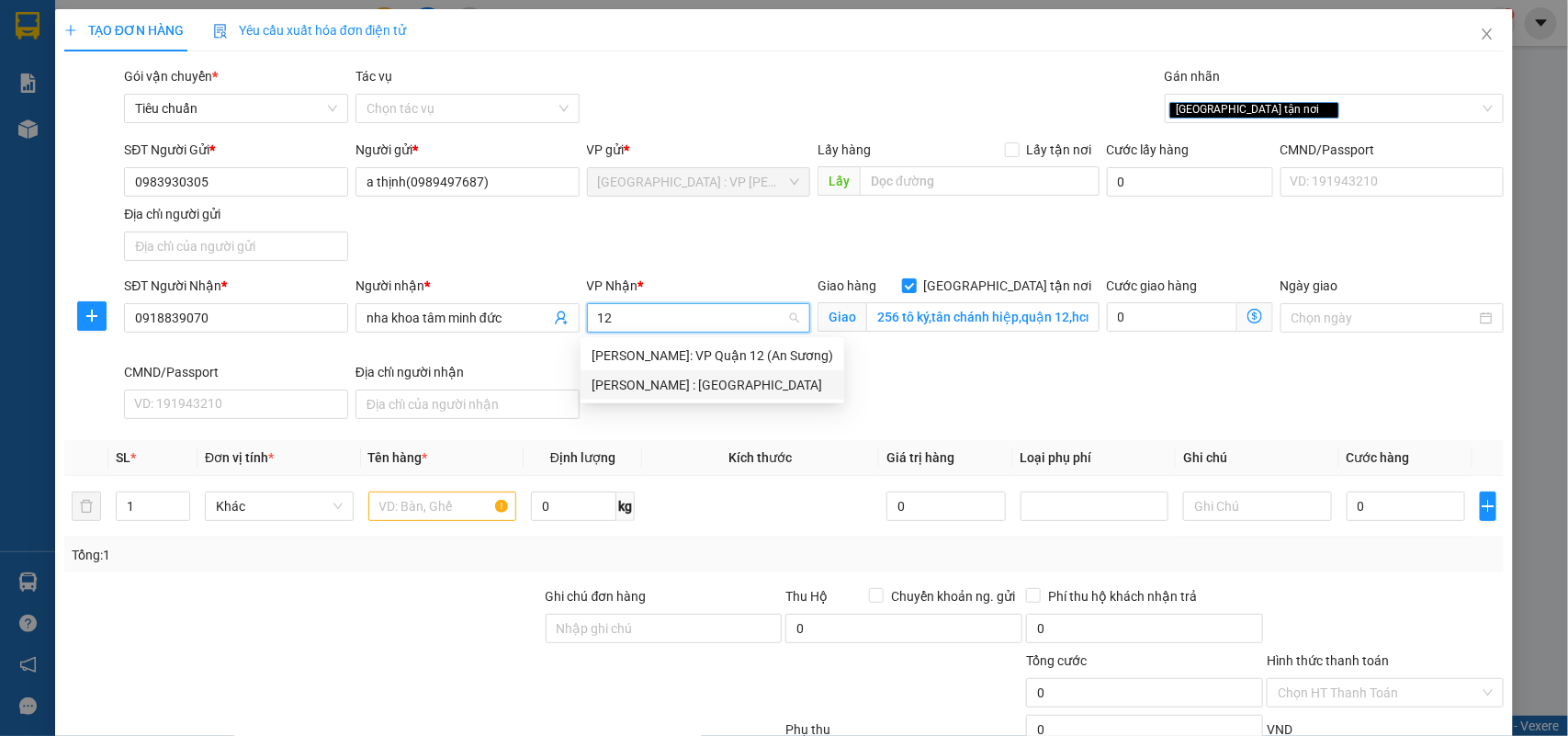
click at [753, 393] on div "[PERSON_NAME] : [GEOGRAPHIC_DATA]" at bounding box center [712, 384] width 242 height 20
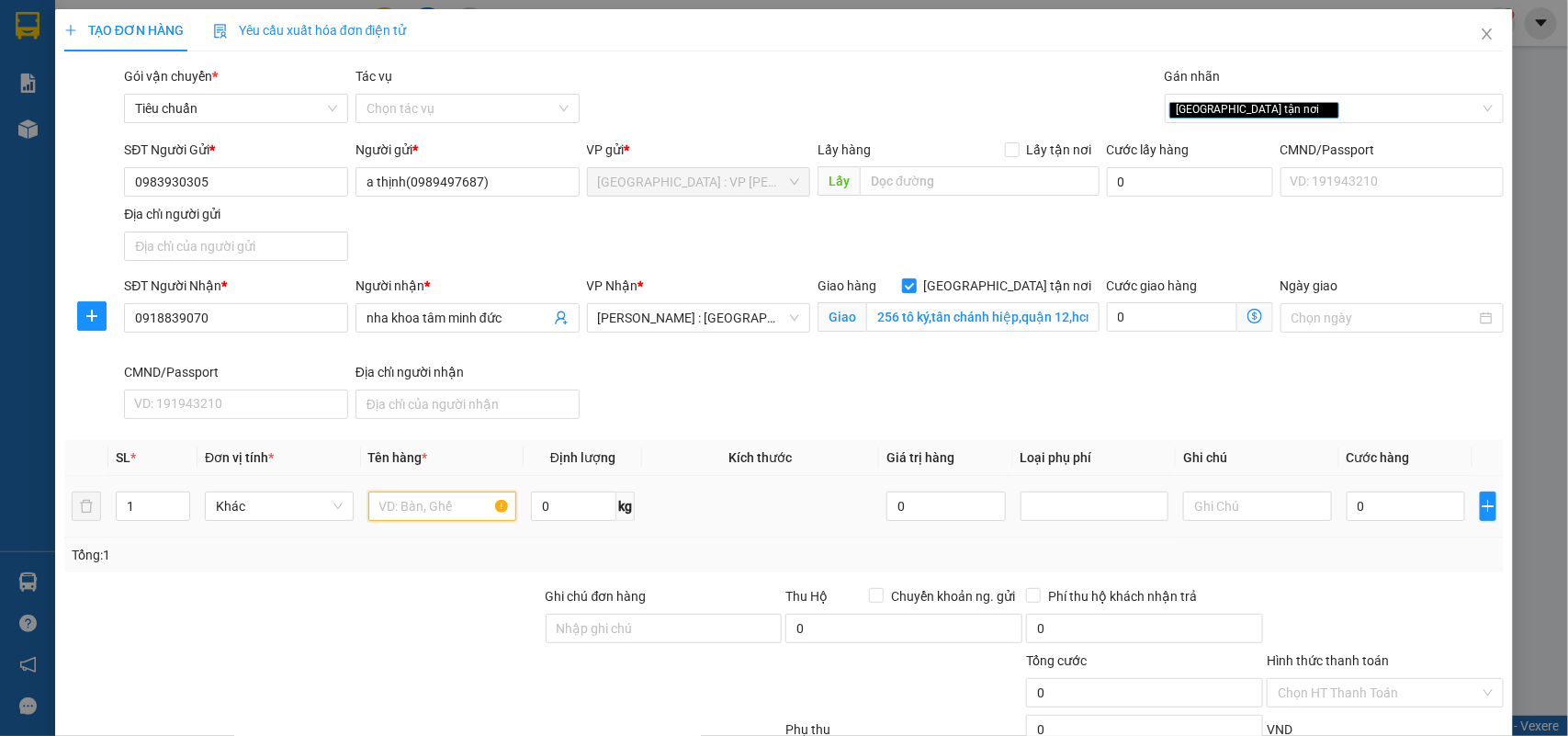
click at [472, 512] on input "text" at bounding box center [442, 506] width 149 height 30
type input "1 kiện thùng gỗ"
click at [564, 496] on input "0" at bounding box center [573, 506] width 85 height 30
type input "65"
click at [588, 630] on input "Ghi chú đơn hàng" at bounding box center [663, 628] width 237 height 30
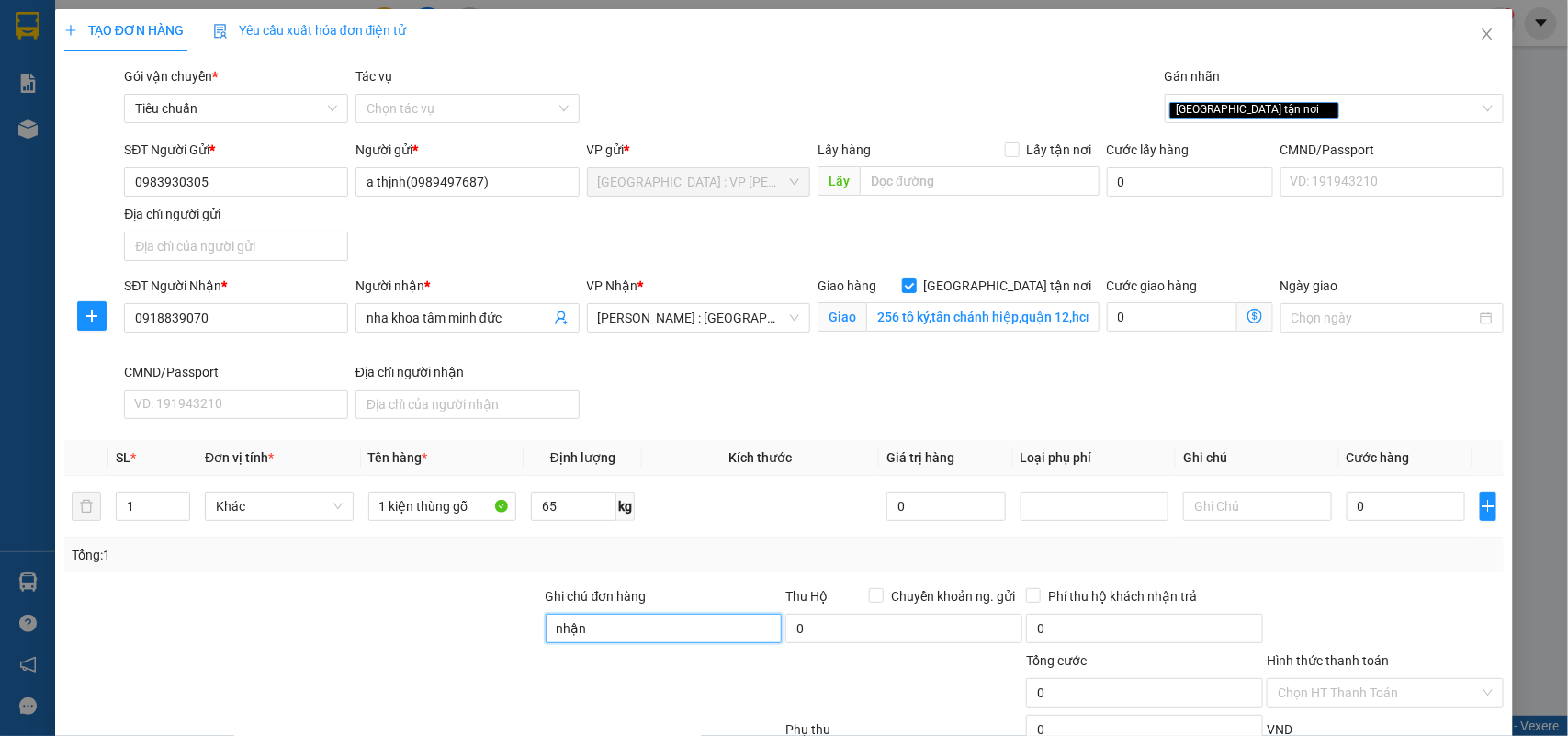
type input "nhận nguyên kiện,giao nguyên kiện,bể vỡ k đền"
click at [1434, 411] on div "SĐT Người Nhận * 0918839070 Người nhận * nha khoa tâm minh đức VP Nhận * Hồ Chí…" at bounding box center [815, 351] width 1388 height 150
click at [1389, 502] on input "0" at bounding box center [1406, 506] width 119 height 30
type input "4"
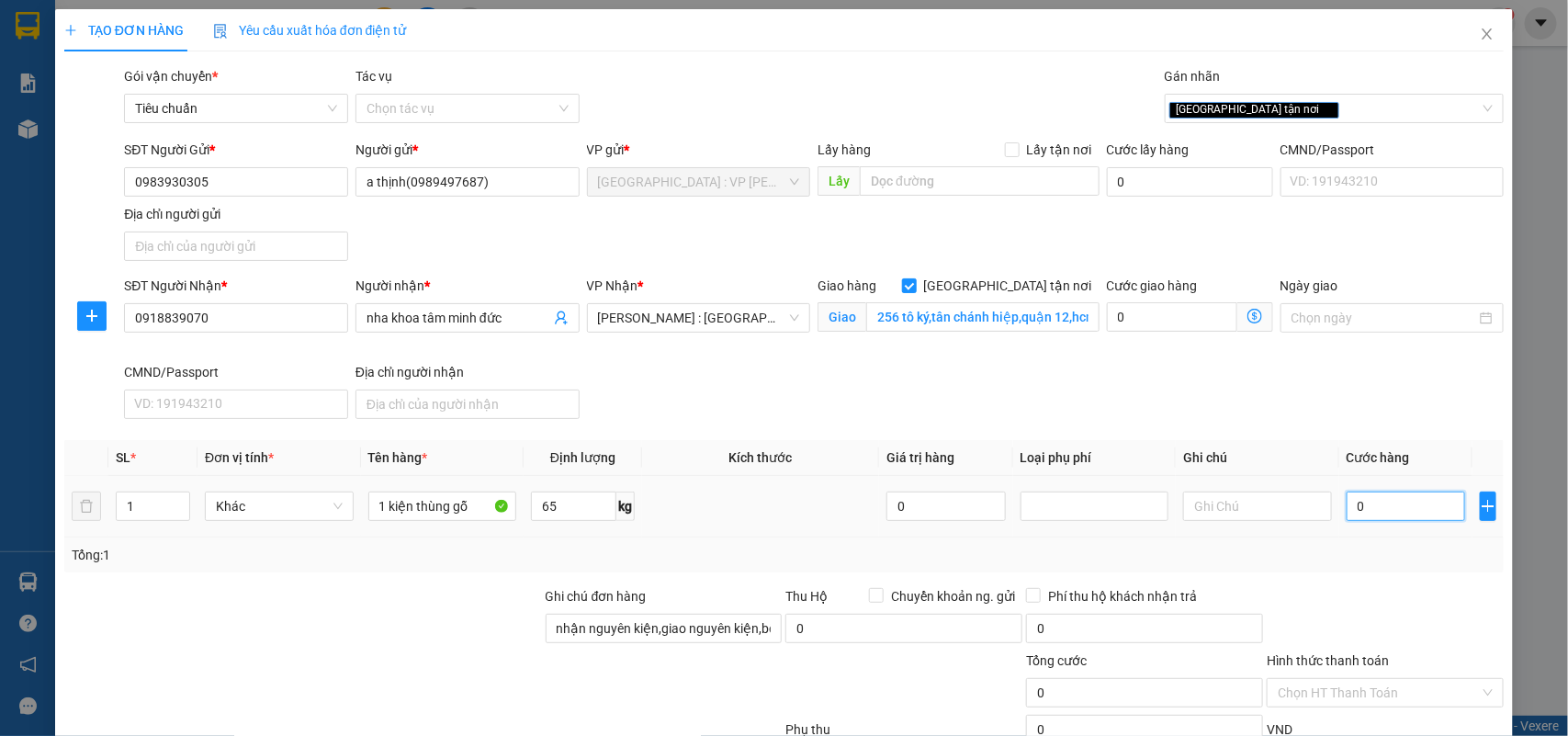
type input "4"
type input "45"
type input "450"
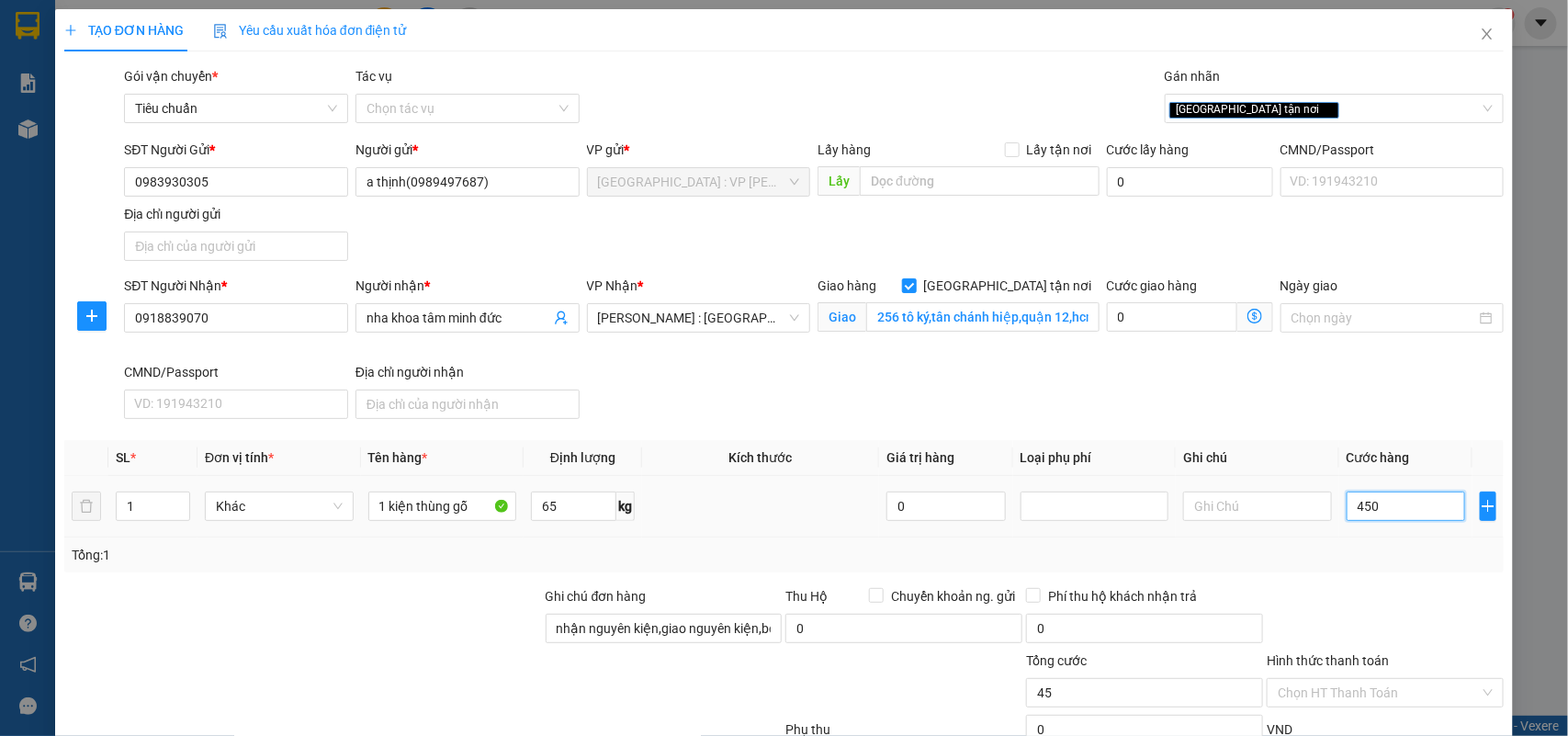
type input "450"
type input "4.500"
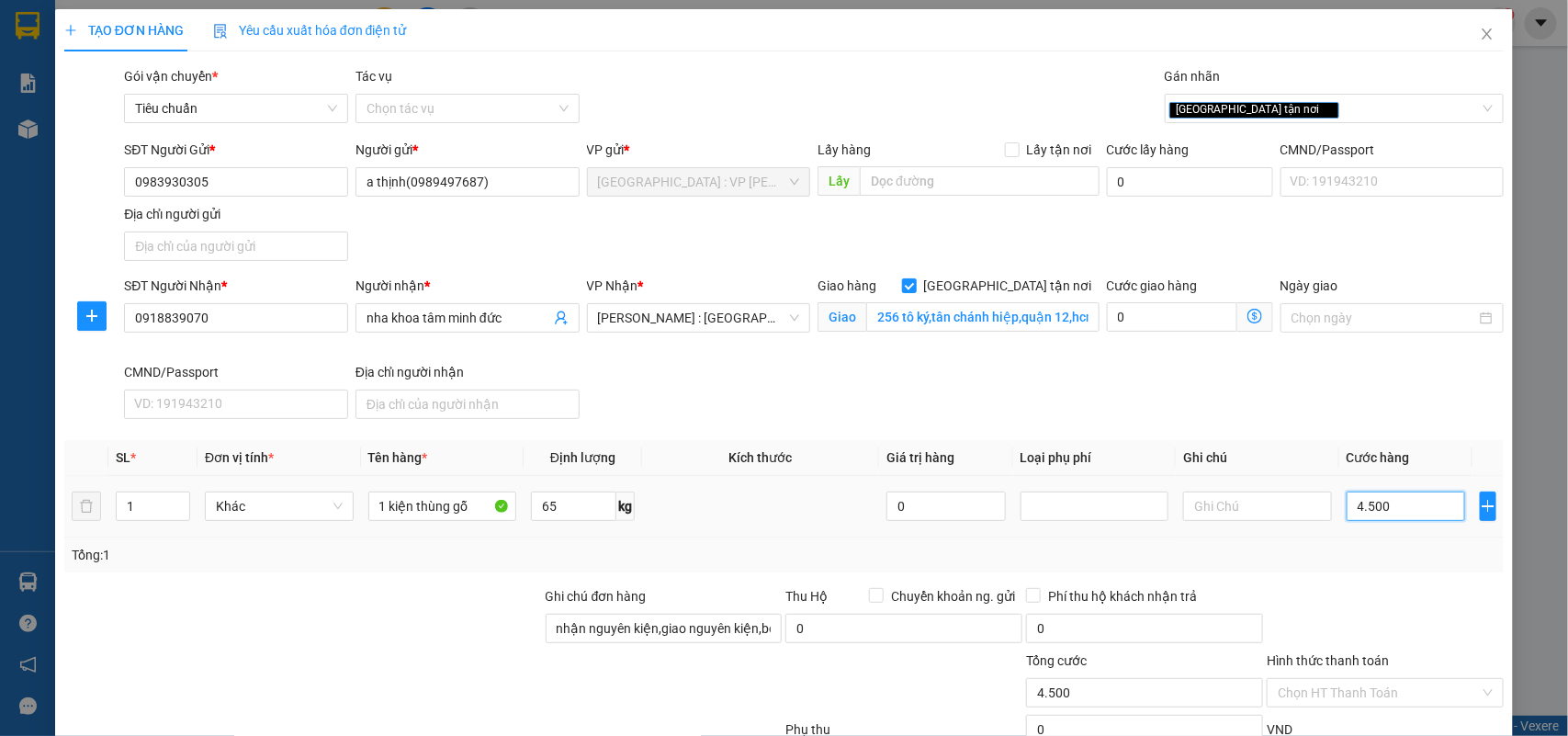
type input "45.000"
type input "450.000"
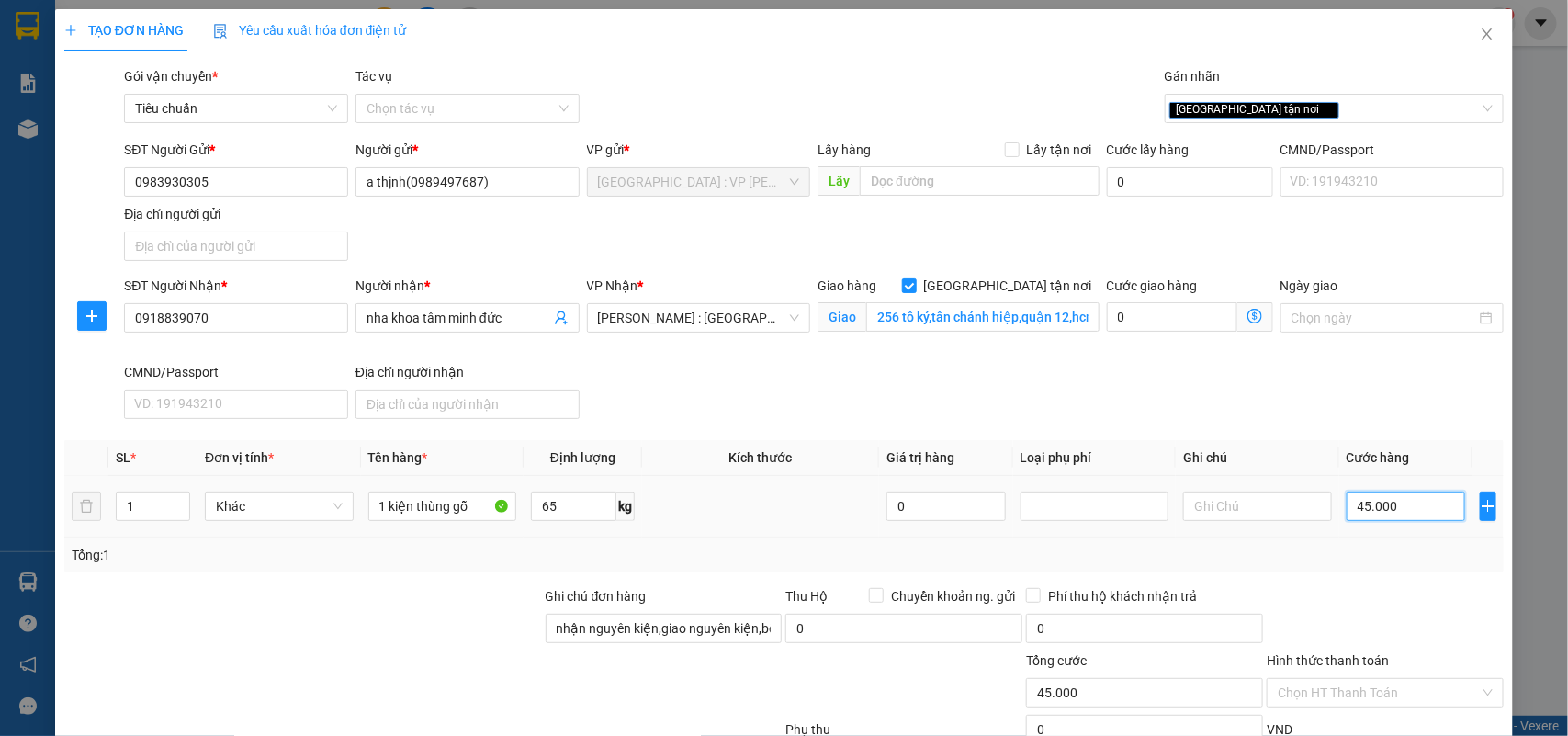
type input "450.000"
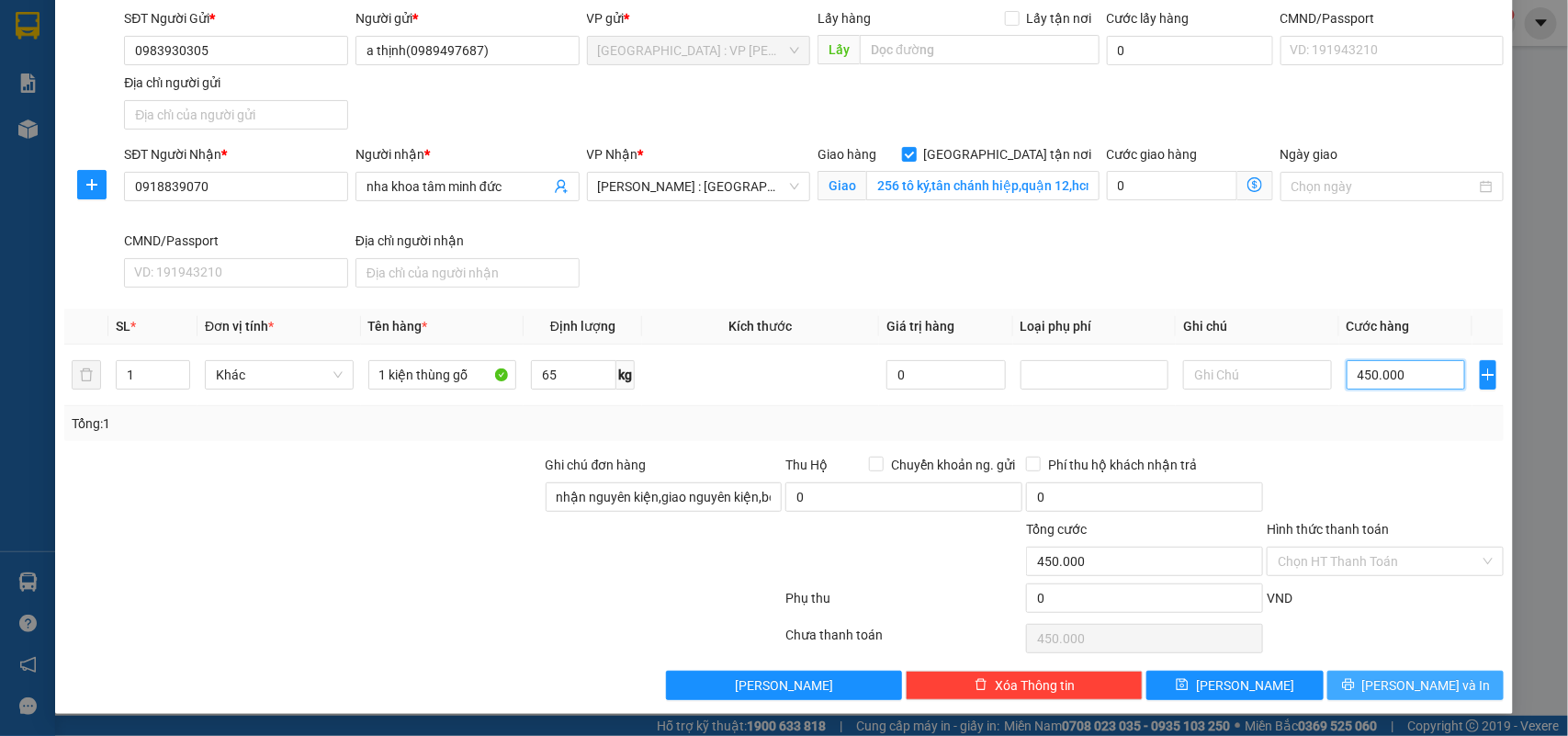
type input "450.000"
click at [1395, 679] on span "Lưu và In" at bounding box center [1427, 685] width 128 height 20
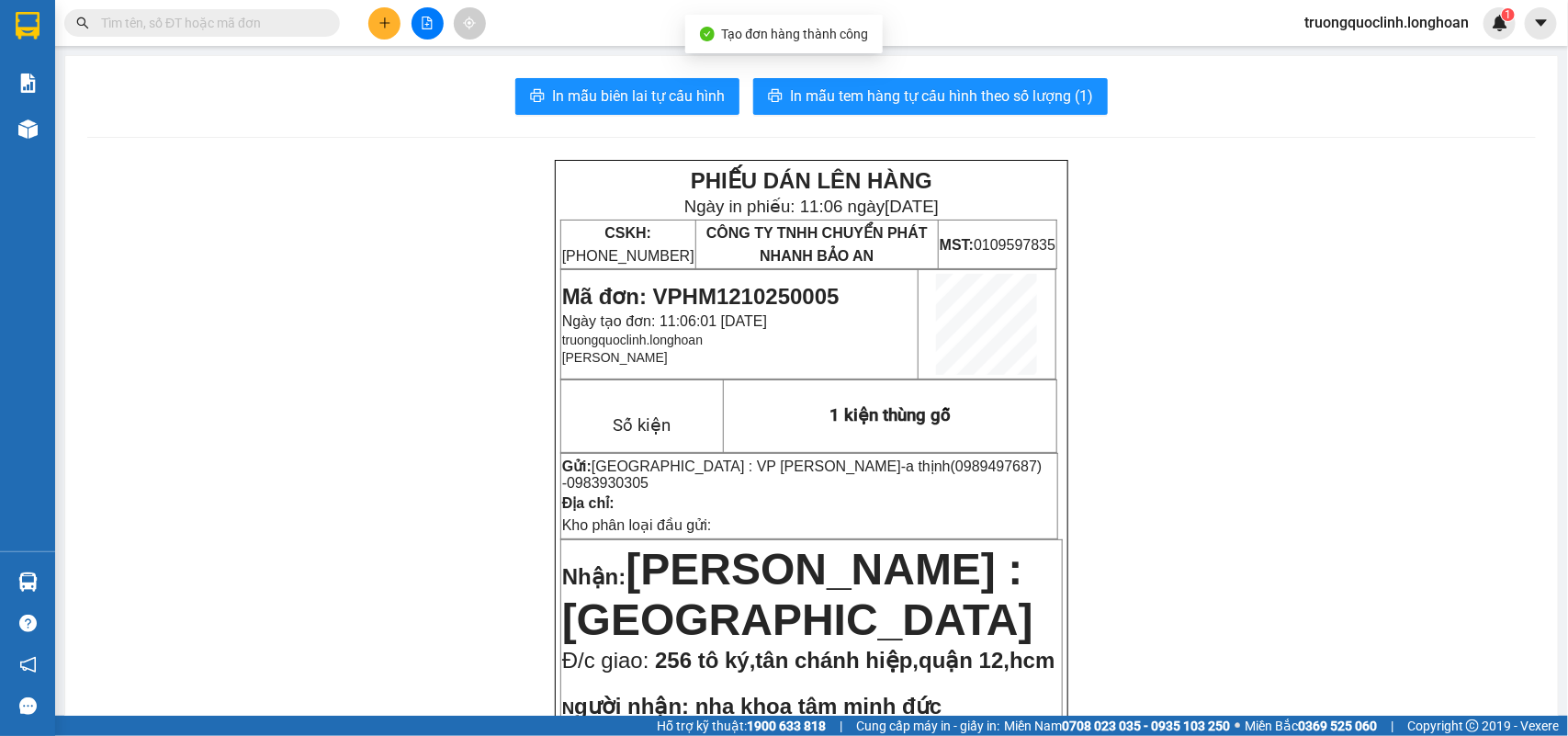
click at [684, 101] on span "In mẫu biên lai tự cấu hình" at bounding box center [638, 96] width 173 height 23
click at [751, 291] on span "Mã đơn: VPHM1210250005" at bounding box center [702, 296] width 278 height 25
copy span "VPHM1210250005"
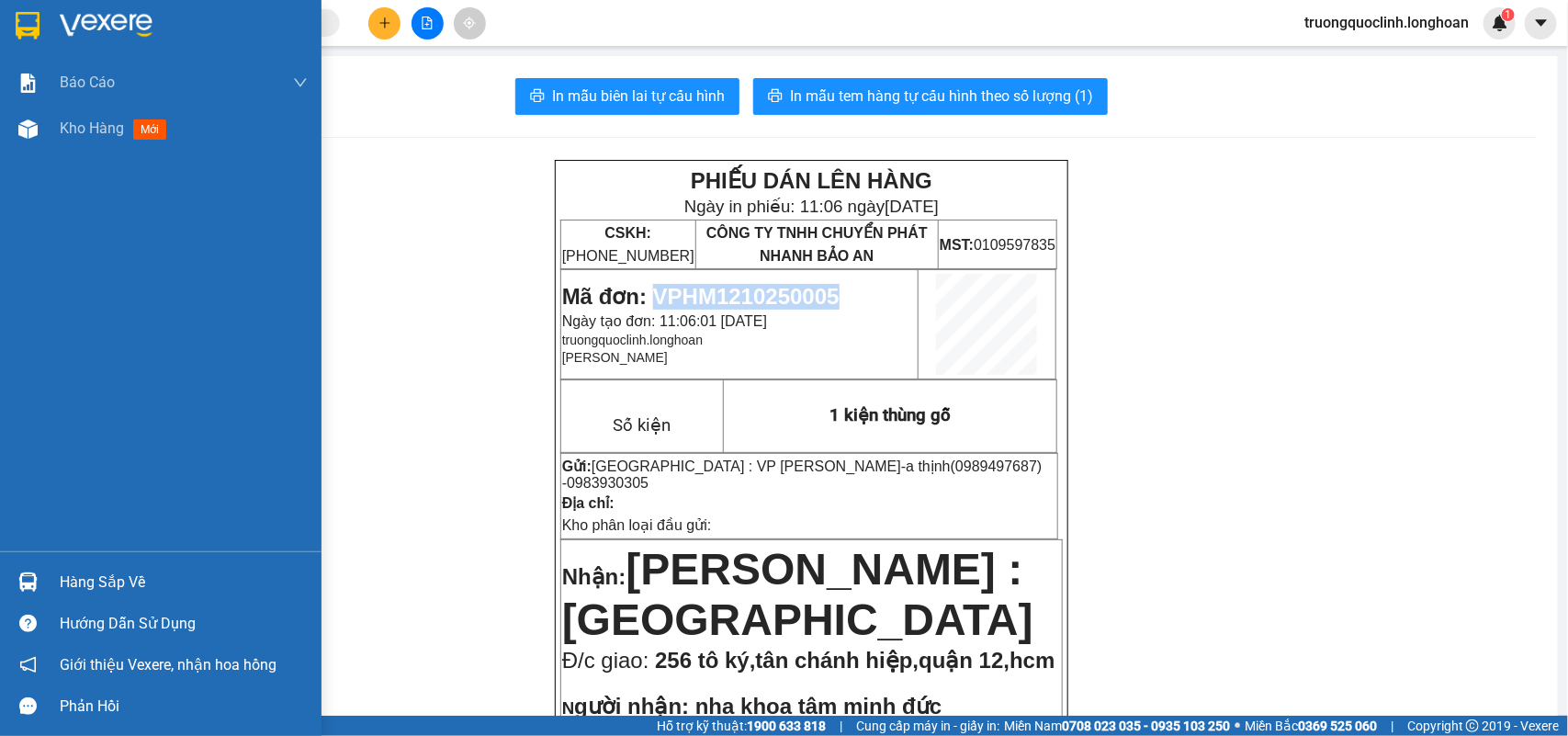
click at [29, 21] on img at bounding box center [27, 25] width 24 height 28
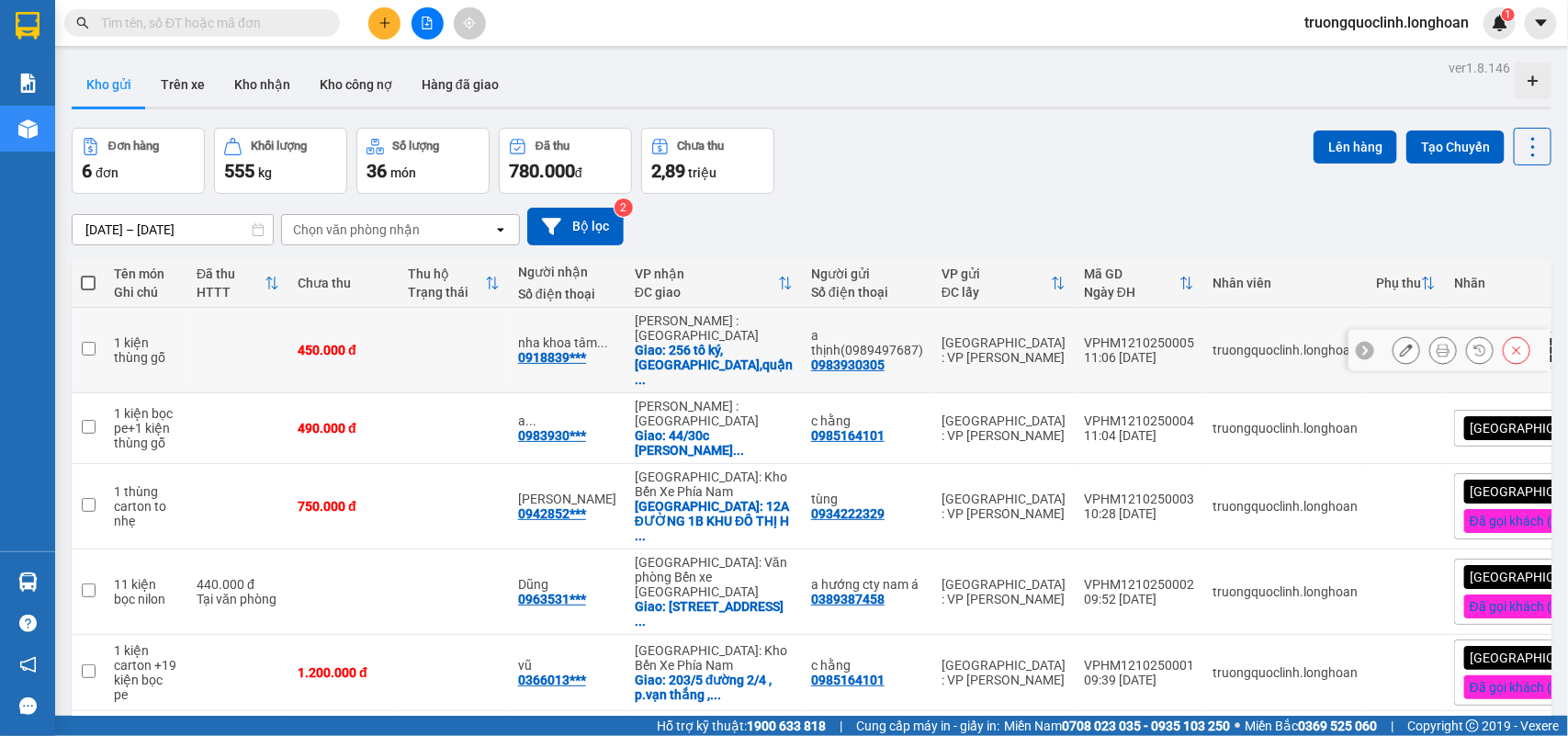
click at [1437, 344] on icon at bounding box center [1442, 350] width 12 height 12
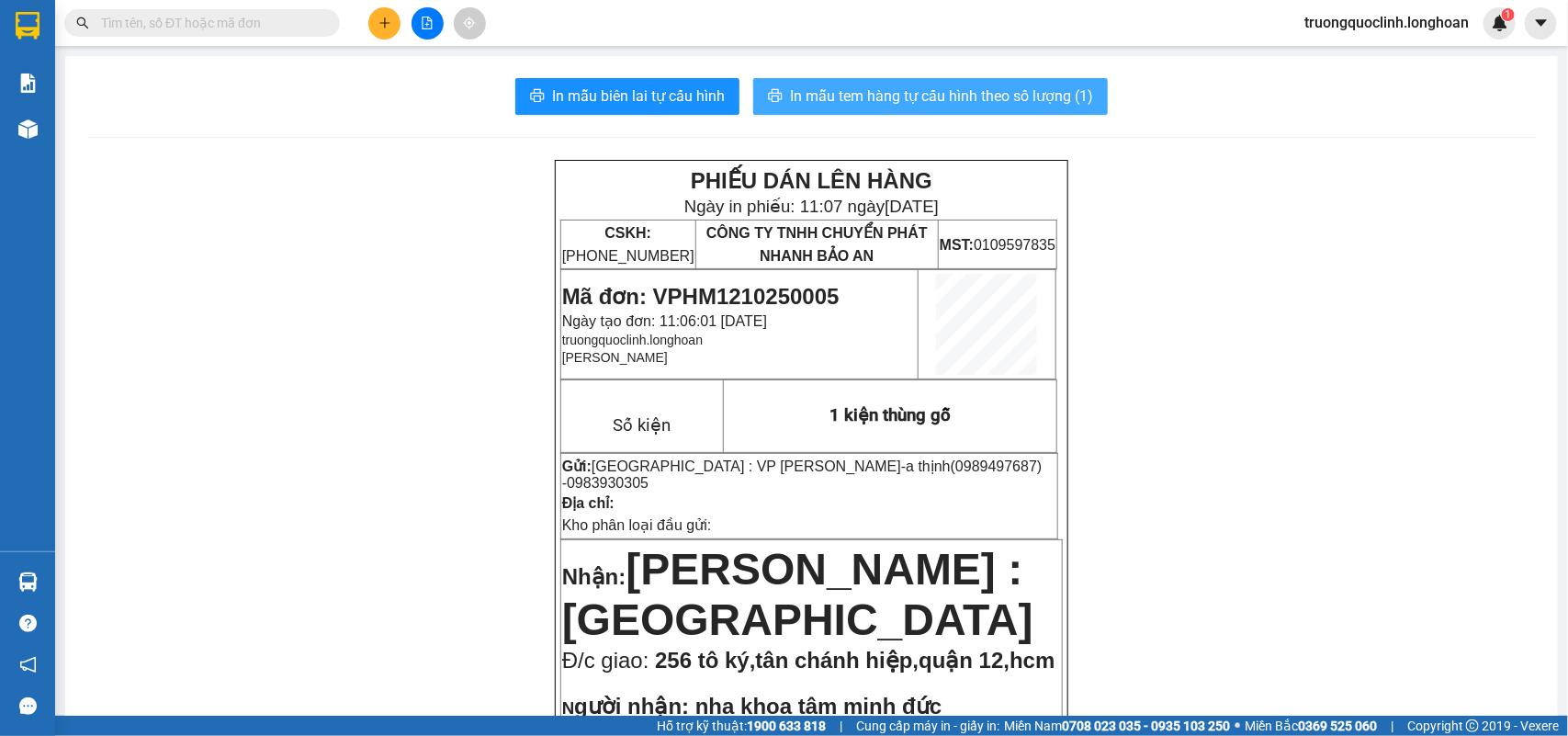
click at [874, 92] on span "In mẫu tem hàng tự cấu hình theo số lượng (1)" at bounding box center [941, 96] width 303 height 23
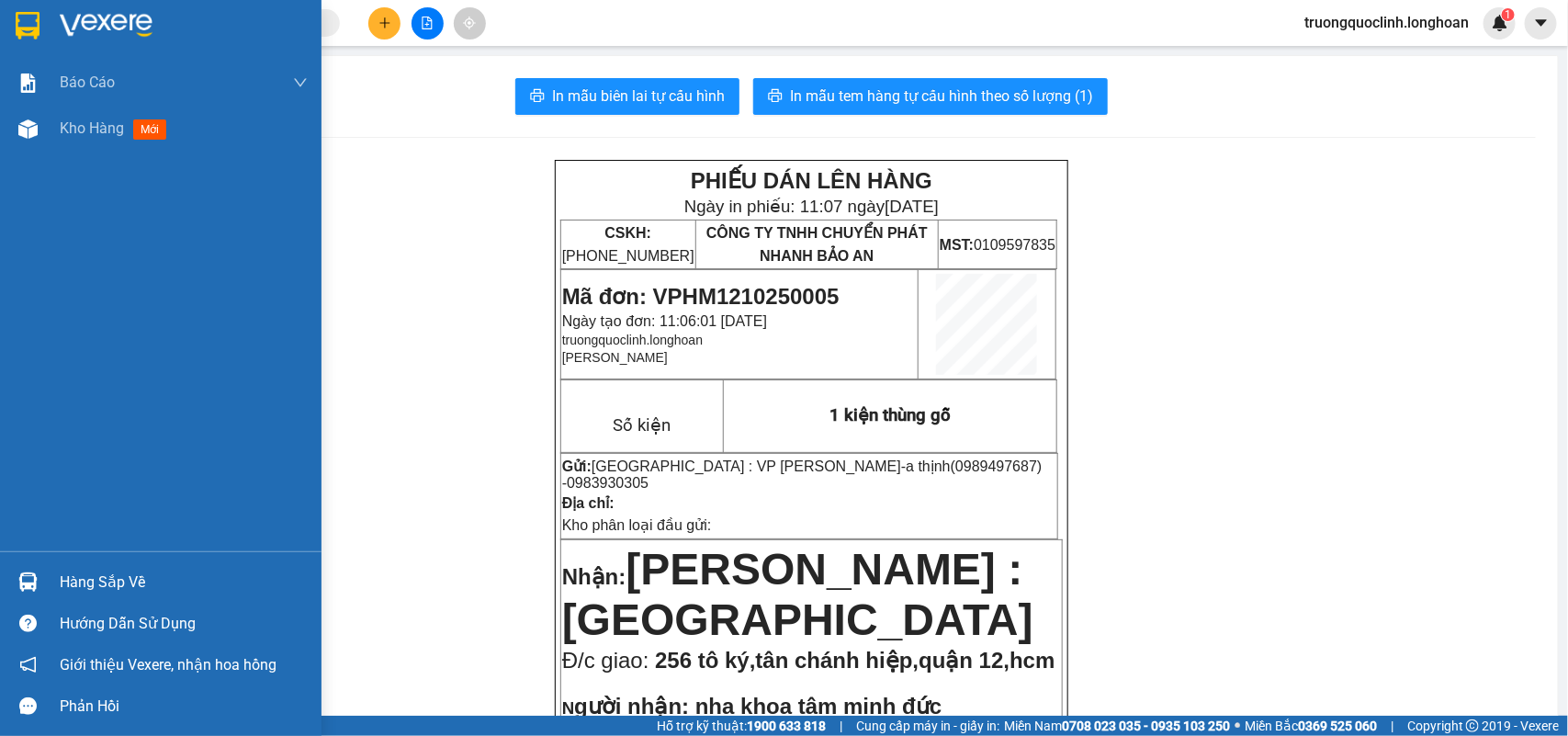
click at [34, 29] on img at bounding box center [27, 25] width 24 height 28
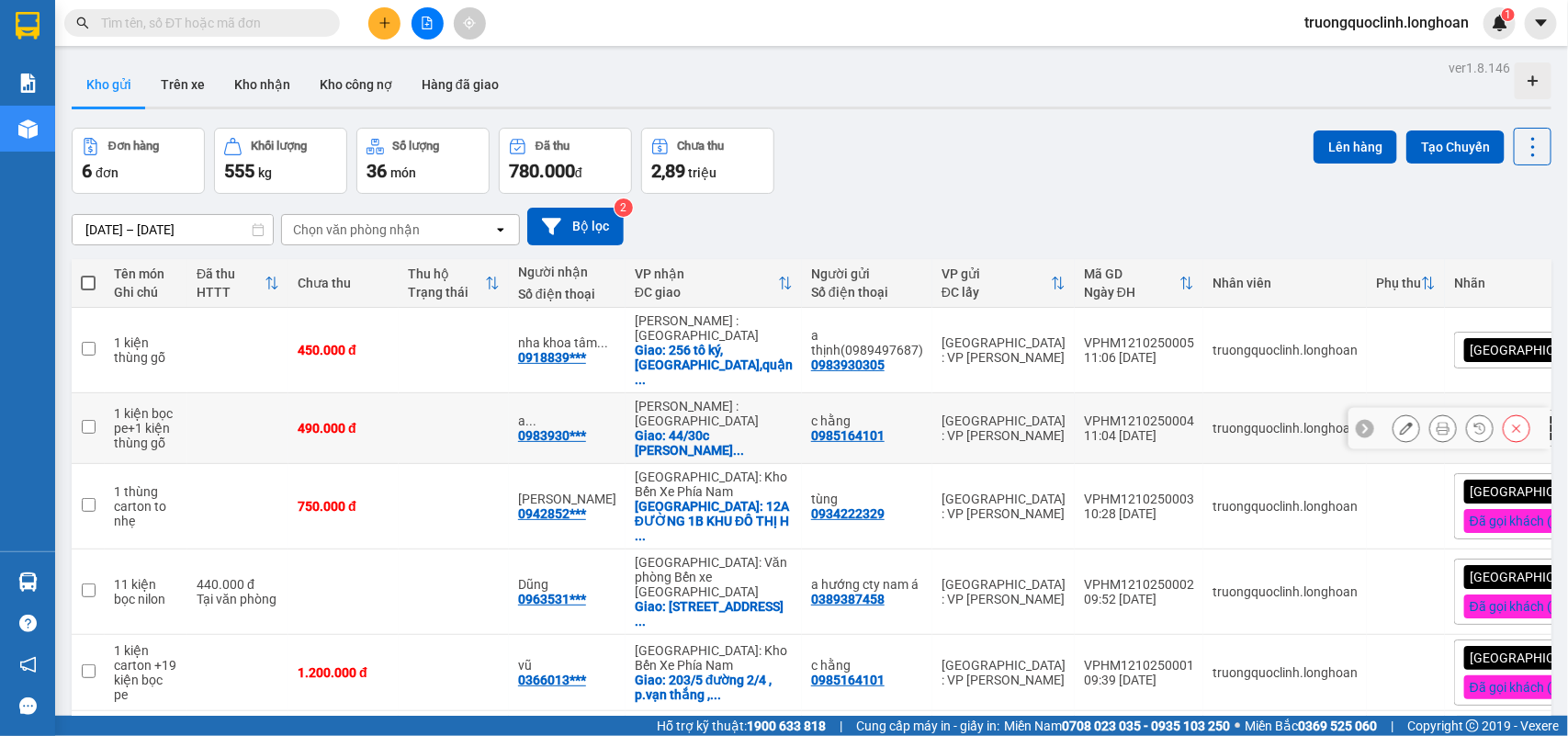
click at [1437, 422] on icon at bounding box center [1442, 427] width 12 height 12
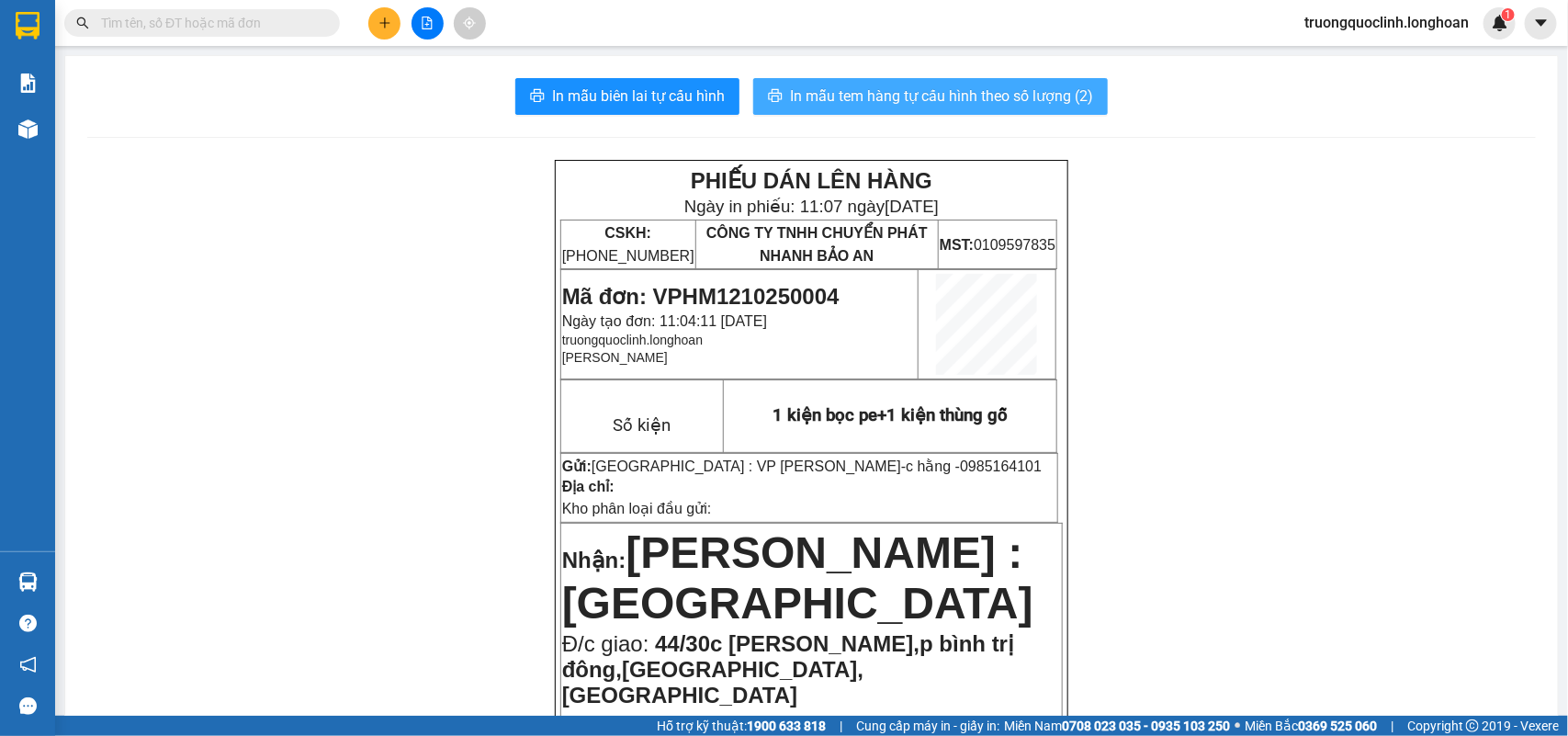
click at [908, 95] on span "In mẫu tem hàng tự cấu hình theo số lượng (2)" at bounding box center [941, 96] width 303 height 23
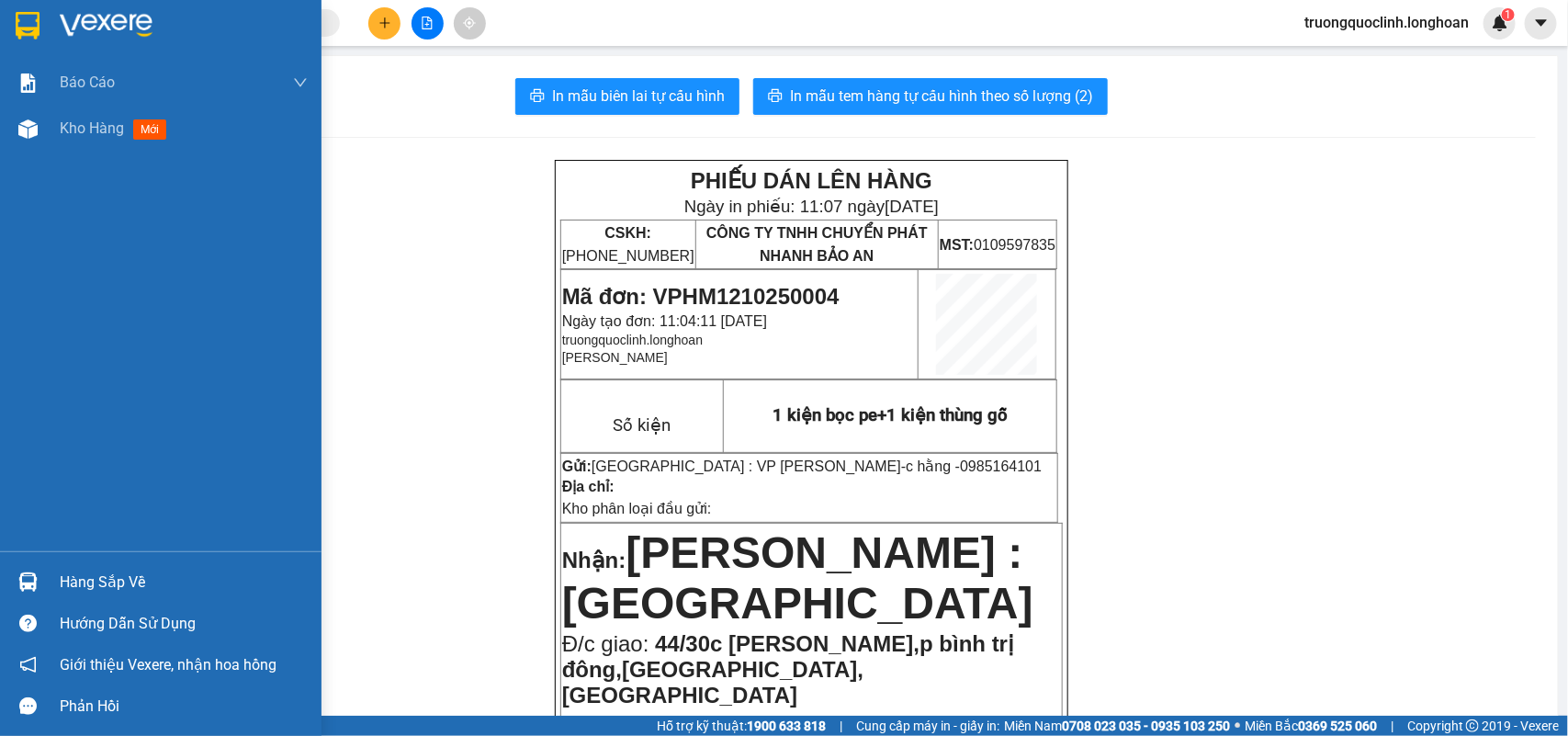
click at [18, 16] on img at bounding box center [27, 25] width 24 height 28
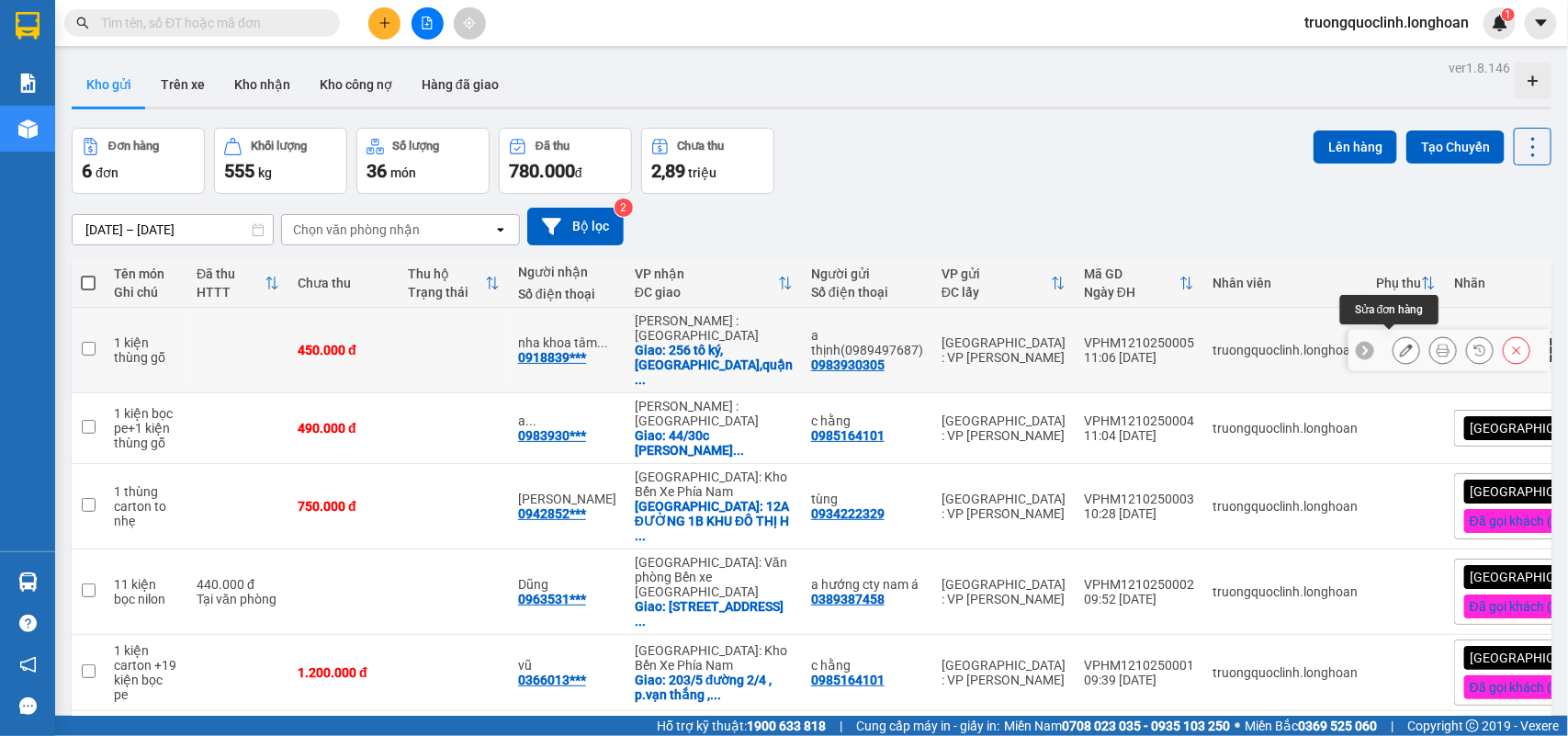
click at [1400, 347] on icon at bounding box center [1406, 350] width 12 height 12
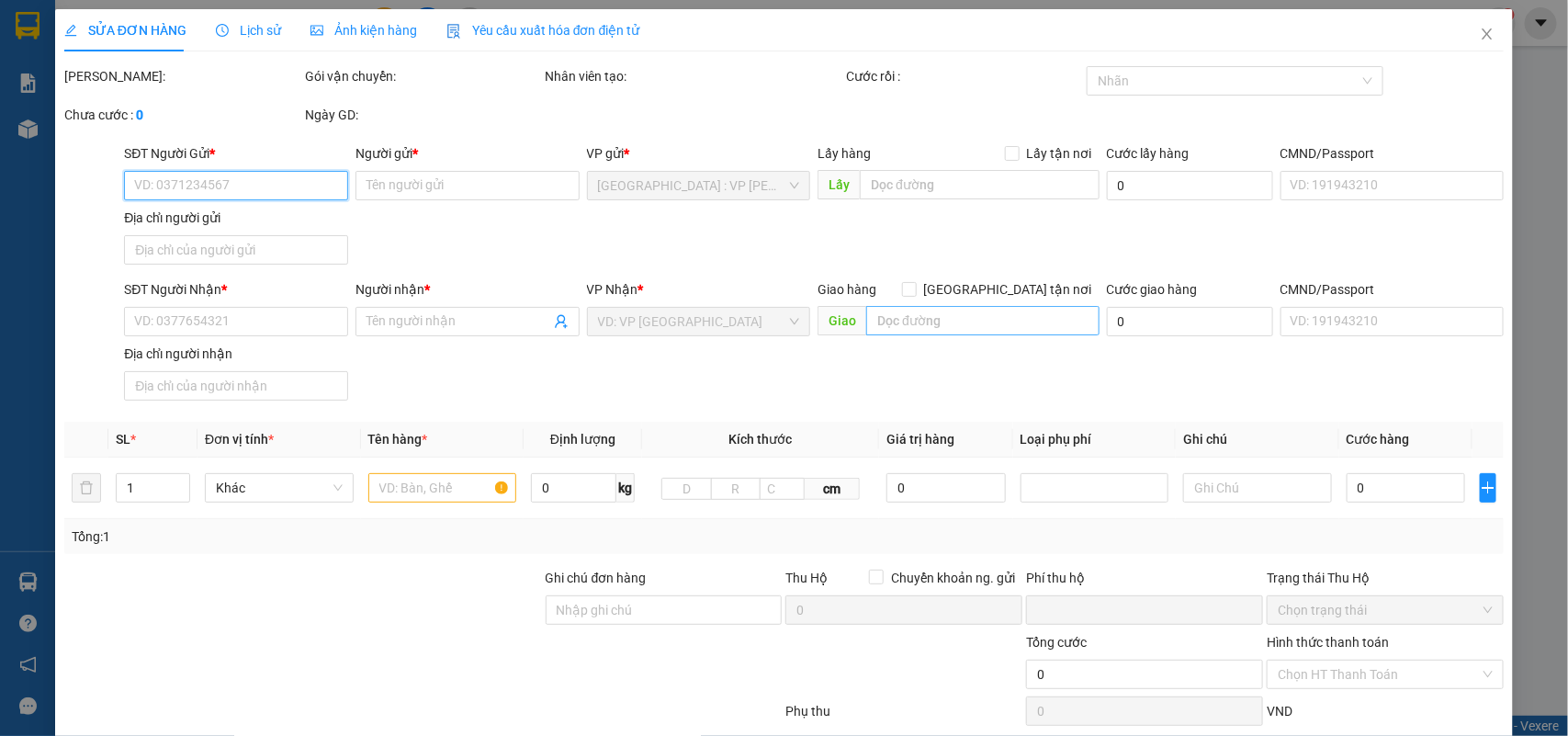
type input "0983930305"
type input "a thịnh(0989497687)"
type input "0918839070"
type input "nha khoa tâm minh đức"
checkbox input "true"
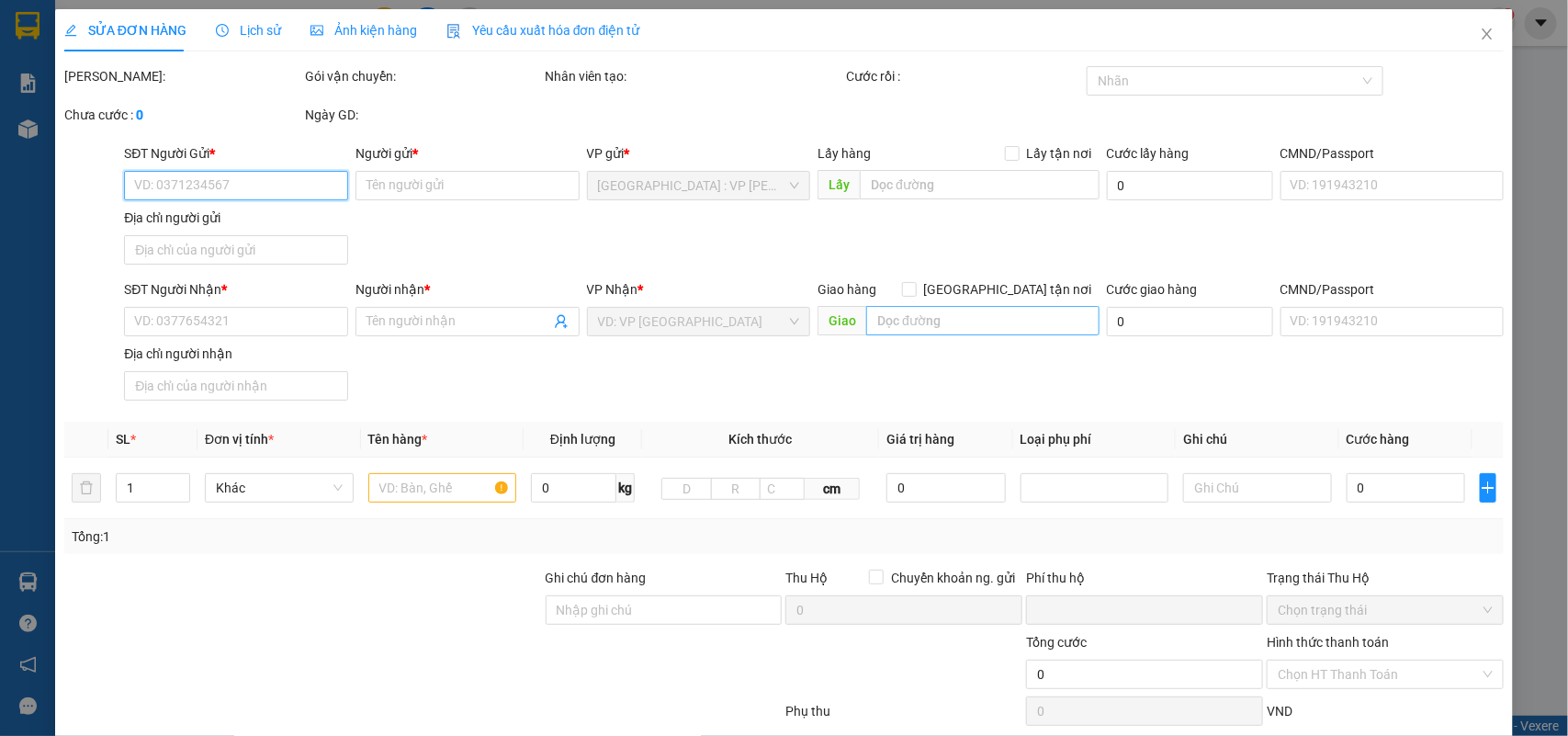
type input "256 tô ký,tân chánh hiệp,quận 12,hcm"
type input "nhận nguyên kiện,giao nguyên kiện,bể vỡ k đền"
type input "0"
type input "450.000"
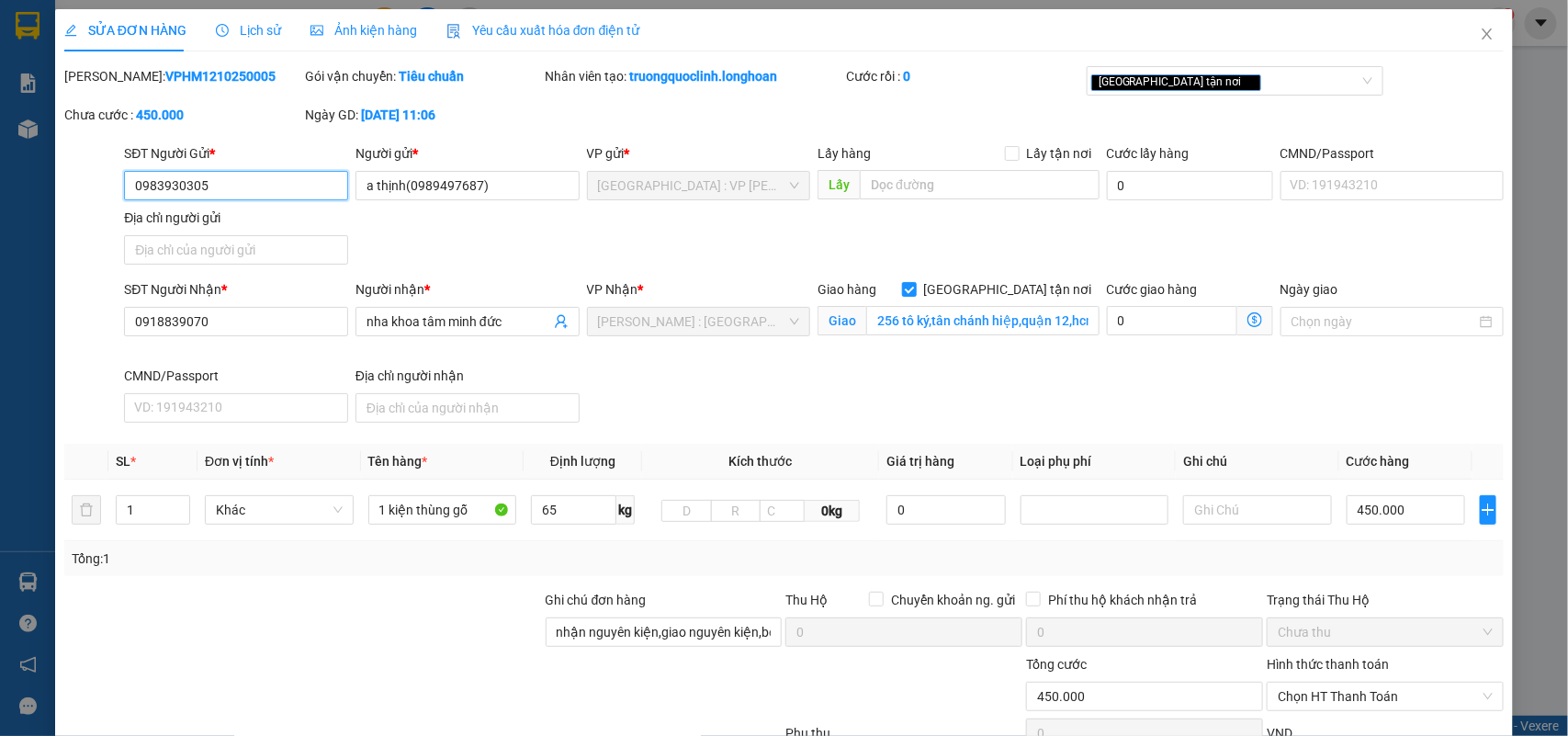
scroll to position [138, 0]
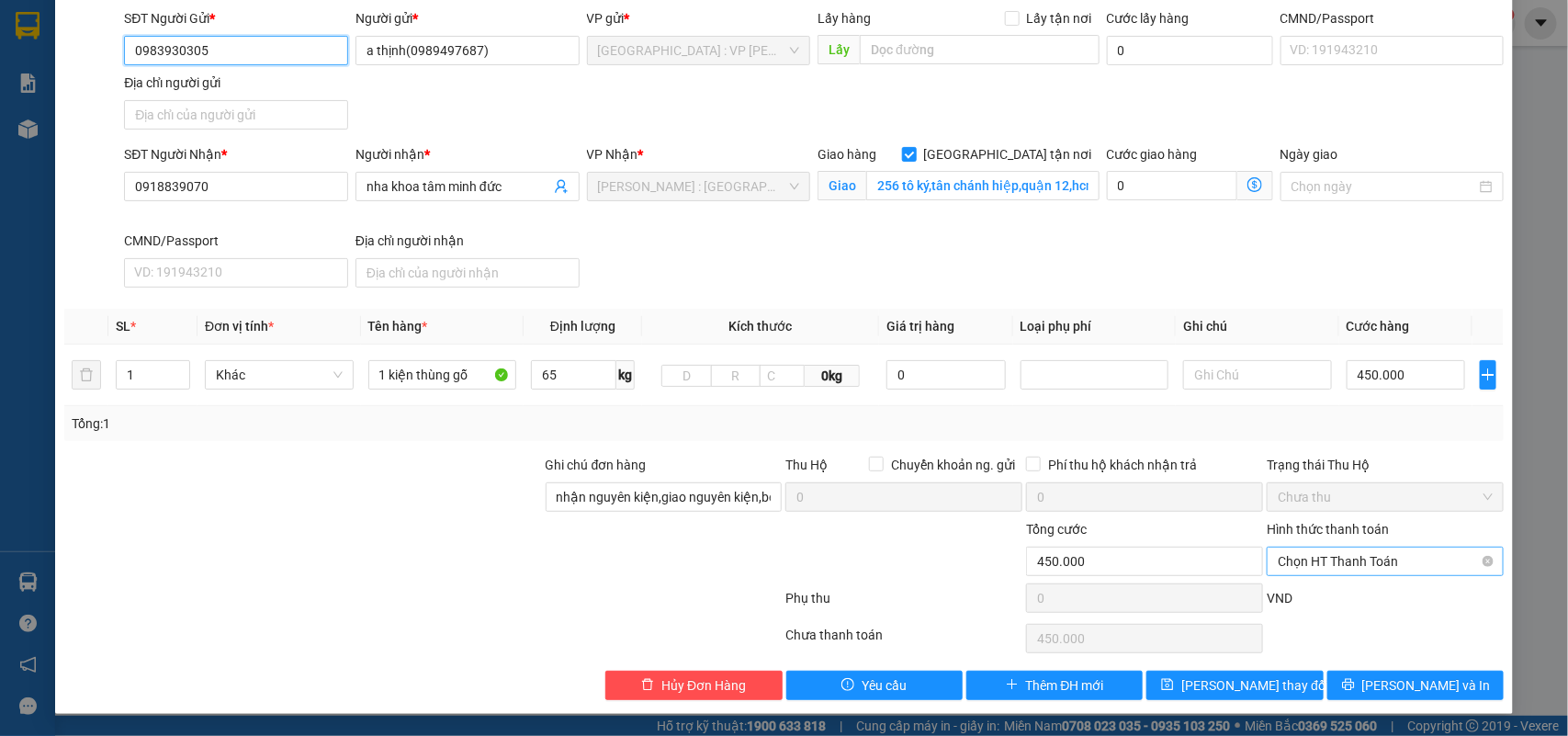
drag, startPoint x: 1323, startPoint y: 552, endPoint x: 1322, endPoint y: 571, distance: 19.0
click at [1322, 553] on span "Chọn HT Thanh Toán" at bounding box center [1385, 561] width 215 height 28
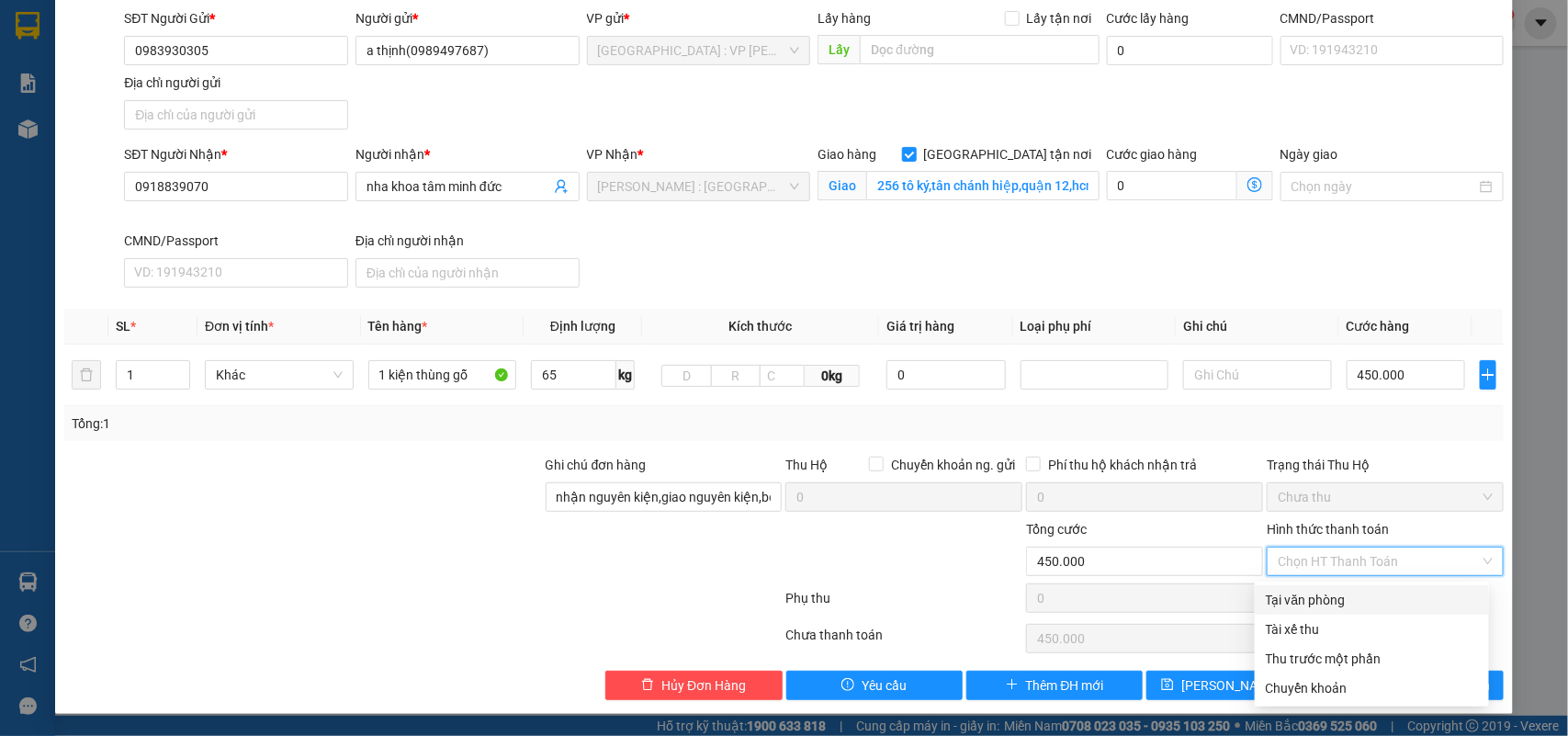
click at [1294, 593] on div "Tại văn phòng" at bounding box center [1372, 599] width 212 height 20
type input "0"
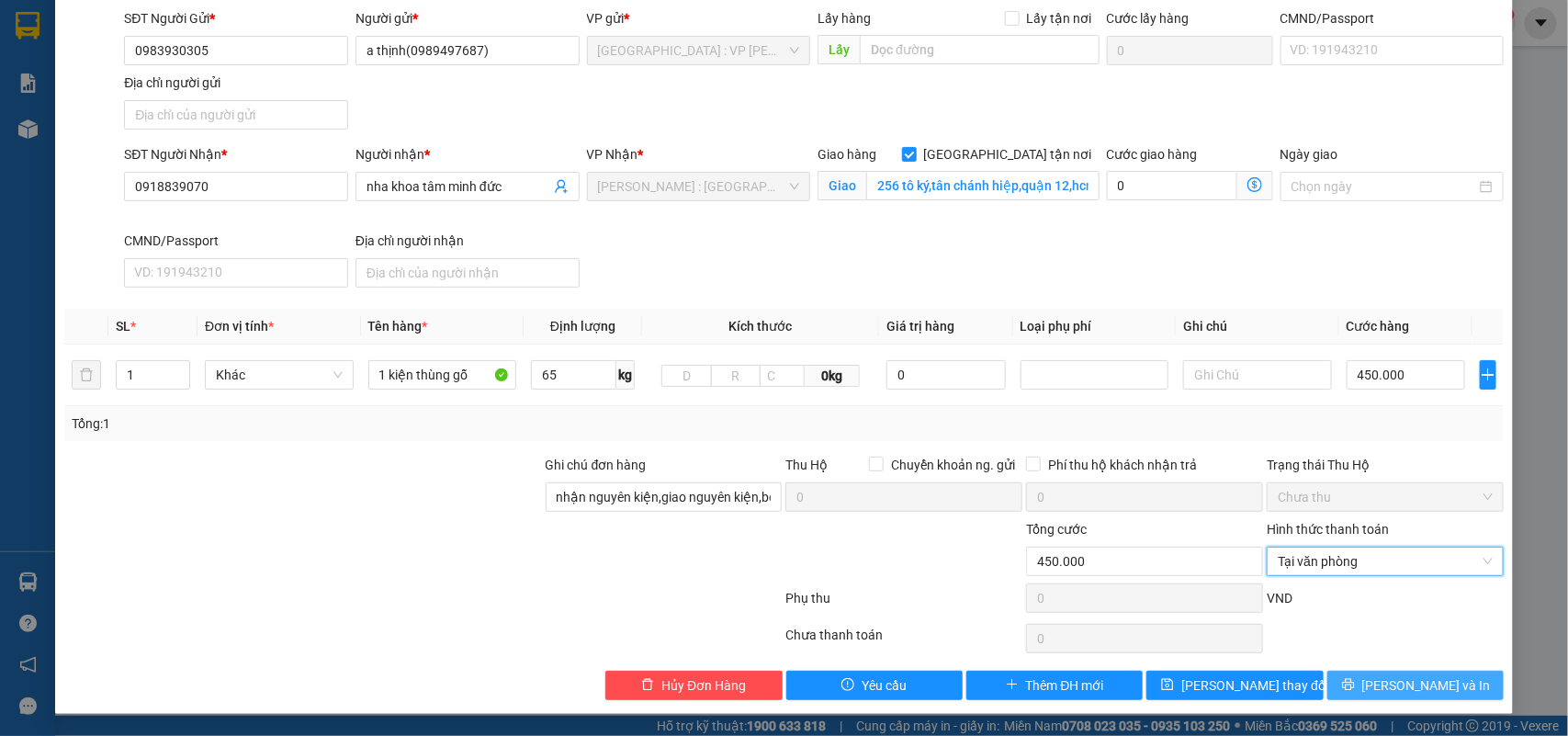
click at [1418, 680] on span "Lưu và In" at bounding box center [1427, 685] width 128 height 20
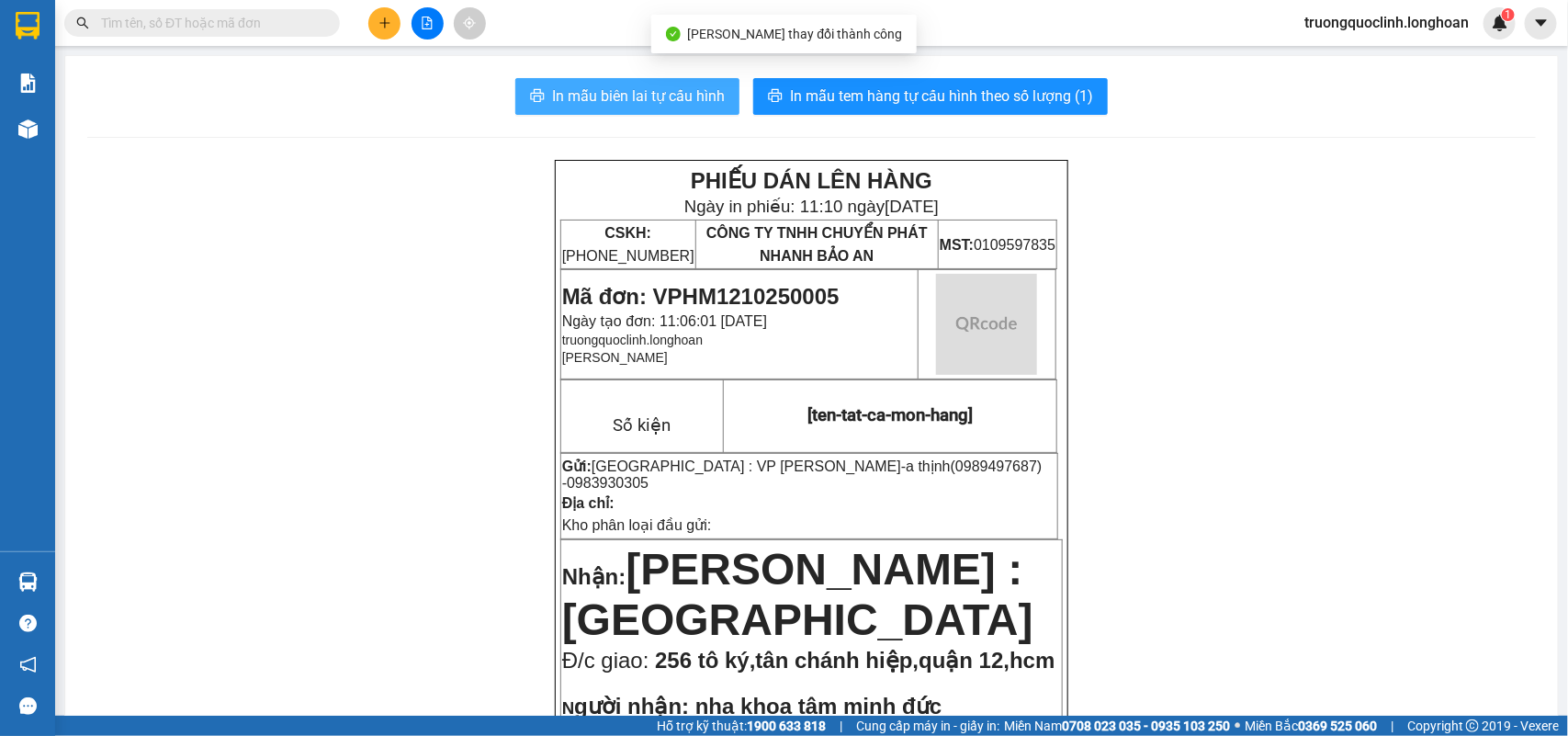
click at [644, 87] on span "In mẫu biên lai tự cấu hình" at bounding box center [638, 96] width 173 height 23
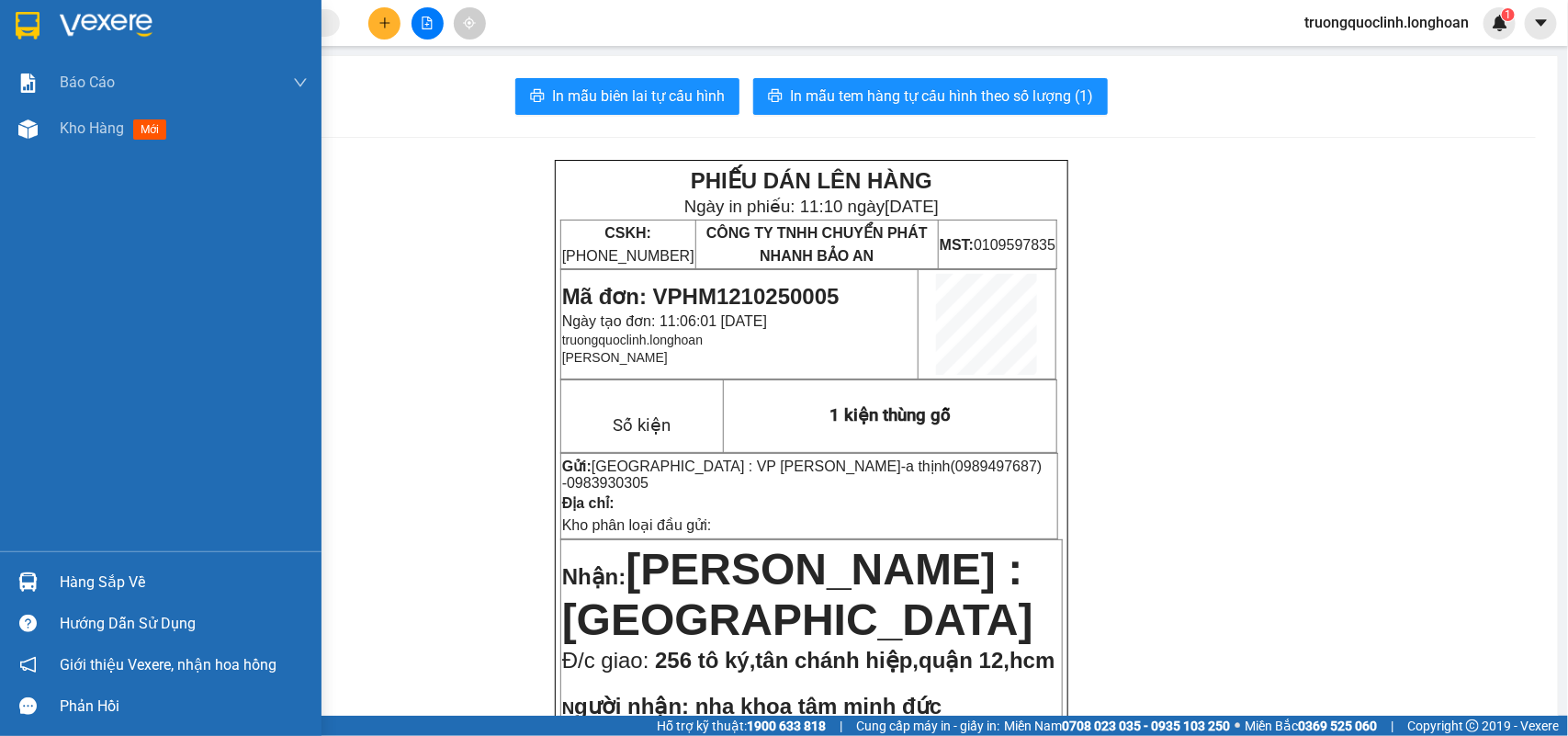
click at [11, 14] on div at bounding box center [161, 30] width 322 height 59
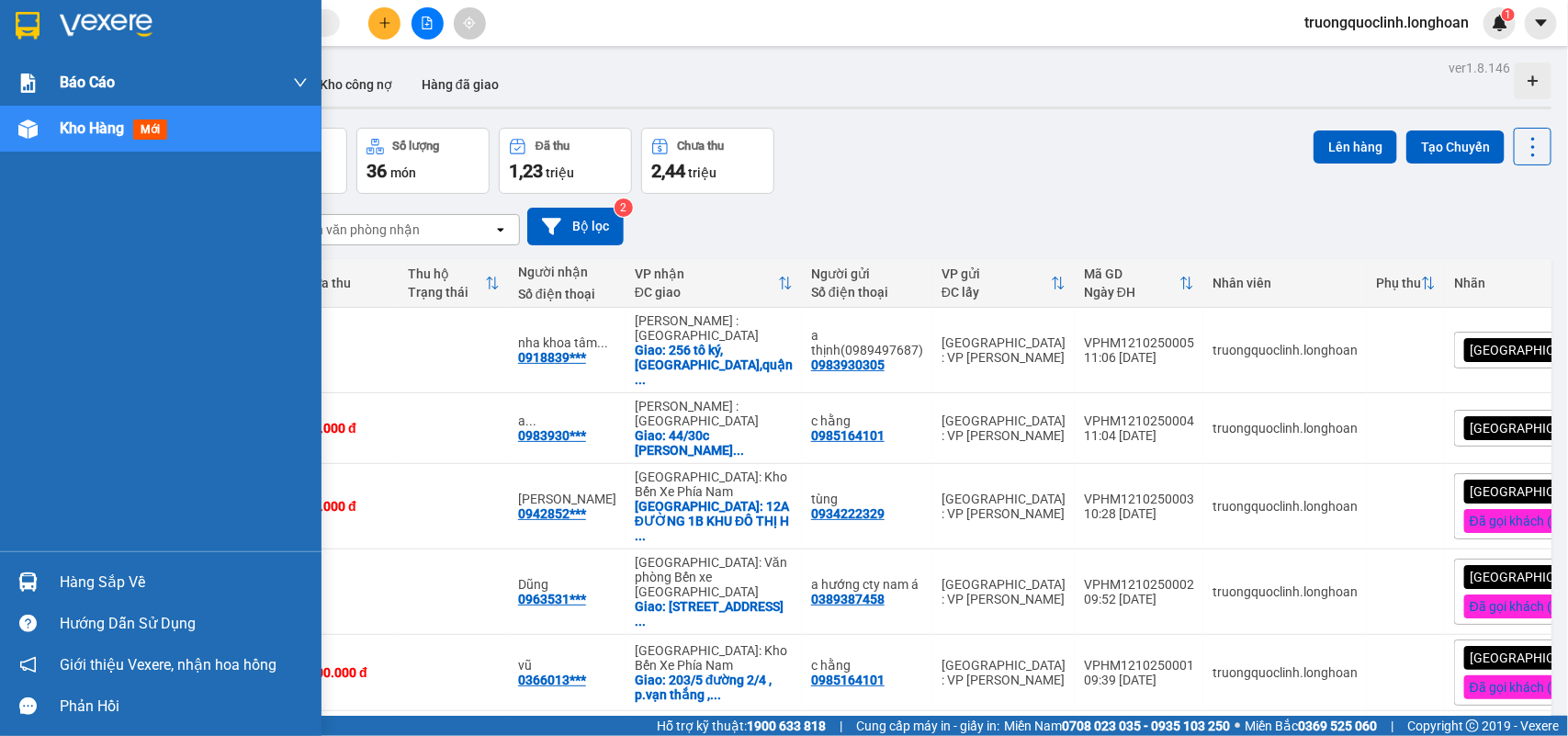
click at [41, 18] on div at bounding box center [28, 26] width 33 height 33
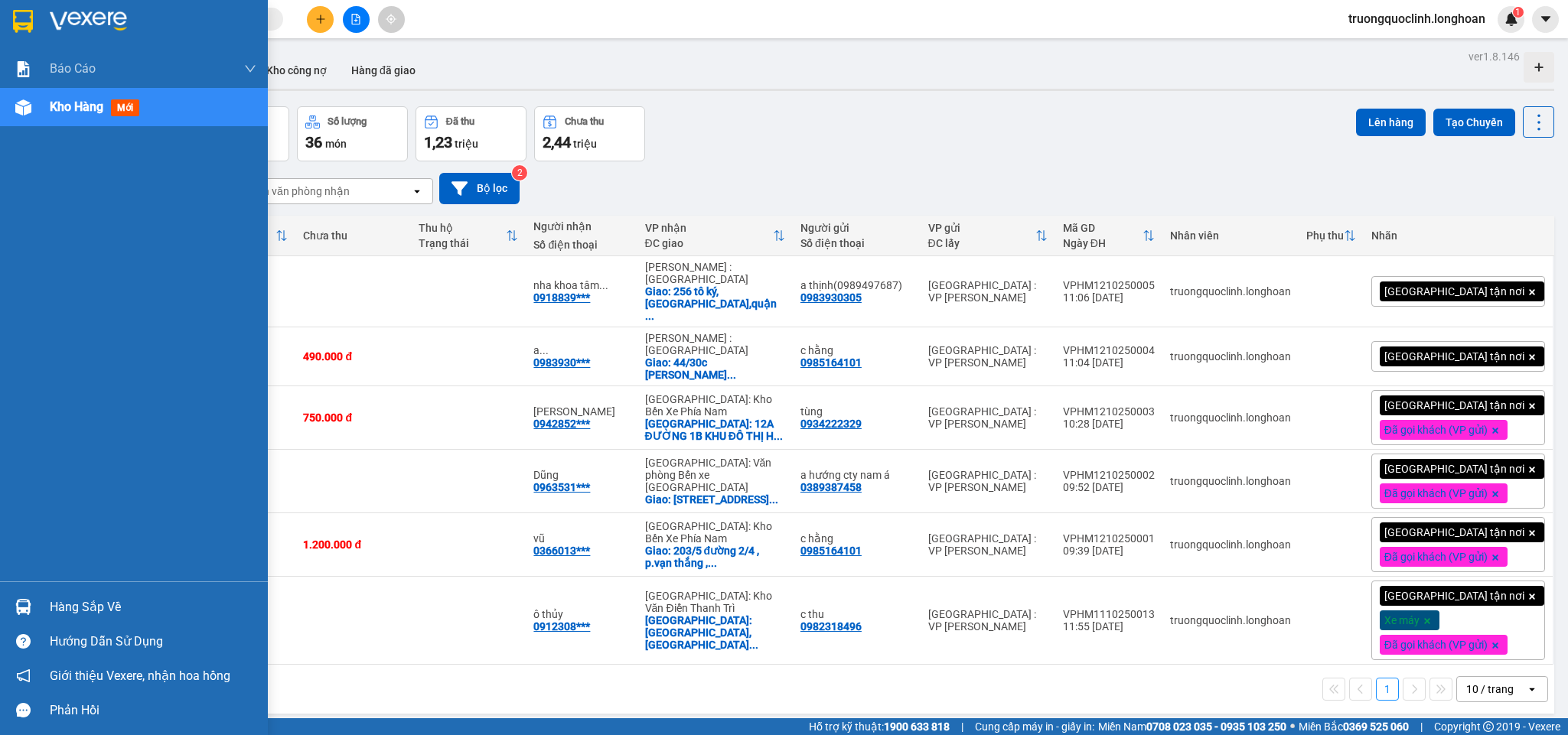
click at [5, 1] on div at bounding box center [134, 25] width 268 height 49
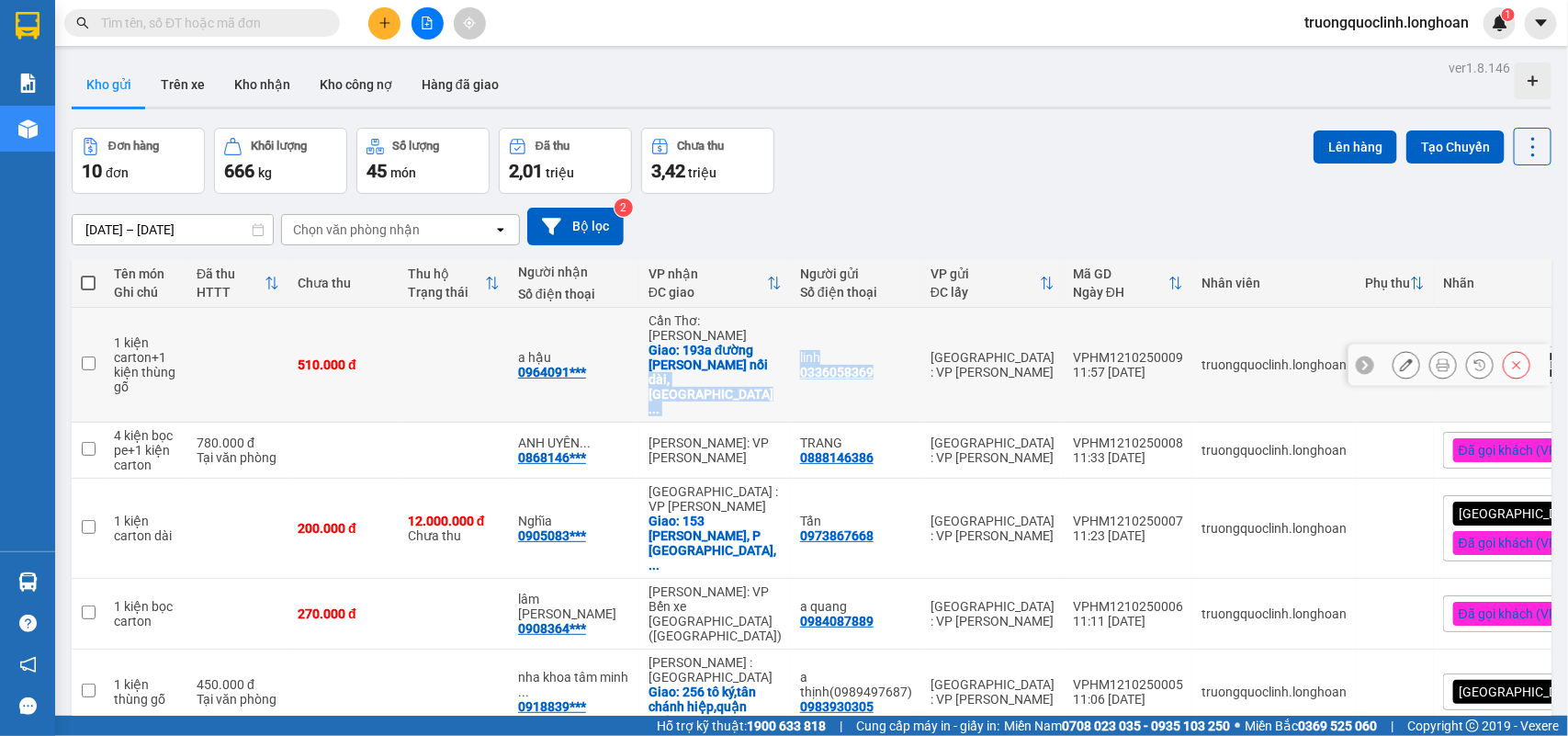
drag, startPoint x: 862, startPoint y: 360, endPoint x: 766, endPoint y: 360, distance: 96.0
click at [766, 360] on tr "1 kiện carton+1 kiện thùng gỗ 510.000 đ a hậu 0964091*** [GEOGRAPHIC_DATA]: [GE…" at bounding box center [867, 365] width 1591 height 115
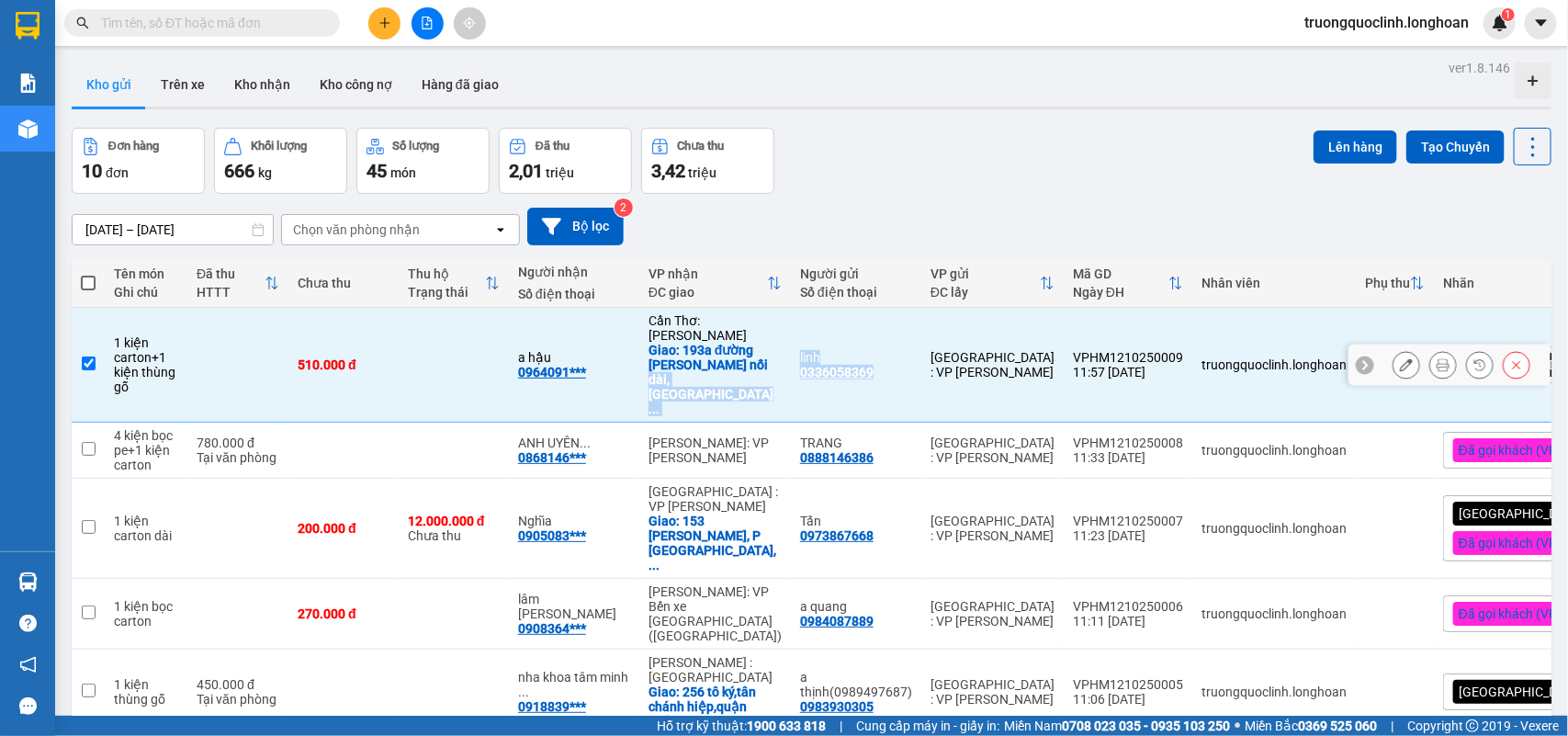
drag, startPoint x: 766, startPoint y: 360, endPoint x: 834, endPoint y: 356, distance: 68.1
click at [769, 359] on td "Cần Thơ: [PERSON_NAME]: 193a đường [PERSON_NAME] nối dài,[GEOGRAPHIC_DATA] ..." at bounding box center [715, 365] width 151 height 115
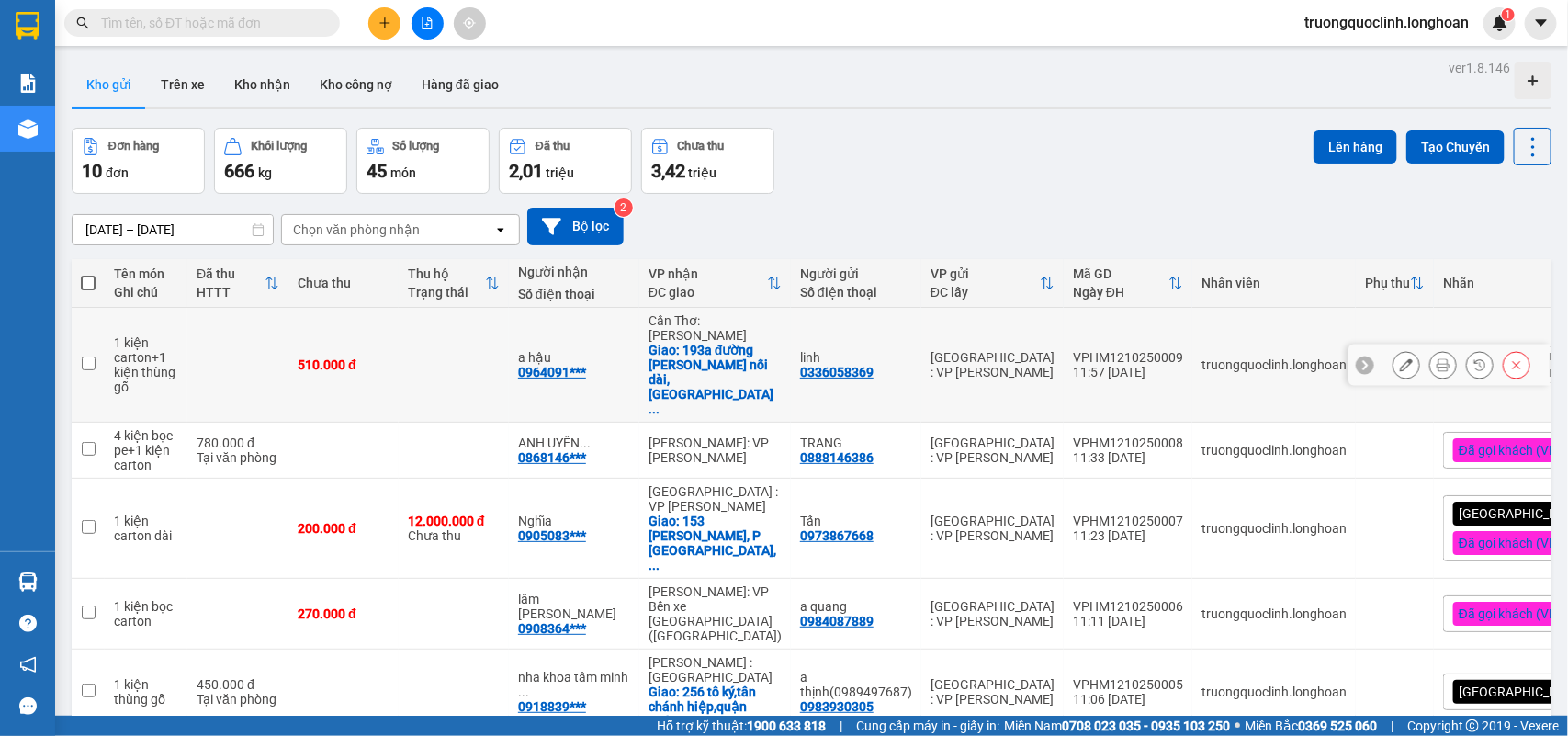
click at [875, 356] on div "linh 0336058369" at bounding box center [856, 364] width 112 height 30
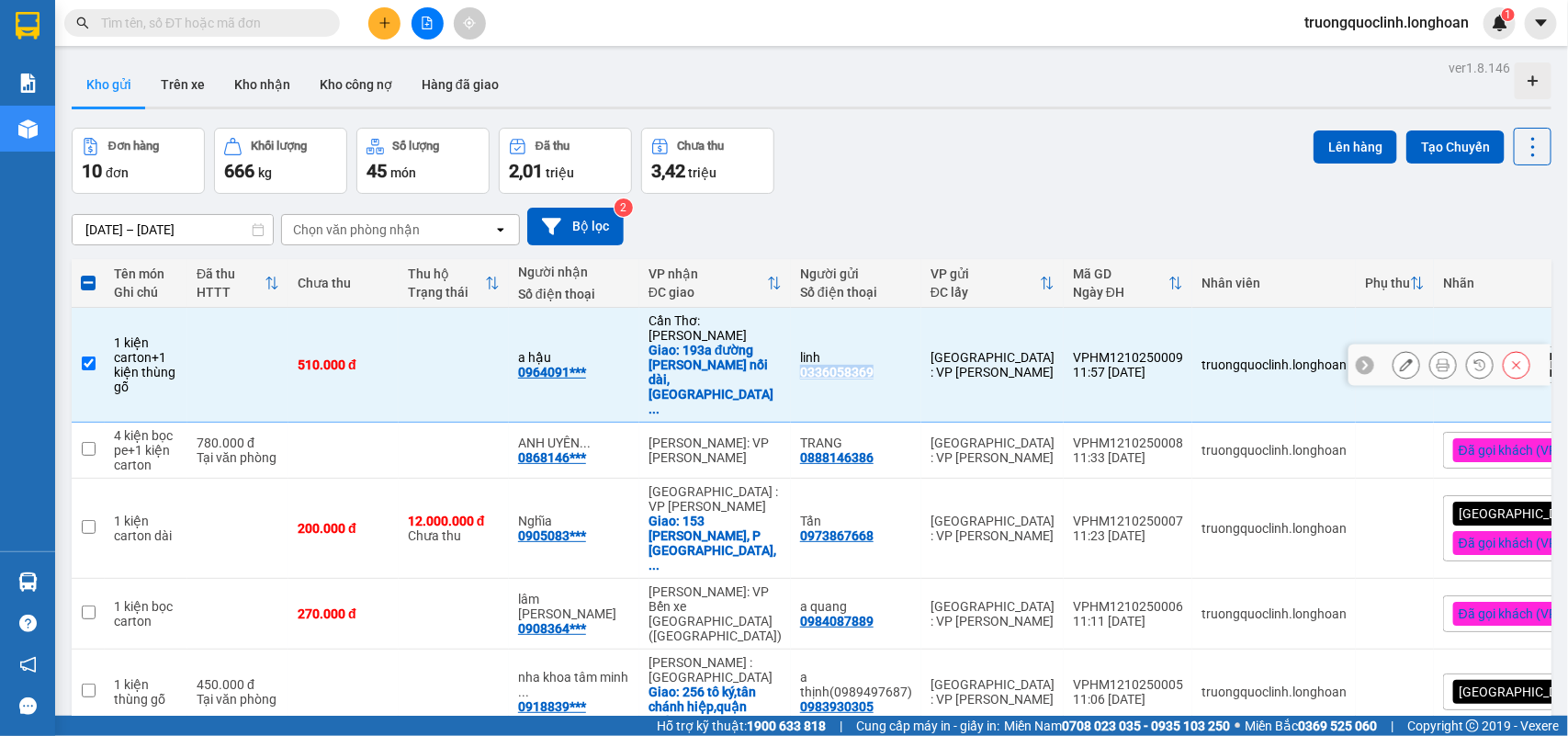
drag, startPoint x: 875, startPoint y: 356, endPoint x: 781, endPoint y: 356, distance: 94.0
click at [800, 356] on div "linh 0336058369" at bounding box center [856, 364] width 112 height 30
checkbox input "false"
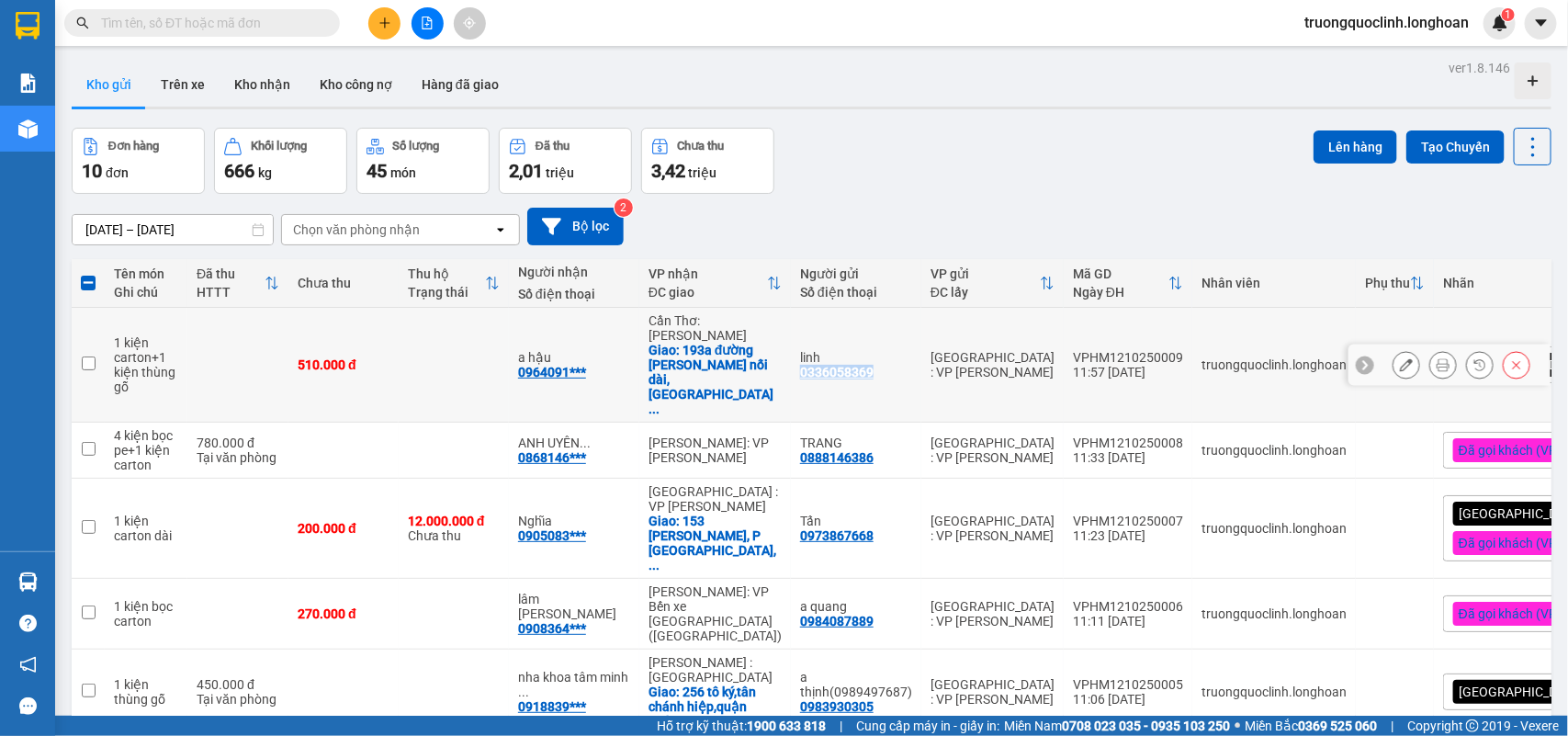
copy div "0336058369"
